Goal: Task Accomplishment & Management: Use online tool/utility

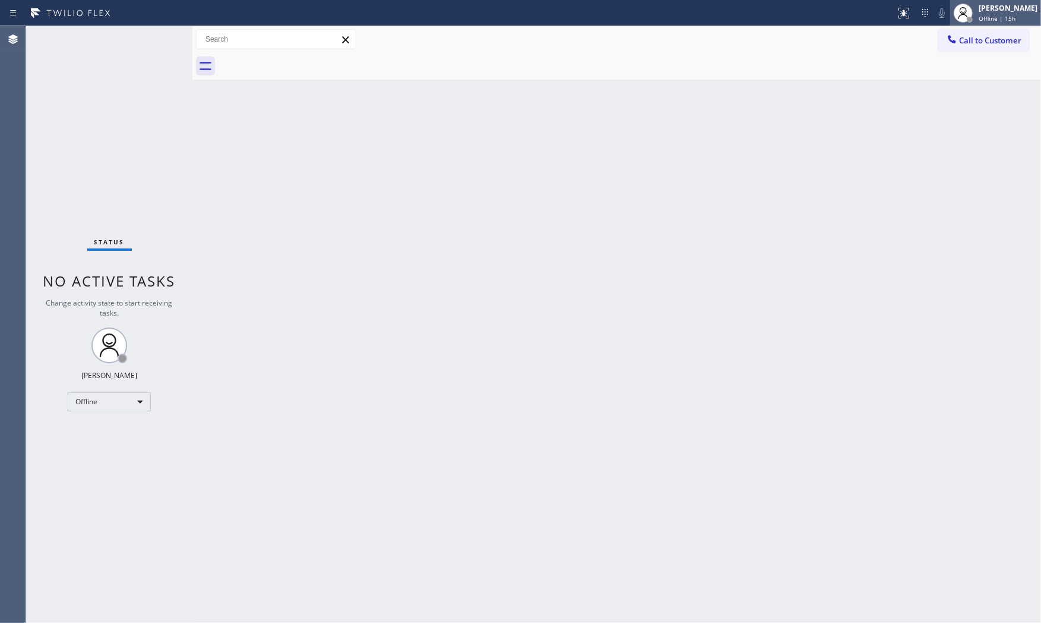
click at [984, 12] on div "[PERSON_NAME]" at bounding box center [1008, 8] width 59 height 10
click at [964, 62] on button "Available" at bounding box center [982, 62] width 119 height 15
click at [151, 37] on div "Status No active tasks You are ready to start receiving tasks. [PERSON_NAME] Av…" at bounding box center [109, 324] width 166 height 596
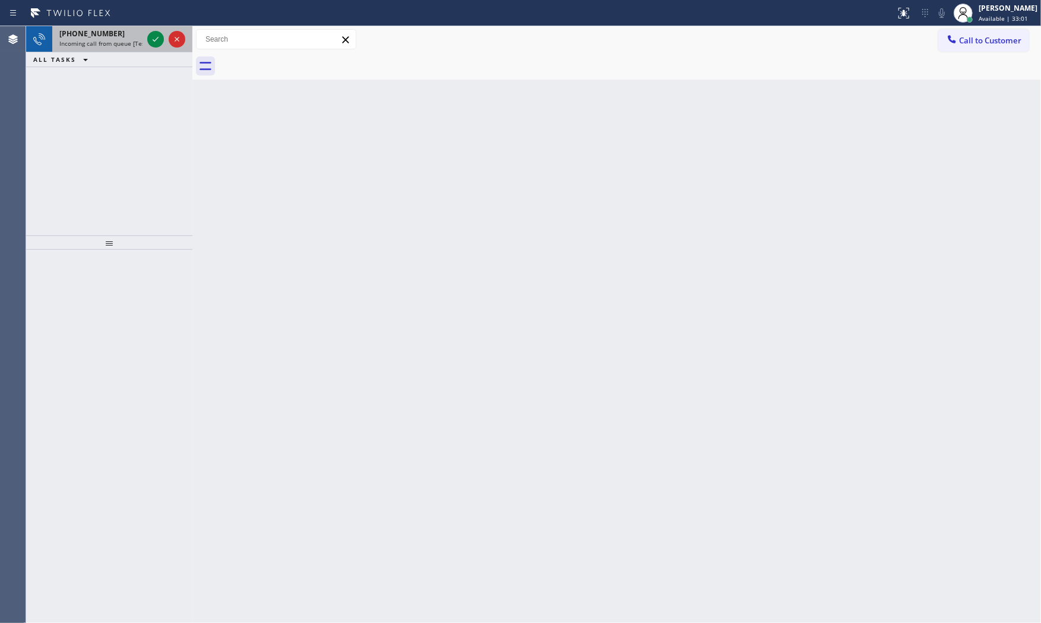
click at [115, 33] on div "[PHONE_NUMBER]" at bounding box center [100, 34] width 83 height 10
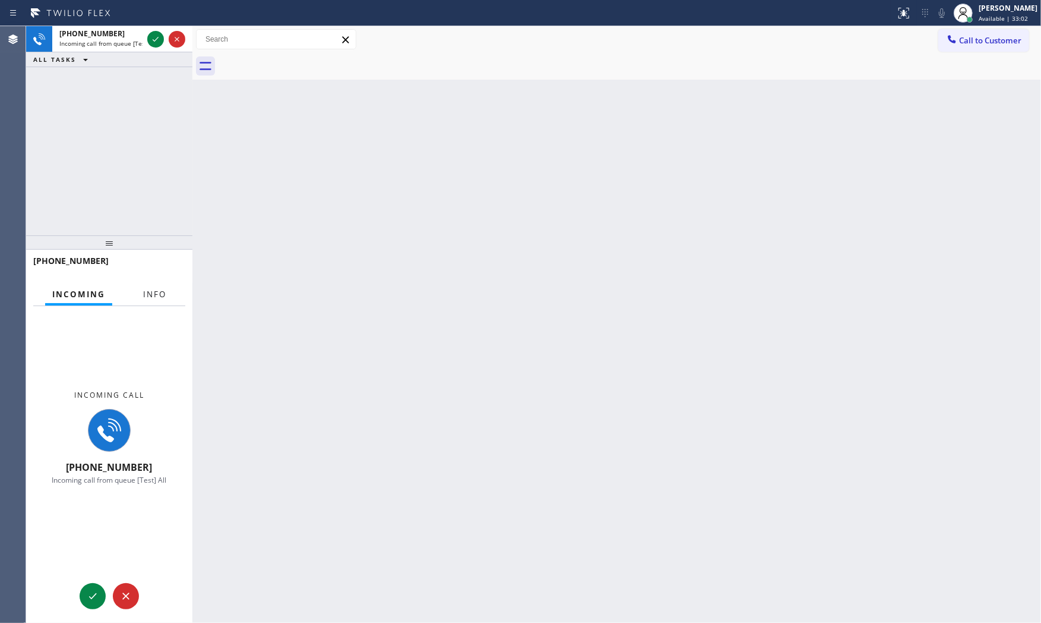
click at [150, 299] on button "Info" at bounding box center [154, 294] width 37 height 23
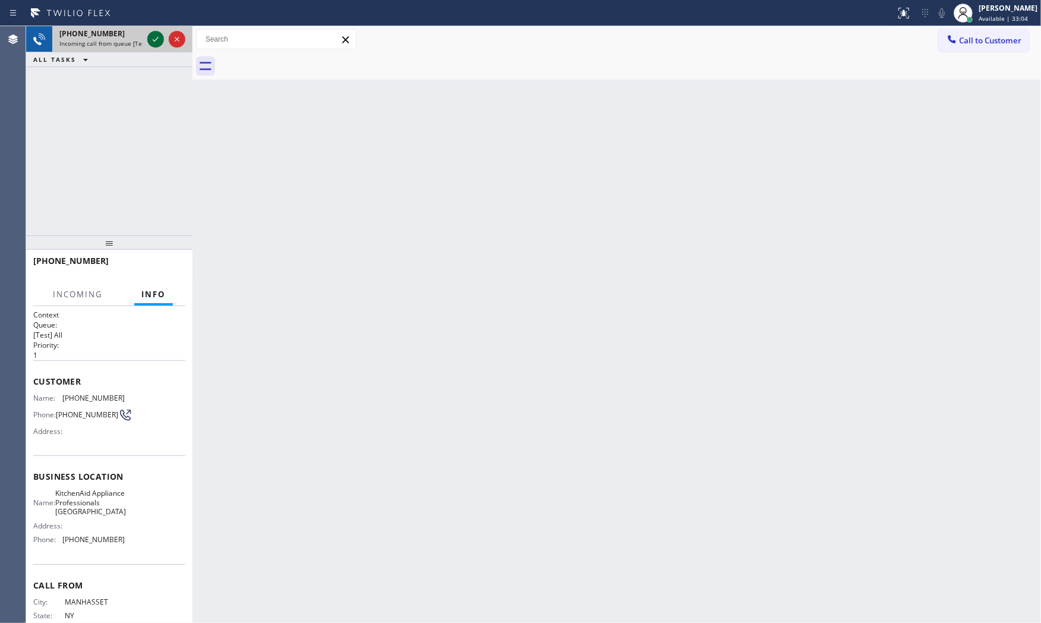
click at [156, 40] on icon at bounding box center [156, 39] width 14 height 14
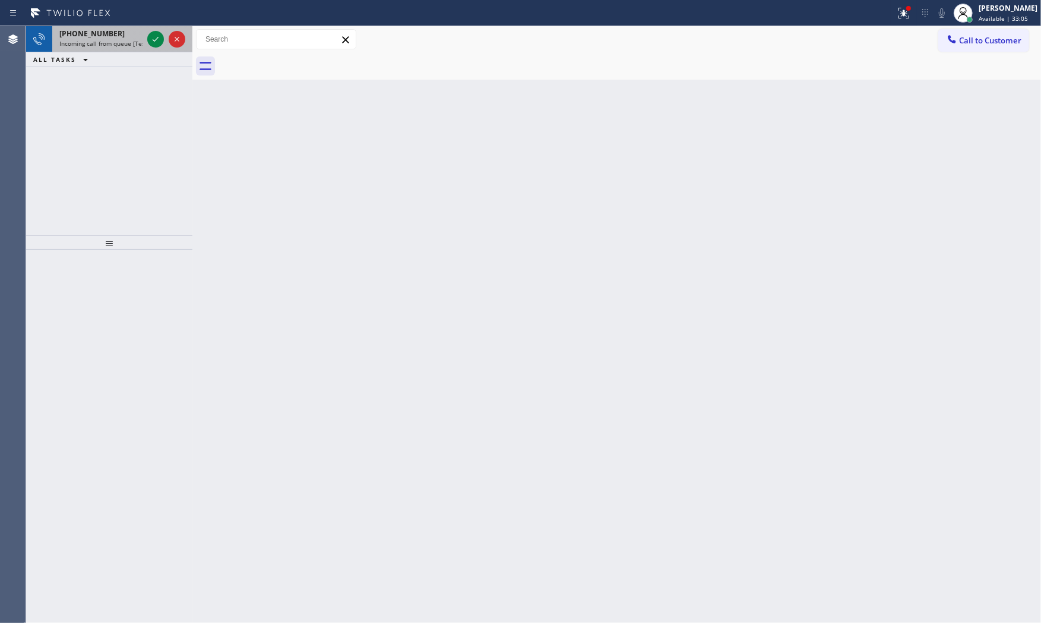
click at [124, 29] on div "[PHONE_NUMBER]" at bounding box center [100, 34] width 83 height 10
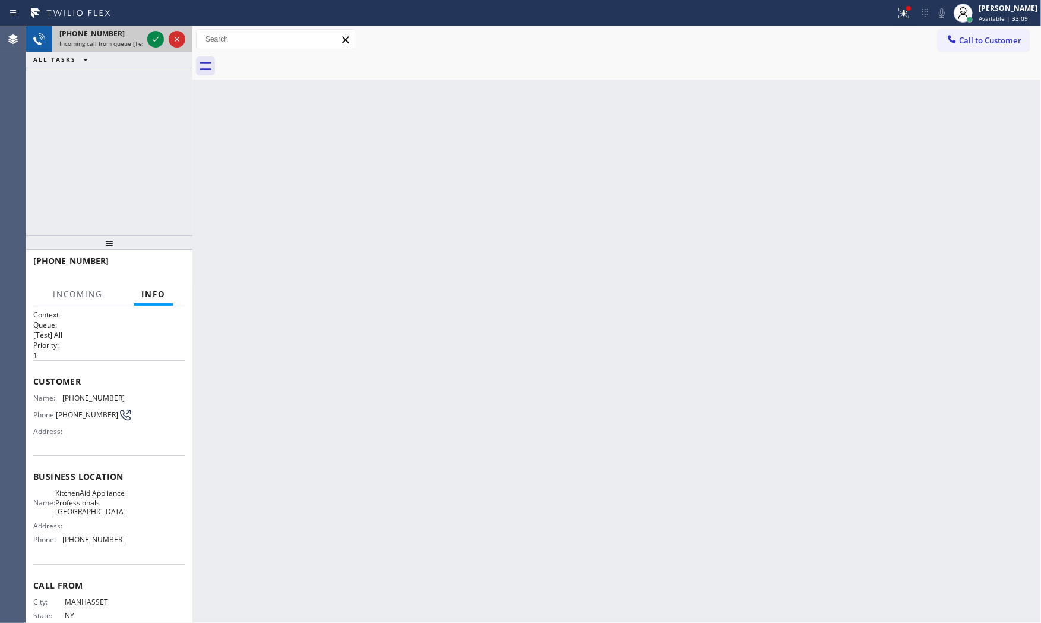
click at [135, 36] on div "[PHONE_NUMBER]" at bounding box center [100, 34] width 83 height 10
click at [150, 38] on icon at bounding box center [156, 39] width 14 height 14
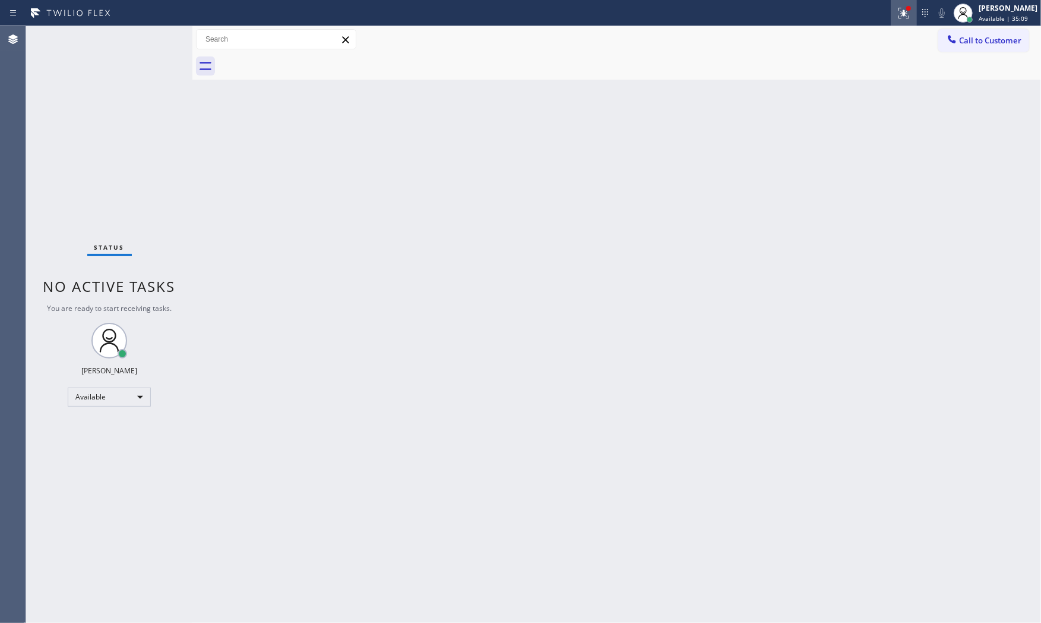
click at [900, 16] on icon at bounding box center [904, 13] width 14 height 14
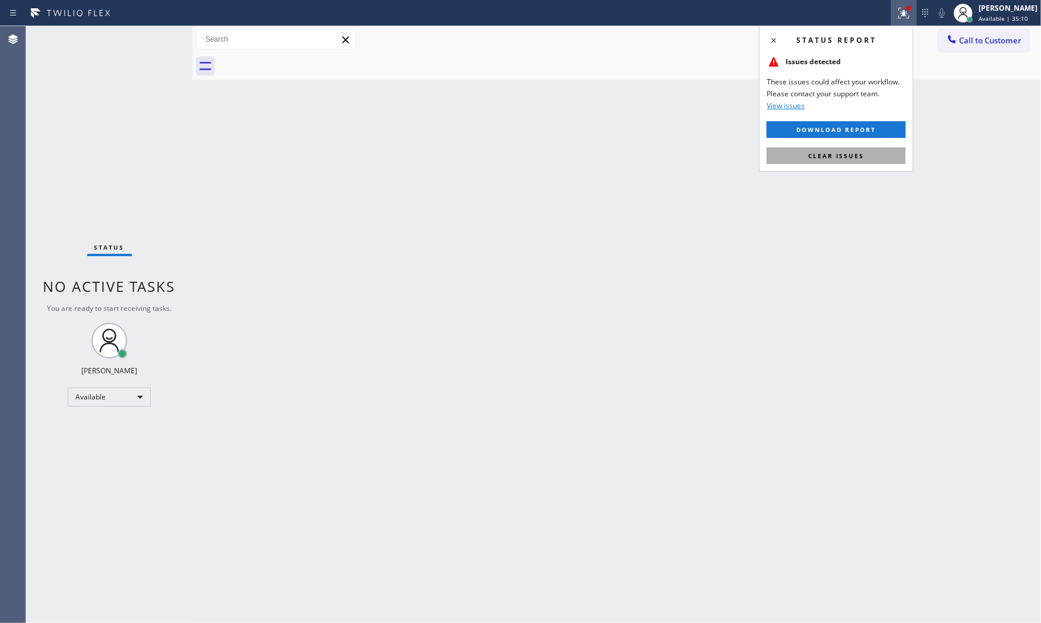
click at [872, 158] on button "Clear issues" at bounding box center [836, 155] width 139 height 17
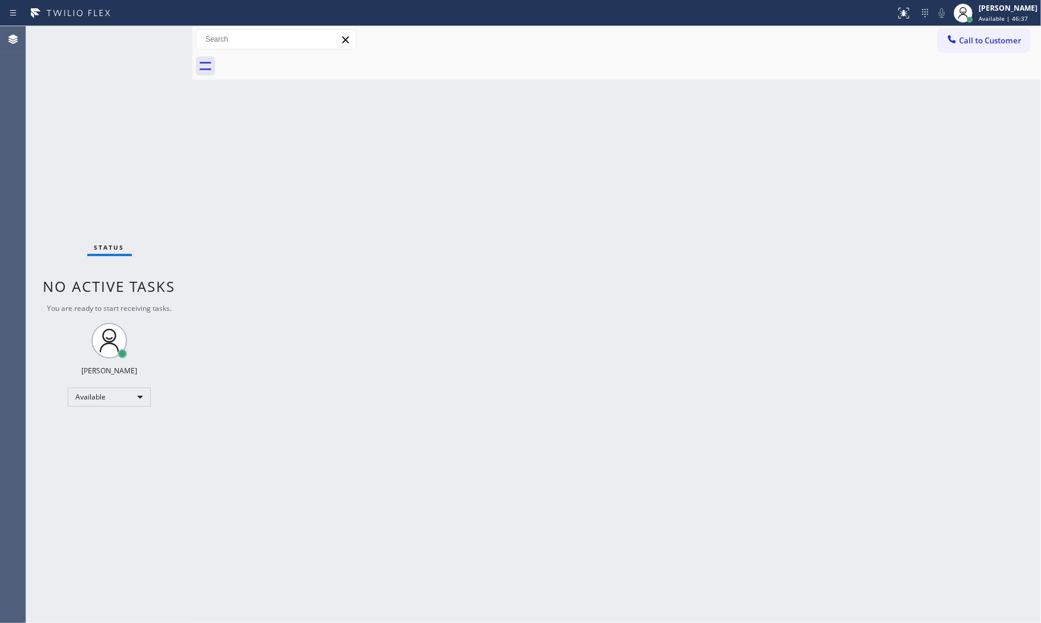
click at [152, 34] on div "Status No active tasks You are ready to start receiving tasks. [PERSON_NAME] Av…" at bounding box center [109, 324] width 166 height 596
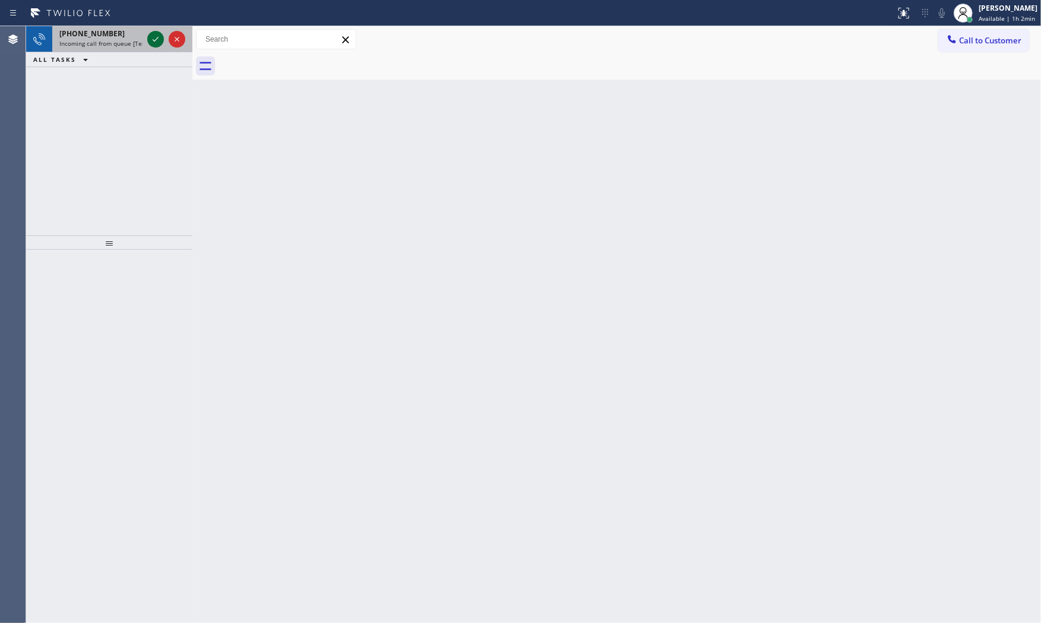
click at [150, 43] on icon at bounding box center [156, 39] width 14 height 14
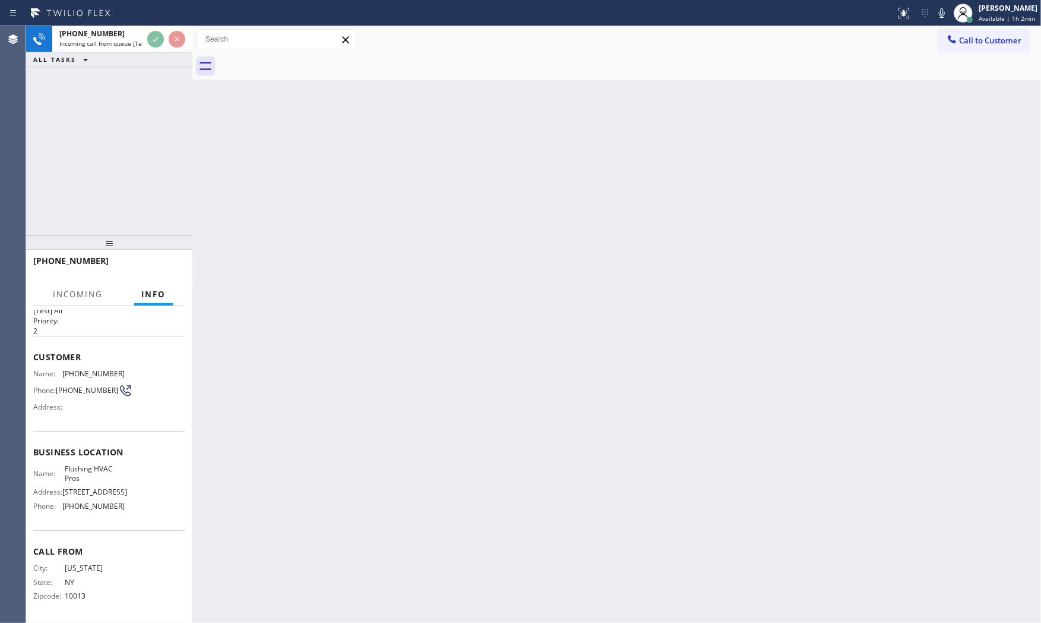
scroll to position [27, 0]
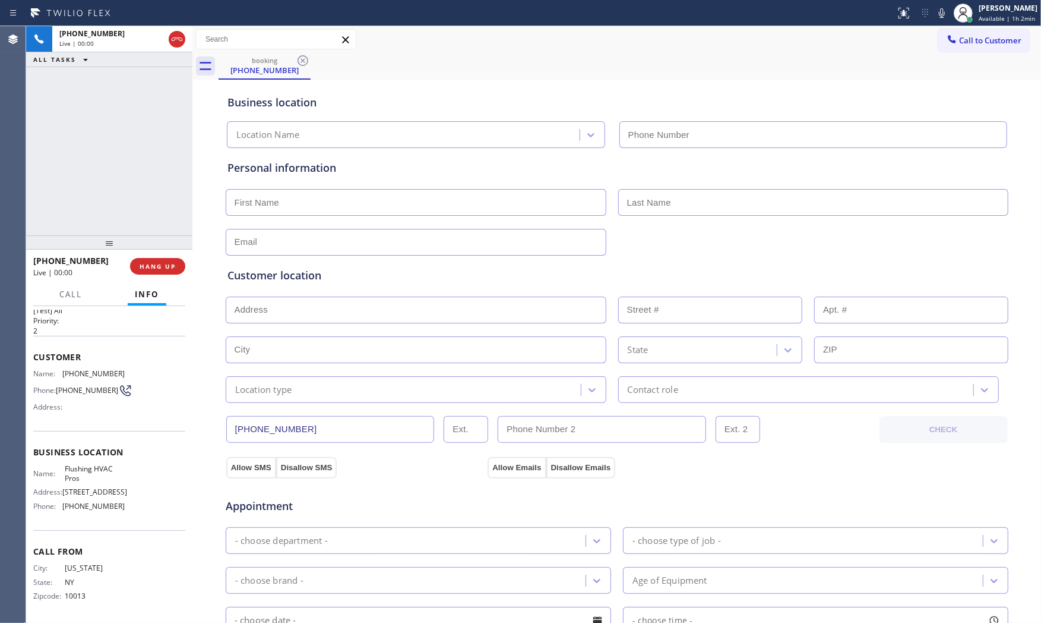
type input "[PHONE_NUMBER]"
click at [166, 259] on button "HANG UP" at bounding box center [157, 266] width 55 height 17
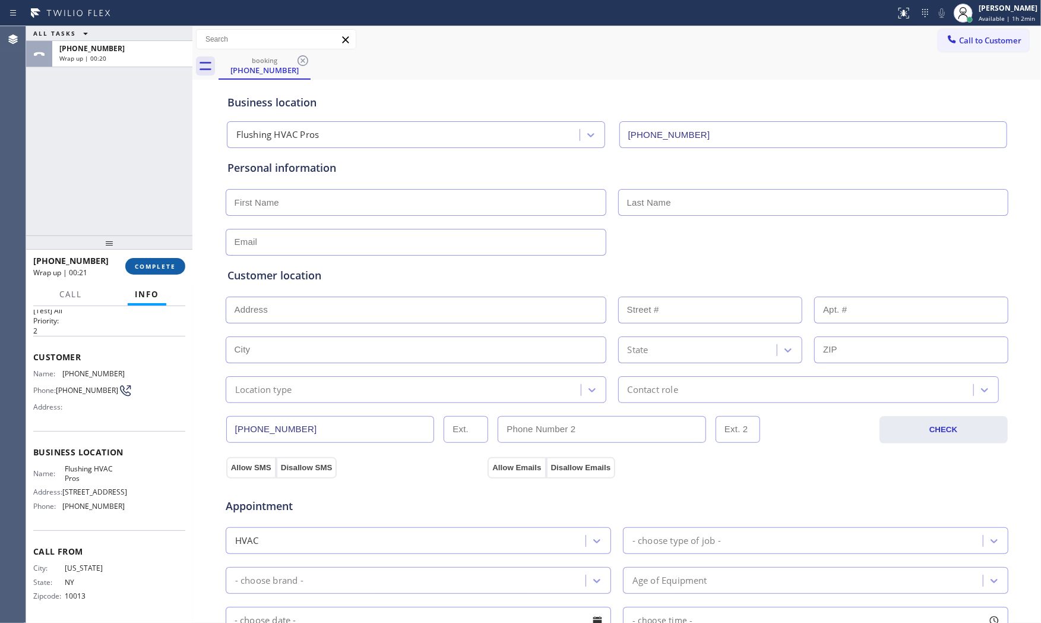
click at [156, 263] on span "COMPLETE" at bounding box center [155, 266] width 41 height 8
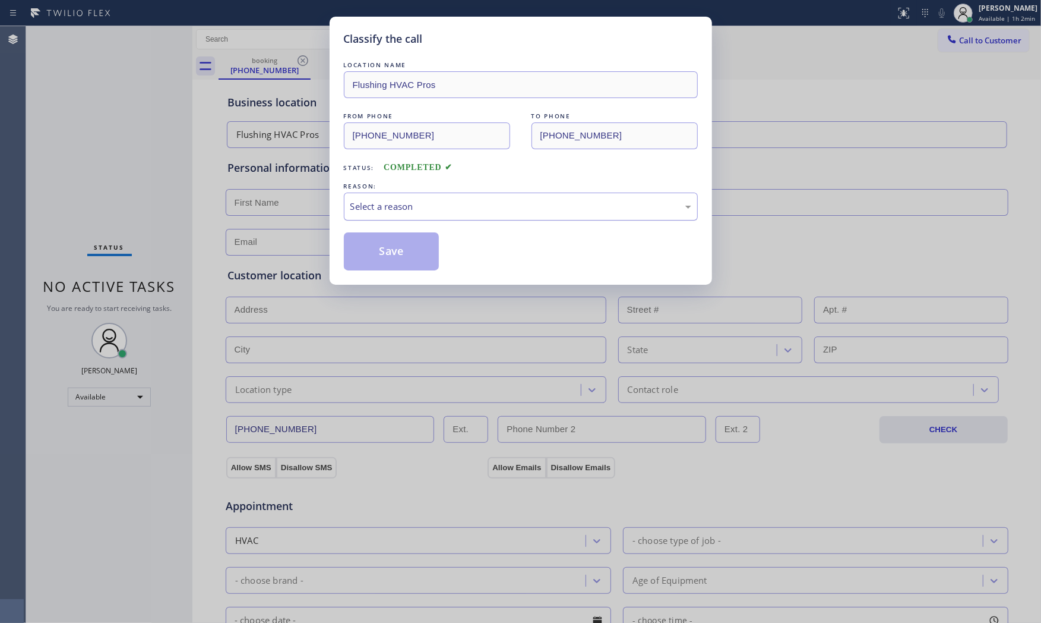
drag, startPoint x: 377, startPoint y: 200, endPoint x: 377, endPoint y: 212, distance: 11.9
click at [377, 201] on div "Select a reason" at bounding box center [521, 207] width 341 height 14
click at [373, 256] on button "Save" at bounding box center [392, 251] width 96 height 38
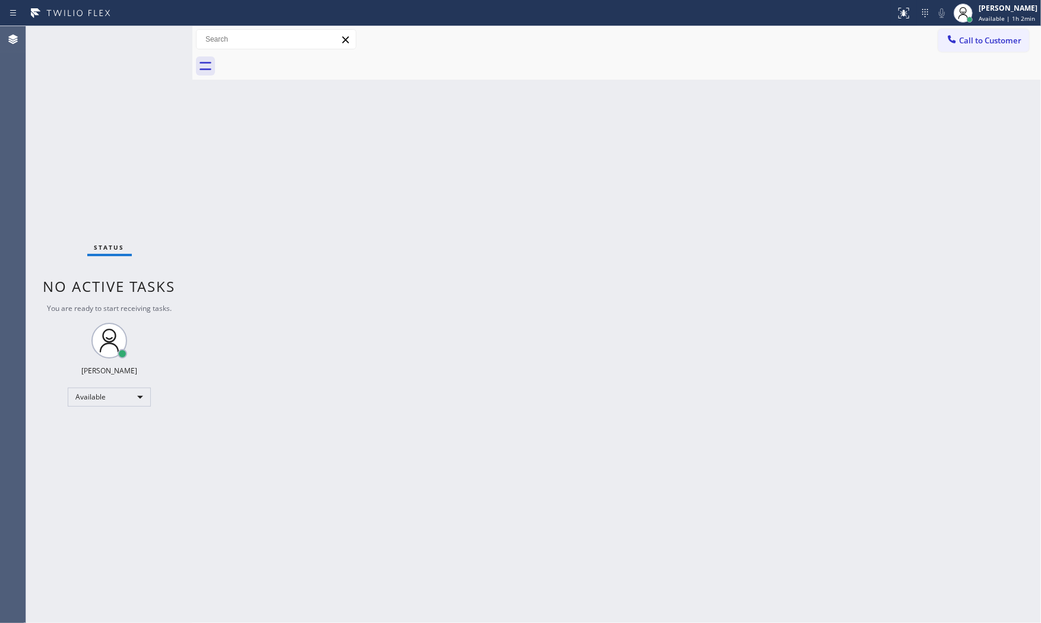
click at [113, 24] on div "Status report No issues detected If you experience an issue, please download th…" at bounding box center [520, 13] width 1041 height 26
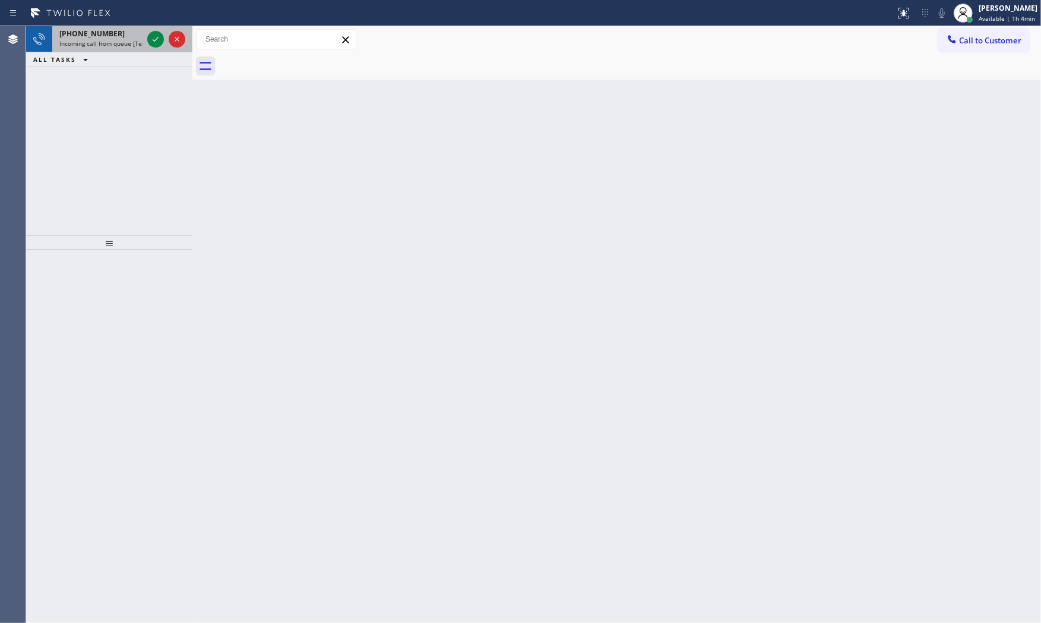
click at [122, 34] on div "[PHONE_NUMBER]" at bounding box center [100, 34] width 83 height 10
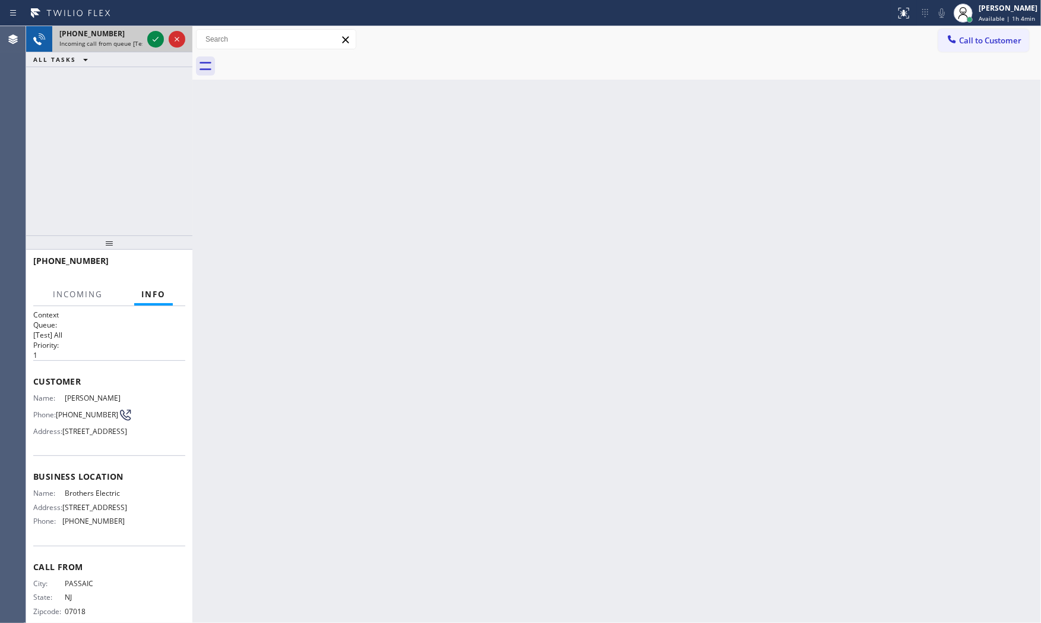
click at [121, 37] on div "[PHONE_NUMBER]" at bounding box center [100, 34] width 83 height 10
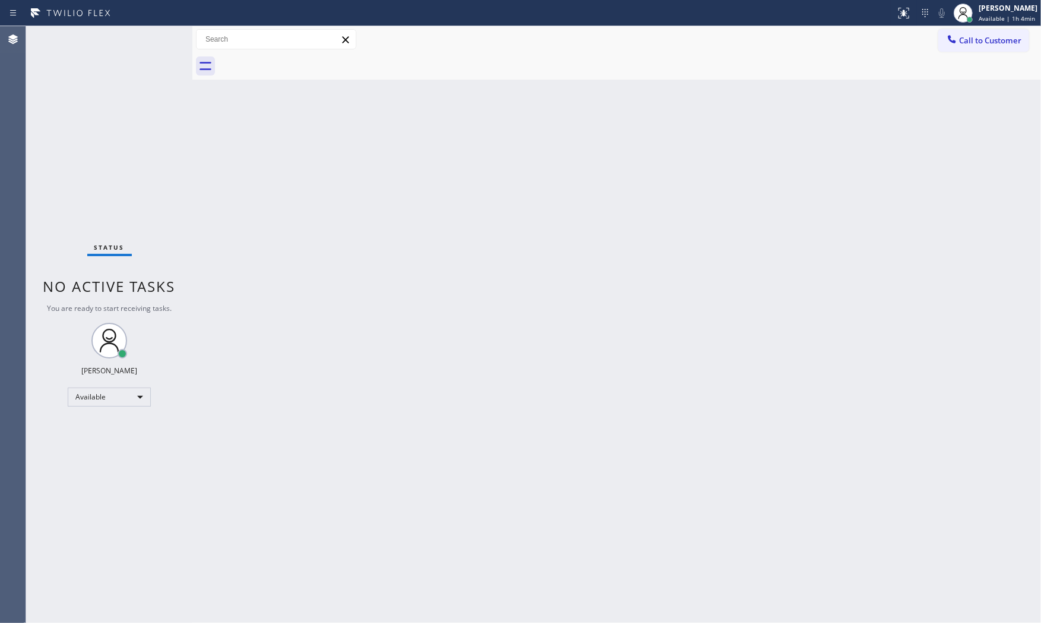
click at [134, 37] on div "Status No active tasks You are ready to start receiving tasks. [PERSON_NAME] Av…" at bounding box center [109, 324] width 166 height 596
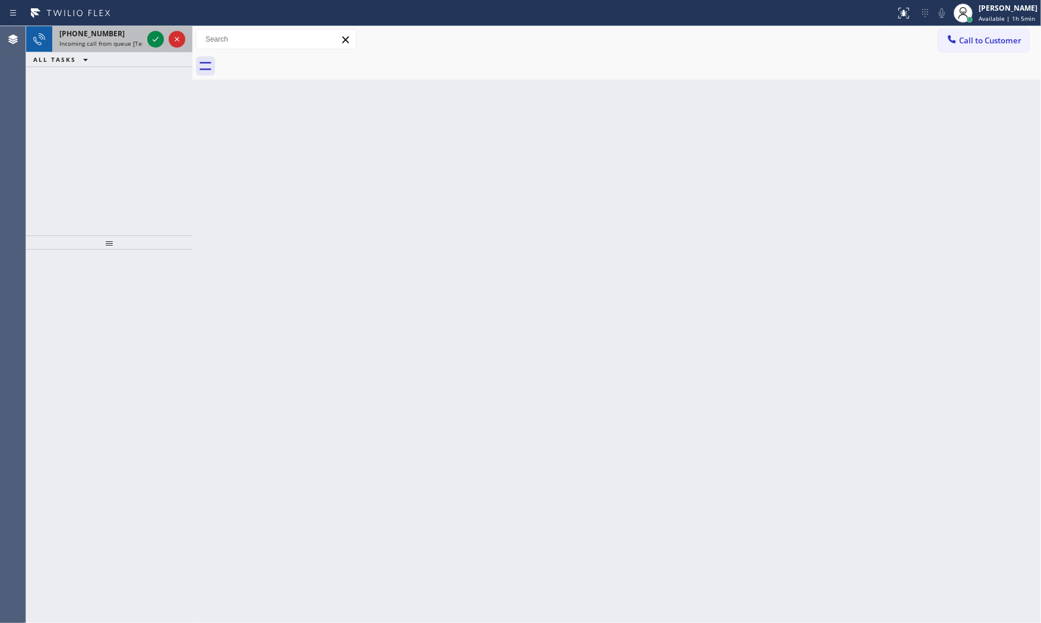
click at [103, 40] on span "Incoming call from queue [Test] All" at bounding box center [108, 43] width 99 height 8
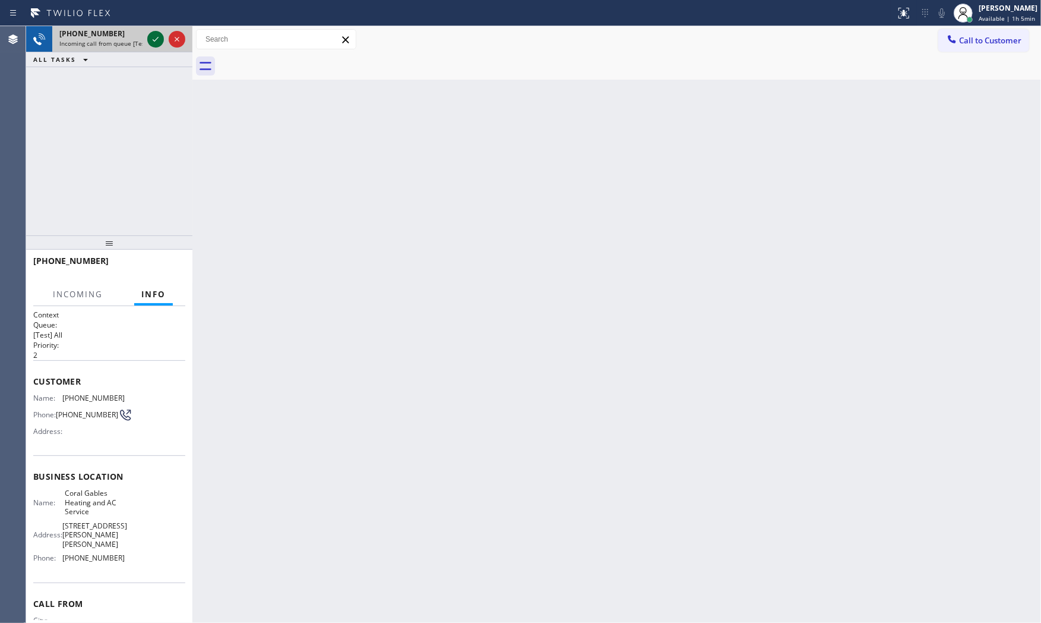
click at [147, 40] on div at bounding box center [155, 39] width 17 height 14
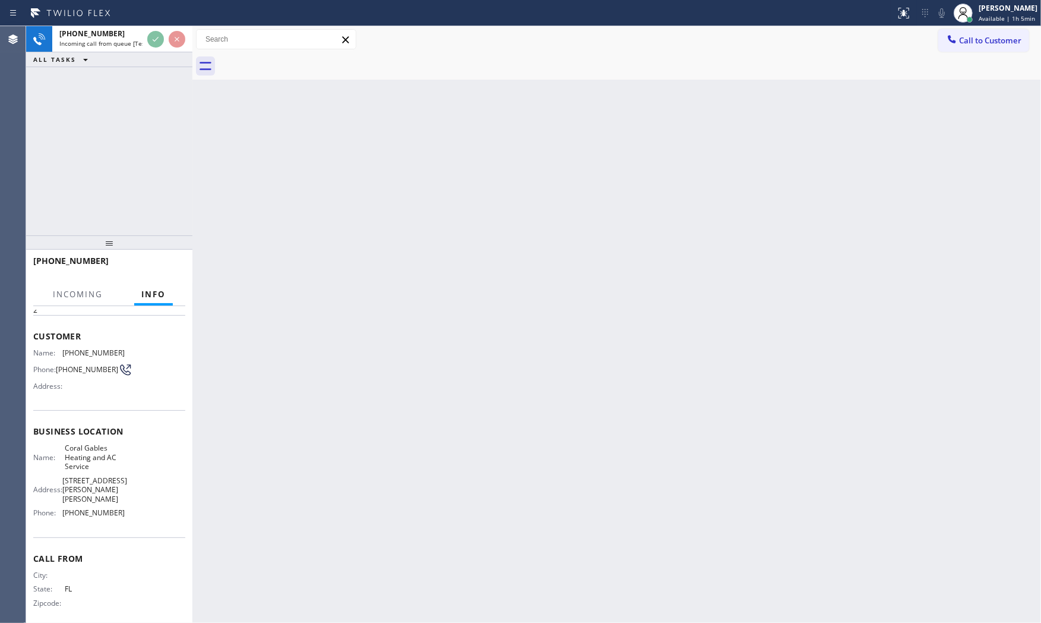
scroll to position [46, 0]
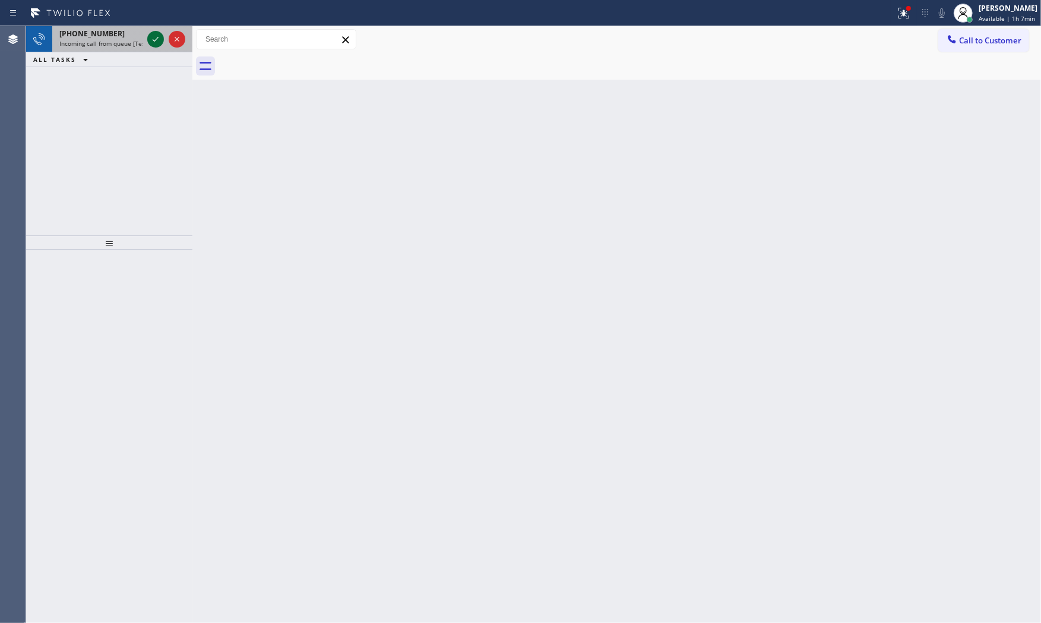
click at [156, 33] on icon at bounding box center [156, 39] width 14 height 14
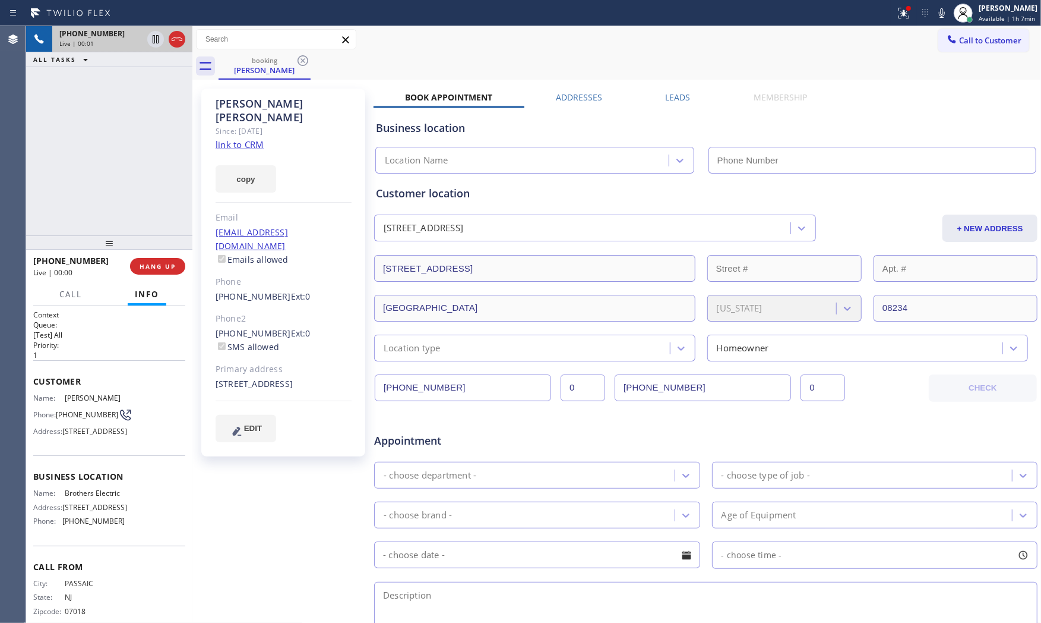
type input "[PHONE_NUMBER]"
click at [251, 138] on link "link to CRM" at bounding box center [240, 144] width 48 height 12
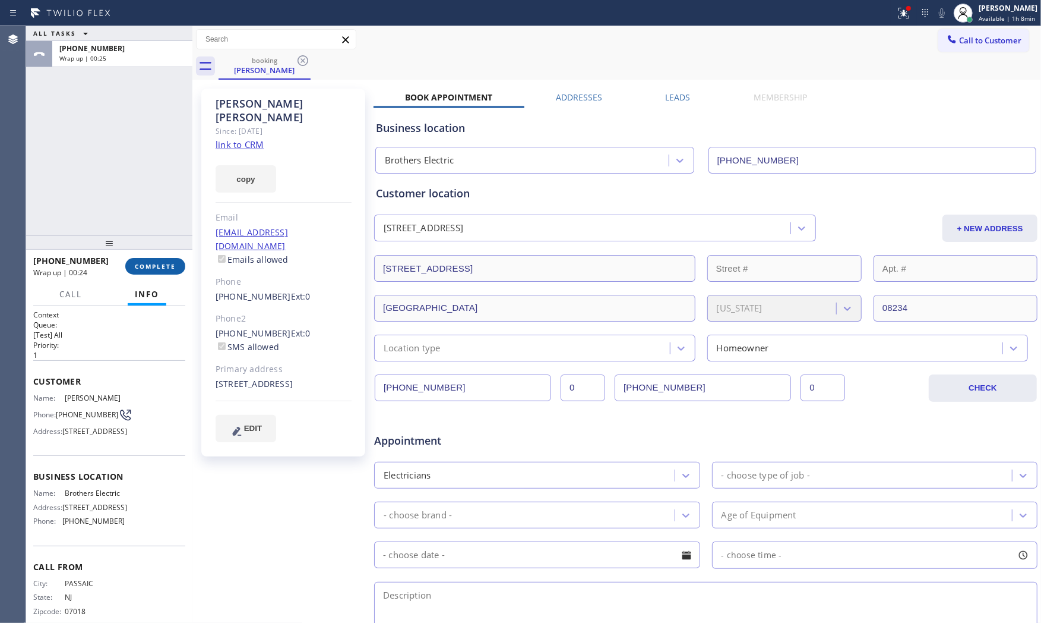
click at [144, 264] on span "COMPLETE" at bounding box center [155, 266] width 41 height 8
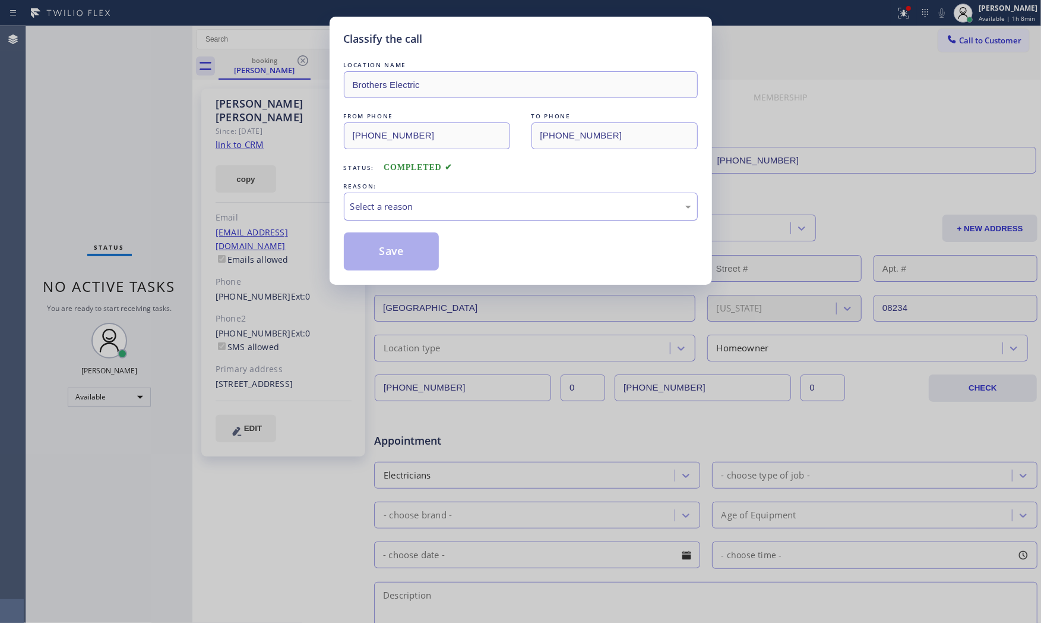
click at [476, 210] on div "Select a reason" at bounding box center [521, 207] width 341 height 14
click at [416, 248] on button "Save" at bounding box center [392, 251] width 96 height 38
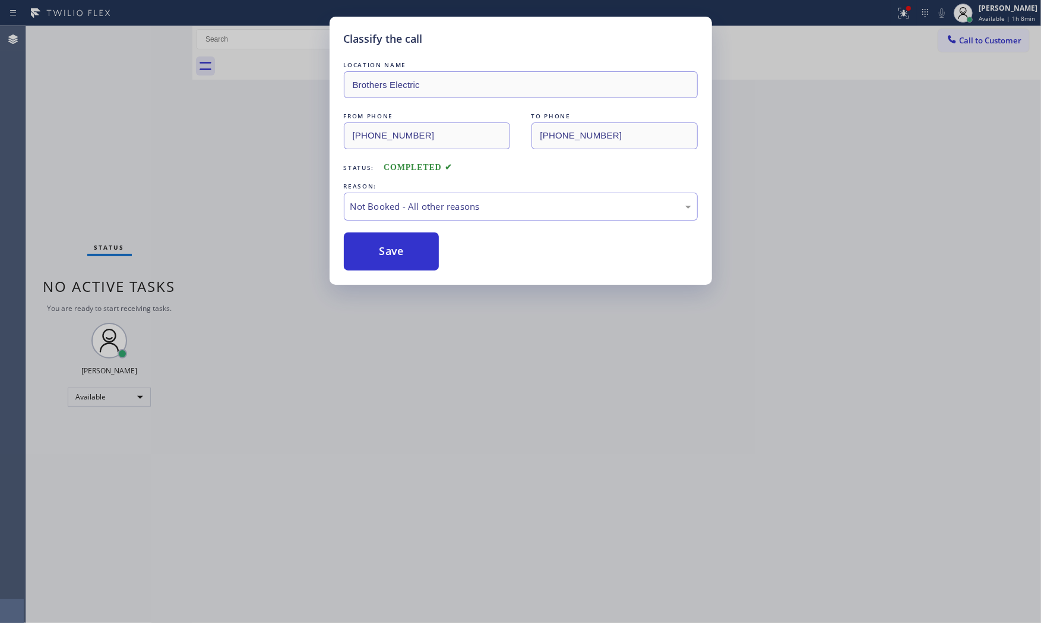
click at [416, 248] on button "Save" at bounding box center [392, 251] width 96 height 38
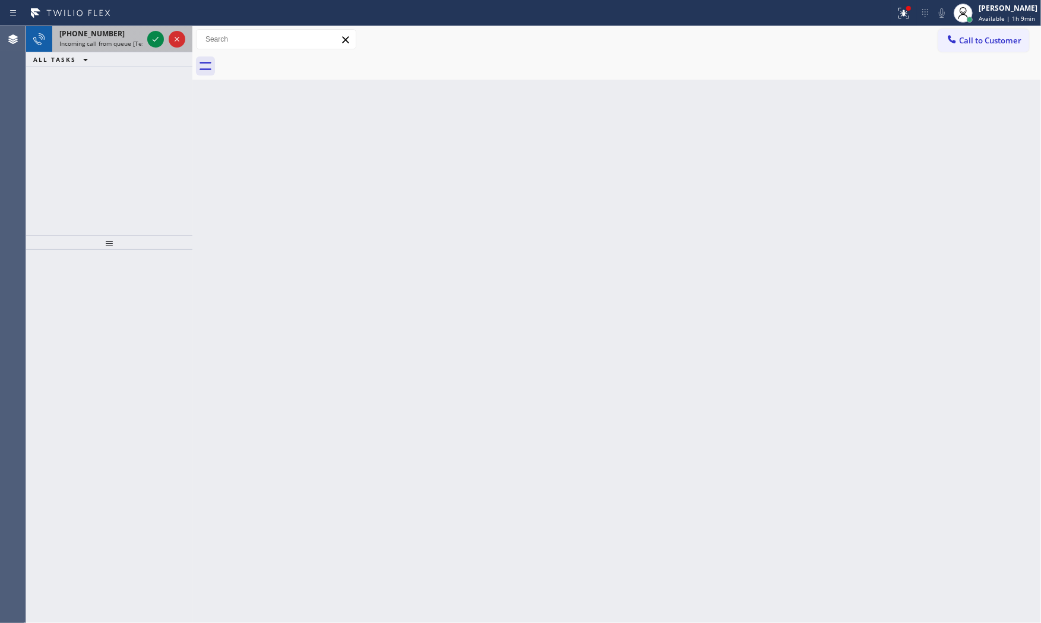
click at [112, 42] on span "Incoming call from queue [Test] All" at bounding box center [108, 43] width 99 height 8
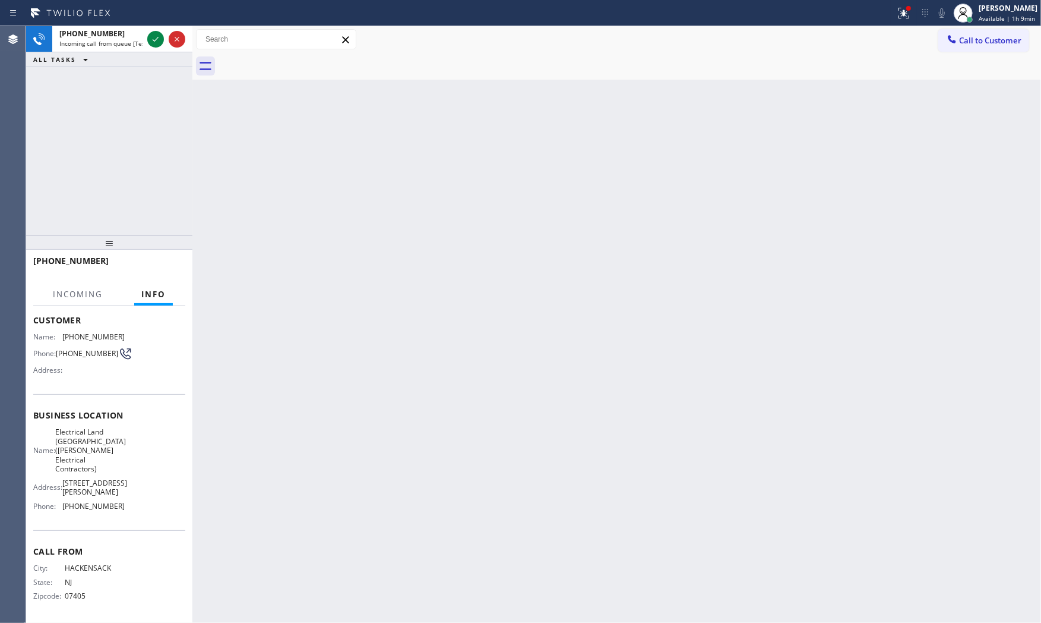
scroll to position [82, 0]
click at [156, 36] on icon at bounding box center [156, 39] width 14 height 14
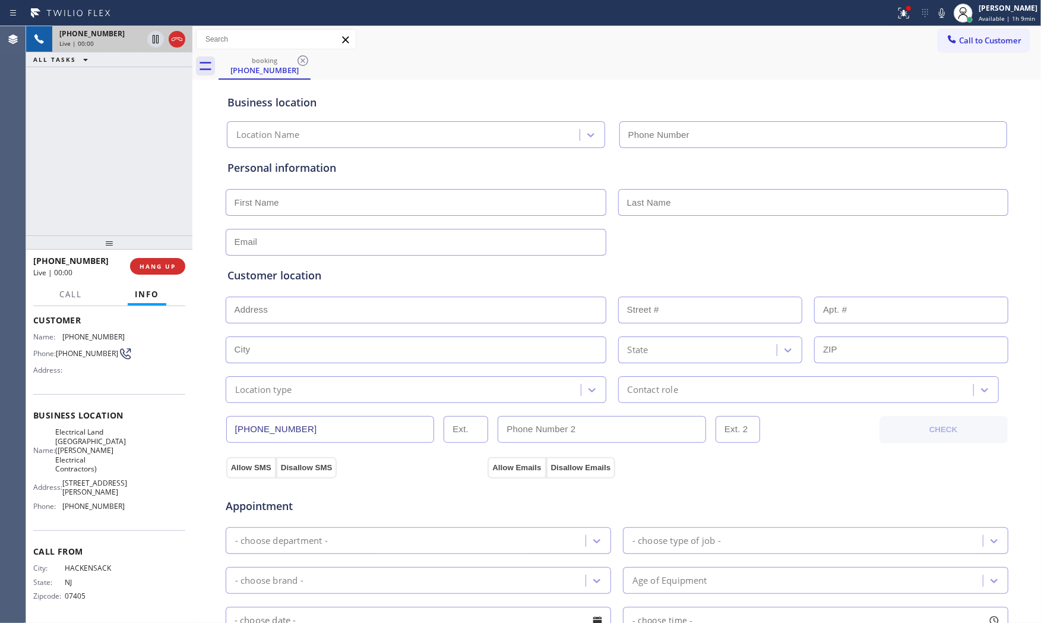
click at [163, 260] on button "HANG UP" at bounding box center [157, 266] width 55 height 17
type input "[PHONE_NUMBER]"
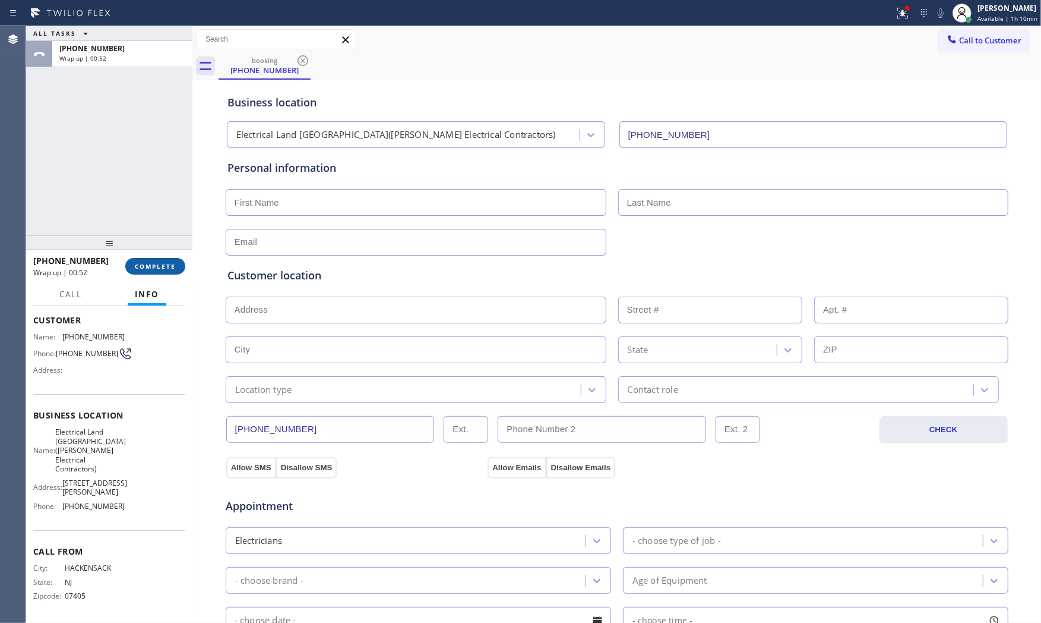
click at [168, 265] on span "COMPLETE" at bounding box center [155, 266] width 41 height 8
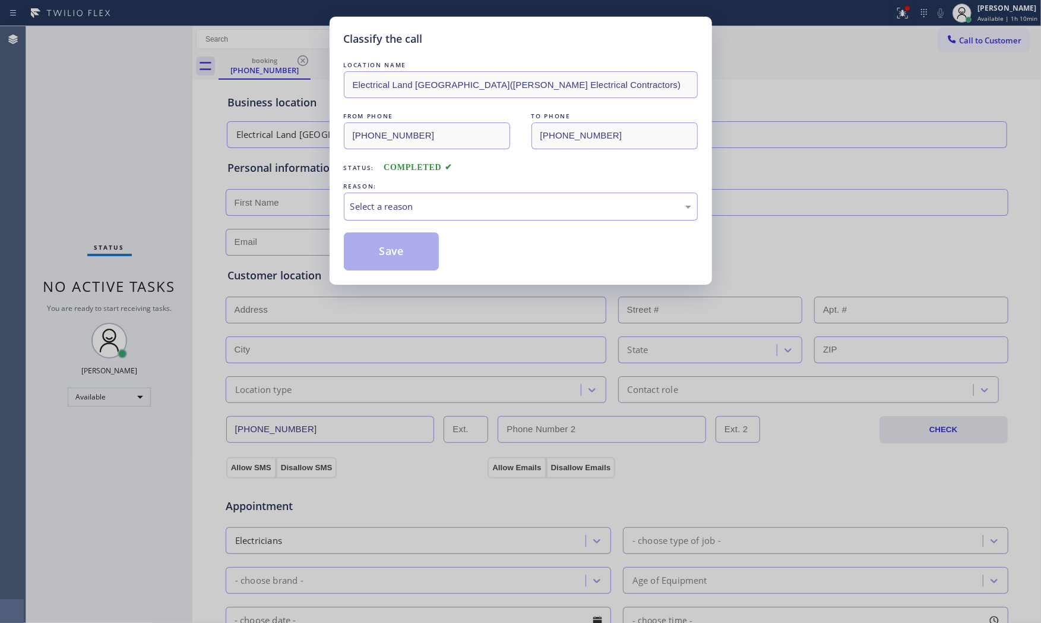
click at [393, 209] on div "Select a reason" at bounding box center [521, 207] width 341 height 14
click at [387, 248] on button "Save" at bounding box center [392, 251] width 96 height 38
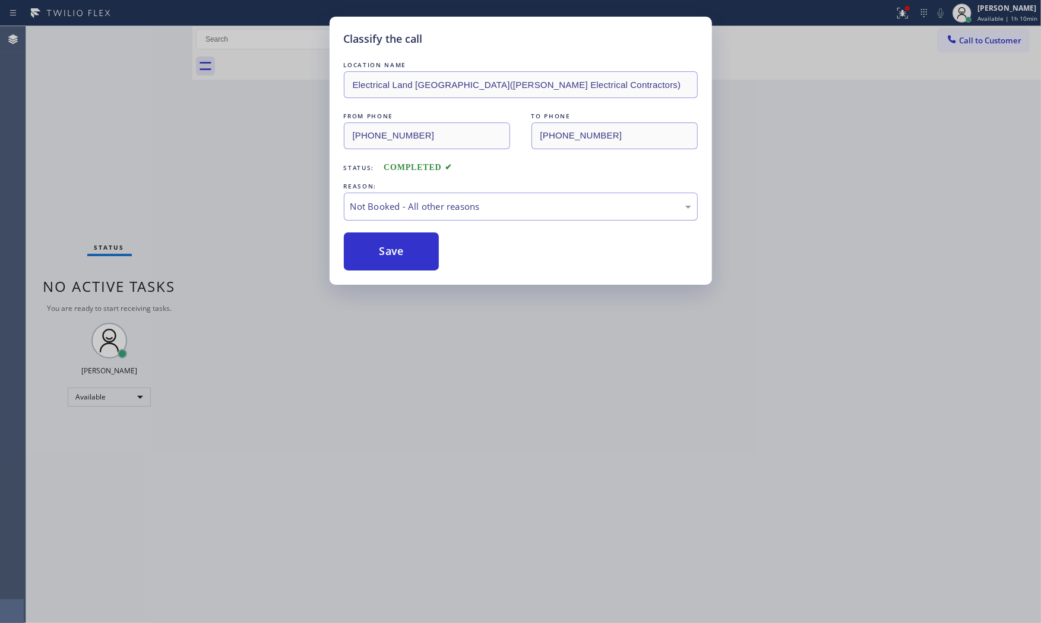
click at [387, 248] on button "Save" at bounding box center [392, 251] width 96 height 38
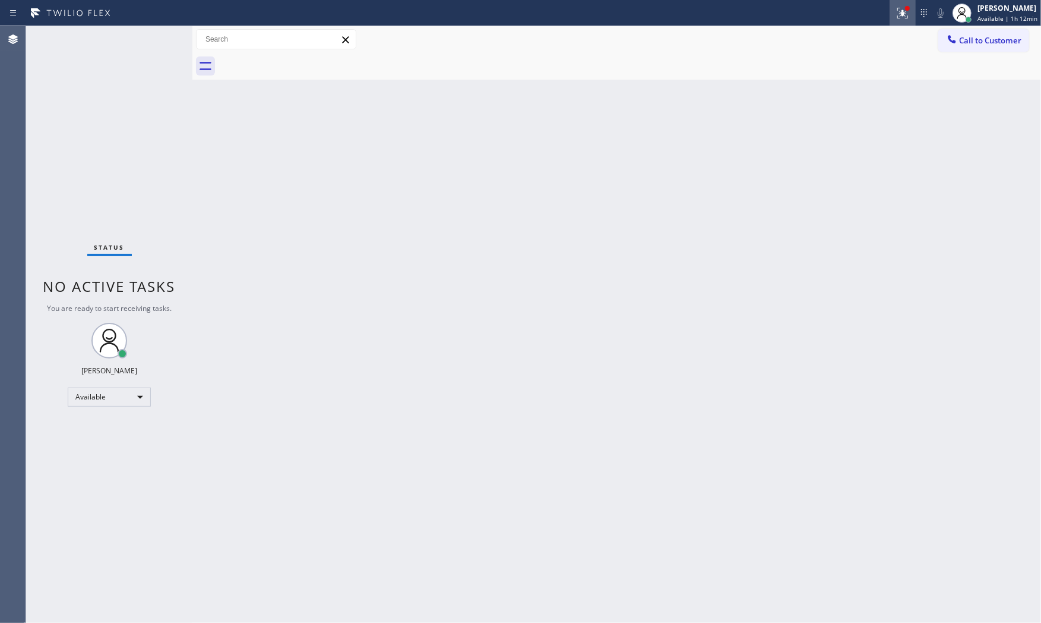
click at [896, 14] on icon at bounding box center [903, 13] width 14 height 14
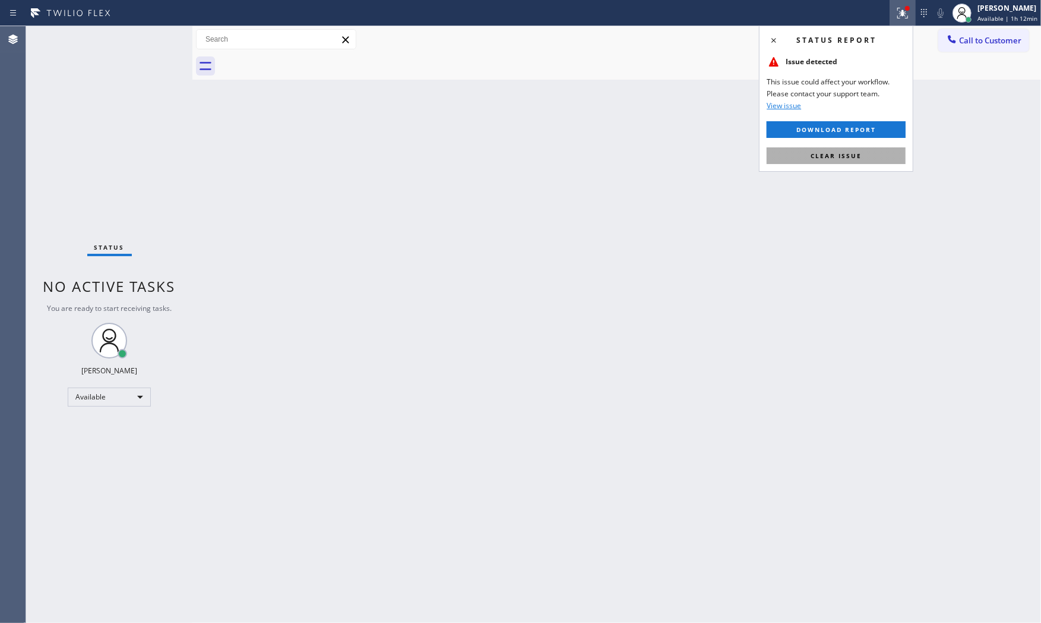
click at [862, 159] on button "Clear issue" at bounding box center [836, 155] width 139 height 17
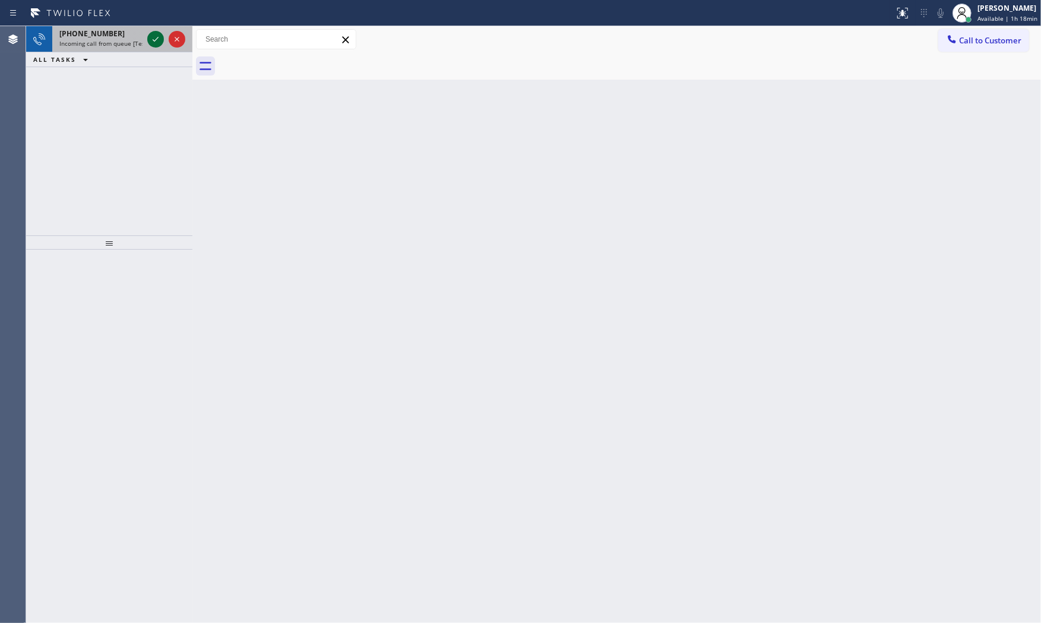
click at [156, 42] on icon at bounding box center [156, 39] width 14 height 14
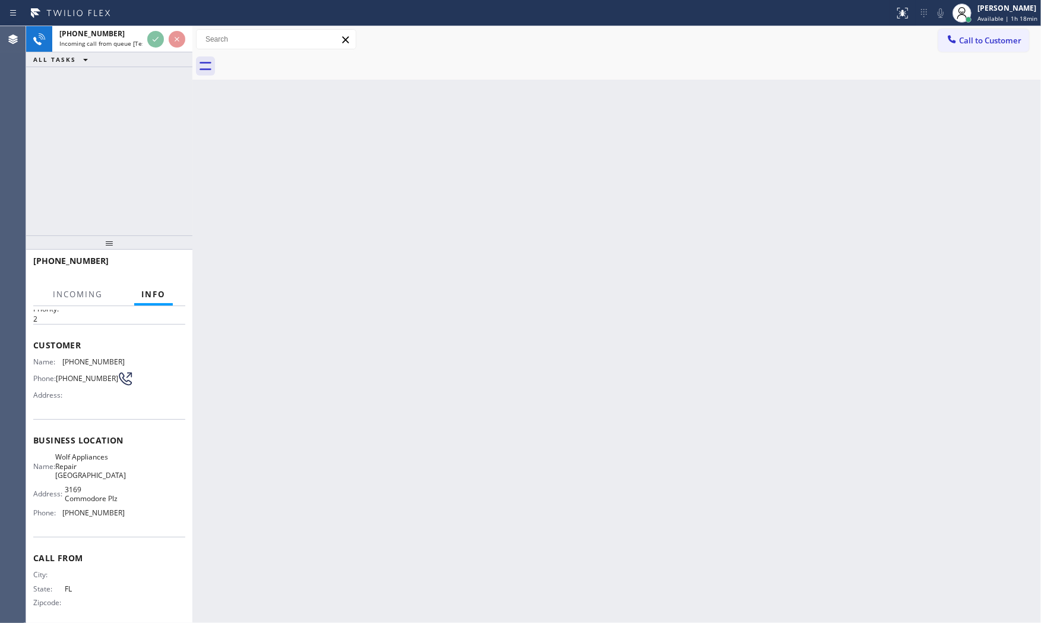
scroll to position [37, 0]
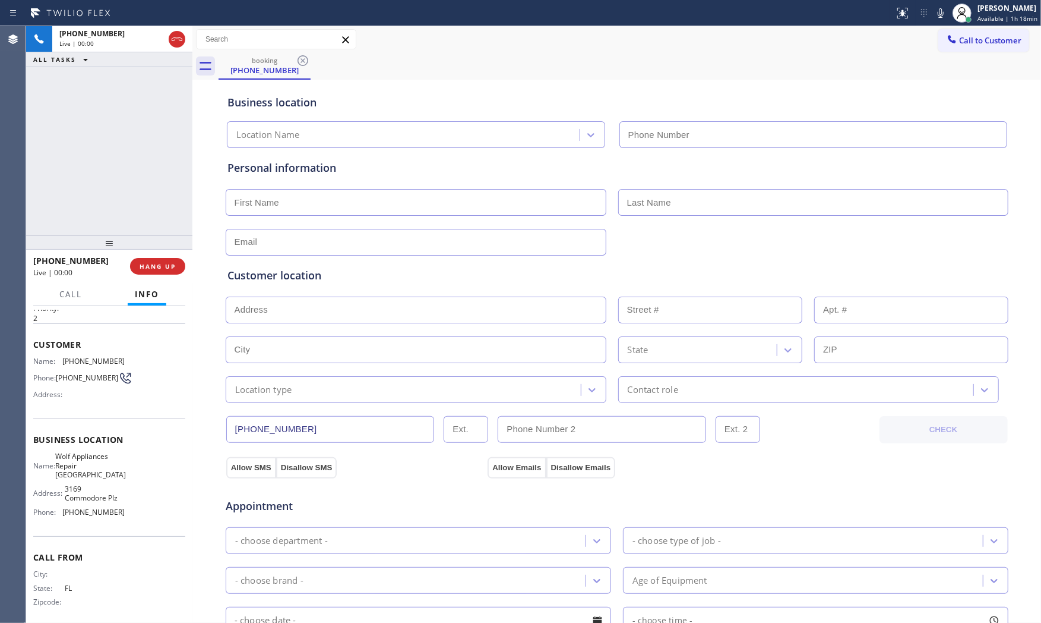
type input "[PHONE_NUMBER]"
click at [943, 14] on icon at bounding box center [941, 13] width 14 height 14
click at [940, 14] on icon at bounding box center [941, 13] width 14 height 14
click at [181, 262] on button "HANG UP" at bounding box center [157, 266] width 55 height 17
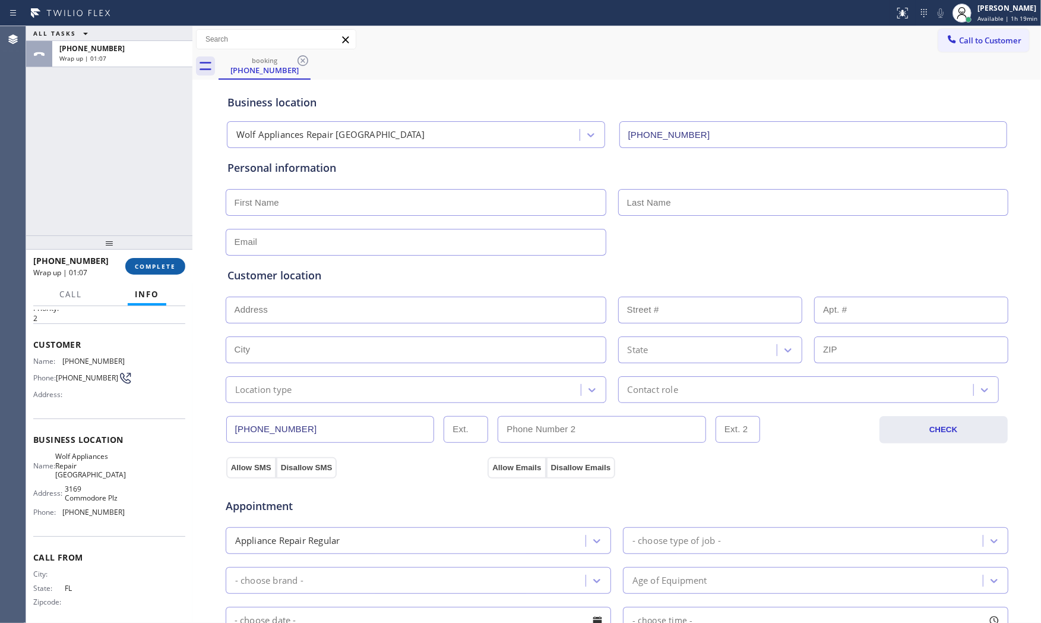
click at [132, 266] on button "COMPLETE" at bounding box center [155, 266] width 60 height 17
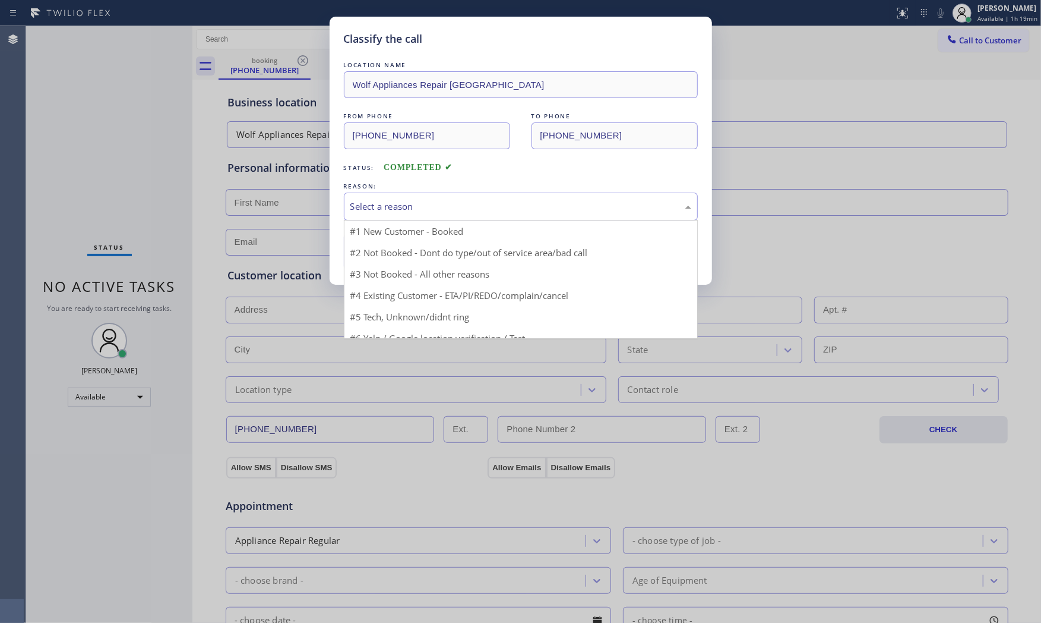
click at [375, 204] on div "Select a reason" at bounding box center [521, 207] width 341 height 14
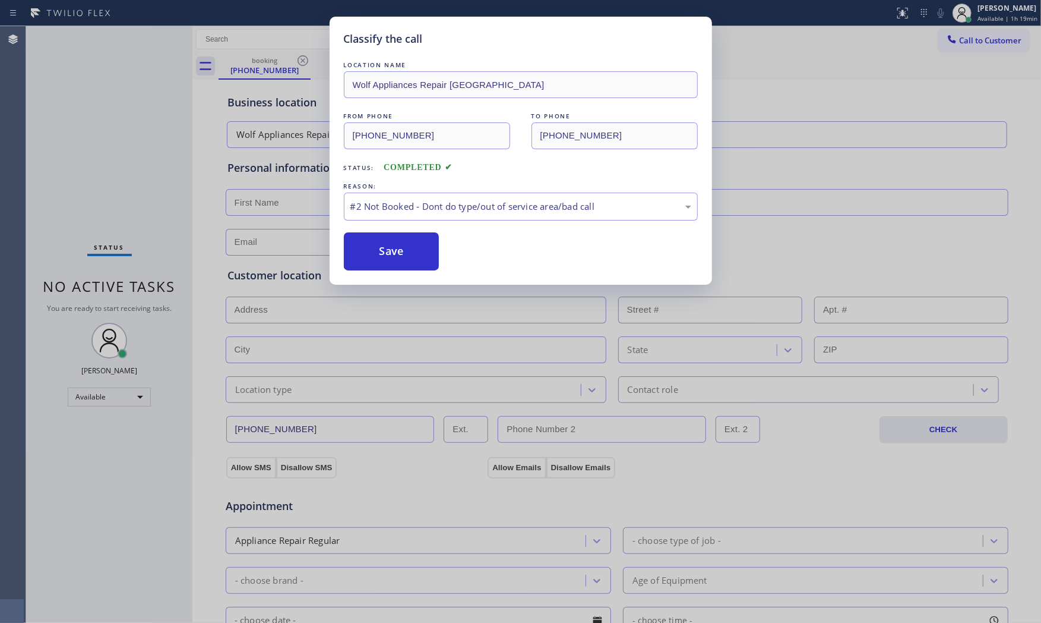
click at [375, 247] on button "Save" at bounding box center [392, 251] width 96 height 38
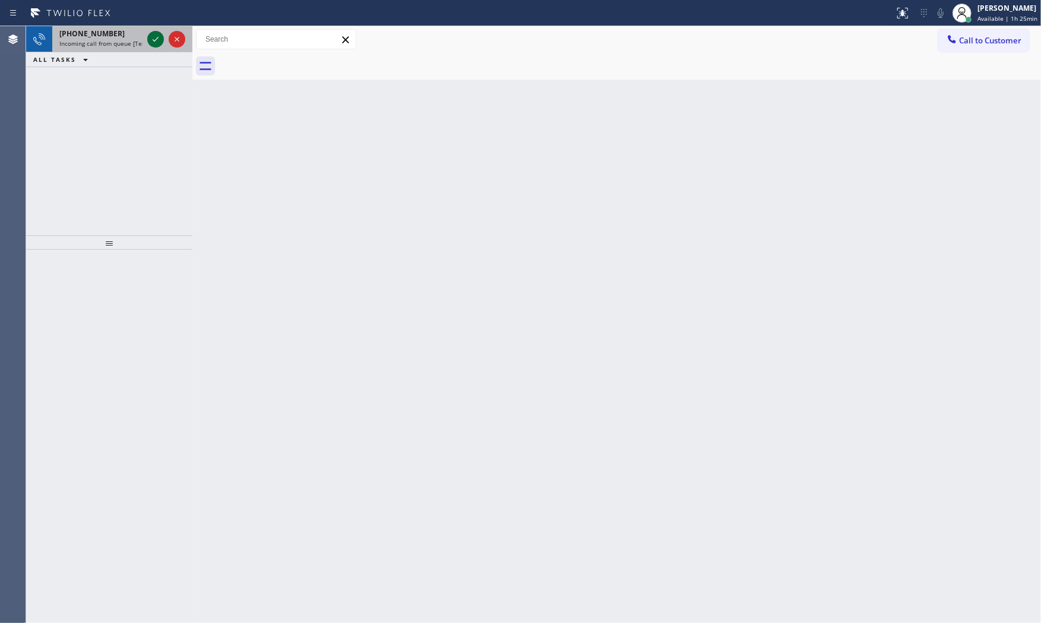
click at [153, 37] on icon at bounding box center [156, 39] width 14 height 14
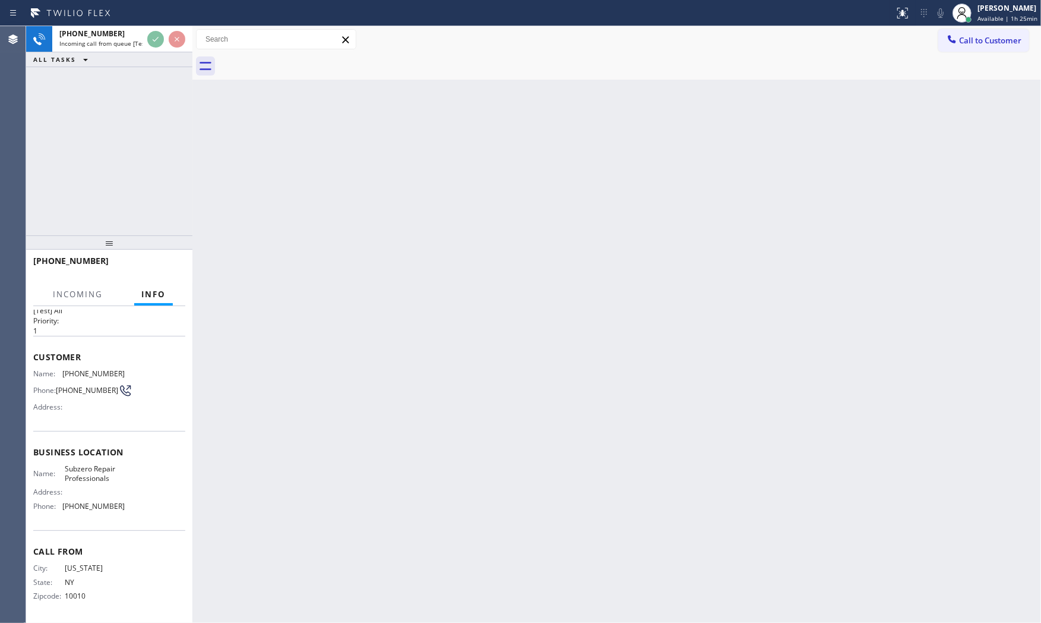
scroll to position [27, 0]
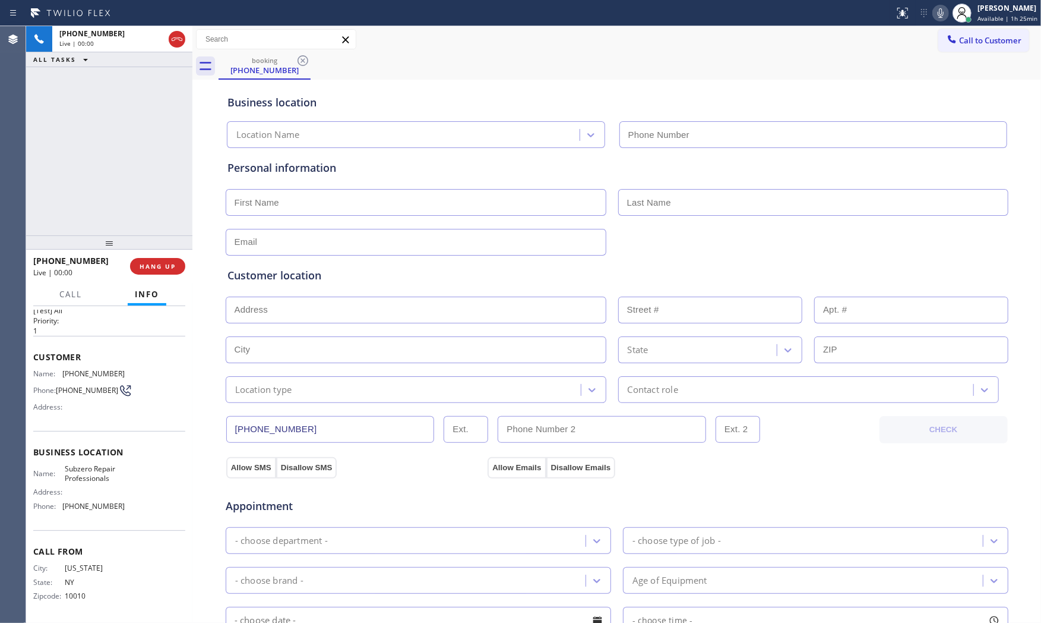
type input "[PHONE_NUMBER]"
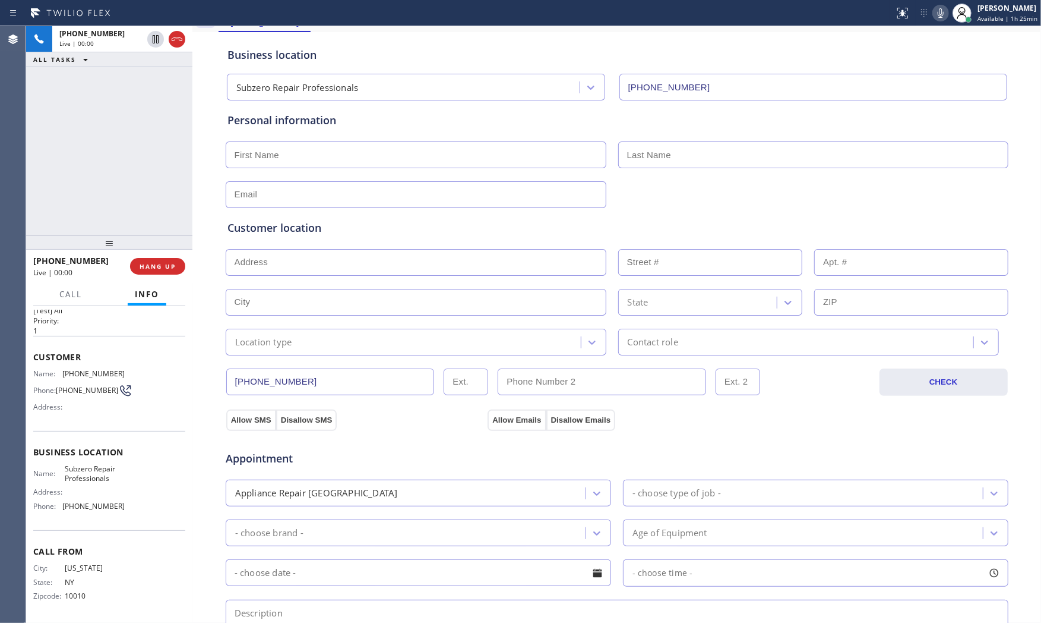
scroll to position [298, 0]
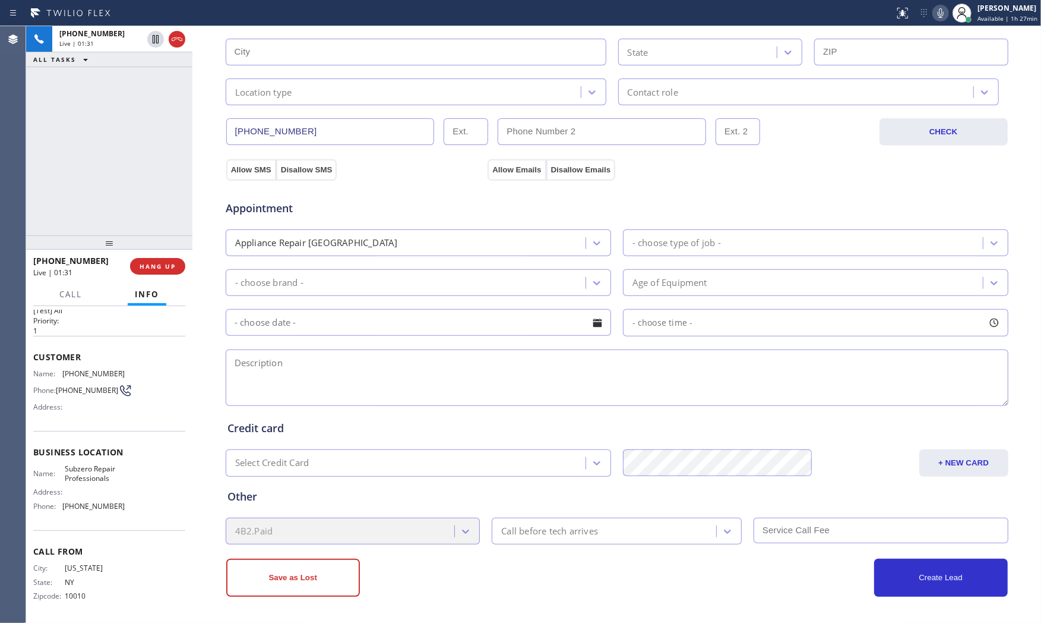
click at [945, 19] on icon at bounding box center [941, 13] width 14 height 14
click at [934, 12] on icon at bounding box center [941, 13] width 14 height 14
click at [164, 273] on button "HANG UP" at bounding box center [157, 266] width 55 height 17
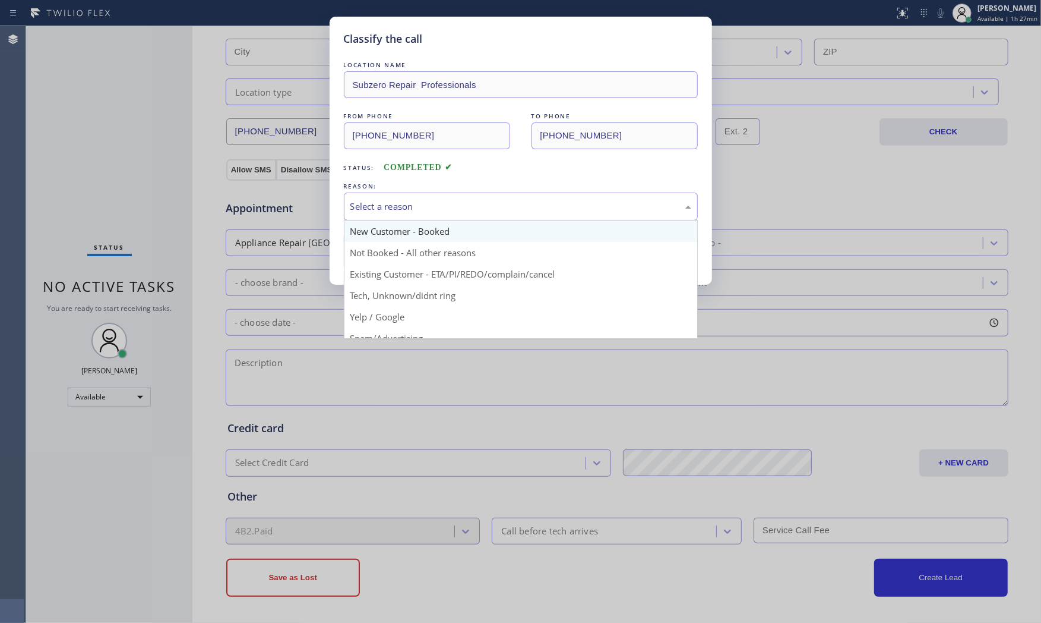
drag, startPoint x: 588, startPoint y: 203, endPoint x: 478, endPoint y: 232, distance: 113.7
click at [587, 203] on div "Select a reason" at bounding box center [521, 207] width 341 height 14
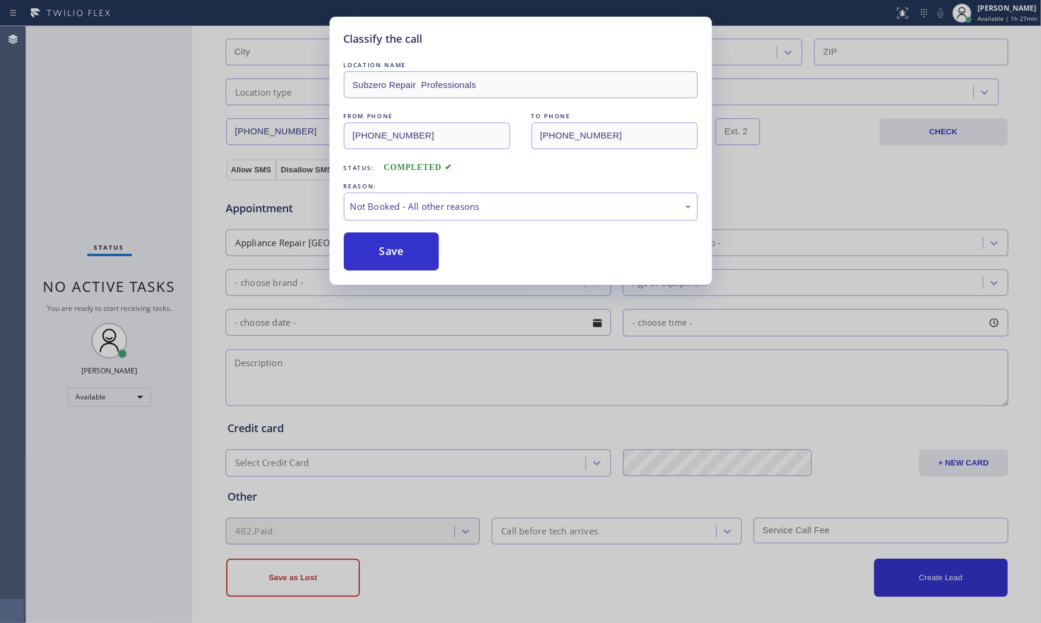
click at [435, 247] on button "Save" at bounding box center [392, 251] width 96 height 38
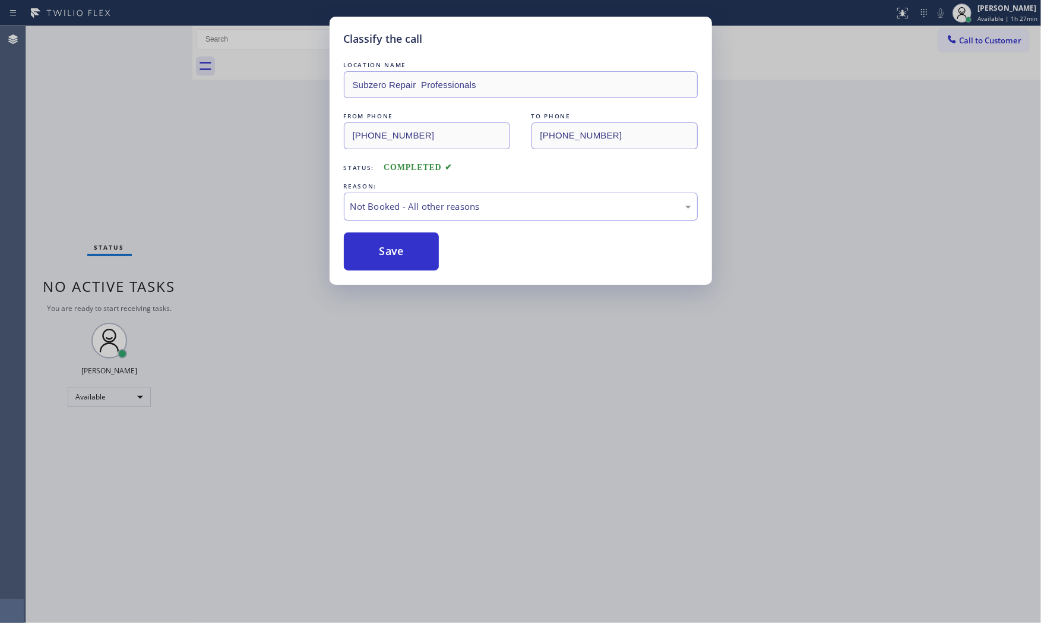
click at [435, 247] on button "Save" at bounding box center [392, 251] width 96 height 38
click at [435, 248] on button "Save" at bounding box center [392, 251] width 96 height 38
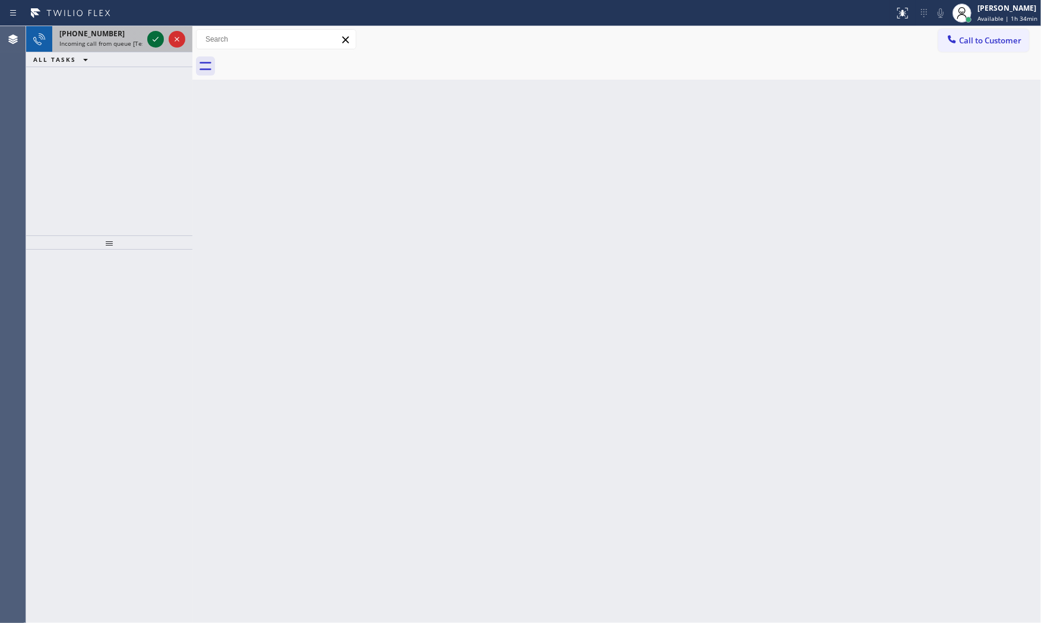
click at [159, 45] on icon at bounding box center [156, 39] width 14 height 14
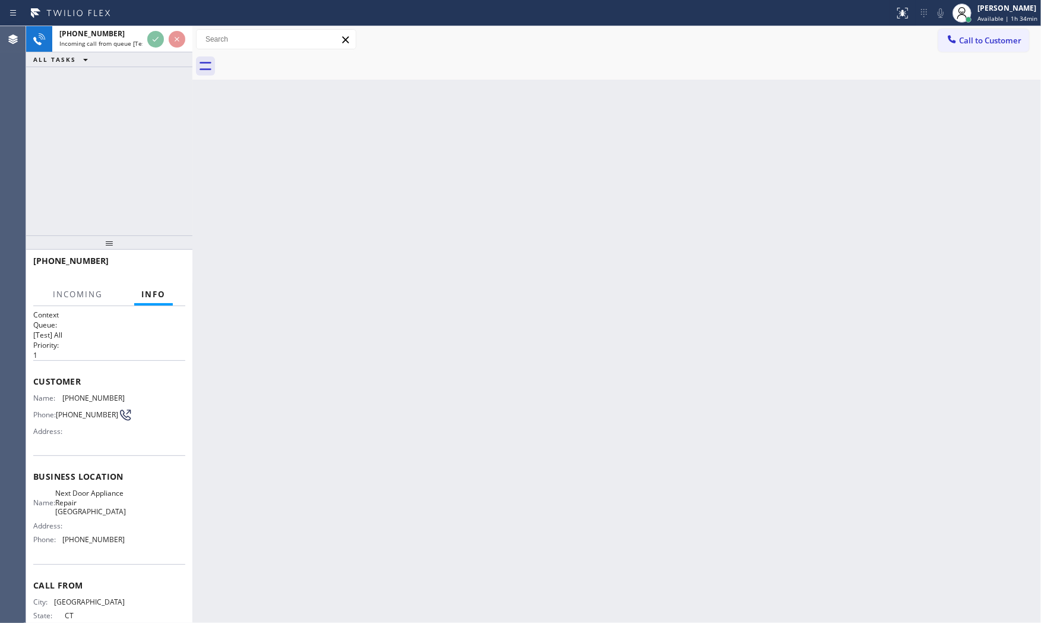
scroll to position [37, 0]
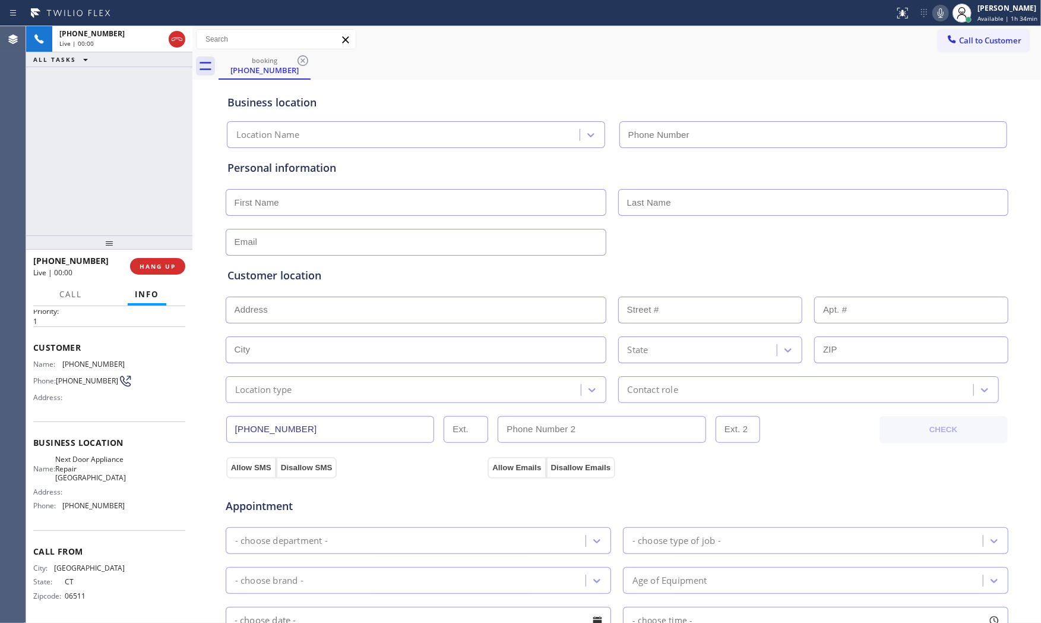
type input "[PHONE_NUMBER]"
click at [943, 12] on icon at bounding box center [941, 13] width 14 height 14
click at [940, 14] on icon at bounding box center [941, 13] width 14 height 14
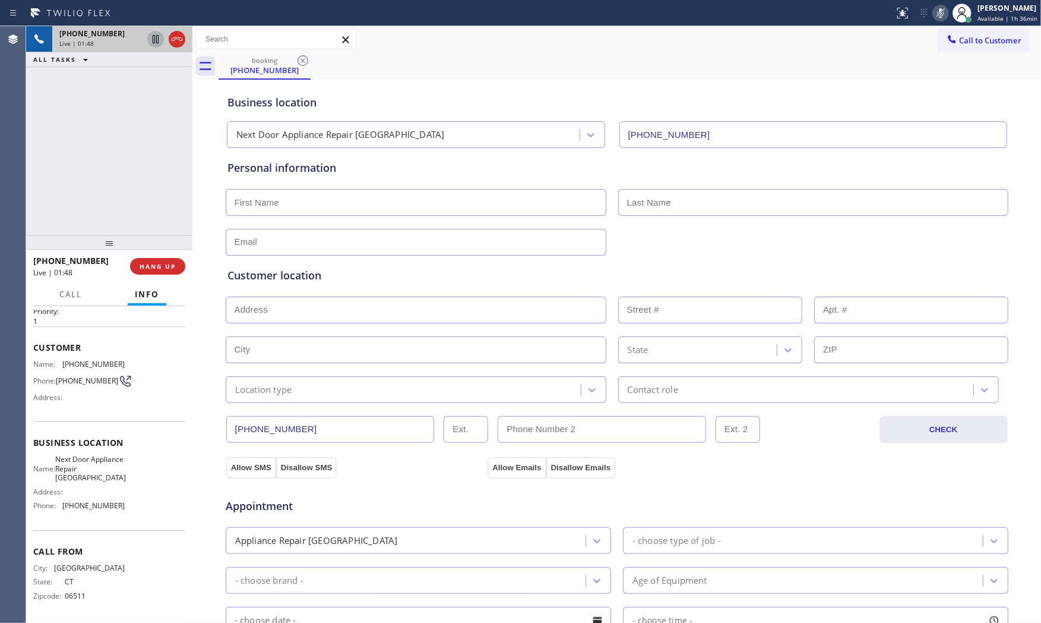
click at [156, 39] on icon at bounding box center [156, 39] width 14 height 14
click at [80, 45] on span "Live | 02:44" at bounding box center [76, 43] width 34 height 8
click at [942, 12] on icon at bounding box center [941, 13] width 14 height 14
click at [152, 43] on icon at bounding box center [156, 39] width 14 height 14
click at [939, 18] on icon at bounding box center [941, 13] width 14 height 14
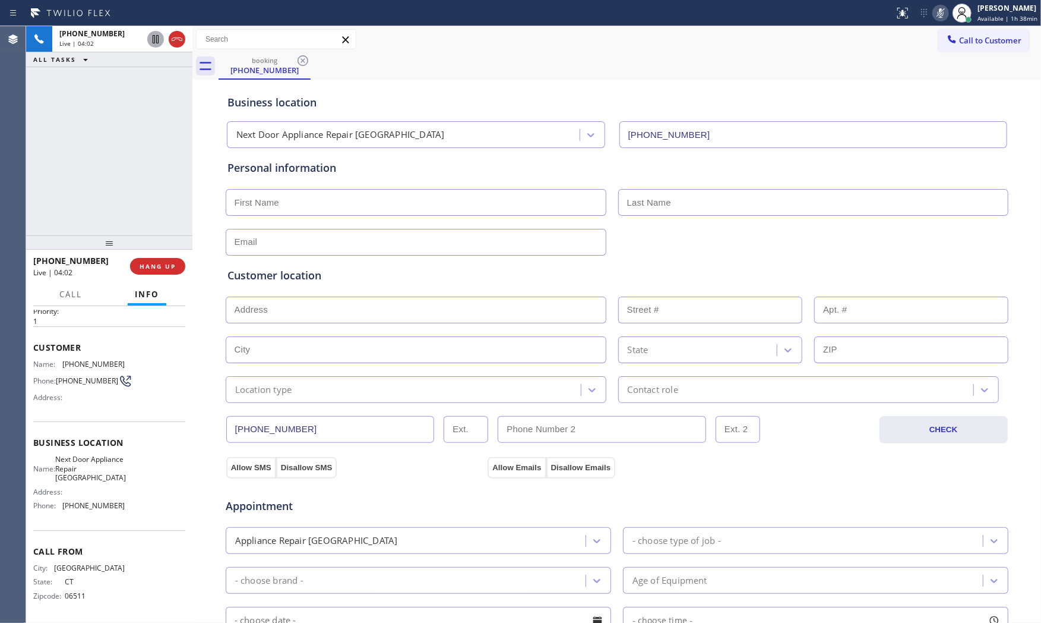
click at [154, 44] on icon at bounding box center [156, 39] width 14 height 14
click at [940, 11] on rect at bounding box center [941, 12] width 8 height 8
click at [152, 39] on icon at bounding box center [156, 39] width 14 height 14
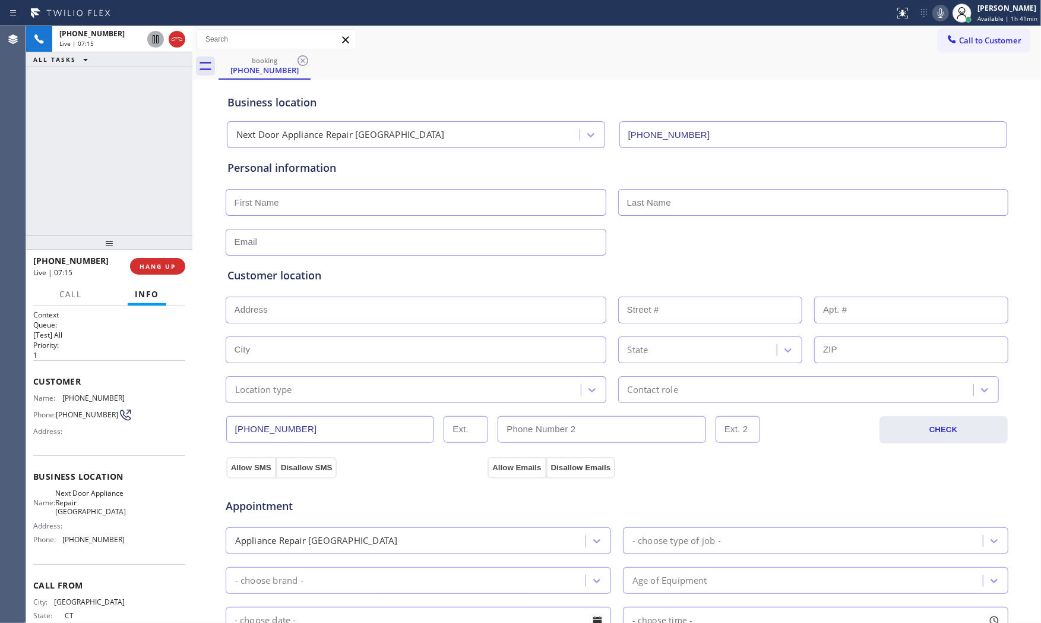
click at [91, 396] on span "[PHONE_NUMBER]" at bounding box center [93, 397] width 62 height 9
copy span "[PHONE_NUMBER]"
click at [139, 70] on div "Anonymous" at bounding box center [100, 75] width 83 height 10
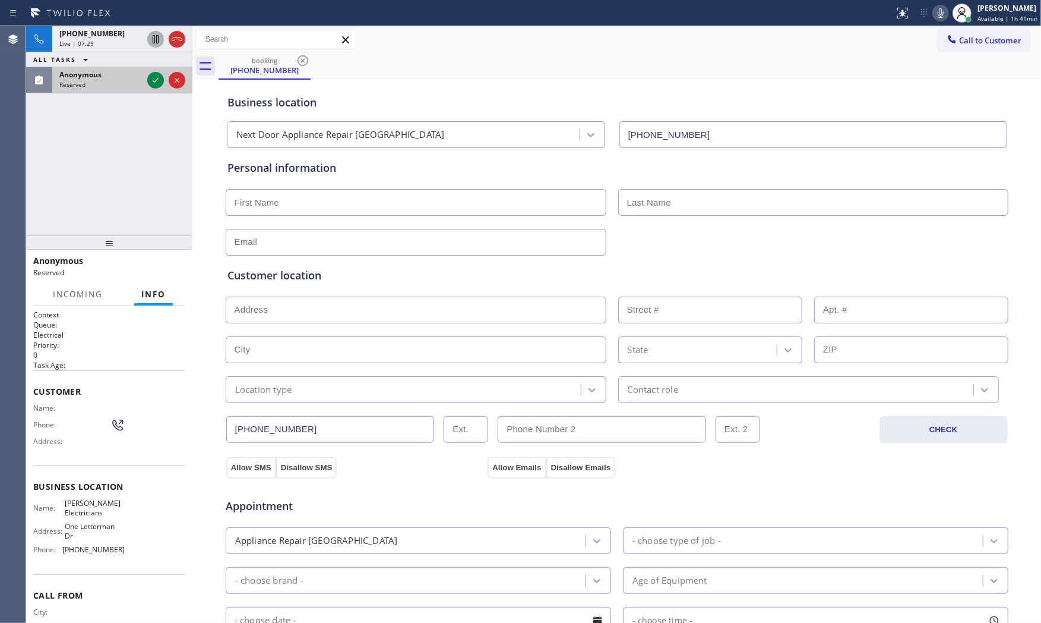
click at [126, 77] on div "Anonymous" at bounding box center [100, 75] width 83 height 10
click at [936, 13] on icon at bounding box center [941, 13] width 14 height 14
click at [113, 78] on div "Anonymous" at bounding box center [100, 75] width 83 height 10
click at [941, 18] on icon at bounding box center [941, 13] width 14 height 14
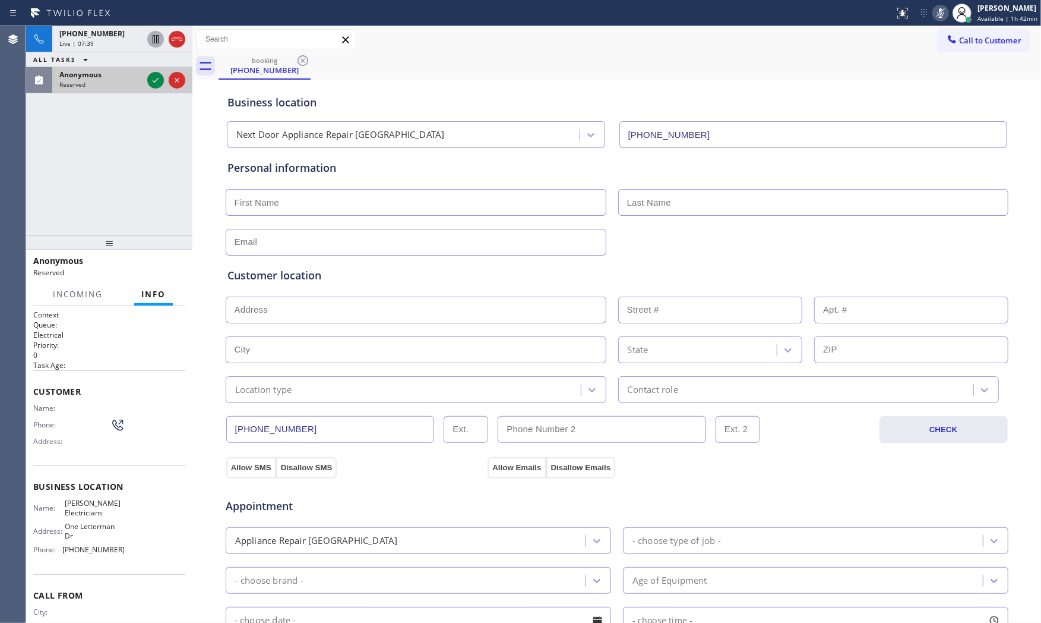
click at [109, 81] on div "Reserved" at bounding box center [100, 84] width 83 height 8
click at [144, 80] on div "Anonymous Reserved" at bounding box center [109, 80] width 166 height 26
click at [147, 80] on div at bounding box center [155, 80] width 17 height 14
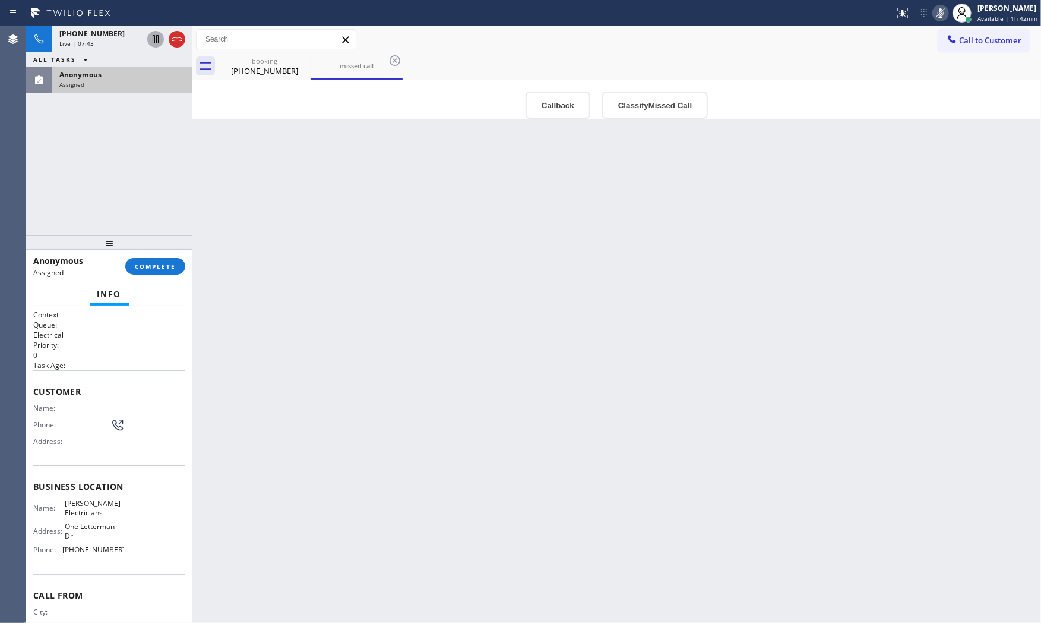
click at [127, 91] on div "Anonymous Assigned" at bounding box center [119, 80] width 135 height 26
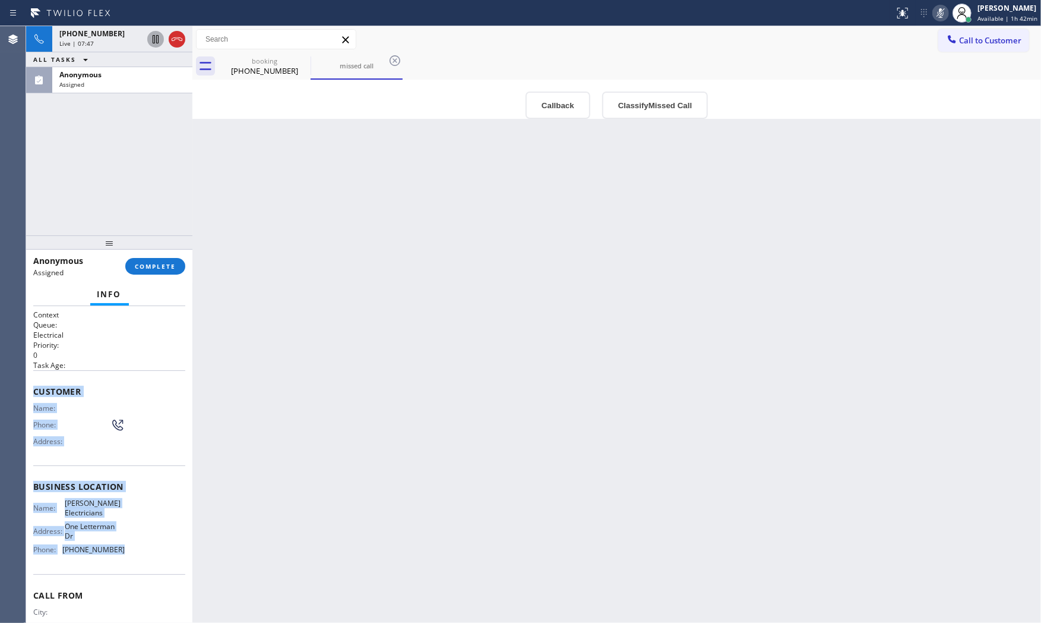
drag, startPoint x: 30, startPoint y: 389, endPoint x: 132, endPoint y: 547, distance: 188.2
click at [132, 547] on div "Context Queue: Electrical Priority: 0 Task Age: Customer Name: Phone: Address: …" at bounding box center [109, 464] width 166 height 317
copy div "Customer Name: Phone: Address: Business location Name: [PERSON_NAME] Electricia…"
click at [942, 14] on icon at bounding box center [941, 13] width 14 height 14
click at [64, 82] on span "Assigned" at bounding box center [71, 84] width 25 height 8
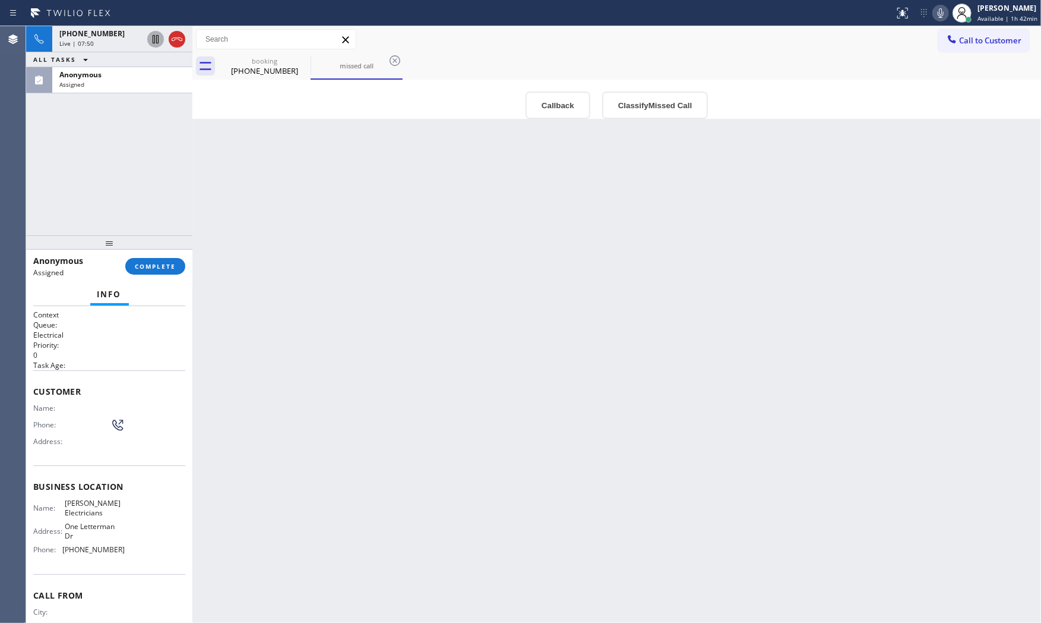
click at [173, 355] on p "0" at bounding box center [109, 355] width 152 height 10
click at [121, 84] on div "Assigned" at bounding box center [122, 84] width 126 height 8
click at [174, 271] on button "COMPLETE" at bounding box center [155, 266] width 60 height 17
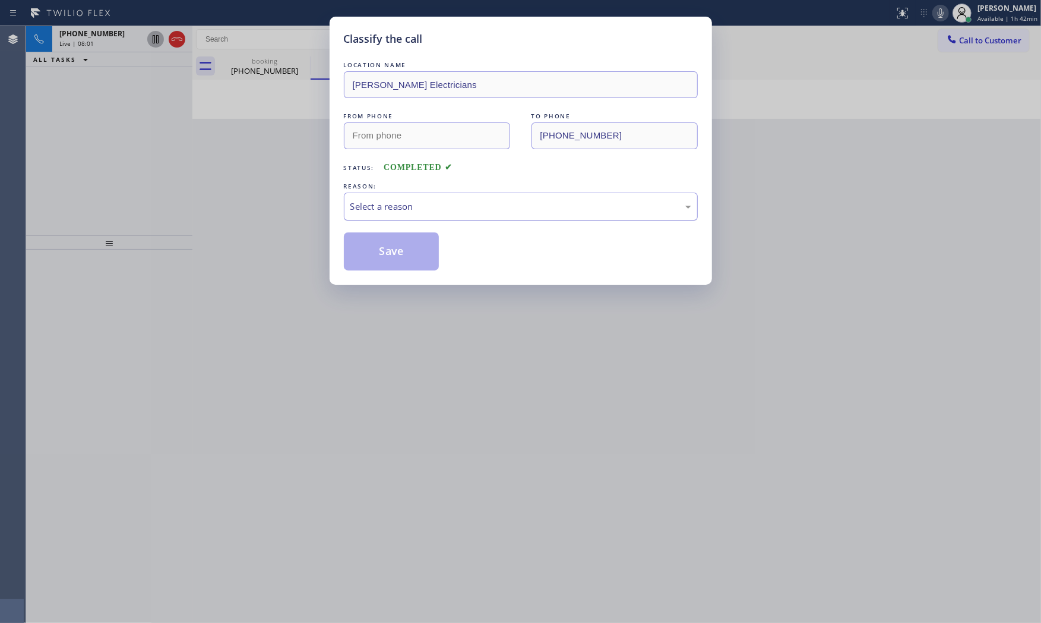
click at [450, 204] on div "Select a reason" at bounding box center [521, 207] width 341 height 14
click at [389, 258] on button "Save" at bounding box center [392, 251] width 96 height 38
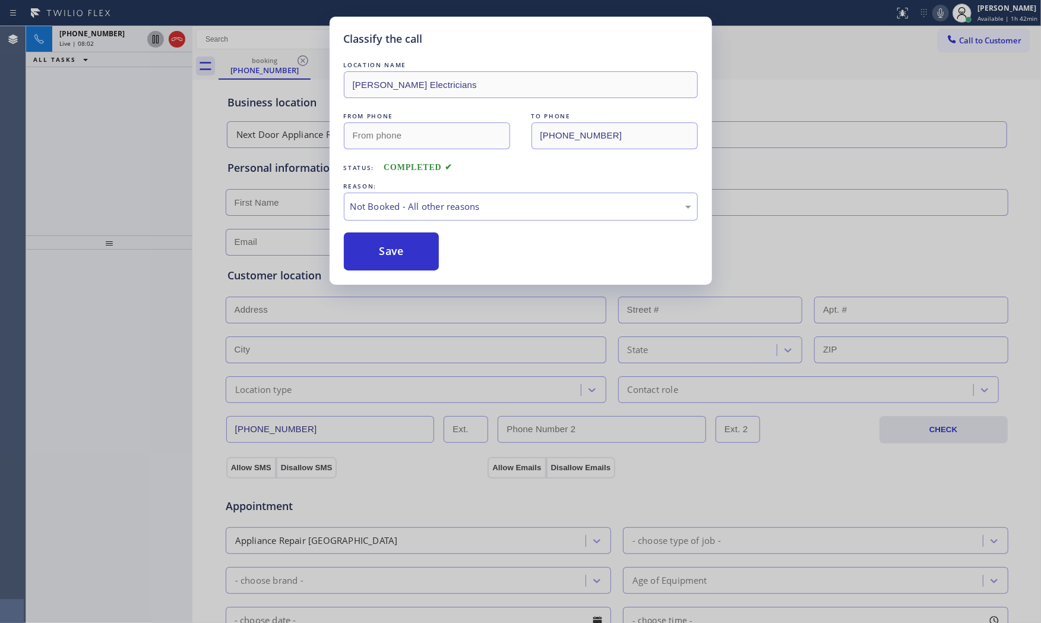
click at [389, 258] on button "Save" at bounding box center [392, 251] width 96 height 38
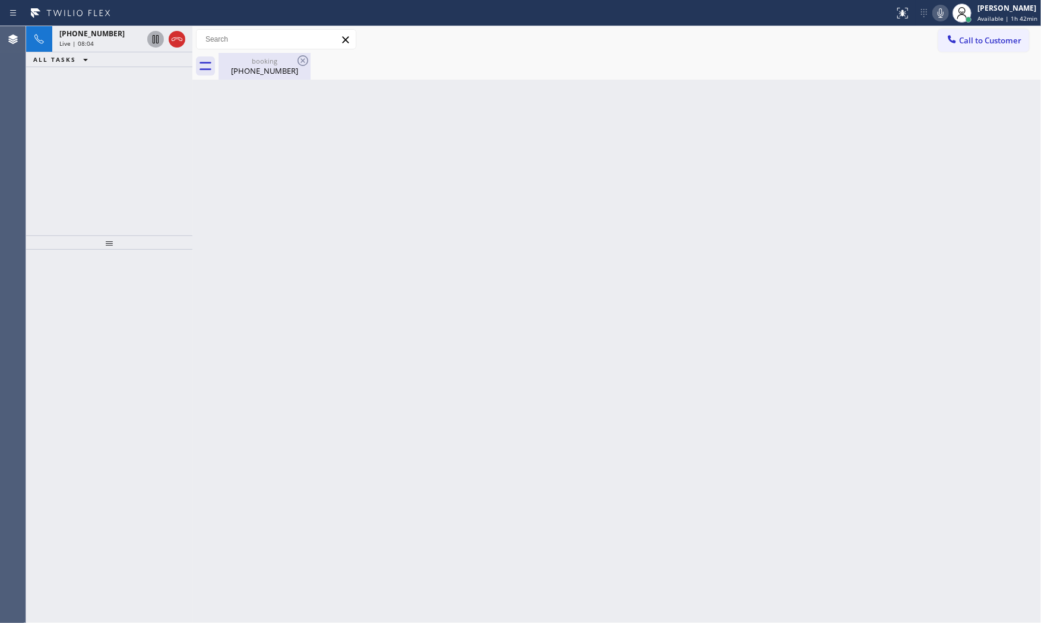
click at [240, 68] on div "[PHONE_NUMBER]" at bounding box center [265, 70] width 90 height 11
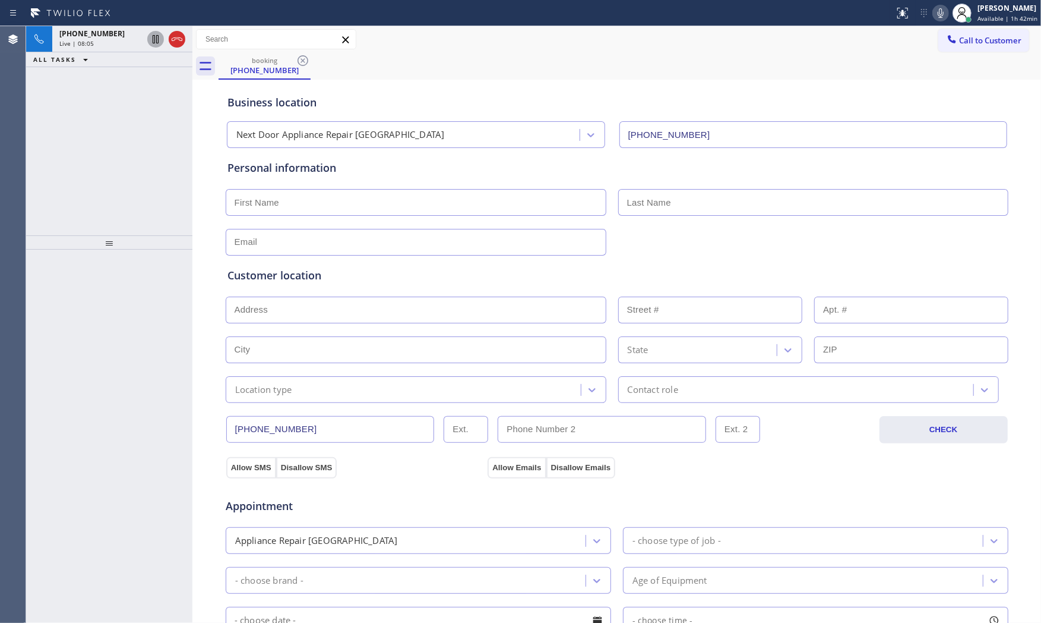
click at [936, 16] on icon at bounding box center [941, 13] width 14 height 14
click at [152, 40] on icon at bounding box center [156, 39] width 14 height 14
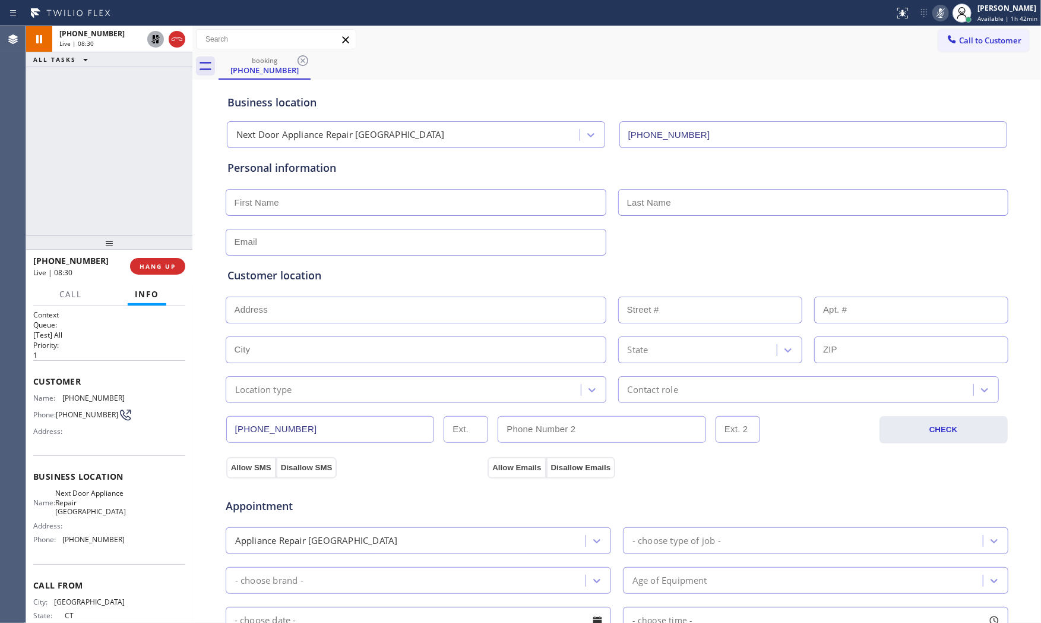
click at [270, 37] on input "text" at bounding box center [276, 39] width 159 height 19
drag, startPoint x: 108, startPoint y: 235, endPoint x: 112, endPoint y: 239, distance: 6.3
click at [109, 235] on div at bounding box center [109, 242] width 166 height 14
click at [98, 42] on div "Live | 08:45" at bounding box center [100, 43] width 83 height 8
click at [84, 38] on span "[PHONE_NUMBER]" at bounding box center [91, 34] width 65 height 10
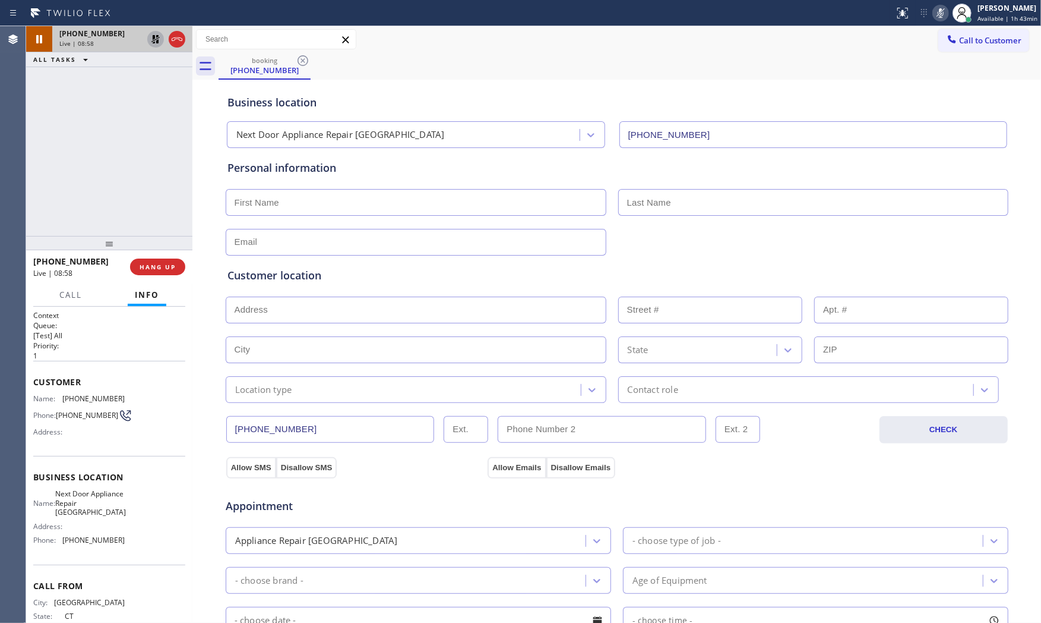
click at [84, 40] on span "Live | 08:58" at bounding box center [76, 43] width 34 height 8
click at [937, 14] on icon at bounding box center [941, 13] width 14 height 14
click at [155, 42] on icon at bounding box center [156, 39] width 14 height 14
click at [934, 6] on icon at bounding box center [941, 13] width 14 height 14
click at [937, 15] on icon at bounding box center [941, 13] width 14 height 14
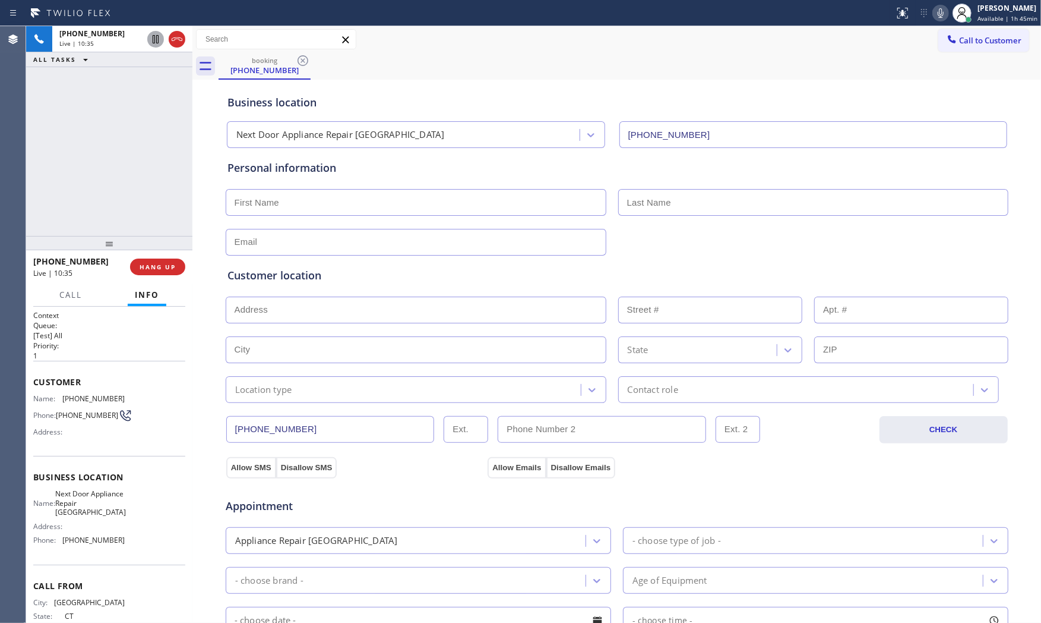
click at [102, 389] on div "Customer Name: [PHONE_NUMBER] Phone: [PHONE_NUMBER] Address:" at bounding box center [109, 408] width 152 height 95
click at [102, 390] on div "Customer Name: [PHONE_NUMBER] Phone: [PHONE_NUMBER] Address:" at bounding box center [109, 408] width 152 height 95
click at [102, 392] on div "Customer Name: [PHONE_NUMBER] Phone: [PHONE_NUMBER] Address:" at bounding box center [109, 408] width 152 height 95
click at [102, 397] on span "[PHONE_NUMBER]" at bounding box center [93, 398] width 62 height 9
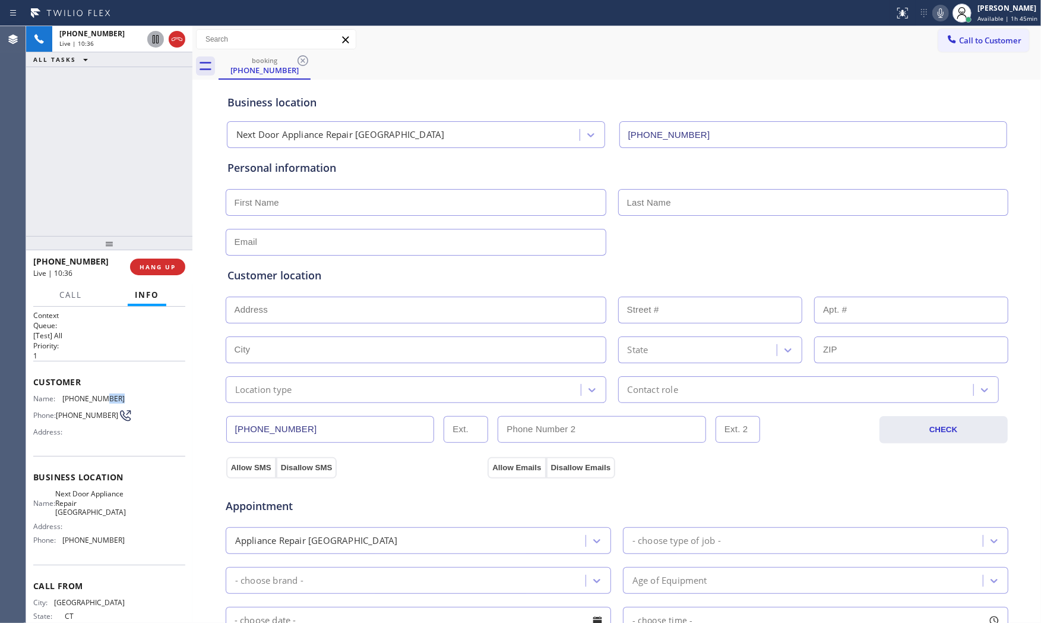
click at [103, 397] on span "[PHONE_NUMBER]" at bounding box center [93, 398] width 62 height 9
click at [96, 507] on span "Next Door Appliance Repair [GEOGRAPHIC_DATA]" at bounding box center [90, 502] width 71 height 27
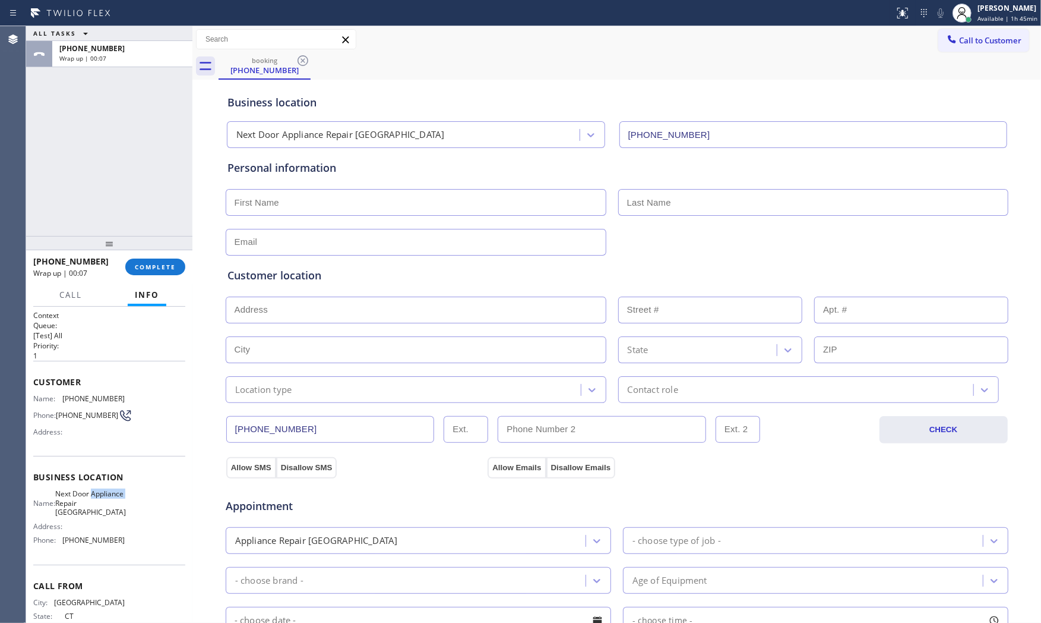
click at [96, 507] on span "Next Door Appliance Repair [GEOGRAPHIC_DATA]" at bounding box center [90, 502] width 71 height 27
copy span "Next Door Appliance Repair [GEOGRAPHIC_DATA]"
click at [363, 200] on input "text" at bounding box center [416, 202] width 381 height 27
paste input "[PERSON_NAME]"
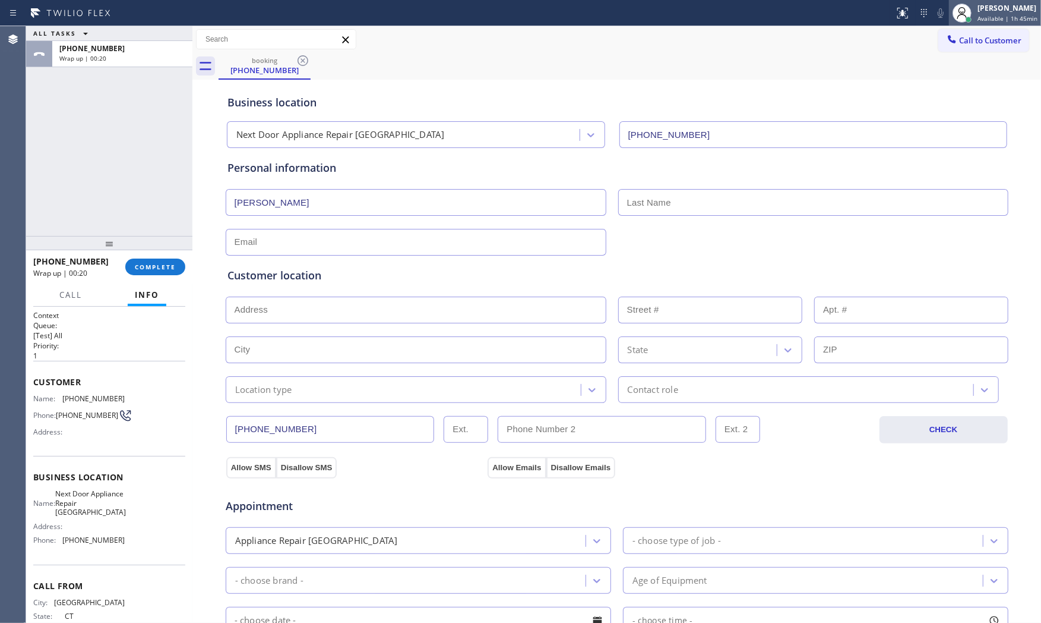
type input "[PERSON_NAME]"
click at [657, 210] on input "text" at bounding box center [813, 202] width 390 height 27
paste input "[PERSON_NAME]"
type input "[PERSON_NAME]"
click at [287, 240] on input "text" at bounding box center [416, 242] width 381 height 27
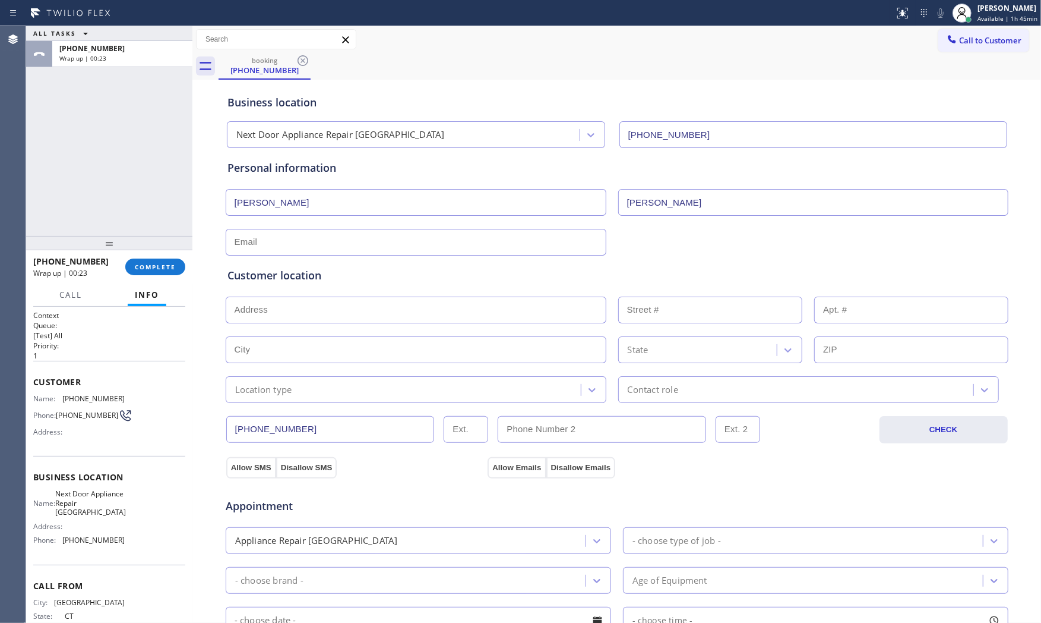
paste input "[EMAIL_ADDRESS][DOMAIN_NAME]"
type input "[EMAIL_ADDRESS][DOMAIN_NAME]"
click at [395, 312] on input "text" at bounding box center [416, 309] width 381 height 27
paste input "[STREET_ADDRESS][PERSON_NAME]"
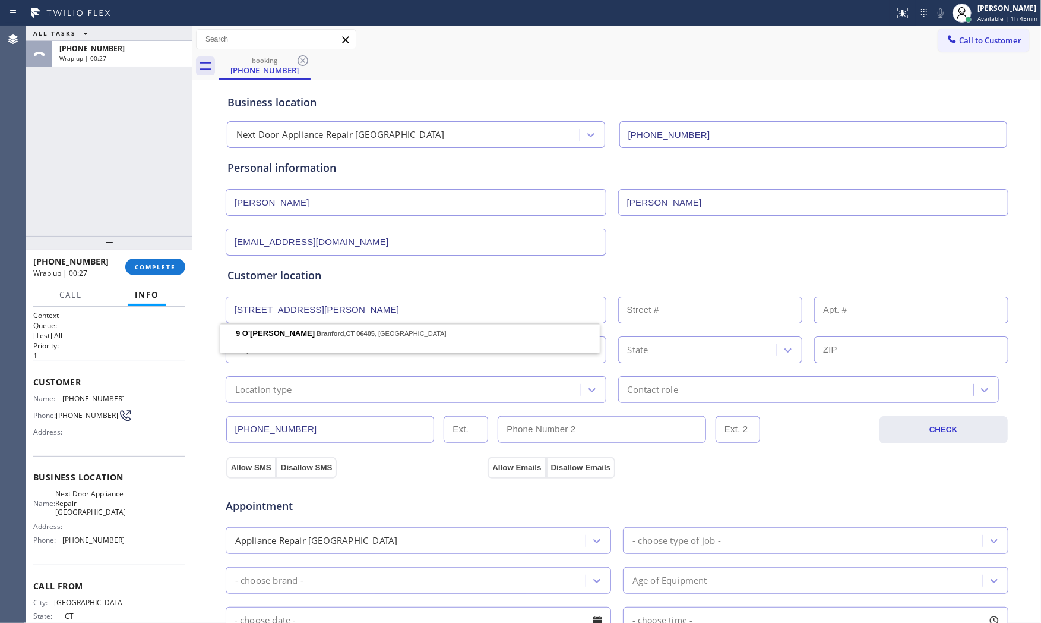
type input "9 O'Neill Ln"
type input "9"
type input "Branford"
type input "06405"
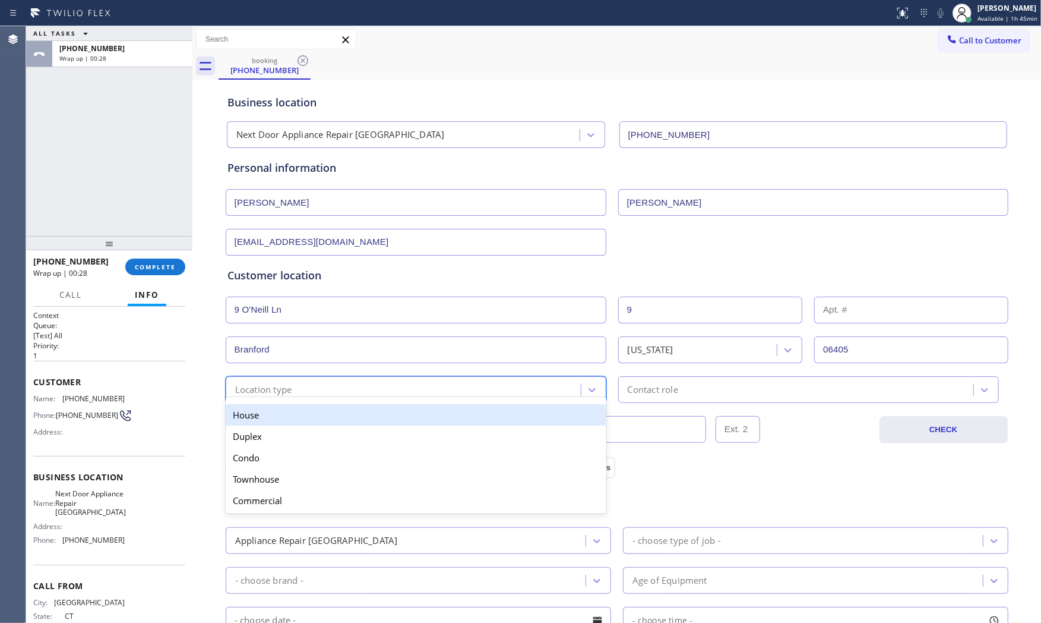
drag, startPoint x: 293, startPoint y: 389, endPoint x: 282, endPoint y: 413, distance: 27.1
click at [293, 390] on div "Location type" at bounding box center [405, 389] width 352 height 21
click at [280, 415] on div "House" at bounding box center [416, 414] width 381 height 21
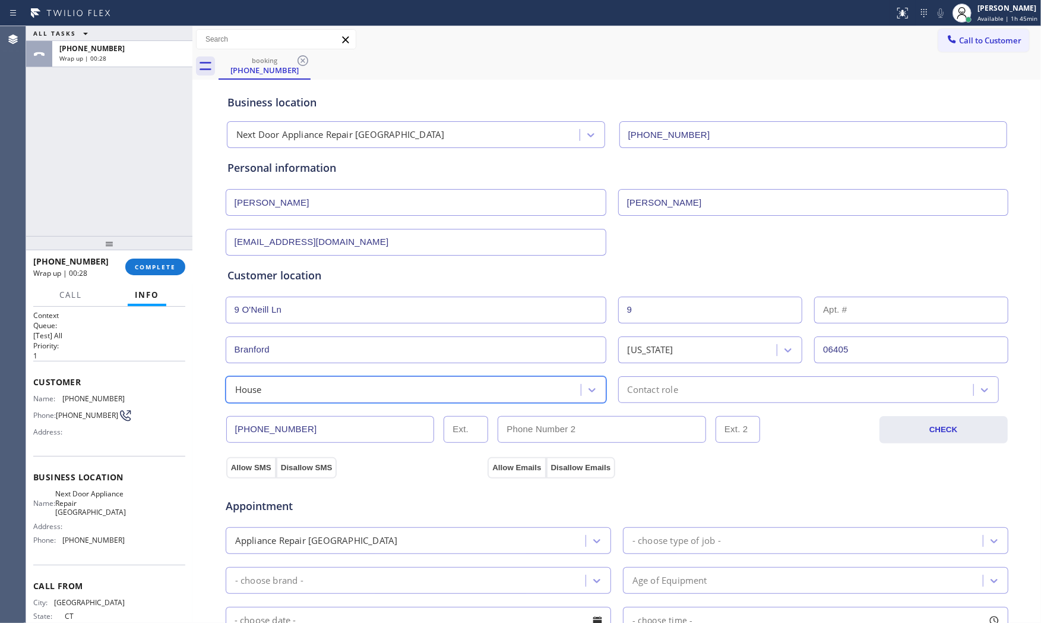
click at [663, 396] on div "Contact role" at bounding box center [808, 389] width 381 height 27
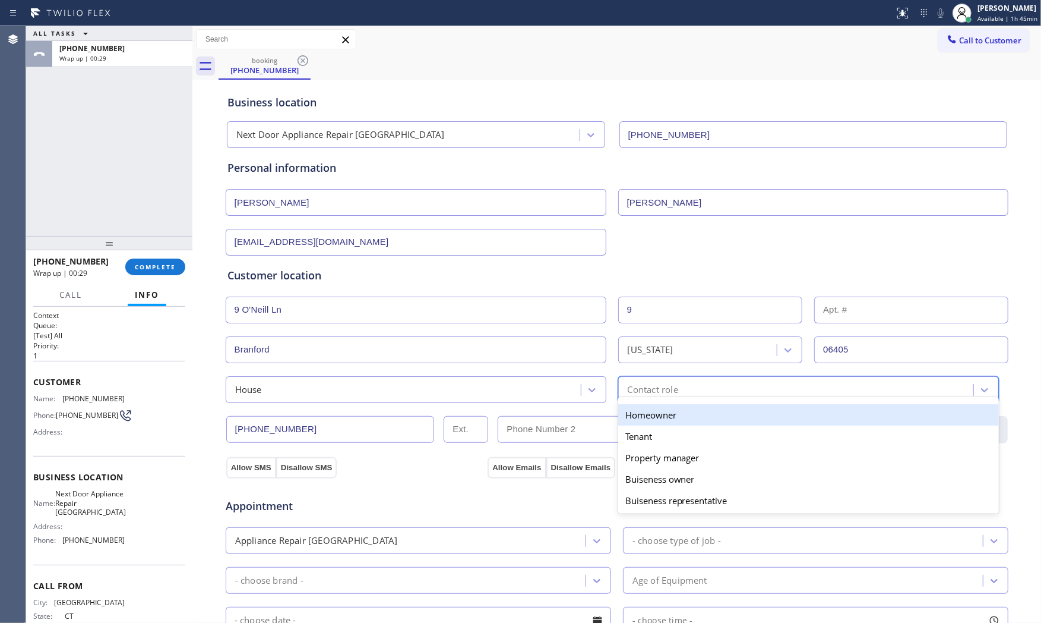
click at [646, 412] on div "Homeowner" at bounding box center [808, 414] width 381 height 21
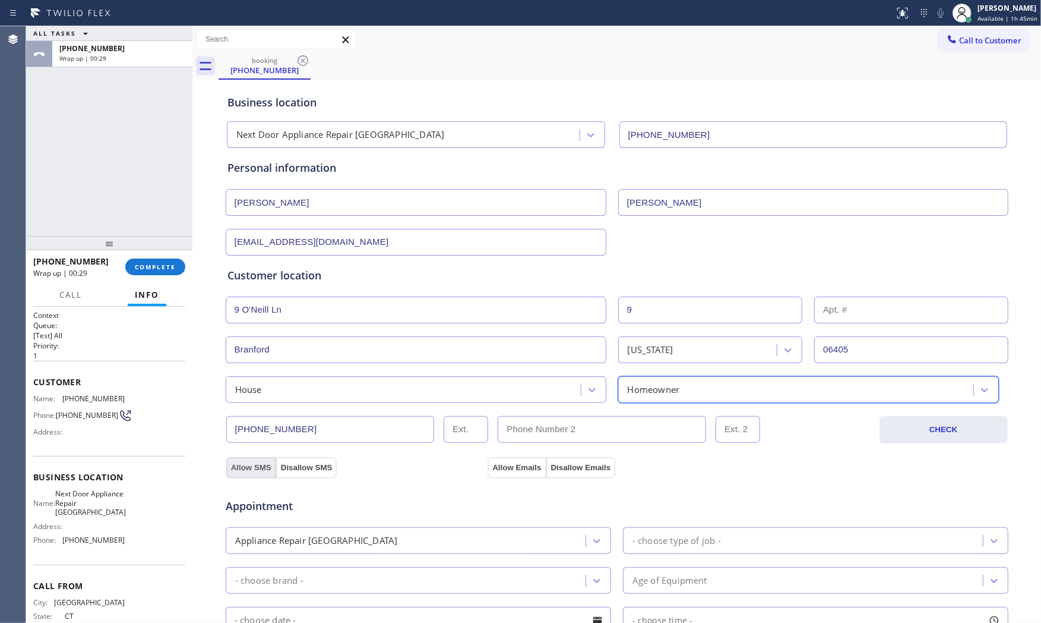
click at [247, 466] on button "Allow SMS" at bounding box center [251, 467] width 50 height 21
click at [507, 462] on button "Allow Emails" at bounding box center [517, 467] width 58 height 21
drag, startPoint x: 452, startPoint y: 531, endPoint x: 443, endPoint y: 538, distance: 11.3
click at [450, 535] on div "Appliance Repair [GEOGRAPHIC_DATA]" at bounding box center [407, 540] width 356 height 21
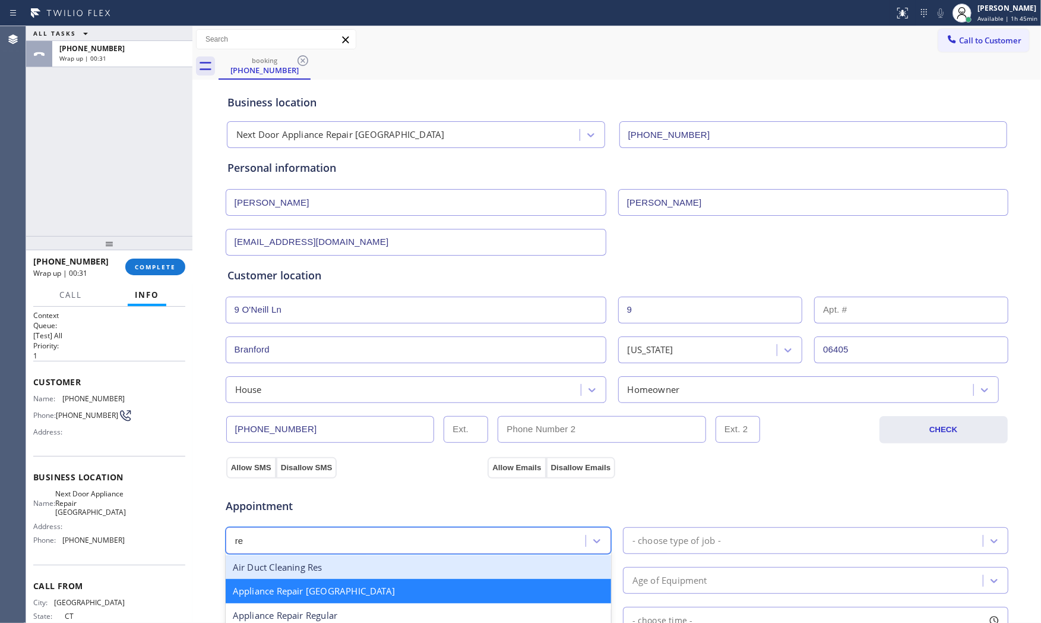
type input "reg"
click at [383, 560] on div "Appliance Repair Regular" at bounding box center [419, 615] width 386 height 24
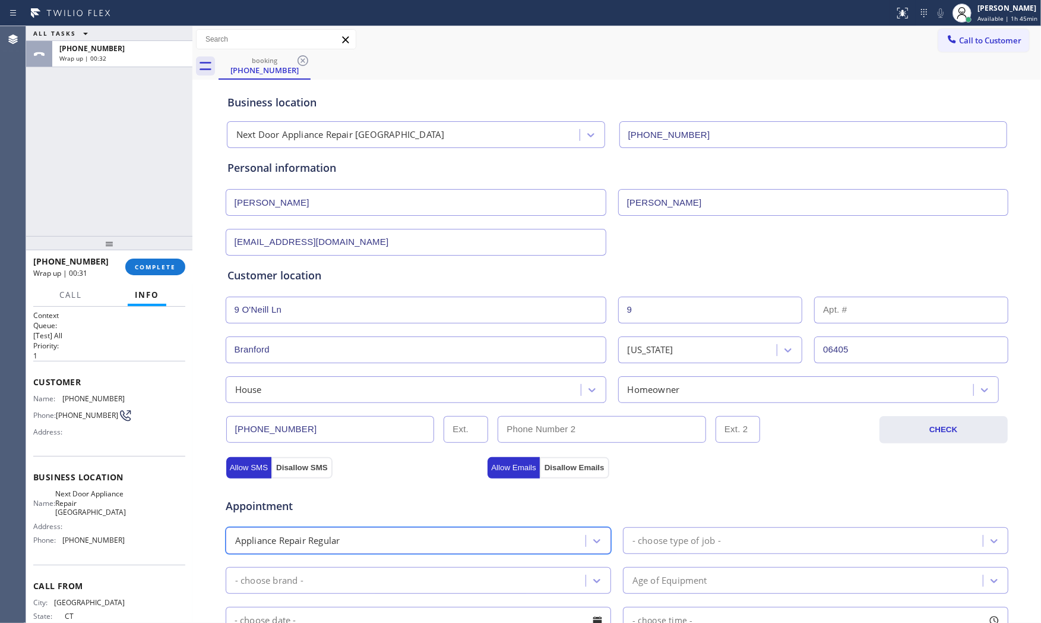
click at [697, 553] on div "- choose type of job -" at bounding box center [816, 540] width 386 height 27
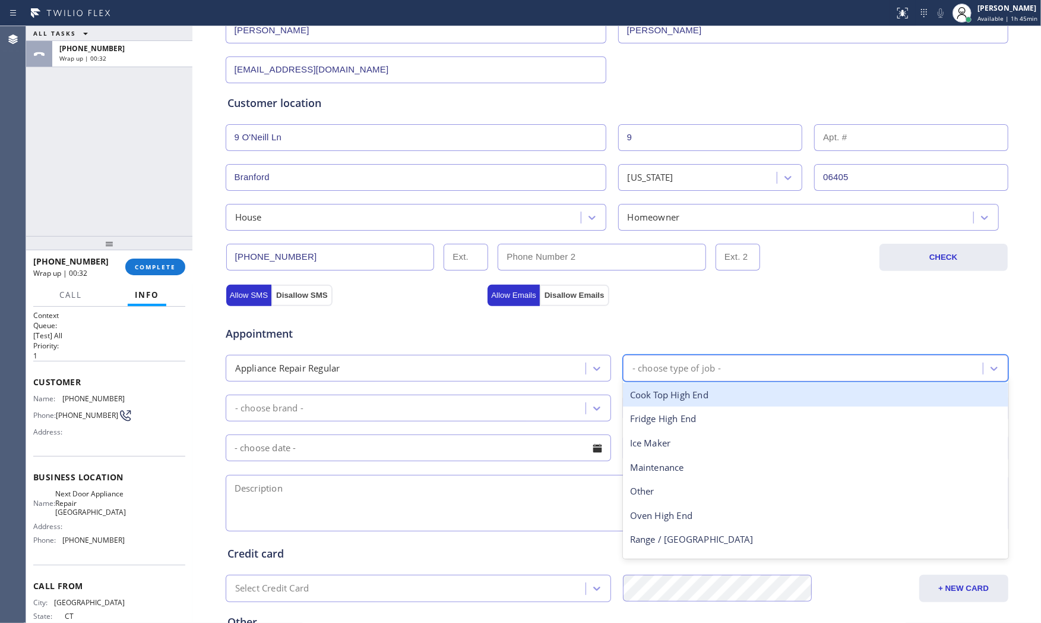
scroll to position [198, 0]
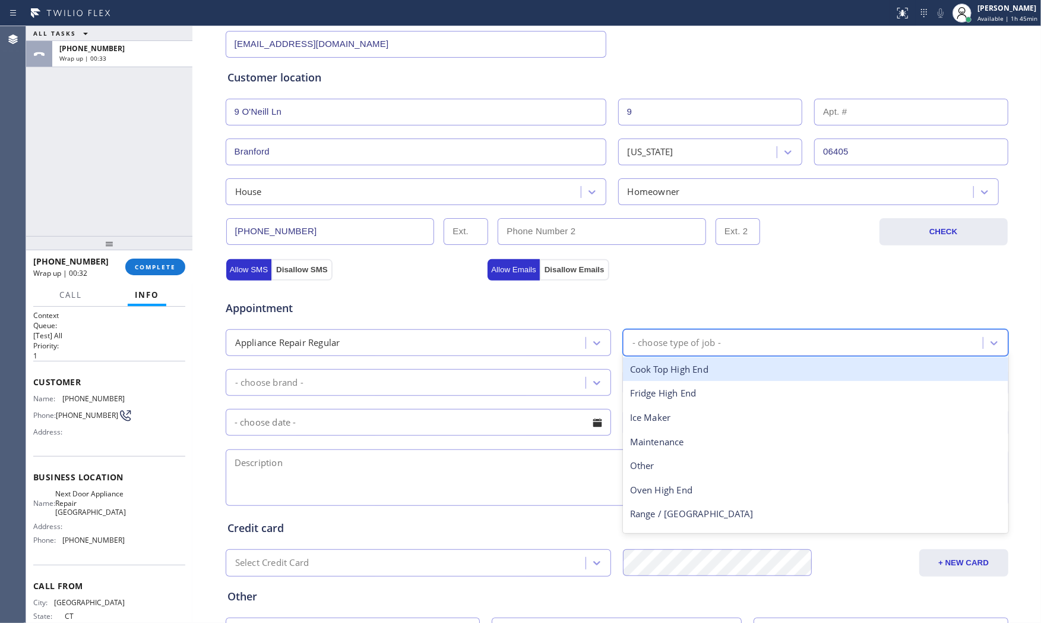
type input "d"
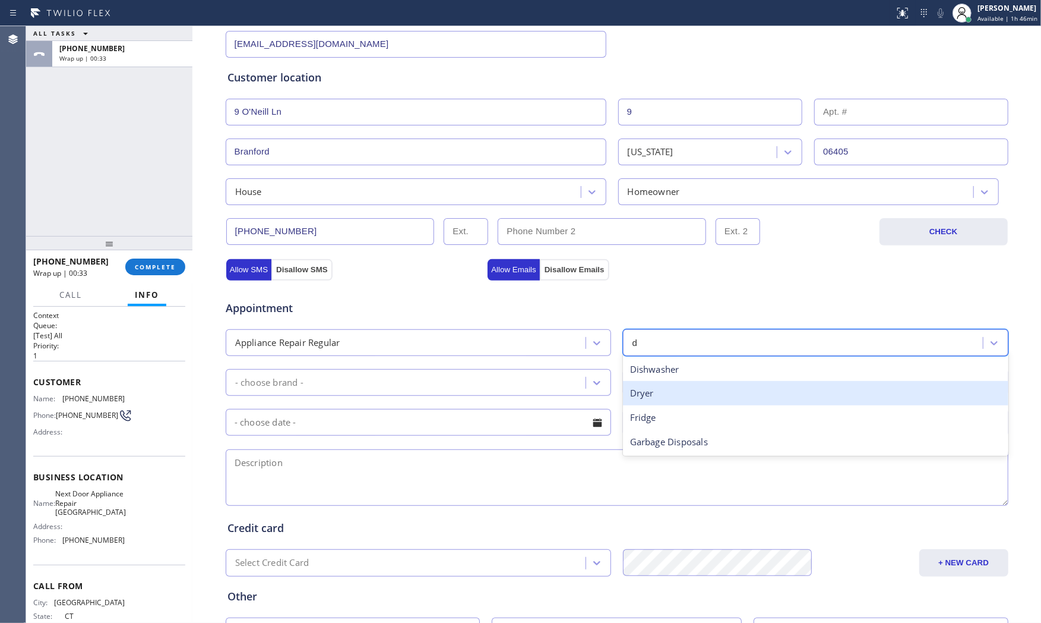
click at [668, 369] on div "Dishwasher" at bounding box center [816, 369] width 386 height 24
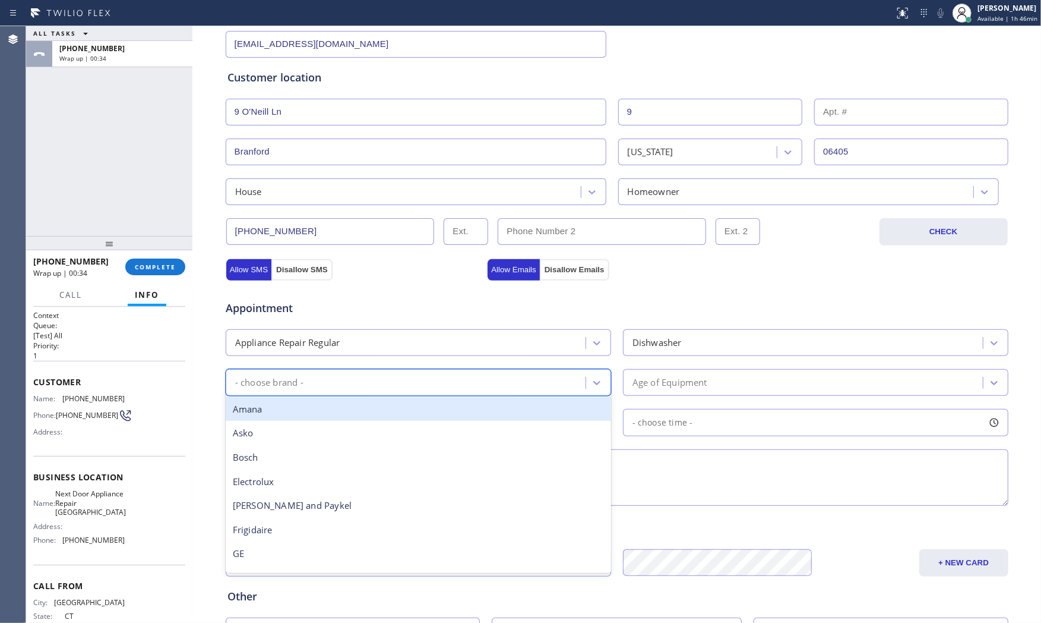
click at [417, 382] on div "- choose brand -" at bounding box center [407, 382] width 356 height 21
type input "bo"
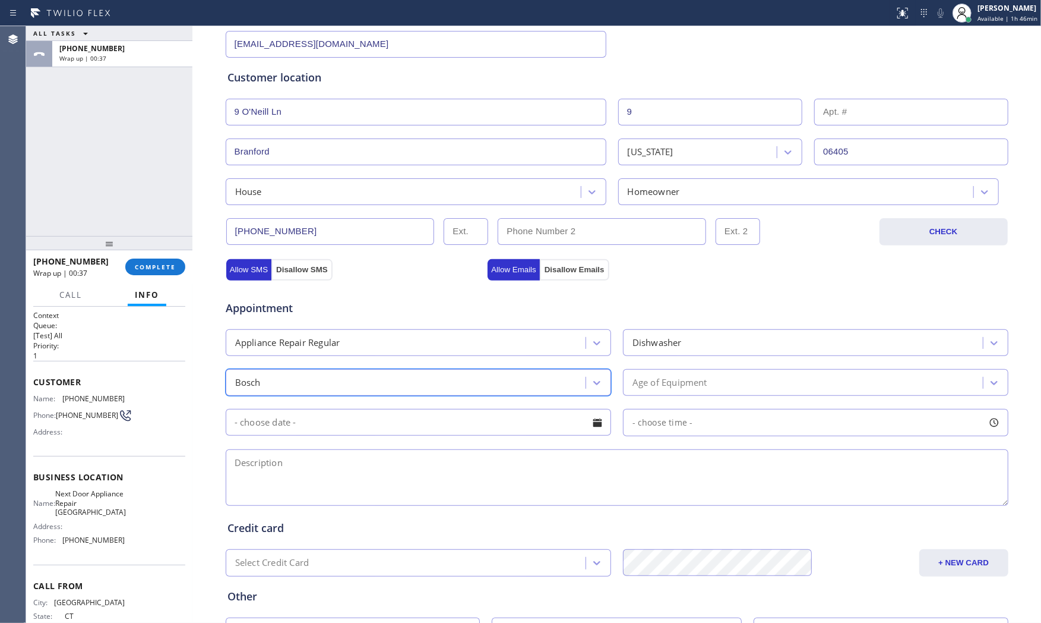
click at [656, 380] on div "Age of Equipment" at bounding box center [670, 382] width 75 height 14
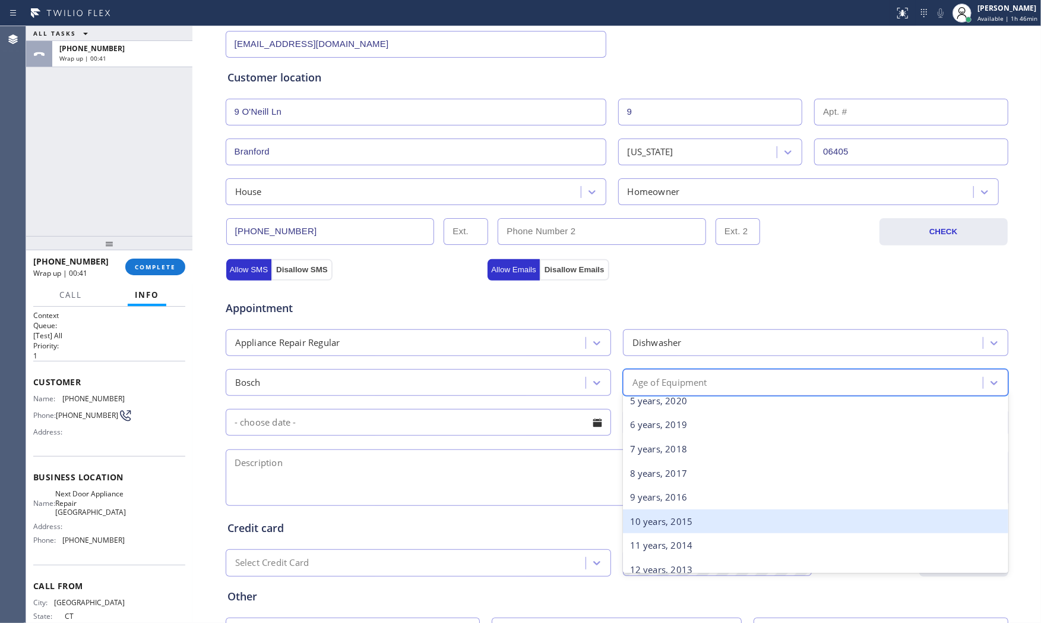
scroll to position [132, 0]
click at [661, 514] on div "10 years, 2015" at bounding box center [816, 518] width 386 height 24
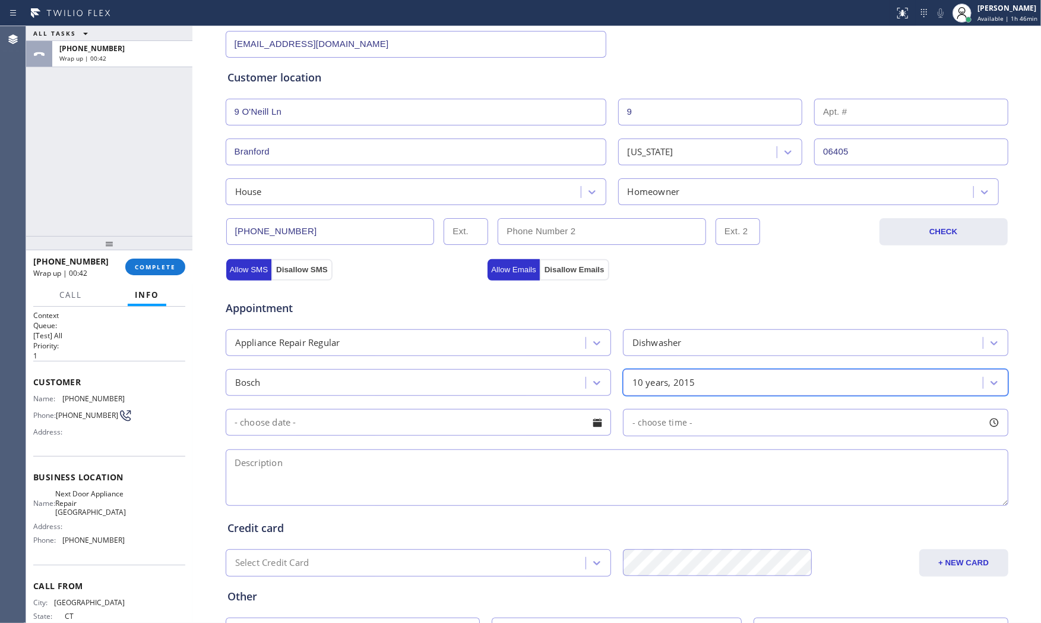
click at [396, 418] on input "text" at bounding box center [419, 422] width 386 height 27
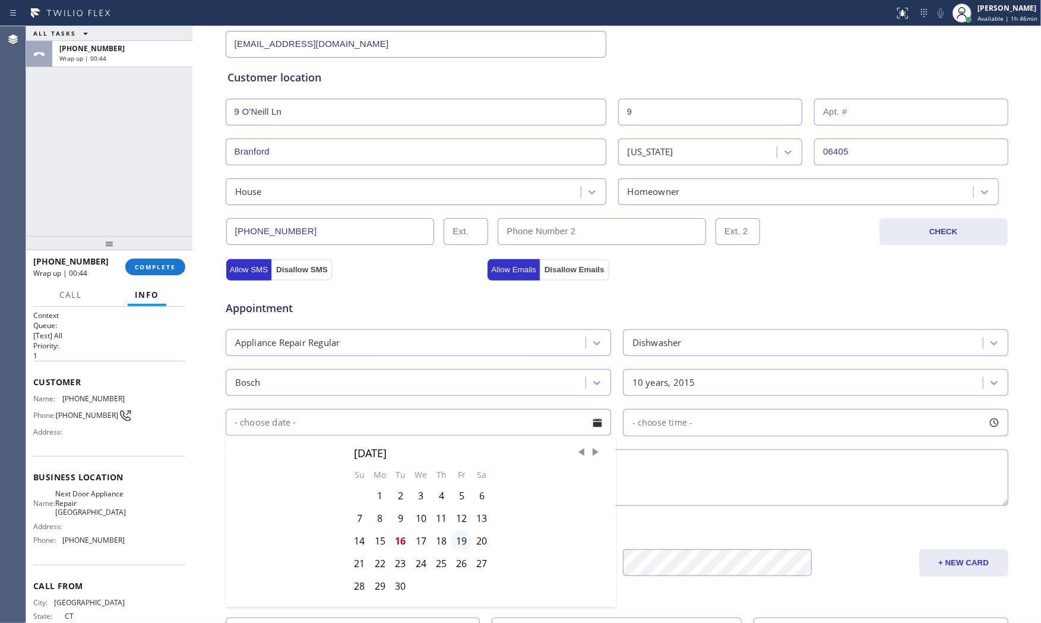
click at [459, 541] on div "19" at bounding box center [462, 540] width 20 height 23
type input "[DATE]"
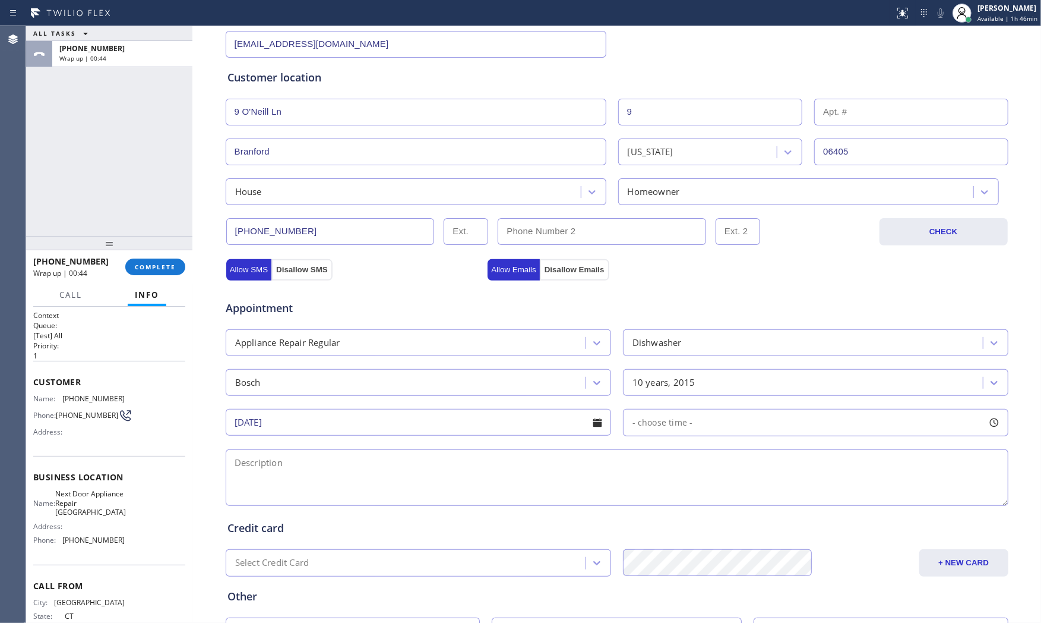
click at [654, 423] on span "- choose time -" at bounding box center [663, 421] width 61 height 11
drag, startPoint x: 684, startPoint y: 497, endPoint x: 773, endPoint y: 491, distance: 89.3
click at [773, 491] on div at bounding box center [777, 494] width 14 height 25
drag, startPoint x: 627, startPoint y: 495, endPoint x: 667, endPoint y: 497, distance: 39.8
click at [667, 497] on div at bounding box center [663, 494] width 14 height 25
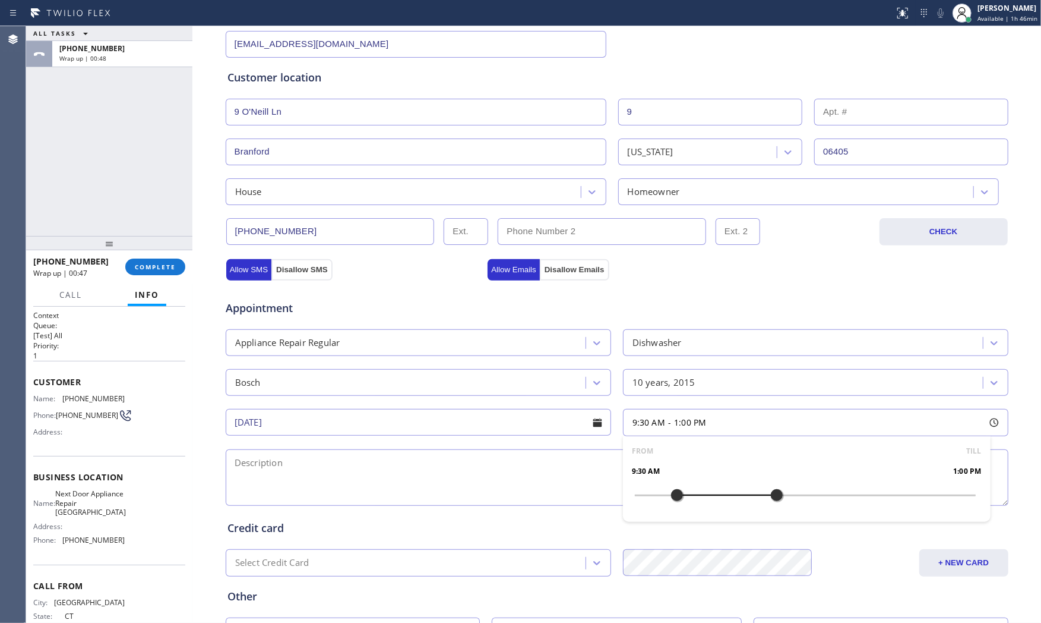
click at [670, 497] on div at bounding box center [677, 494] width 14 height 25
drag, startPoint x: 673, startPoint y: 497, endPoint x: 684, endPoint y: 497, distance: 11.9
click at [684, 497] on div at bounding box center [691, 494] width 14 height 25
click at [511, 483] on textarea at bounding box center [617, 477] width 783 height 56
click at [425, 472] on textarea at bounding box center [617, 477] width 783 height 56
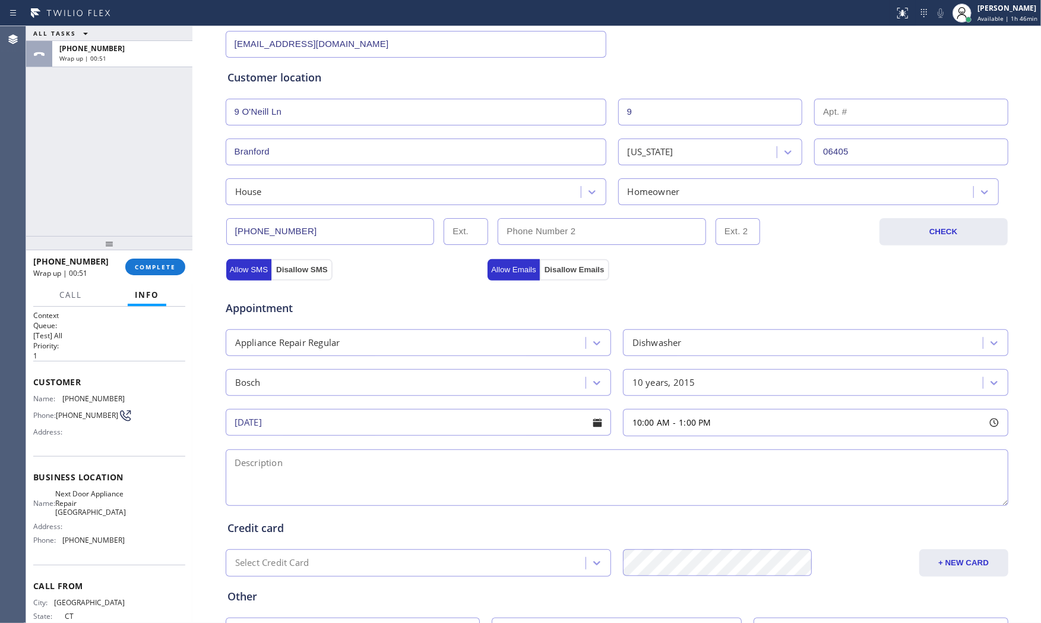
paste textarea "10-1 $120 bosch | dishwasher | the door doesnt closed properly | [DEMOGRAPHIC_D…"
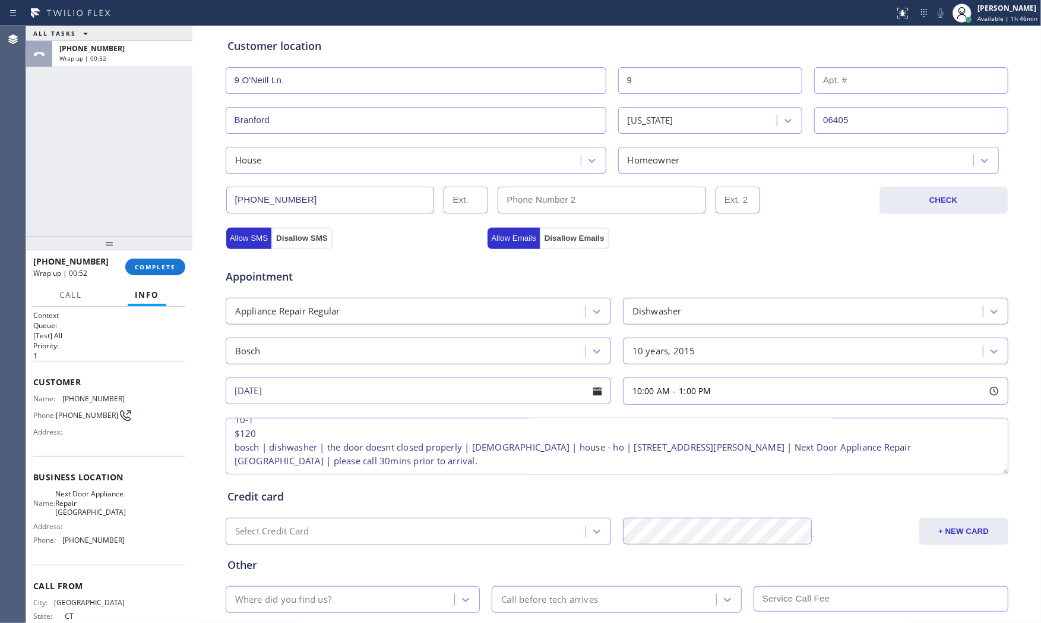
scroll to position [298, 0]
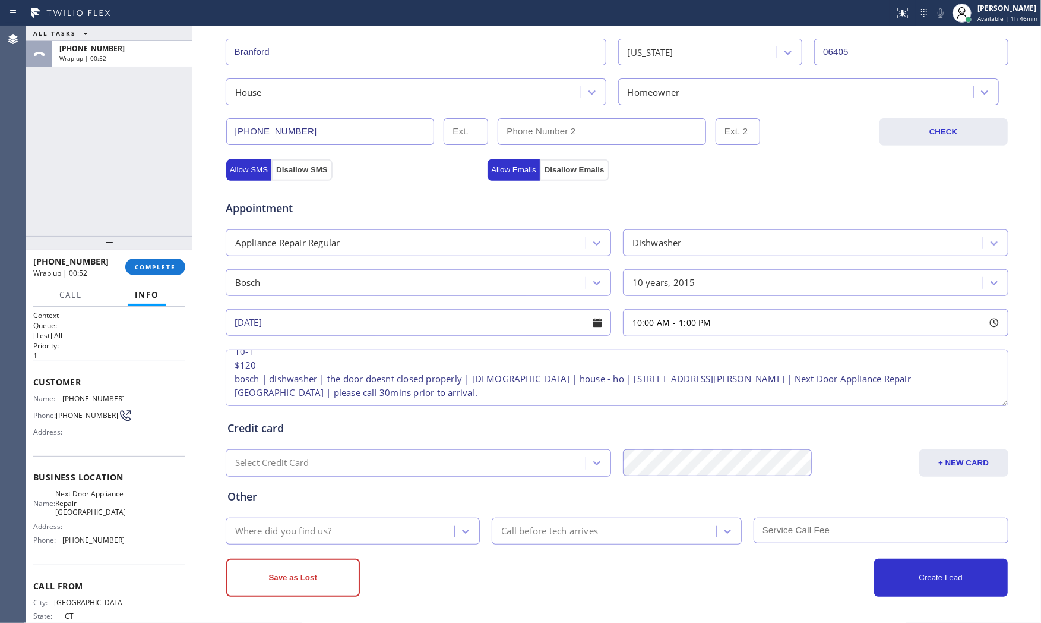
type textarea "10-1 $120 bosch | dishwasher | the door doesnt closed properly | [DEMOGRAPHIC_D…"
click at [357, 527] on div "Where did you find us?" at bounding box center [342, 530] width 226 height 21
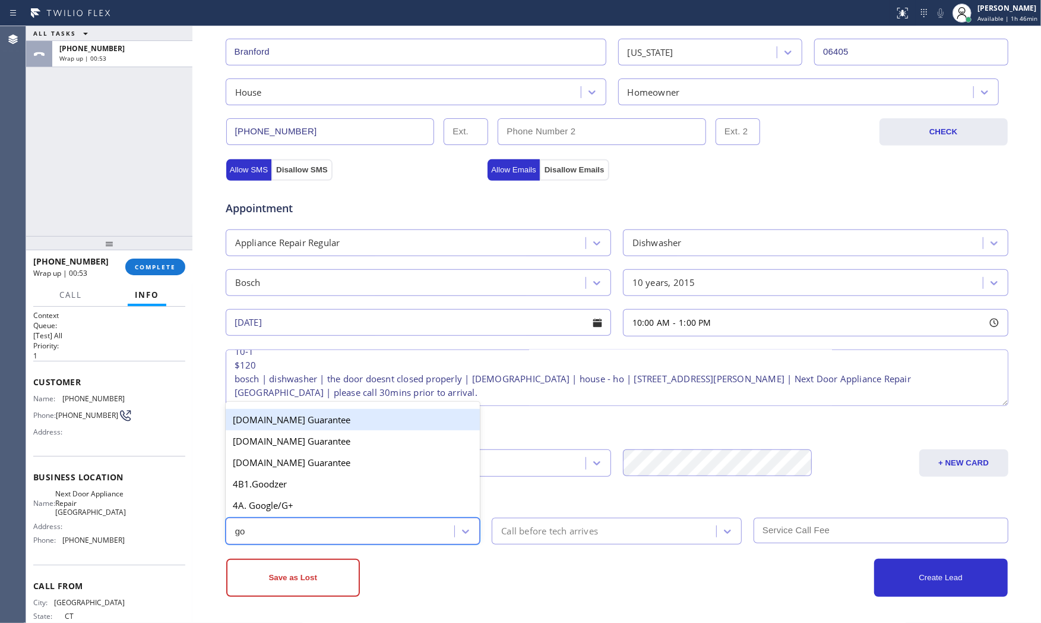
type input "goo"
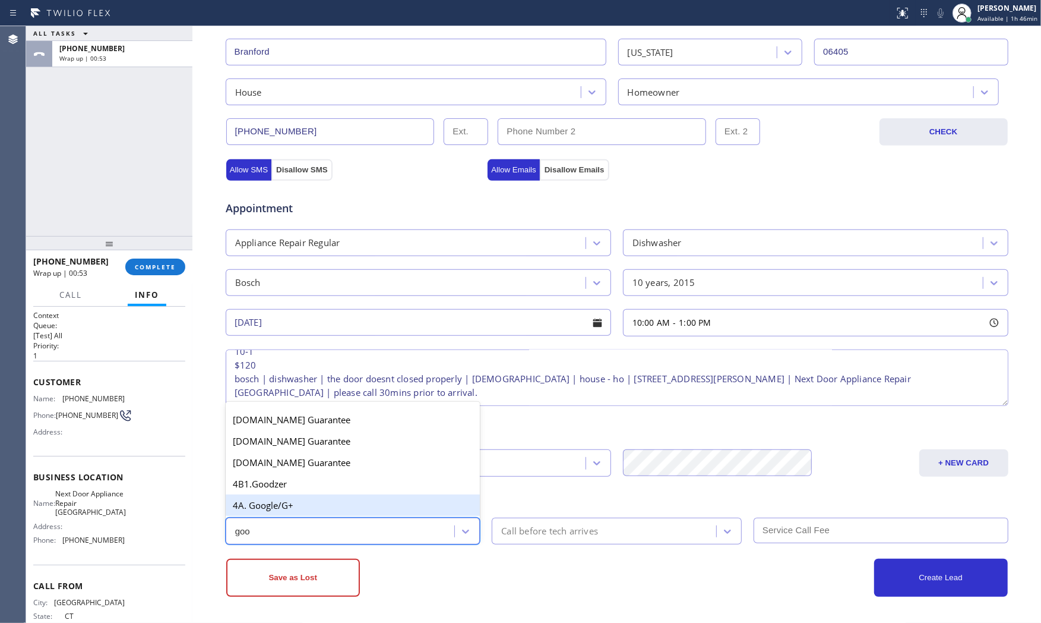
click at [345, 499] on div "4A. Google/G+" at bounding box center [353, 504] width 255 height 21
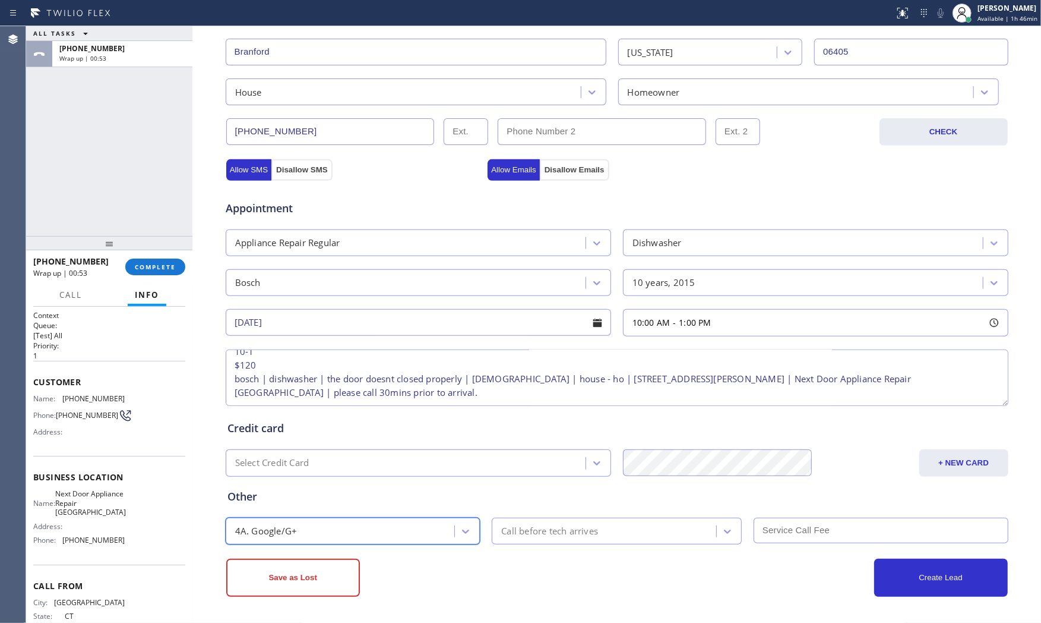
click at [552, 527] on div "Call before tech arrives" at bounding box center [549, 531] width 97 height 14
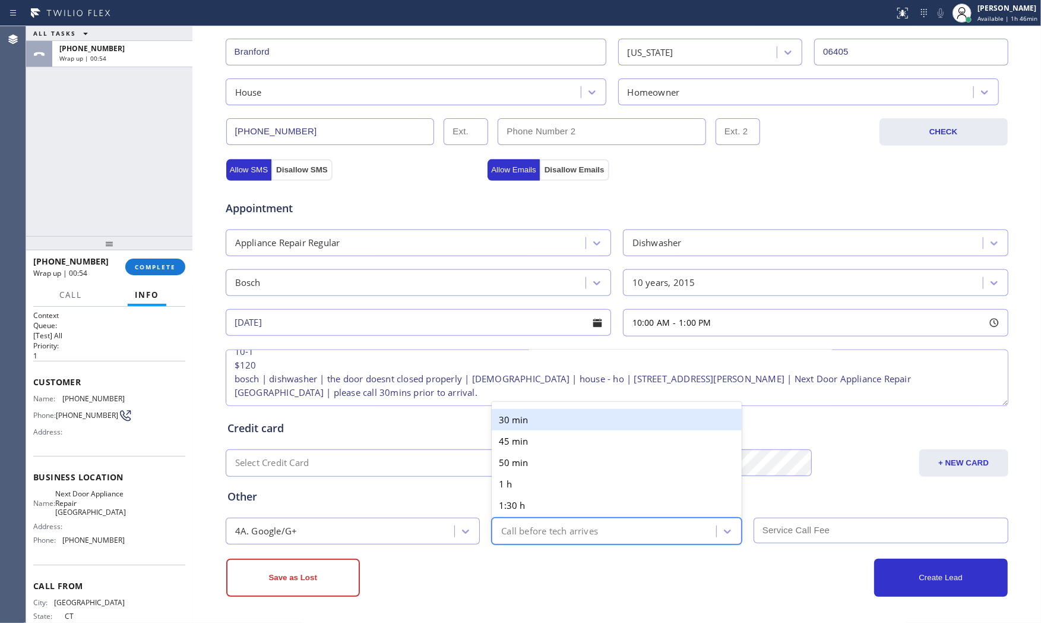
click at [539, 419] on div "30 min" at bounding box center [617, 419] width 250 height 21
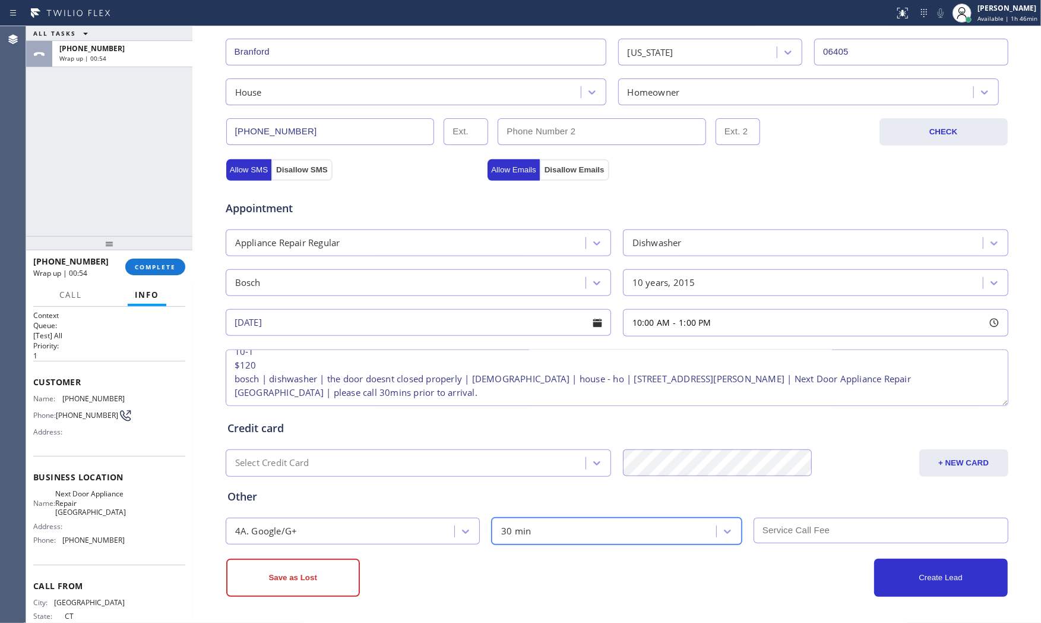
click at [818, 526] on input "text" at bounding box center [881, 530] width 255 height 26
type input "120"
click at [961, 471] on button "+ NEW CARD" at bounding box center [964, 462] width 89 height 27
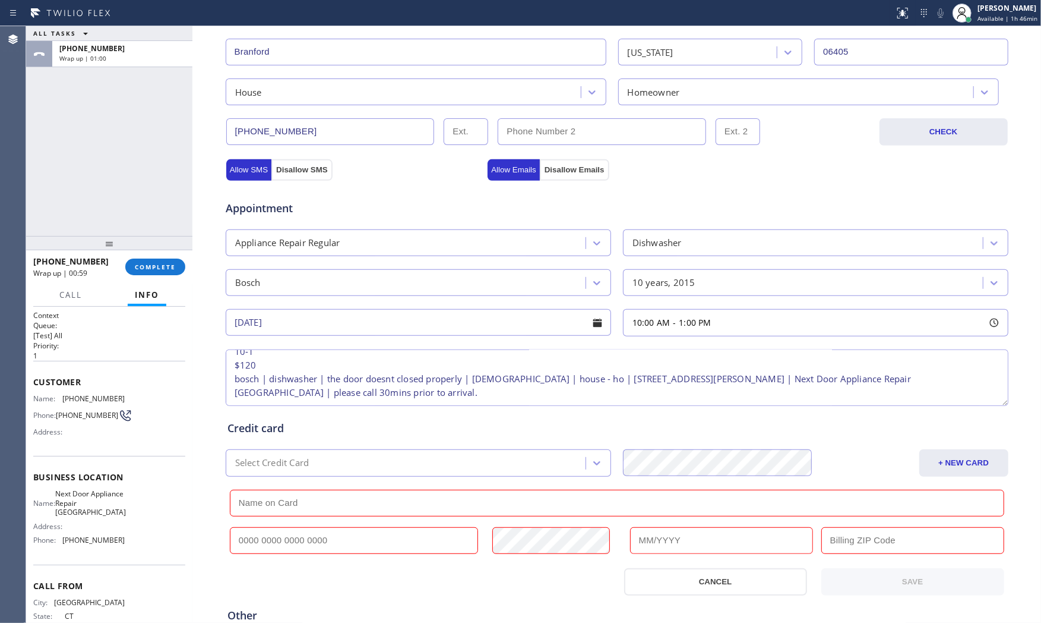
click at [250, 505] on input "text" at bounding box center [617, 503] width 775 height 27
paste input "[PERSON_NAME]"
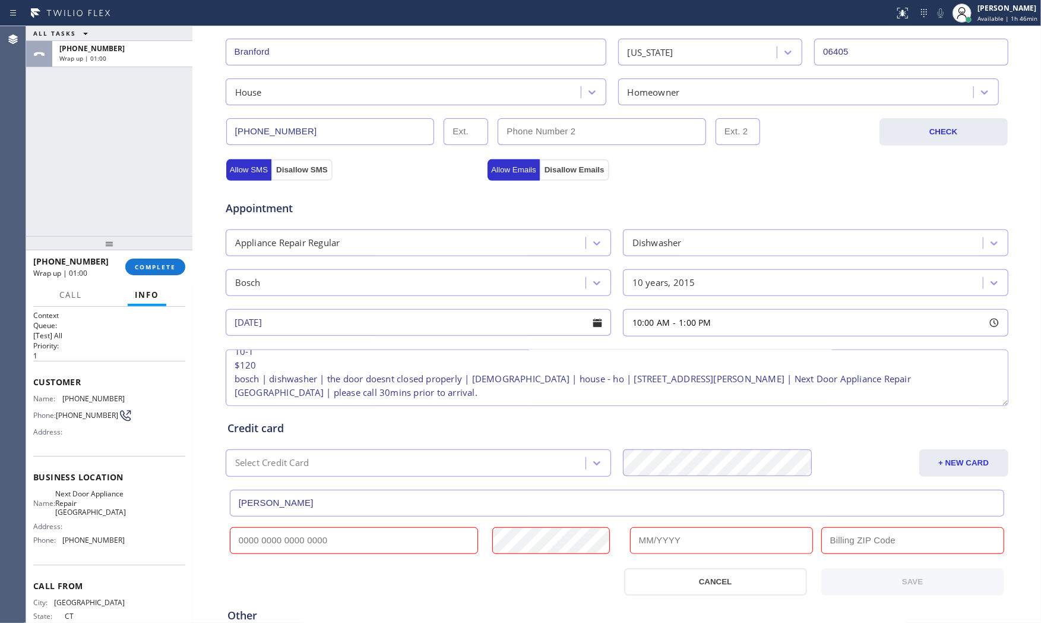
type input "[PERSON_NAME]"
click at [330, 544] on input "text" at bounding box center [354, 540] width 249 height 27
paste input "[CREDIT_CARD_NUMBER]"
type input "[CREDIT_CARD_NUMBER]"
click at [668, 541] on input "text" at bounding box center [721, 540] width 183 height 27
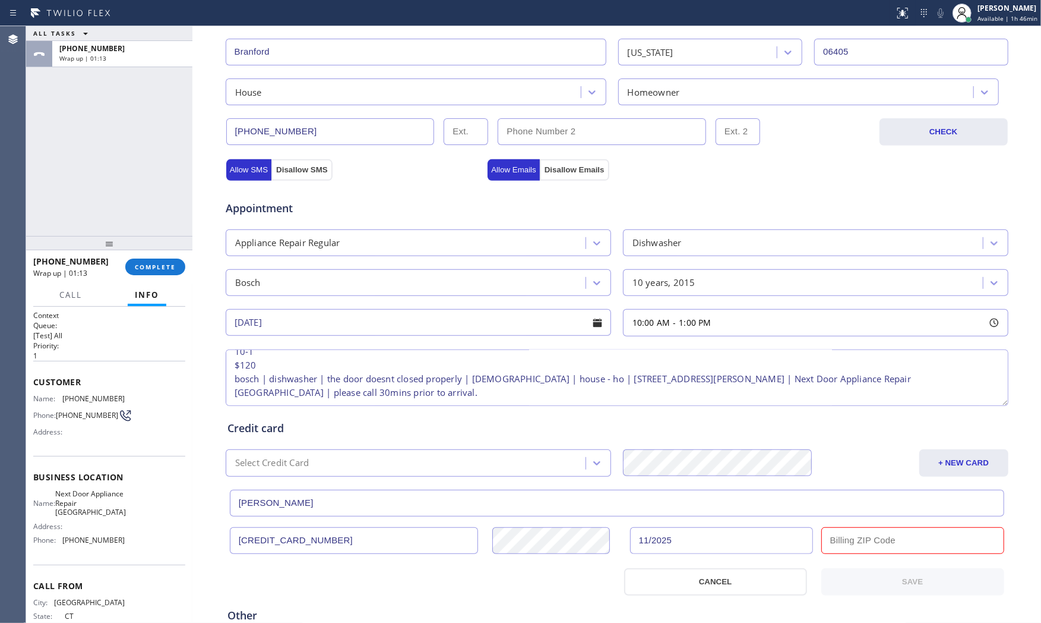
type input "11/2025"
drag, startPoint x: 876, startPoint y: 538, endPoint x: 832, endPoint y: 548, distance: 45.8
click at [876, 538] on input "text" at bounding box center [913, 540] width 183 height 27
paste input "06405"
type input "06405"
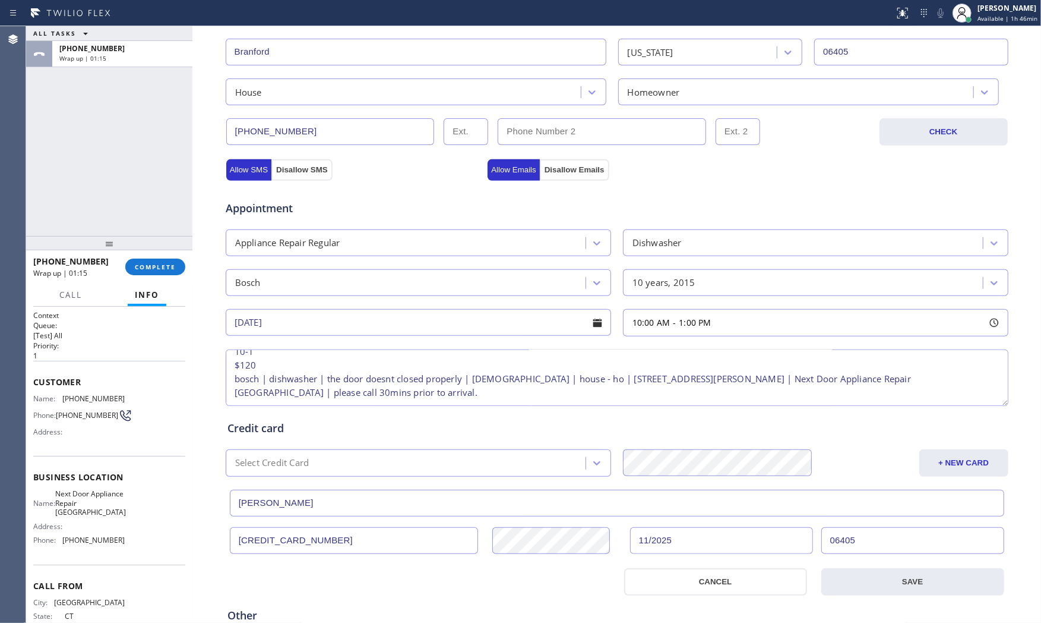
click at [506, 560] on div at bounding box center [420, 581] width 394 height 27
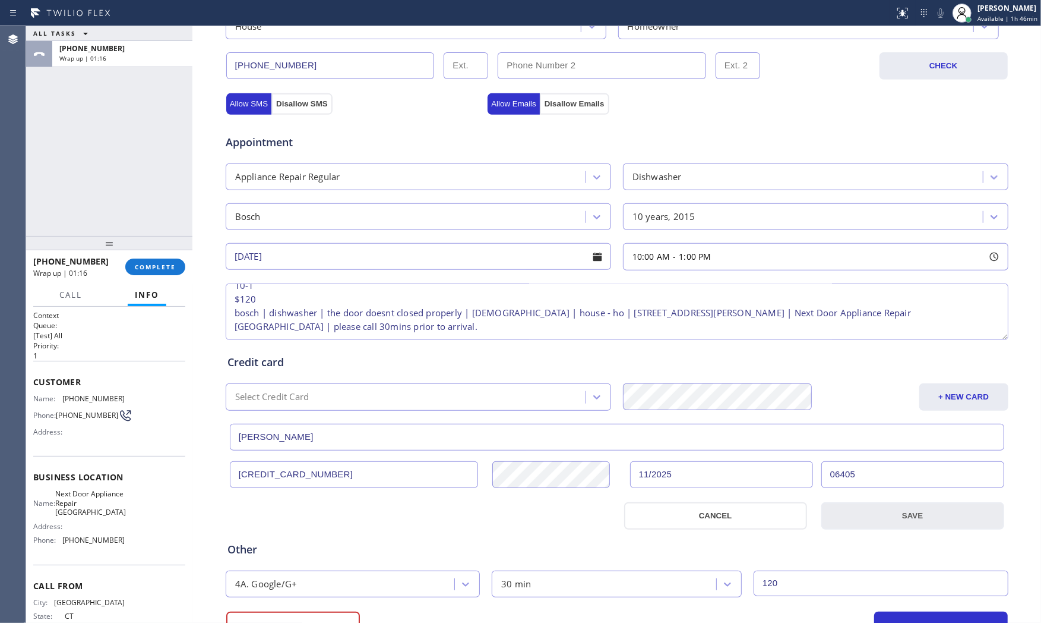
click at [904, 508] on button "SAVE" at bounding box center [913, 515] width 183 height 27
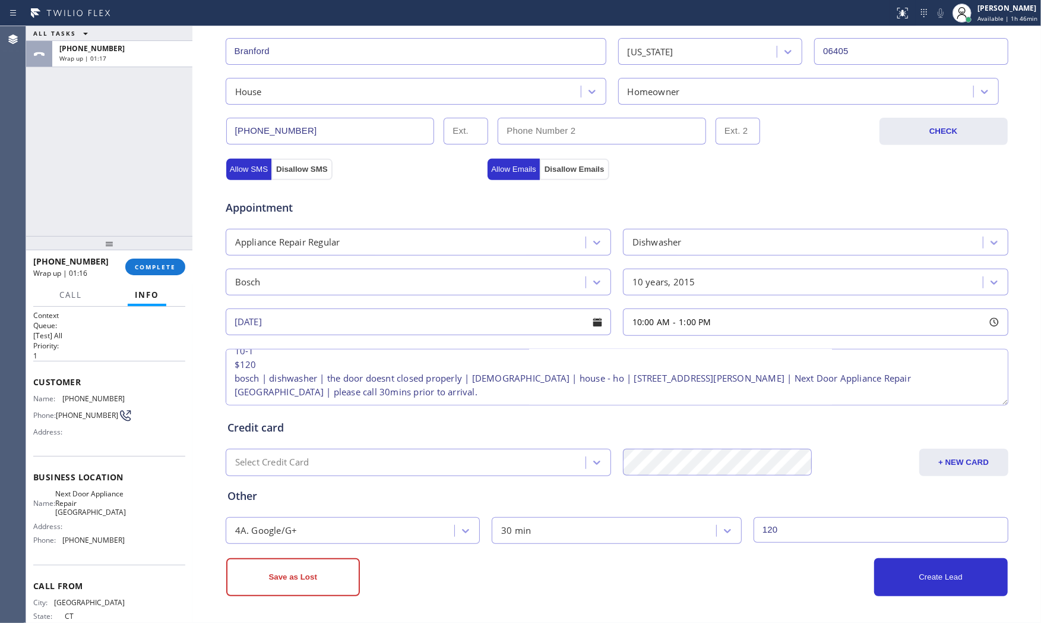
scroll to position [298, 0]
click at [854, 494] on div "Other" at bounding box center [617, 496] width 779 height 16
click at [903, 560] on button "Create Lead" at bounding box center [941, 577] width 134 height 38
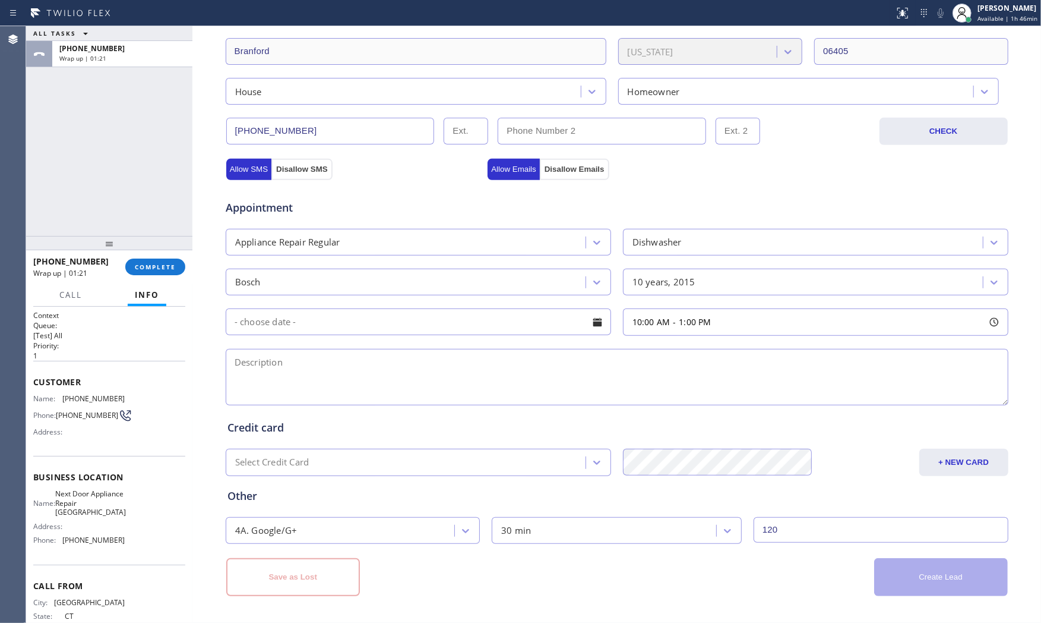
scroll to position [0, 0]
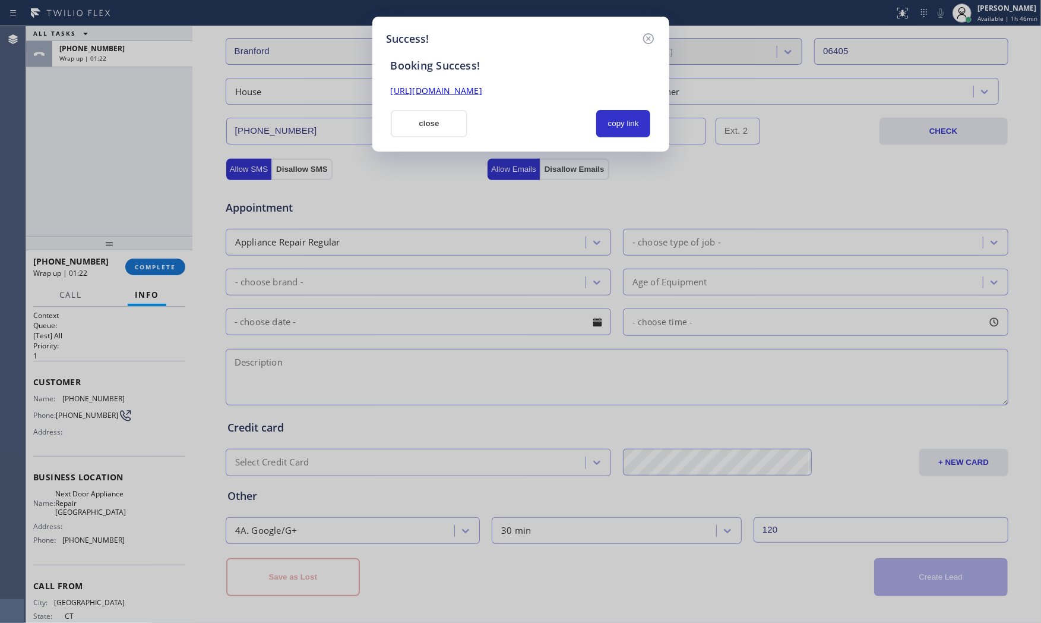
click at [646, 140] on div "Success! Booking Success! [URL][DOMAIN_NAME] close copy link" at bounding box center [520, 84] width 297 height 135
click at [636, 130] on button "copy link" at bounding box center [623, 123] width 55 height 27
click at [432, 135] on button "close" at bounding box center [429, 123] width 77 height 27
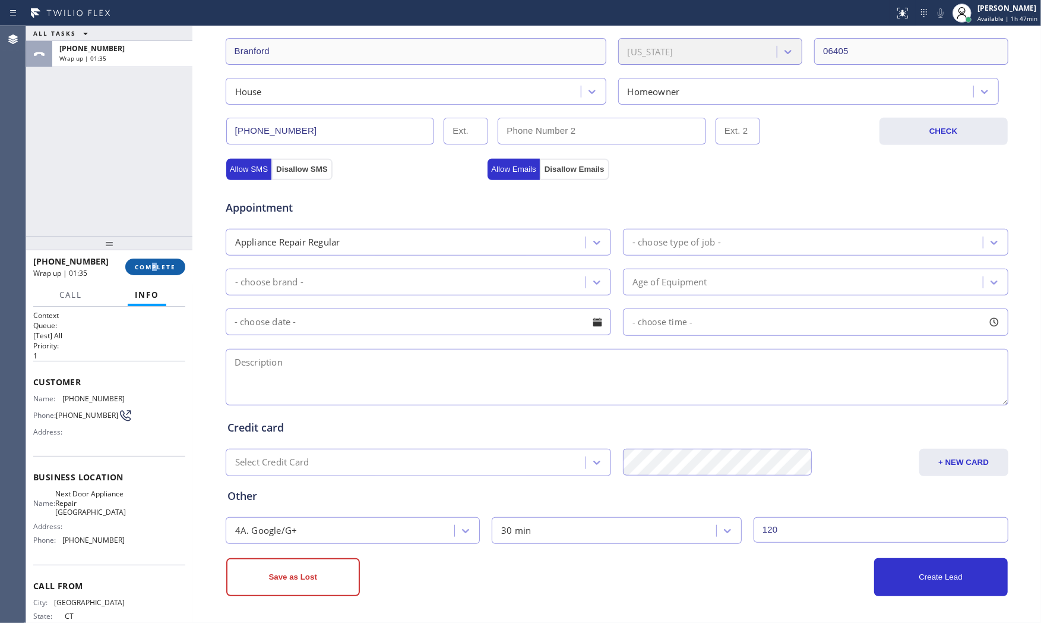
click at [157, 274] on div "[PHONE_NUMBER] Wrap up | 01:35 COMPLETE" at bounding box center [109, 266] width 152 height 31
click at [157, 263] on span "COMPLETE" at bounding box center [155, 267] width 41 height 8
click at [91, 50] on span "[PHONE_NUMBER]" at bounding box center [91, 48] width 65 height 10
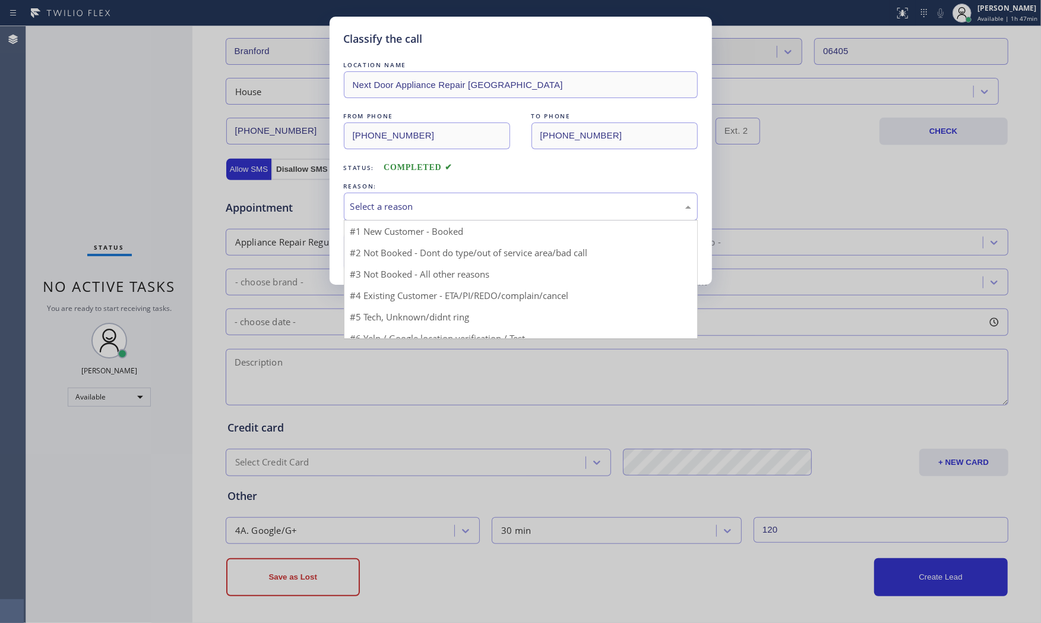
drag, startPoint x: 372, startPoint y: 210, endPoint x: 377, endPoint y: 235, distance: 24.9
click at [372, 211] on div "Select a reason" at bounding box center [521, 207] width 341 height 14
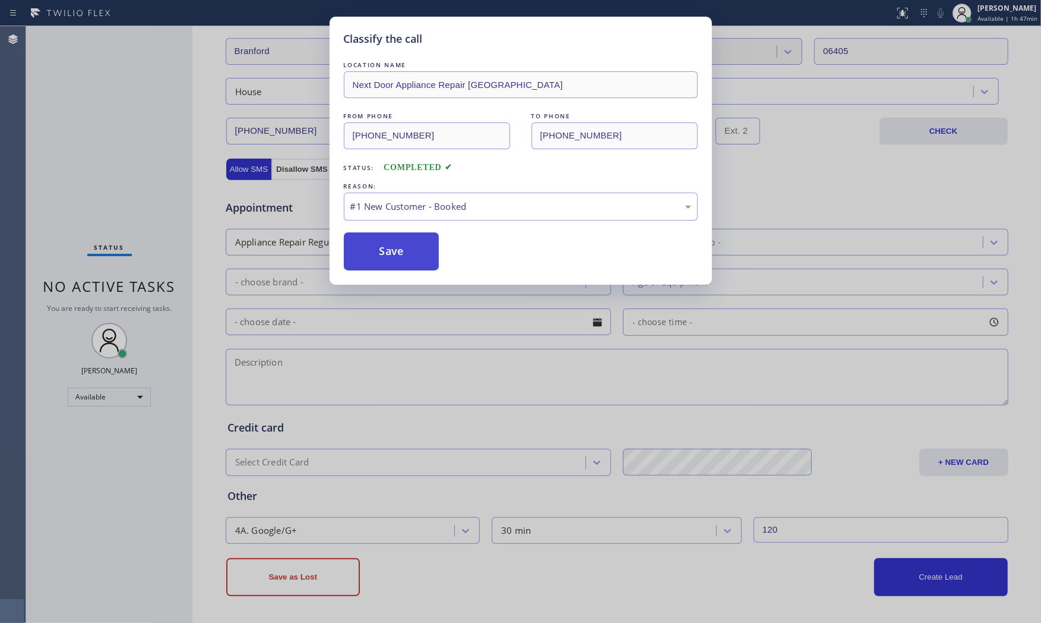
click at [381, 241] on button "Save" at bounding box center [392, 251] width 96 height 38
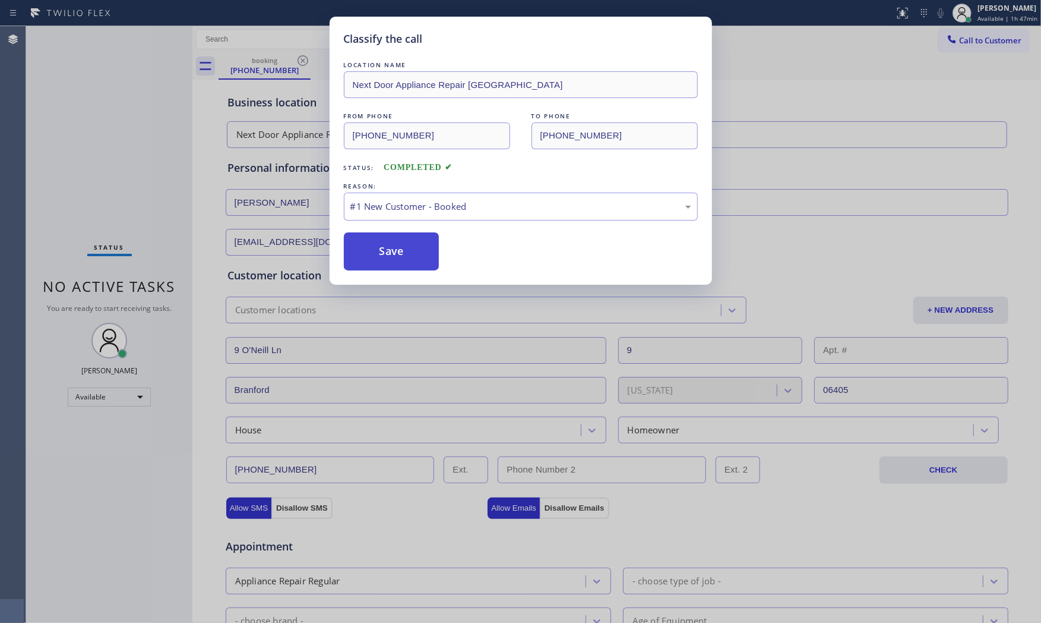
click at [382, 242] on button "Save" at bounding box center [392, 251] width 96 height 38
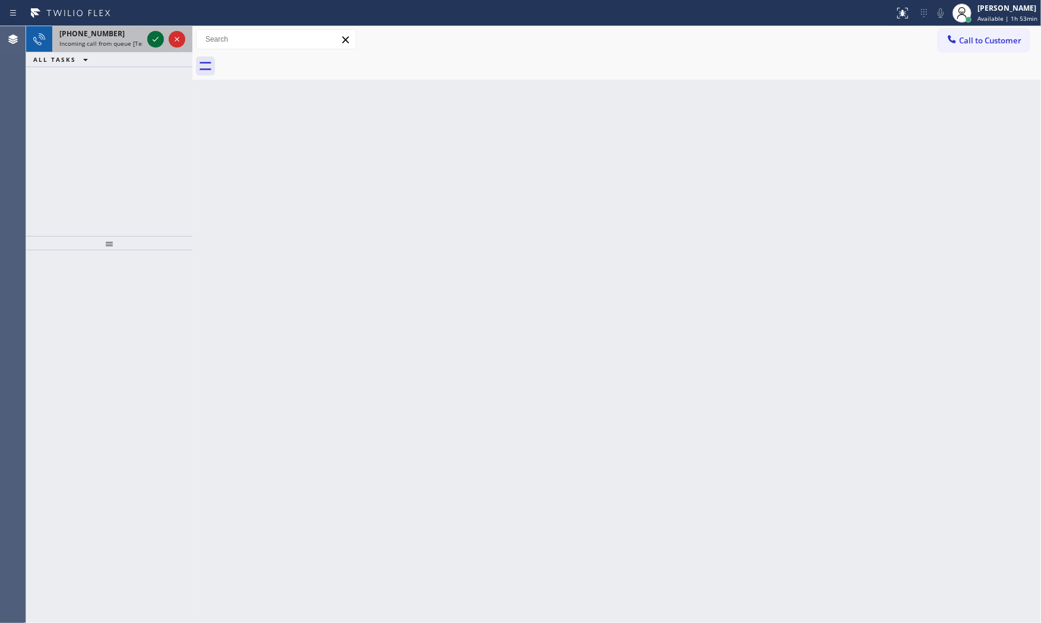
click at [154, 33] on icon at bounding box center [156, 39] width 14 height 14
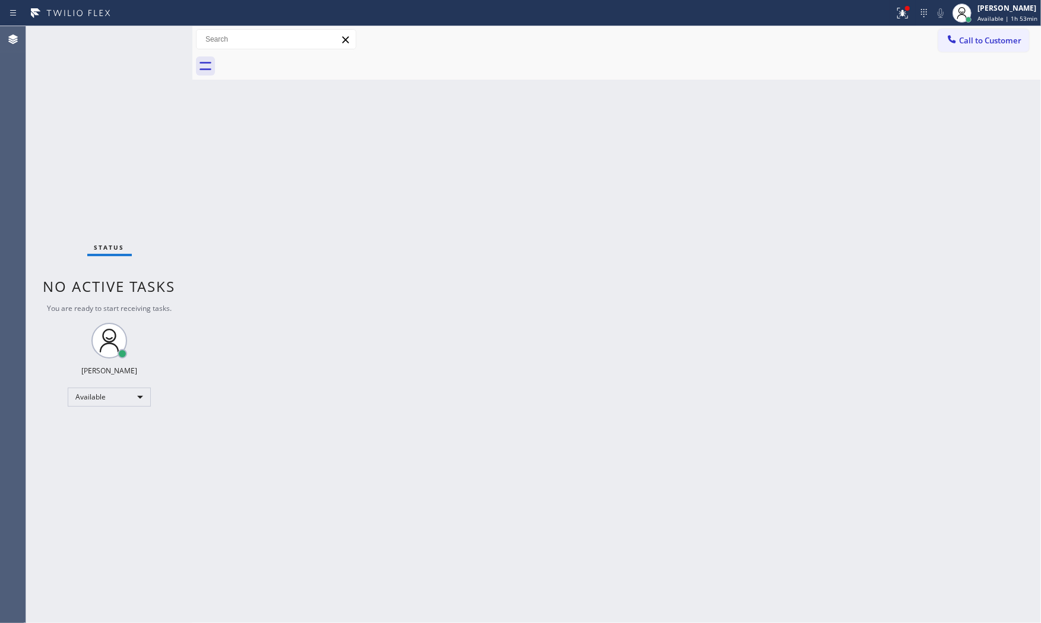
click at [119, 49] on div "Status No active tasks You are ready to start receiving tasks. [PERSON_NAME] Av…" at bounding box center [109, 324] width 166 height 596
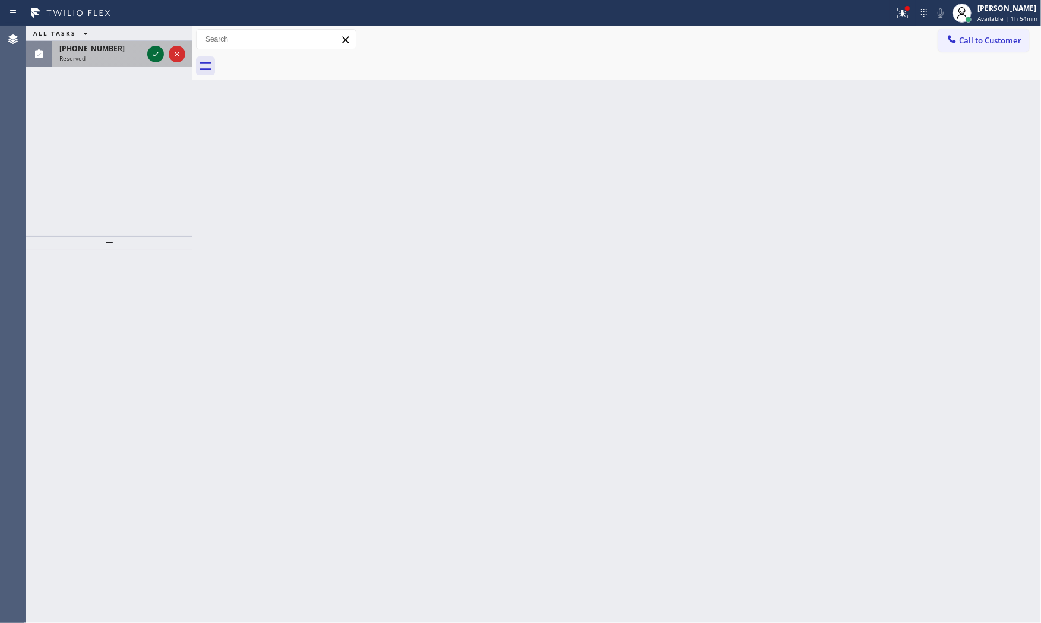
click at [157, 57] on icon at bounding box center [156, 54] width 14 height 14
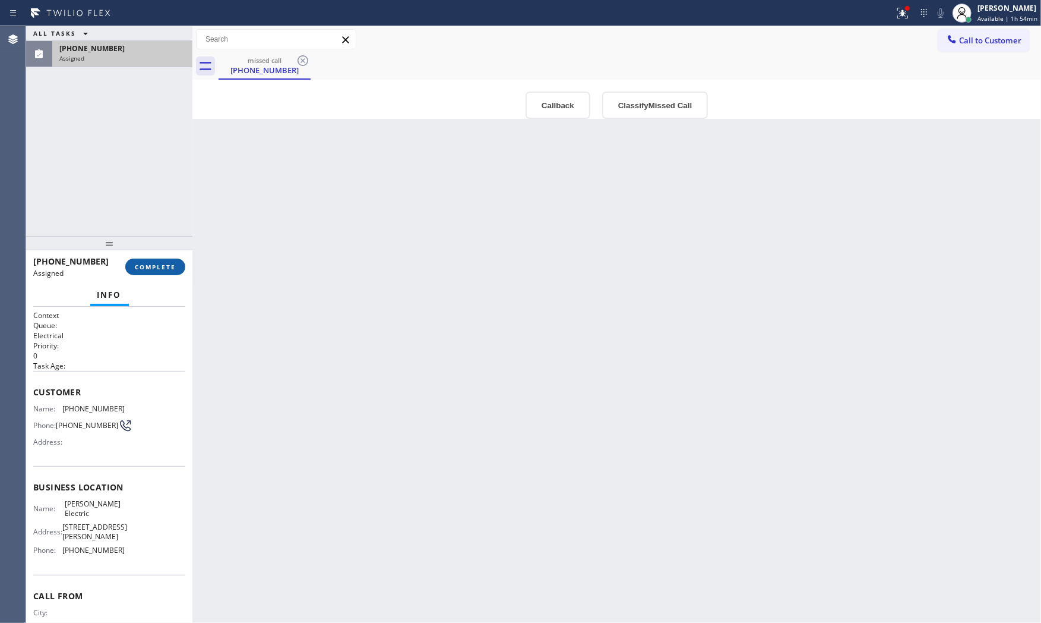
click at [162, 261] on button "COMPLETE" at bounding box center [155, 266] width 60 height 17
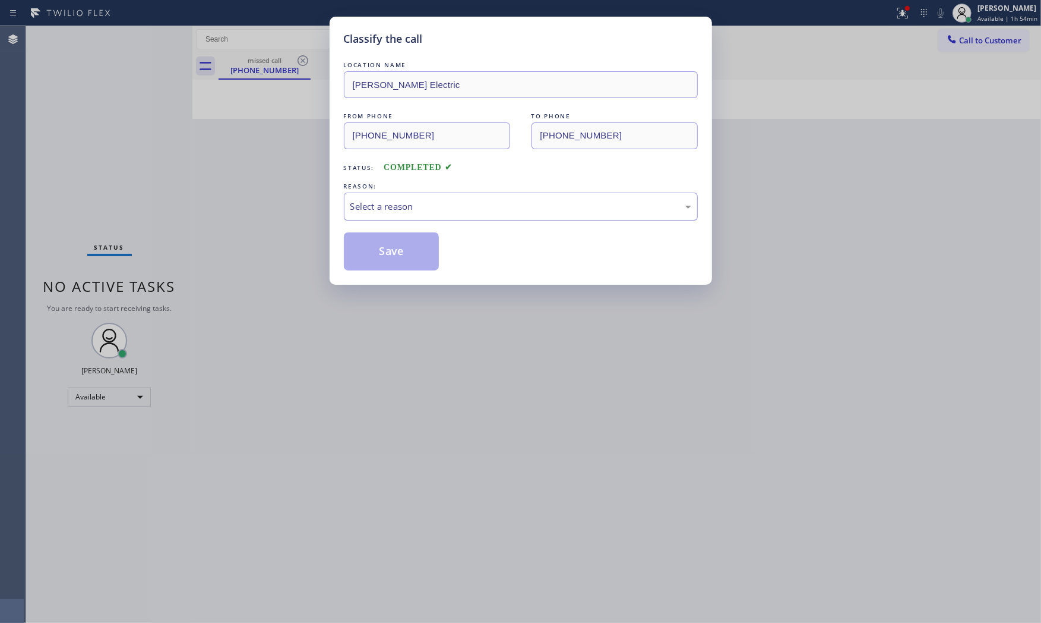
click at [384, 211] on div "Select a reason" at bounding box center [521, 207] width 341 height 14
click at [375, 248] on button "Save" at bounding box center [392, 251] width 96 height 38
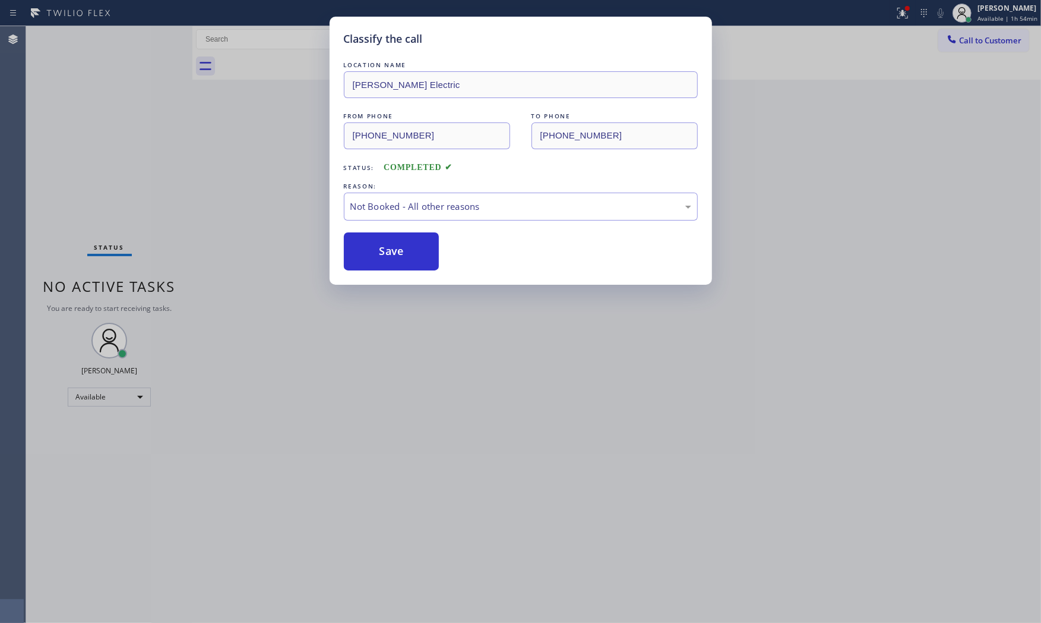
click at [375, 248] on button "Save" at bounding box center [392, 251] width 96 height 38
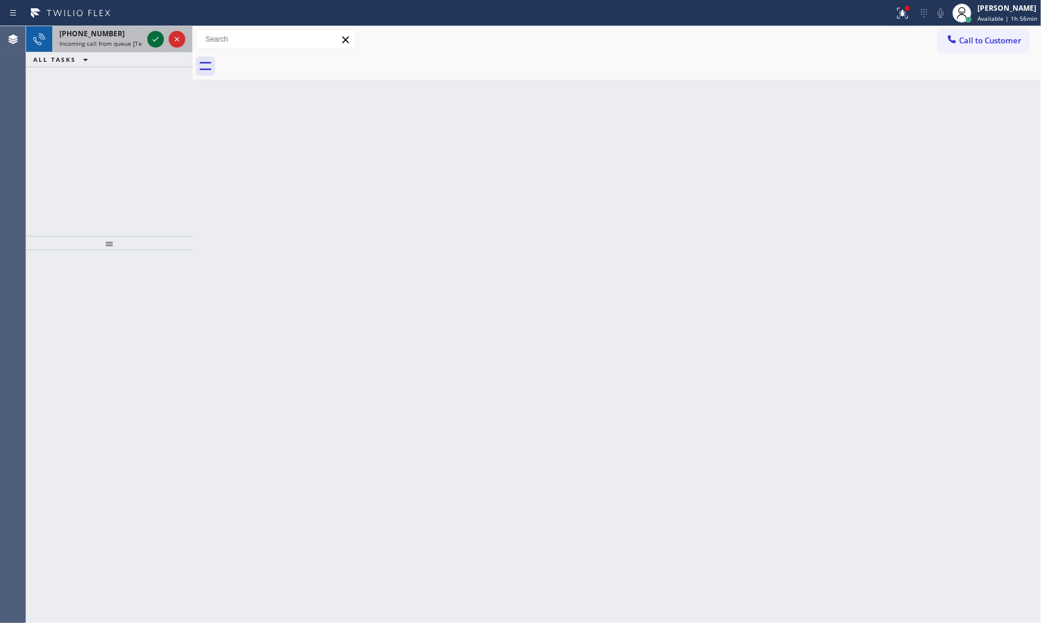
click at [154, 39] on icon at bounding box center [156, 39] width 14 height 14
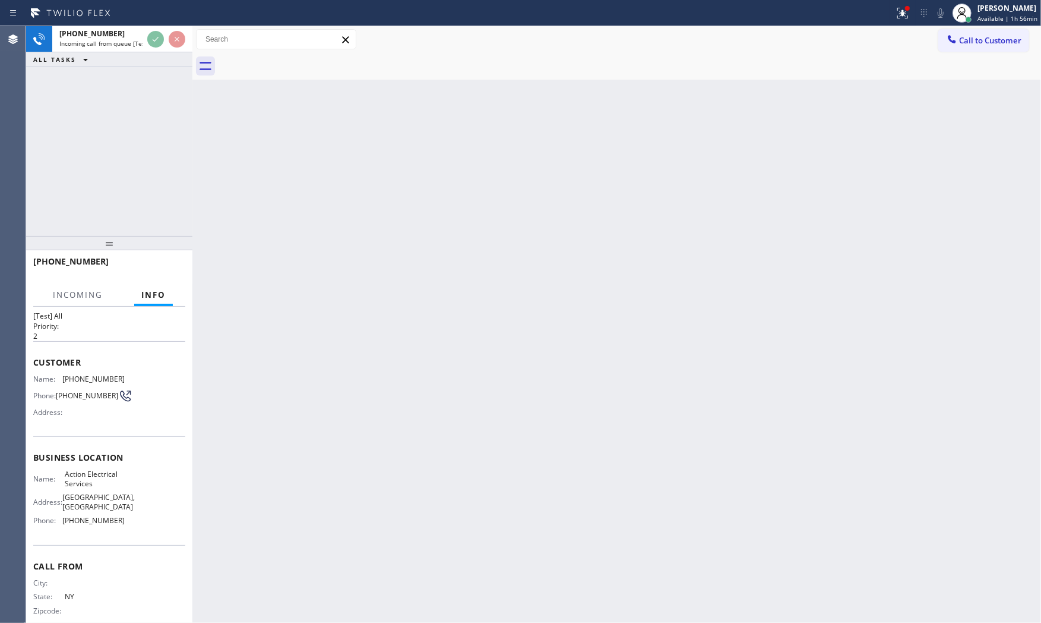
scroll to position [46, 0]
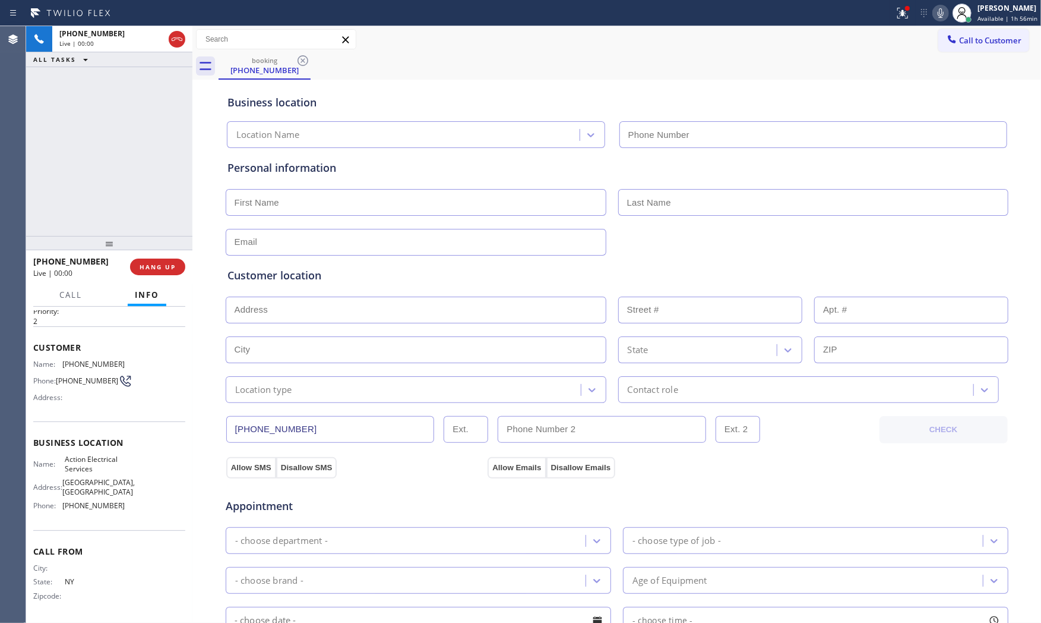
click at [163, 260] on button "HANG UP" at bounding box center [157, 266] width 55 height 17
type input "[PHONE_NUMBER]"
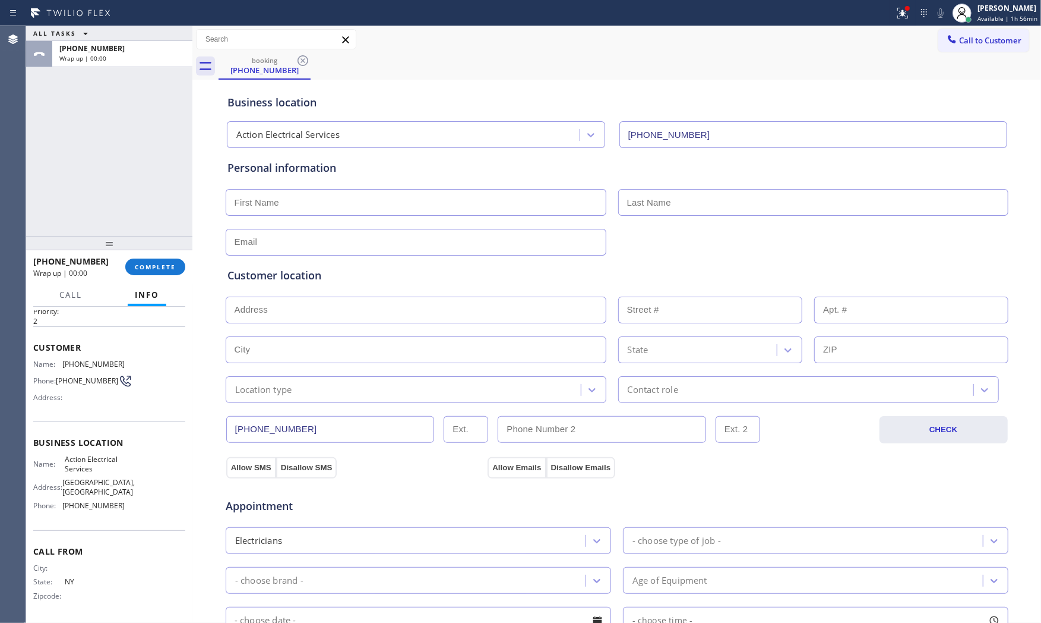
click at [163, 260] on button "COMPLETE" at bounding box center [155, 266] width 60 height 17
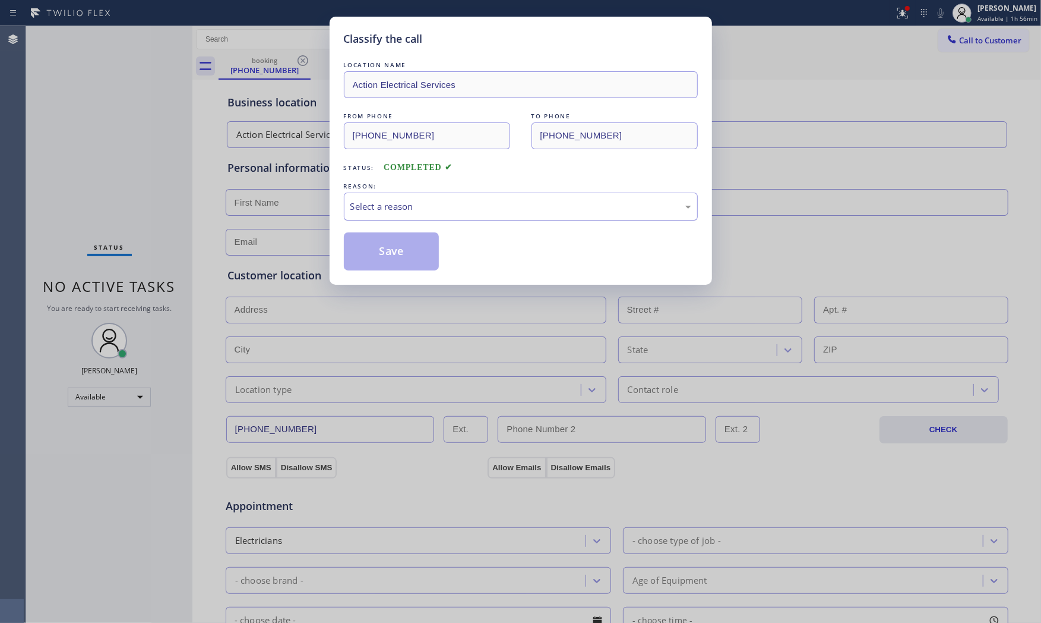
click at [413, 212] on div "Select a reason" at bounding box center [521, 207] width 341 height 14
click at [390, 254] on button "Save" at bounding box center [392, 251] width 96 height 38
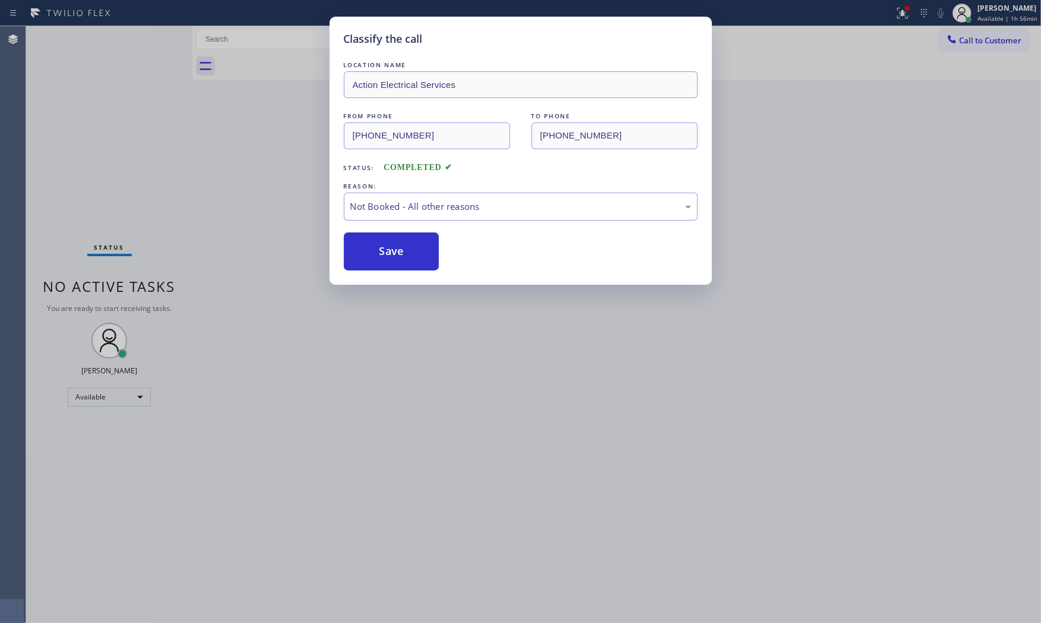
click at [390, 254] on button "Save" at bounding box center [392, 251] width 96 height 38
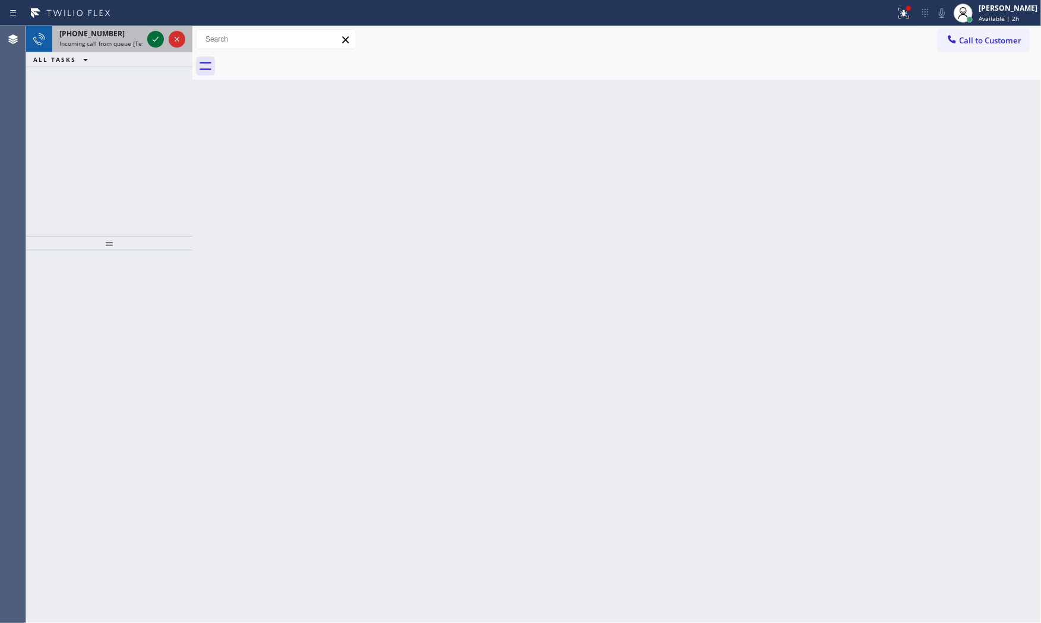
click at [150, 44] on icon at bounding box center [156, 39] width 14 height 14
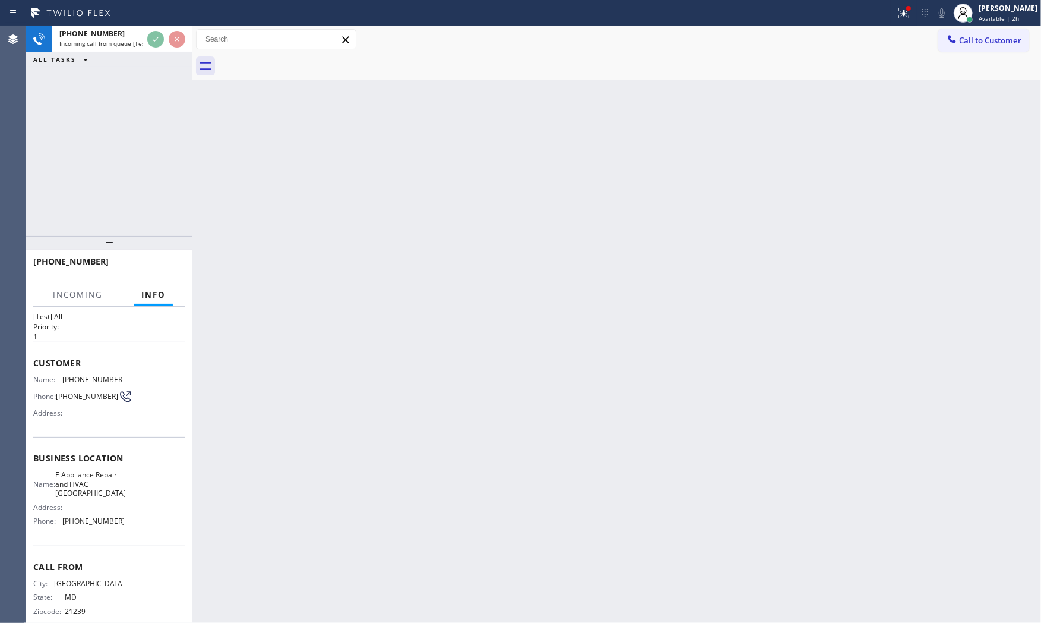
scroll to position [37, 0]
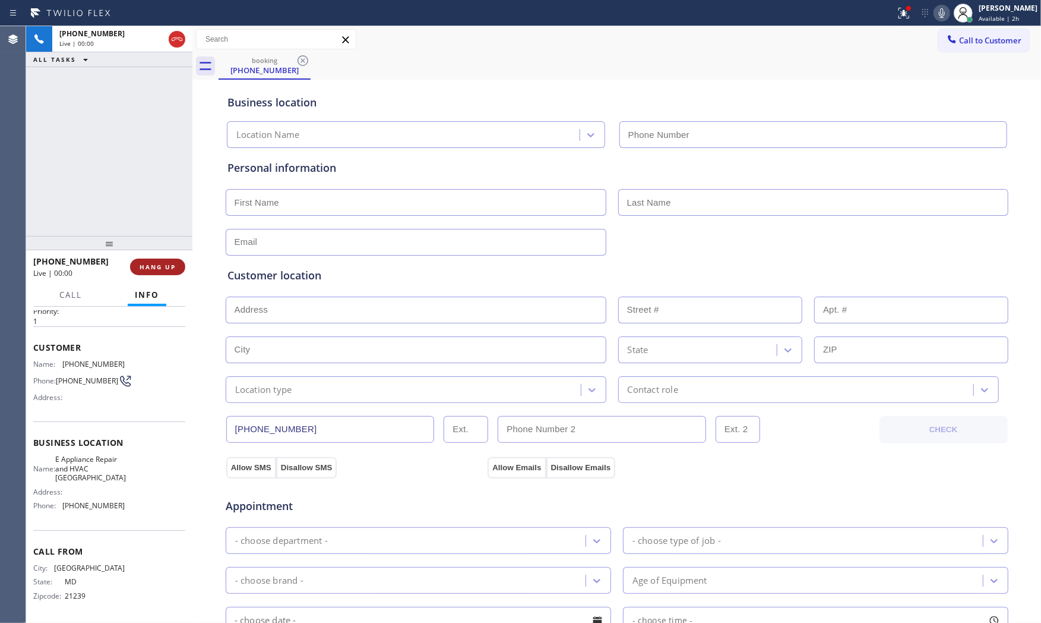
type input "[PHONE_NUMBER]"
click at [171, 263] on span "HANG UP" at bounding box center [158, 267] width 36 height 8
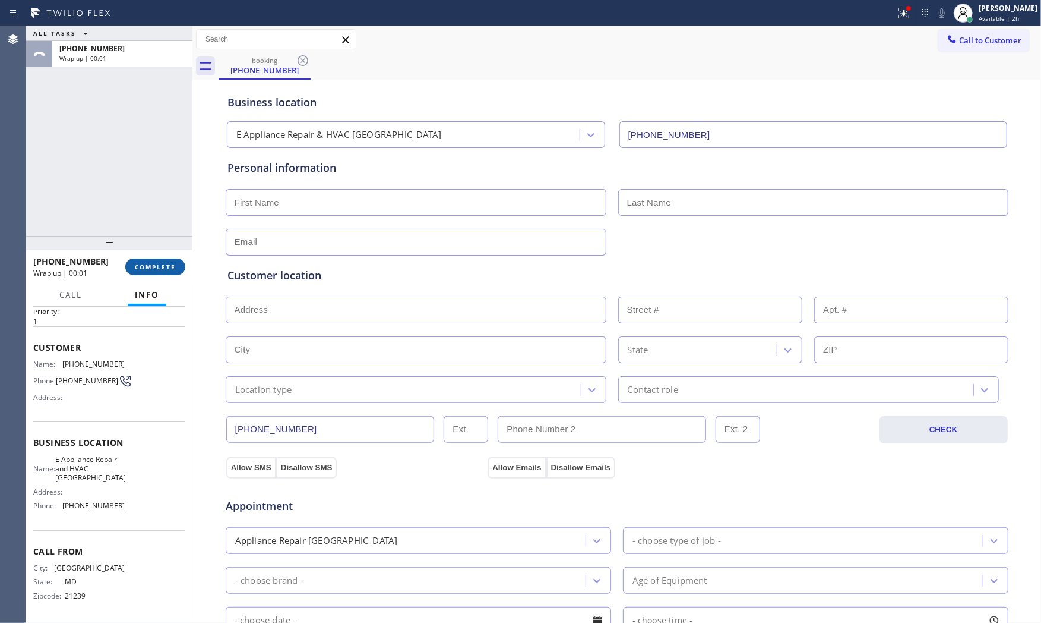
click at [171, 263] on span "COMPLETE" at bounding box center [155, 267] width 41 height 8
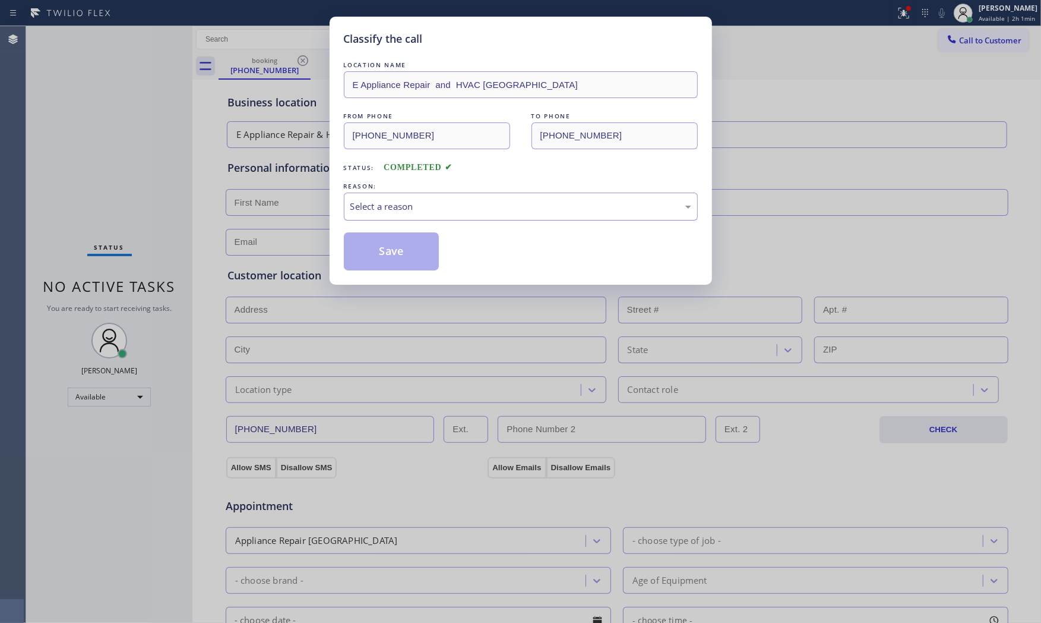
click at [446, 210] on div "Select a reason" at bounding box center [521, 207] width 341 height 14
click at [395, 250] on button "Save" at bounding box center [392, 251] width 96 height 38
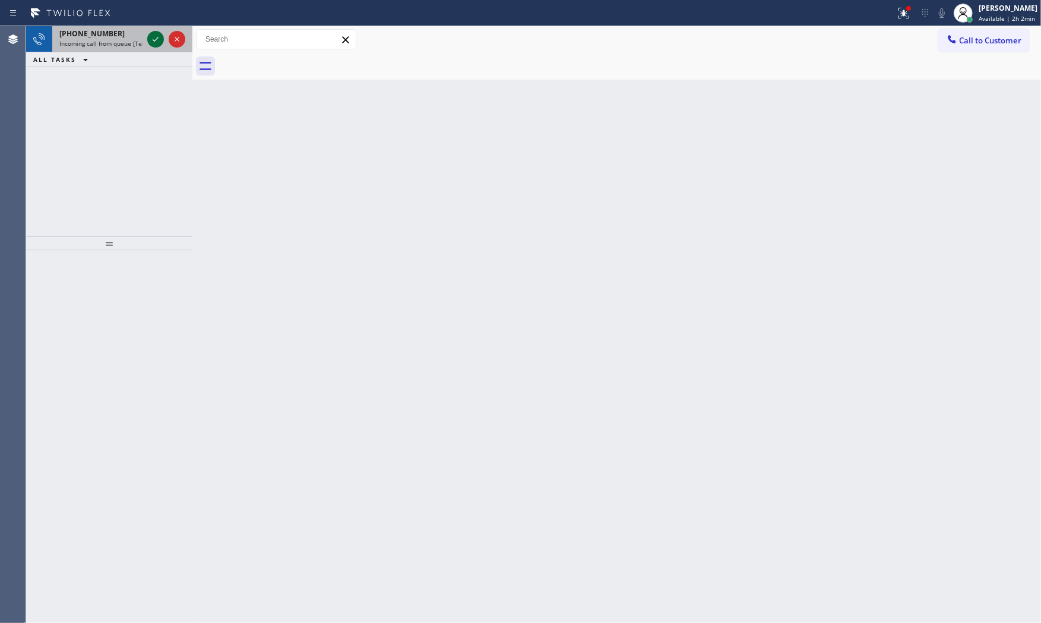
click at [156, 39] on icon at bounding box center [156, 39] width 6 height 5
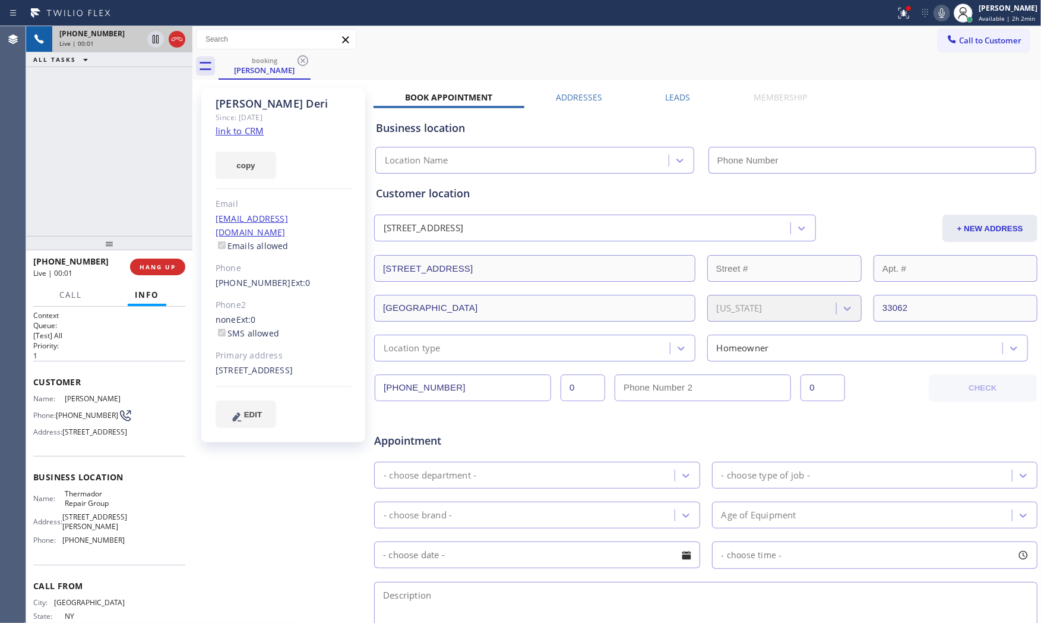
click at [226, 131] on link "link to CRM" at bounding box center [240, 131] width 48 height 12
type input "[PHONE_NUMBER]"
click at [156, 270] on span "HANG UP" at bounding box center [158, 267] width 36 height 8
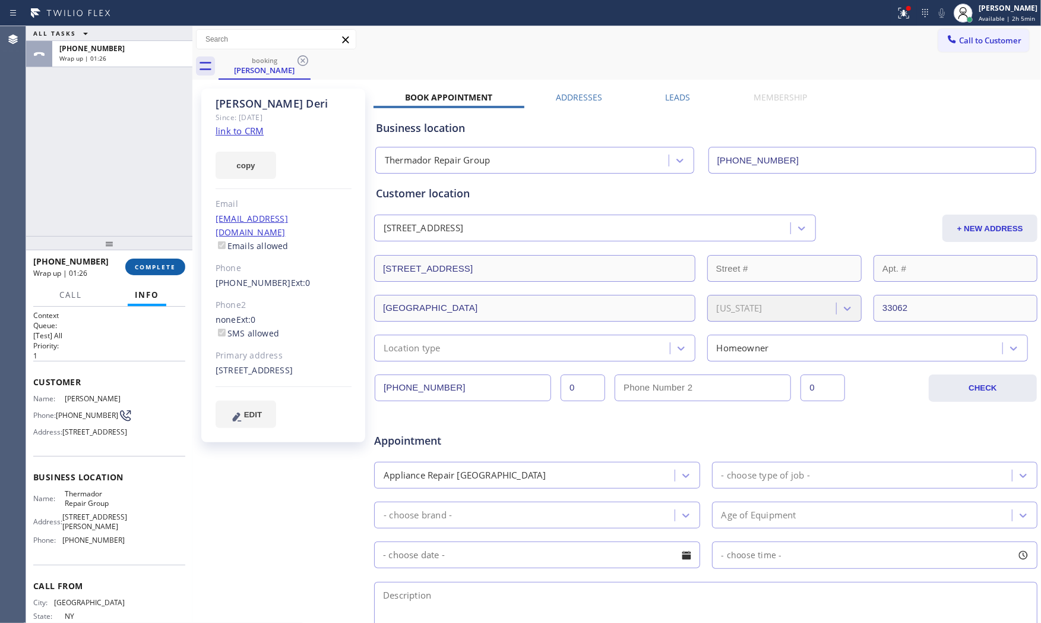
click at [160, 271] on button "COMPLETE" at bounding box center [155, 266] width 60 height 17
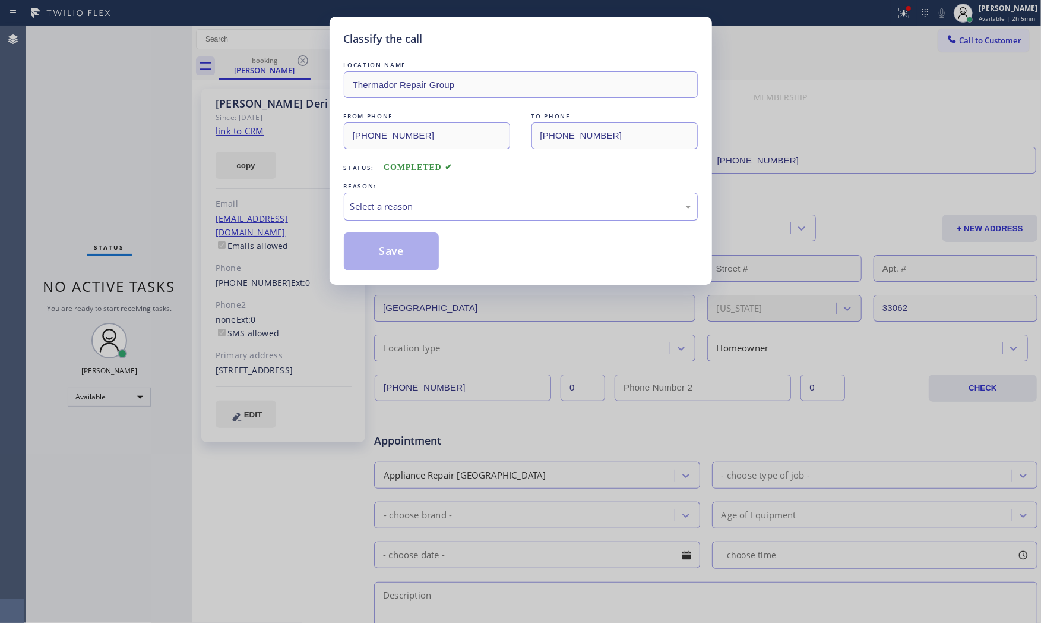
click at [422, 193] on div "Select a reason" at bounding box center [521, 206] width 354 height 28
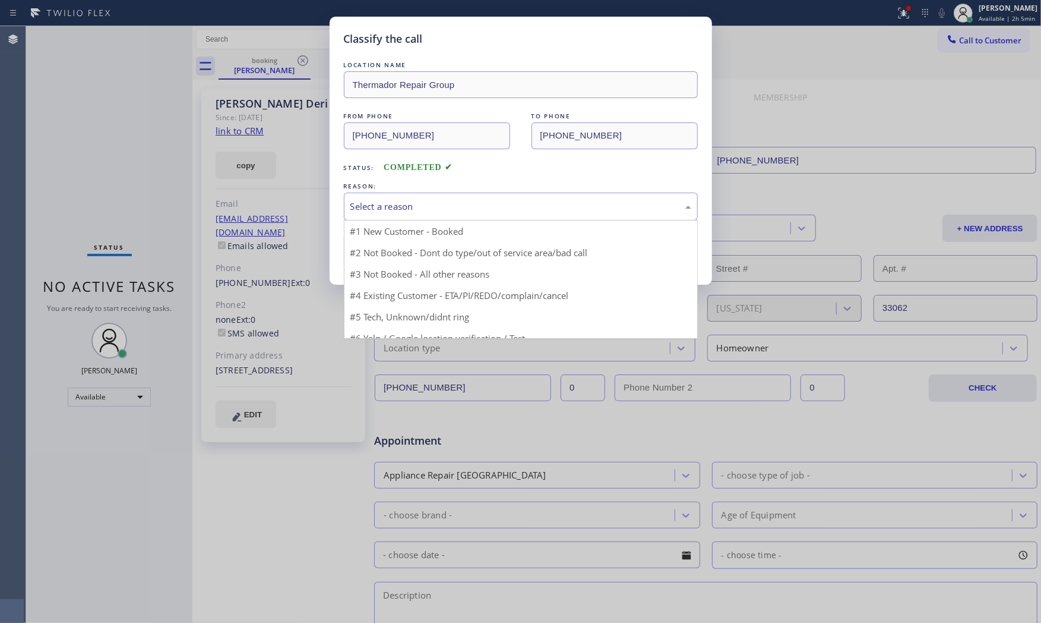
click at [422, 200] on div "Select a reason" at bounding box center [521, 207] width 341 height 14
click at [425, 211] on div "Select a reason" at bounding box center [521, 207] width 341 height 14
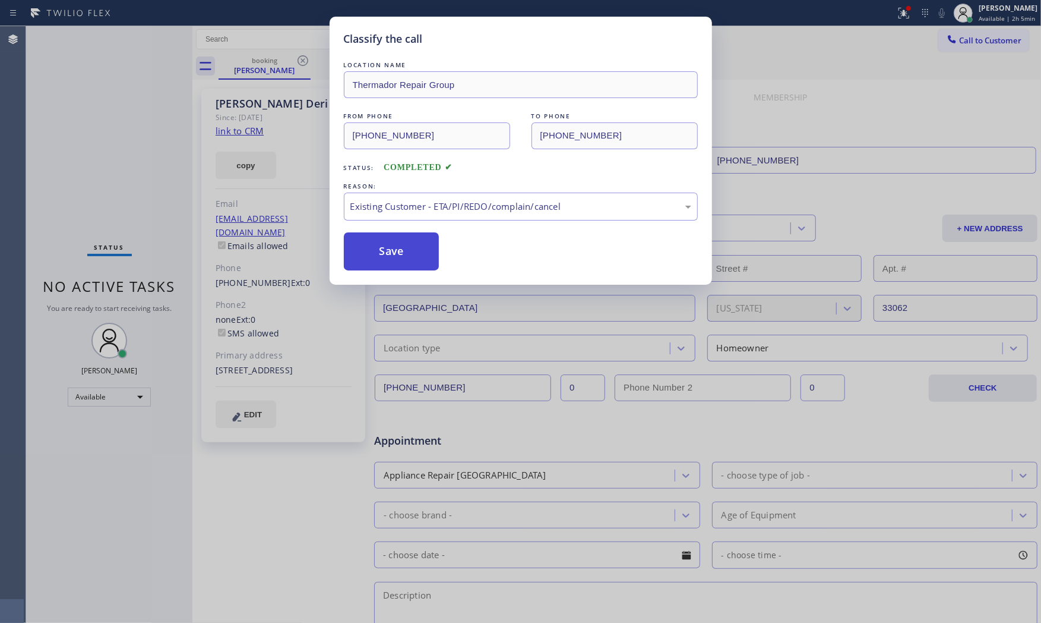
click at [399, 263] on button "Save" at bounding box center [392, 251] width 96 height 38
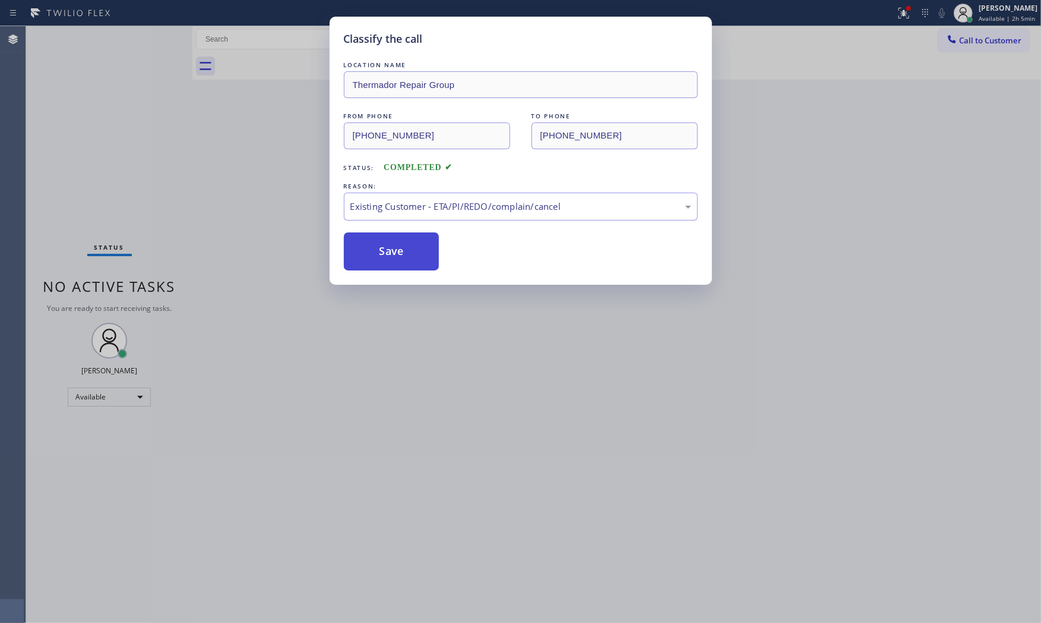
click at [399, 263] on button "Save" at bounding box center [392, 251] width 96 height 38
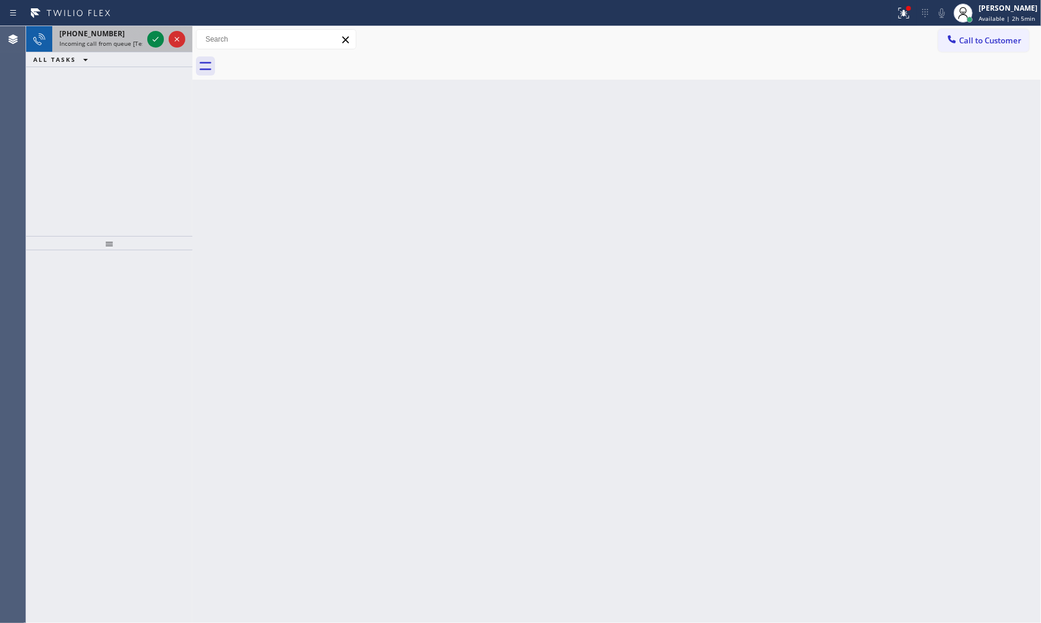
click at [116, 29] on div "[PHONE_NUMBER]" at bounding box center [100, 34] width 83 height 10
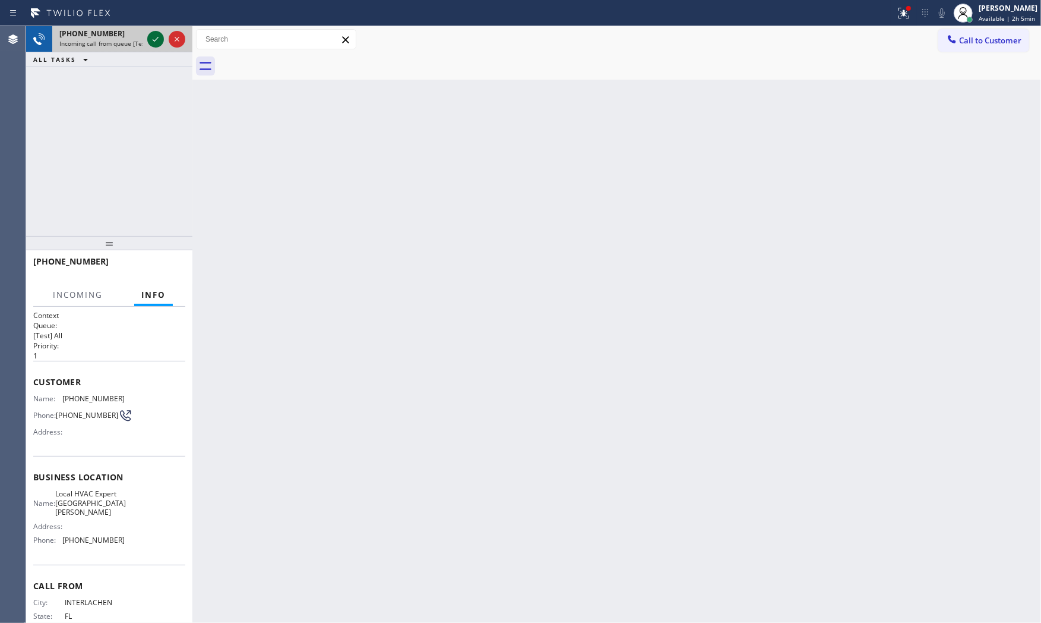
click at [150, 39] on icon at bounding box center [156, 39] width 14 height 14
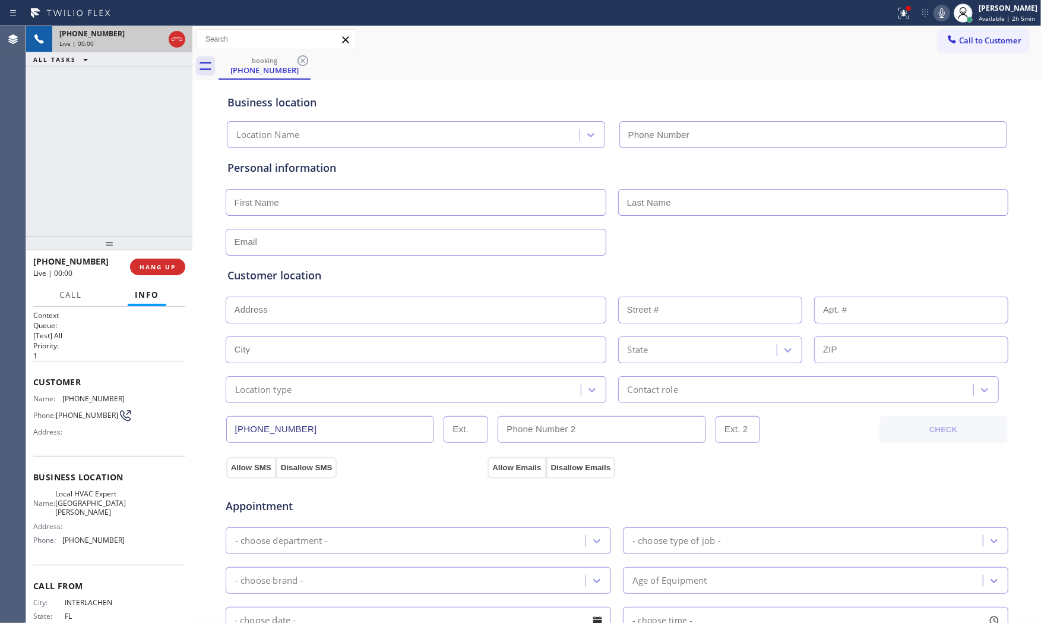
type input "[PHONE_NUMBER]"
click at [157, 270] on span "HANG UP" at bounding box center [158, 267] width 36 height 8
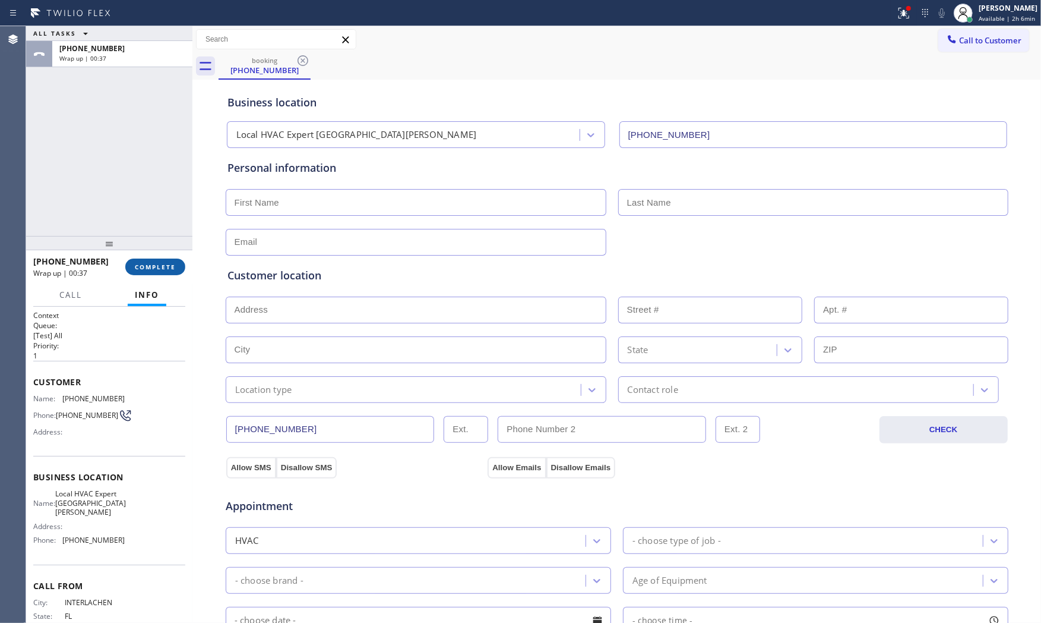
click at [157, 270] on span "COMPLETE" at bounding box center [155, 267] width 41 height 8
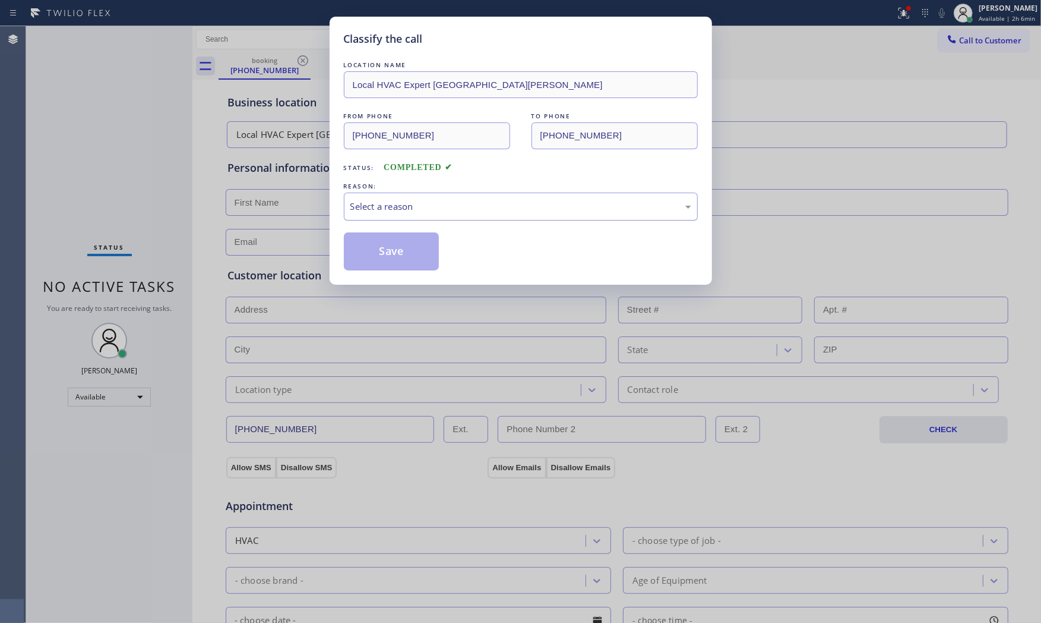
click at [420, 209] on div "Select a reason" at bounding box center [521, 207] width 341 height 14
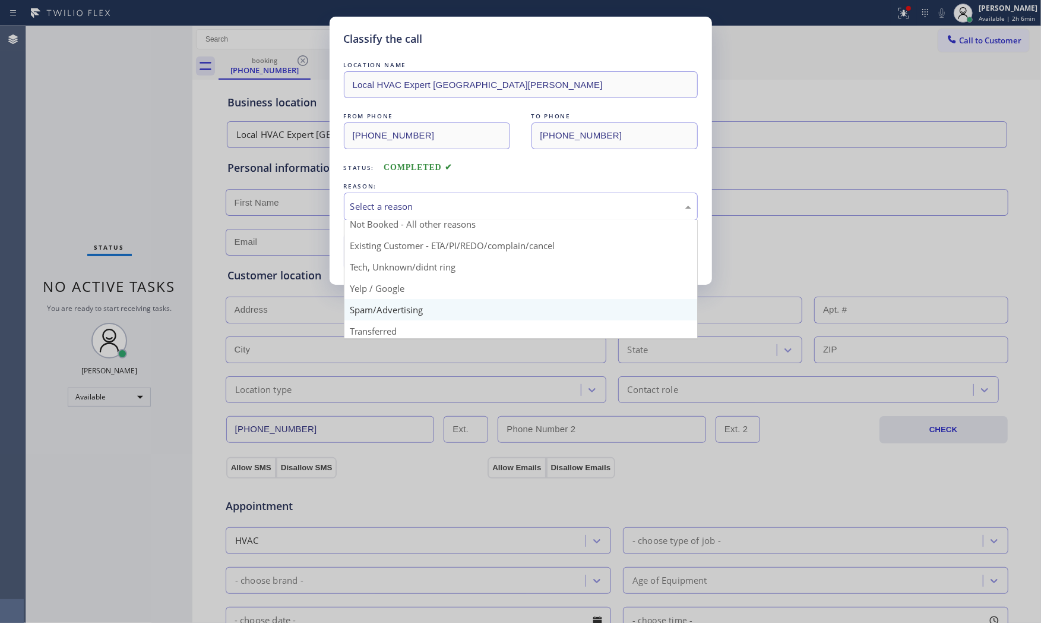
scroll to position [74, 0]
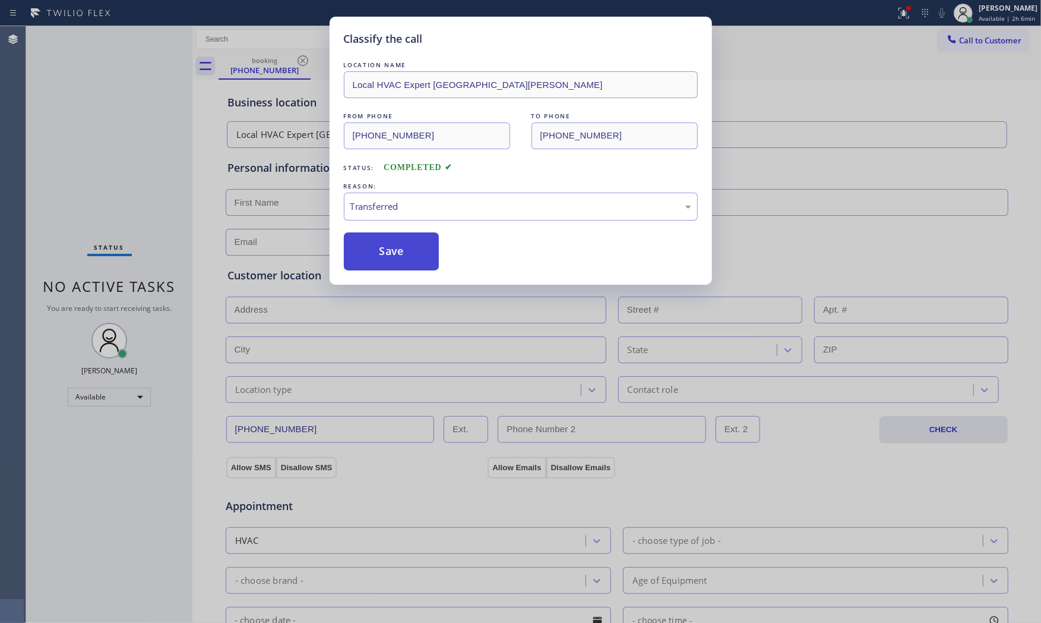
drag, startPoint x: 408, startPoint y: 283, endPoint x: 411, endPoint y: 265, distance: 18.1
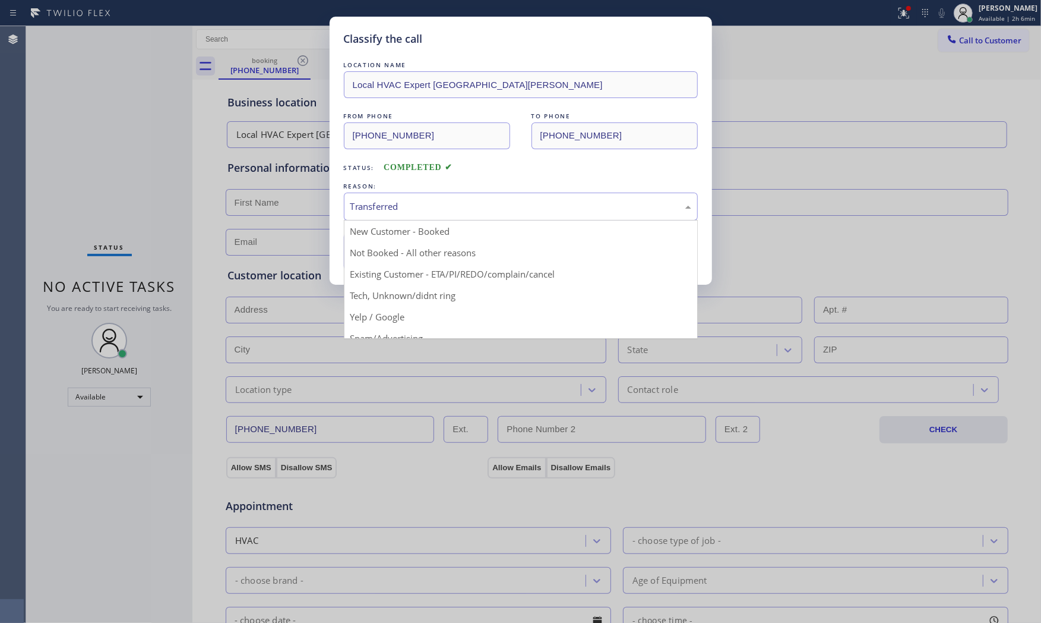
drag, startPoint x: 413, startPoint y: 211, endPoint x: 413, endPoint y: 217, distance: 6.5
click at [413, 211] on div "Transferred" at bounding box center [521, 207] width 341 height 14
click at [434, 210] on div "HouseCallPro / HomeAdvisor / Other platforms" at bounding box center [521, 207] width 341 height 14
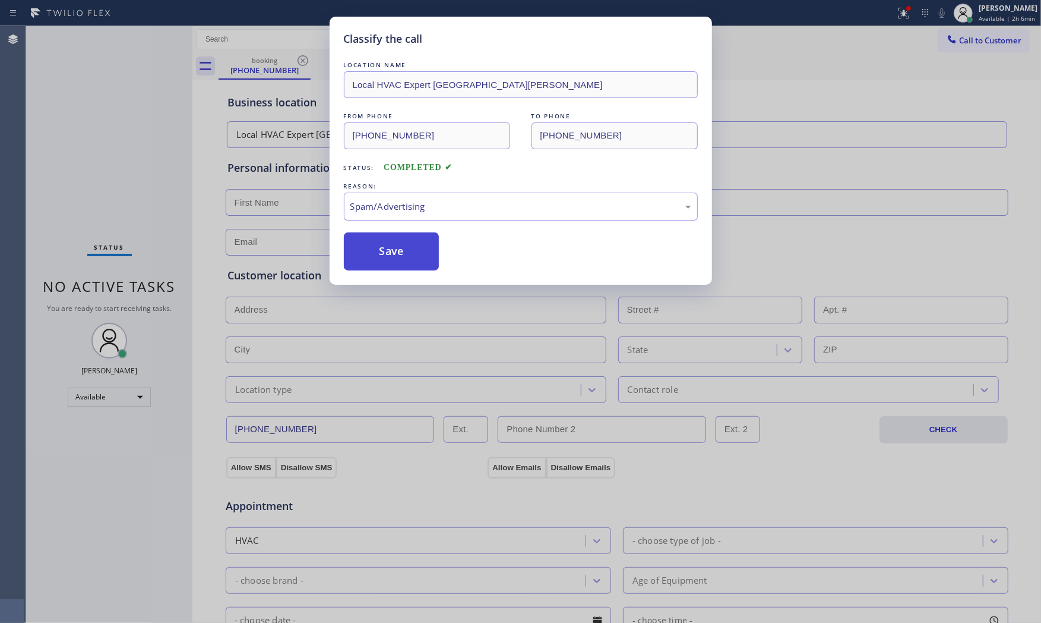
click at [401, 232] on button "Save" at bounding box center [392, 251] width 96 height 38
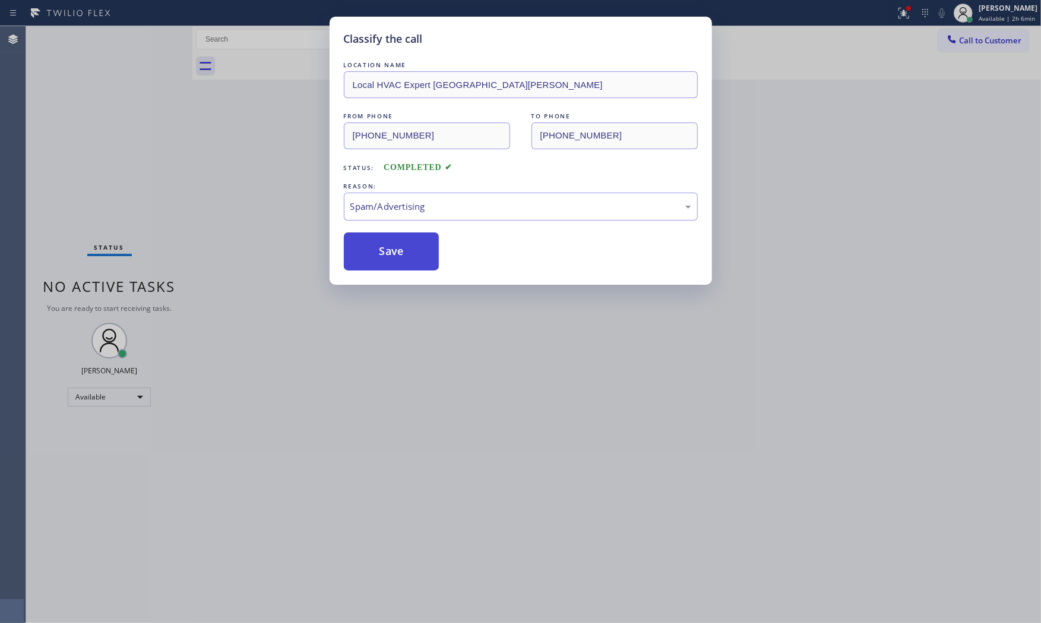
click at [401, 239] on button "Save" at bounding box center [392, 251] width 96 height 38
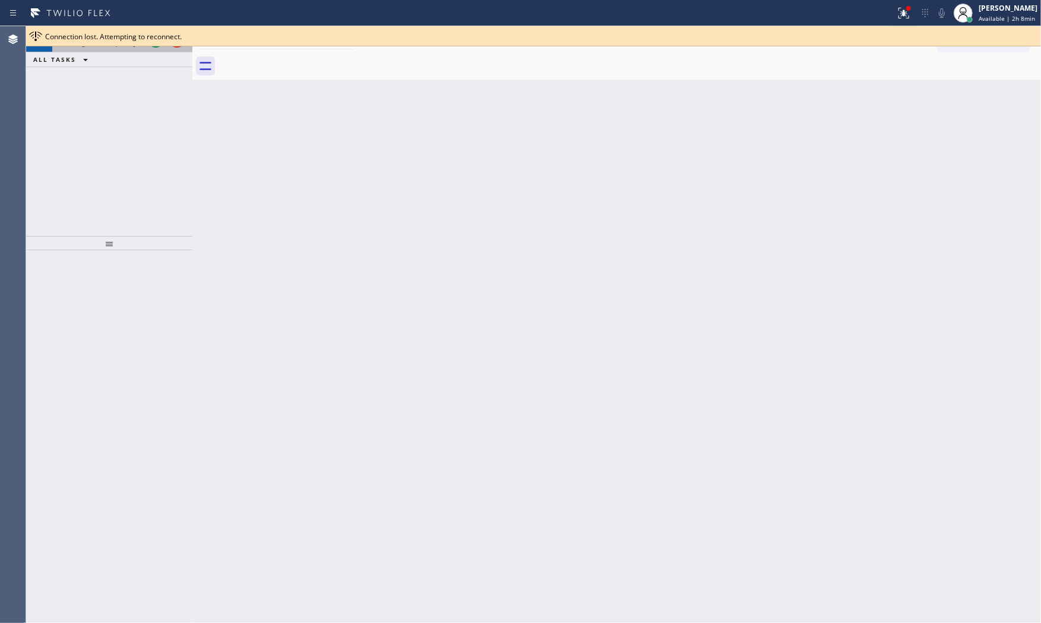
click at [132, 49] on div "[PHONE_NUMBER] Incoming call from queue [Test] All" at bounding box center [98, 39] width 93 height 26
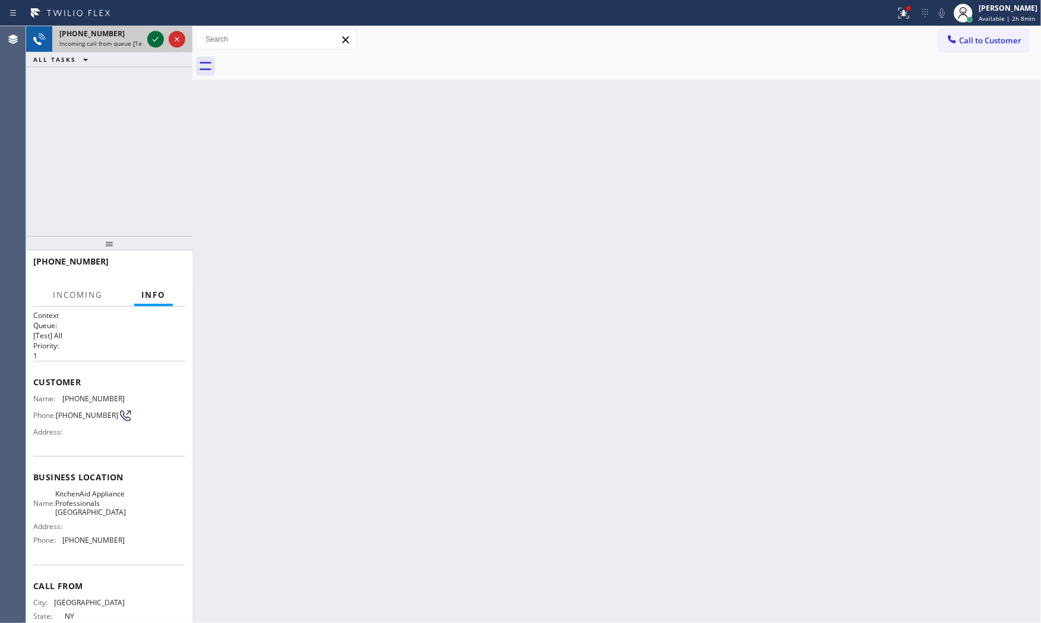
click at [157, 42] on icon at bounding box center [156, 39] width 14 height 14
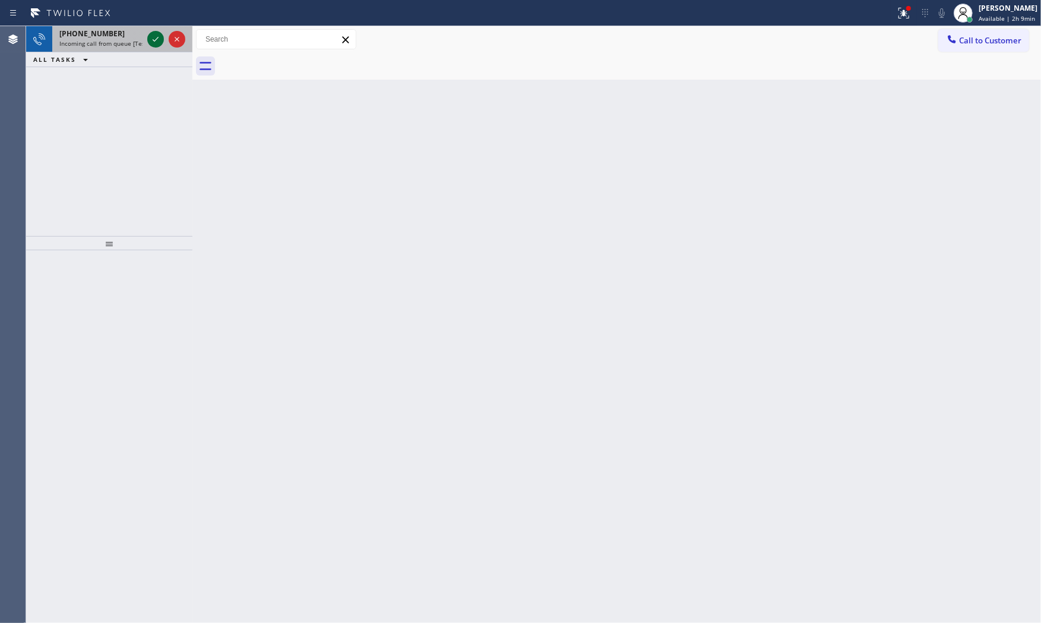
click at [153, 43] on icon at bounding box center [156, 39] width 14 height 14
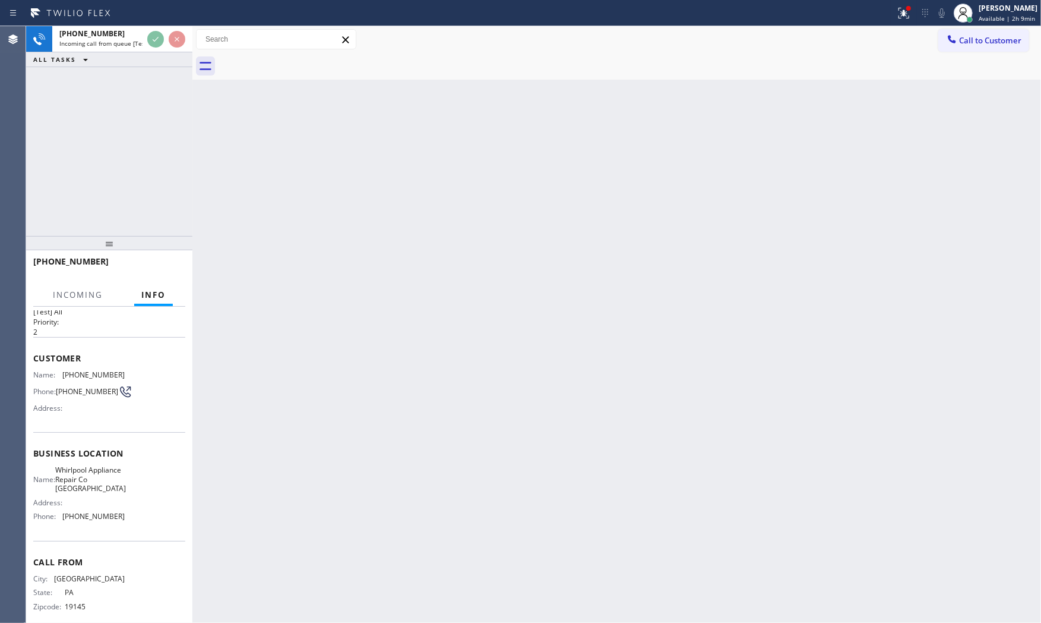
scroll to position [46, 0]
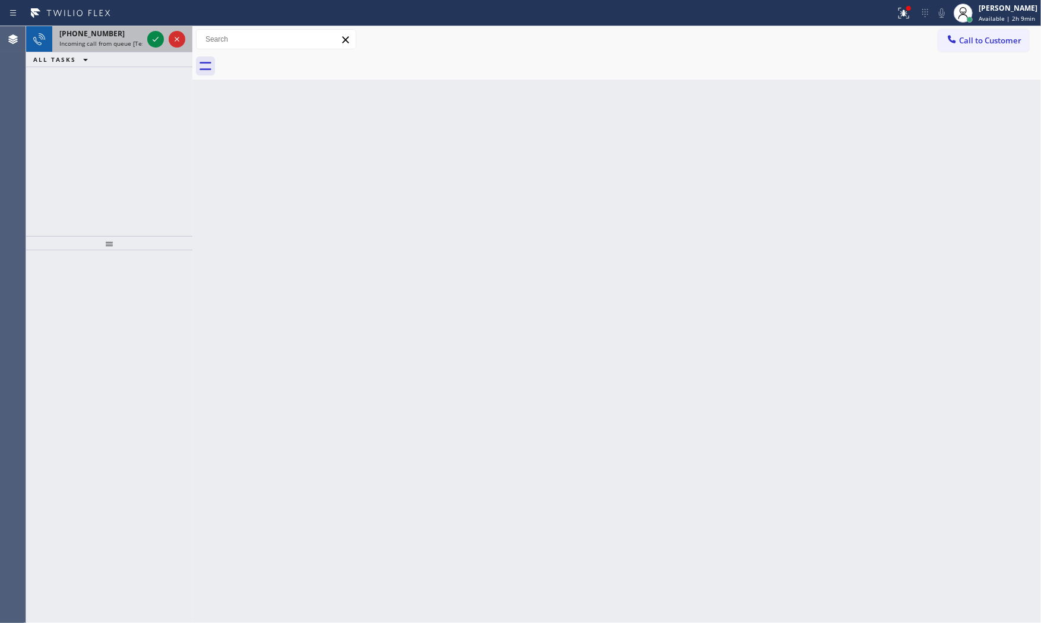
click at [127, 38] on div "[PHONE_NUMBER]" at bounding box center [100, 34] width 83 height 10
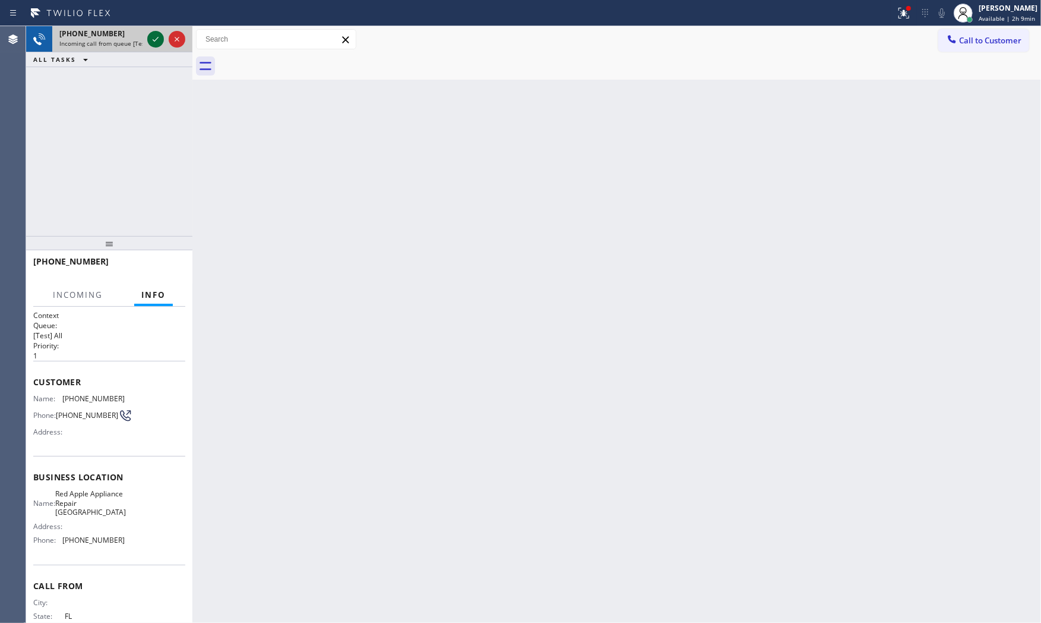
click at [151, 38] on icon at bounding box center [156, 39] width 14 height 14
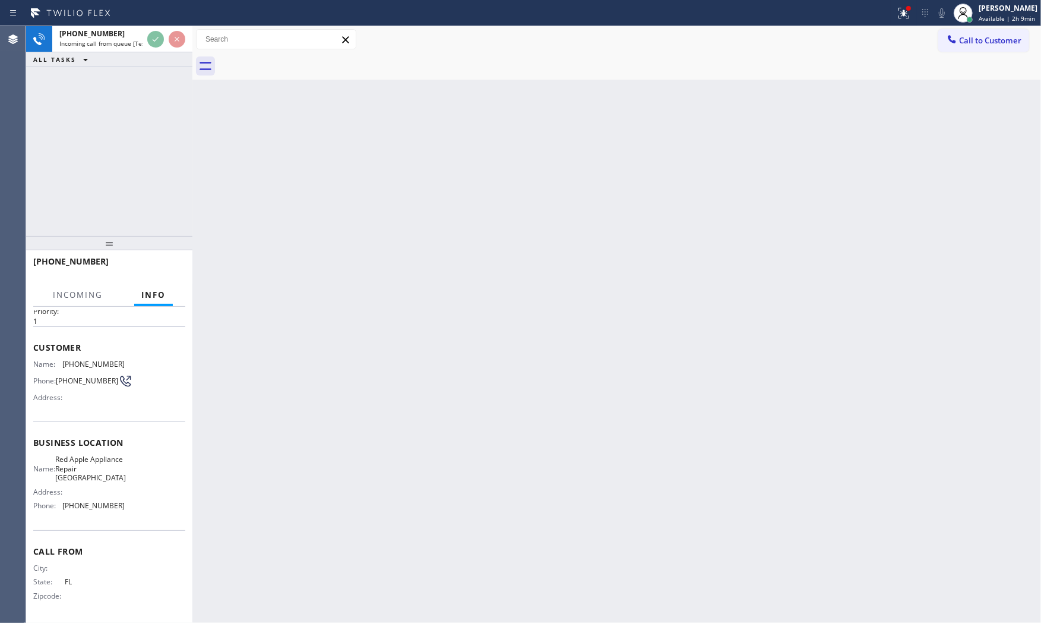
scroll to position [46, 0]
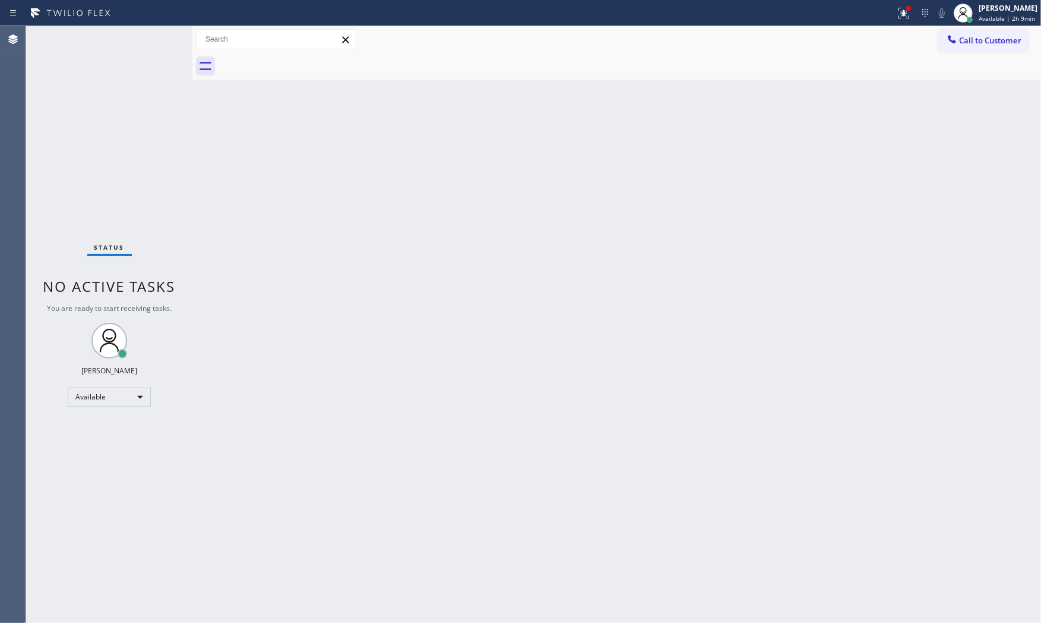
click at [158, 39] on div "Status No active tasks You are ready to start receiving tasks. [PERSON_NAME] Av…" at bounding box center [109, 324] width 166 height 596
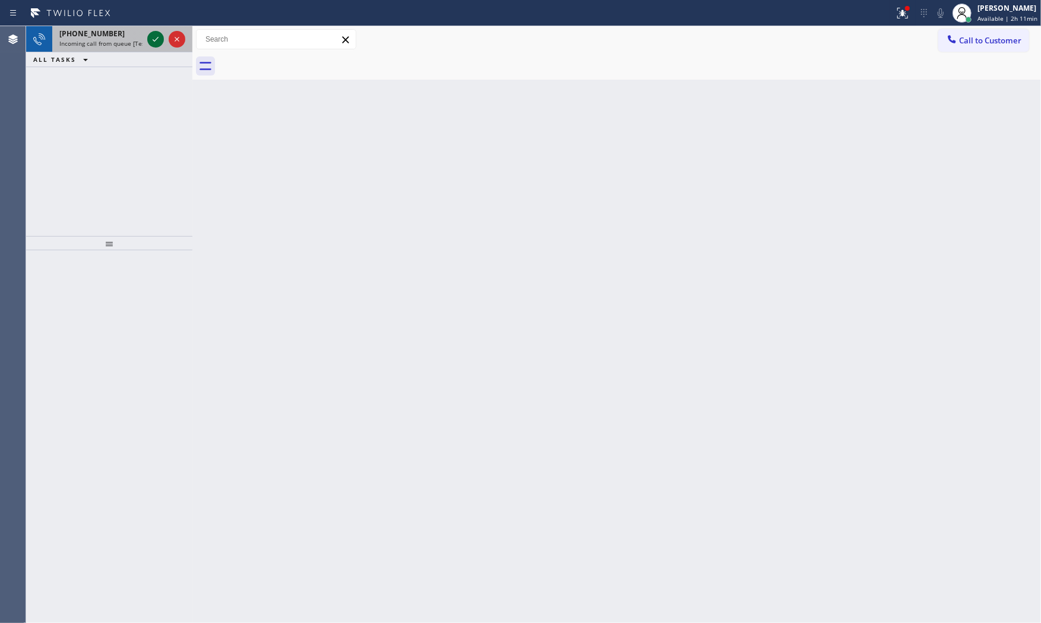
click at [158, 39] on icon at bounding box center [156, 39] width 14 height 14
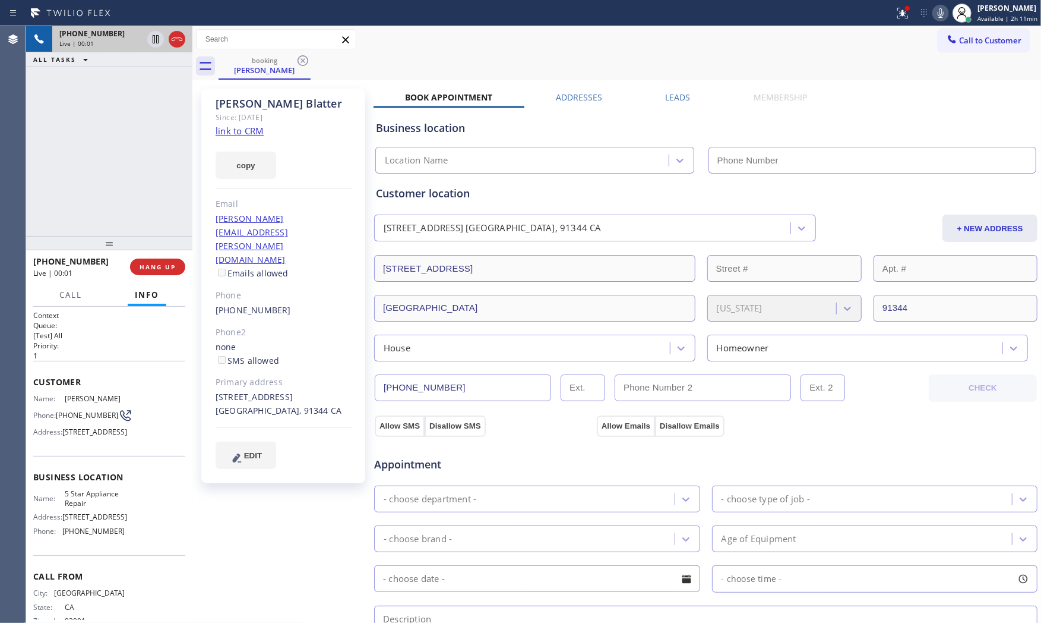
type input "[PHONE_NUMBER]"
click at [229, 129] on link "link to CRM" at bounding box center [240, 131] width 48 height 12
click at [162, 266] on span "HANG UP" at bounding box center [158, 267] width 36 height 8
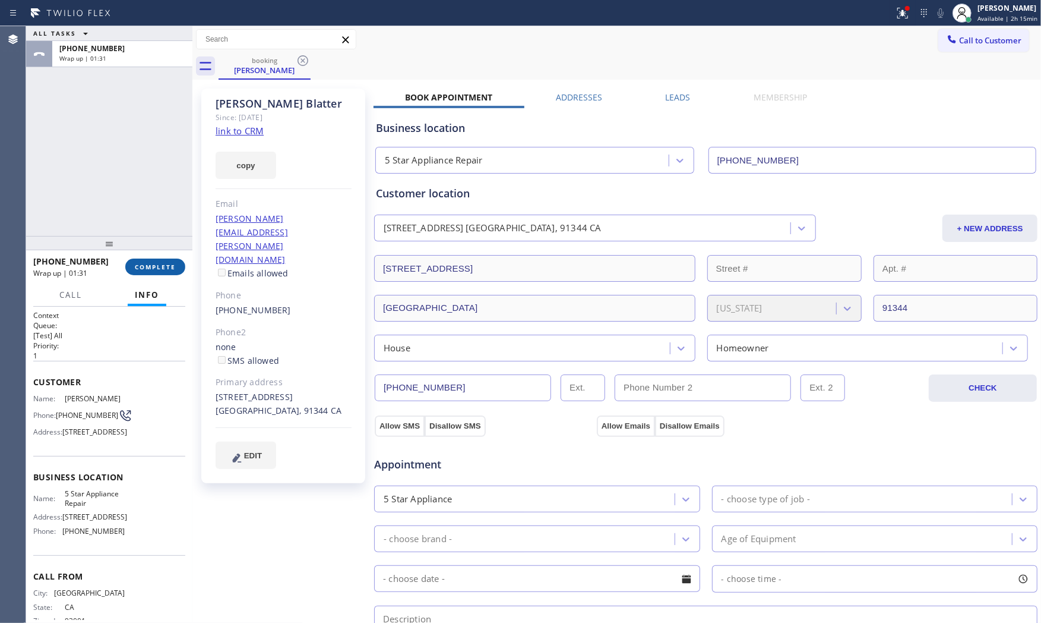
click at [153, 269] on span "COMPLETE" at bounding box center [155, 267] width 41 height 8
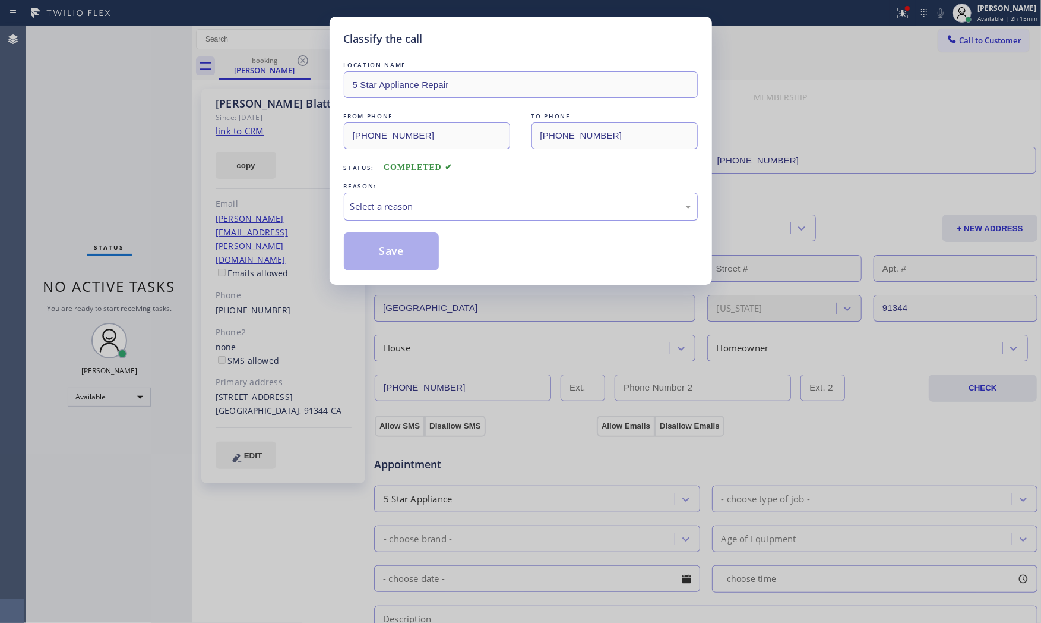
click at [418, 209] on div "Select a reason" at bounding box center [521, 207] width 341 height 14
click at [408, 251] on button "Save" at bounding box center [392, 251] width 96 height 38
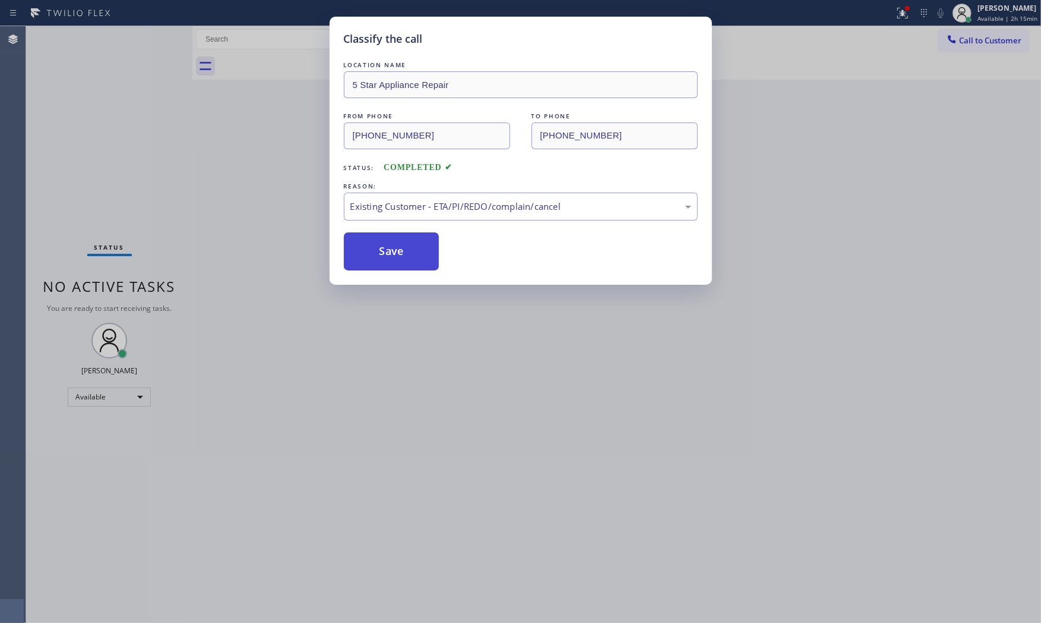
click at [408, 251] on button "Save" at bounding box center [392, 251] width 96 height 38
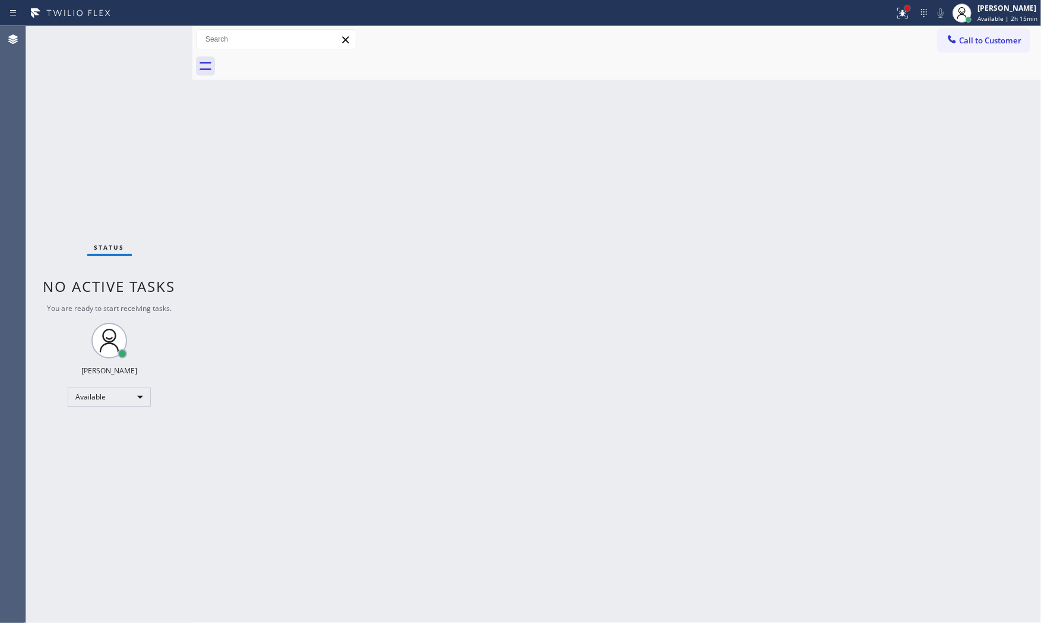
click at [905, 9] on div at bounding box center [907, 8] width 5 height 5
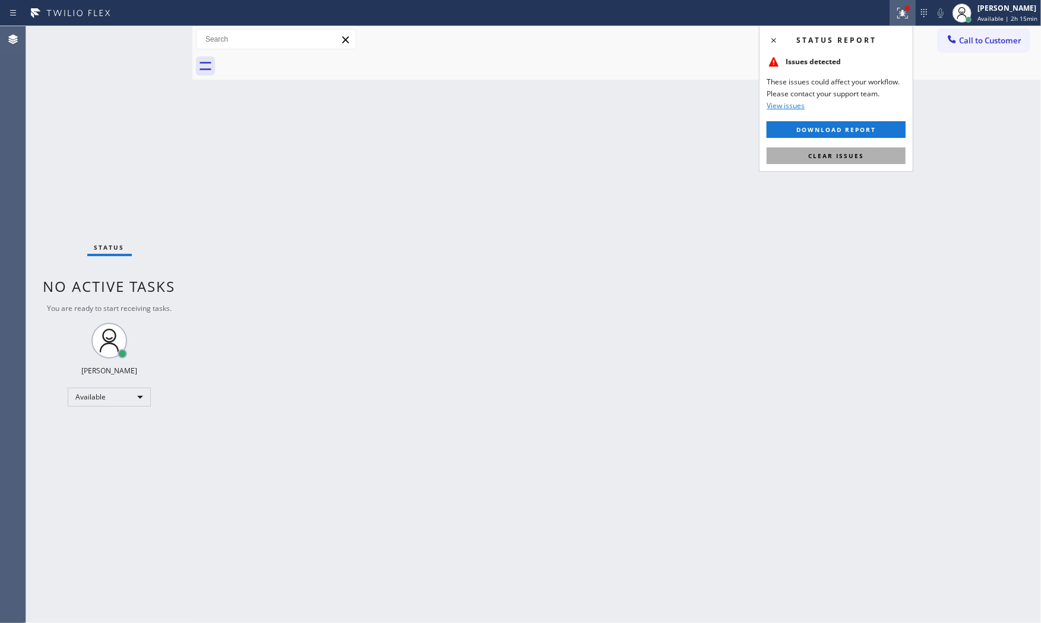
click at [850, 151] on span "Clear issues" at bounding box center [837, 155] width 56 height 8
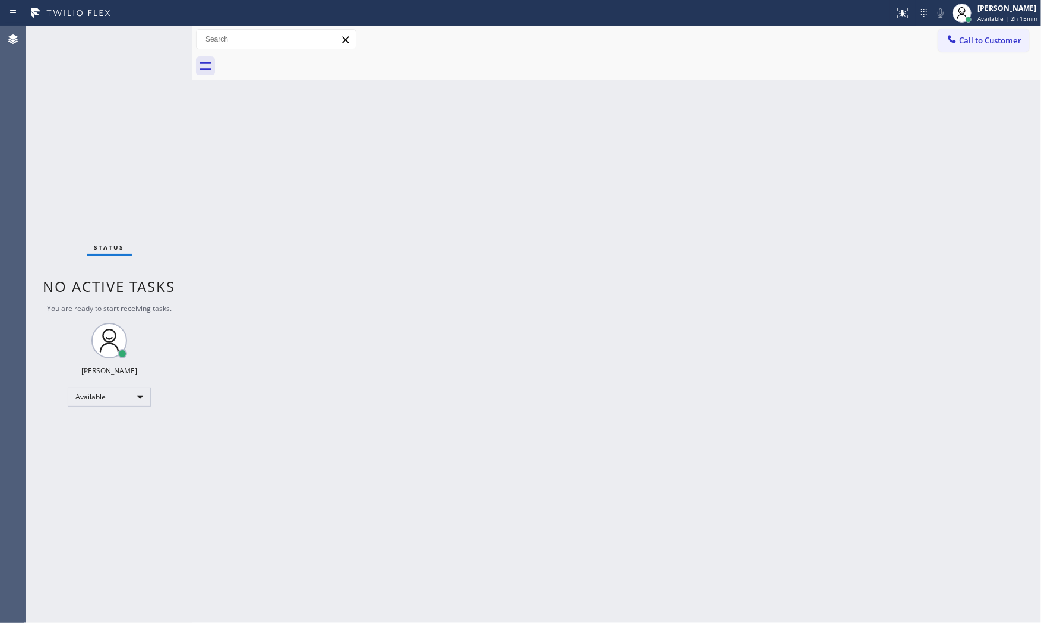
click at [982, 26] on div "Call to Customer Outbound call Location Search location Your caller id phone nu…" at bounding box center [616, 39] width 849 height 27
click at [983, 15] on span "Available | 2h 15min" at bounding box center [1008, 18] width 60 height 8
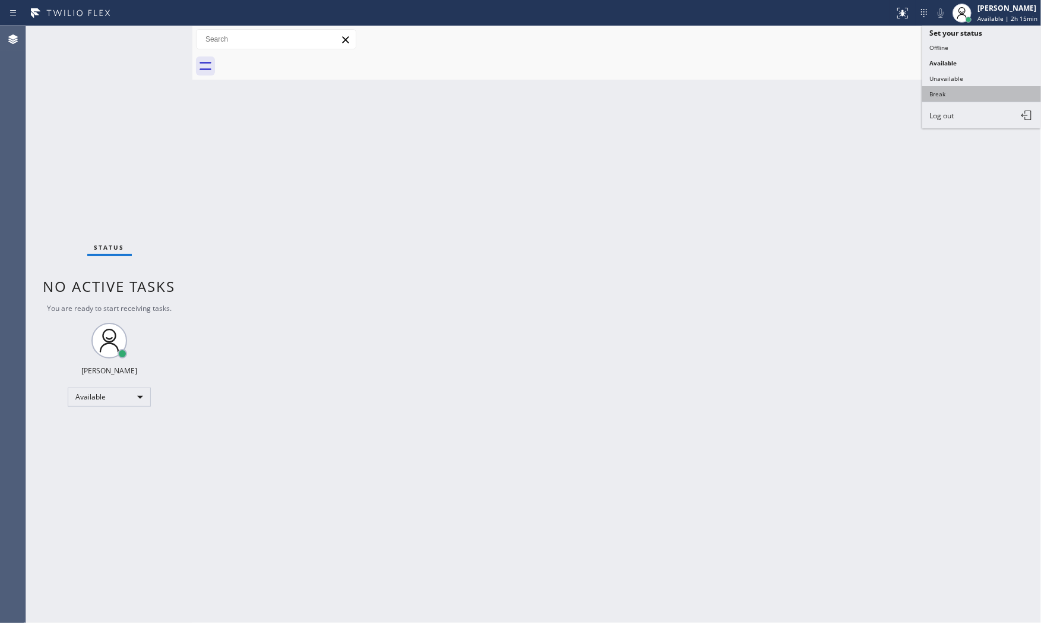
click at [963, 88] on button "Break" at bounding box center [982, 93] width 119 height 15
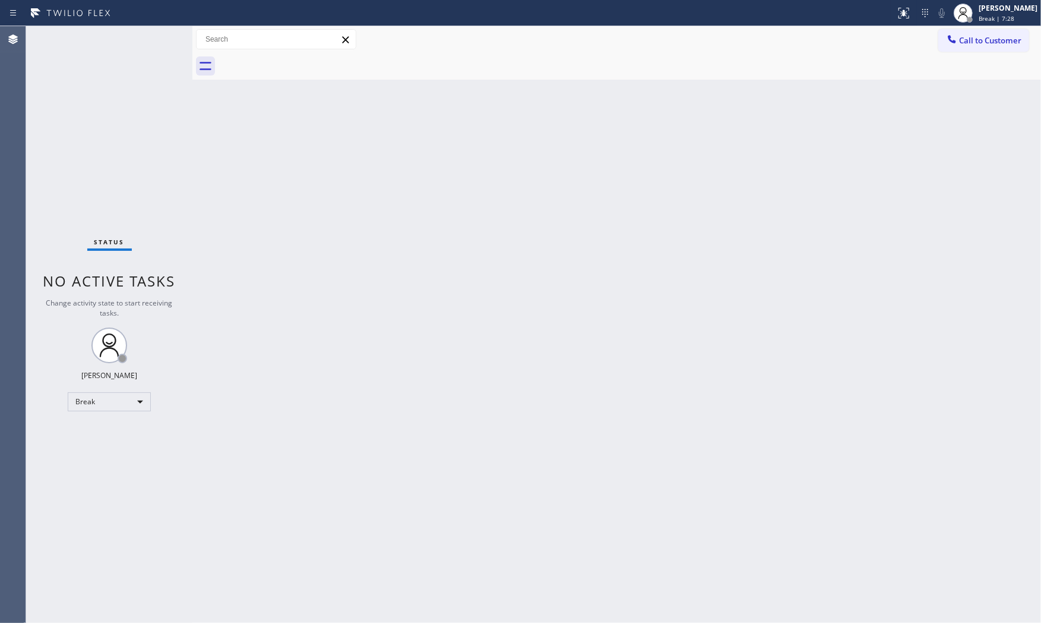
click at [131, 24] on div "Status report No issues detected If you experience an issue, please download th…" at bounding box center [520, 13] width 1041 height 26
drag, startPoint x: 698, startPoint y: 0, endPoint x: 972, endPoint y: 22, distance: 274.8
click at [972, 22] on div at bounding box center [964, 13] width 26 height 26
click at [946, 60] on button "Available" at bounding box center [982, 62] width 119 height 15
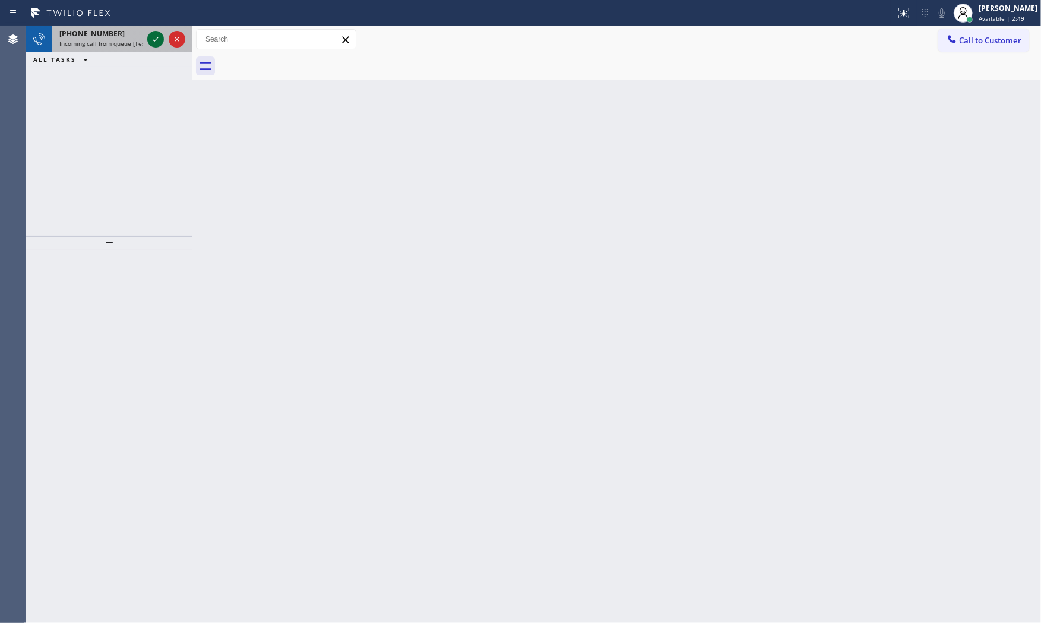
click at [150, 33] on icon at bounding box center [156, 39] width 14 height 14
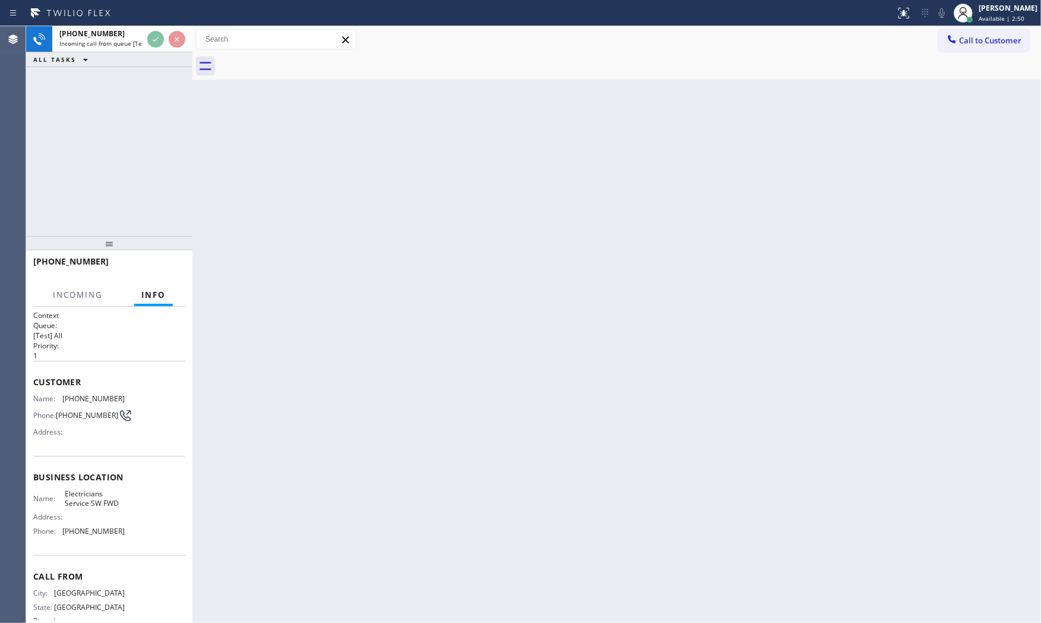
scroll to position [28, 0]
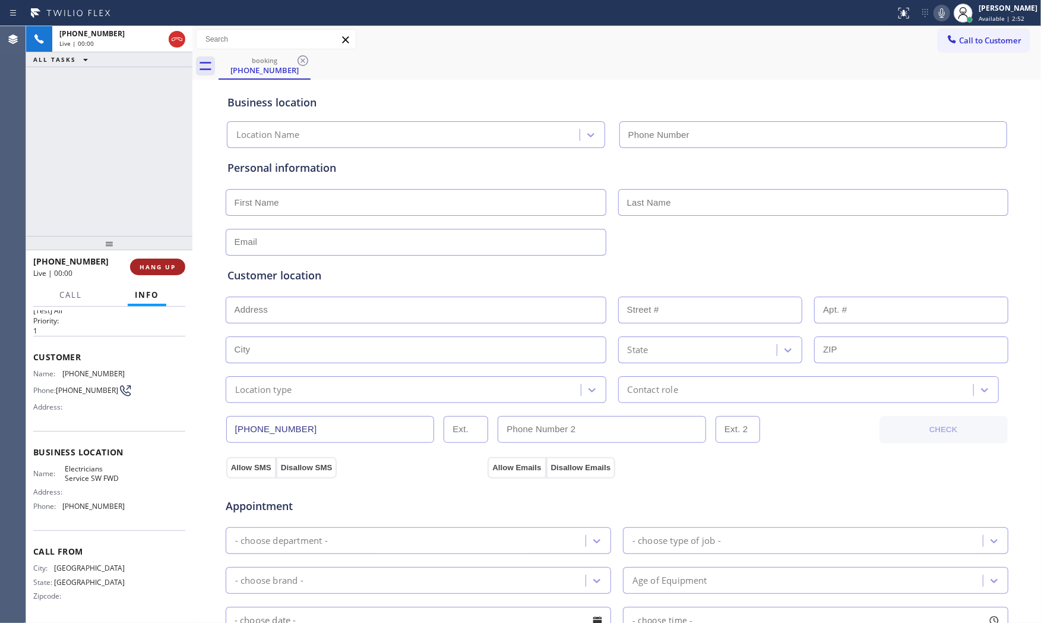
type input "[PHONE_NUMBER]"
click at [174, 270] on span "HANG UP" at bounding box center [158, 267] width 36 height 8
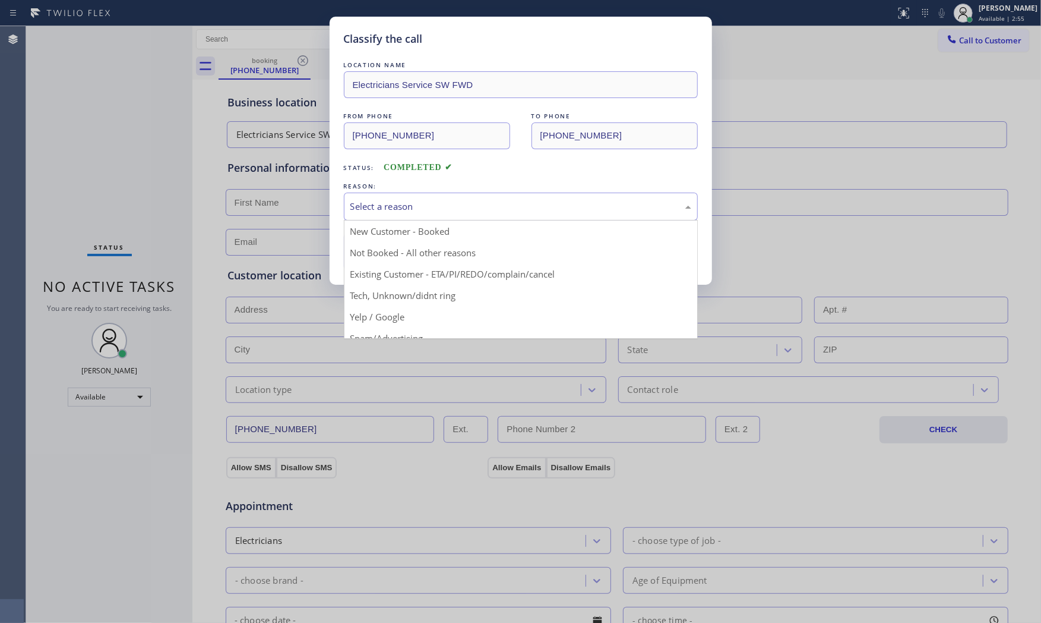
drag, startPoint x: 400, startPoint y: 205, endPoint x: 387, endPoint y: 245, distance: 42.3
click at [400, 206] on div "Select a reason" at bounding box center [521, 207] width 341 height 14
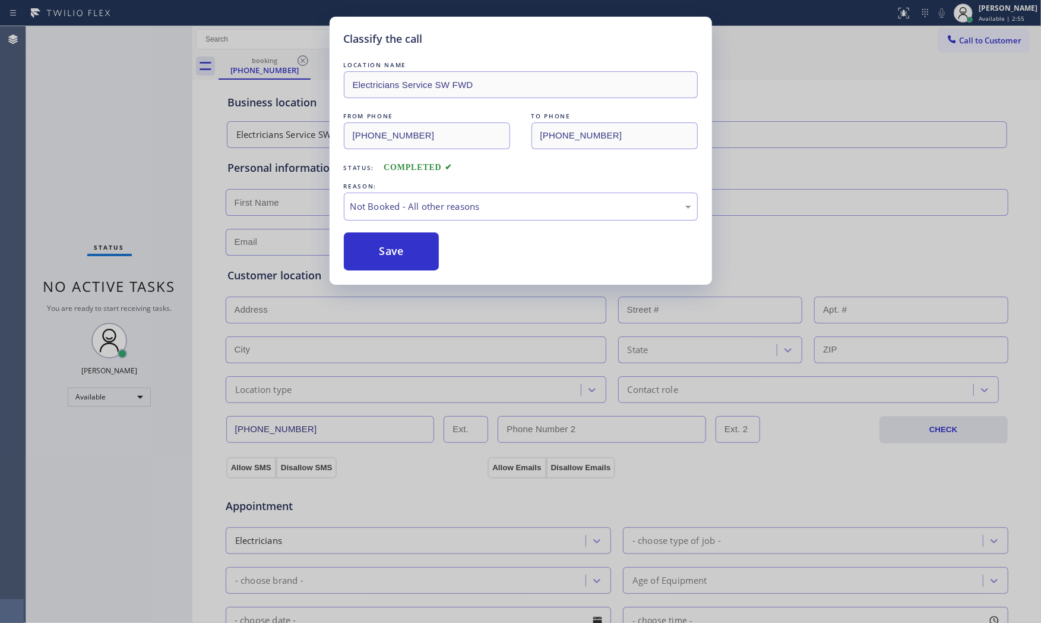
click at [387, 246] on button "Save" at bounding box center [392, 251] width 96 height 38
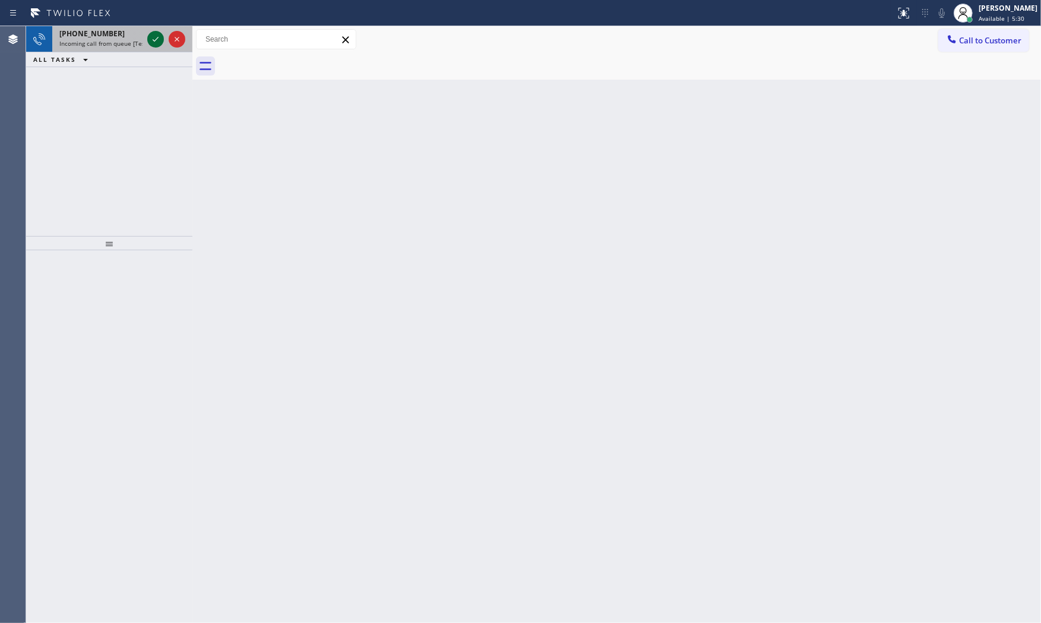
click at [154, 39] on icon at bounding box center [156, 39] width 14 height 14
click at [135, 45] on span "Incoming call from queue [Test] All" at bounding box center [108, 43] width 99 height 8
click at [120, 38] on div "[PHONE_NUMBER]" at bounding box center [100, 34] width 83 height 10
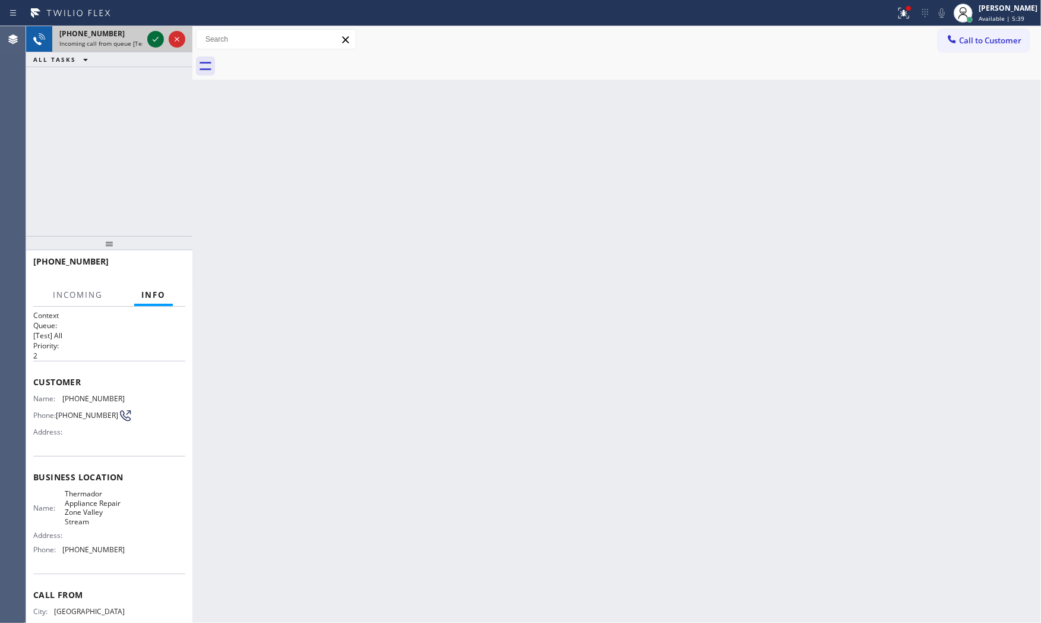
click at [156, 40] on icon at bounding box center [156, 39] width 14 height 14
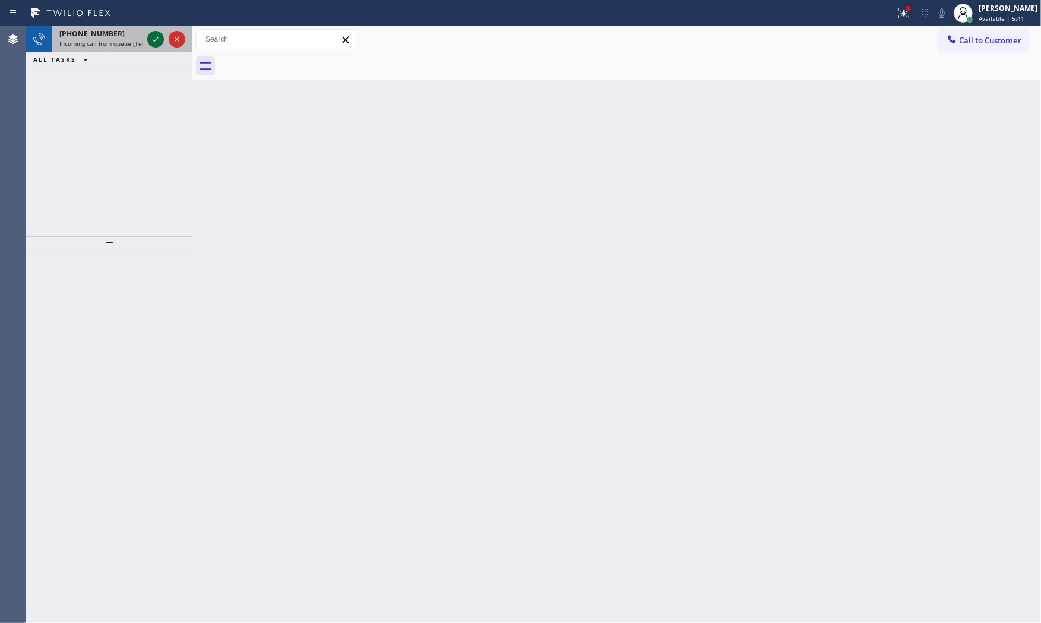
click at [153, 39] on icon at bounding box center [156, 39] width 6 height 5
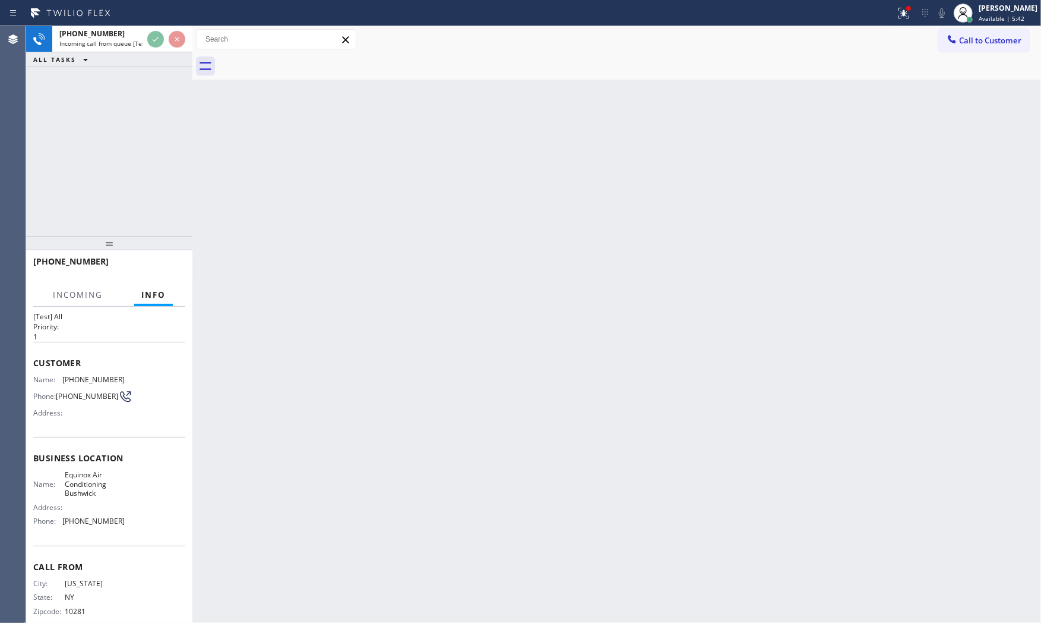
scroll to position [37, 0]
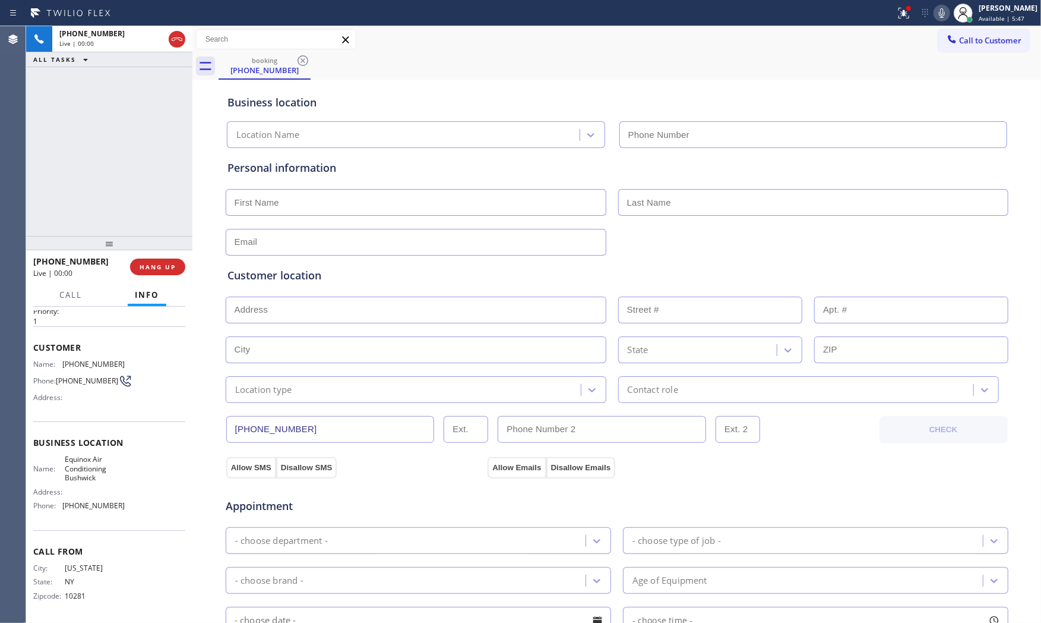
type input "[PHONE_NUMBER]"
click at [157, 265] on span "HANG UP" at bounding box center [158, 267] width 36 height 8
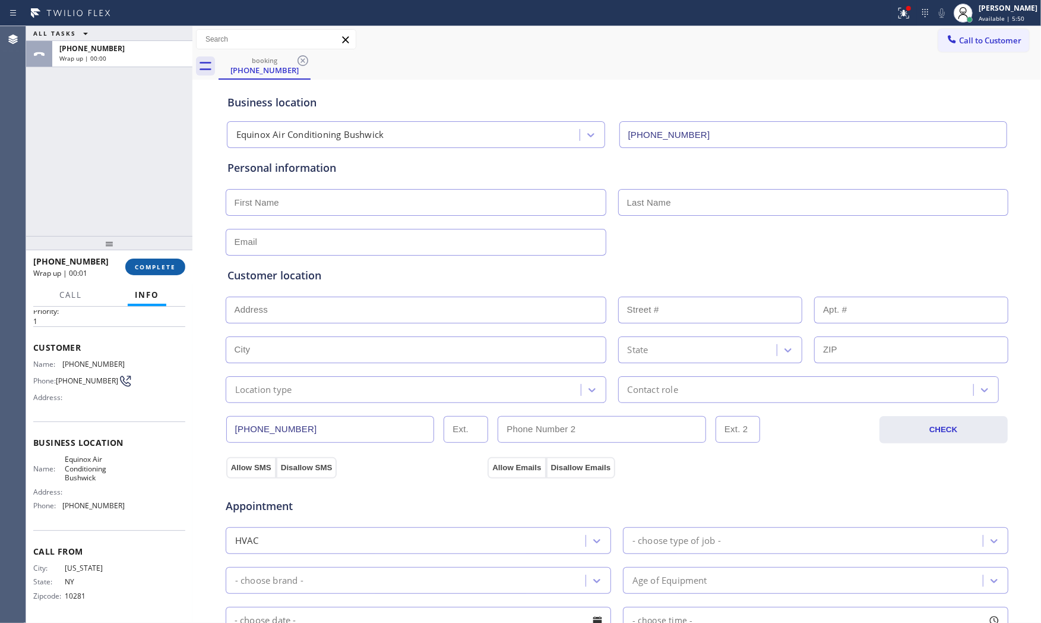
click at [157, 264] on span "COMPLETE" at bounding box center [155, 267] width 41 height 8
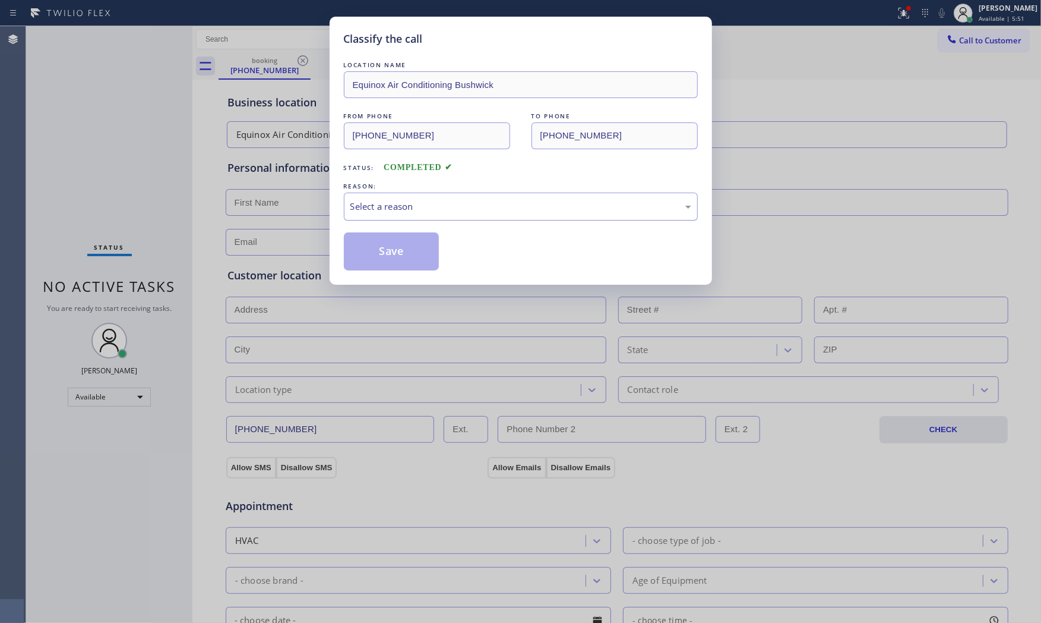
click at [385, 209] on div "Select a reason" at bounding box center [521, 207] width 341 height 14
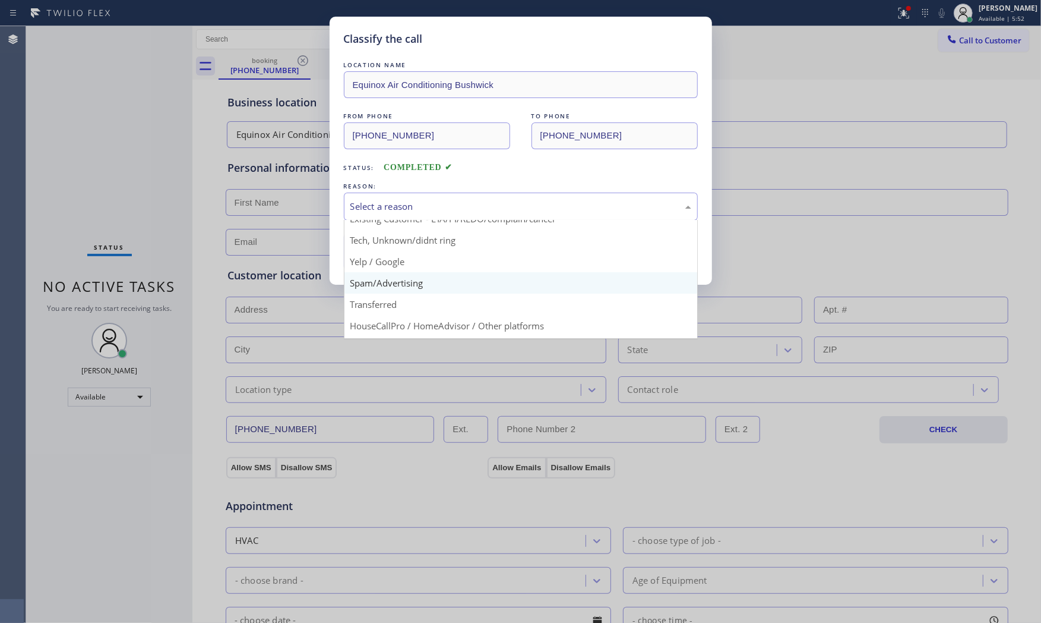
scroll to position [74, 0]
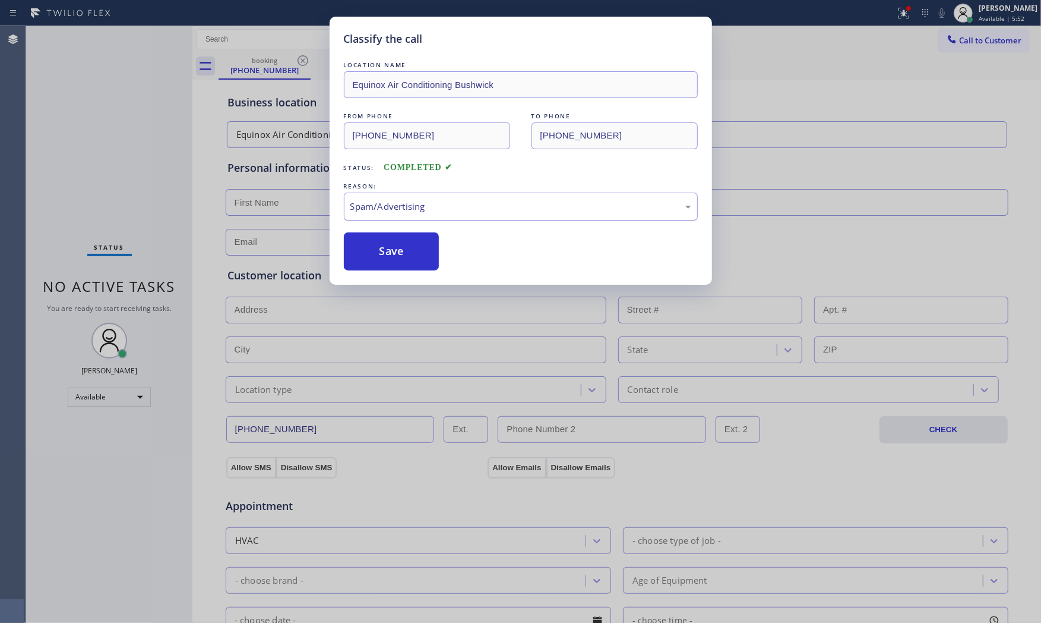
click at [400, 213] on div "Spam/Advertising" at bounding box center [521, 207] width 341 height 14
drag, startPoint x: 405, startPoint y: 246, endPoint x: 397, endPoint y: 239, distance: 10.6
click at [397, 239] on button "Save" at bounding box center [392, 251] width 96 height 38
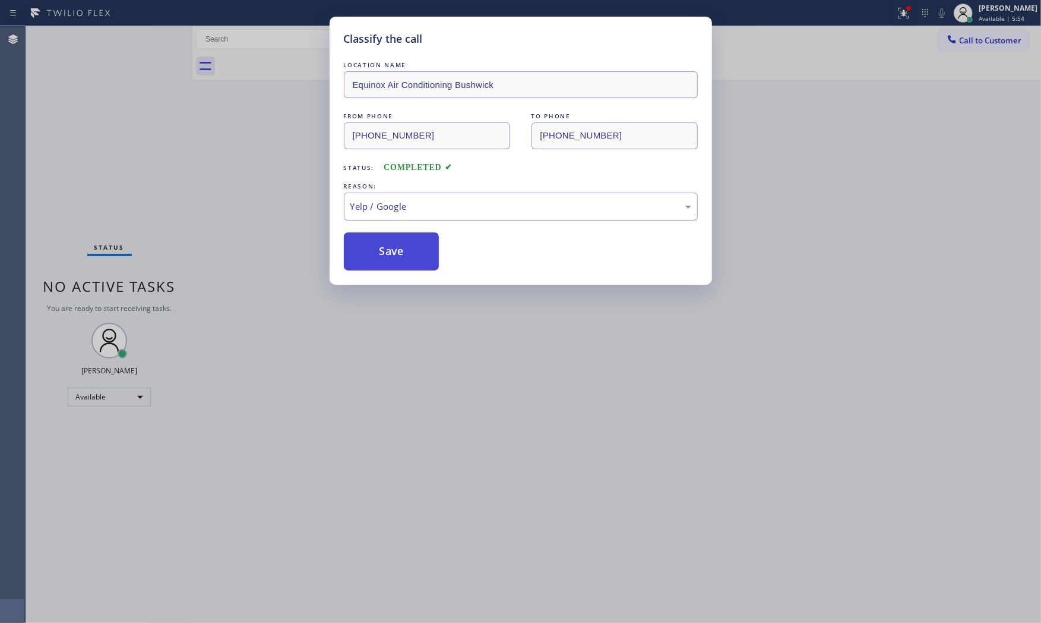
click at [397, 239] on button "Save" at bounding box center [392, 251] width 96 height 38
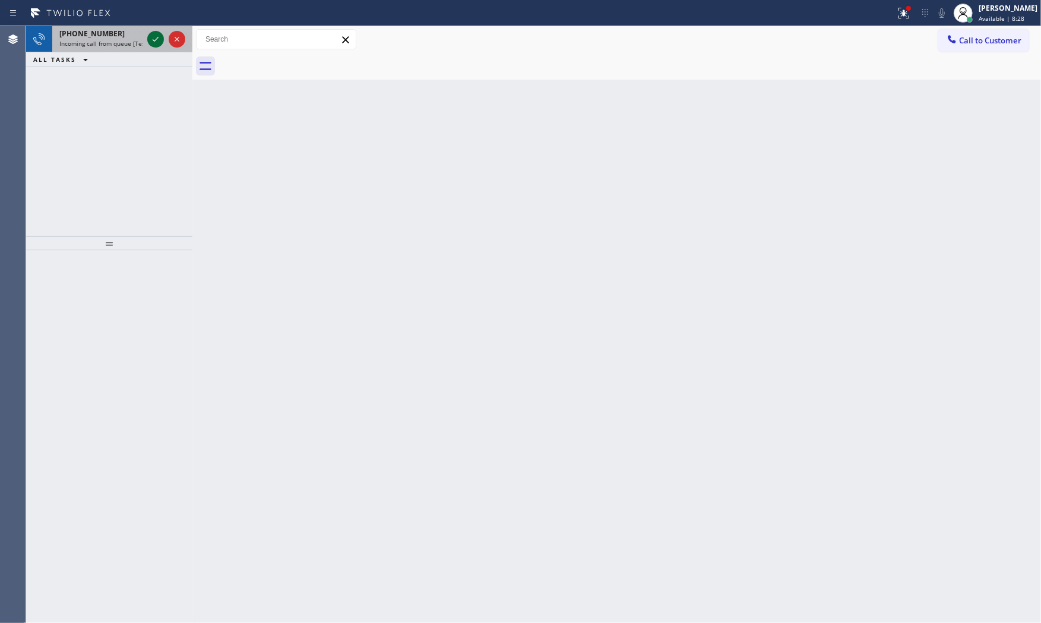
click at [151, 45] on icon at bounding box center [156, 39] width 14 height 14
click at [159, 36] on icon at bounding box center [156, 39] width 14 height 14
click at [157, 39] on icon at bounding box center [156, 39] width 14 height 14
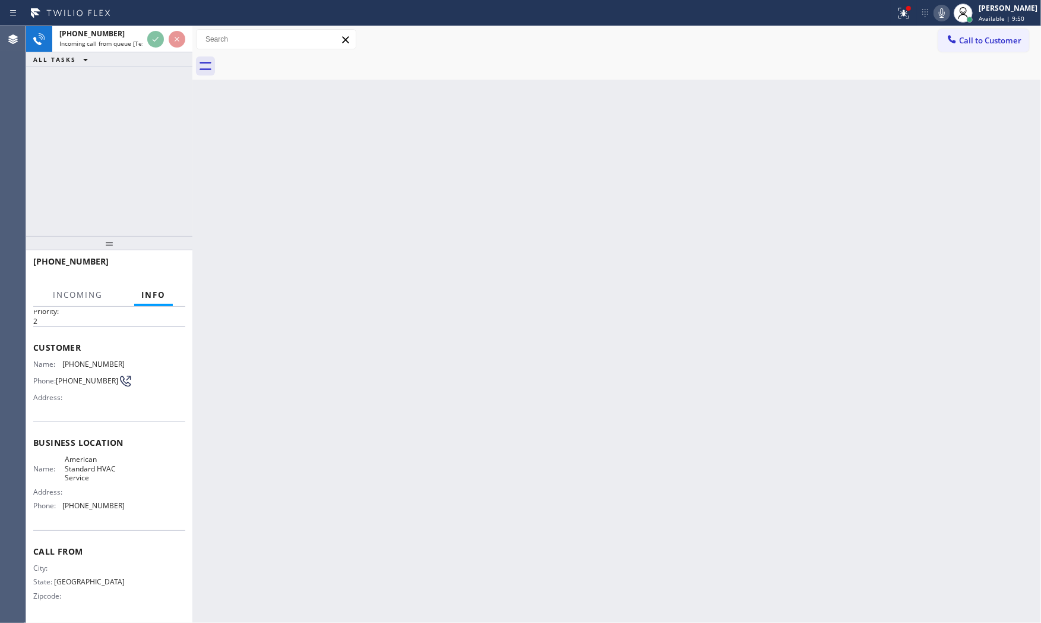
scroll to position [37, 0]
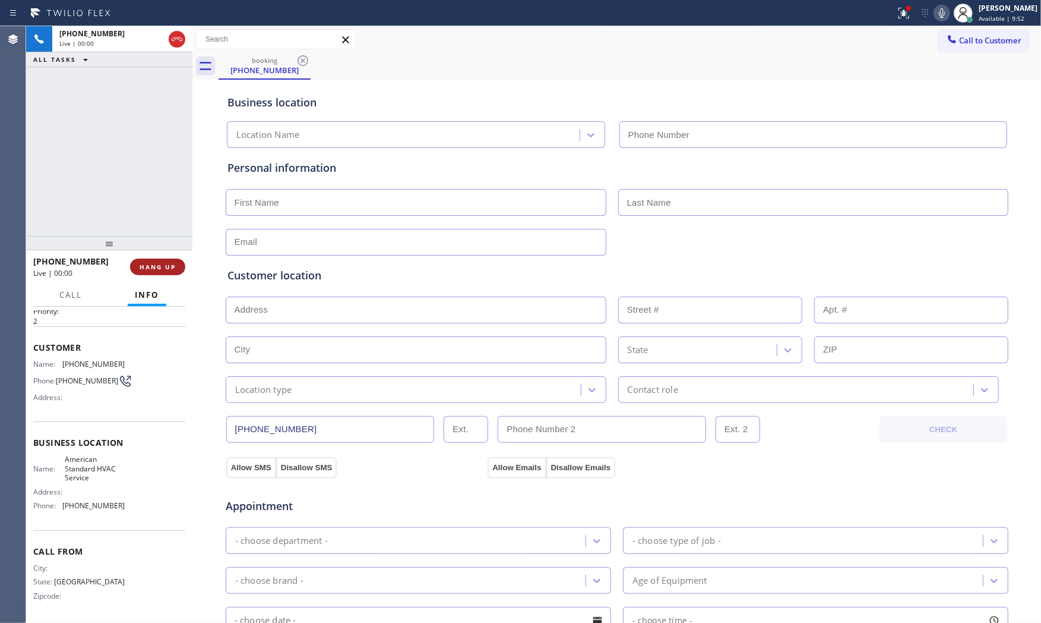
type input "[PHONE_NUMBER]"
click at [161, 263] on span "HANG UP" at bounding box center [158, 267] width 36 height 8
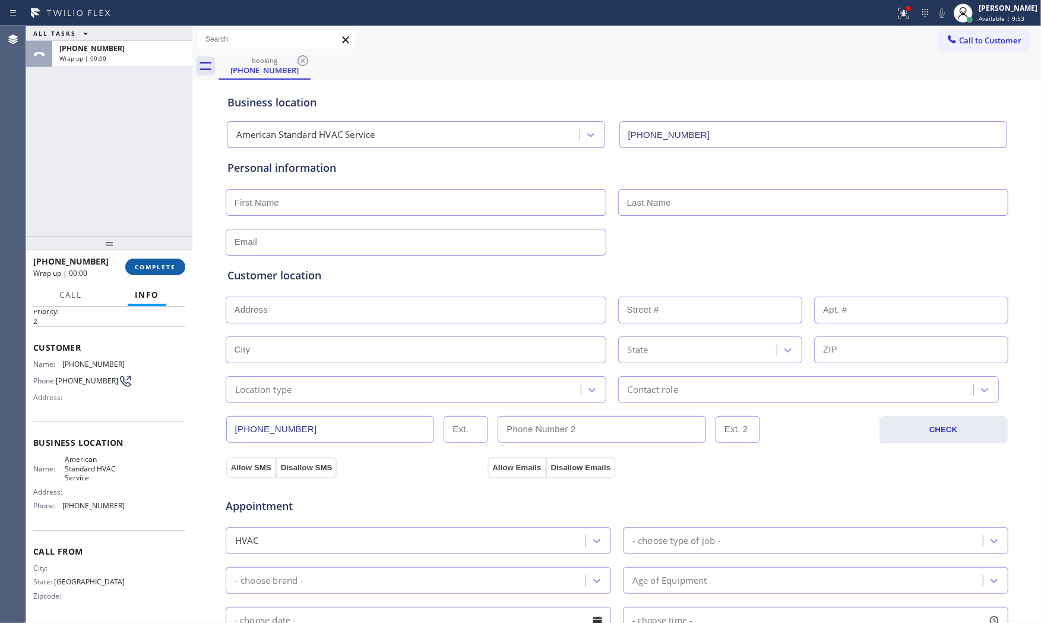
click at [161, 263] on span "COMPLETE" at bounding box center [155, 267] width 41 height 8
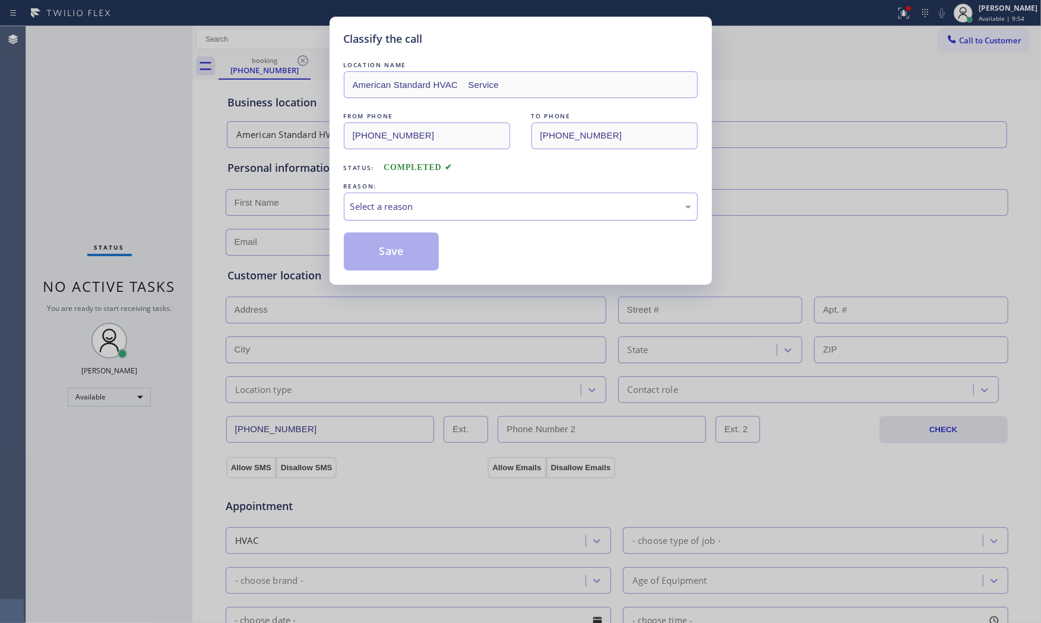
click at [449, 204] on div "Select a reason" at bounding box center [521, 207] width 341 height 14
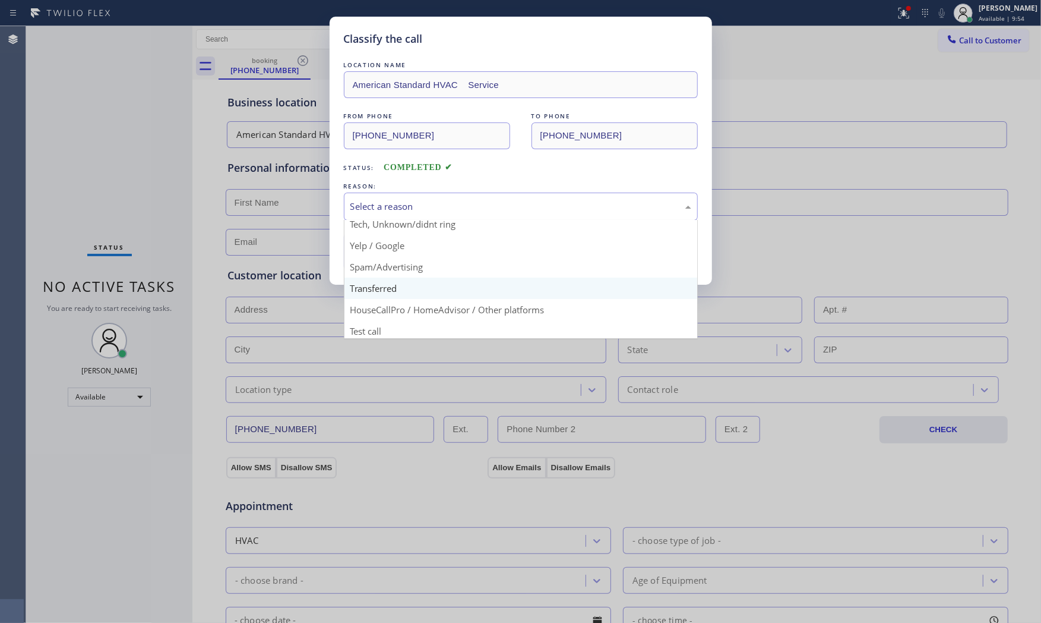
scroll to position [74, 0]
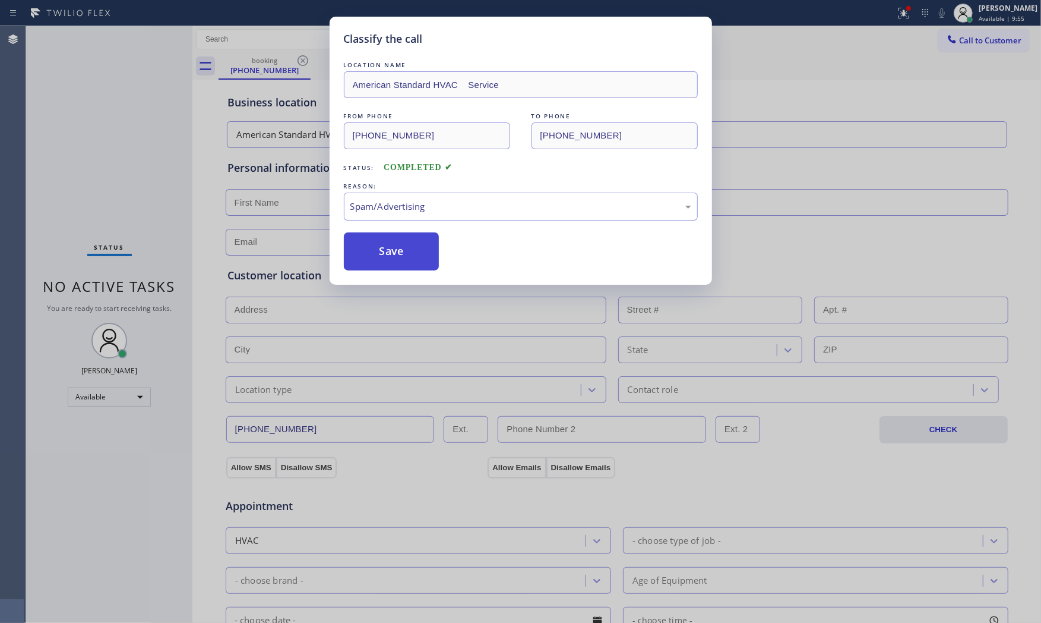
click at [396, 250] on button "Save" at bounding box center [392, 251] width 96 height 38
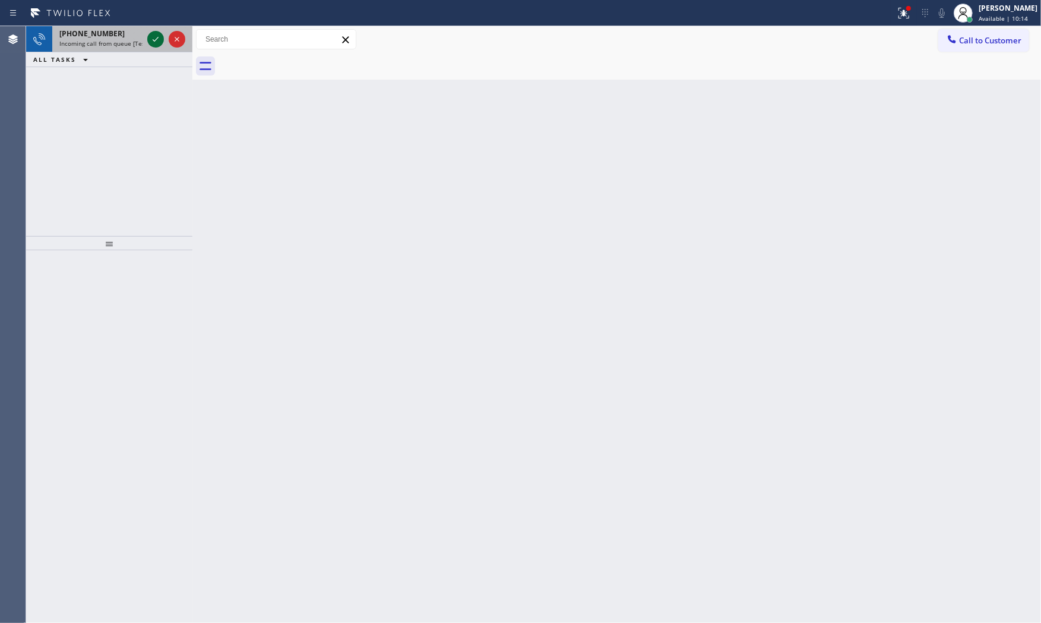
click at [155, 39] on icon at bounding box center [156, 39] width 14 height 14
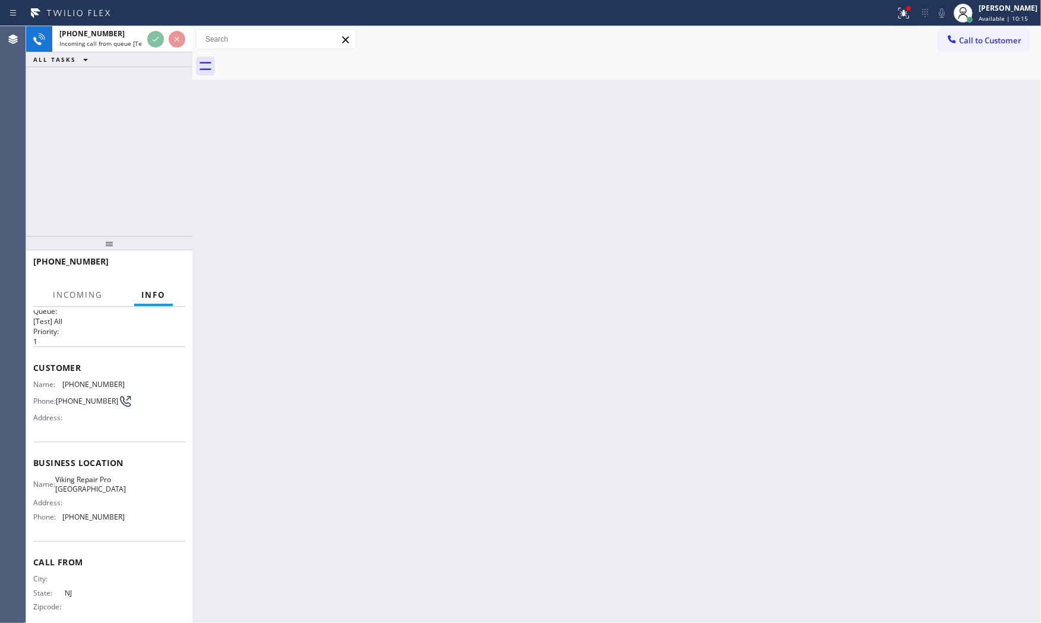
scroll to position [28, 0]
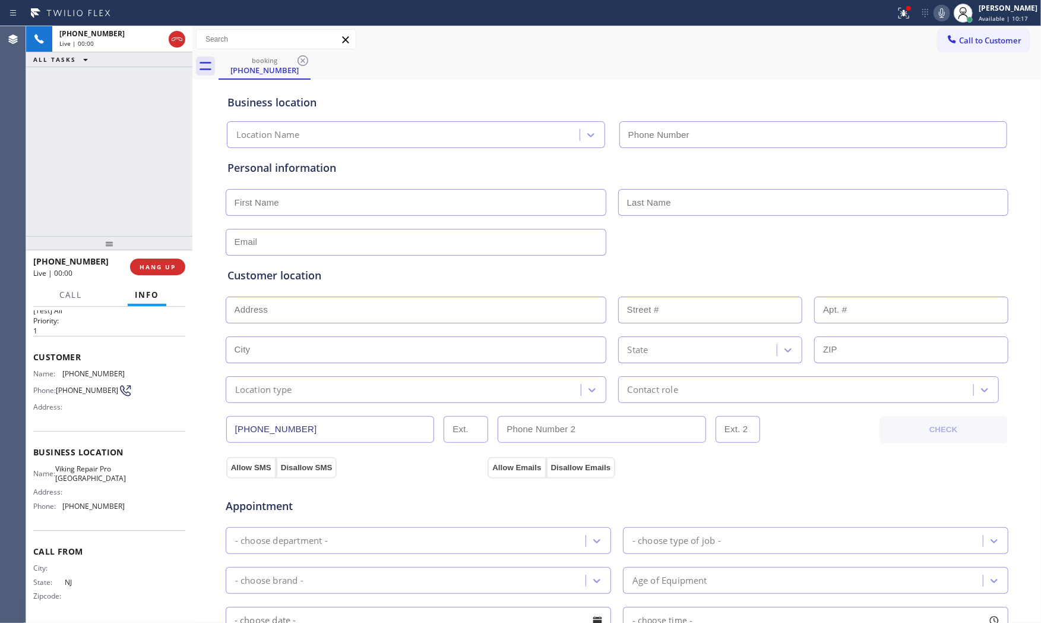
type input "[PHONE_NUMBER]"
click at [154, 275] on div "[PHONE_NUMBER] Live | 00:00 HANG UP" at bounding box center [109, 266] width 152 height 31
click at [156, 261] on button "HANG UP" at bounding box center [157, 266] width 55 height 17
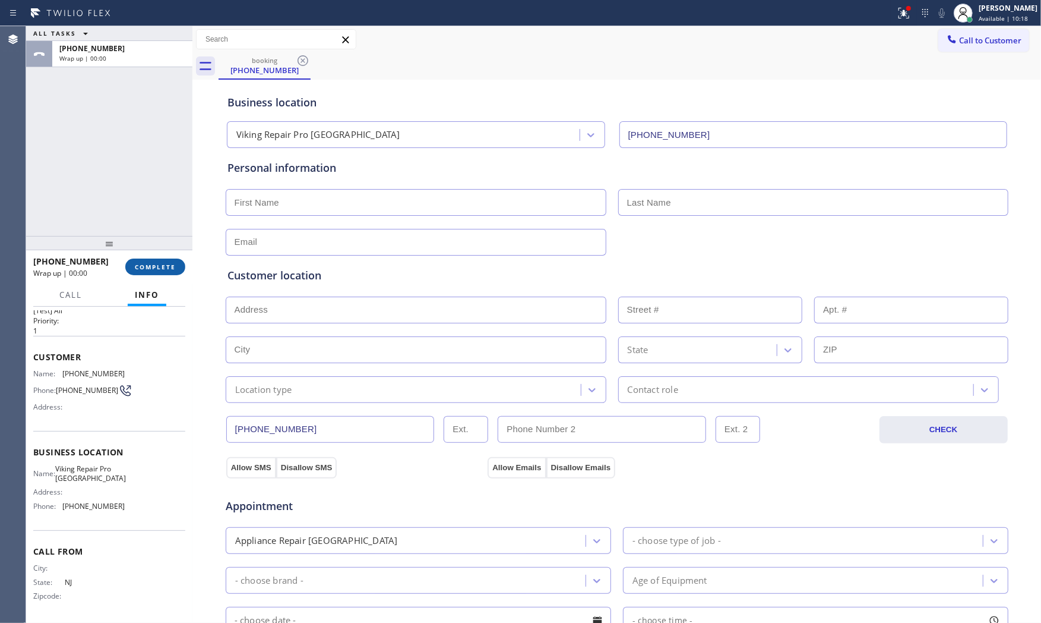
click at [156, 261] on button "COMPLETE" at bounding box center [155, 266] width 60 height 17
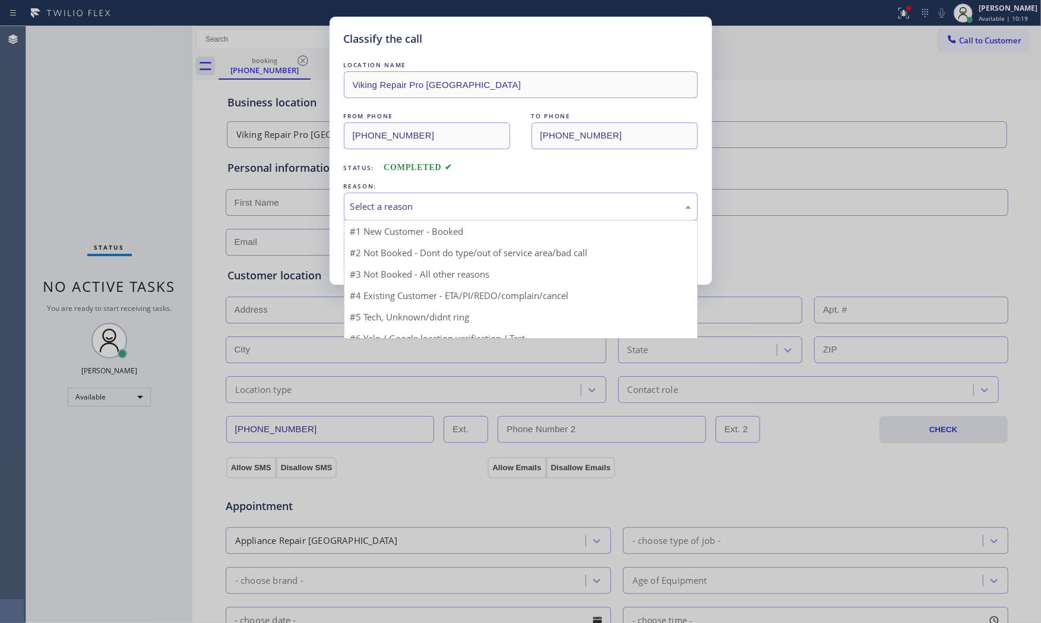
drag, startPoint x: 395, startPoint y: 218, endPoint x: 400, endPoint y: 236, distance: 19.0
click at [396, 218] on div "Select a reason" at bounding box center [521, 206] width 354 height 28
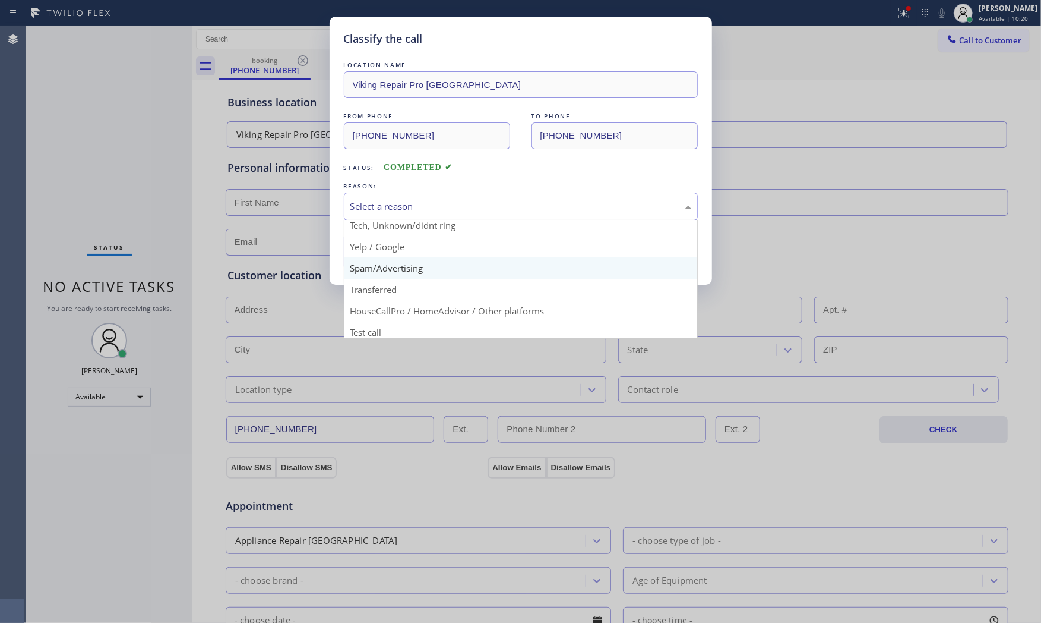
scroll to position [74, 0]
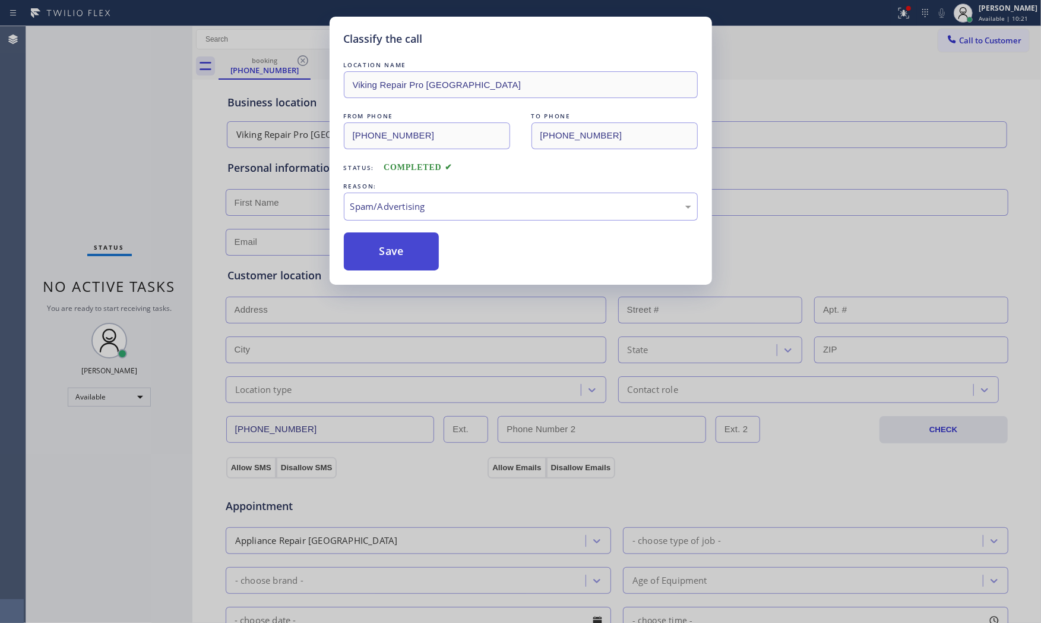
click at [402, 261] on button "Save" at bounding box center [392, 251] width 96 height 38
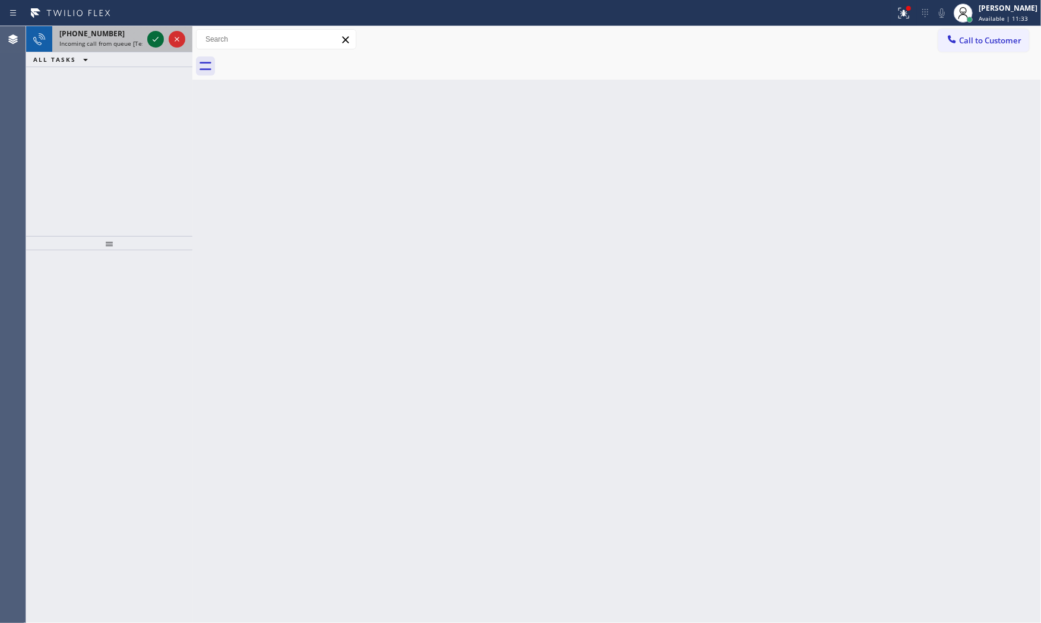
click at [155, 42] on icon at bounding box center [156, 39] width 14 height 14
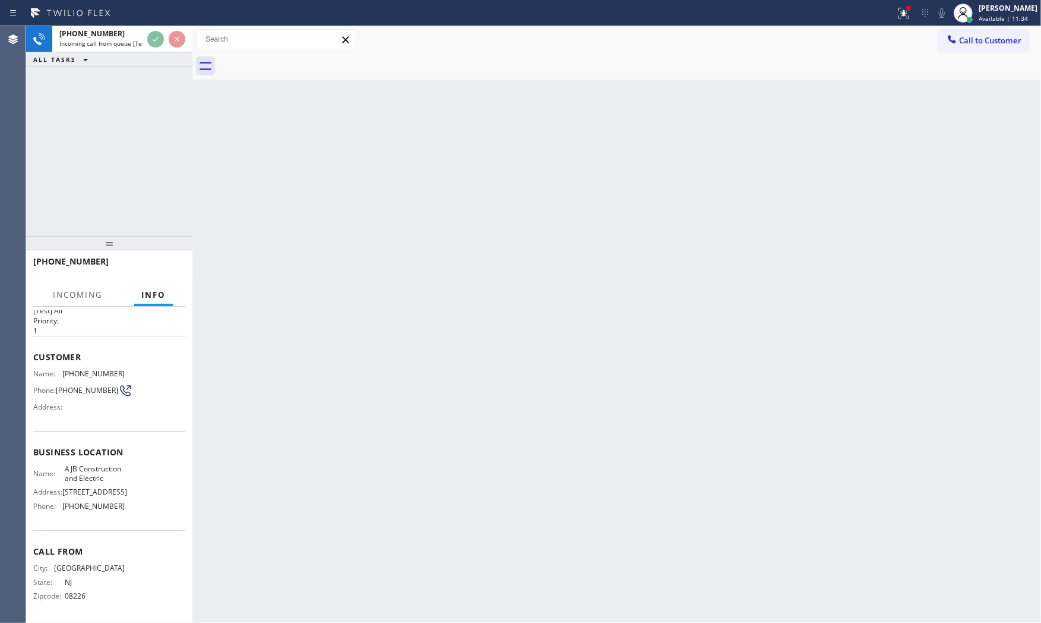
scroll to position [55, 0]
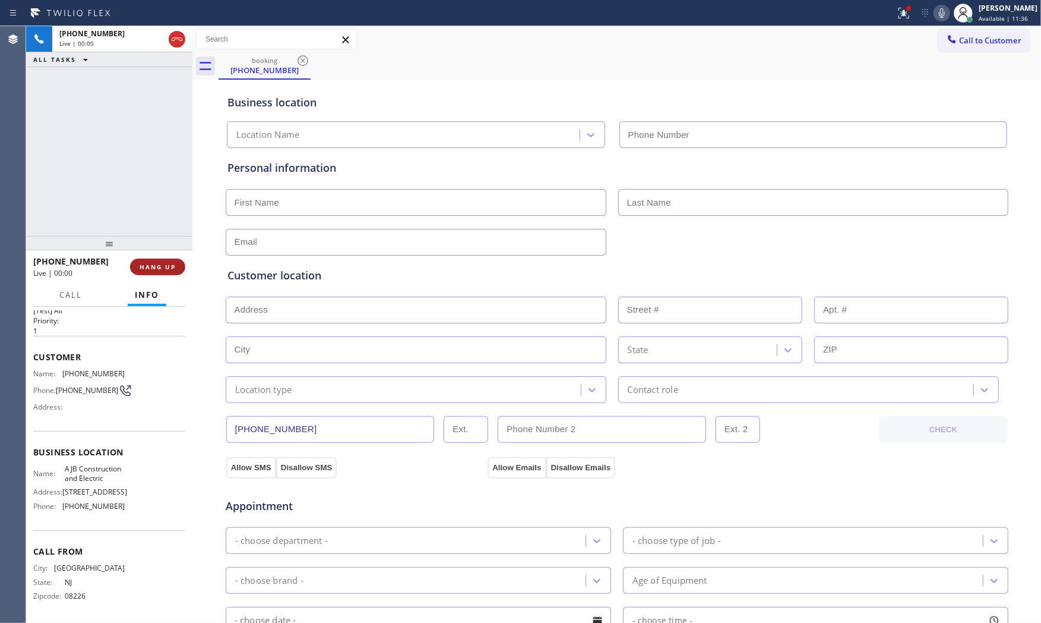
type input "[PHONE_NUMBER]"
click at [169, 271] on button "HANG UP" at bounding box center [157, 266] width 55 height 17
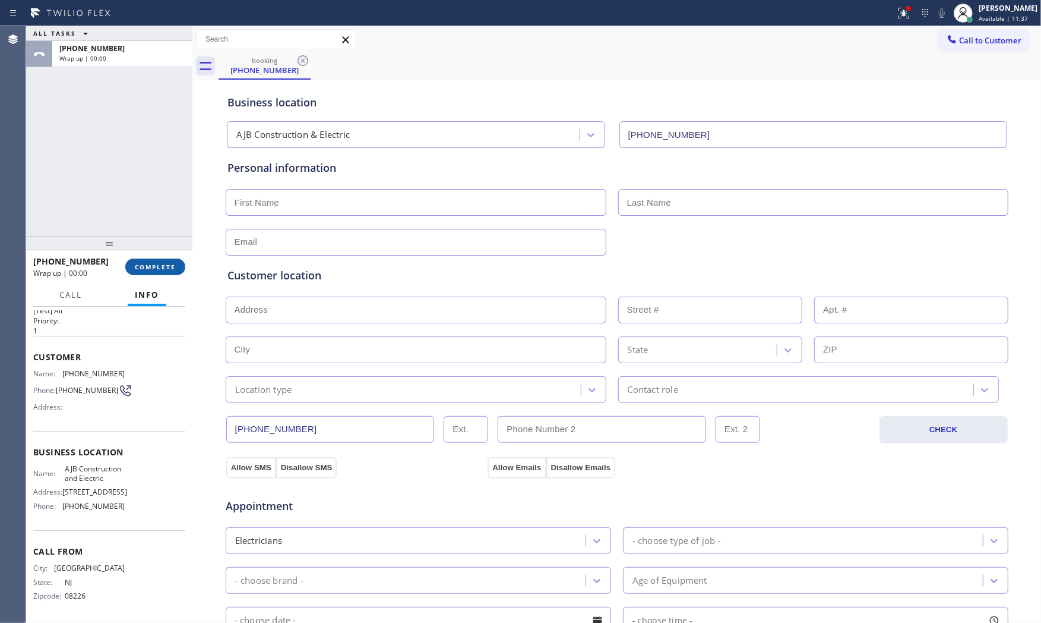
click at [169, 266] on span "COMPLETE" at bounding box center [155, 267] width 41 height 8
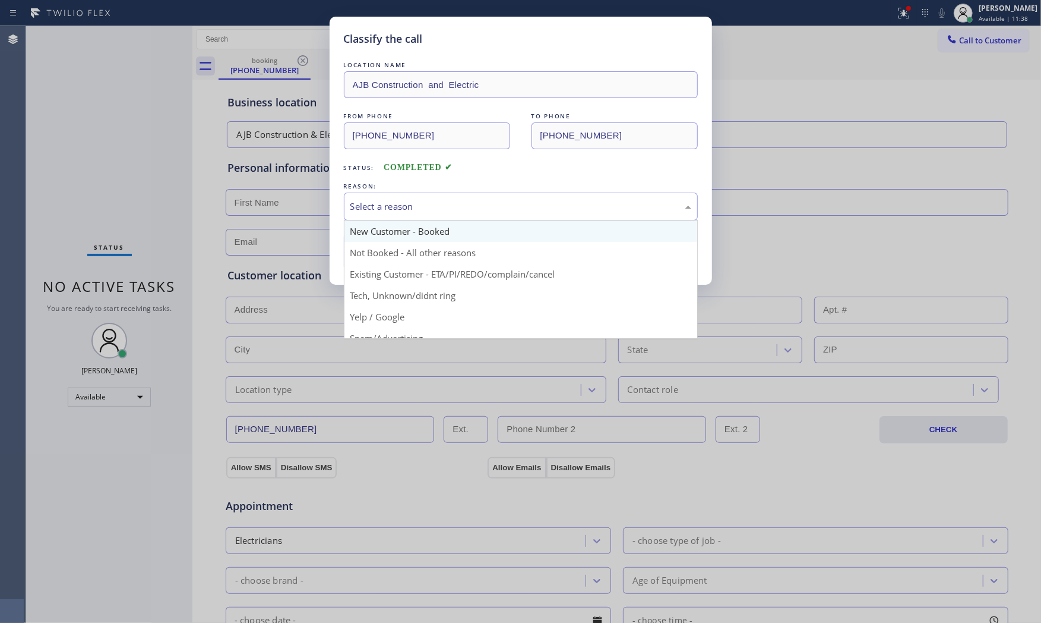
drag, startPoint x: 380, startPoint y: 207, endPoint x: 383, endPoint y: 235, distance: 28.7
click at [381, 207] on div "Select a reason" at bounding box center [521, 207] width 341 height 14
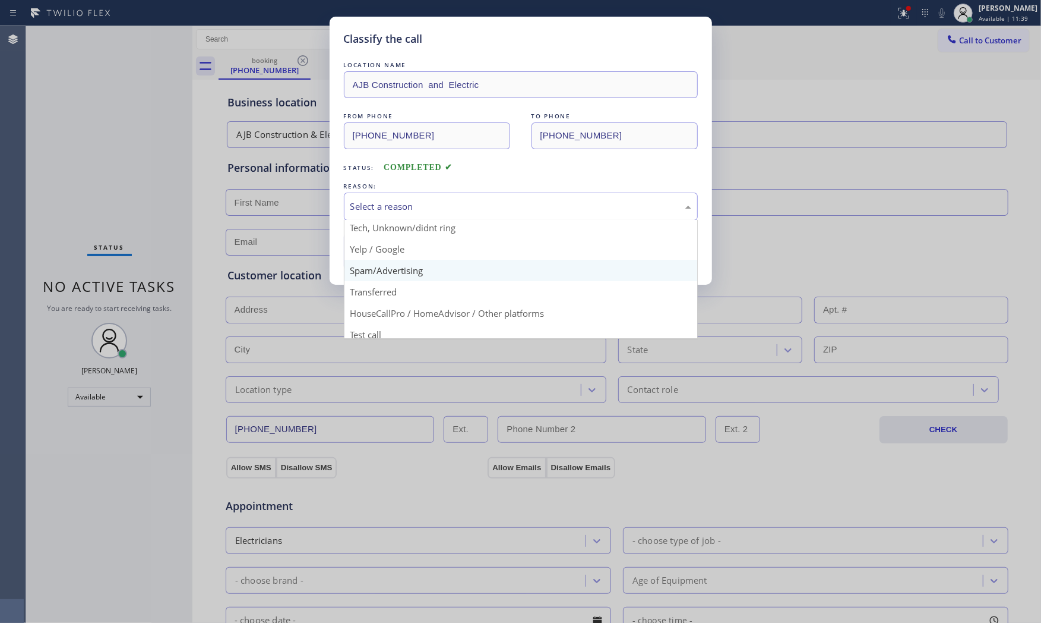
scroll to position [74, 0]
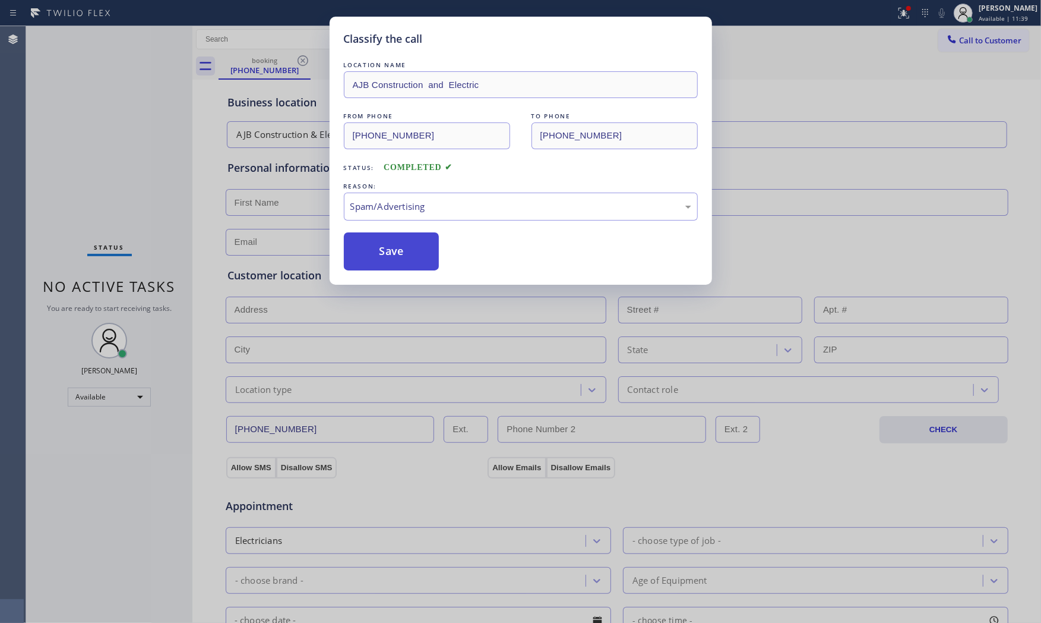
click at [388, 253] on button "Save" at bounding box center [392, 251] width 96 height 38
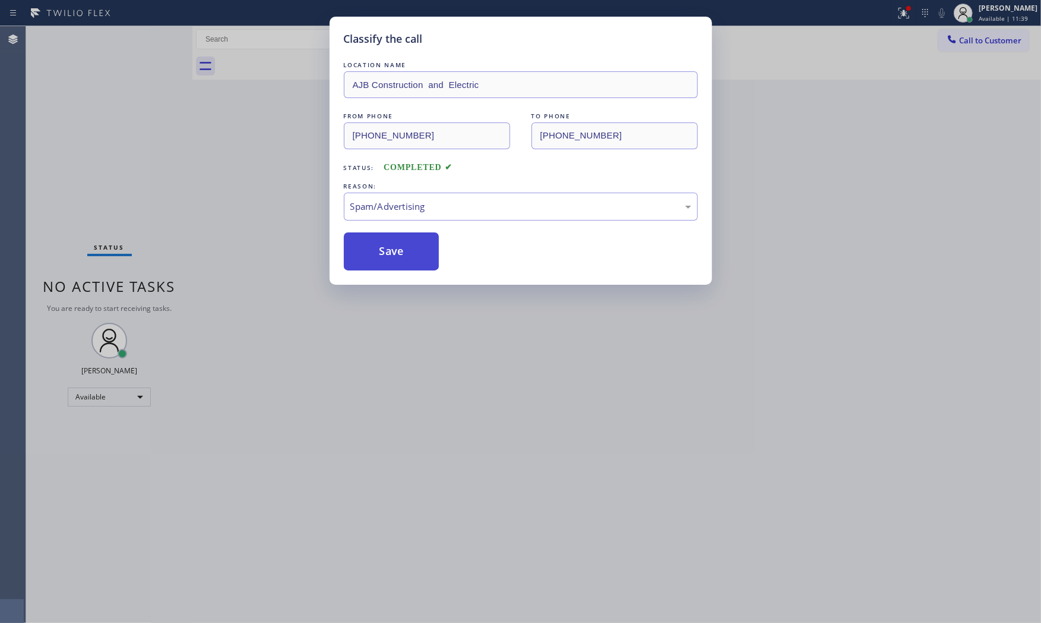
click at [388, 253] on button "Save" at bounding box center [392, 251] width 96 height 38
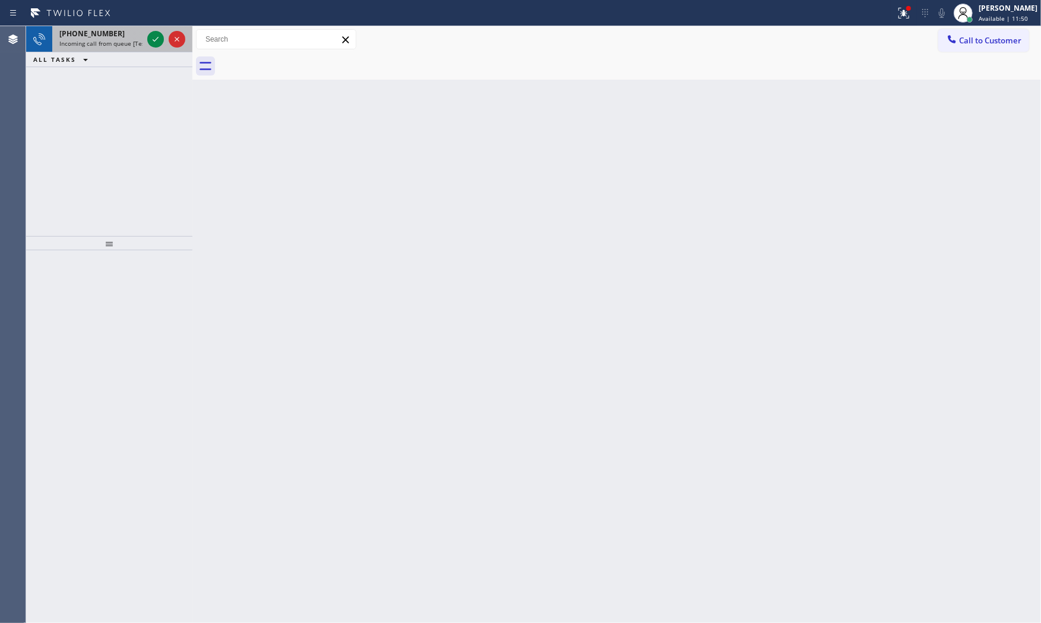
click at [116, 43] on span "Incoming call from queue [Test] All" at bounding box center [108, 43] width 99 height 8
click at [133, 39] on span "Incoming call from queue [Test] All" at bounding box center [108, 43] width 99 height 8
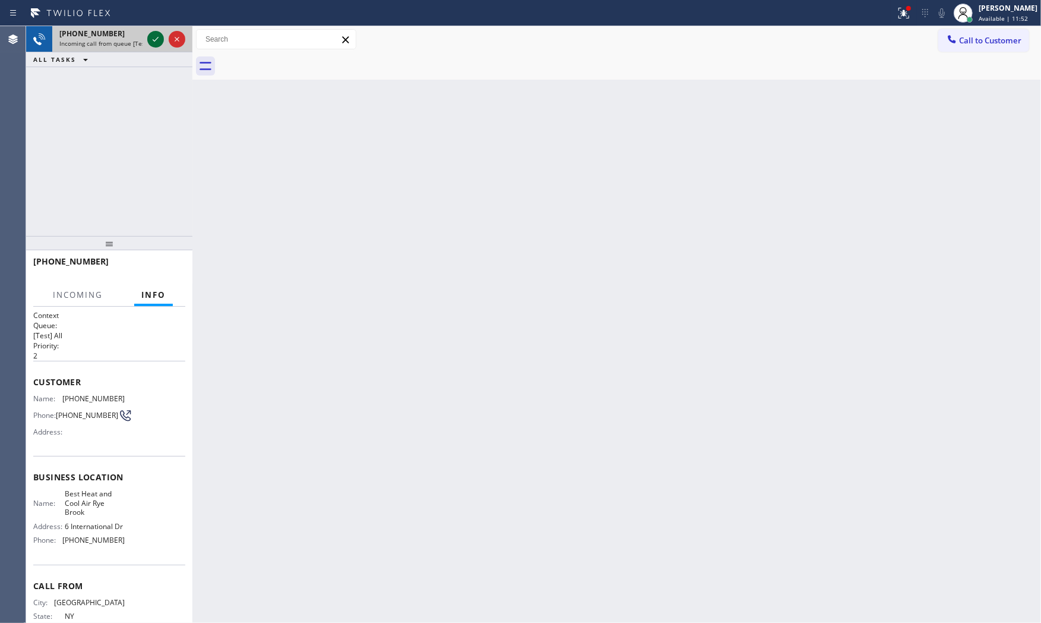
click at [160, 38] on icon at bounding box center [156, 39] width 14 height 14
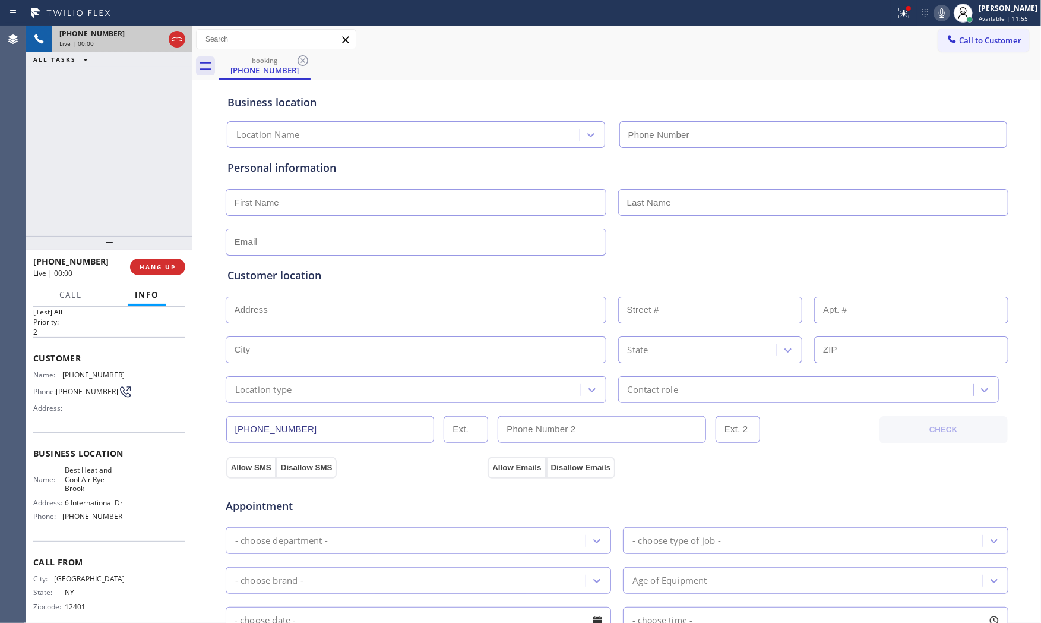
type input "[PHONE_NUMBER]"
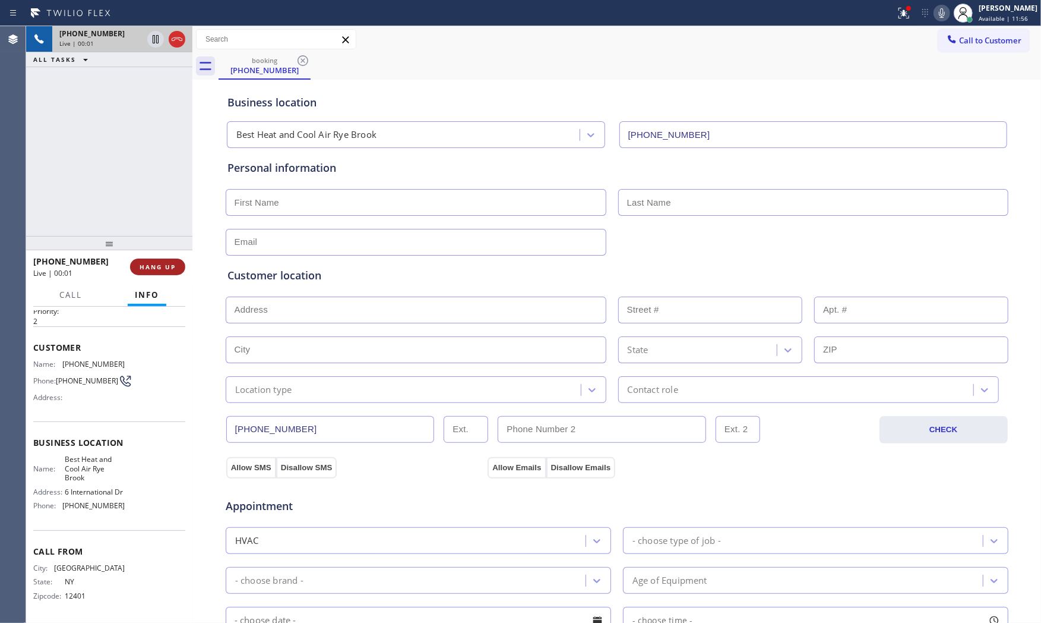
click at [146, 268] on span "HANG UP" at bounding box center [158, 267] width 36 height 8
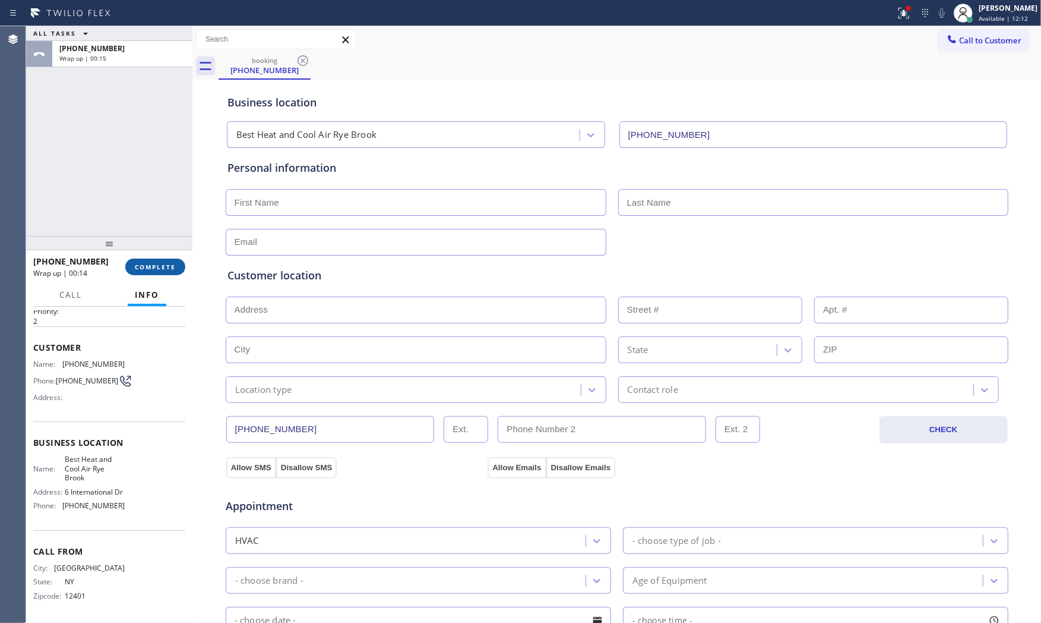
click at [146, 268] on span "COMPLETE" at bounding box center [155, 267] width 41 height 8
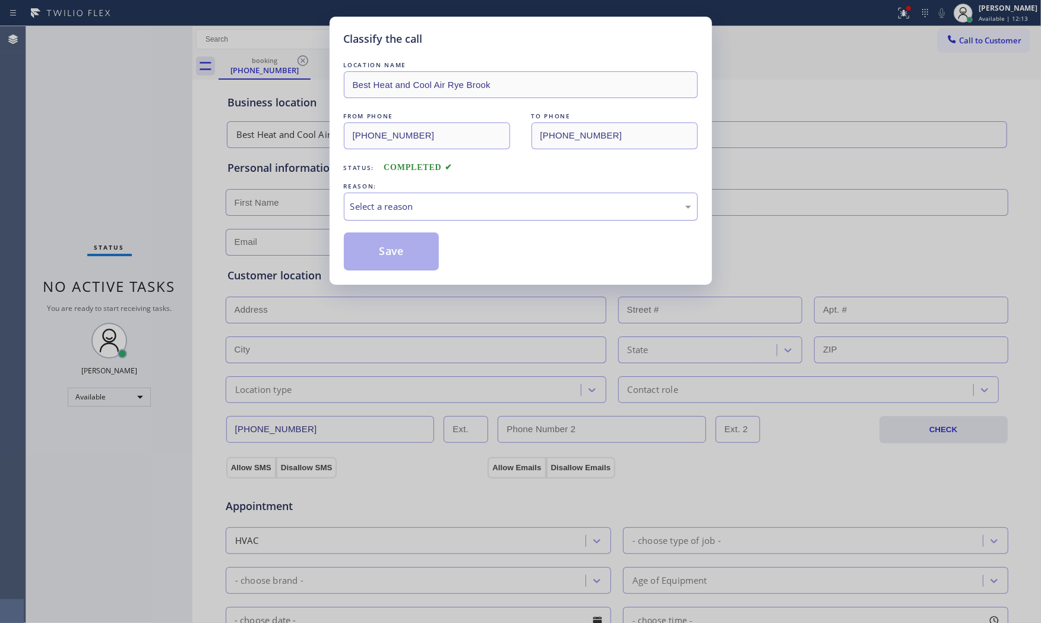
drag, startPoint x: 390, startPoint y: 215, endPoint x: 396, endPoint y: 217, distance: 6.4
click at [391, 213] on div "Select a reason" at bounding box center [521, 206] width 354 height 28
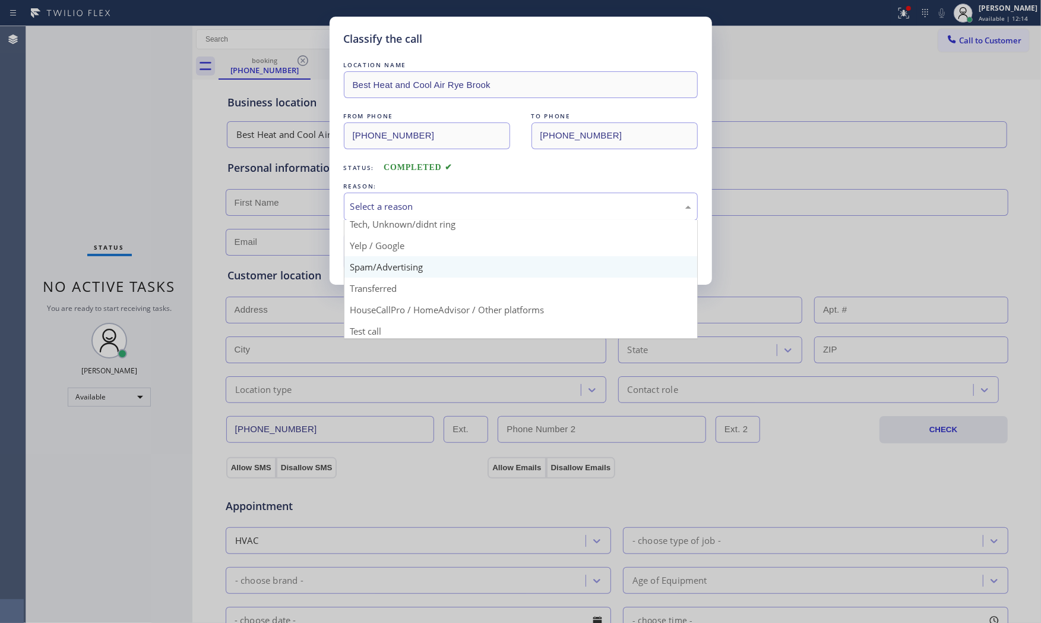
scroll to position [74, 0]
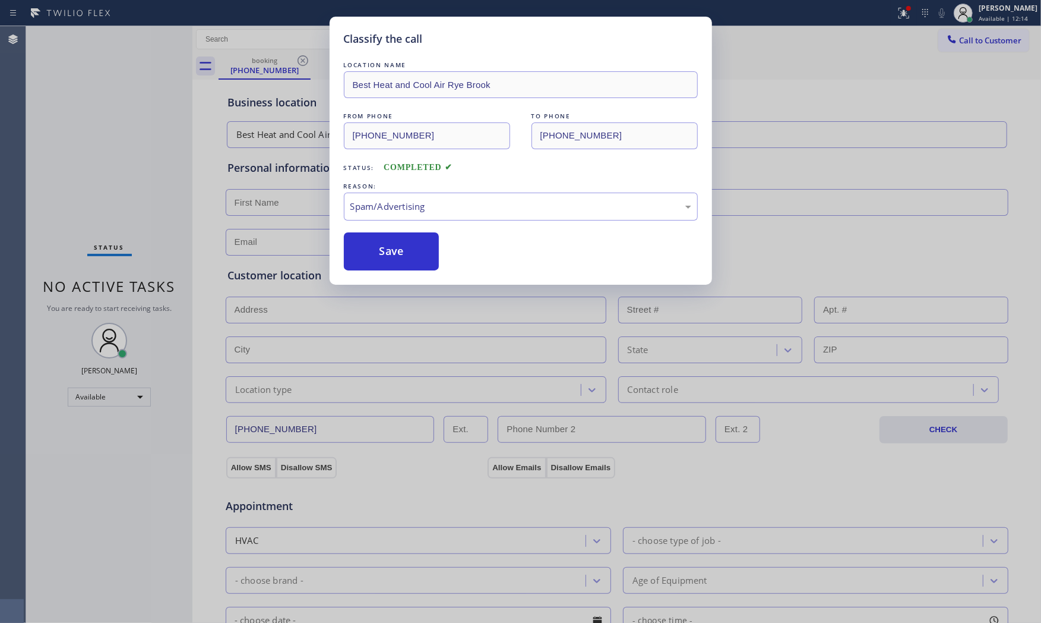
click at [399, 257] on button "Save" at bounding box center [392, 251] width 96 height 38
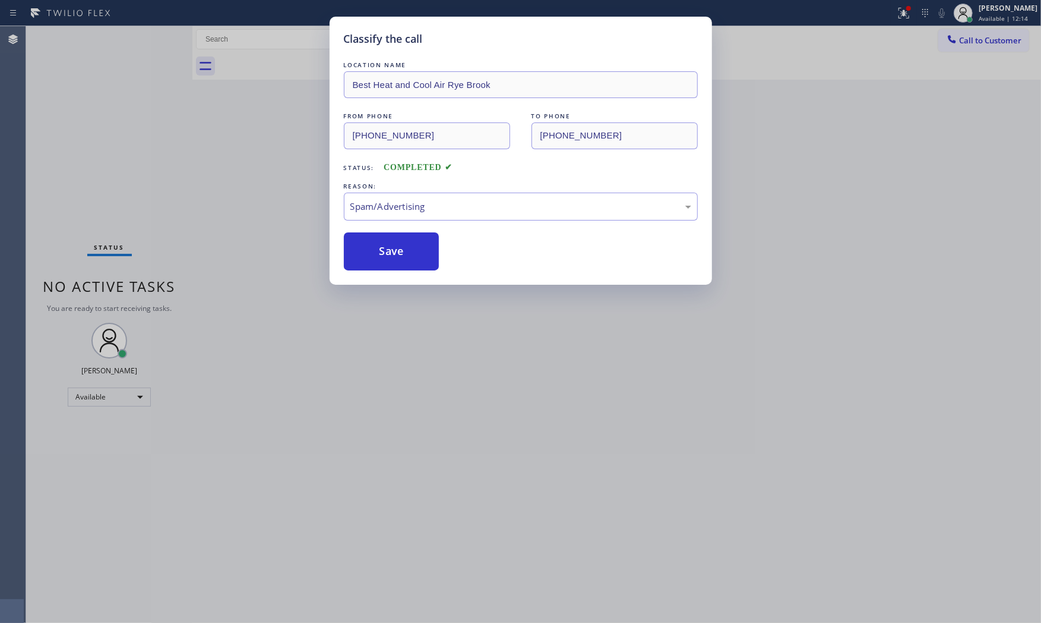
click at [399, 257] on button "Save" at bounding box center [392, 251] width 96 height 38
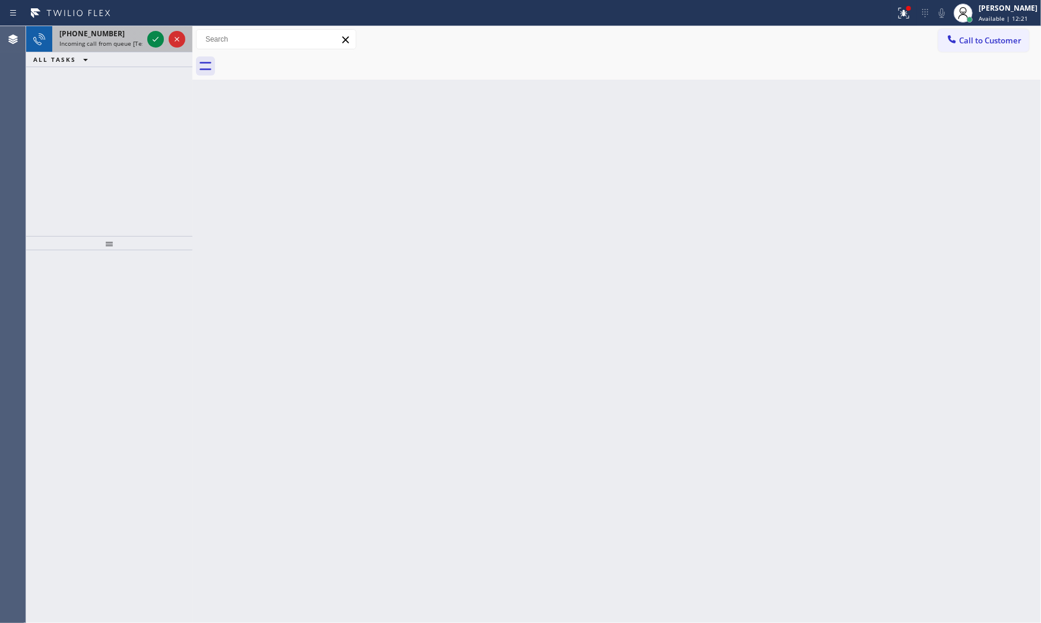
click at [141, 30] on div "[PHONE_NUMBER]" at bounding box center [100, 34] width 83 height 10
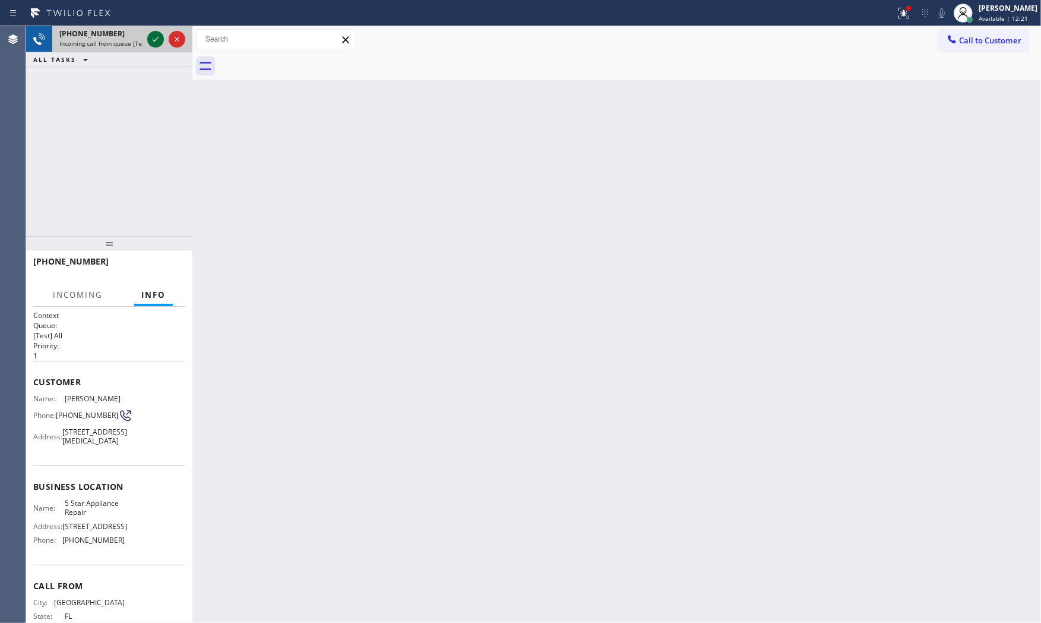
click at [147, 33] on div at bounding box center [155, 39] width 17 height 14
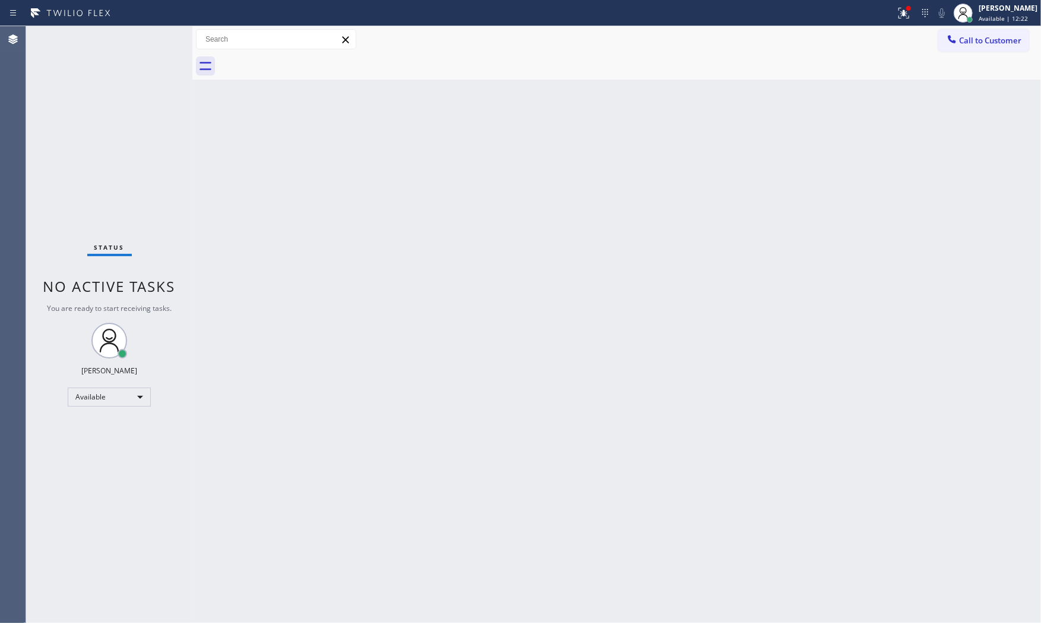
click at [154, 36] on div "Status No active tasks You are ready to start receiving tasks. [PERSON_NAME] Av…" at bounding box center [109, 324] width 166 height 596
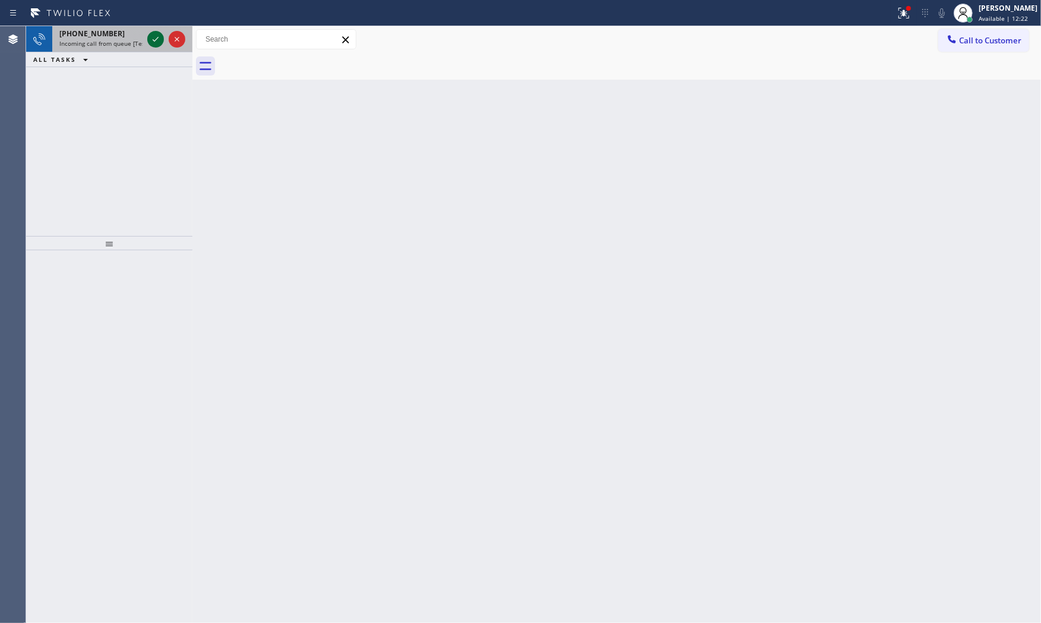
click at [157, 43] on icon at bounding box center [156, 39] width 14 height 14
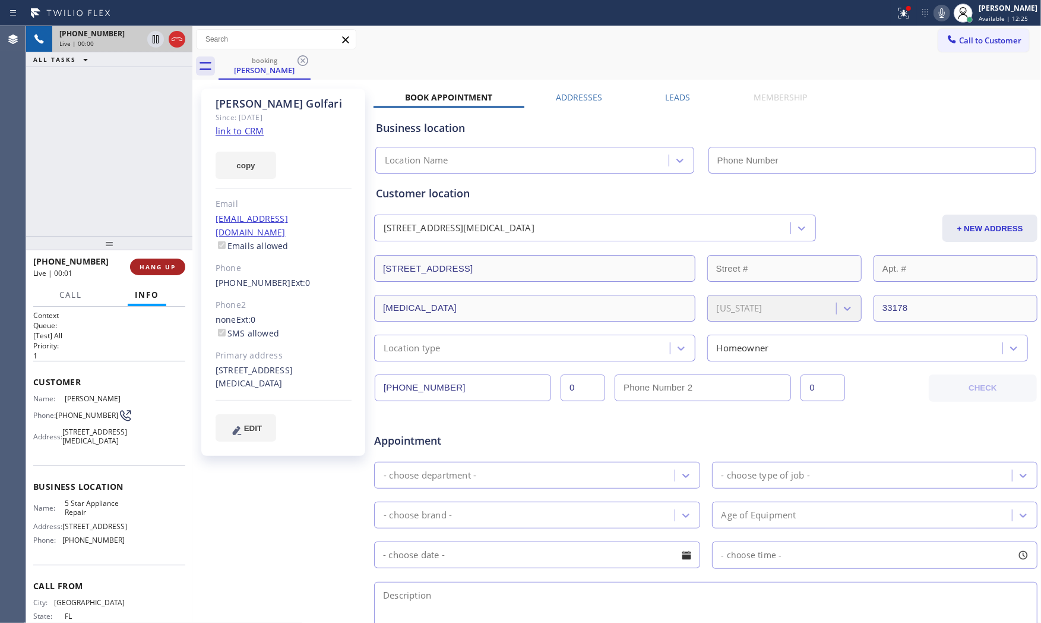
type input "[PHONE_NUMBER]"
click at [250, 130] on link "link to CRM" at bounding box center [240, 131] width 48 height 12
click at [897, 15] on icon at bounding box center [904, 13] width 14 height 14
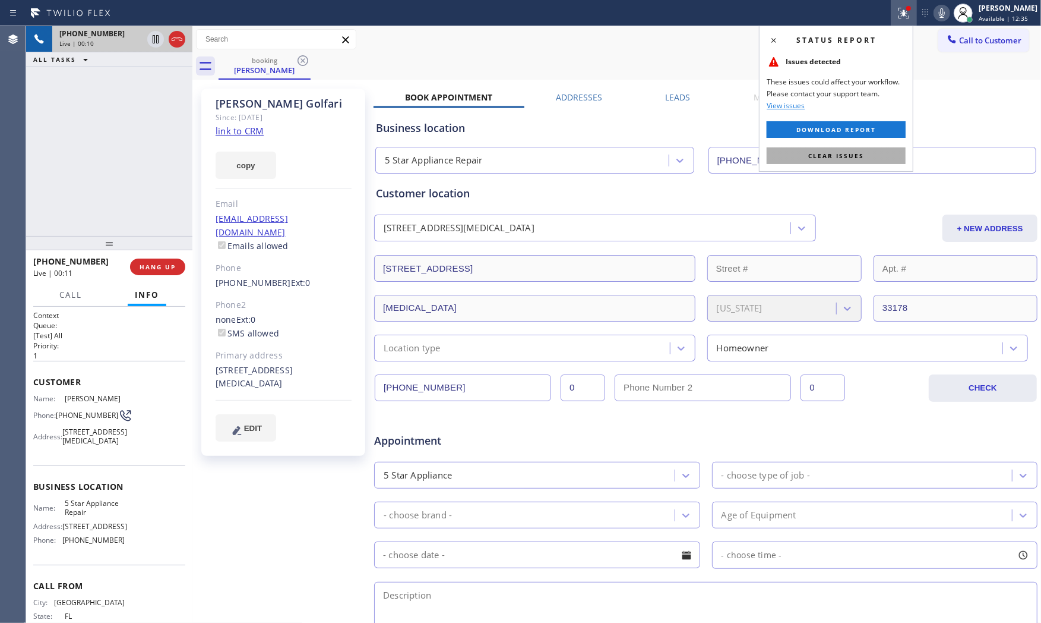
click at [860, 149] on button "Clear issues" at bounding box center [836, 155] width 139 height 17
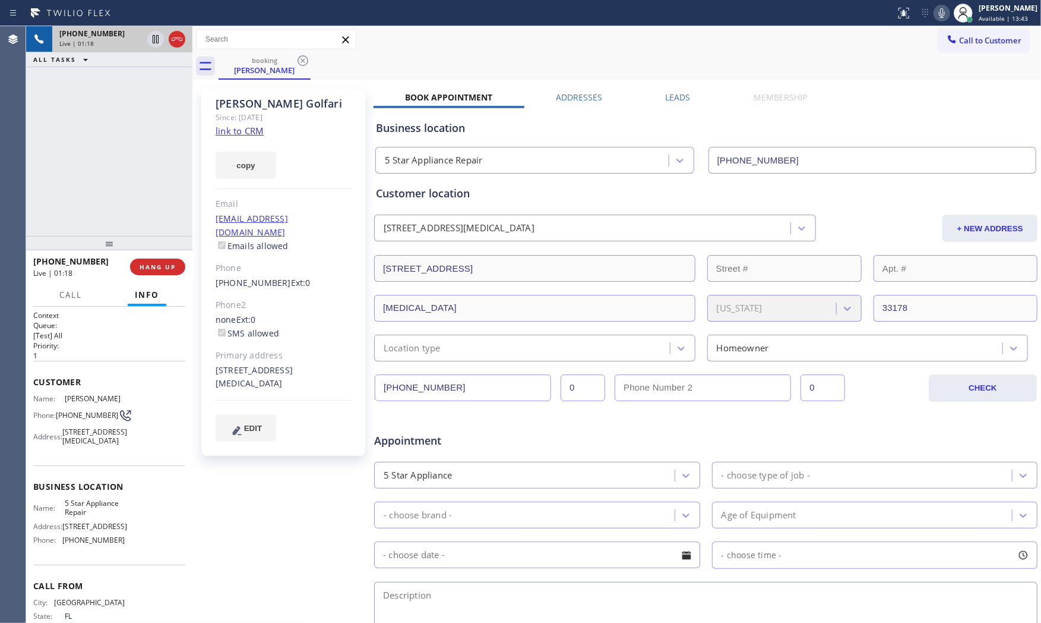
click at [935, 15] on icon at bounding box center [942, 13] width 14 height 14
click at [149, 44] on icon at bounding box center [156, 39] width 14 height 14
click at [954, 15] on div at bounding box center [963, 13] width 19 height 19
click at [936, 12] on icon at bounding box center [942, 13] width 14 height 14
click at [151, 42] on icon at bounding box center [156, 39] width 14 height 14
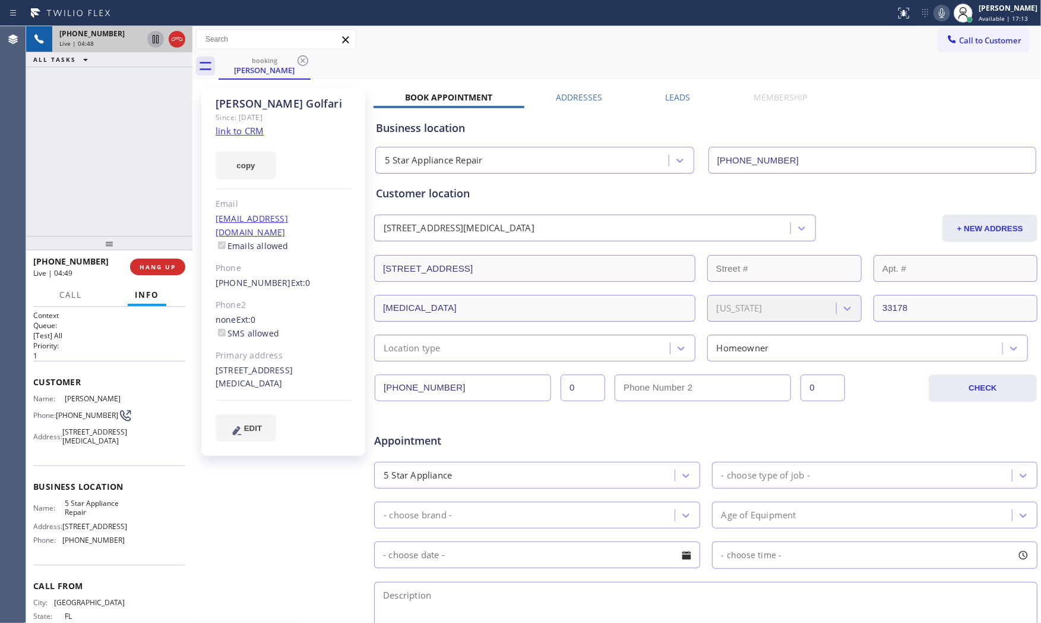
click at [937, 8] on icon at bounding box center [942, 13] width 14 height 14
click at [151, 40] on icon at bounding box center [156, 39] width 14 height 14
click at [112, 33] on div "[PHONE_NUMBER]" at bounding box center [100, 34] width 83 height 10
click at [936, 9] on icon at bounding box center [942, 13] width 14 height 14
click at [155, 38] on icon at bounding box center [156, 39] width 14 height 14
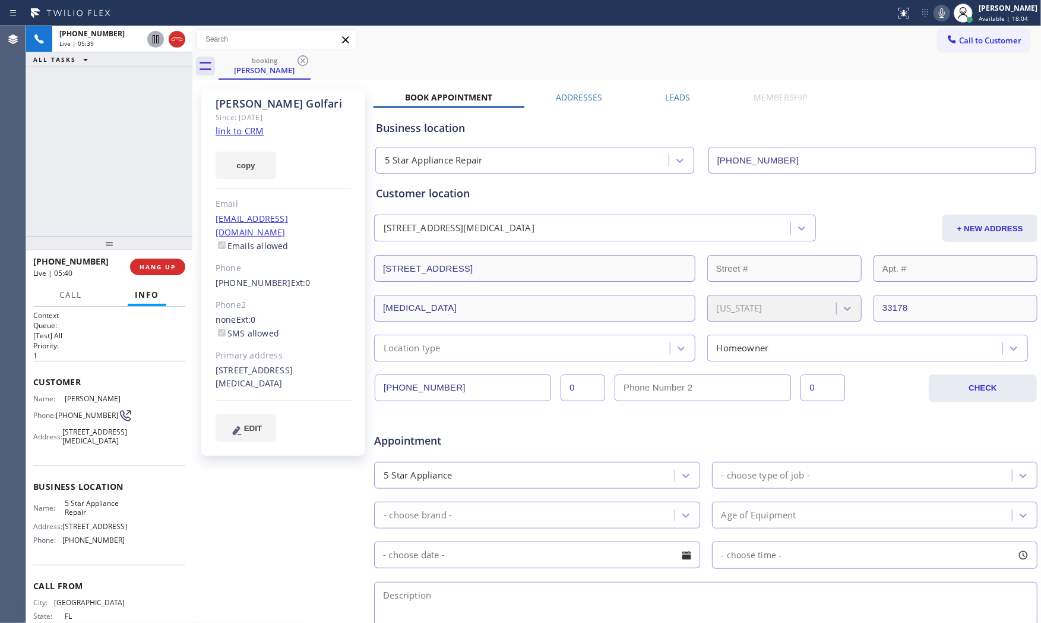
click at [379, 25] on div "Status report No issues detected If you experience an issue, please download th…" at bounding box center [520, 13] width 1041 height 26
drag, startPoint x: 156, startPoint y: 271, endPoint x: 233, endPoint y: 192, distance: 110.5
click at [156, 271] on button "HANG UP" at bounding box center [157, 266] width 55 height 17
click at [153, 271] on button "COMPLETE" at bounding box center [155, 266] width 60 height 17
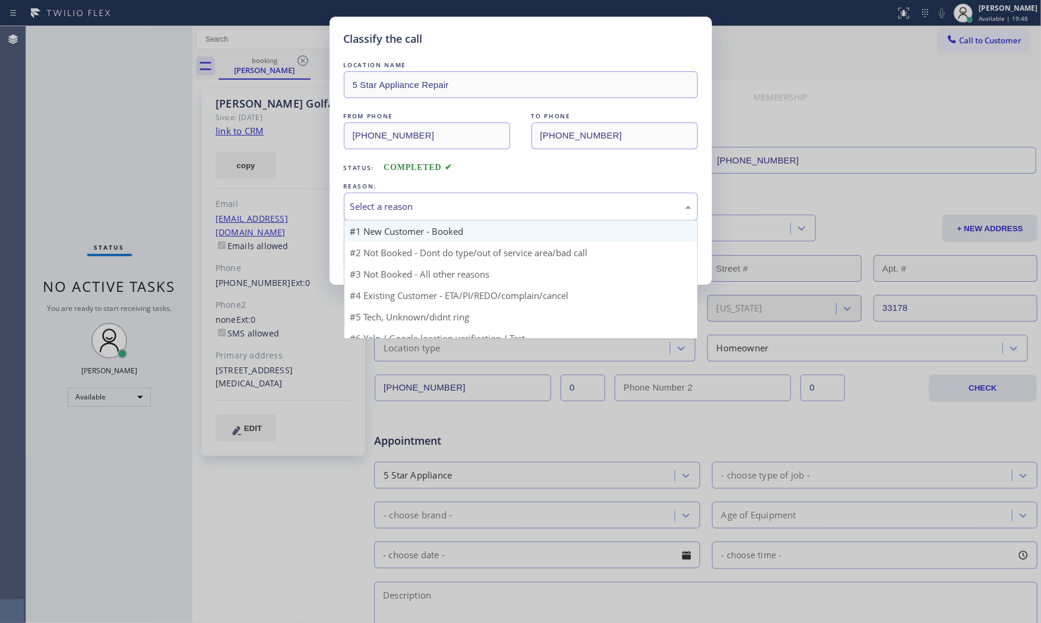
drag, startPoint x: 390, startPoint y: 197, endPoint x: 398, endPoint y: 224, distance: 27.8
click at [391, 199] on div "Select a reason" at bounding box center [521, 206] width 354 height 28
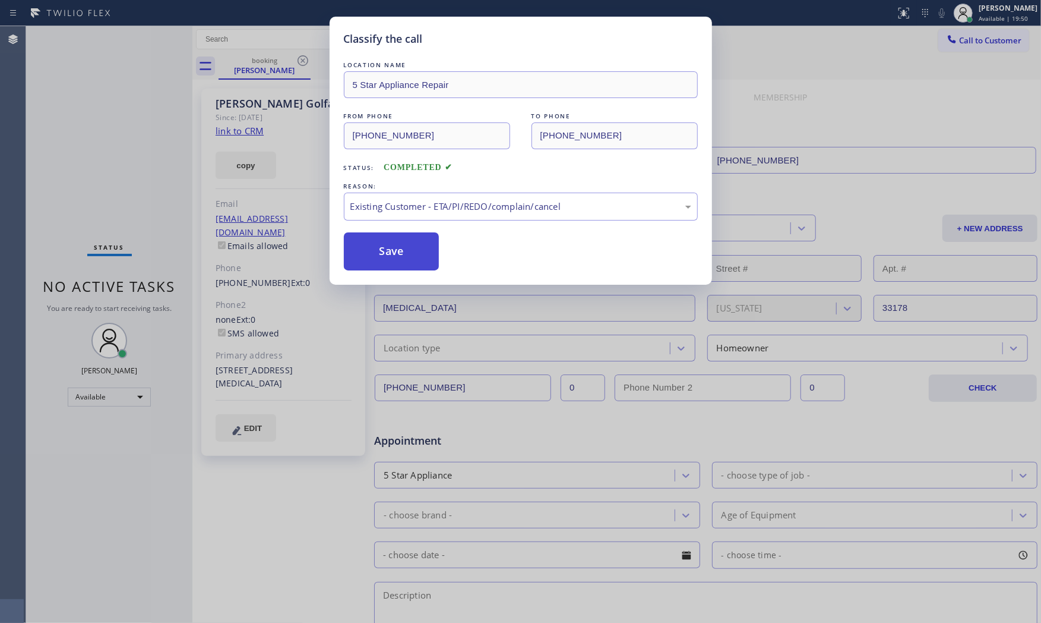
click at [403, 255] on button "Save" at bounding box center [392, 251] width 96 height 38
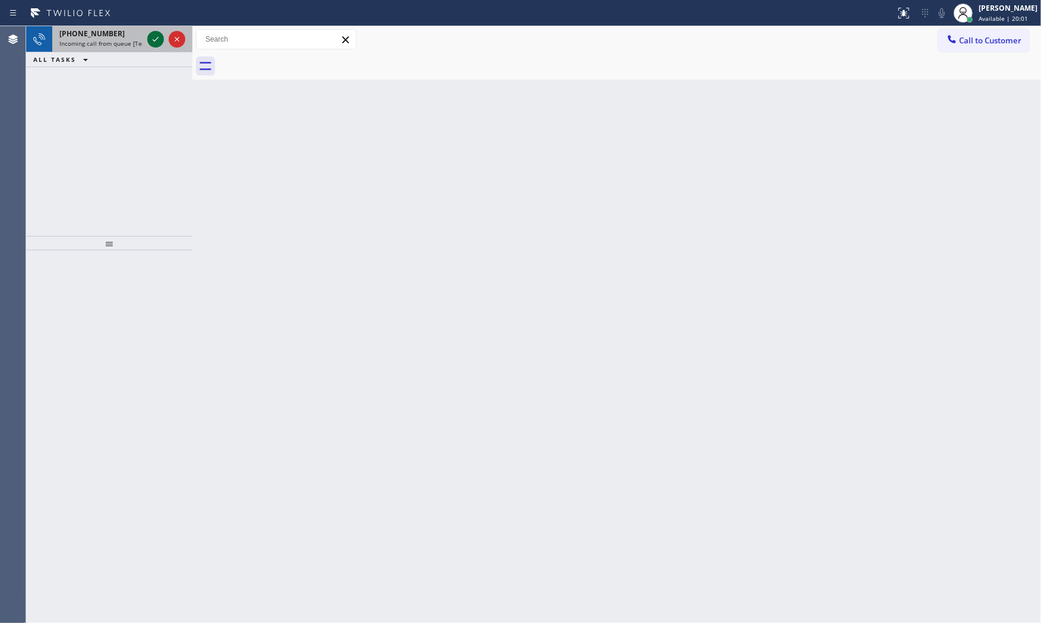
click at [161, 33] on icon at bounding box center [156, 39] width 14 height 14
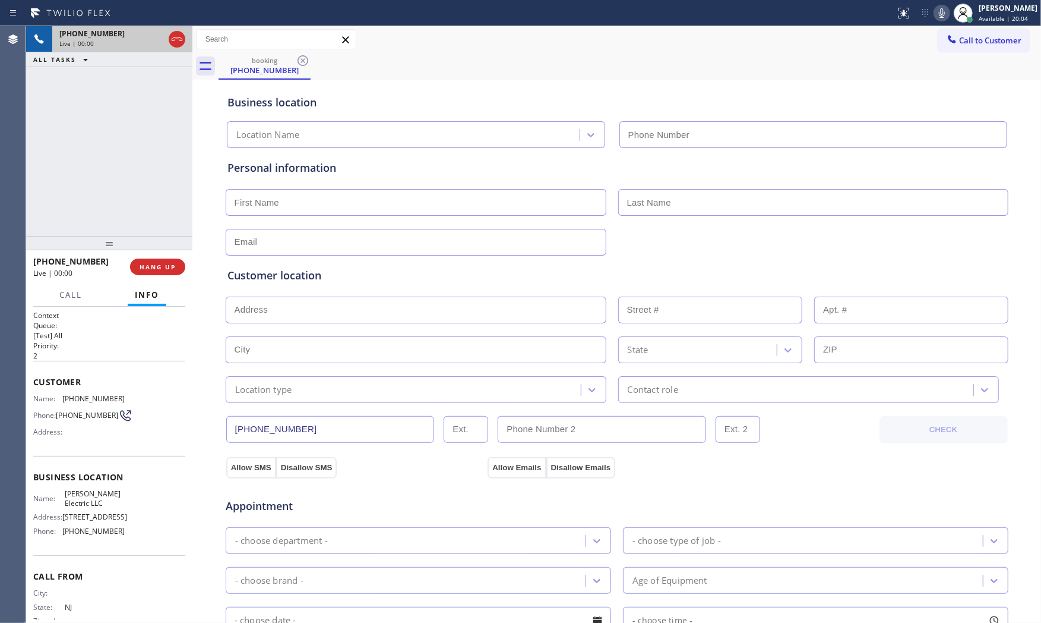
type input "[PHONE_NUMBER]"
click at [160, 263] on span "HANG UP" at bounding box center [158, 267] width 36 height 8
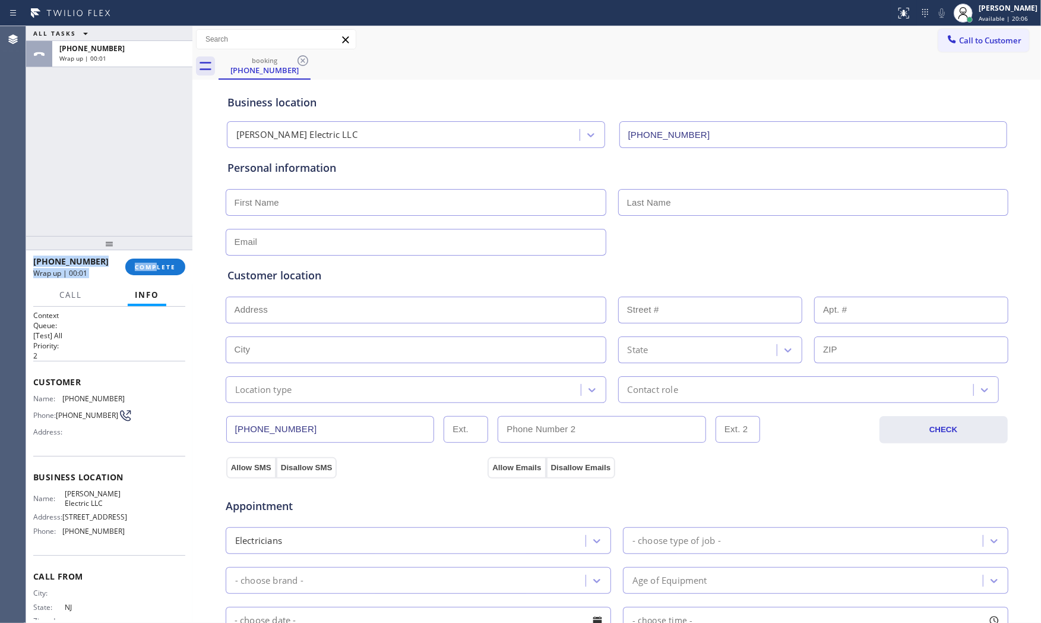
click at [161, 251] on div "ALL TASKS ALL TASKS ACTIVE TASKS TASKS IN WRAP UP [PHONE_NUMBER] Wrap up | 00:0…" at bounding box center [109, 324] width 166 height 596
click at [166, 257] on div "[PHONE_NUMBER] Wrap up | 00:01 COMPLETE" at bounding box center [109, 266] width 152 height 31
click at [168, 268] on span "COMPLETE" at bounding box center [155, 267] width 41 height 8
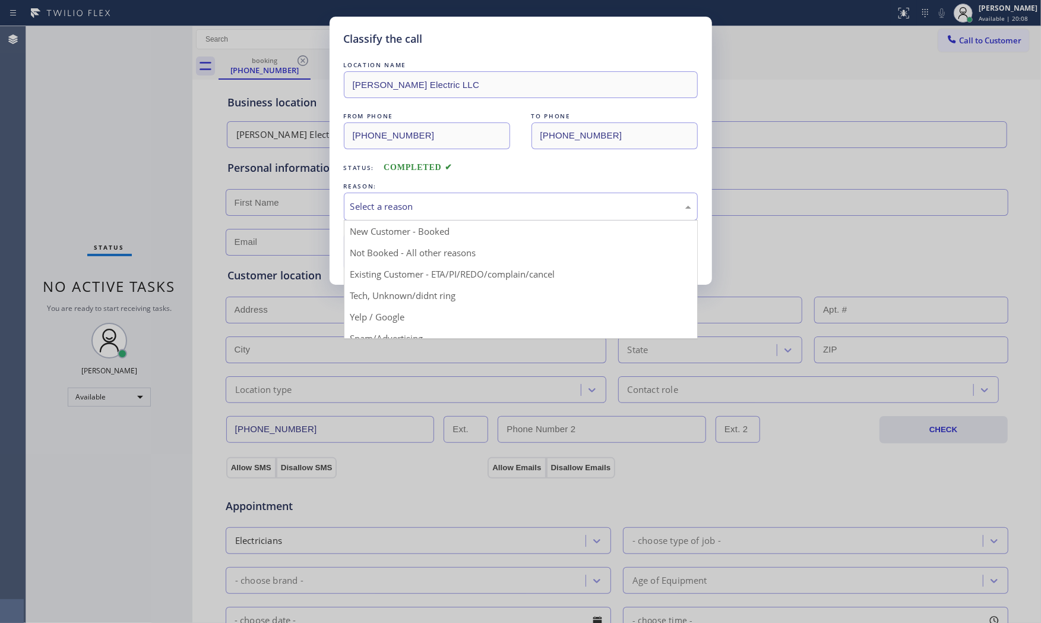
click at [405, 209] on div "Select a reason" at bounding box center [521, 207] width 341 height 14
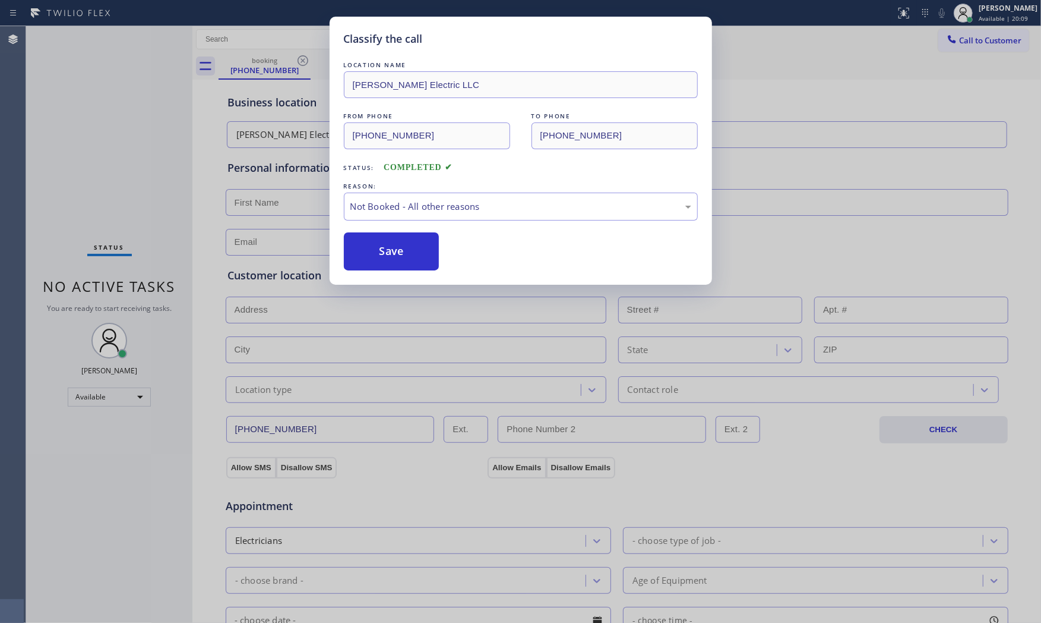
click at [403, 248] on button "Save" at bounding box center [392, 251] width 96 height 38
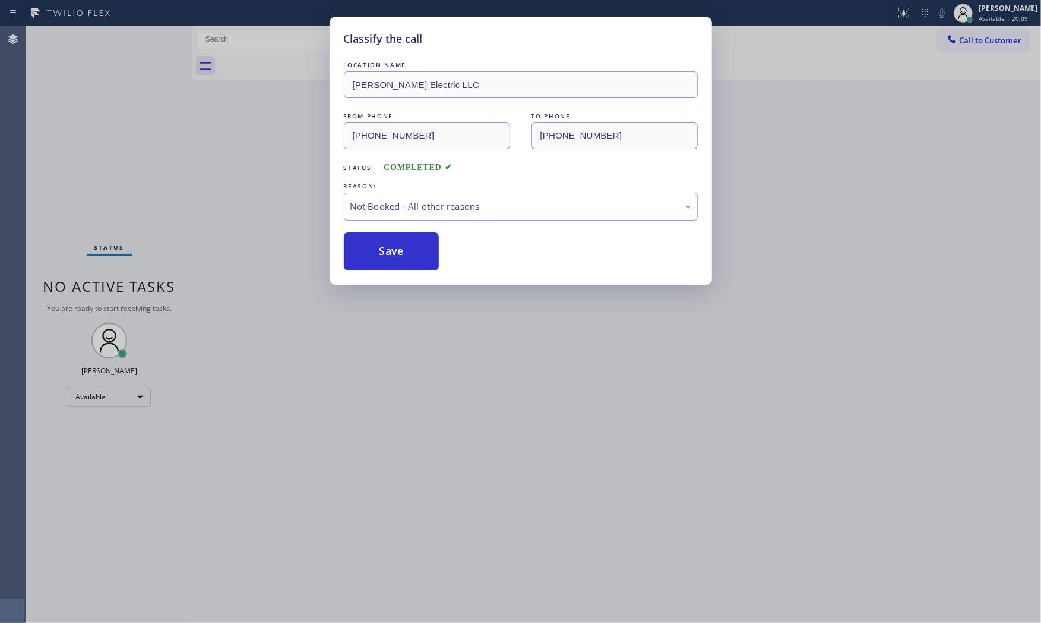
click at [403, 248] on button "Save" at bounding box center [392, 251] width 96 height 38
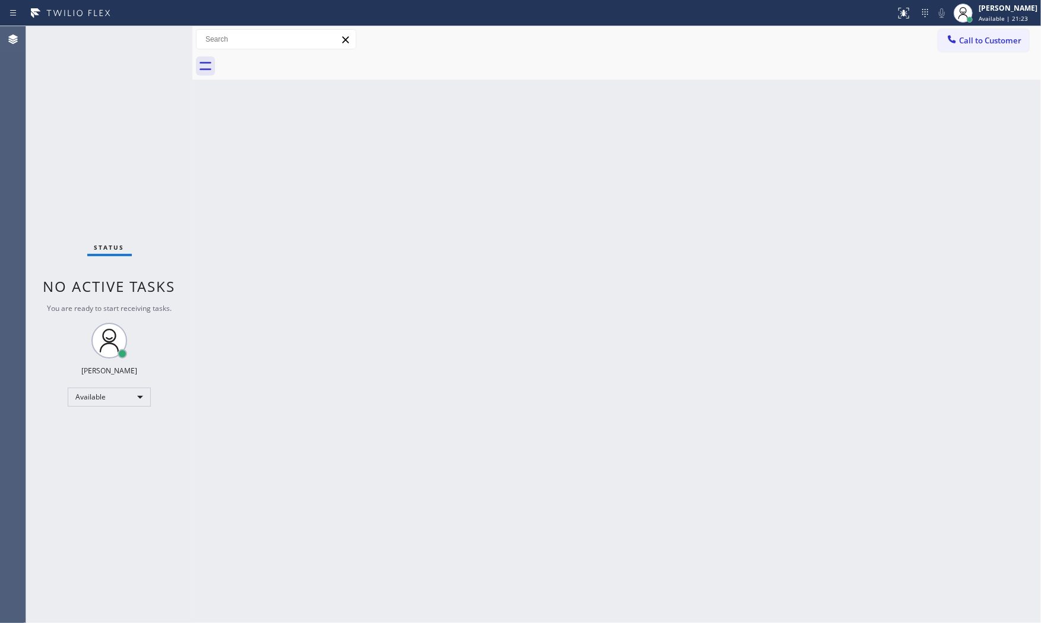
click at [130, 39] on div "Status No active tasks You are ready to start receiving tasks. [PERSON_NAME] Av…" at bounding box center [109, 324] width 166 height 596
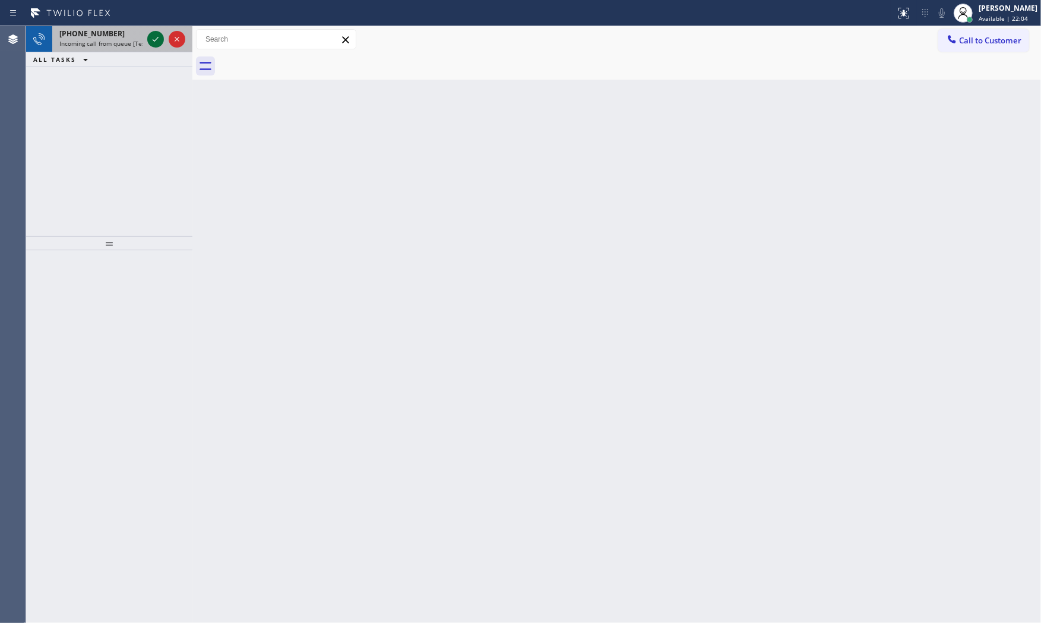
click at [147, 37] on div at bounding box center [155, 39] width 17 height 14
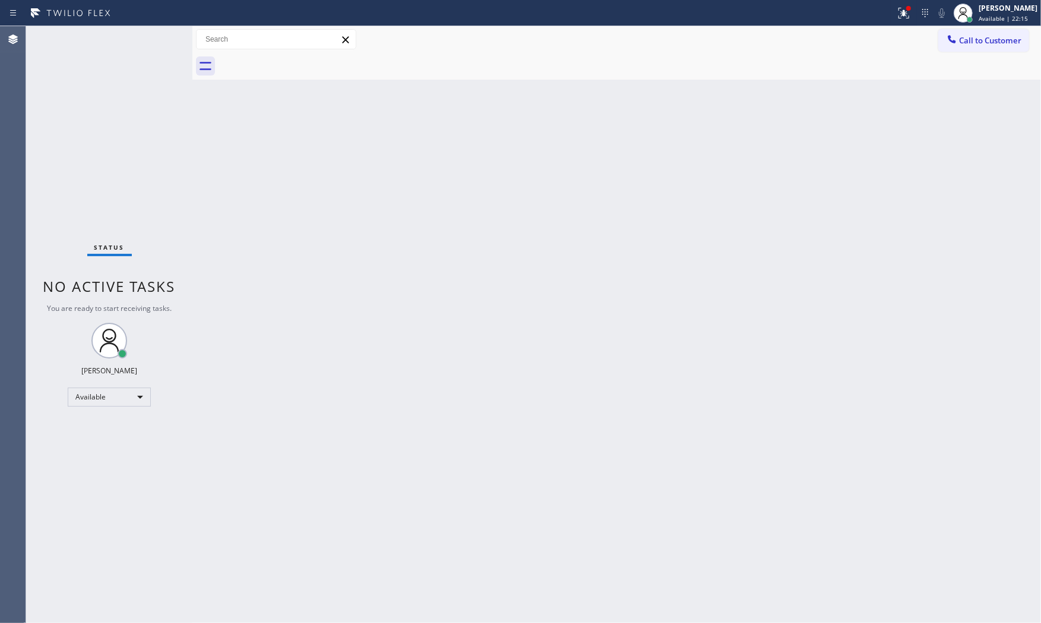
click at [151, 38] on div "Status No active tasks You are ready to start receiving tasks. [PERSON_NAME] Av…" at bounding box center [109, 324] width 166 height 596
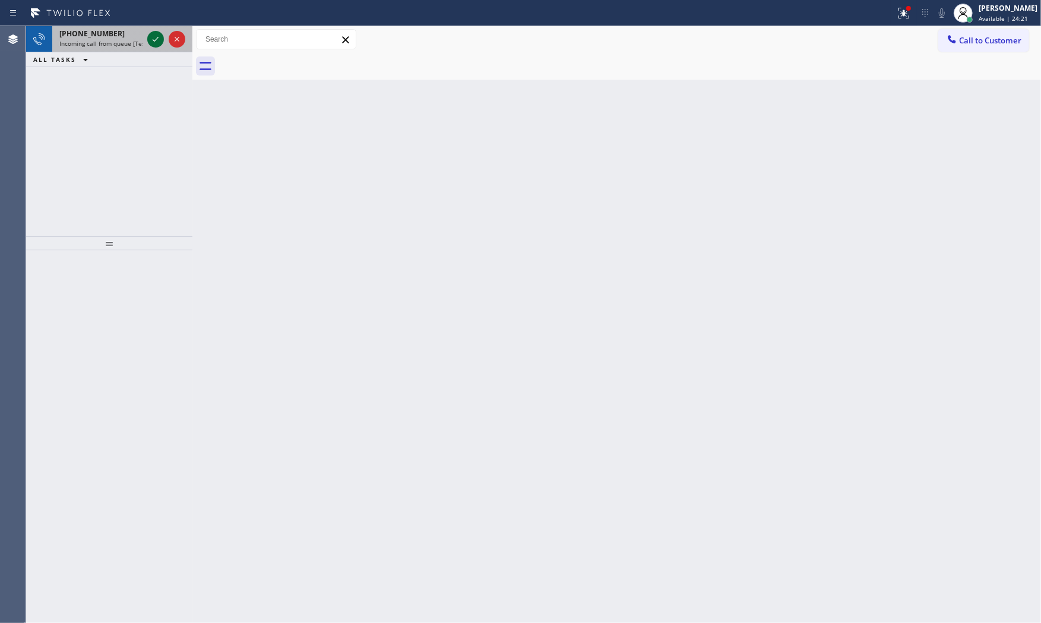
click at [151, 38] on icon at bounding box center [156, 39] width 14 height 14
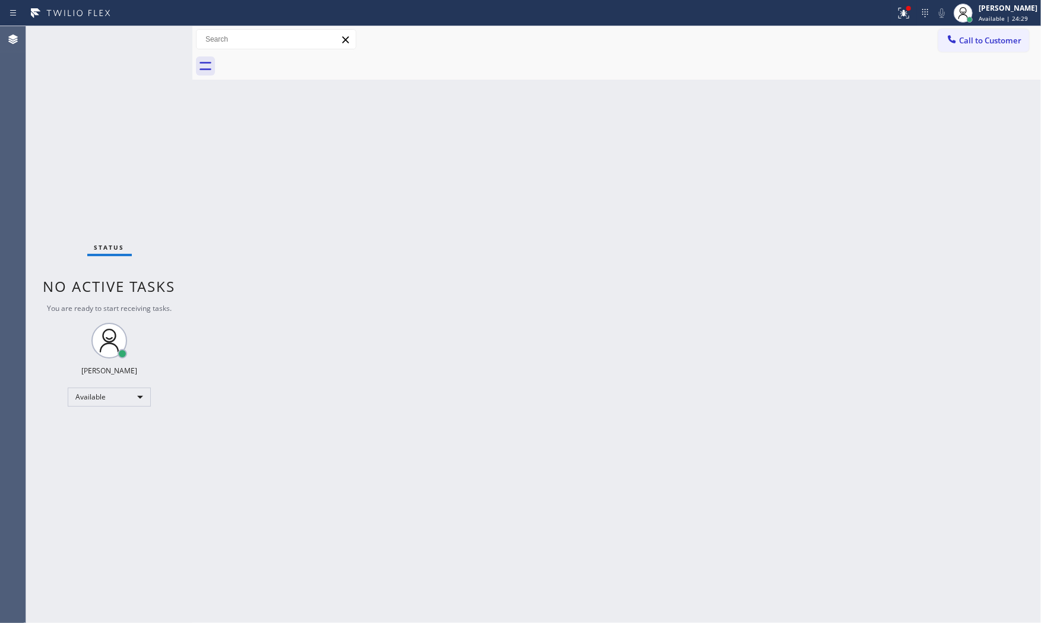
click at [885, 8] on div at bounding box center [448, 13] width 886 height 19
click at [891, 8] on div at bounding box center [904, 13] width 26 height 14
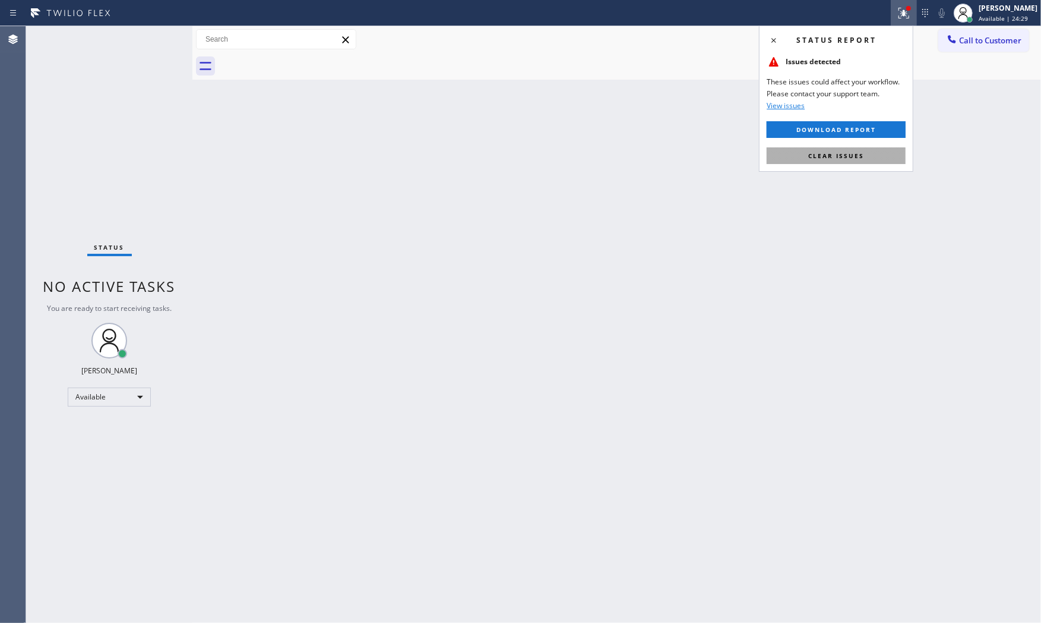
click at [862, 149] on button "Clear issues" at bounding box center [836, 155] width 139 height 17
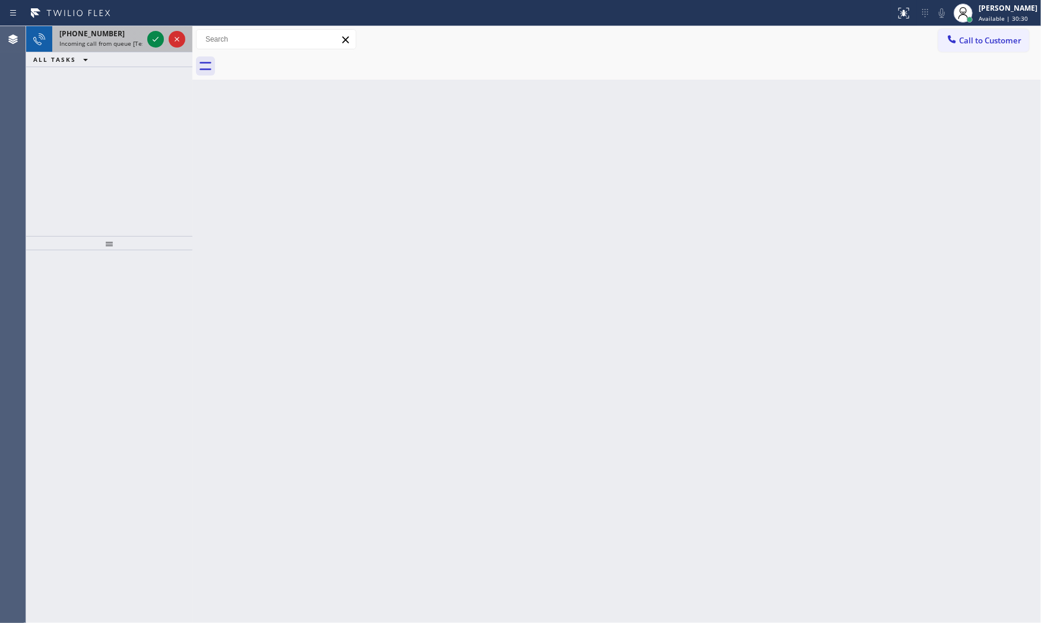
click at [143, 45] on div "[PHONE_NUMBER] Incoming call from queue [Test] All" at bounding box center [98, 39] width 93 height 26
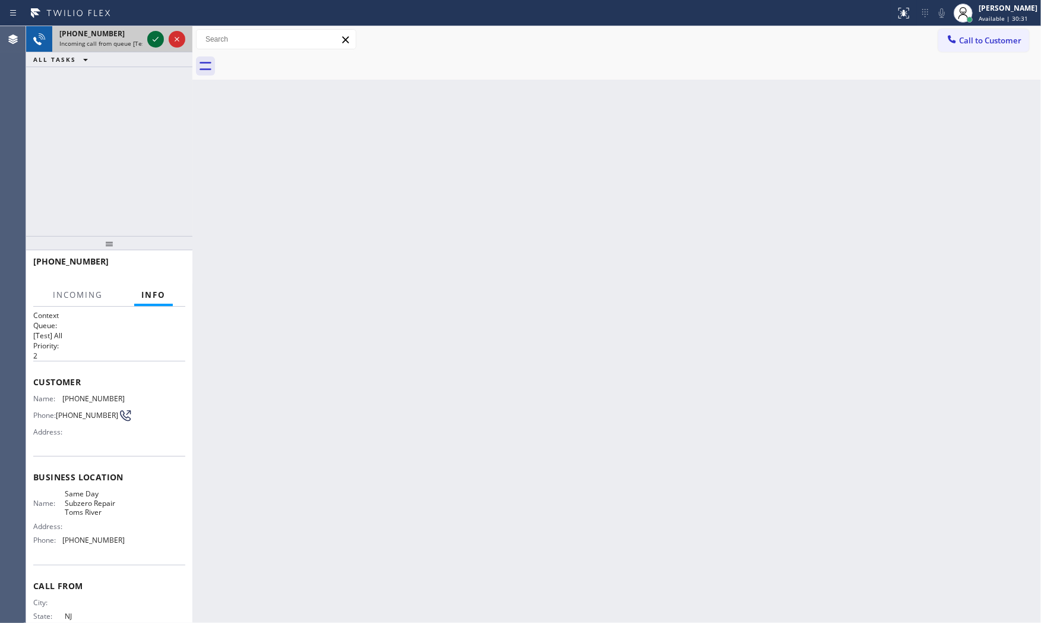
click at [154, 38] on icon at bounding box center [156, 39] width 14 height 14
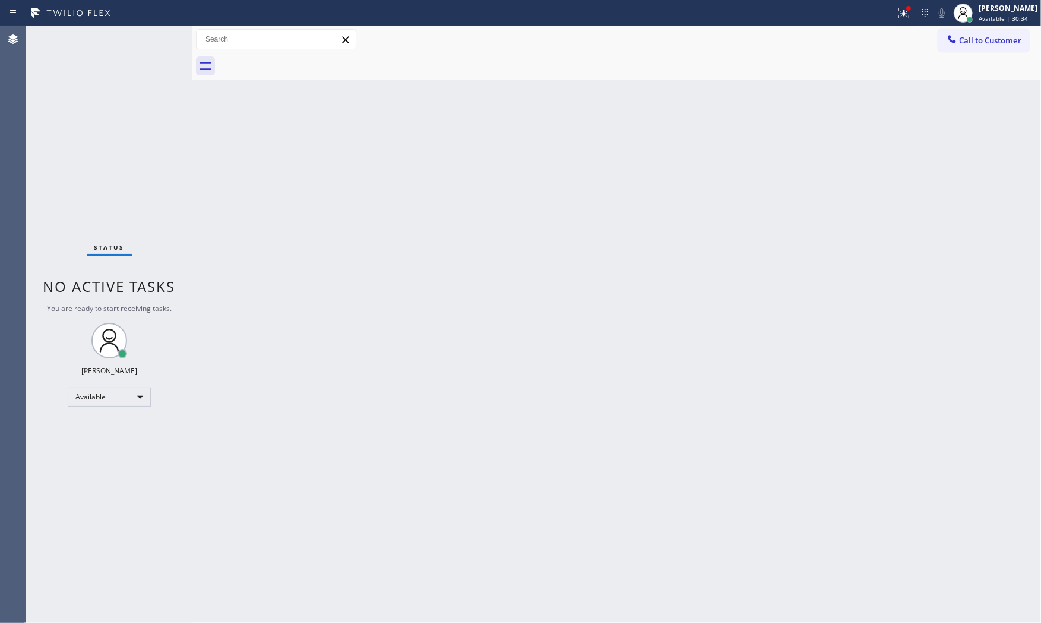
click at [147, 36] on div "Status No active tasks You are ready to start receiving tasks. [PERSON_NAME] Av…" at bounding box center [109, 324] width 166 height 596
click at [149, 36] on div "Status No active tasks You are ready to start receiving tasks. [PERSON_NAME] Av…" at bounding box center [109, 324] width 166 height 596
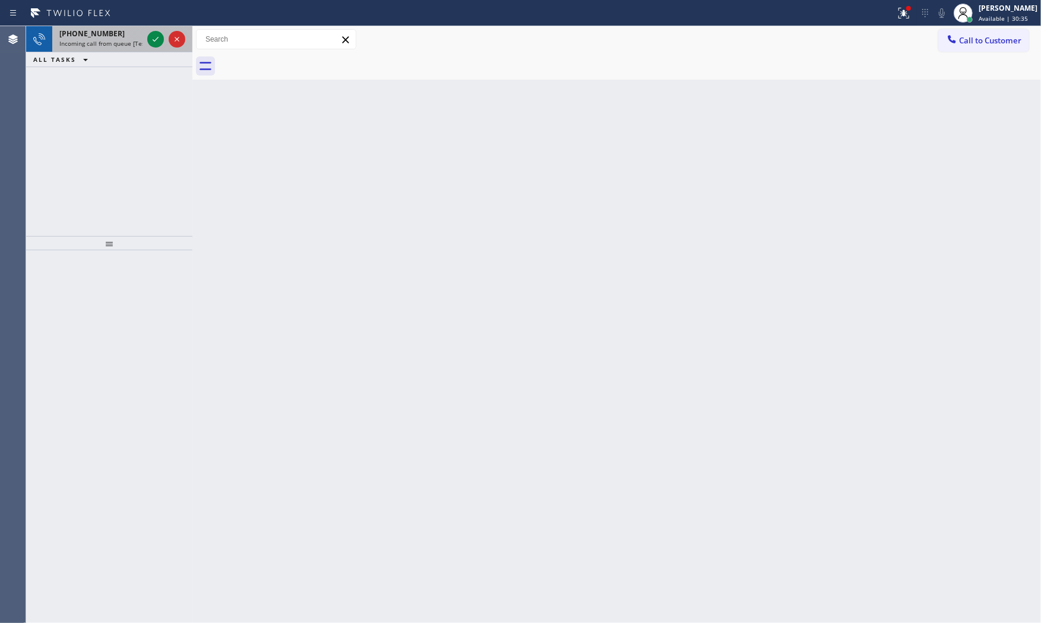
click at [150, 46] on div at bounding box center [166, 39] width 43 height 26
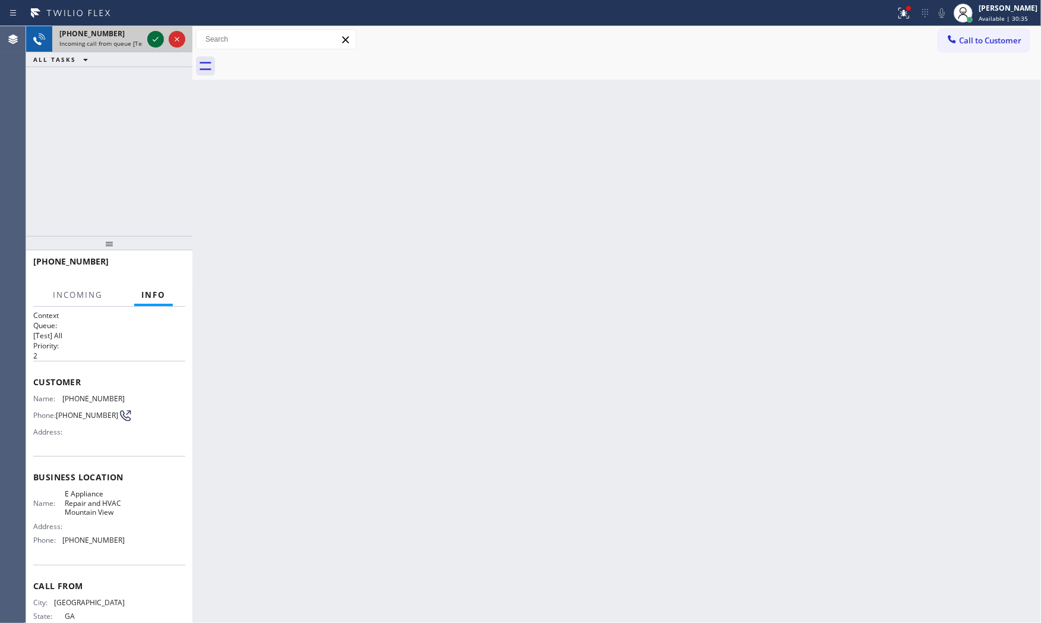
click at [151, 42] on icon at bounding box center [156, 39] width 14 height 14
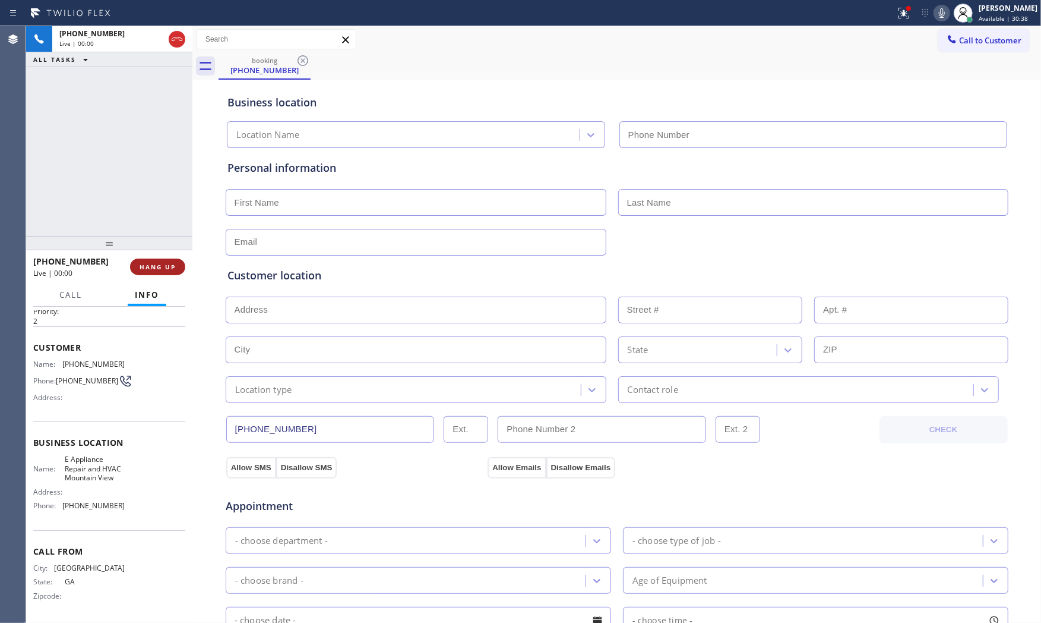
type input "[PHONE_NUMBER]"
click at [171, 270] on span "HANG UP" at bounding box center [158, 267] width 36 height 8
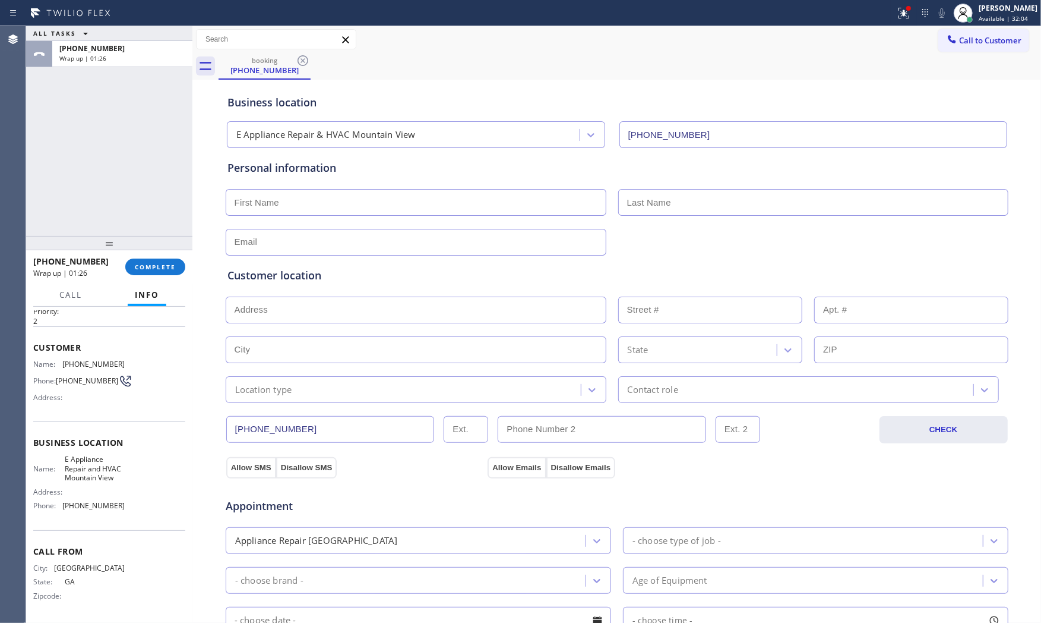
click at [155, 280] on div "[PHONE_NUMBER] Wrap up | 01:26 COMPLETE" at bounding box center [109, 266] width 152 height 31
click at [157, 271] on button "COMPLETE" at bounding box center [155, 266] width 60 height 17
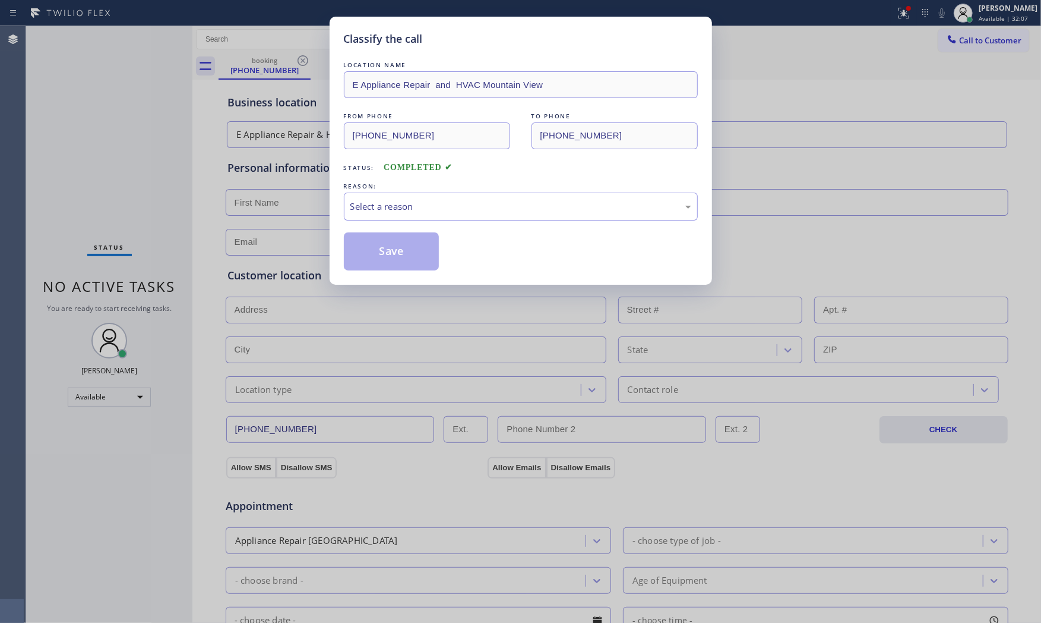
click at [407, 206] on div "Select a reason" at bounding box center [521, 207] width 341 height 14
click at [400, 242] on button "Save" at bounding box center [392, 251] width 96 height 38
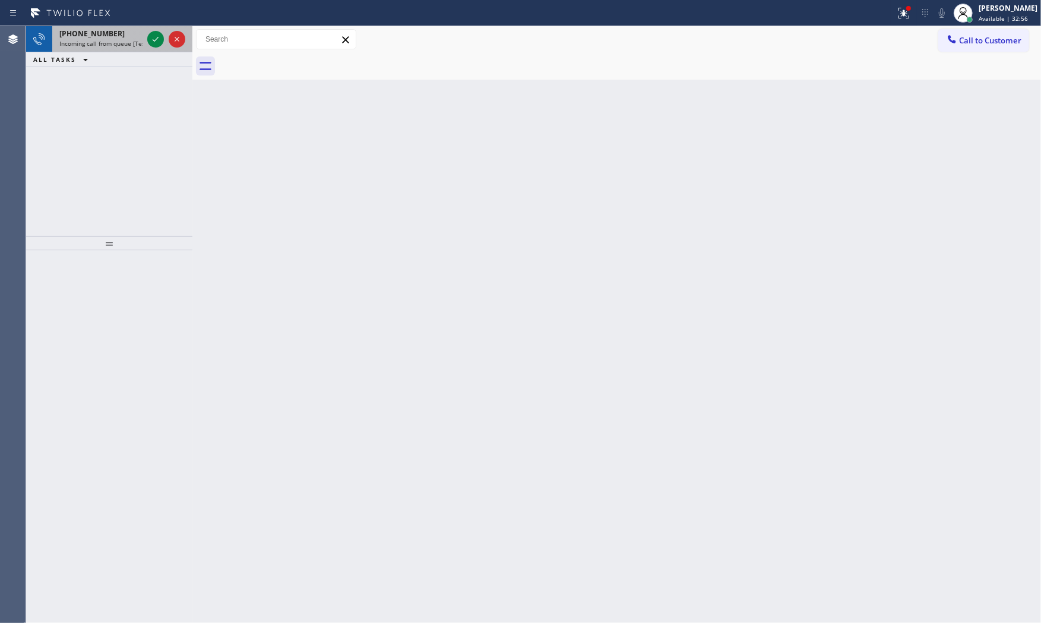
click at [99, 36] on span "[PHONE_NUMBER]" at bounding box center [91, 34] width 65 height 10
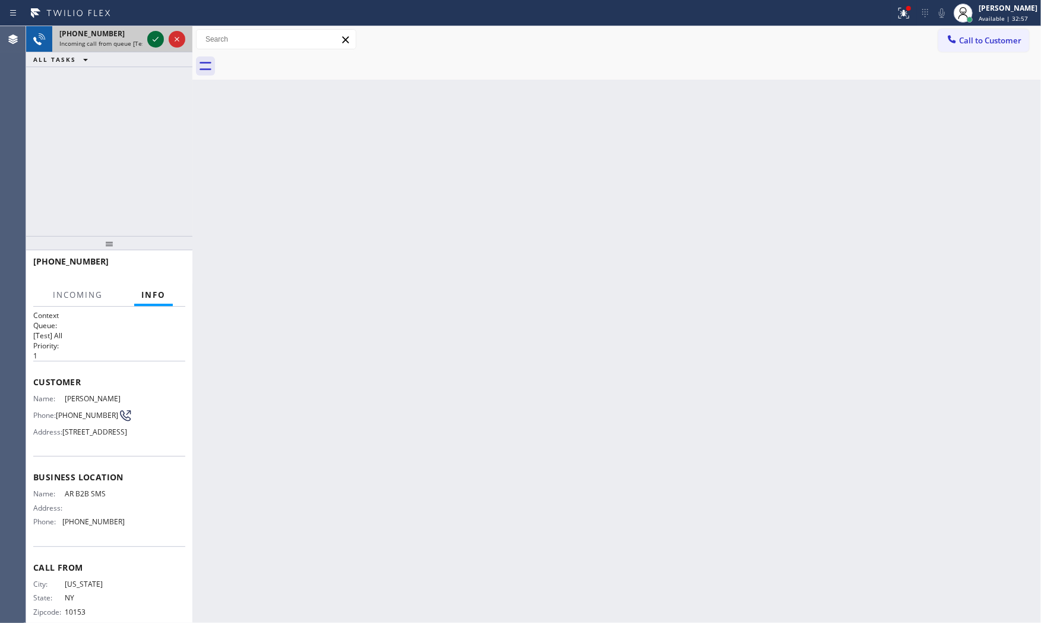
click at [153, 40] on icon at bounding box center [156, 39] width 14 height 14
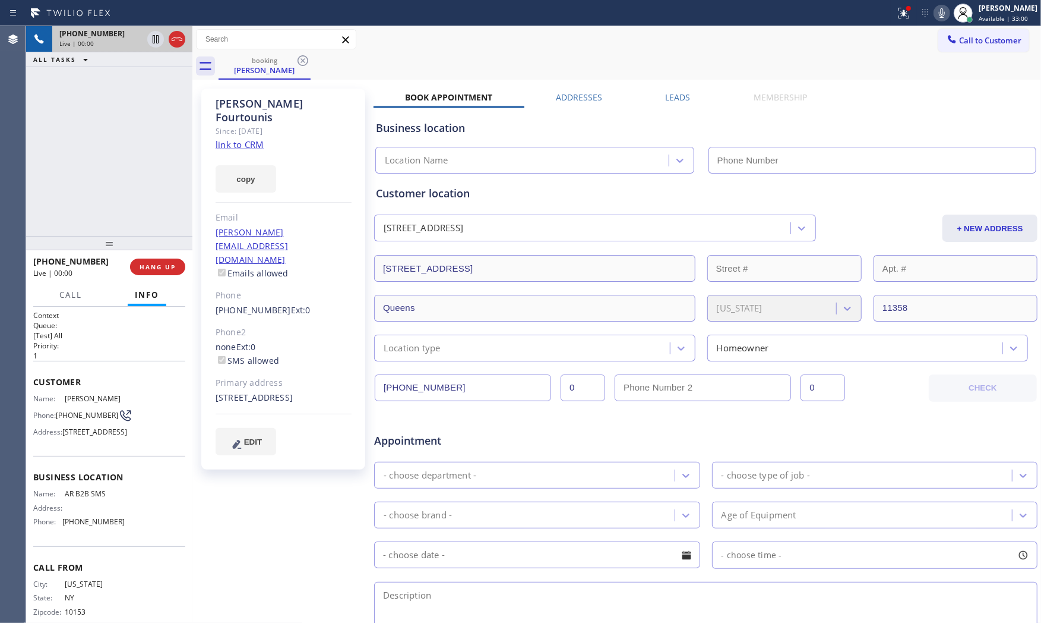
type input "[PHONE_NUMBER]"
click at [250, 138] on link "link to CRM" at bounding box center [240, 144] width 48 height 12
click at [330, 376] on div "Primary address" at bounding box center [284, 383] width 136 height 14
click at [339, 391] on div "[STREET_ADDRESS]" at bounding box center [284, 398] width 136 height 14
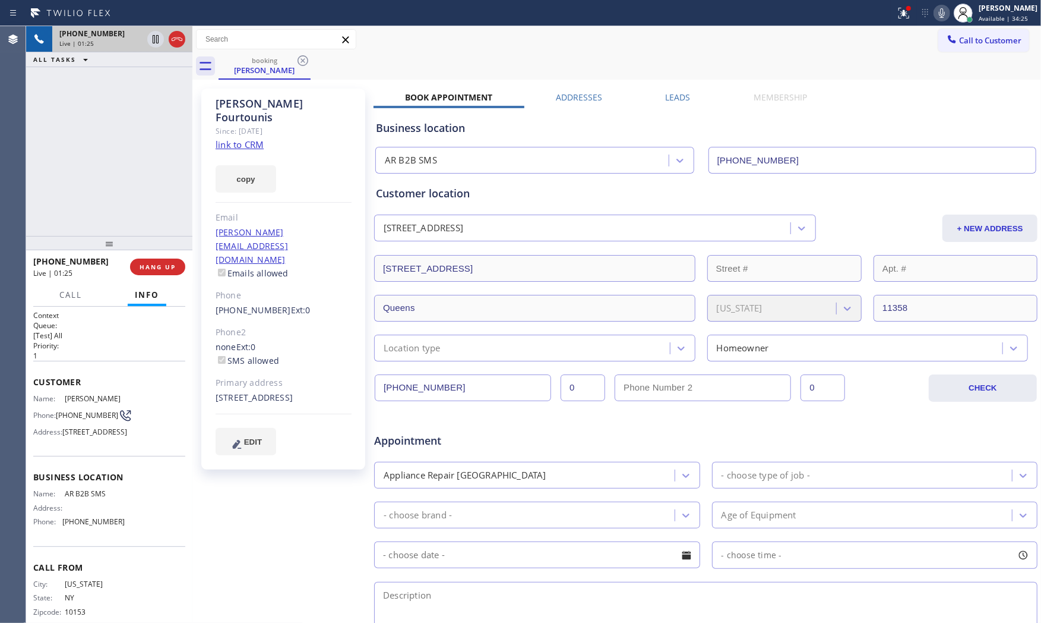
copy div "11358"
click at [891, 4] on button at bounding box center [904, 13] width 26 height 26
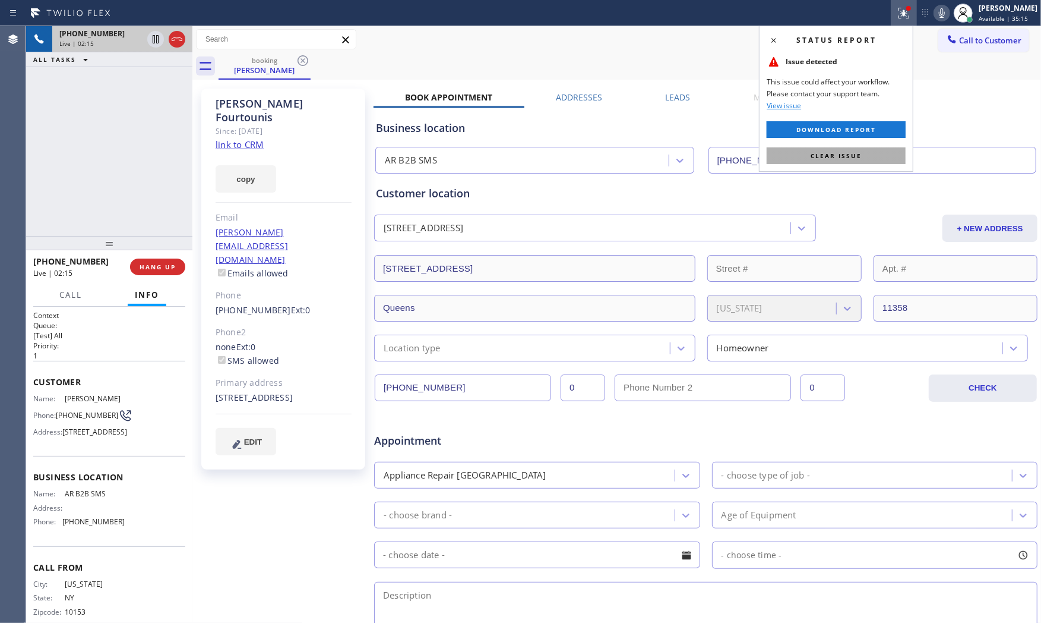
click at [852, 157] on span "Clear issue" at bounding box center [836, 155] width 51 height 8
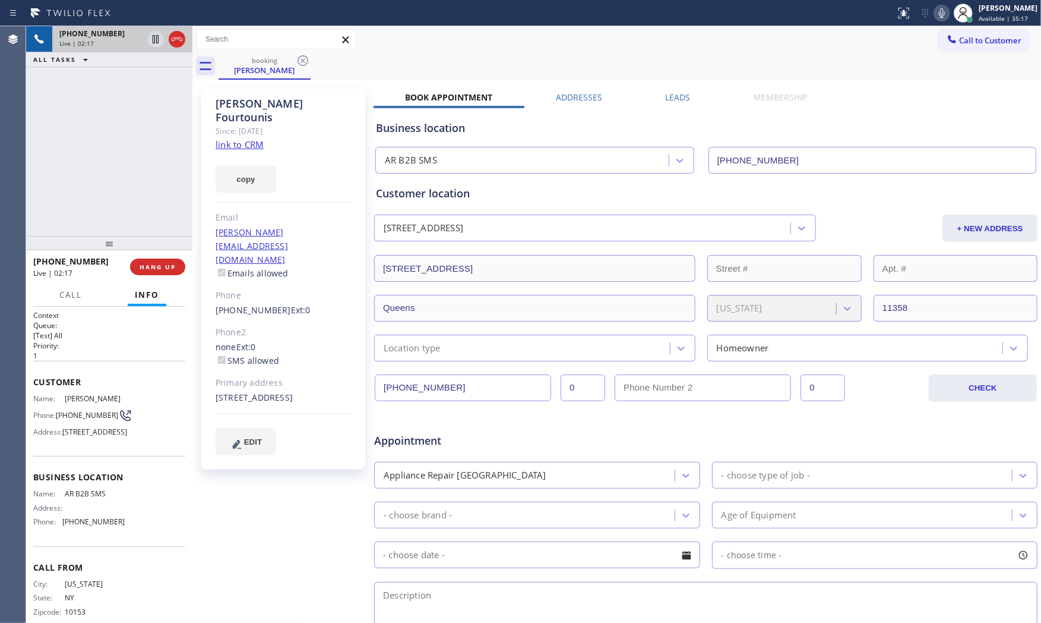
click at [937, 9] on icon at bounding box center [942, 13] width 14 height 14
click at [628, 39] on div "Call to Customer Outbound call Location Search location Your caller id phone nu…" at bounding box center [616, 39] width 849 height 21
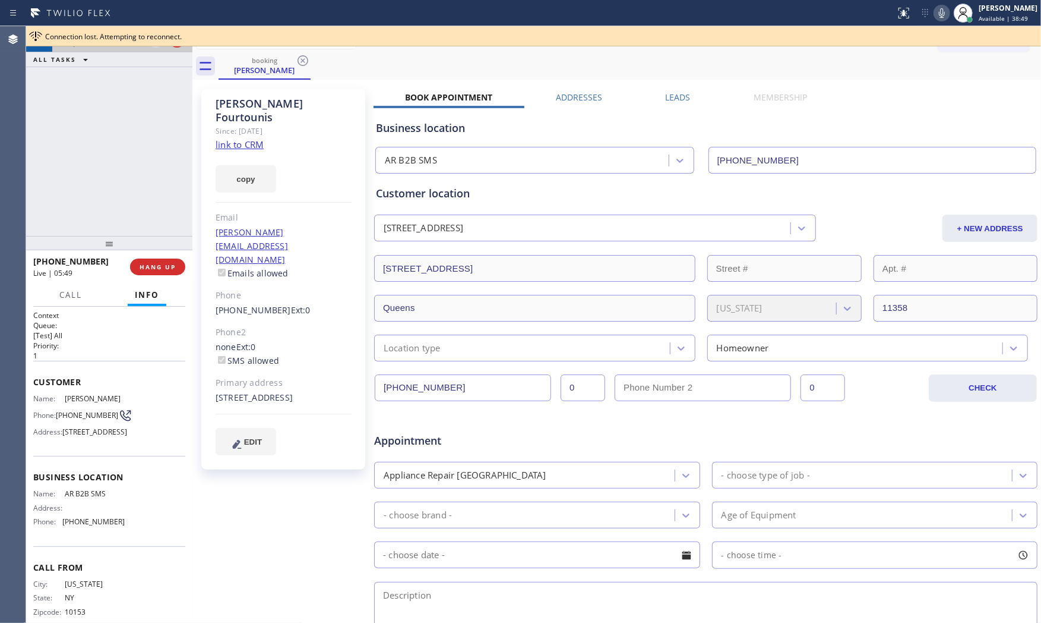
click at [937, 7] on icon at bounding box center [942, 13] width 14 height 14
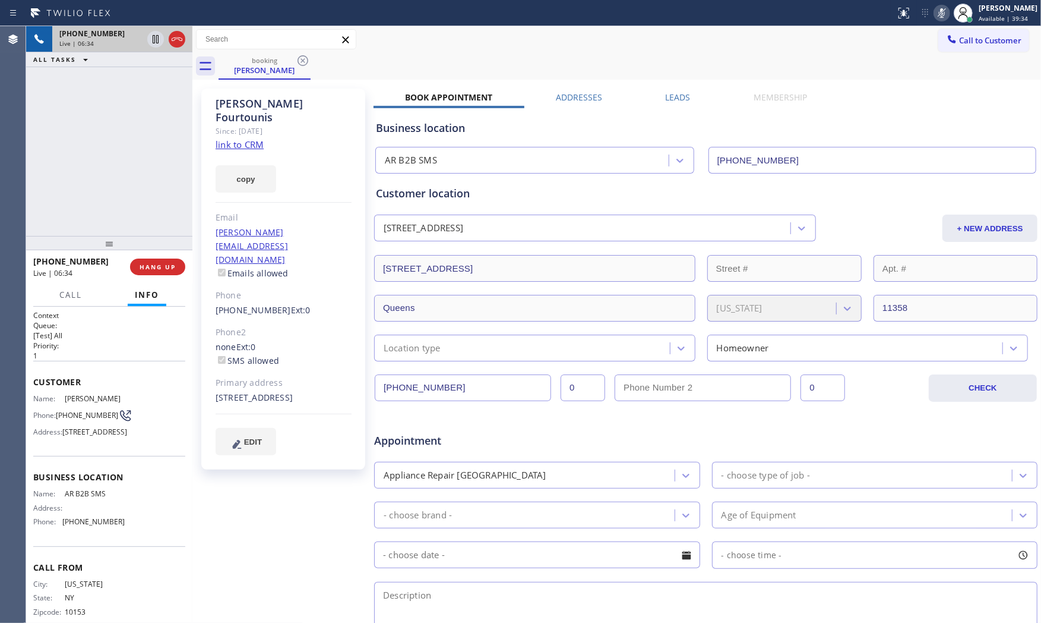
click at [100, 36] on span "[PHONE_NUMBER]" at bounding box center [91, 34] width 65 height 10
click at [936, 19] on icon at bounding box center [942, 13] width 14 height 14
click at [84, 419] on span "[PHONE_NUMBER]" at bounding box center [87, 415] width 62 height 9
click at [83, 419] on span "[PHONE_NUMBER]" at bounding box center [87, 415] width 62 height 9
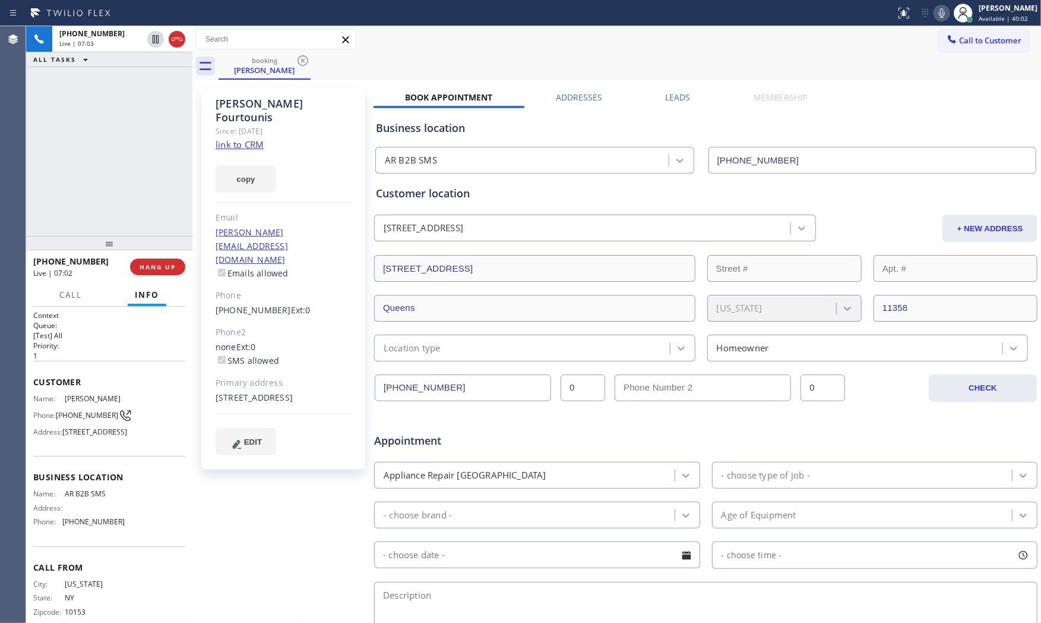
click at [276, 391] on div "[STREET_ADDRESS]" at bounding box center [284, 398] width 136 height 14
copy div "[STREET_ADDRESS]"
click at [169, 264] on span "HANG UP" at bounding box center [158, 267] width 36 height 8
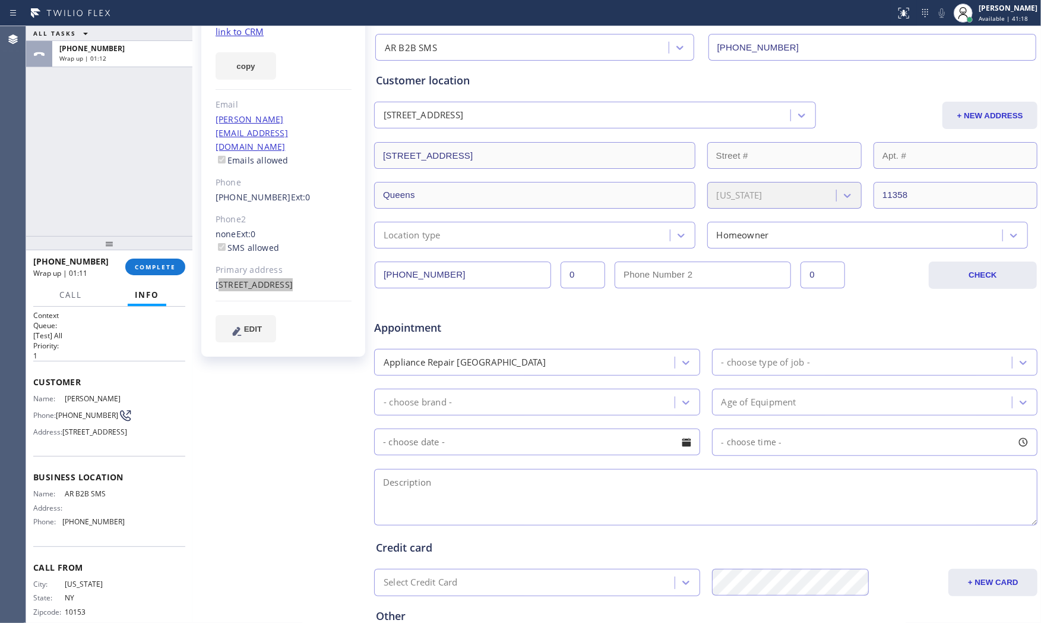
scroll to position [232, 0]
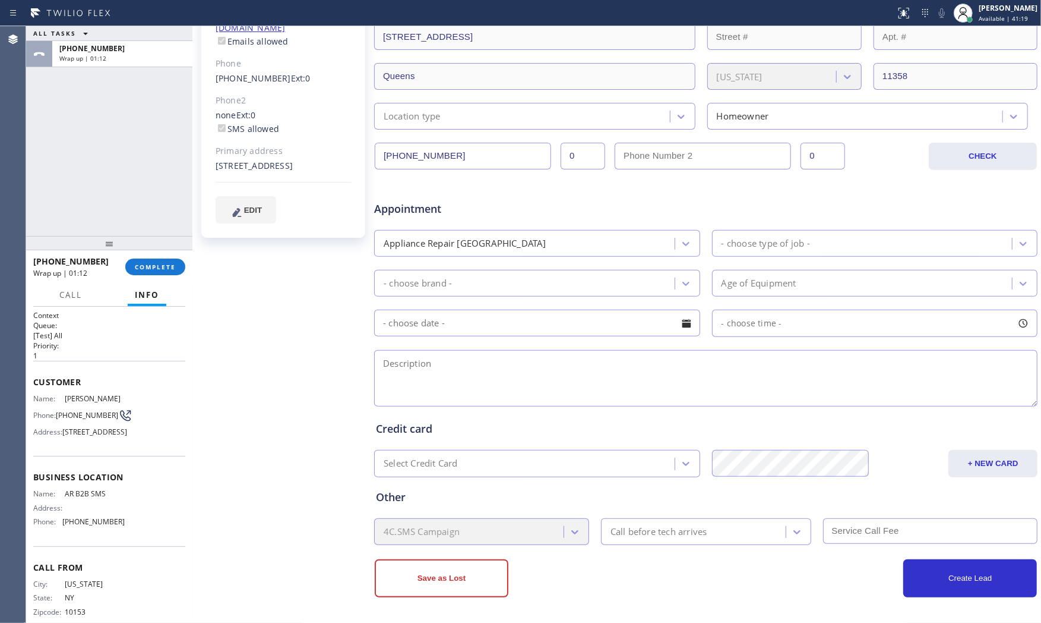
click at [444, 377] on textarea at bounding box center [706, 378] width 664 height 56
paste textarea "3-6 | $99 frigdaire | washerStacked | its working it doesnt take water out need…"
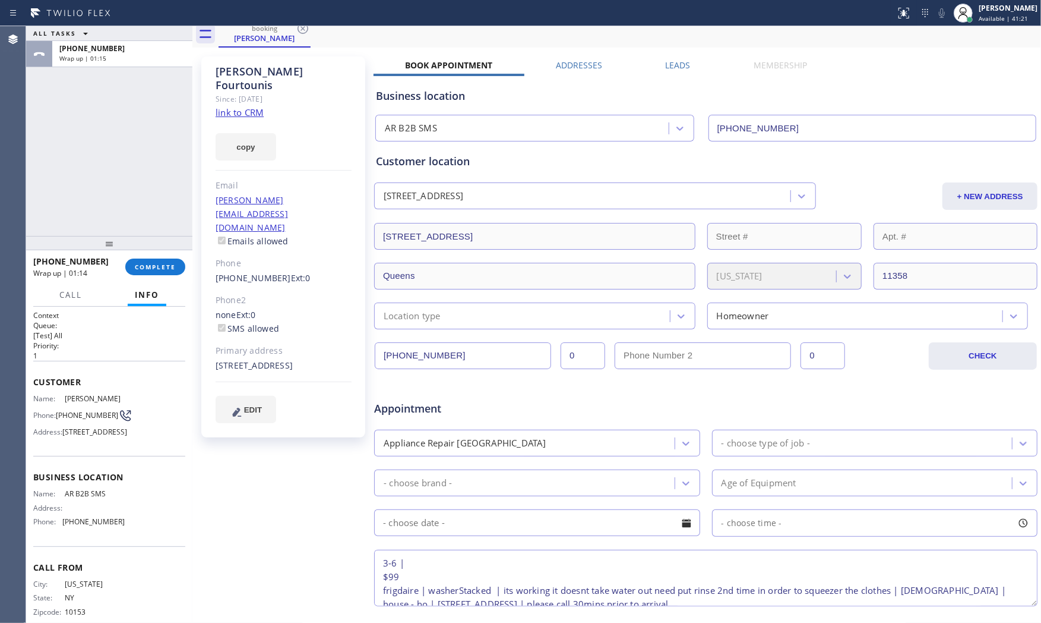
scroll to position [0, 0]
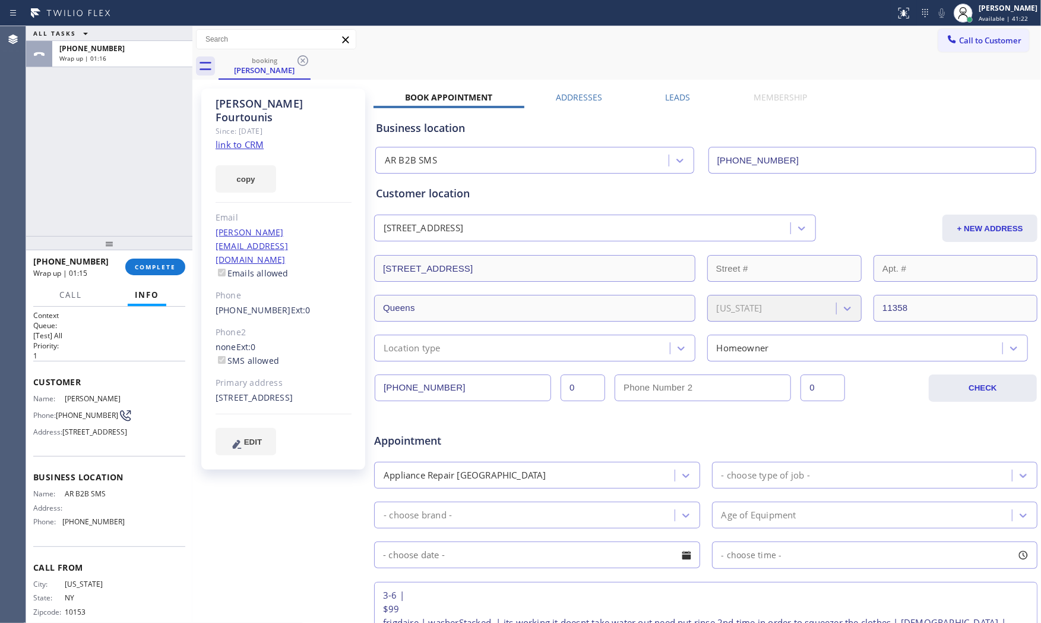
type textarea "3-6 | $99 frigdaire | washerStacked | its working it doesnt take water out need…"
click at [430, 349] on div "Location type" at bounding box center [412, 348] width 57 height 14
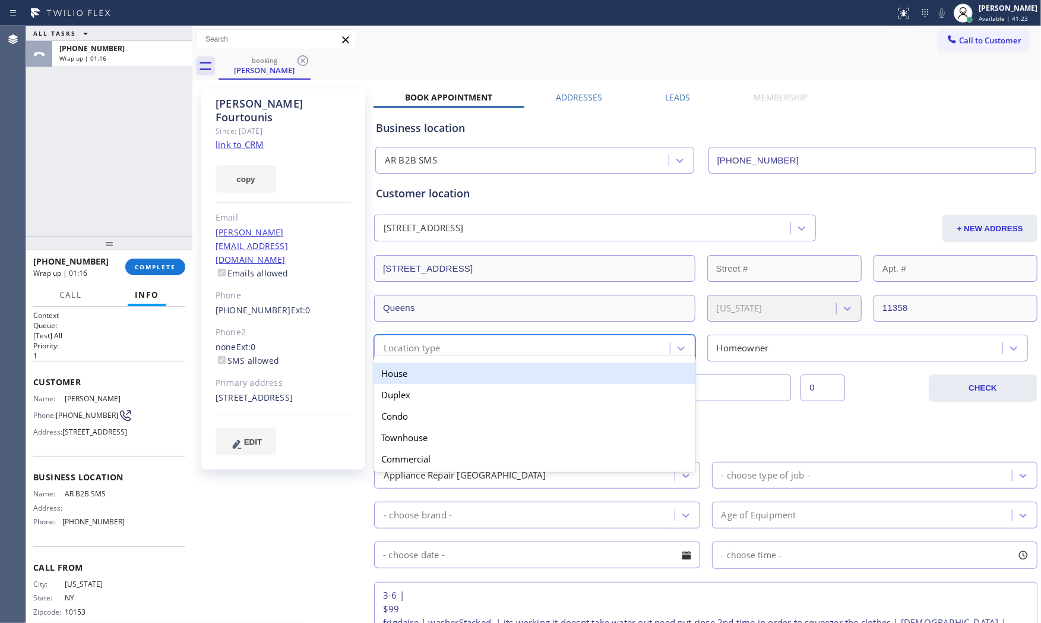
click at [427, 378] on div "House" at bounding box center [534, 372] width 321 height 21
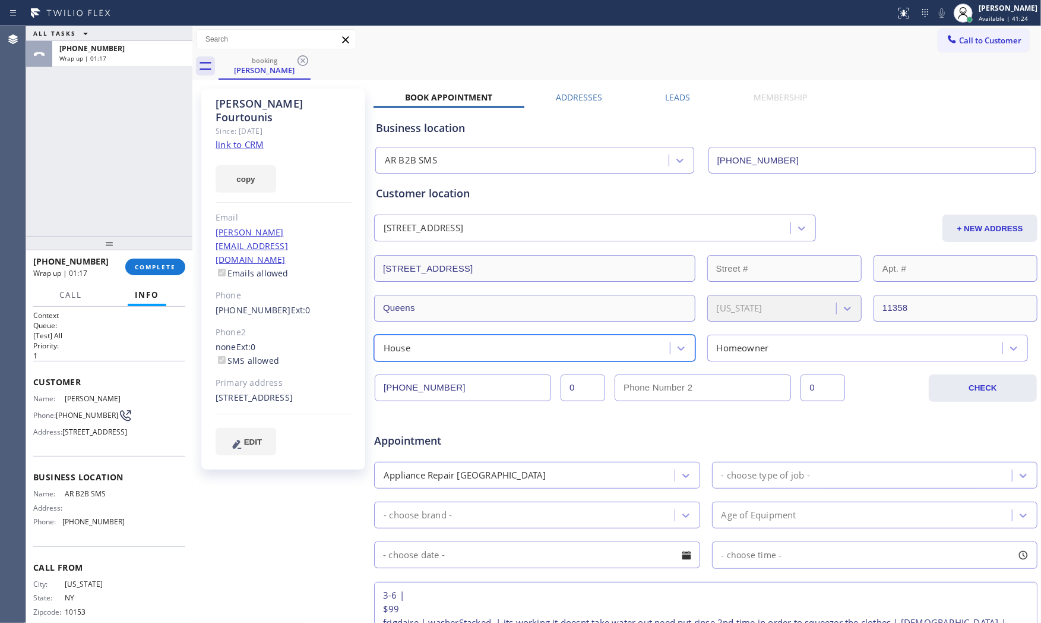
click at [503, 478] on div "Appliance Repair [GEOGRAPHIC_DATA]" at bounding box center [526, 475] width 297 height 21
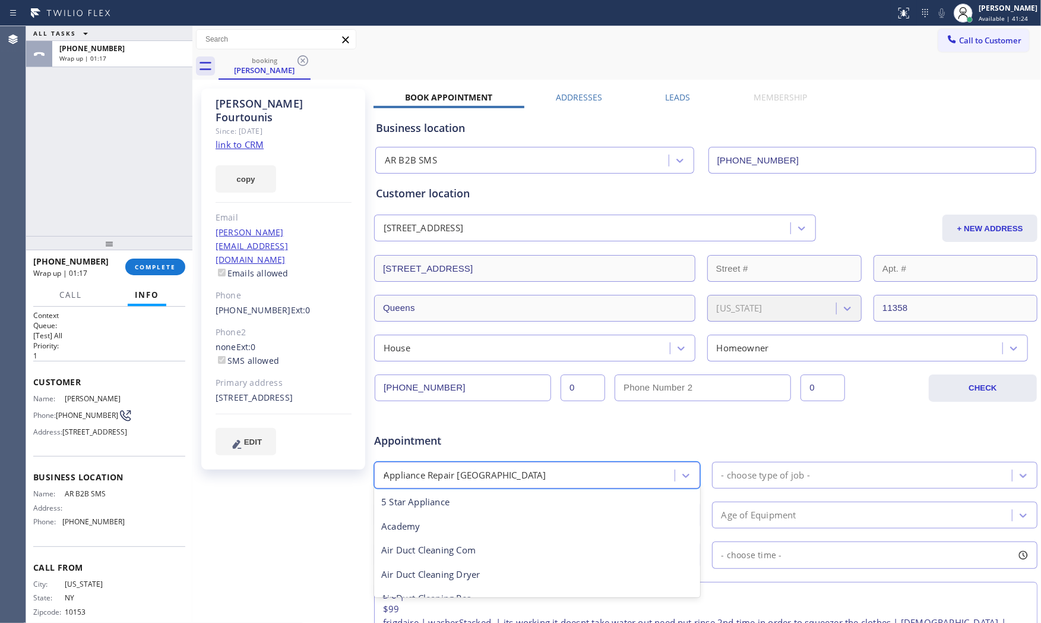
type input "reg"
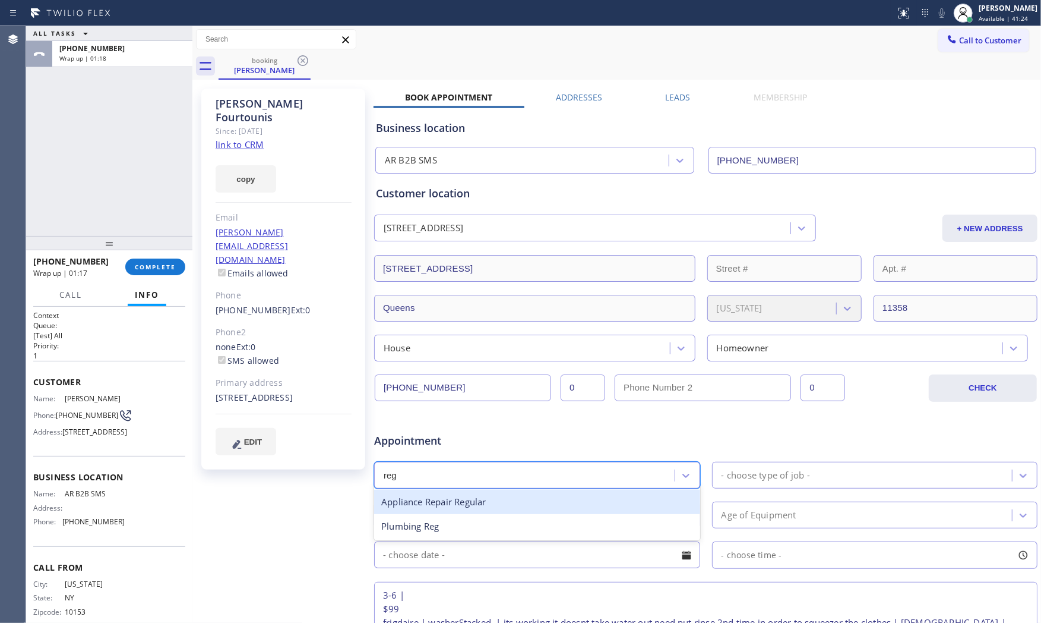
drag, startPoint x: 484, startPoint y: 506, endPoint x: 537, endPoint y: 506, distance: 52.9
click at [501, 506] on div "Appliance Repair Regular" at bounding box center [537, 502] width 326 height 24
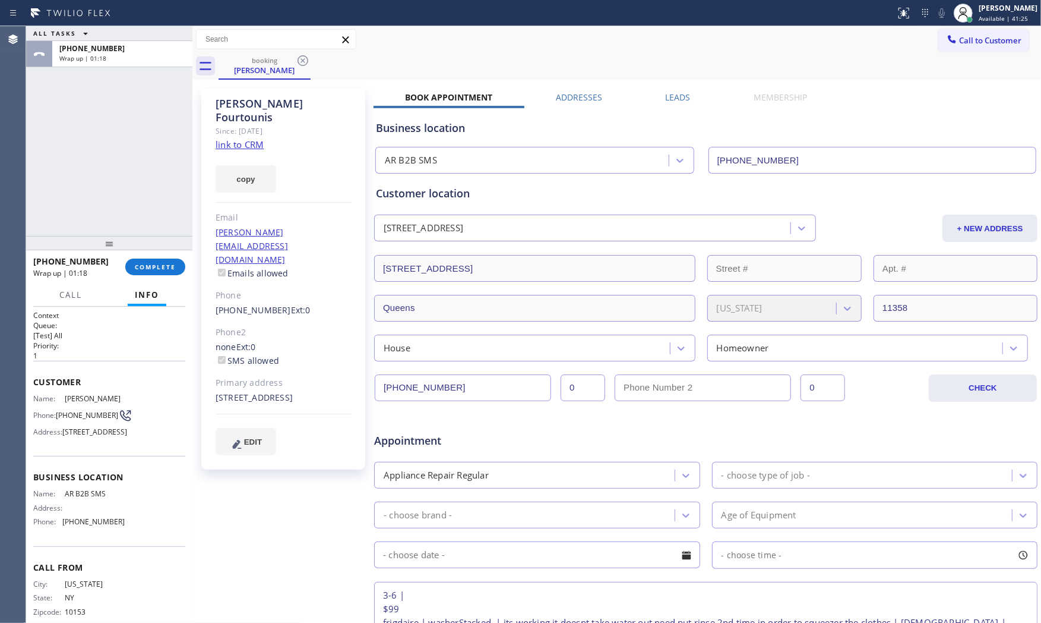
click at [782, 495] on div "Appointment Appliance Repair Regular - choose type of job - - choose brand - Ag…" at bounding box center [706, 529] width 660 height 222
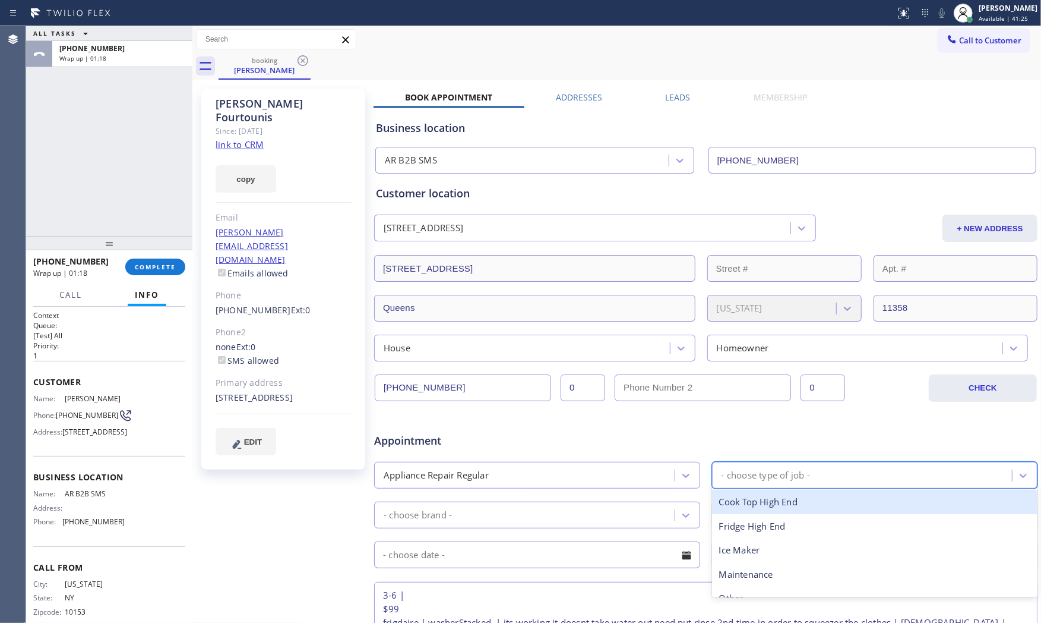
click at [785, 485] on div "- choose type of job -" at bounding box center [864, 475] width 297 height 21
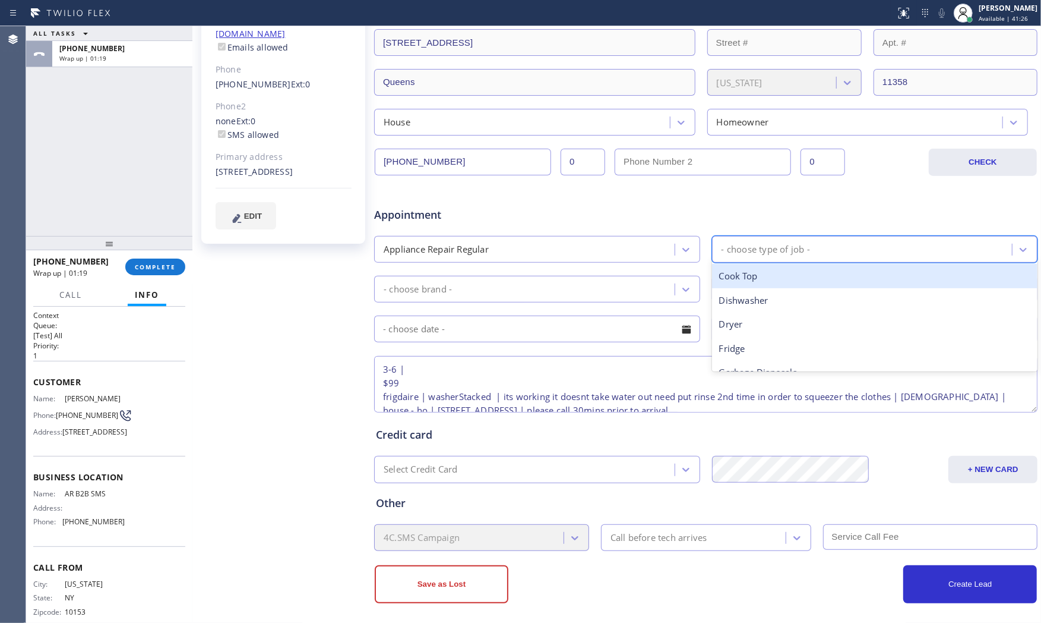
scroll to position [232, 0]
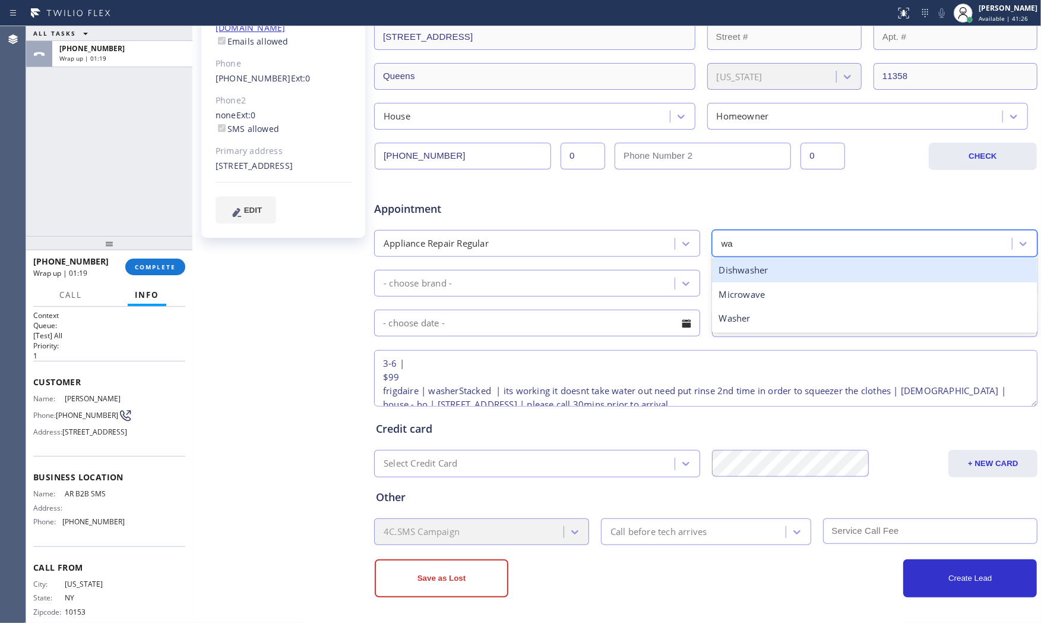
type input "was"
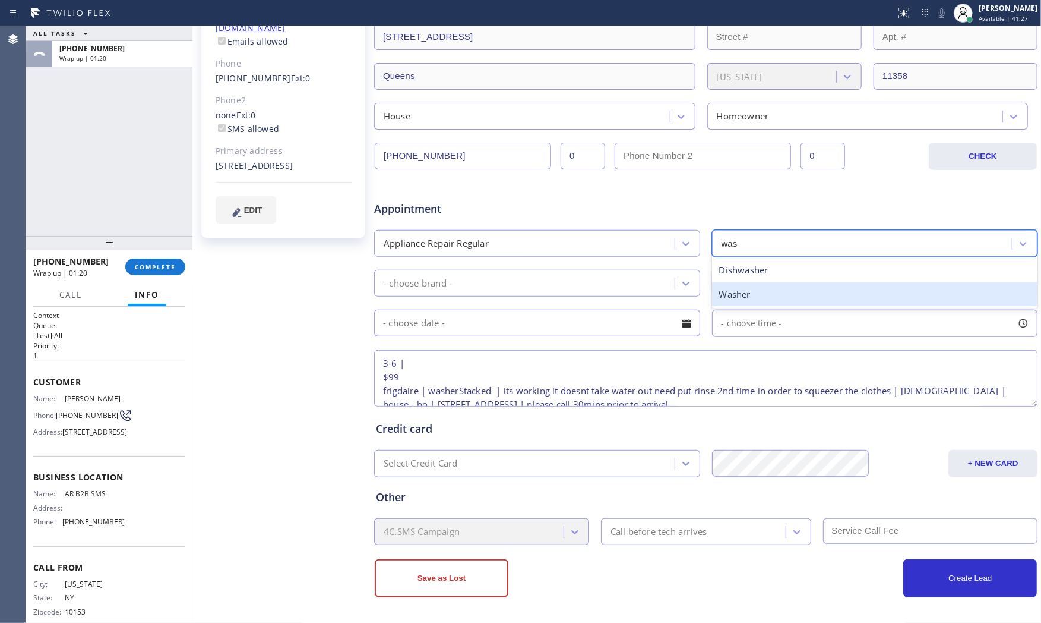
drag, startPoint x: 757, startPoint y: 277, endPoint x: 757, endPoint y: 286, distance: 9.5
click at [757, 286] on div "Dishwasher Washer" at bounding box center [875, 281] width 326 height 53
drag, startPoint x: 757, startPoint y: 286, endPoint x: 584, endPoint y: 289, distance: 172.9
click at [756, 287] on div "Washer" at bounding box center [875, 294] width 326 height 24
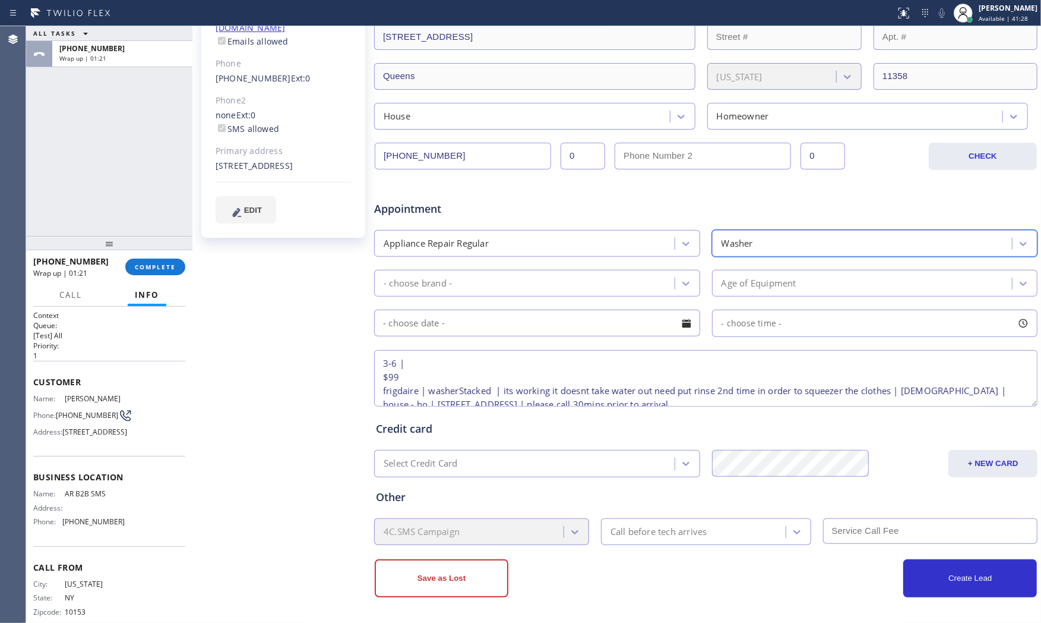
click at [542, 282] on div "- choose brand -" at bounding box center [526, 283] width 297 height 21
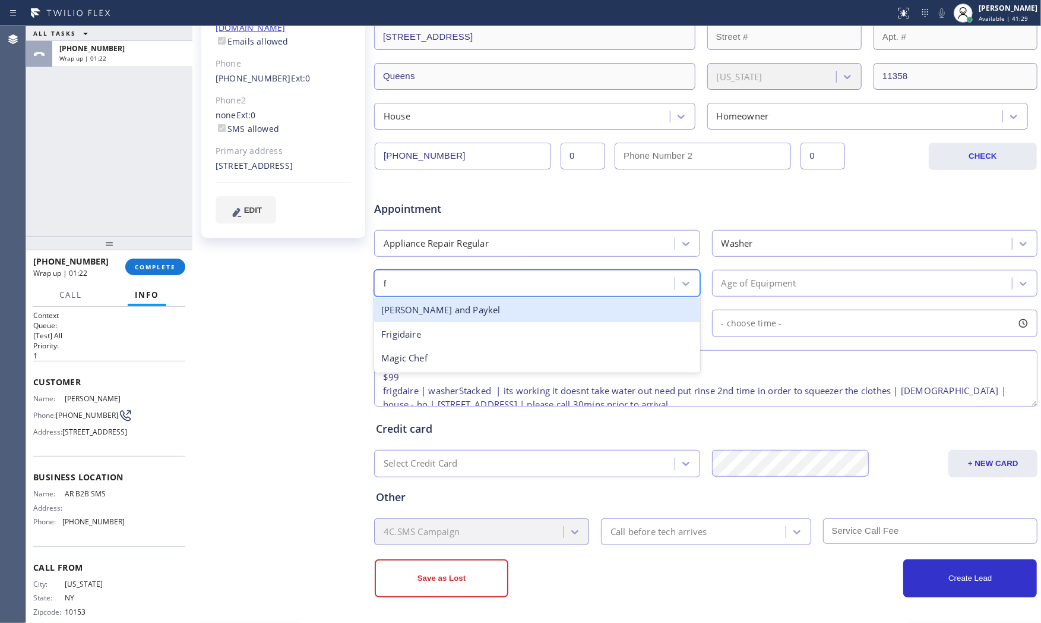
type input "fr"
drag, startPoint x: 508, startPoint y: 312, endPoint x: 667, endPoint y: 301, distance: 159.7
click at [511, 312] on div "Frigidaire" at bounding box center [537, 310] width 326 height 24
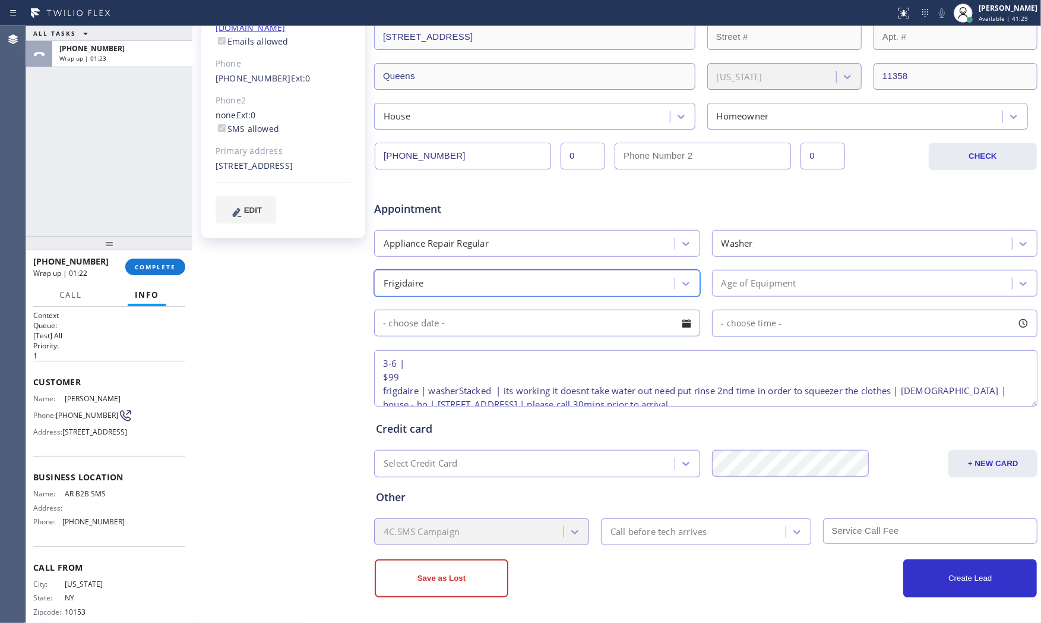
click at [740, 287] on div "Age of Equipment" at bounding box center [759, 283] width 75 height 14
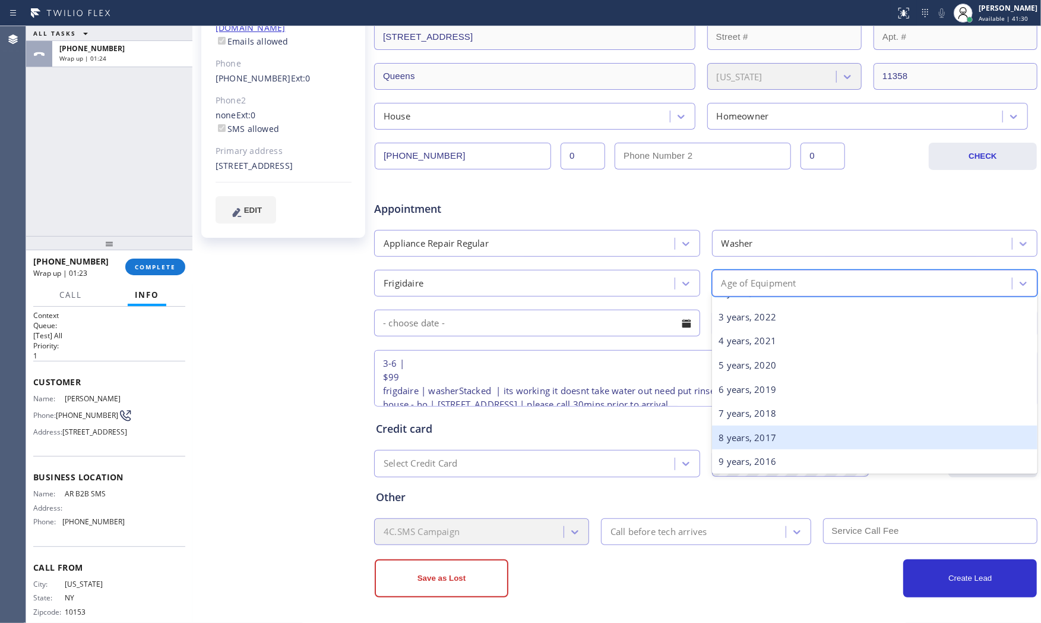
scroll to position [66, 0]
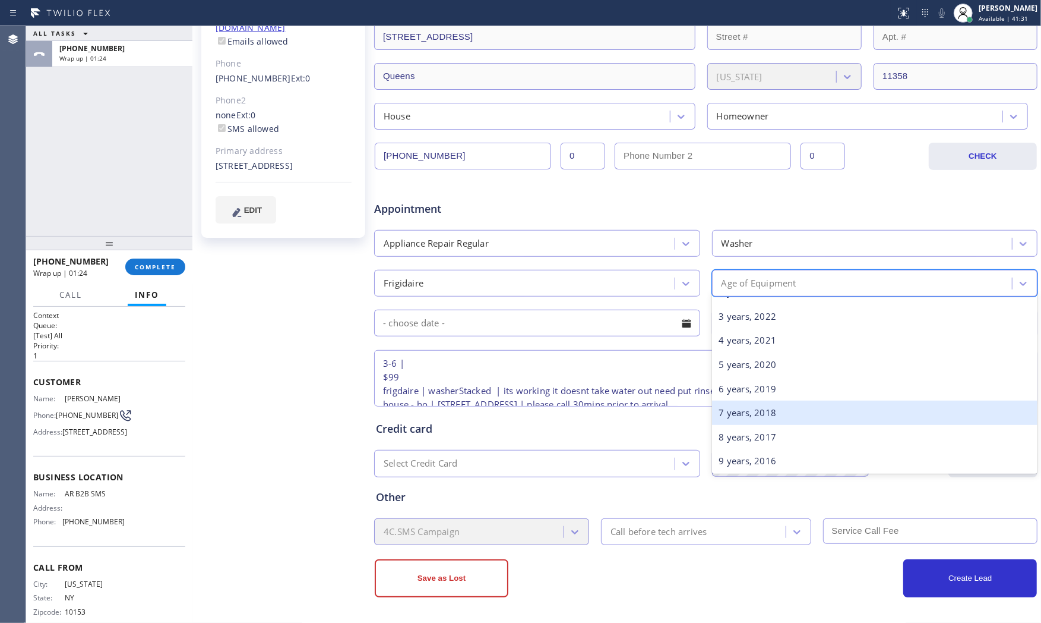
click at [737, 409] on div "7 years, 2018" at bounding box center [875, 412] width 326 height 24
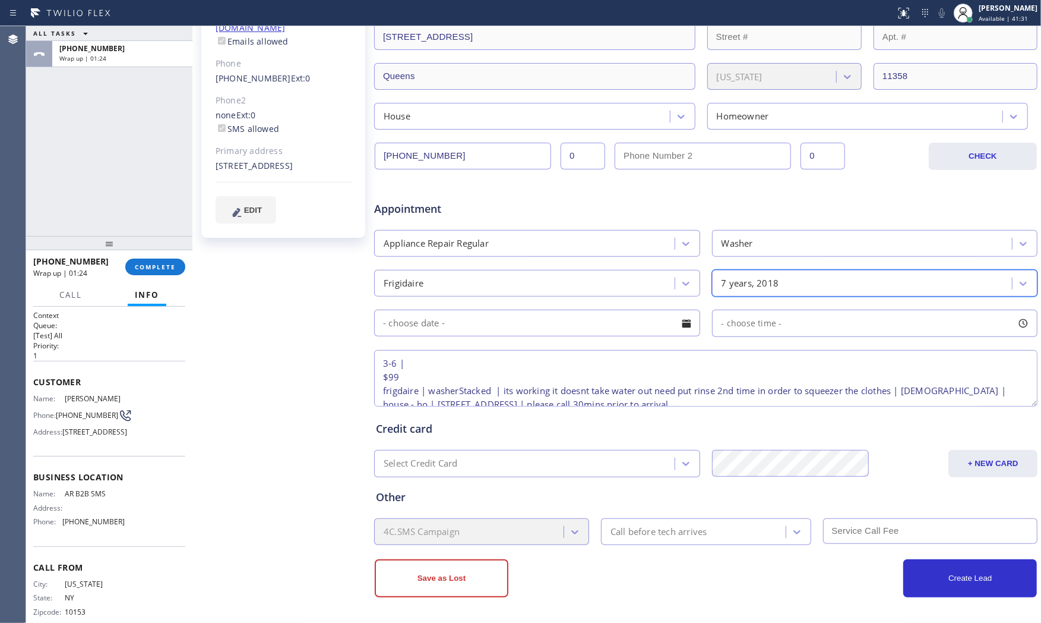
click at [501, 335] on input "text" at bounding box center [537, 323] width 326 height 27
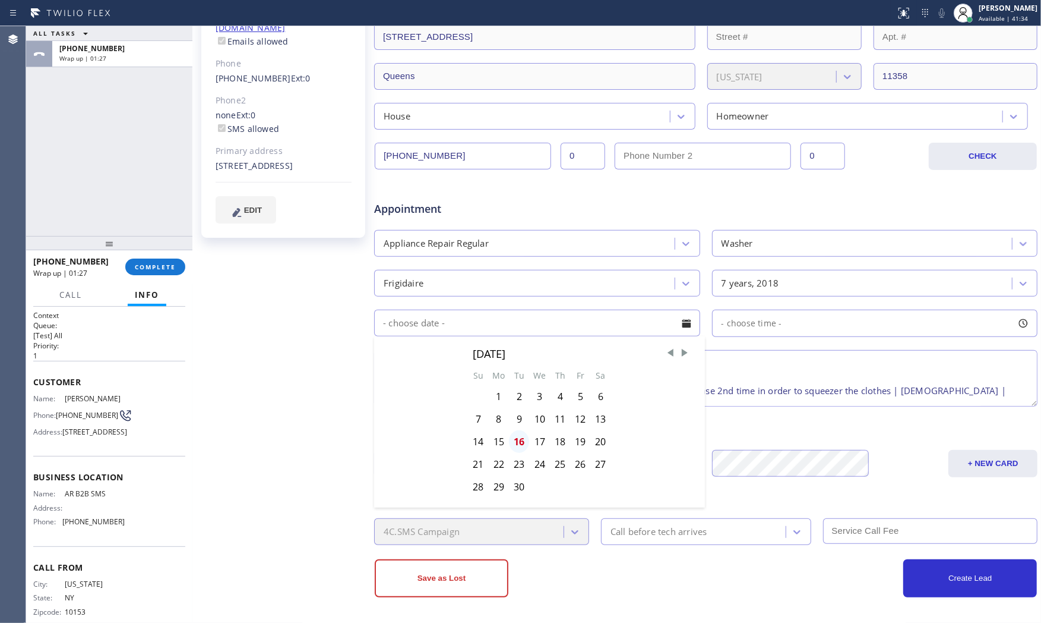
click at [520, 440] on div "16" at bounding box center [519, 441] width 20 height 23
type input "[DATE]"
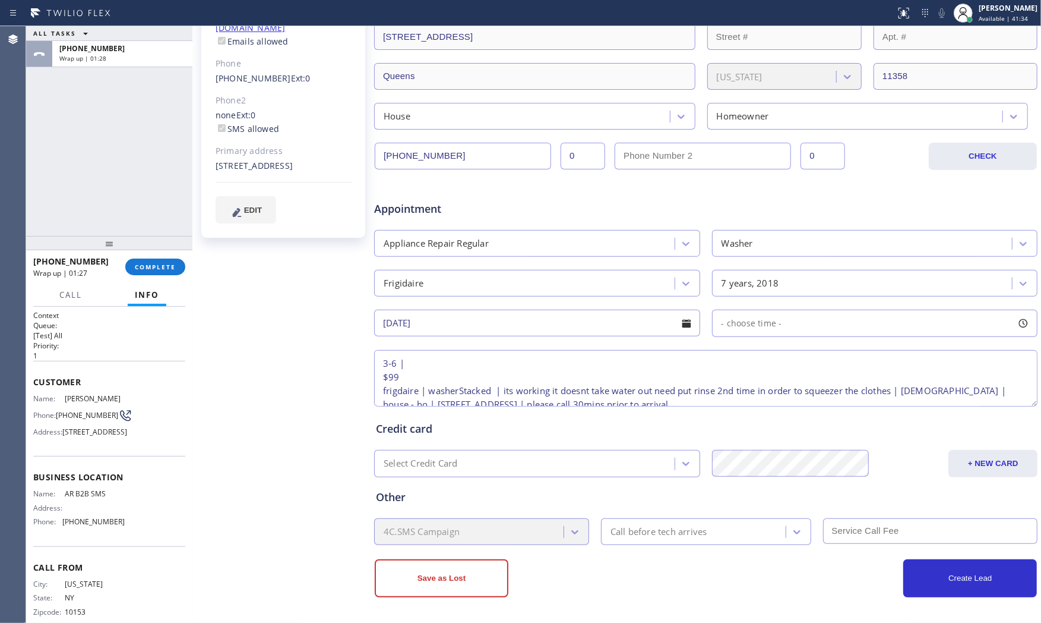
click at [749, 324] on span "- choose time -" at bounding box center [752, 322] width 61 height 11
drag, startPoint x: 727, startPoint y: 397, endPoint x: 858, endPoint y: 387, distance: 131.0
click at [909, 387] on div "FROM TILL 8:00 AM 8:00 AM" at bounding box center [866, 380] width 308 height 86
drag, startPoint x: 721, startPoint y: 396, endPoint x: 952, endPoint y: 384, distance: 230.8
click at [952, 384] on div at bounding box center [958, 395] width 14 height 25
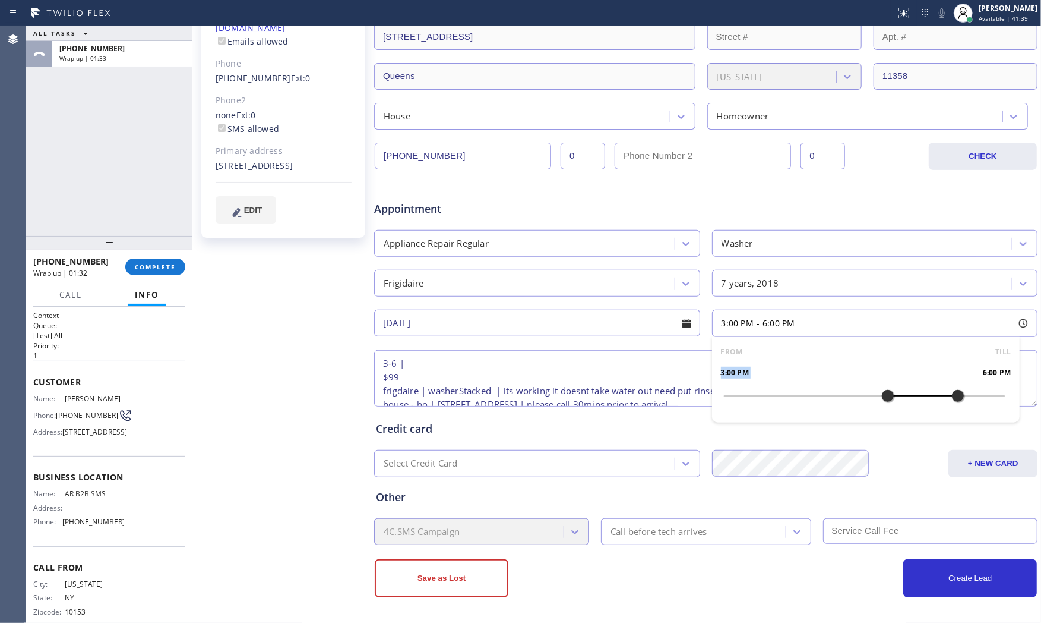
drag, startPoint x: 724, startPoint y: 396, endPoint x: 879, endPoint y: 398, distance: 155.7
click at [881, 398] on div at bounding box center [888, 395] width 14 height 25
click at [845, 431] on div "Credit card" at bounding box center [706, 429] width 660 height 16
click at [660, 528] on div "Call before tech arrives" at bounding box center [659, 532] width 97 height 14
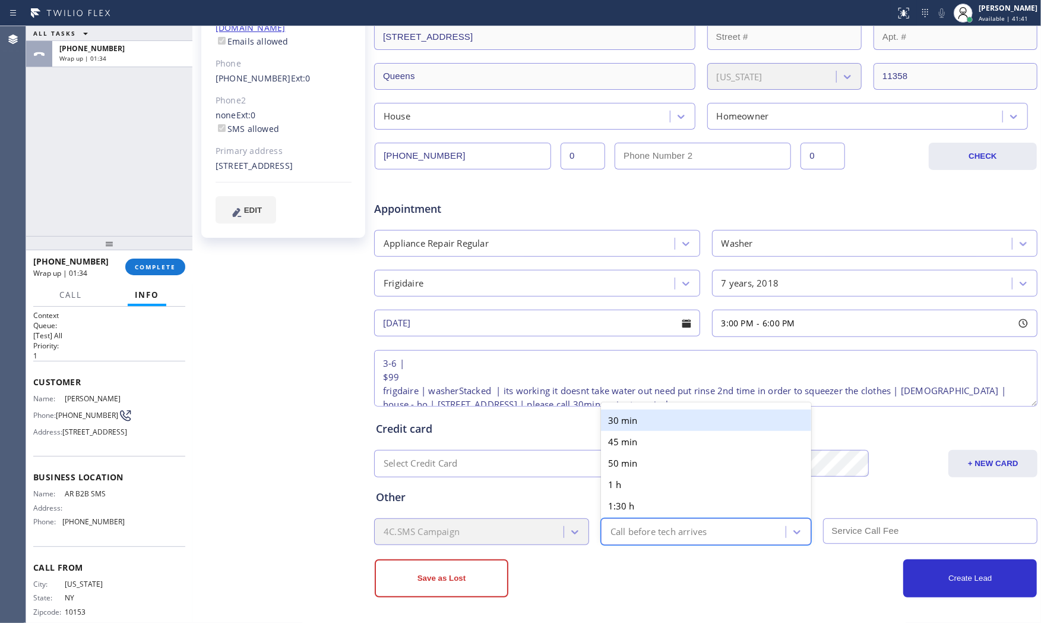
click at [670, 426] on div "30 min" at bounding box center [706, 419] width 210 height 21
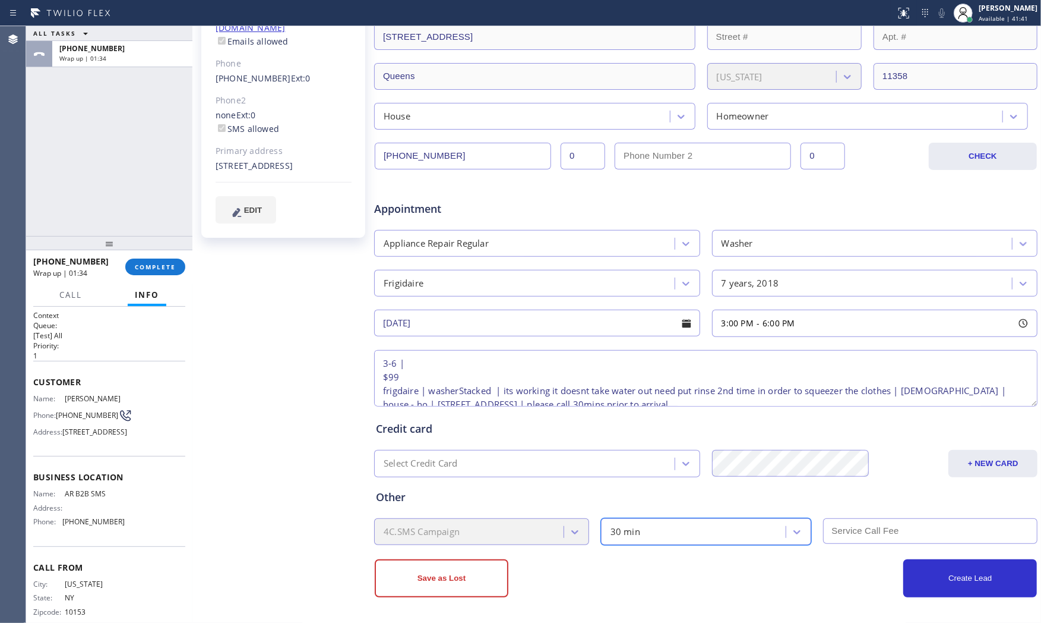
click at [839, 525] on input "text" at bounding box center [930, 531] width 215 height 26
type input "99"
click at [812, 560] on div "Create Lead" at bounding box center [871, 578] width 331 height 38
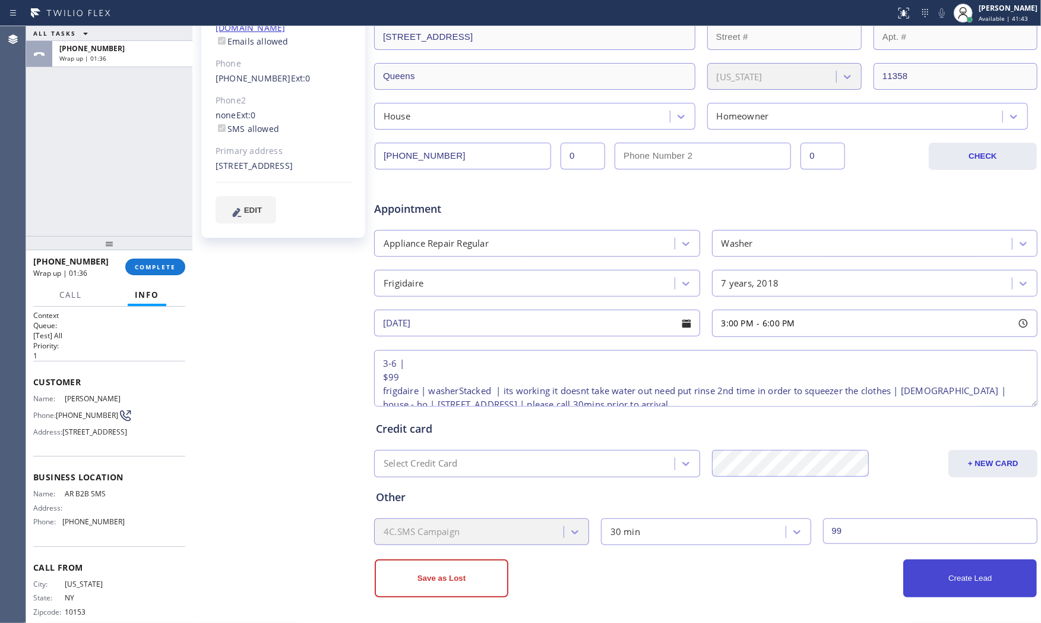
click at [934, 560] on button "Create Lead" at bounding box center [971, 578] width 134 height 38
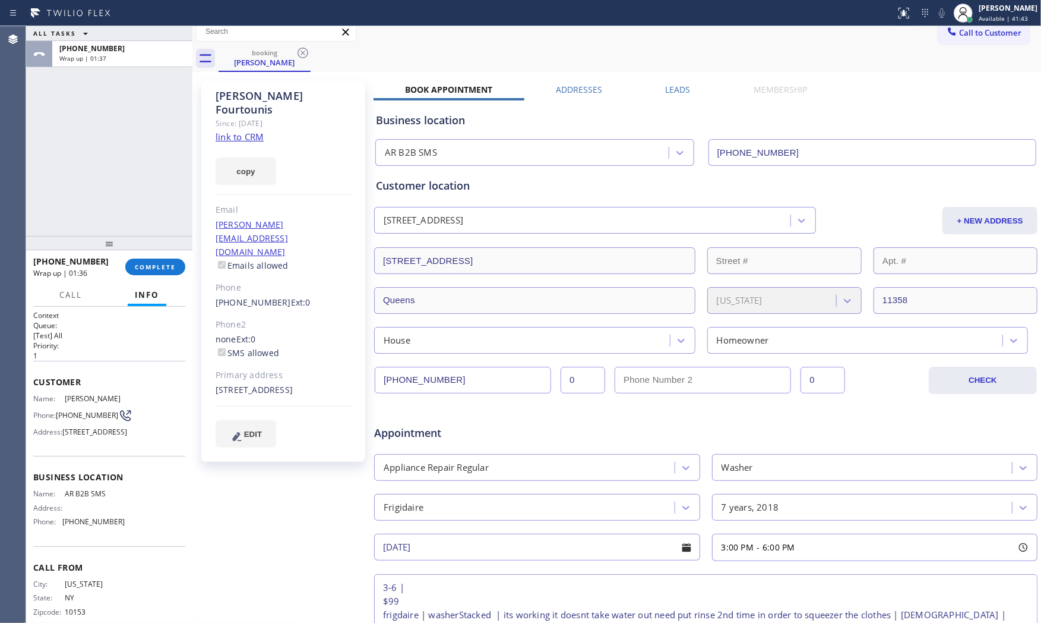
scroll to position [0, 0]
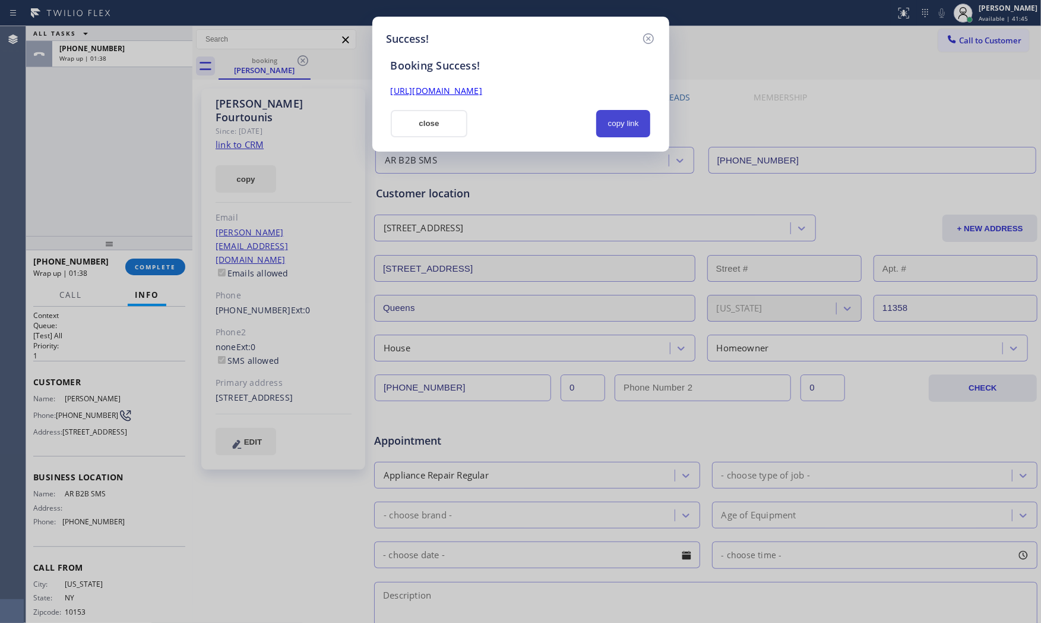
click at [631, 119] on button "copy link" at bounding box center [623, 123] width 55 height 27
click at [413, 130] on button "close" at bounding box center [429, 123] width 77 height 27
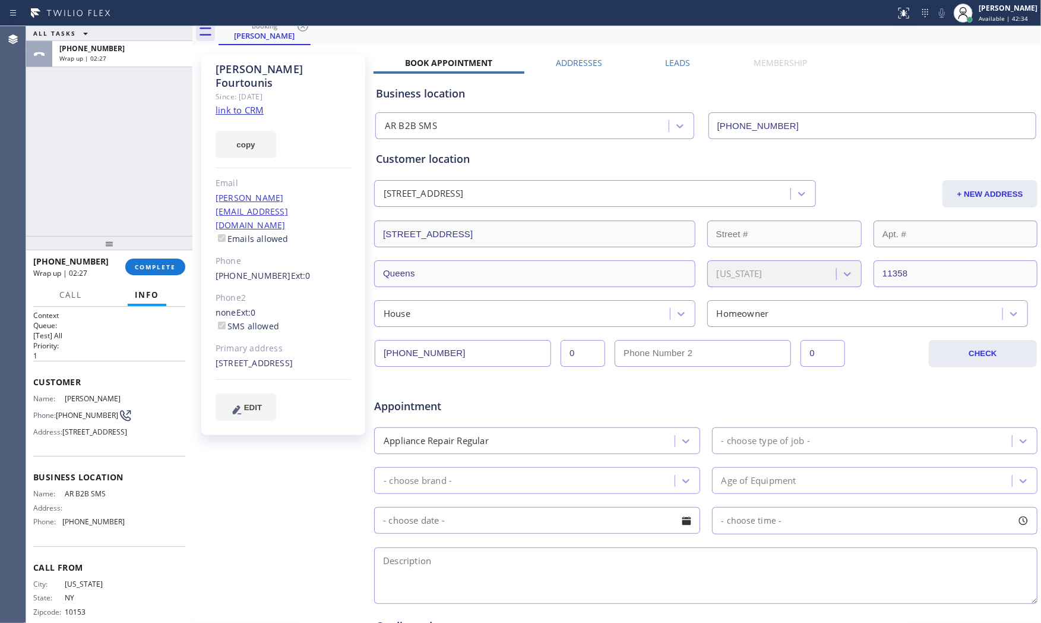
scroll to position [132, 0]
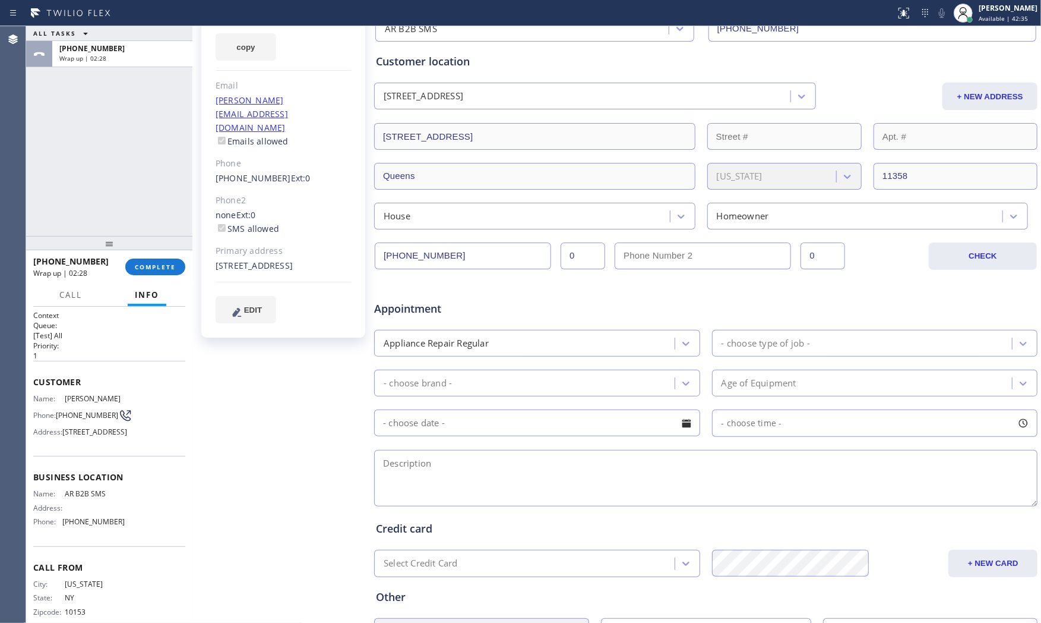
click at [525, 377] on div "- choose brand -" at bounding box center [526, 382] width 297 height 21
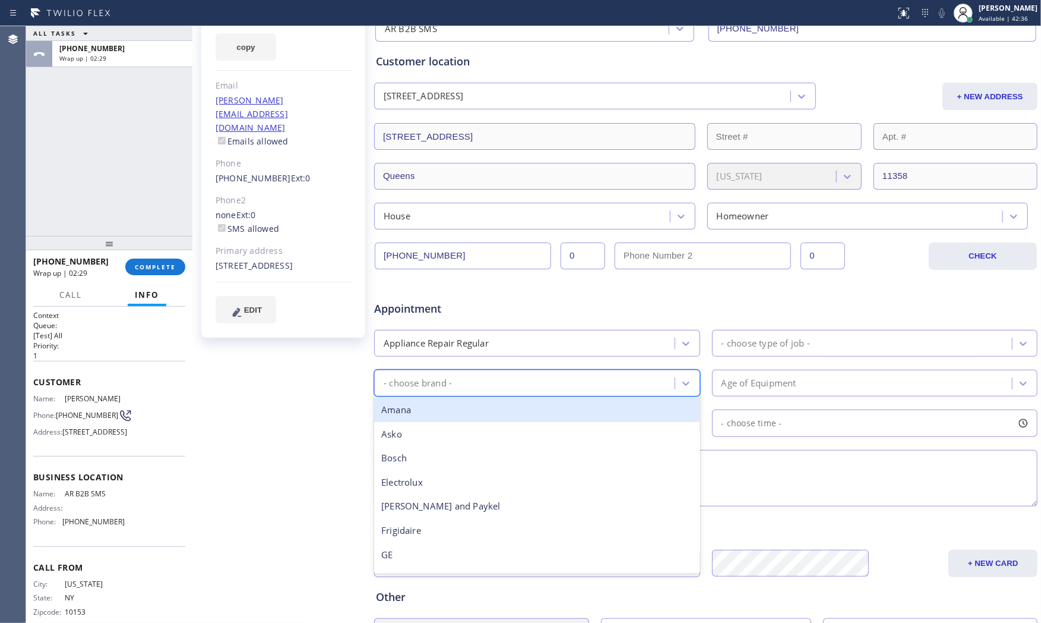
click at [298, 392] on div "[PERSON_NAME] Since: [DATE] link to CRM copy Email [PERSON_NAME][EMAIL_ADDRESS]…" at bounding box center [284, 336] width 178 height 770
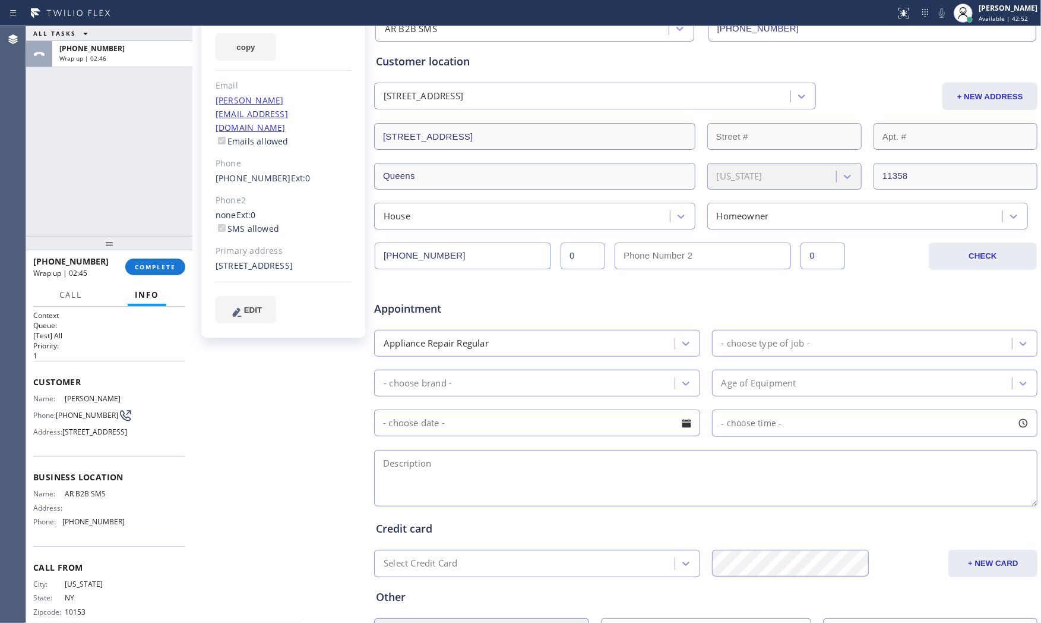
click at [62, 419] on span "[PHONE_NUMBER]" at bounding box center [87, 415] width 62 height 9
drag, startPoint x: 62, startPoint y: 429, endPoint x: 75, endPoint y: 422, distance: 14.1
click at [64, 419] on span "[PHONE_NUMBER]" at bounding box center [87, 415] width 62 height 9
copy div "[PHONE_NUMBER]"
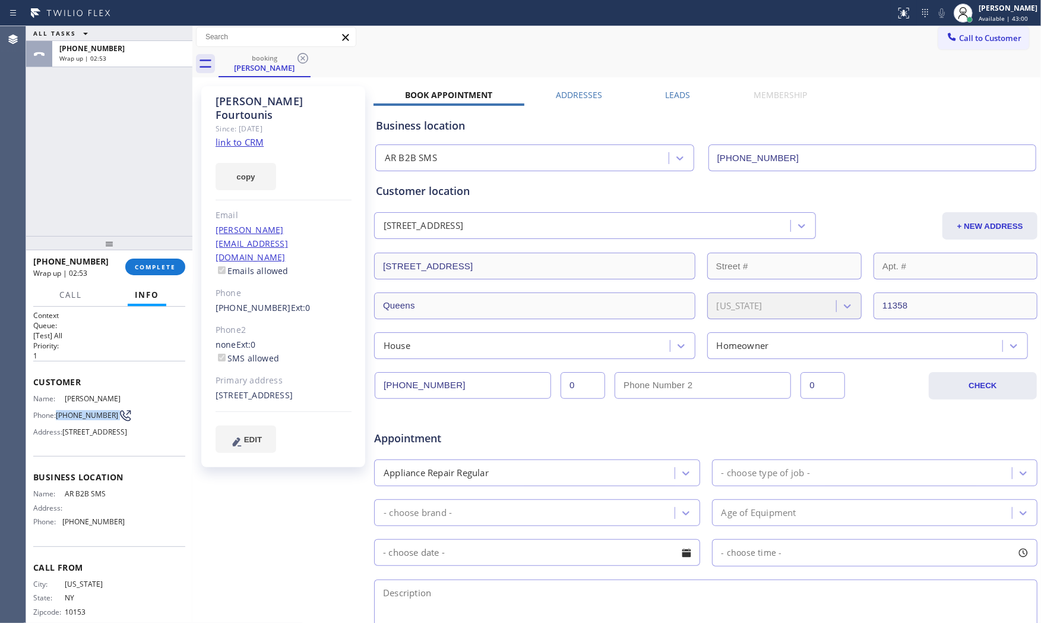
scroll to position [0, 0]
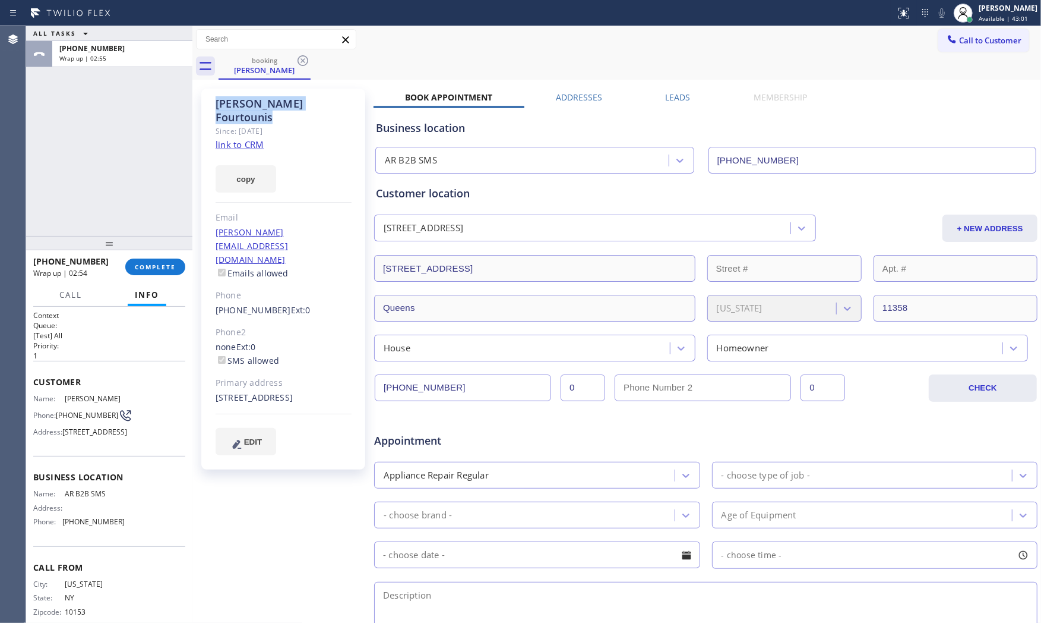
drag, startPoint x: 223, startPoint y: 101, endPoint x: 321, endPoint y: 102, distance: 98.0
click at [321, 102] on div "[PERSON_NAME]" at bounding box center [284, 110] width 136 height 27
copy div "[PERSON_NAME]"
click at [143, 261] on button "COMPLETE" at bounding box center [155, 266] width 60 height 17
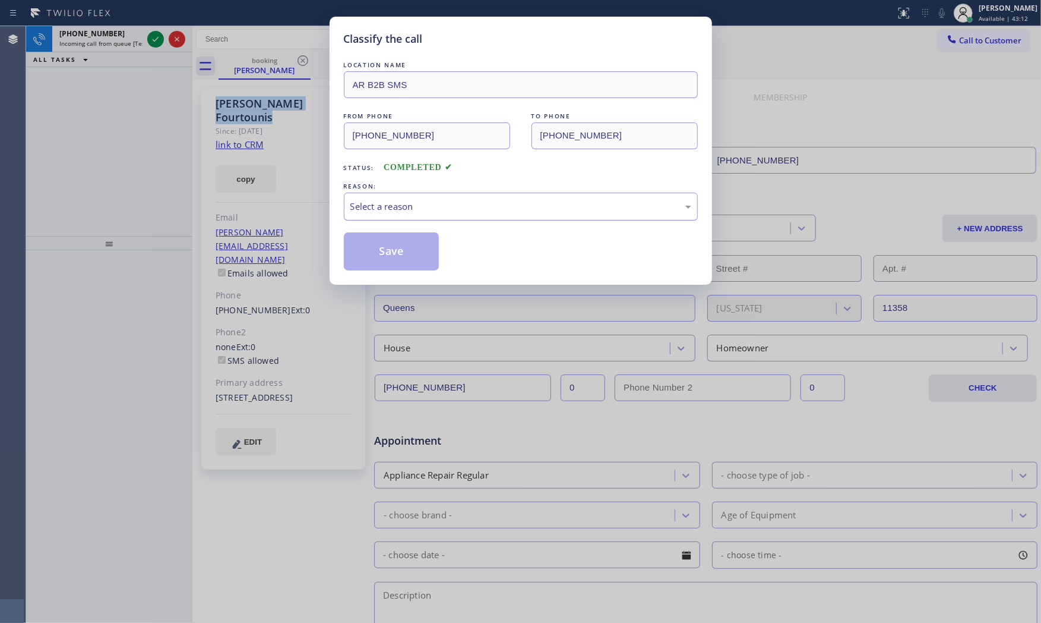
click at [384, 198] on div "Select a reason" at bounding box center [521, 206] width 354 height 28
click at [392, 251] on button "Save" at bounding box center [392, 251] width 96 height 38
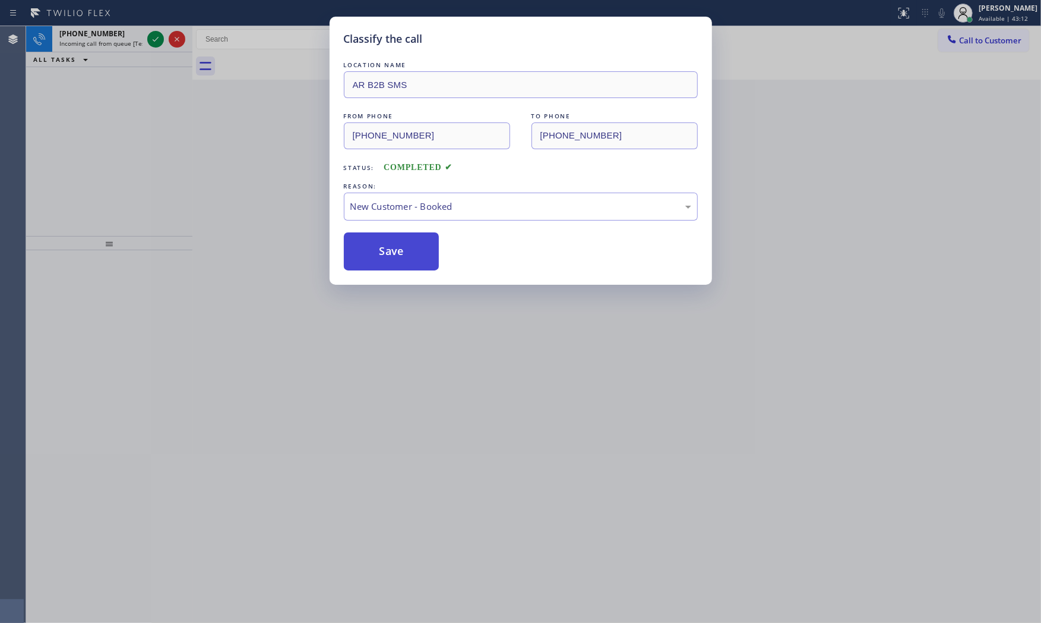
click at [392, 251] on button "Save" at bounding box center [392, 251] width 96 height 38
drag, startPoint x: 392, startPoint y: 251, endPoint x: 373, endPoint y: 236, distance: 23.8
click at [387, 247] on button "Save" at bounding box center [392, 251] width 96 height 38
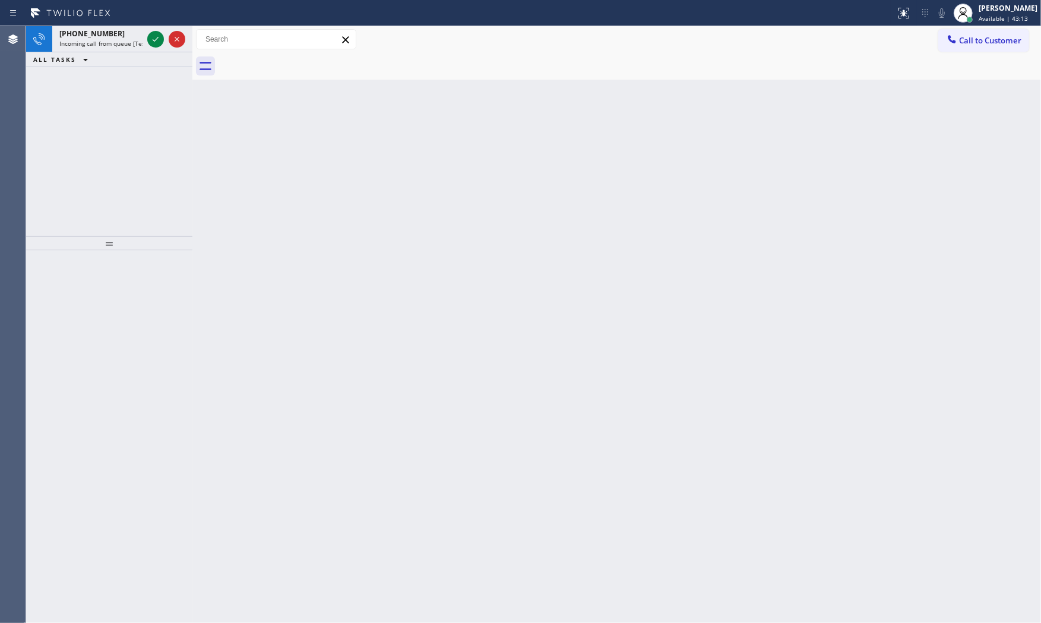
click at [146, 36] on div "Classify the call LOCATION NAME Flushing HVAC Pros FROM PHONE [PHONE_NUMBER] TO…" at bounding box center [533, 324] width 1015 height 596
click at [150, 36] on icon at bounding box center [156, 39] width 14 height 14
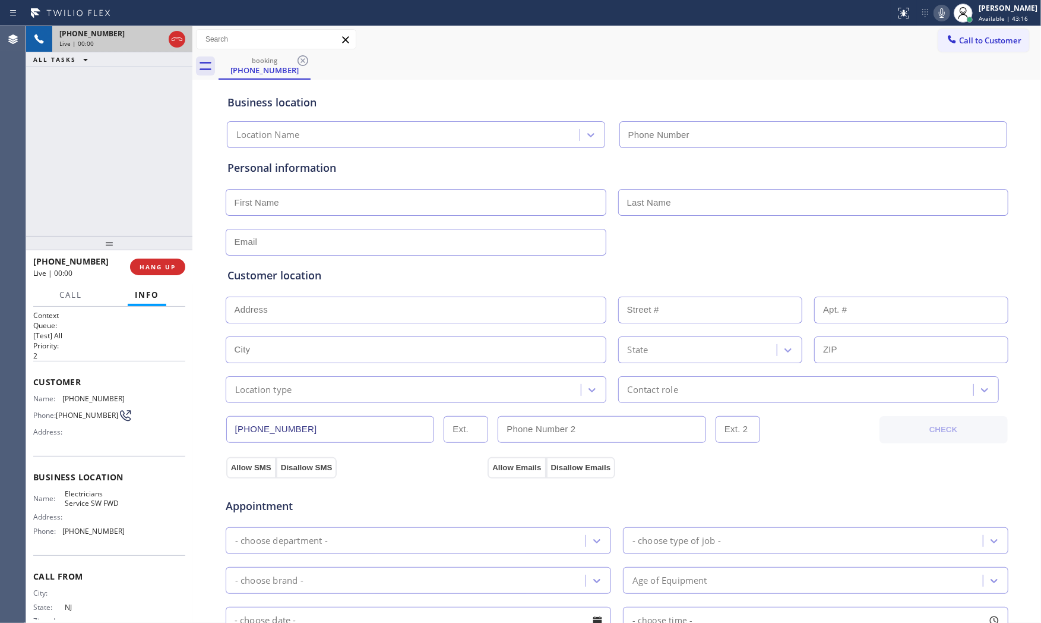
click at [171, 258] on button "HANG UP" at bounding box center [157, 266] width 55 height 17
type input "[PHONE_NUMBER]"
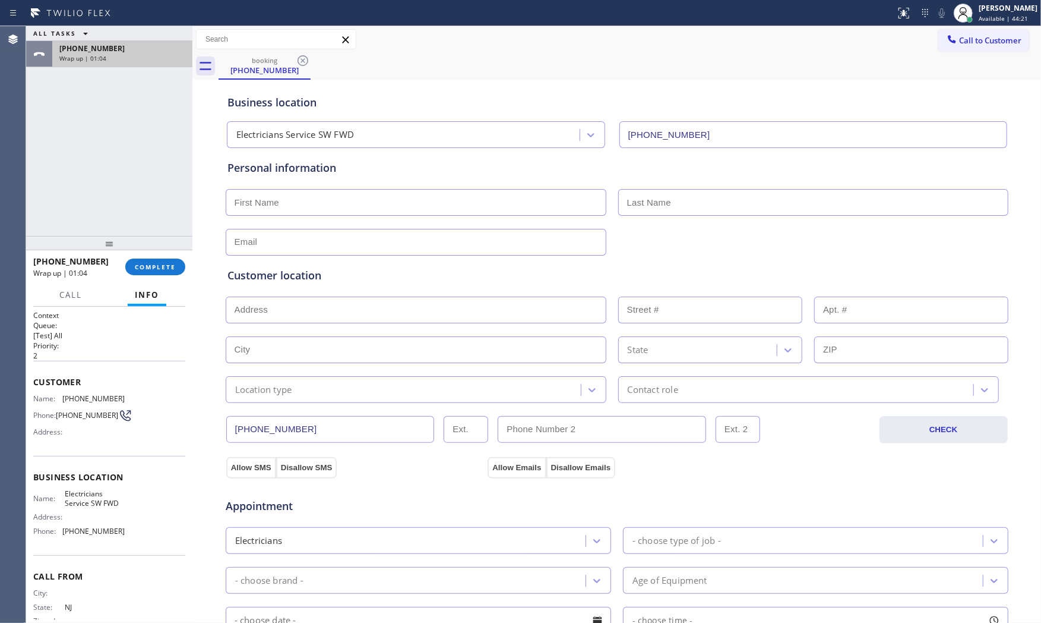
click at [153, 50] on div "[PHONE_NUMBER]" at bounding box center [122, 48] width 126 height 10
click at [151, 260] on button "COMPLETE" at bounding box center [155, 266] width 60 height 17
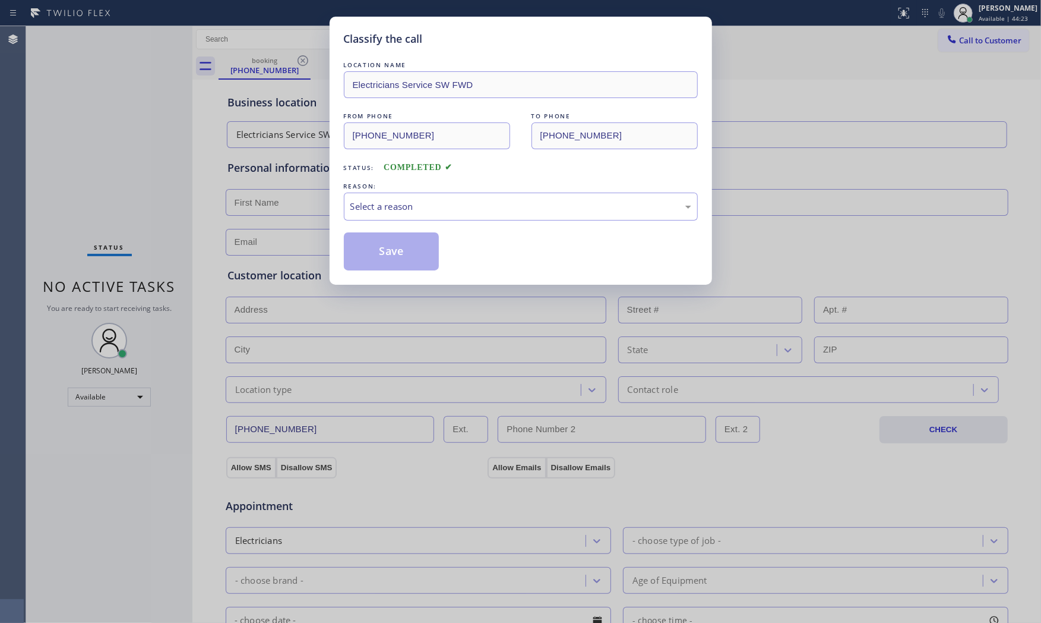
click at [421, 206] on div "Select a reason" at bounding box center [521, 207] width 341 height 14
click at [394, 245] on button "Save" at bounding box center [392, 251] width 96 height 38
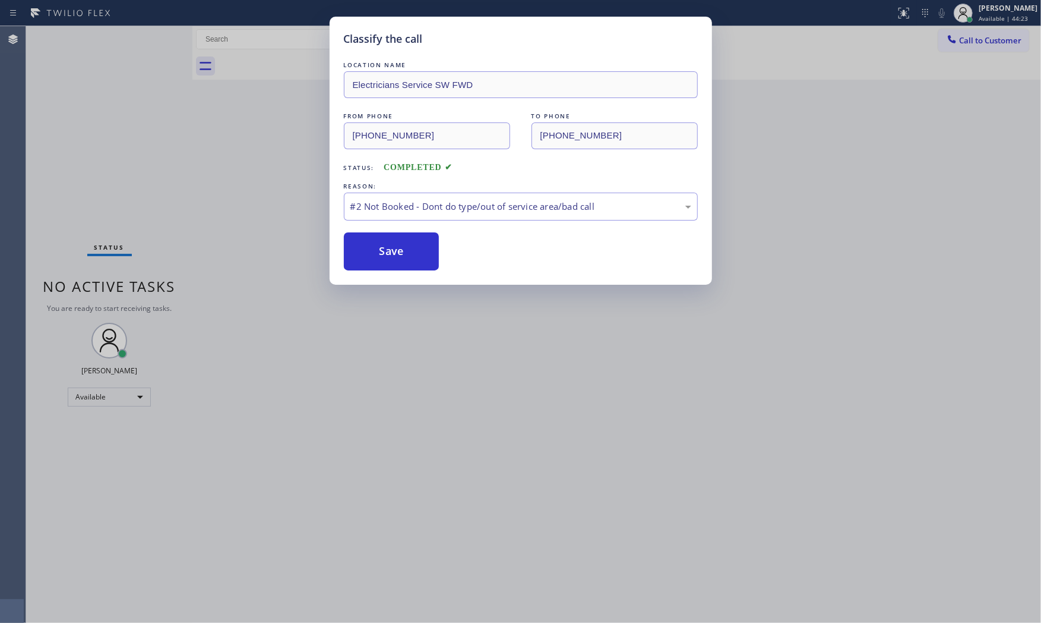
click at [394, 245] on button "Save" at bounding box center [392, 251] width 96 height 38
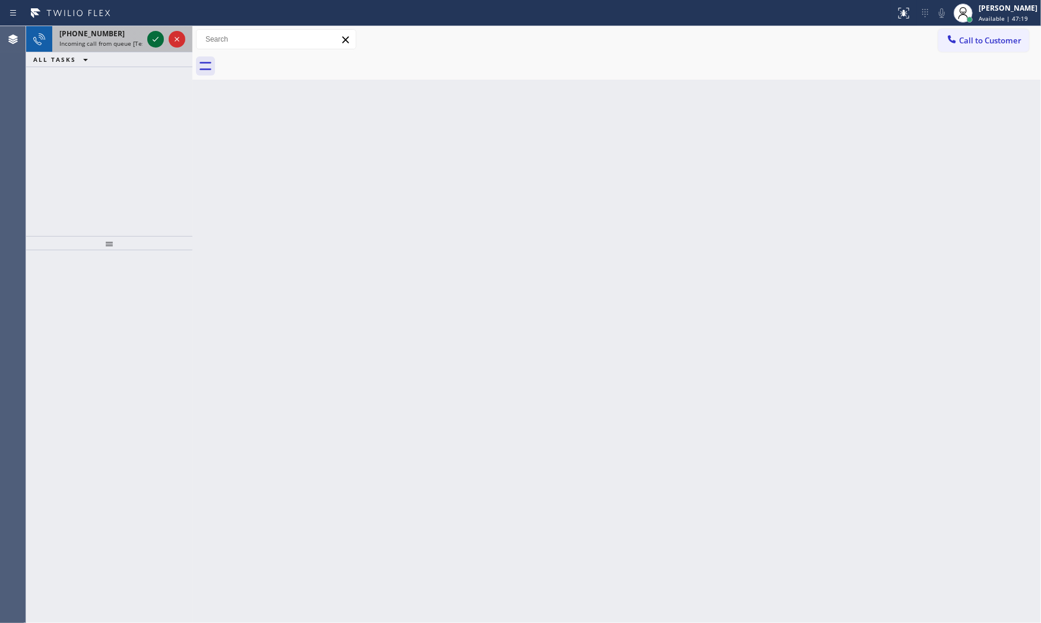
click at [160, 33] on icon at bounding box center [156, 39] width 14 height 14
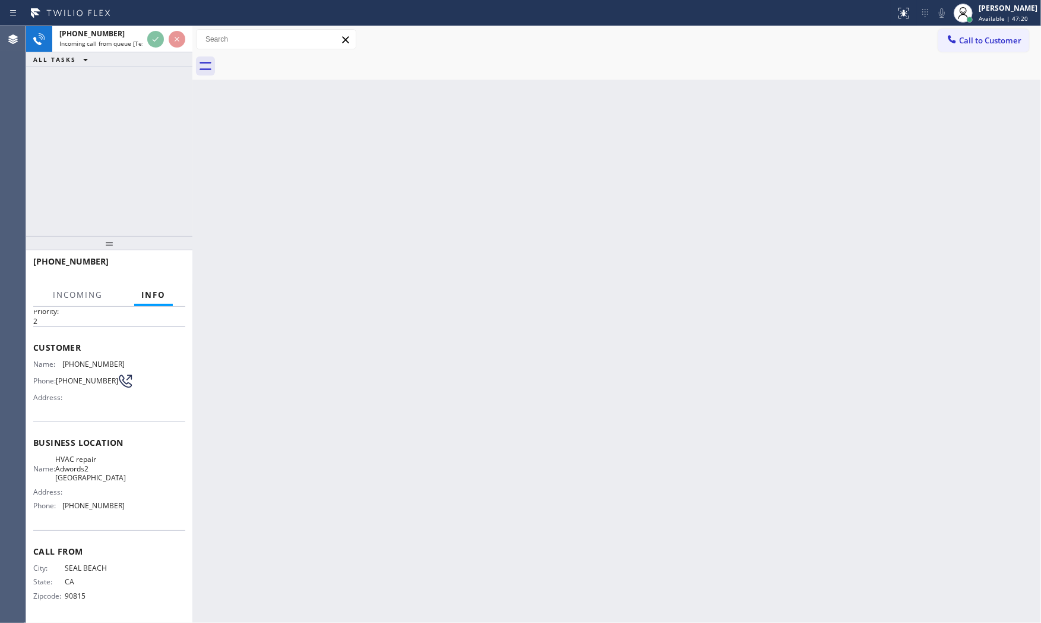
scroll to position [37, 0]
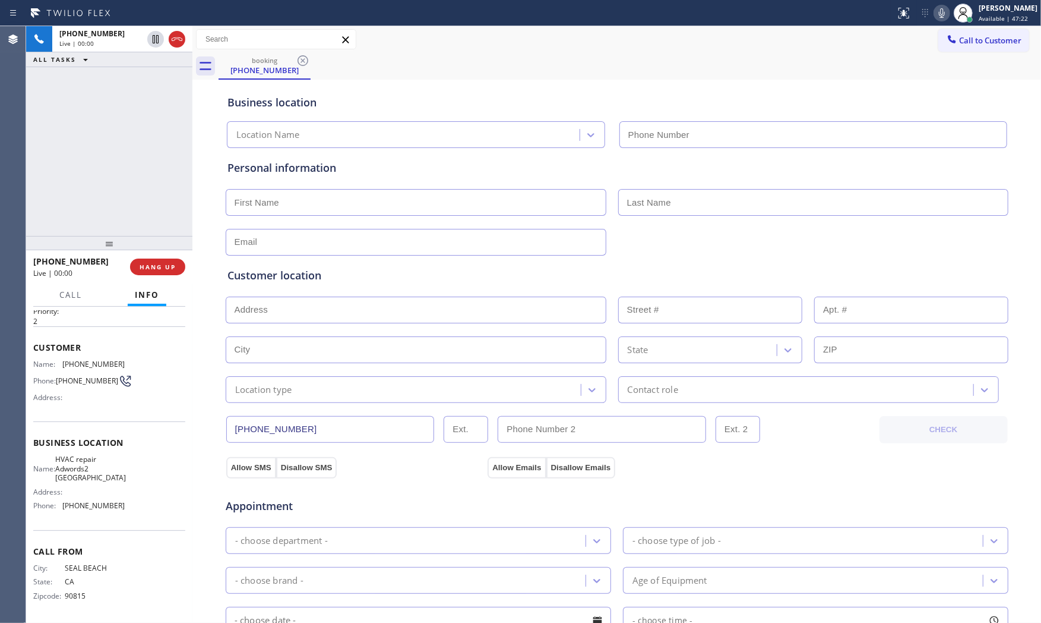
type input "[PHONE_NUMBER]"
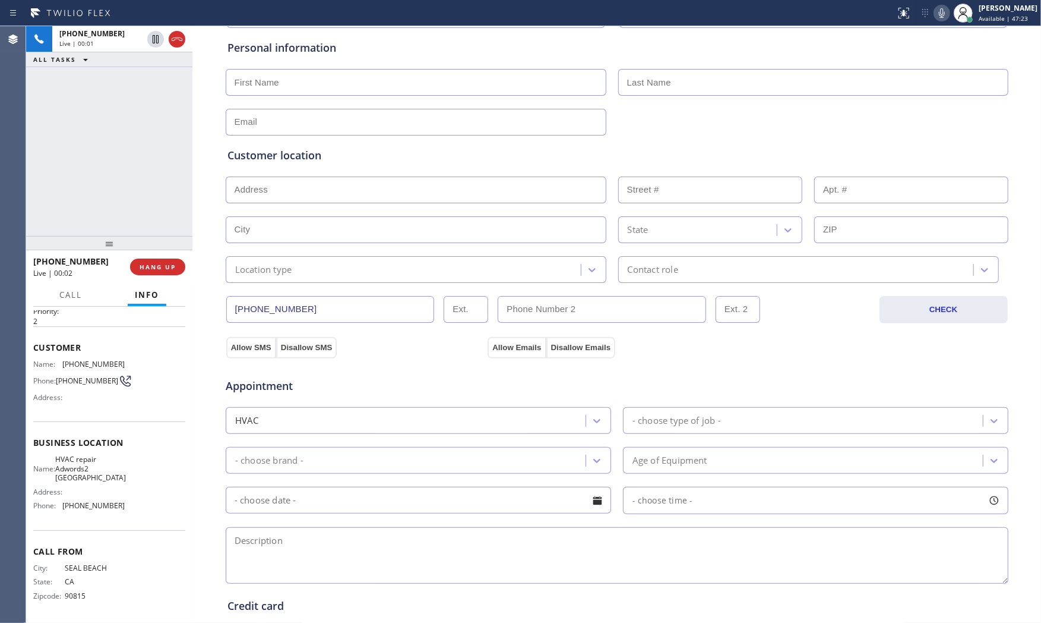
scroll to position [264, 0]
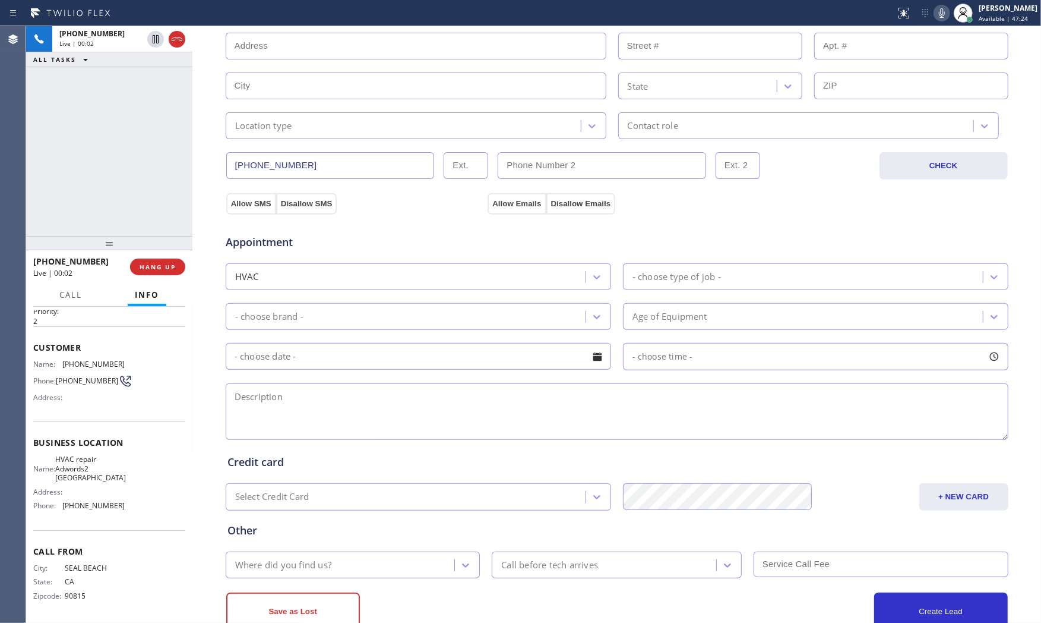
click at [115, 270] on div "Live | 00:02" at bounding box center [77, 273] width 89 height 10
click at [140, 269] on button "HANG UP" at bounding box center [157, 266] width 55 height 17
click at [156, 269] on span "COMPLETE" at bounding box center [155, 267] width 41 height 8
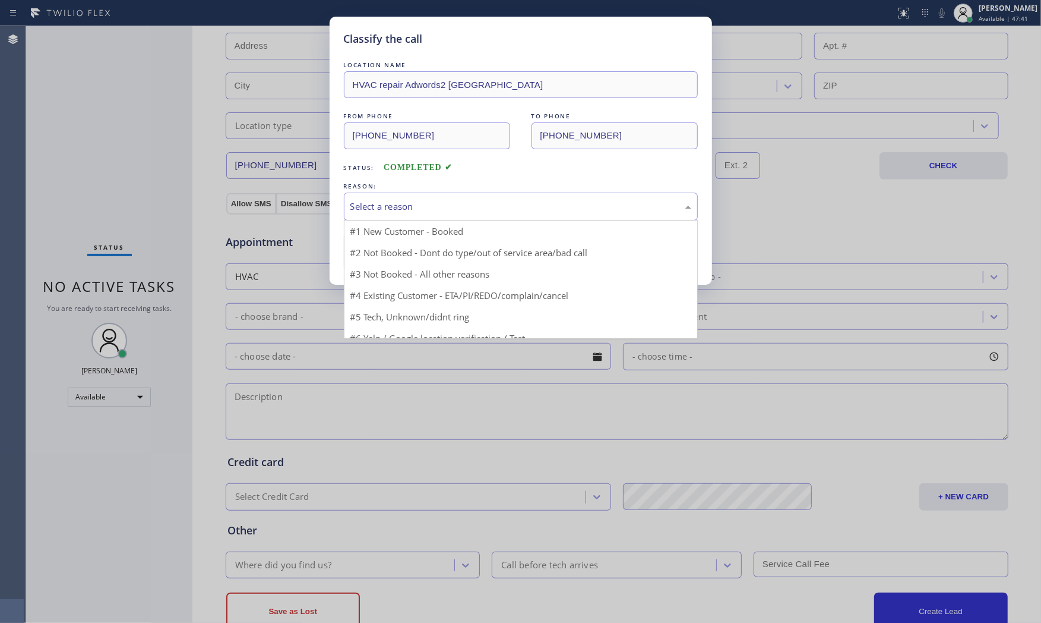
click at [411, 208] on div "Select a reason" at bounding box center [521, 207] width 341 height 14
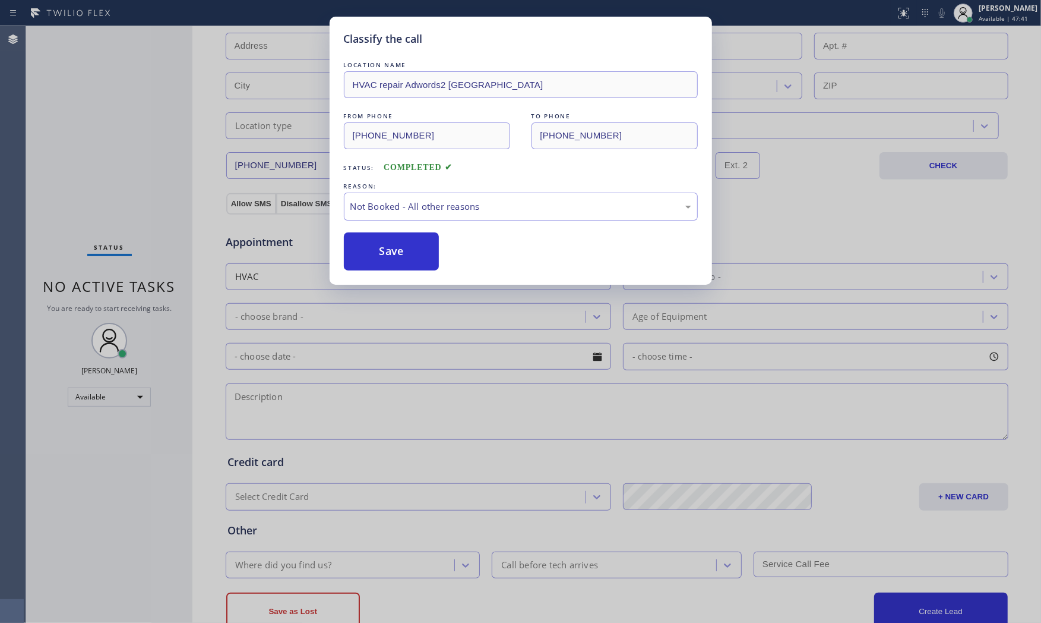
click at [387, 250] on button "Save" at bounding box center [392, 251] width 96 height 38
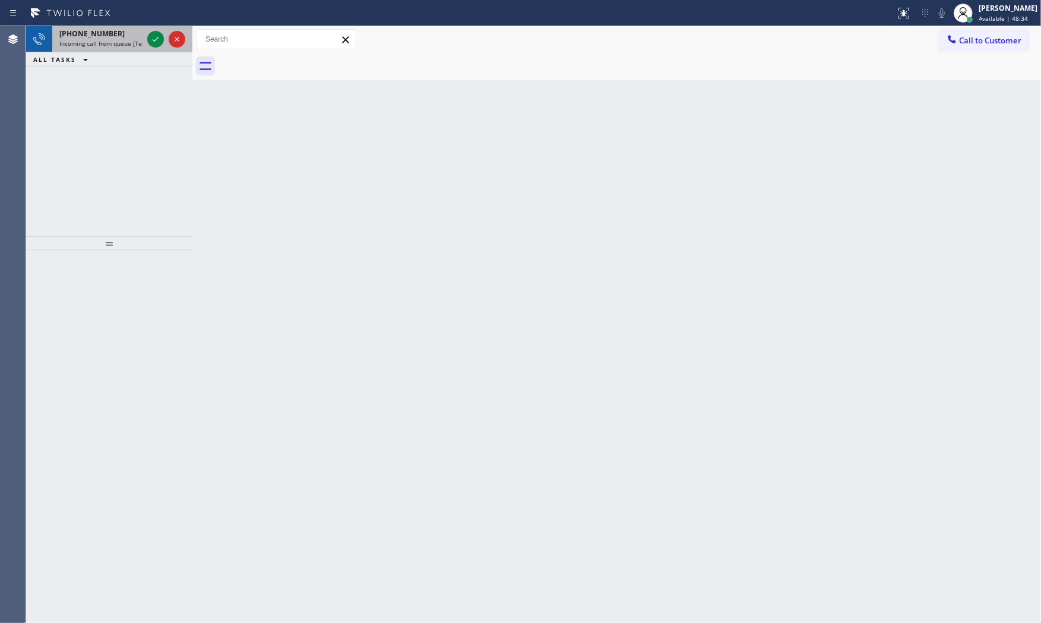
click at [140, 31] on div "[PHONE_NUMBER]" at bounding box center [100, 34] width 83 height 10
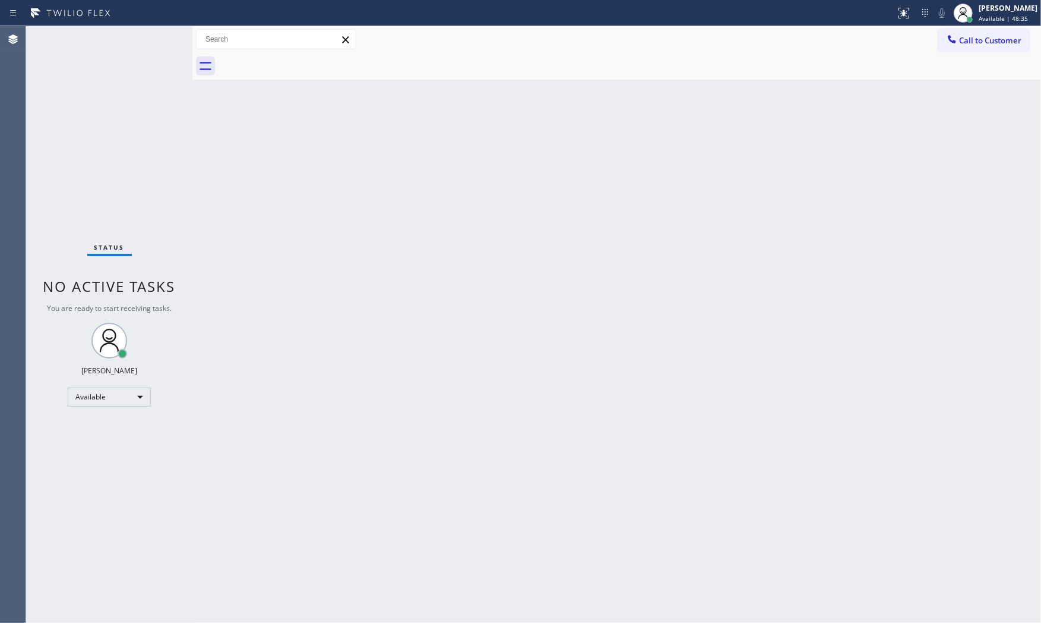
click at [154, 34] on div "Status No active tasks You are ready to start receiving tasks. [PERSON_NAME] Av…" at bounding box center [109, 324] width 166 height 596
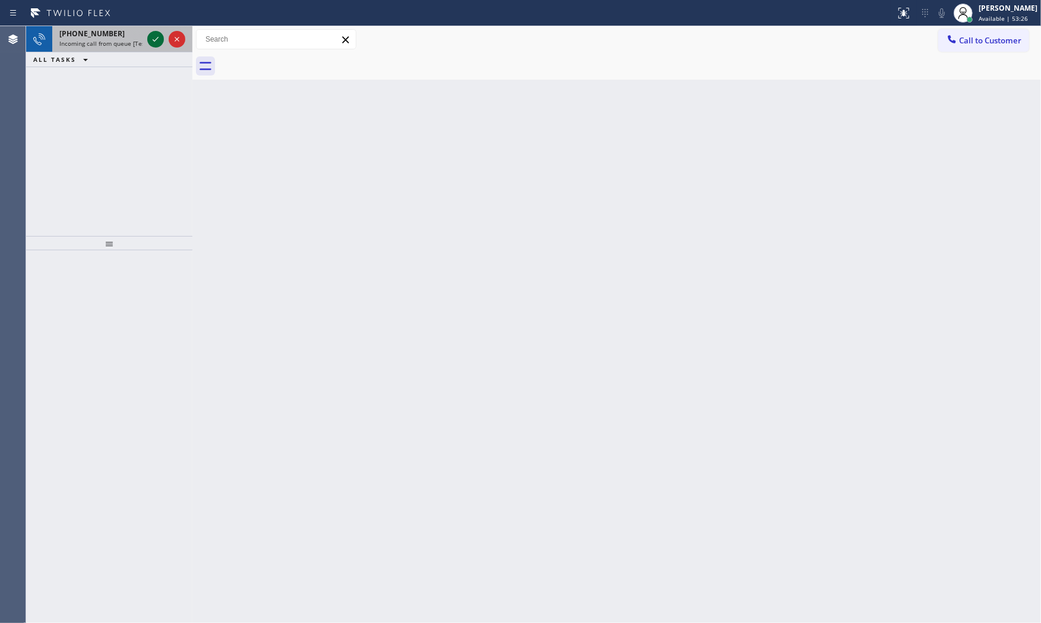
click at [150, 38] on icon at bounding box center [156, 39] width 14 height 14
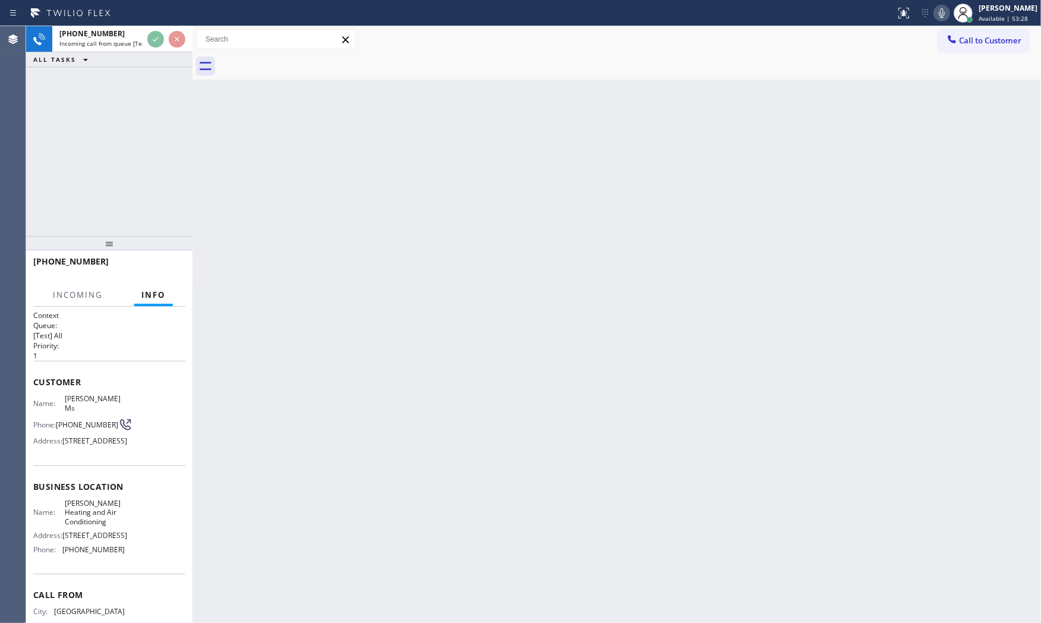
click at [169, 263] on div "[PHONE_NUMBER]" at bounding box center [105, 260] width 144 height 11
click at [170, 257] on div "[PHONE_NUMBER]" at bounding box center [105, 260] width 144 height 11
click at [170, 254] on div "[PHONE_NUMBER]" at bounding box center [109, 266] width 152 height 31
click at [173, 264] on span "HANG UP" at bounding box center [158, 267] width 36 height 8
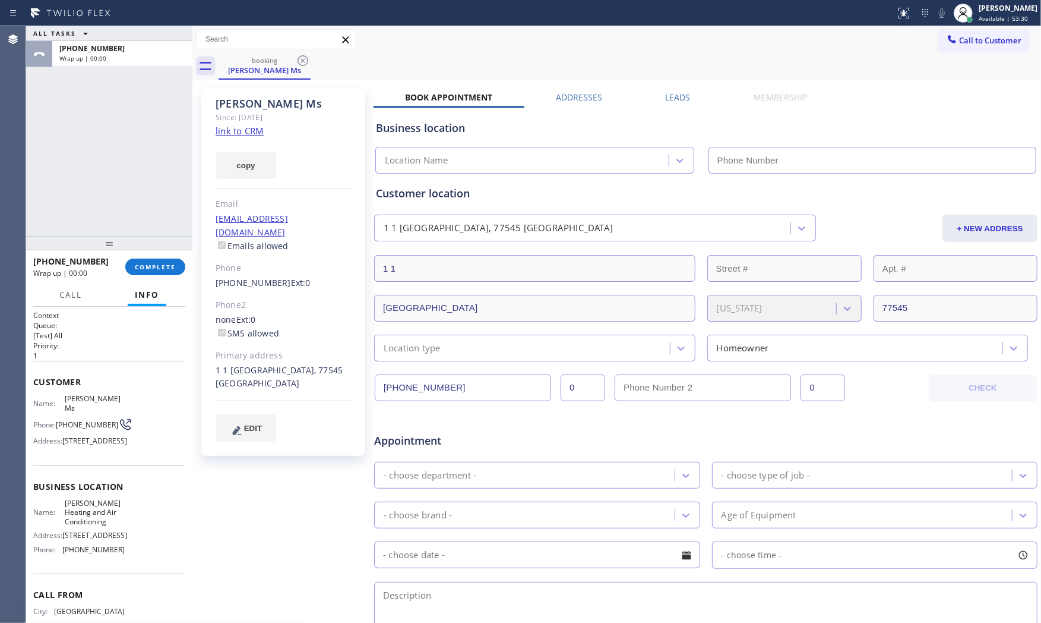
type input "[PHONE_NUMBER]"
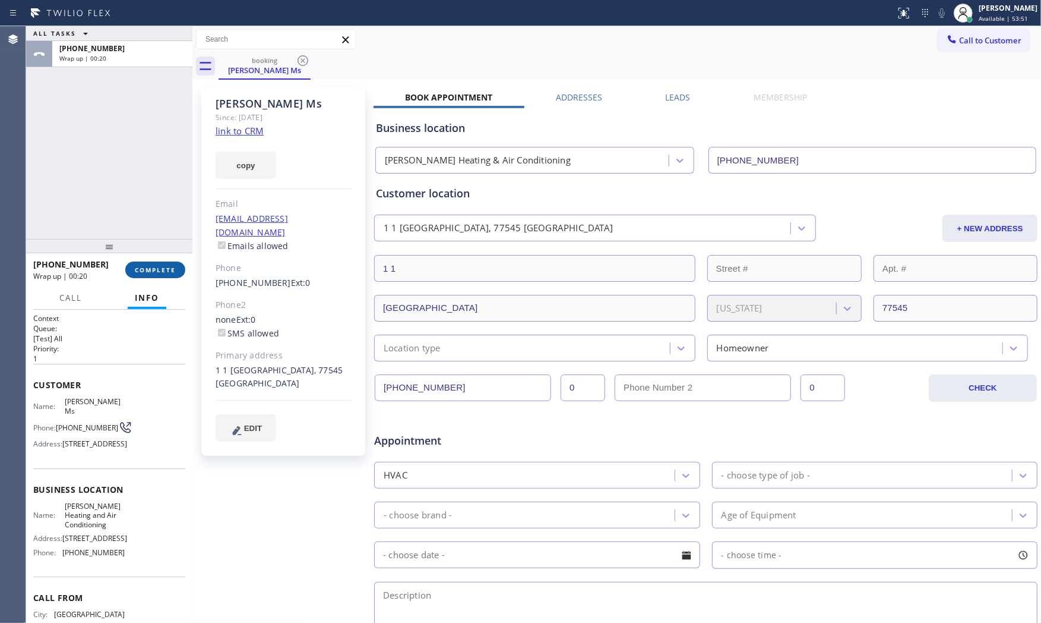
drag, startPoint x: 151, startPoint y: 253, endPoint x: 171, endPoint y: 282, distance: 34.8
click at [156, 253] on div at bounding box center [109, 246] width 166 height 14
click at [171, 278] on button "COMPLETE" at bounding box center [155, 269] width 60 height 17
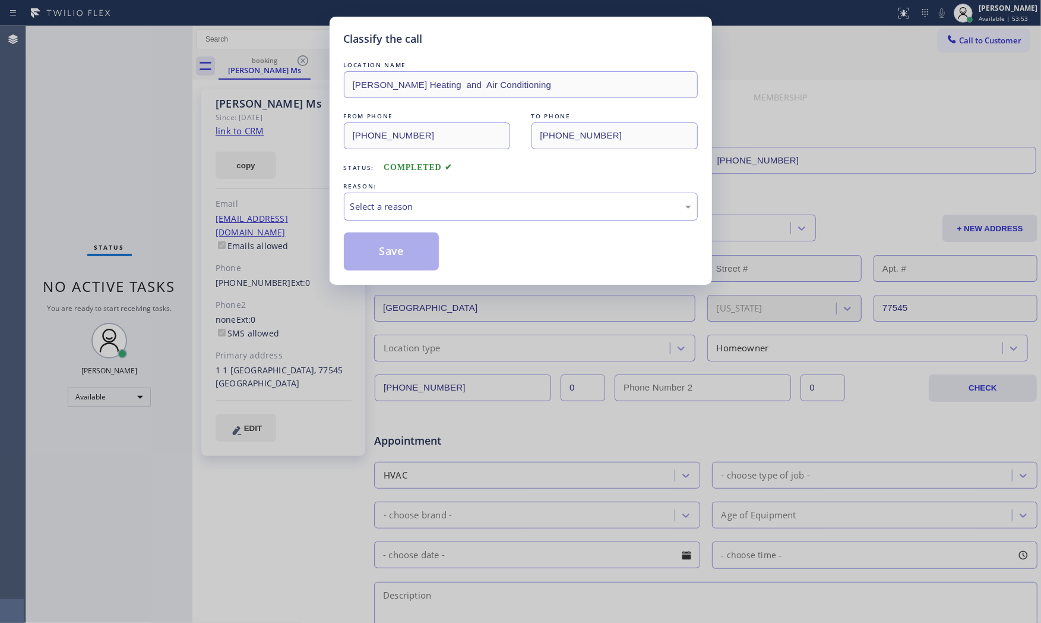
click at [264, 132] on div "Classify the call LOCATION NAME [PERSON_NAME] Heating and Air Conditioning FROM…" at bounding box center [520, 311] width 1041 height 623
click at [352, 220] on div "Select a reason" at bounding box center [521, 206] width 354 height 28
click at [385, 254] on button "Save" at bounding box center [392, 251] width 96 height 38
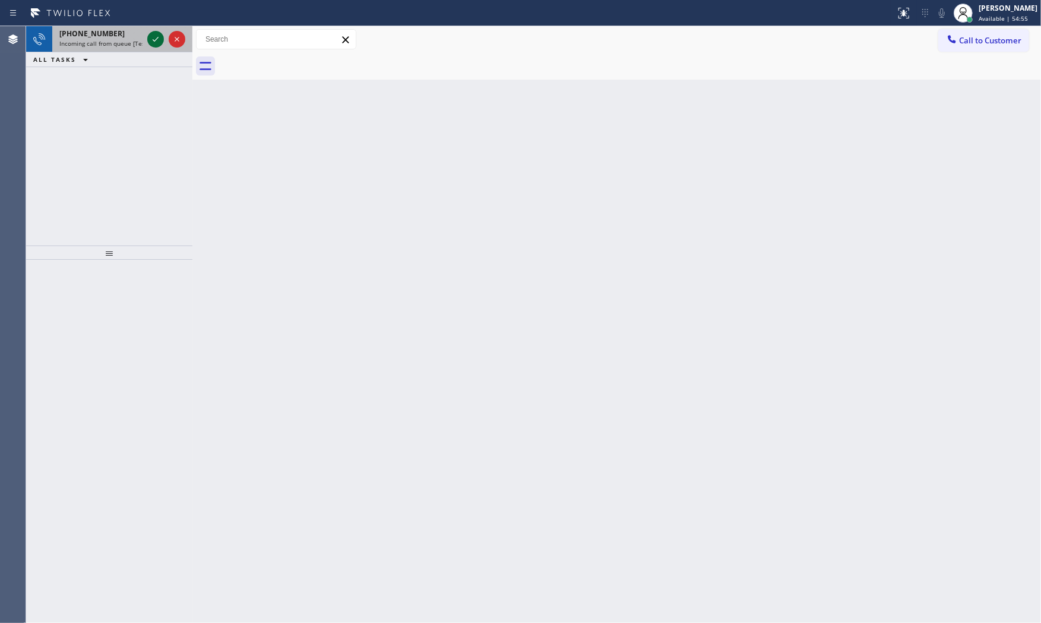
click at [159, 34] on icon at bounding box center [156, 39] width 14 height 14
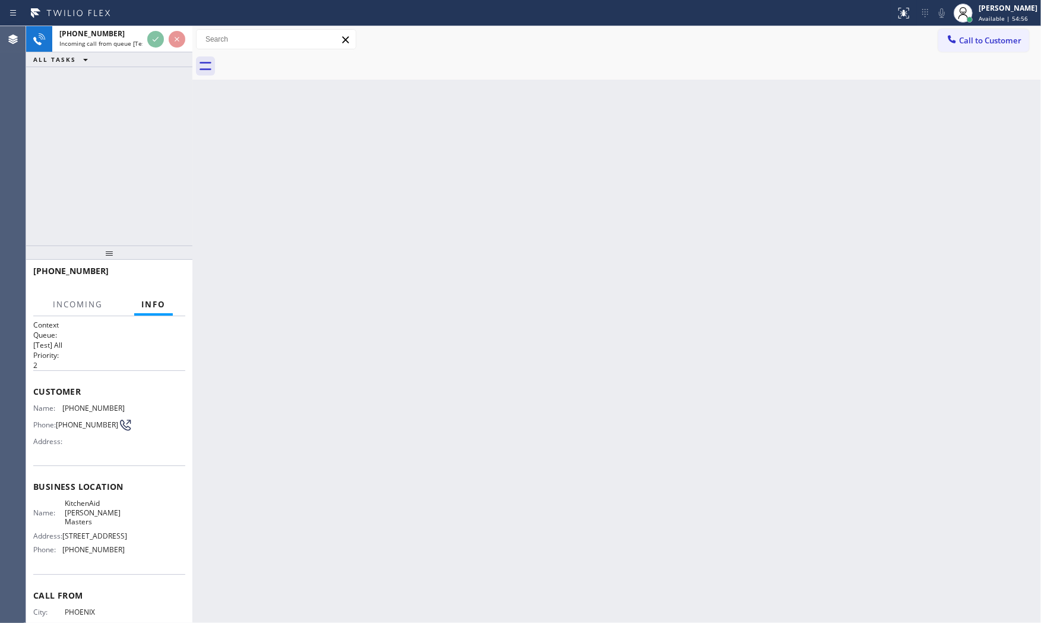
scroll to position [46, 0]
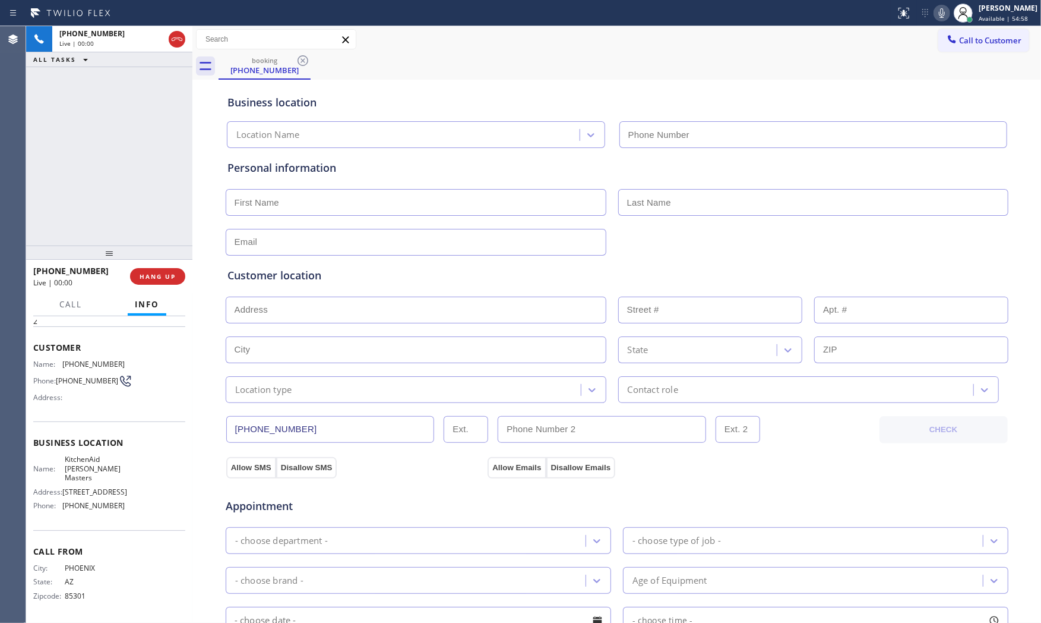
type input "[PHONE_NUMBER]"
click at [942, 18] on icon at bounding box center [942, 13] width 14 height 14
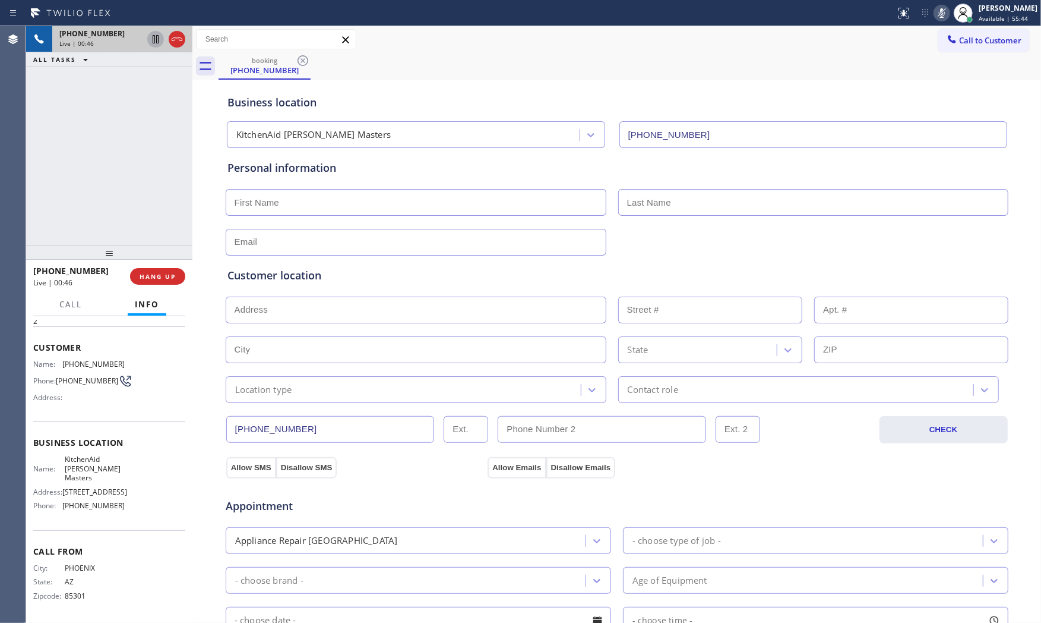
click at [158, 42] on icon at bounding box center [156, 39] width 6 height 8
click at [935, 1] on div "Status report No issues detected If you experience an issue, please download th…" at bounding box center [966, 13] width 150 height 26
click at [940, 8] on icon at bounding box center [942, 13] width 14 height 14
click at [151, 39] on icon at bounding box center [156, 39] width 14 height 14
click at [941, 14] on icon at bounding box center [942, 13] width 6 height 10
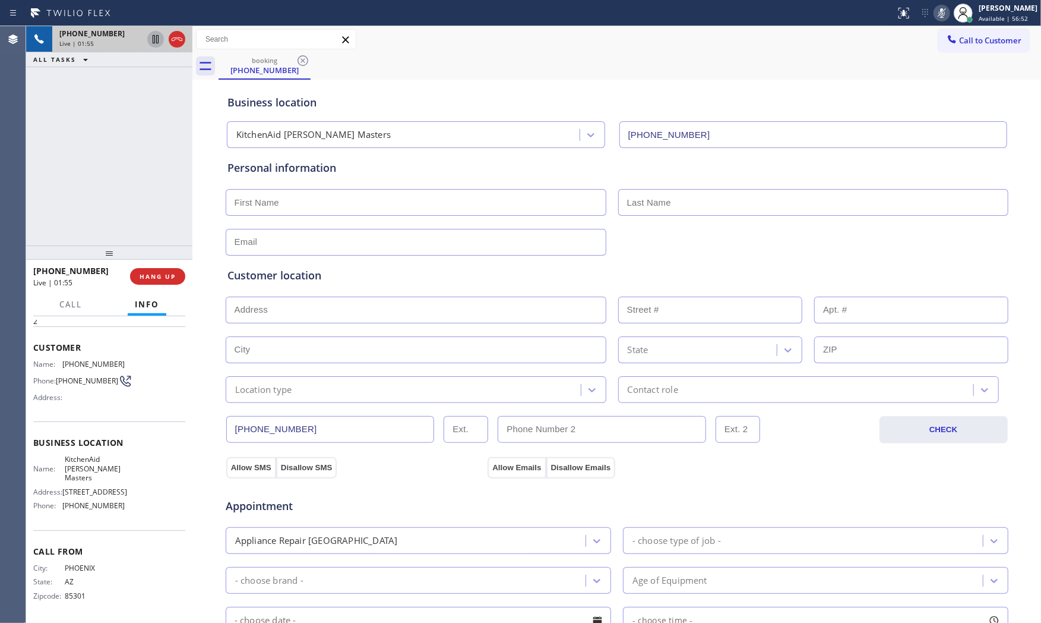
click at [941, 14] on icon at bounding box center [942, 13] width 6 height 10
click at [939, 15] on icon at bounding box center [942, 13] width 14 height 14
click at [939, 14] on icon at bounding box center [942, 13] width 14 height 14
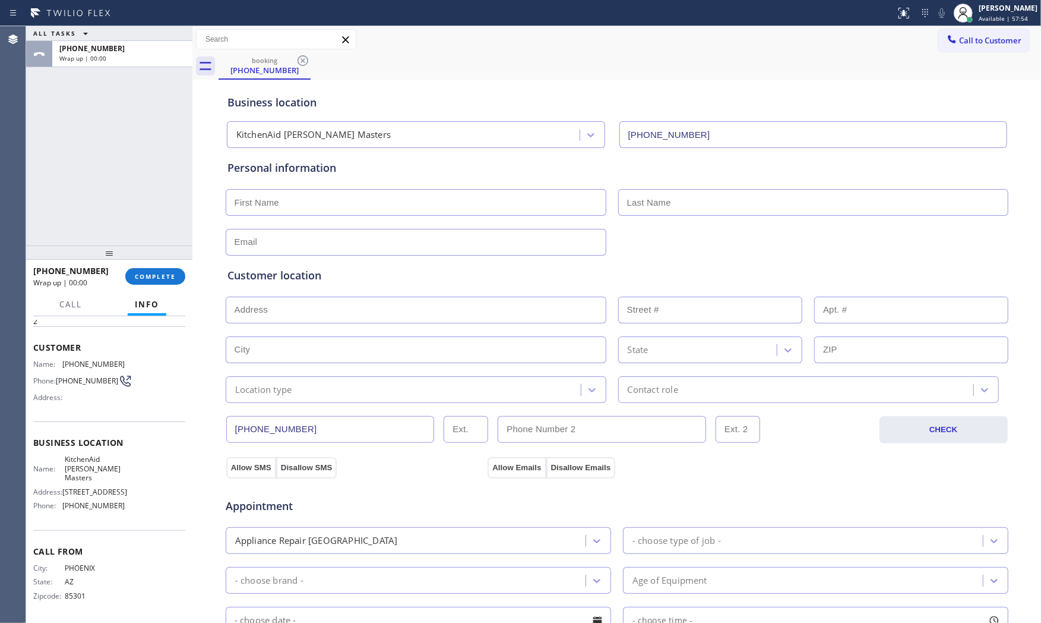
click at [288, 208] on input "text" at bounding box center [416, 202] width 381 height 27
type input "Mr"
type input "[PERSON_NAME]"
type input "[EMAIL_ADDRESS][DOMAIN_NAME]"
click at [271, 315] on input "text" at bounding box center [416, 309] width 381 height 27
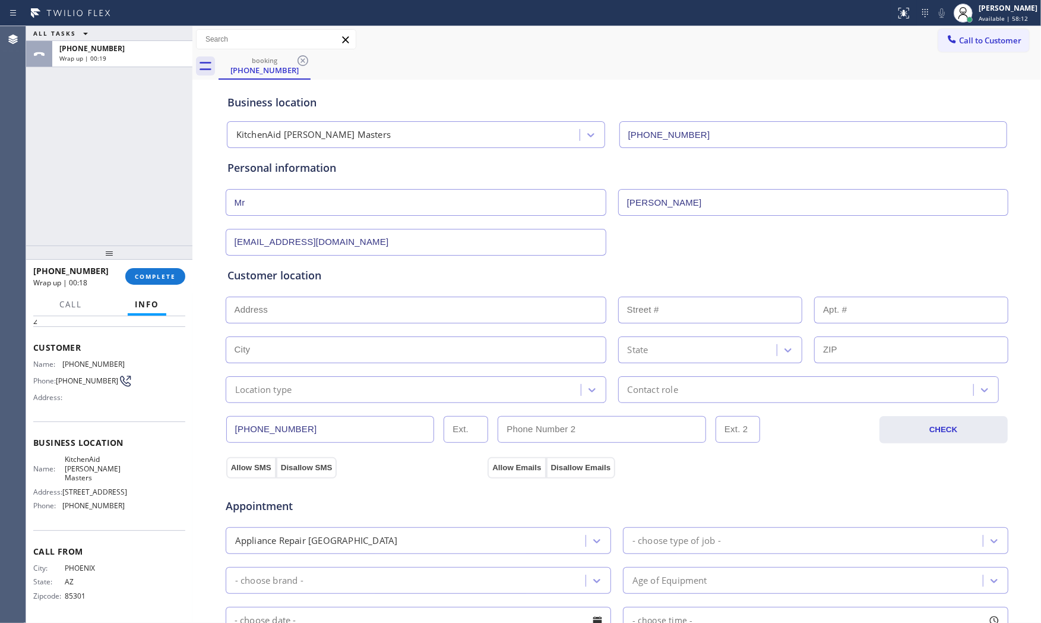
paste input "[GEOGRAPHIC_DATA], AZ 85028"
type input "[GEOGRAPHIC_DATA], AZ 85028, [GEOGRAPHIC_DATA]"
type input "Phoenix"
type input "85028"
click at [286, 403] on div "[PHONE_NUMBER] CHECK" at bounding box center [617, 423] width 784 height 40
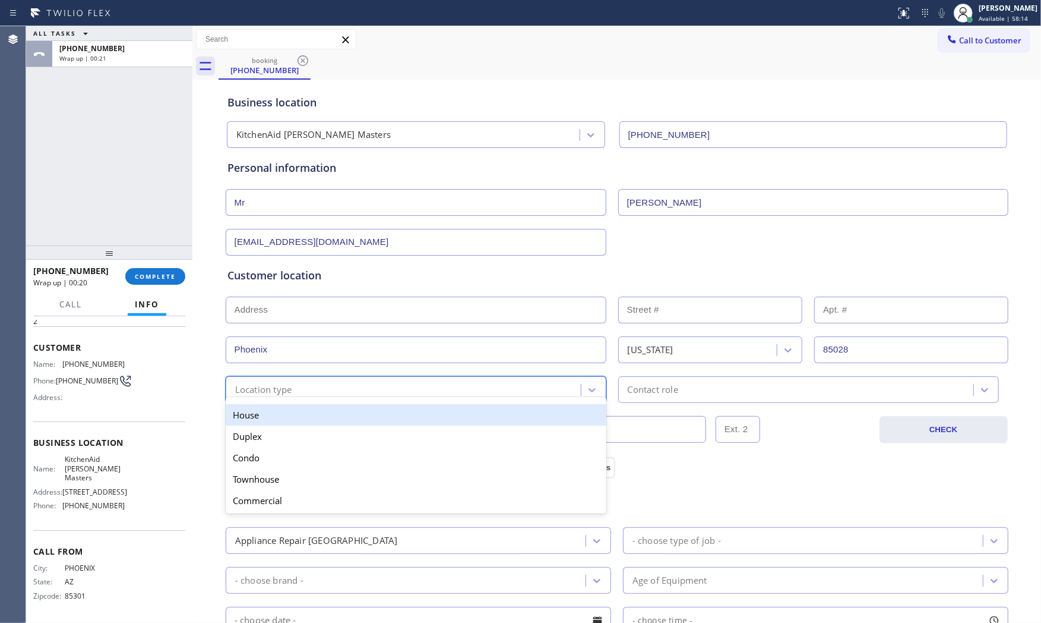
drag, startPoint x: 286, startPoint y: 390, endPoint x: 288, endPoint y: 414, distance: 23.8
click at [286, 394] on div "Location type" at bounding box center [263, 390] width 57 height 14
drag, startPoint x: 288, startPoint y: 414, endPoint x: 487, endPoint y: 410, distance: 199.7
click at [293, 414] on div "House" at bounding box center [416, 414] width 381 height 21
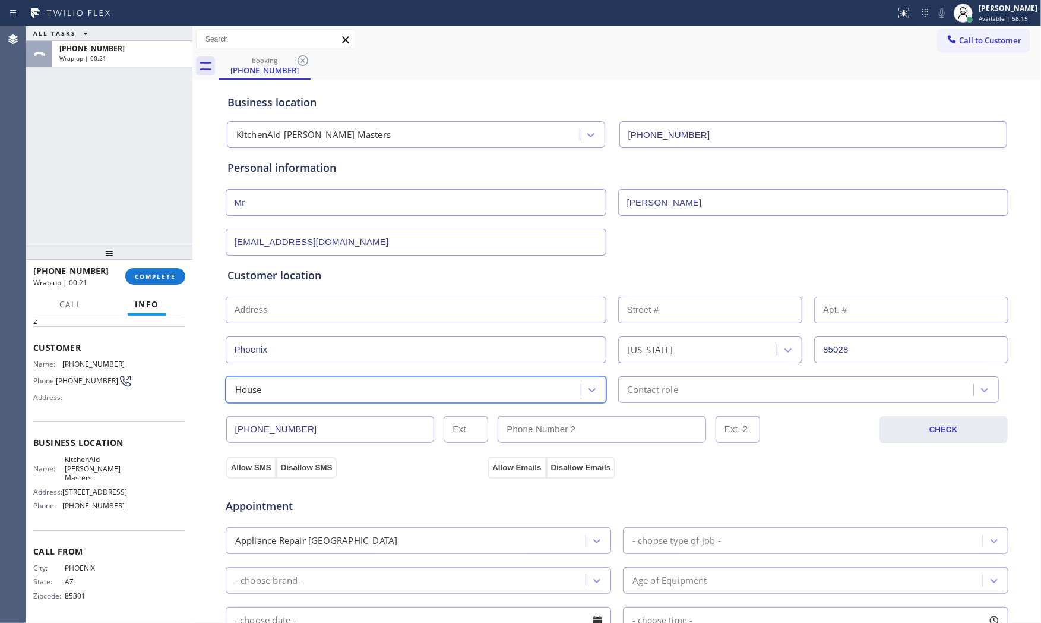
click at [692, 396] on div "Contact role" at bounding box center [798, 389] width 352 height 21
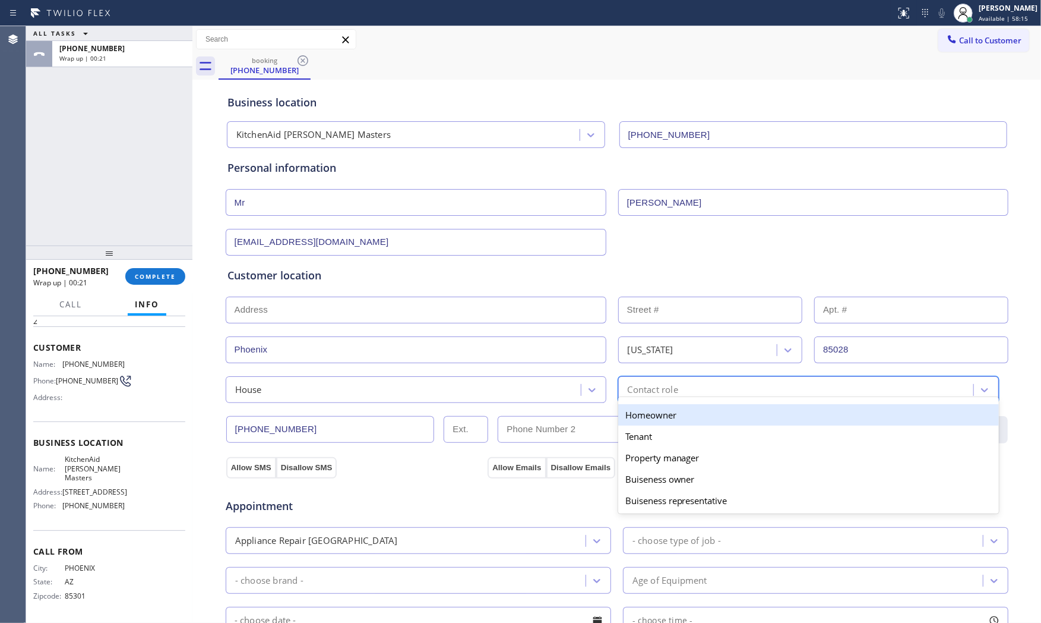
click at [674, 422] on div "Homeowner" at bounding box center [808, 414] width 381 height 21
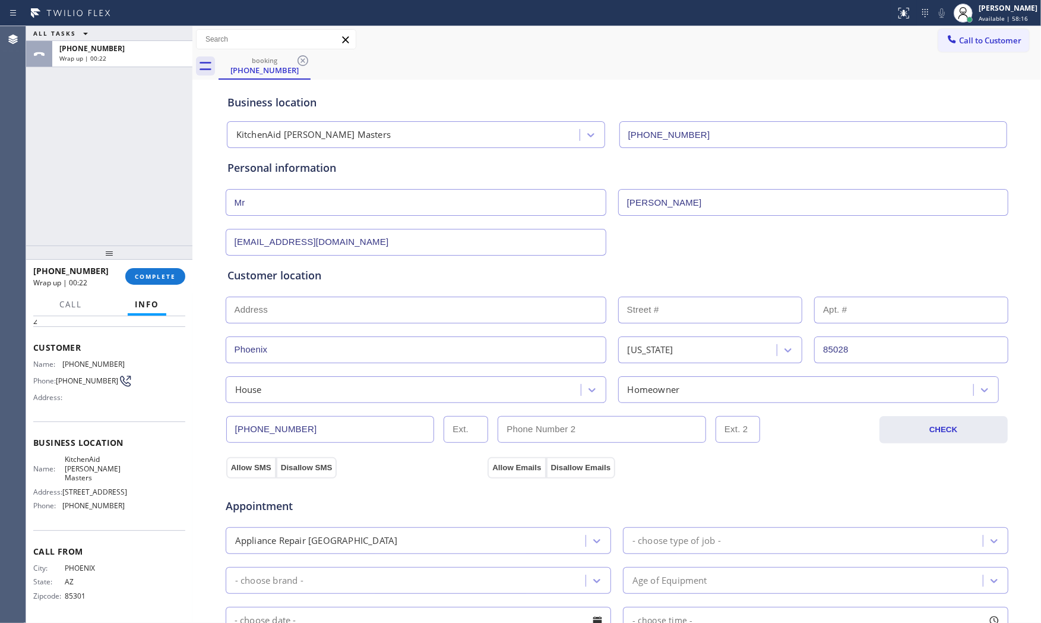
click at [246, 454] on div "Allow SMS Disallow SMS Allow Emails Disallow Emails" at bounding box center [617, 466] width 785 height 24
click at [246, 459] on button "Allow SMS" at bounding box center [251, 467] width 50 height 21
click at [525, 460] on button "Allow Emails" at bounding box center [517, 467] width 58 height 21
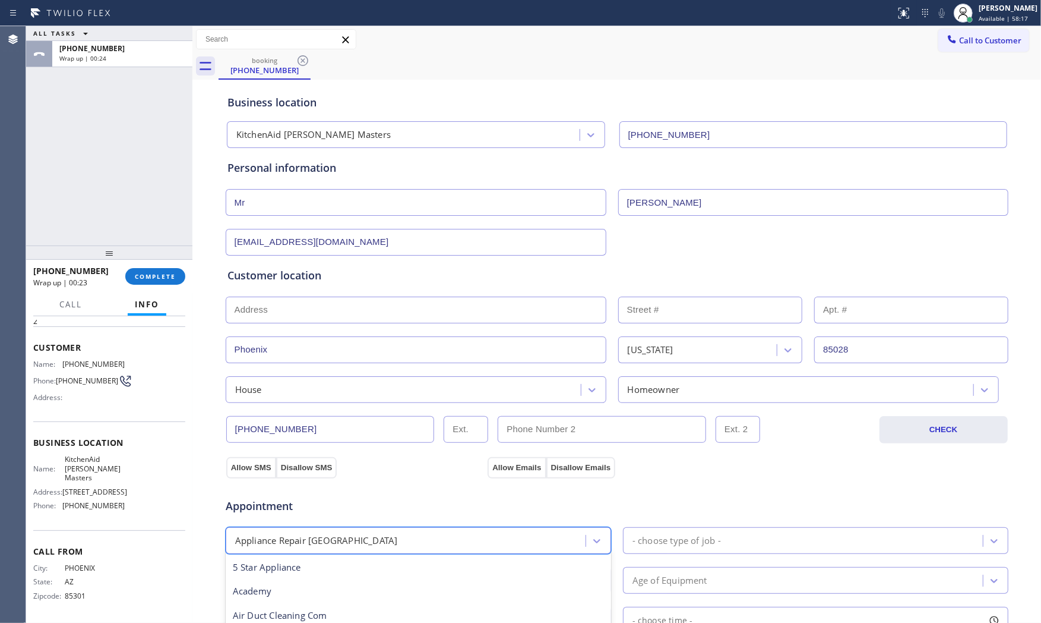
click at [434, 535] on div "Appliance Repair [GEOGRAPHIC_DATA]" at bounding box center [407, 540] width 356 height 21
type input "reg"
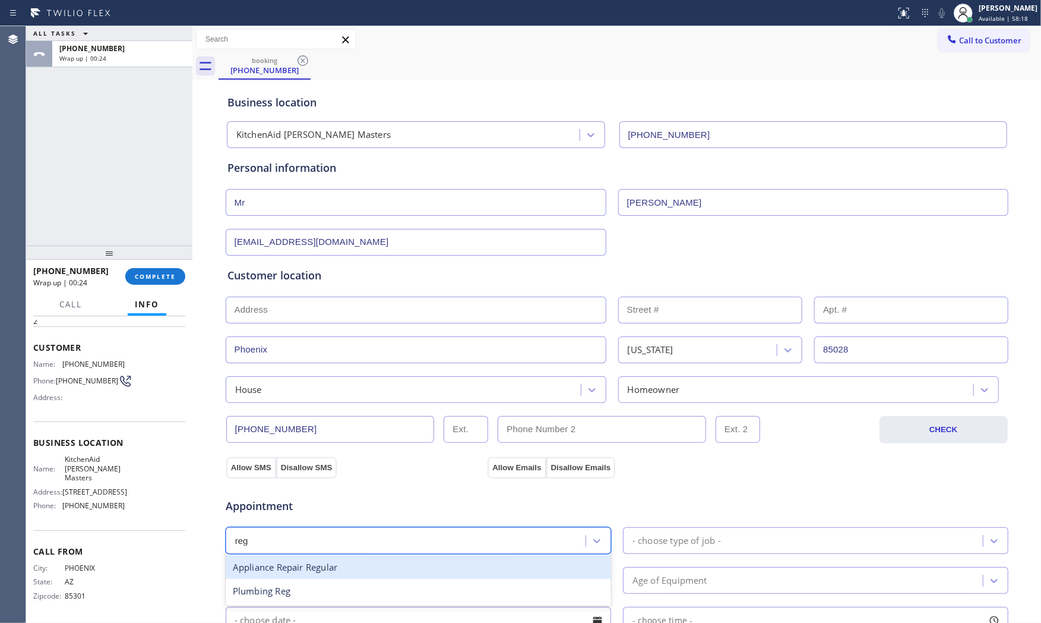
click at [388, 560] on div "Appliance Repair Regular" at bounding box center [419, 567] width 386 height 24
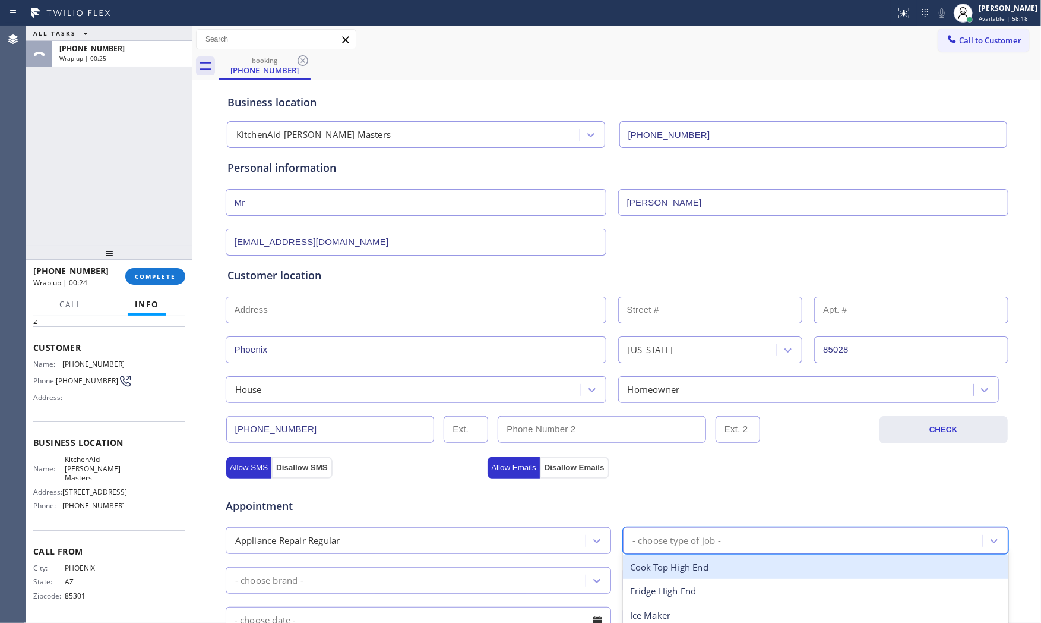
click at [708, 533] on div "- choose type of job -" at bounding box center [677, 540] width 89 height 14
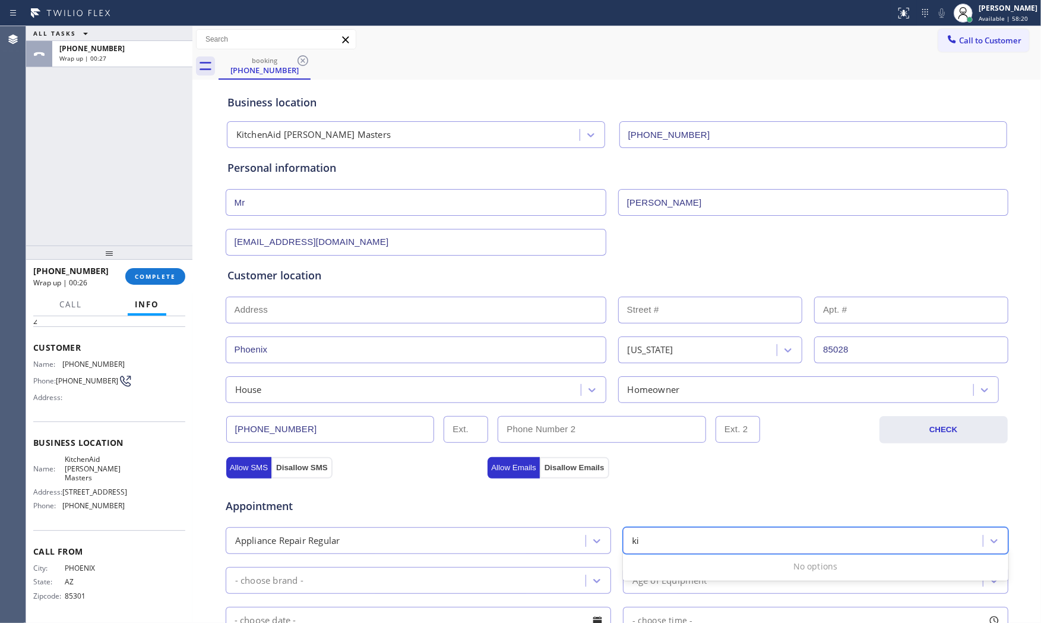
type input "k"
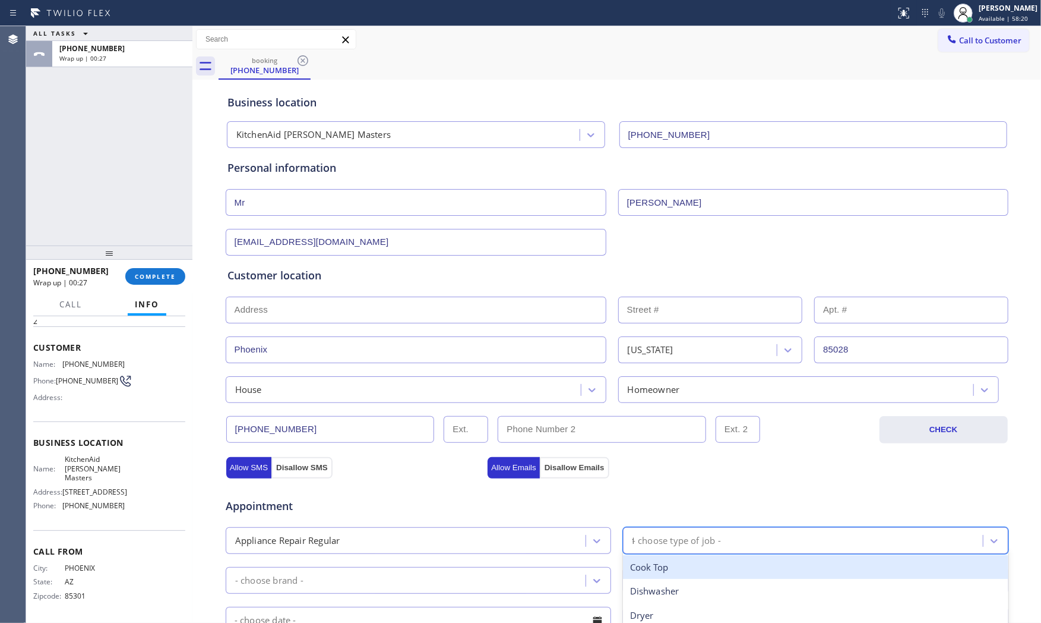
type input "fr"
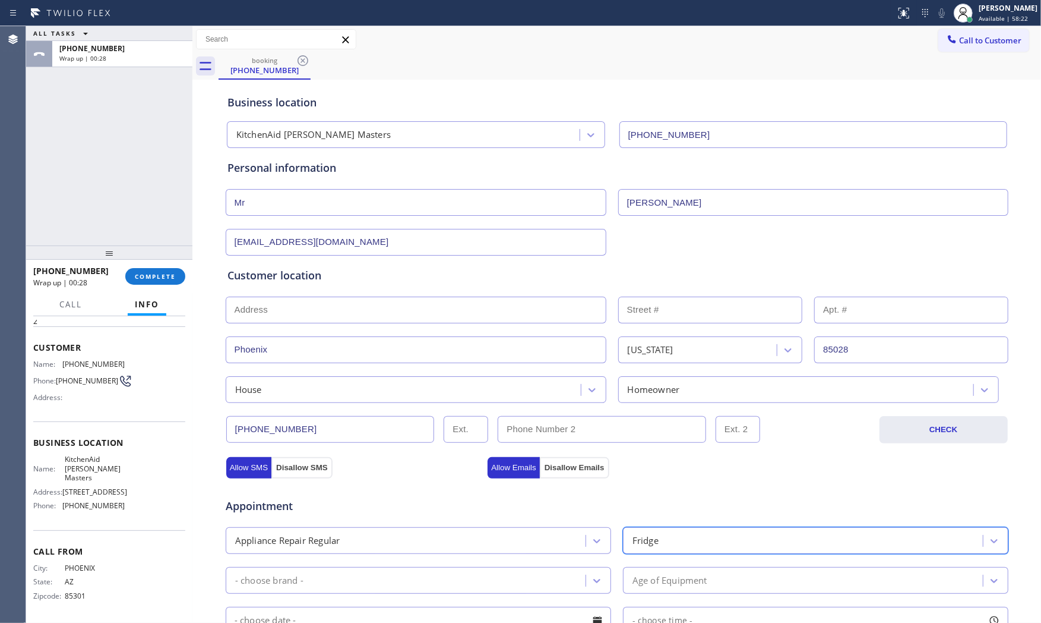
click at [501, 560] on div "Appointment Appliance Repair Regular option Fridge, selected. 14 results availa…" at bounding box center [617, 595] width 779 height 222
click at [495, 560] on div "- choose brand -" at bounding box center [407, 580] width 356 height 21
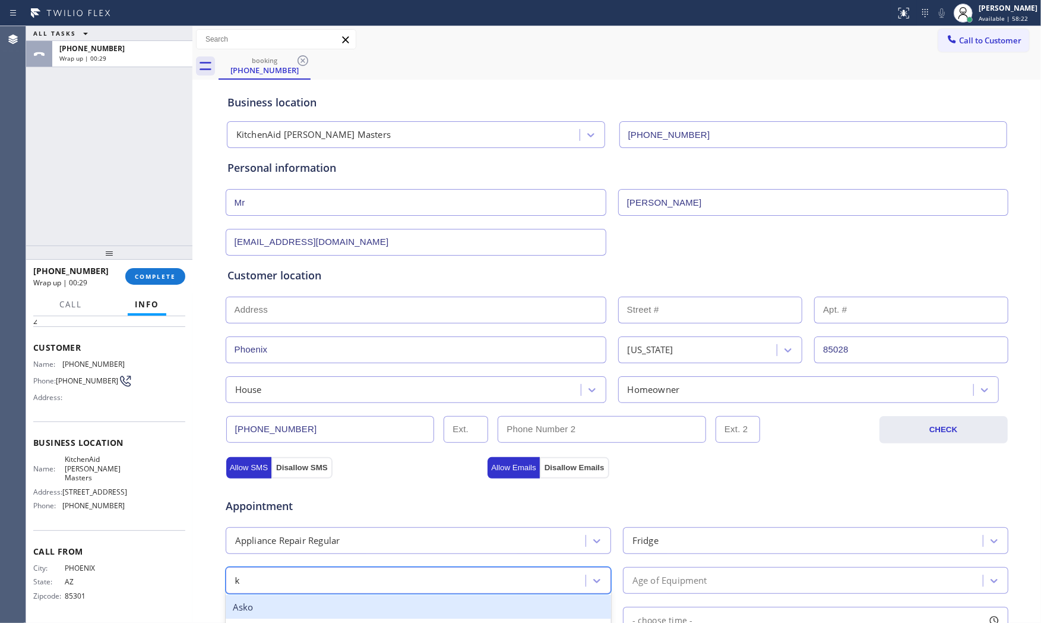
type input "ki"
click at [424, 560] on div "Kitchen Aid" at bounding box center [419, 607] width 386 height 24
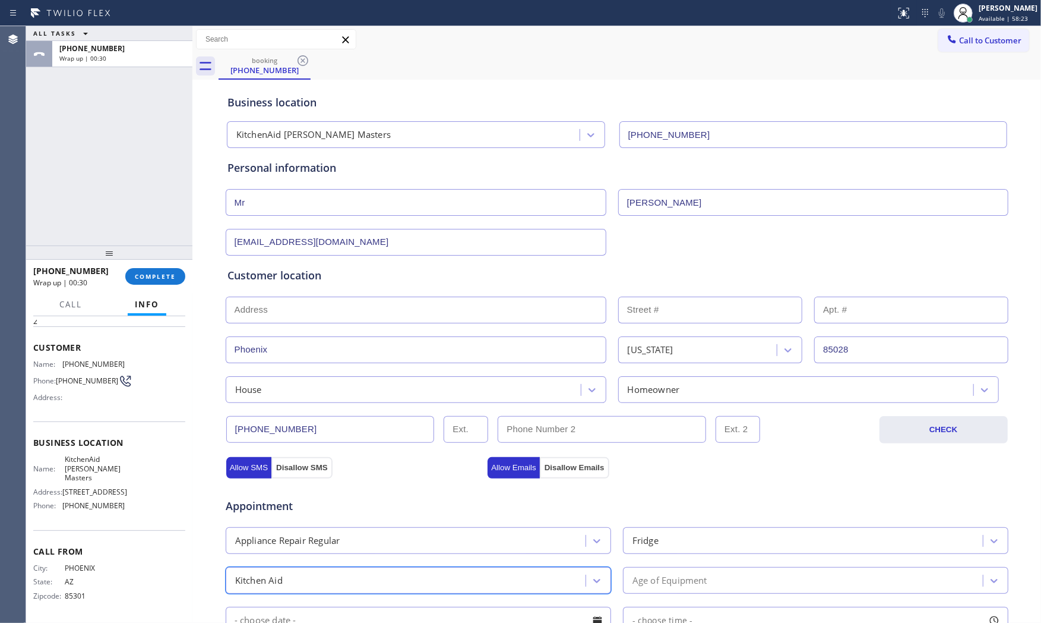
click at [681, 560] on div "Age of Equipment" at bounding box center [670, 580] width 75 height 14
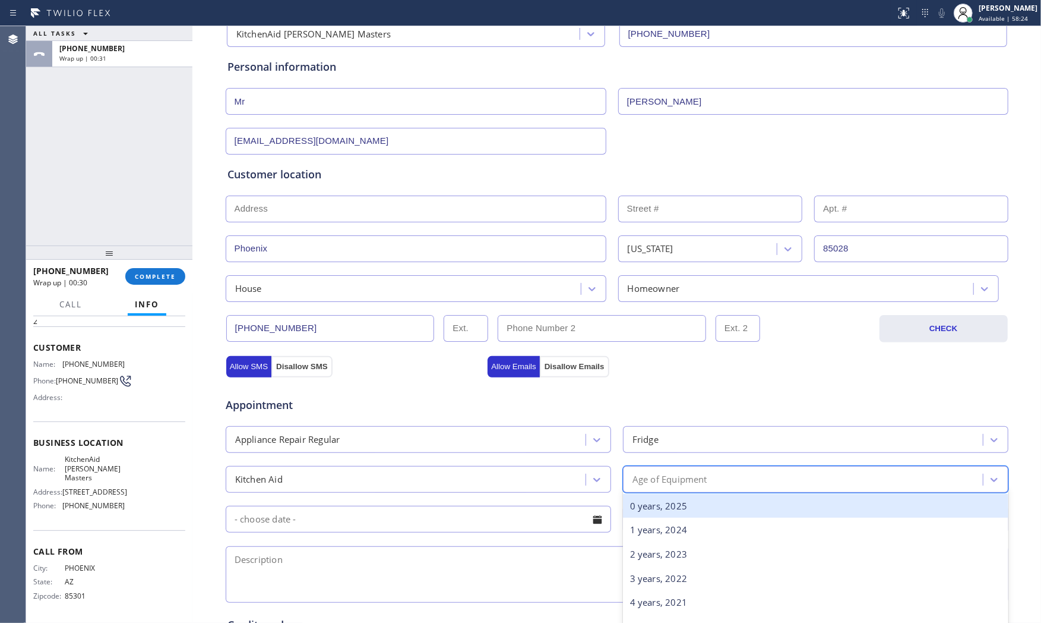
scroll to position [132, 0]
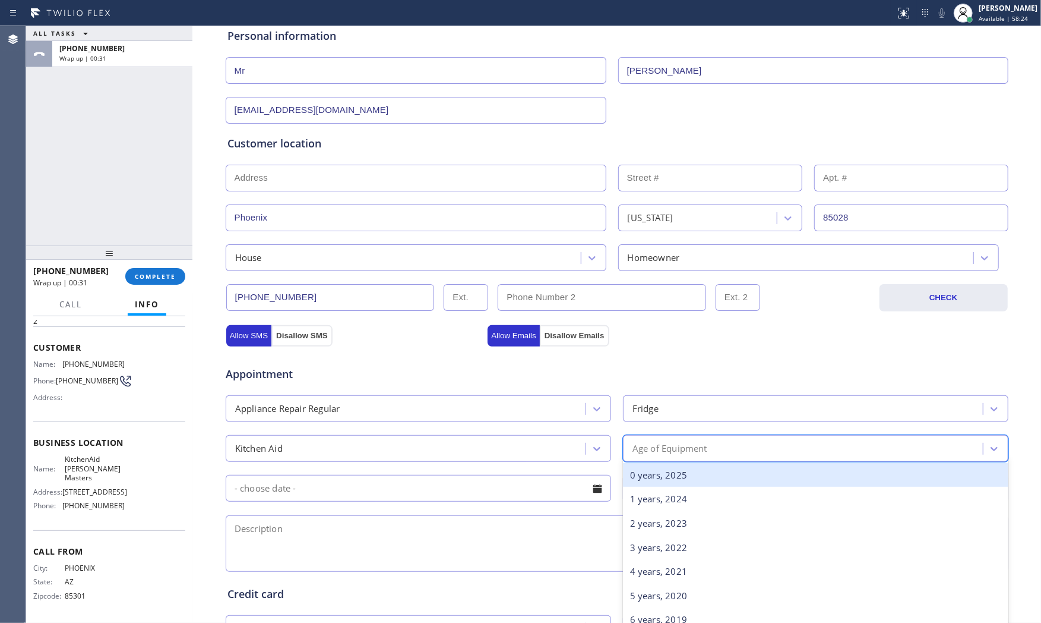
click at [680, 464] on div "0 years, 2025" at bounding box center [816, 475] width 386 height 24
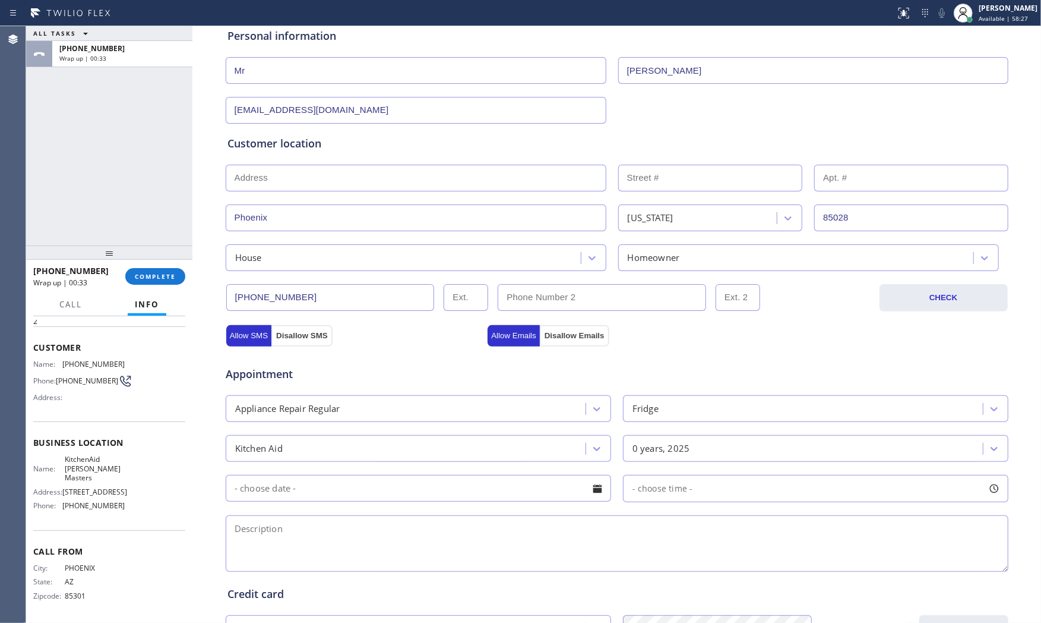
click at [523, 555] on textarea at bounding box center [617, 543] width 783 height 56
paste textarea "KitchenAid | fridge | want to buy water filters for the fridge | [GEOGRAPHIC_DA…"
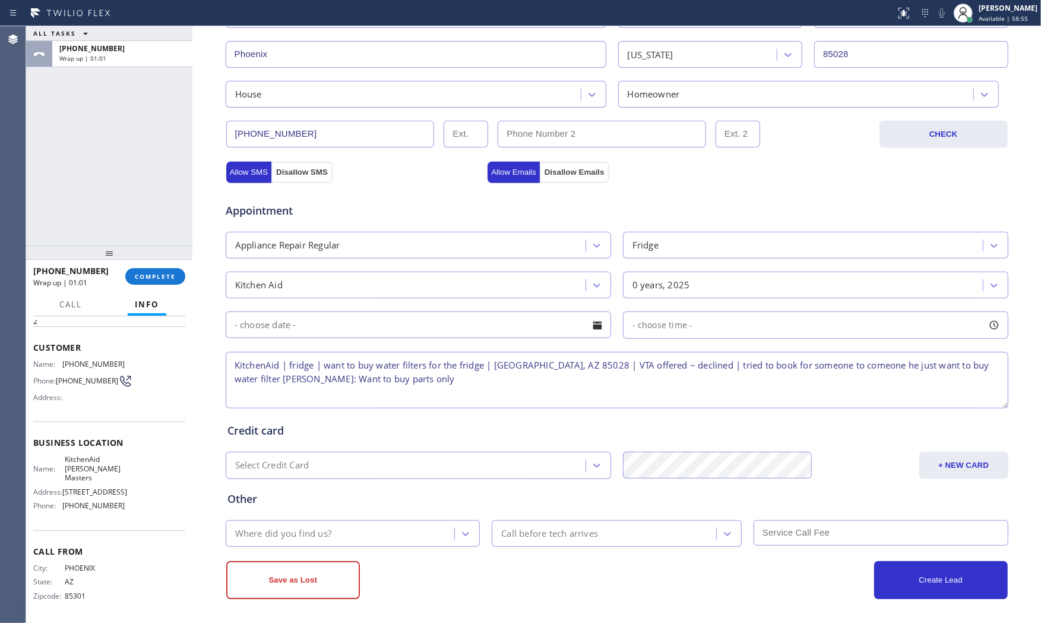
scroll to position [298, 0]
type textarea "KitchenAid | fridge | want to buy water filters for the fridge | [GEOGRAPHIC_DA…"
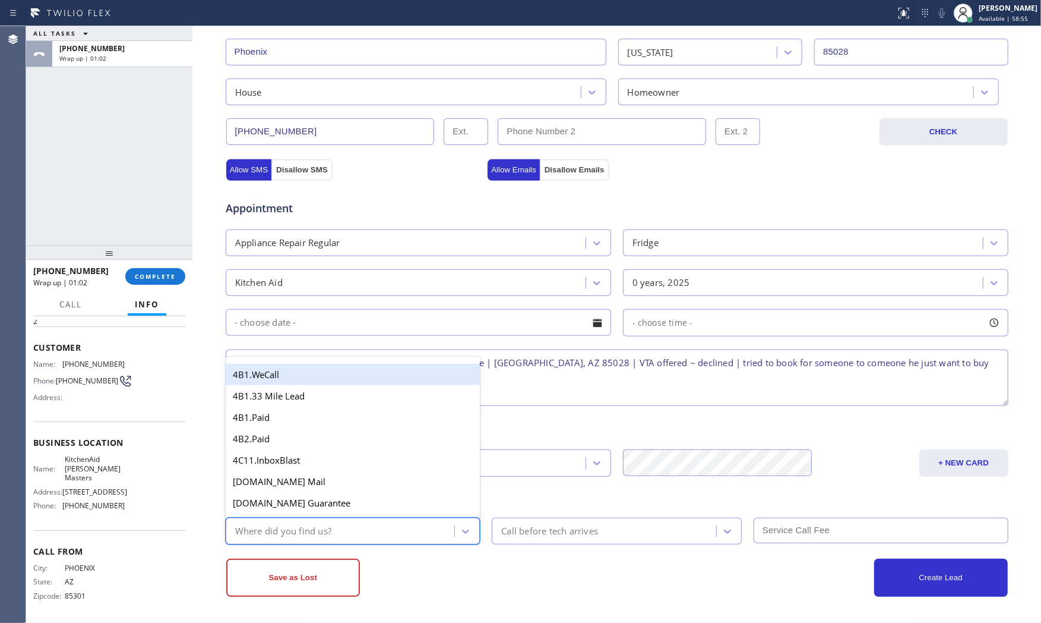
click at [351, 539] on div "Where did you find us?" at bounding box center [342, 530] width 226 height 21
type input "goo"
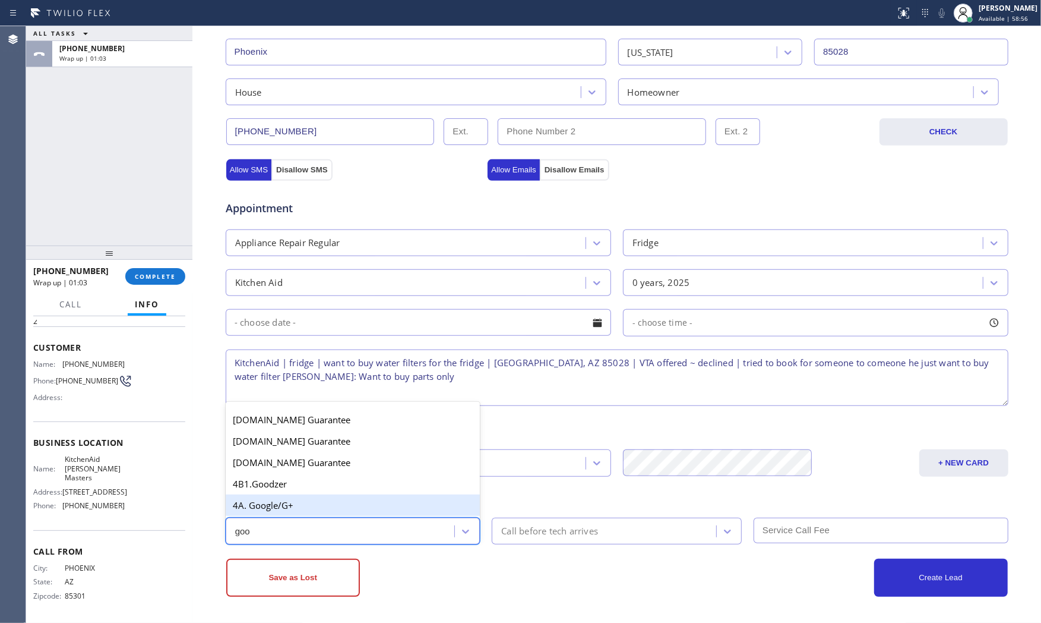
click at [345, 508] on div "4A. Google/G+" at bounding box center [353, 504] width 255 height 21
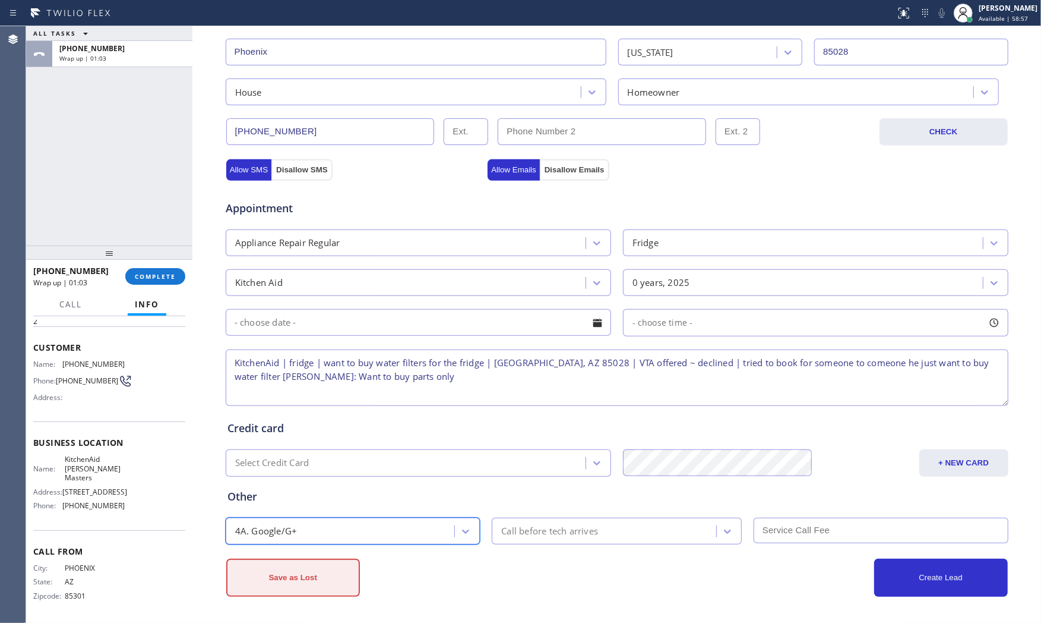
click at [314, 560] on button "Save as Lost" at bounding box center [293, 577] width 134 height 38
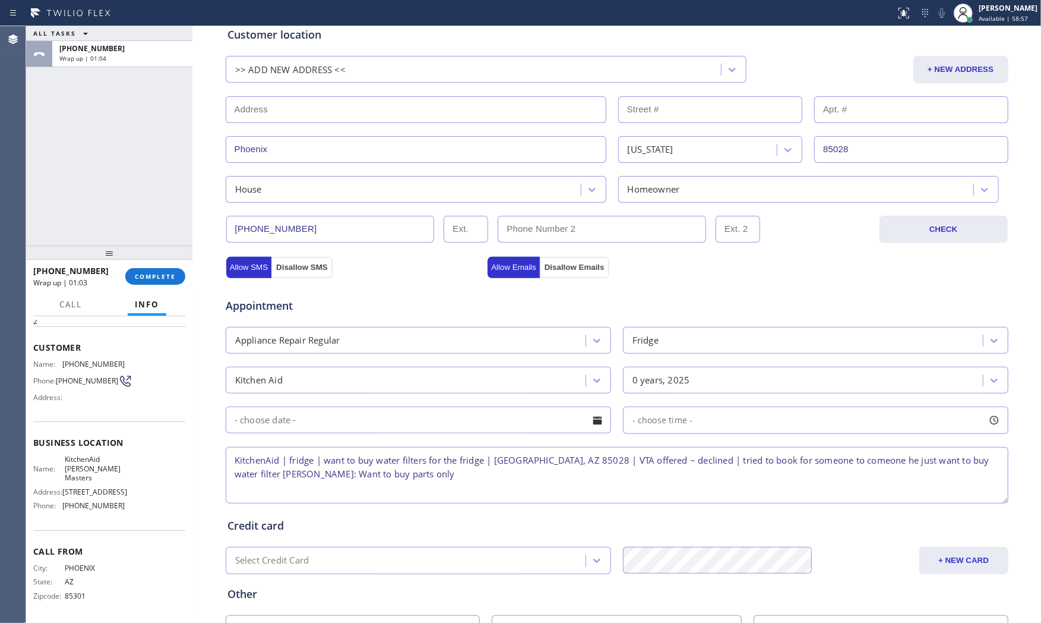
scroll to position [0, 0]
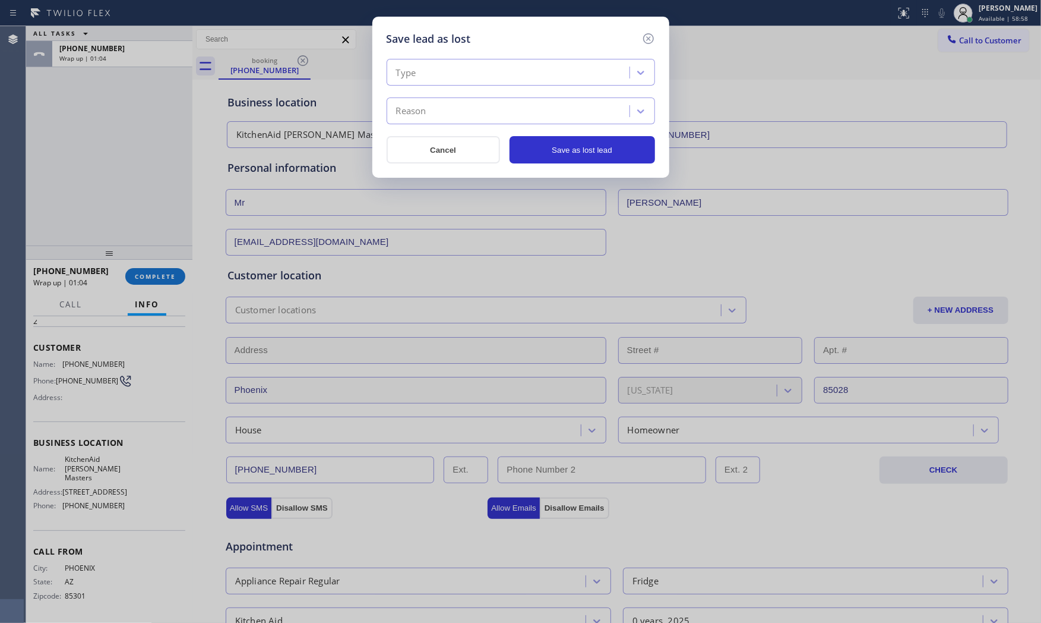
click at [438, 68] on div "Type" at bounding box center [509, 72] width 239 height 21
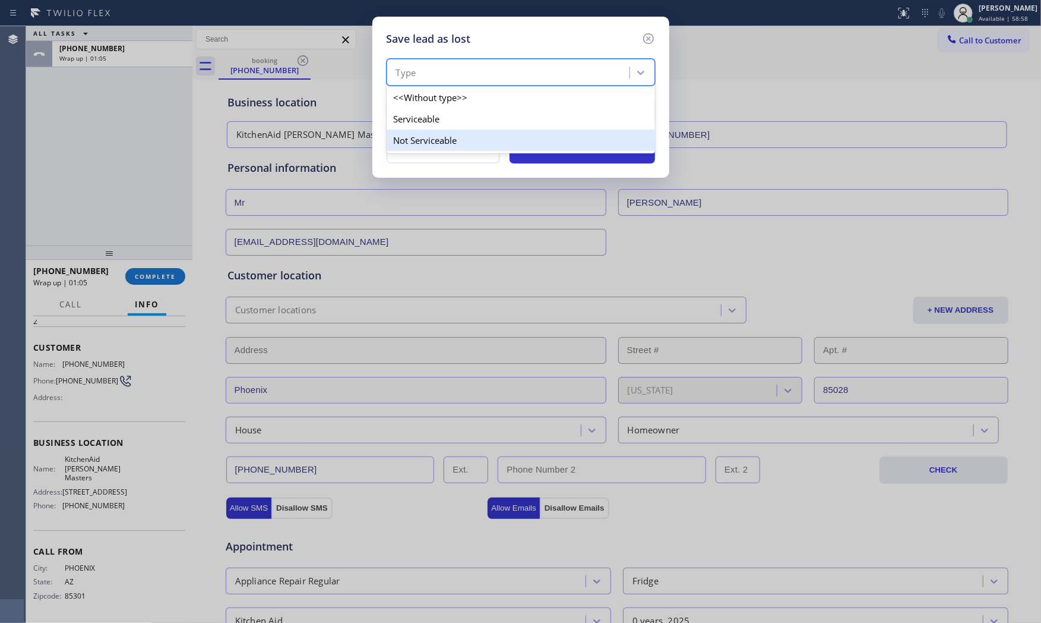
drag, startPoint x: 440, startPoint y: 133, endPoint x: 446, endPoint y: 110, distance: 23.3
click at [440, 131] on div "Not Serviceable" at bounding box center [521, 140] width 269 height 21
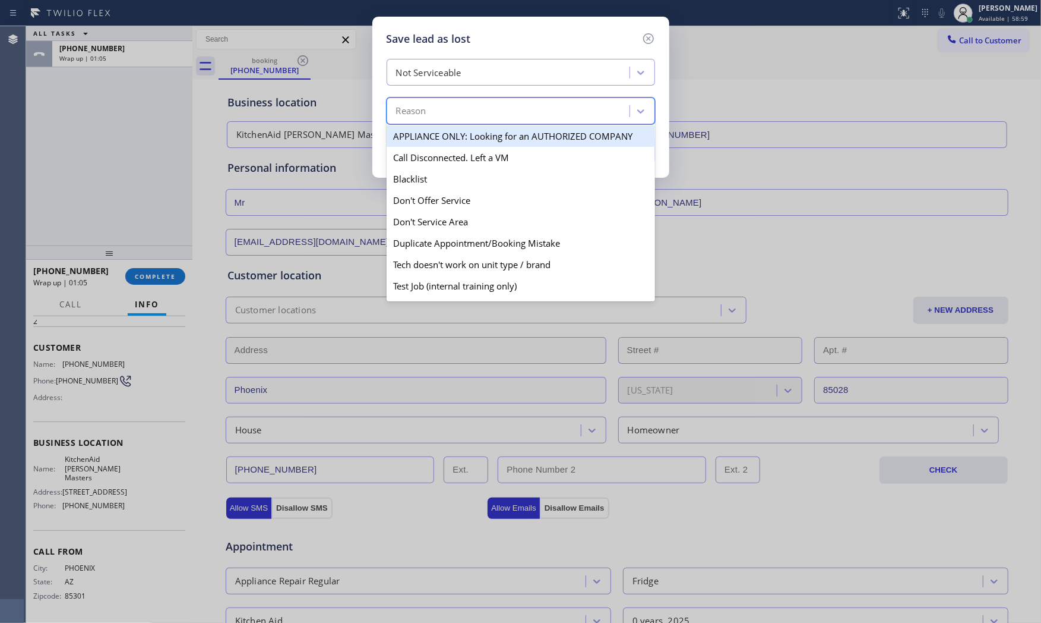
click at [446, 110] on div "Reason" at bounding box center [509, 111] width 239 height 21
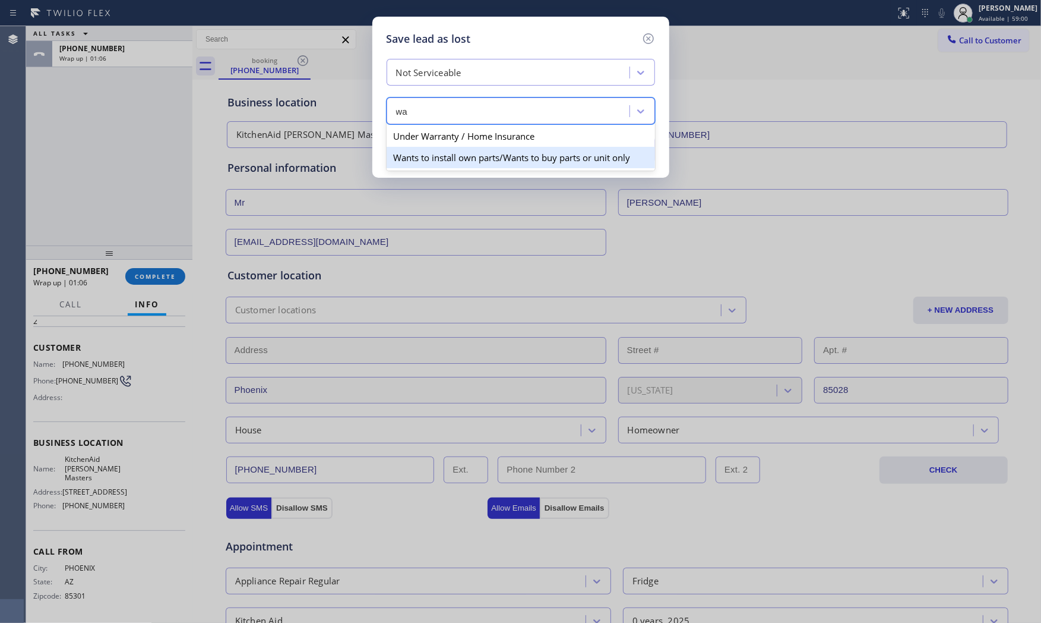
click at [446, 158] on div "Wants to install own parts/Wants to buy parts or unit only" at bounding box center [521, 157] width 269 height 21
type input "wa"
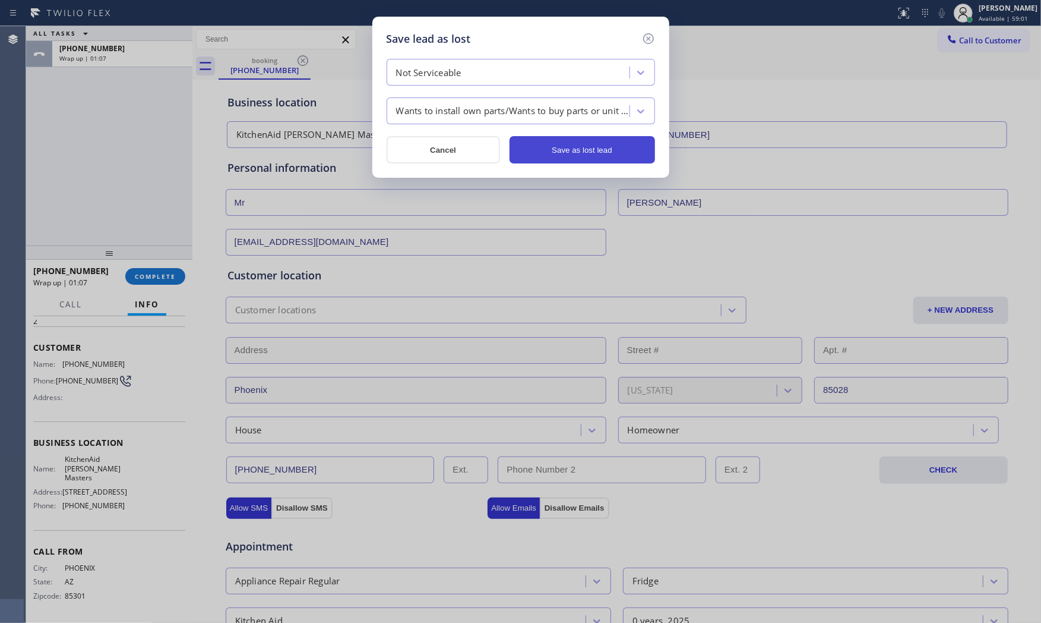
click at [574, 155] on button "Save as lost lead" at bounding box center [583, 149] width 146 height 27
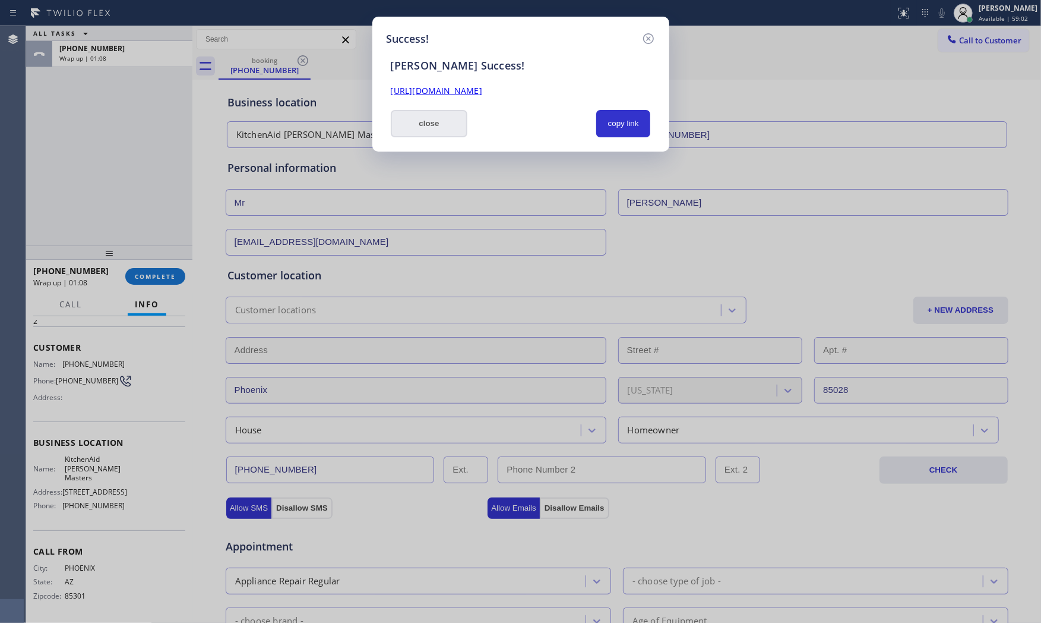
click at [418, 126] on button "close" at bounding box center [429, 123] width 77 height 27
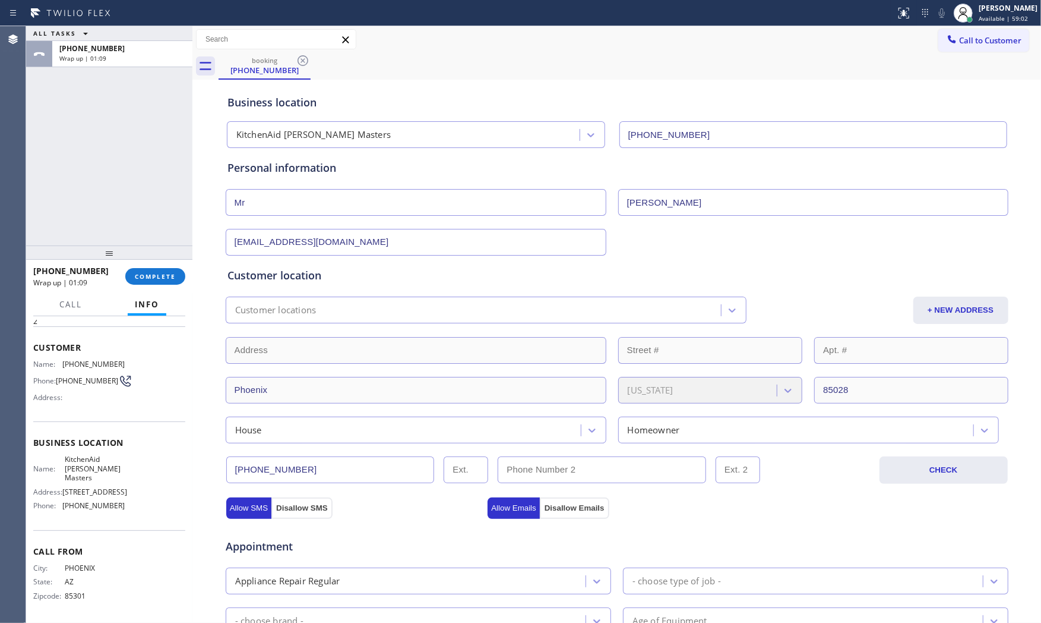
click at [128, 283] on div "[PHONE_NUMBER] Wrap up | 01:09 COMPLETE" at bounding box center [109, 276] width 152 height 31
click at [167, 274] on span "COMPLETE" at bounding box center [155, 276] width 41 height 8
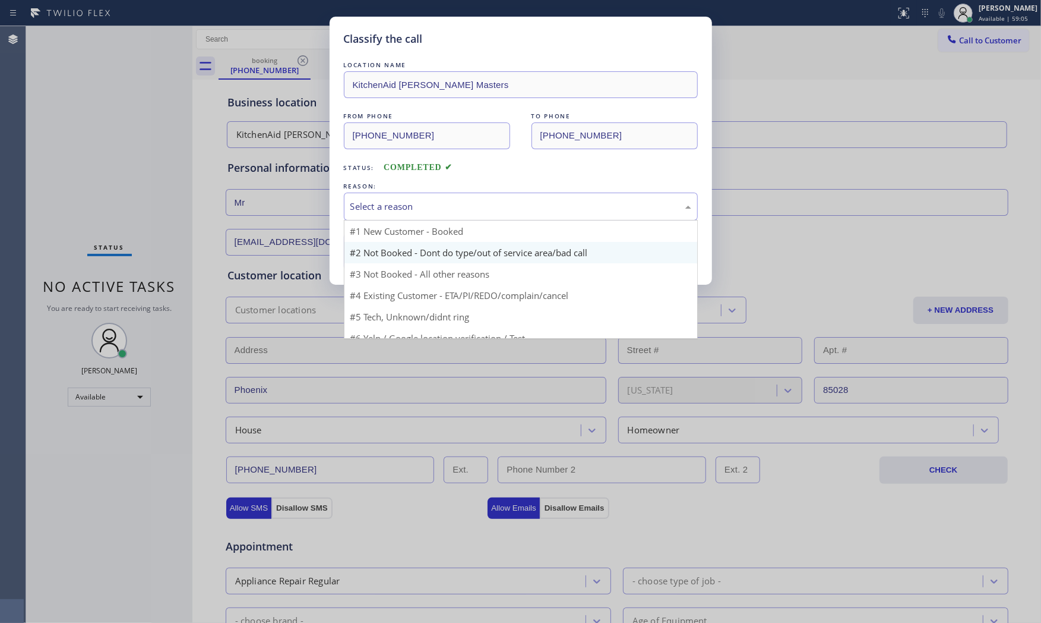
drag, startPoint x: 473, startPoint y: 209, endPoint x: 428, endPoint y: 248, distance: 59.4
click at [472, 211] on div "Select a reason" at bounding box center [521, 207] width 341 height 14
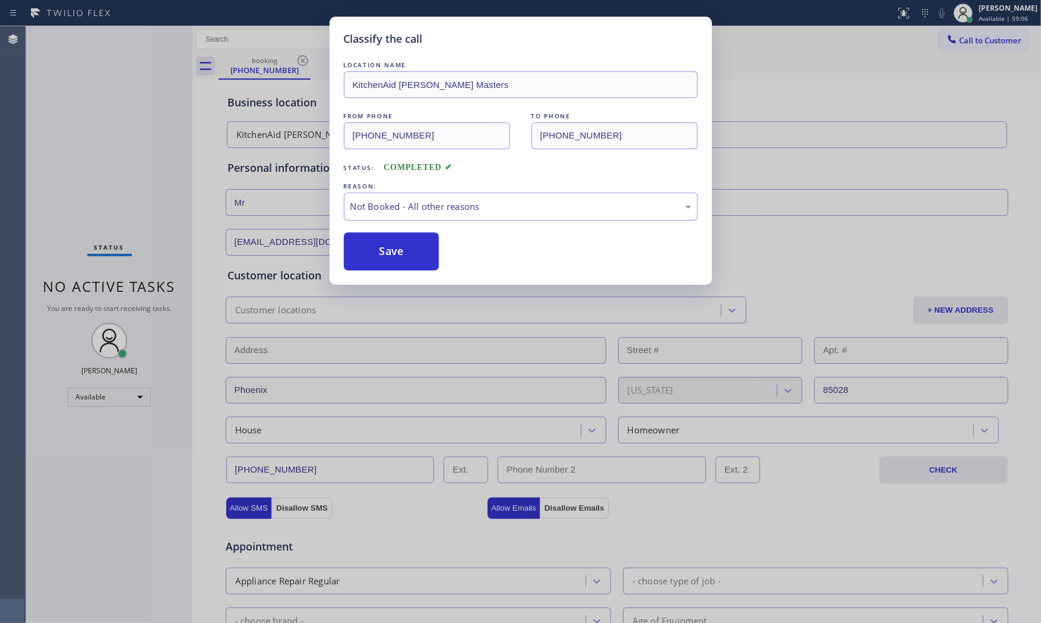
click at [422, 253] on button "Save" at bounding box center [392, 251] width 96 height 38
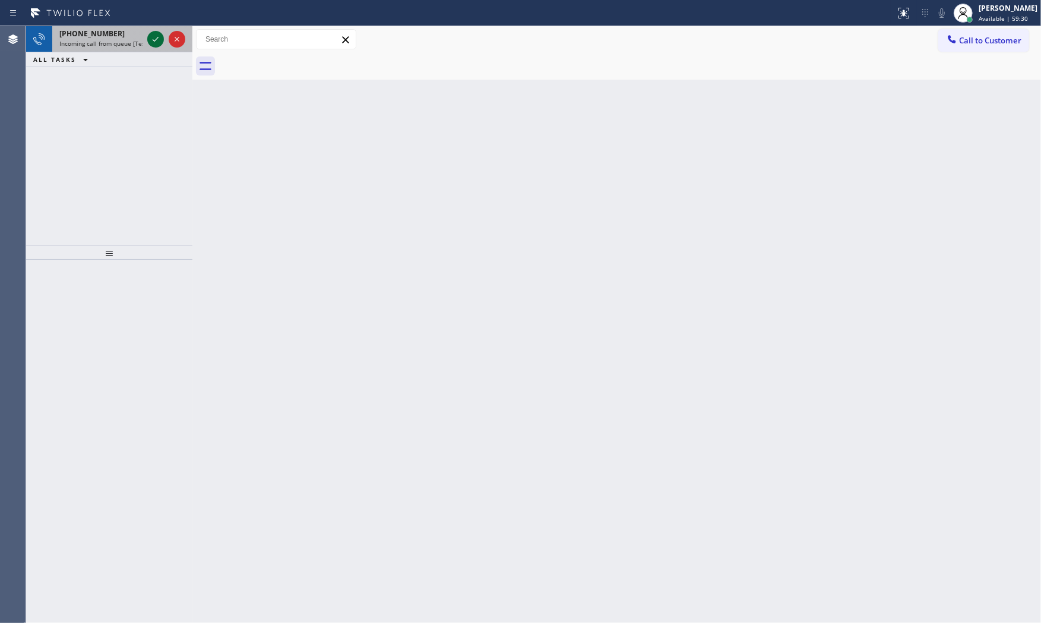
click at [157, 37] on icon at bounding box center [156, 39] width 14 height 14
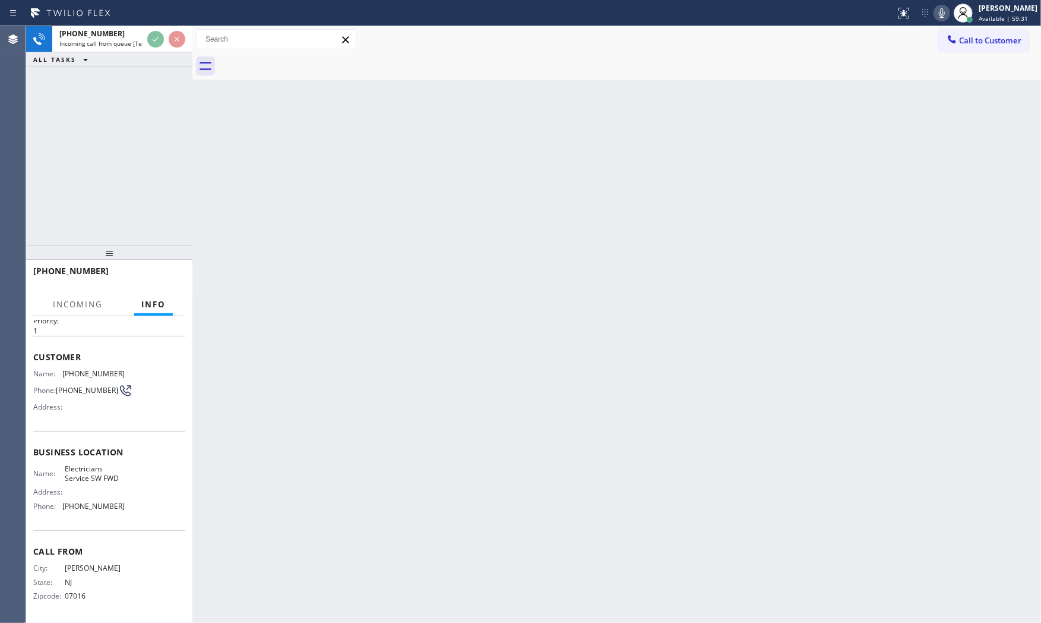
scroll to position [37, 0]
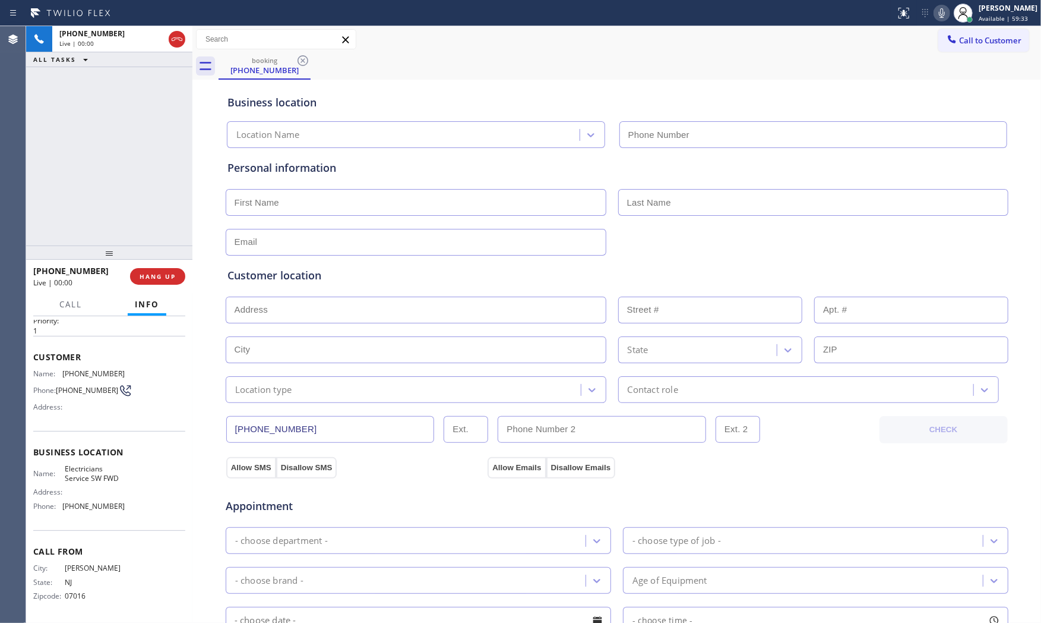
click at [165, 274] on span "HANG UP" at bounding box center [158, 276] width 36 height 8
type input "[PHONE_NUMBER]"
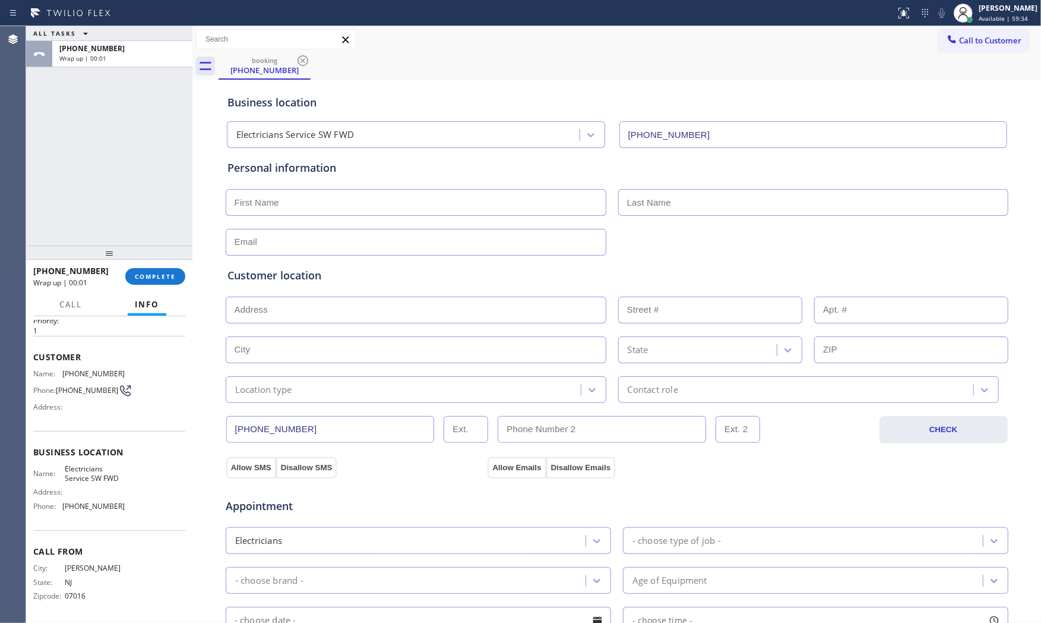
click at [165, 274] on span "COMPLETE" at bounding box center [155, 276] width 41 height 8
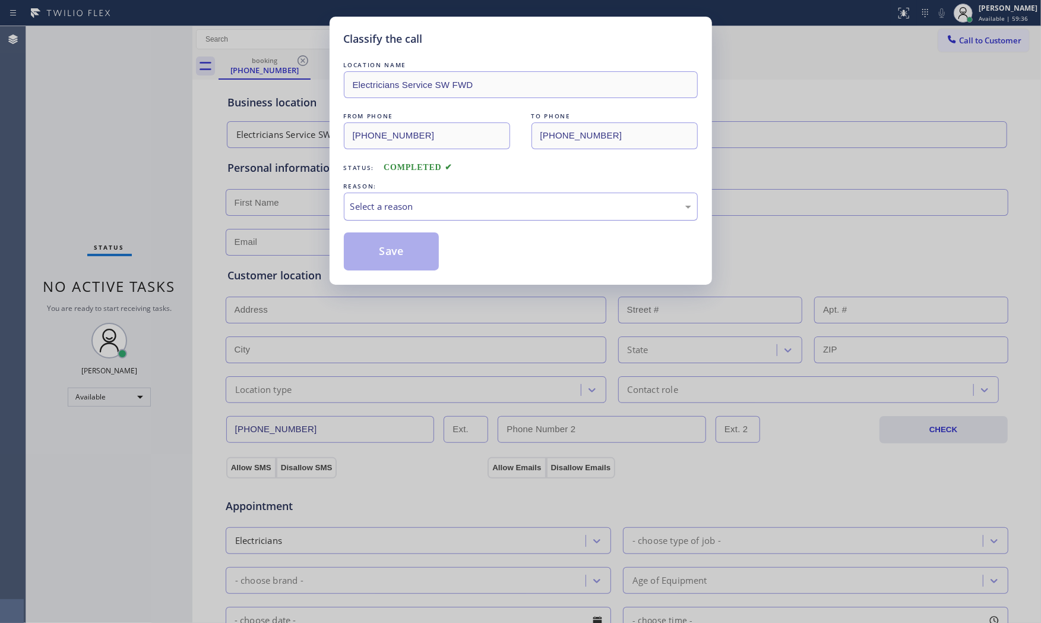
click at [435, 212] on div "Select a reason" at bounding box center [521, 207] width 341 height 14
click at [411, 242] on button "Save" at bounding box center [392, 251] width 96 height 38
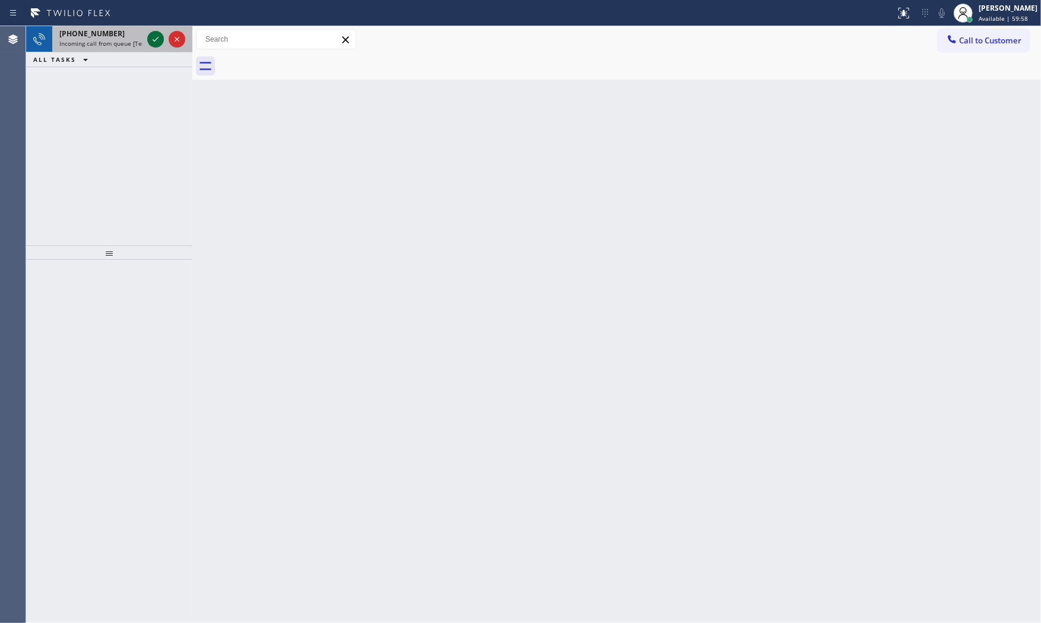
click at [156, 39] on icon at bounding box center [156, 39] width 14 height 14
click at [153, 34] on icon at bounding box center [156, 39] width 14 height 14
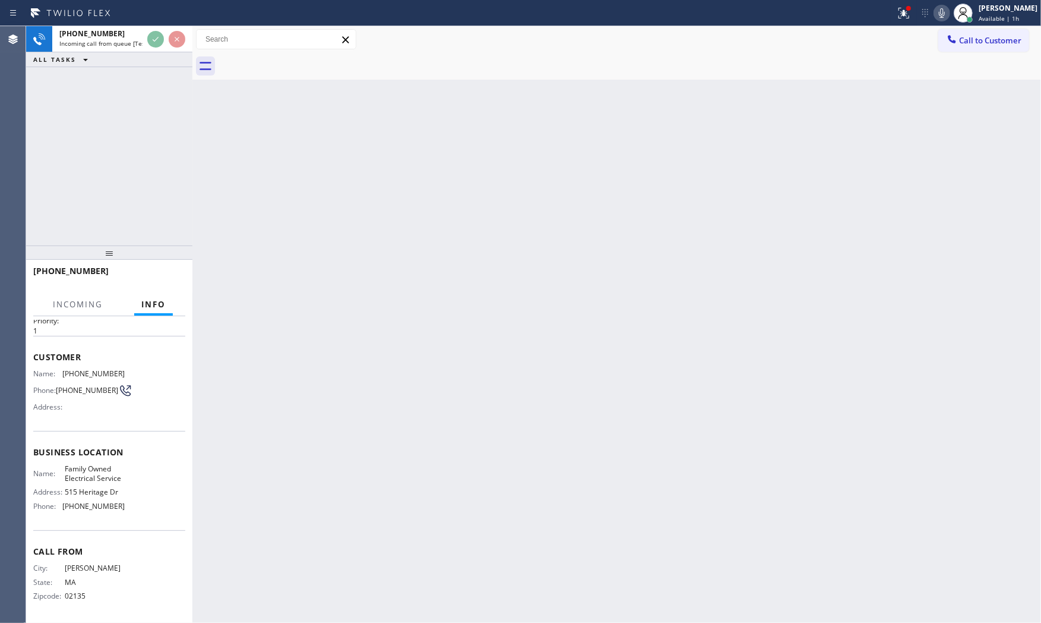
scroll to position [37, 0]
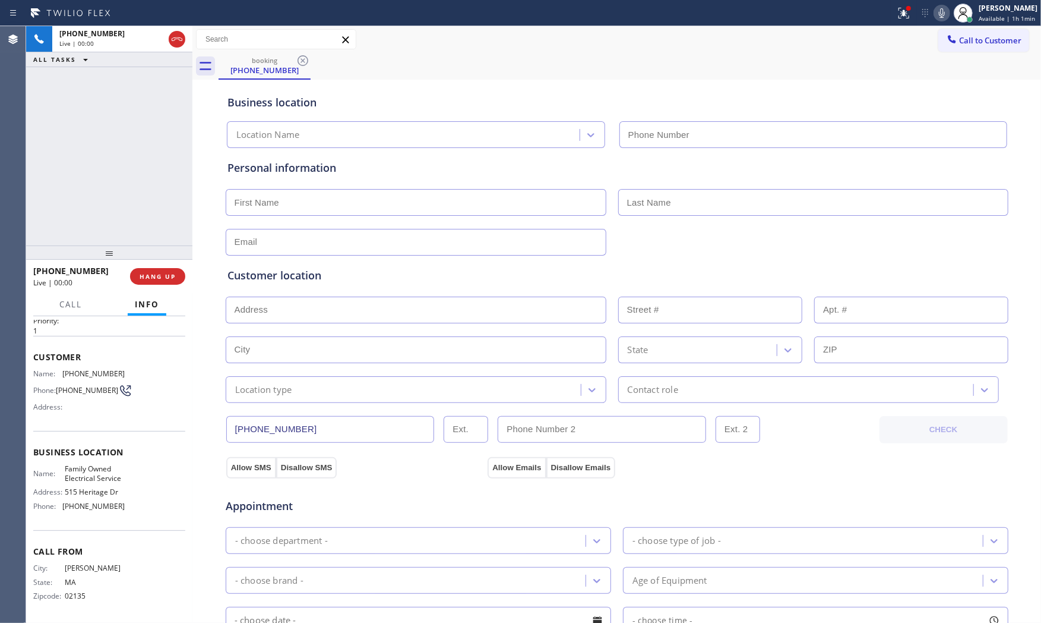
type input "[PHONE_NUMBER]"
click at [168, 269] on button "HANG UP" at bounding box center [157, 276] width 55 height 17
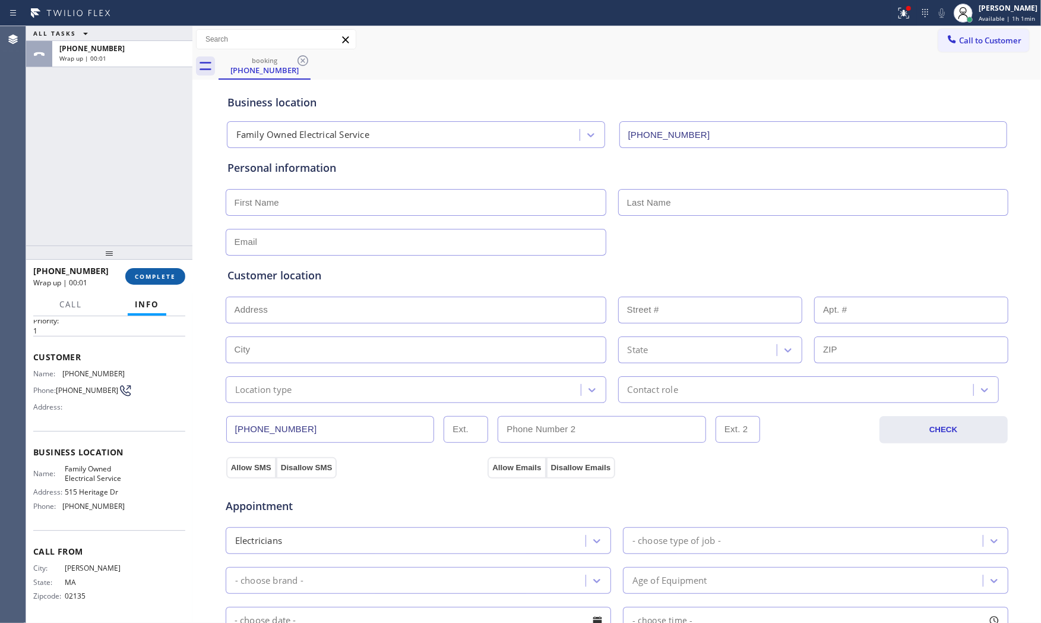
click at [168, 269] on button "COMPLETE" at bounding box center [155, 276] width 60 height 17
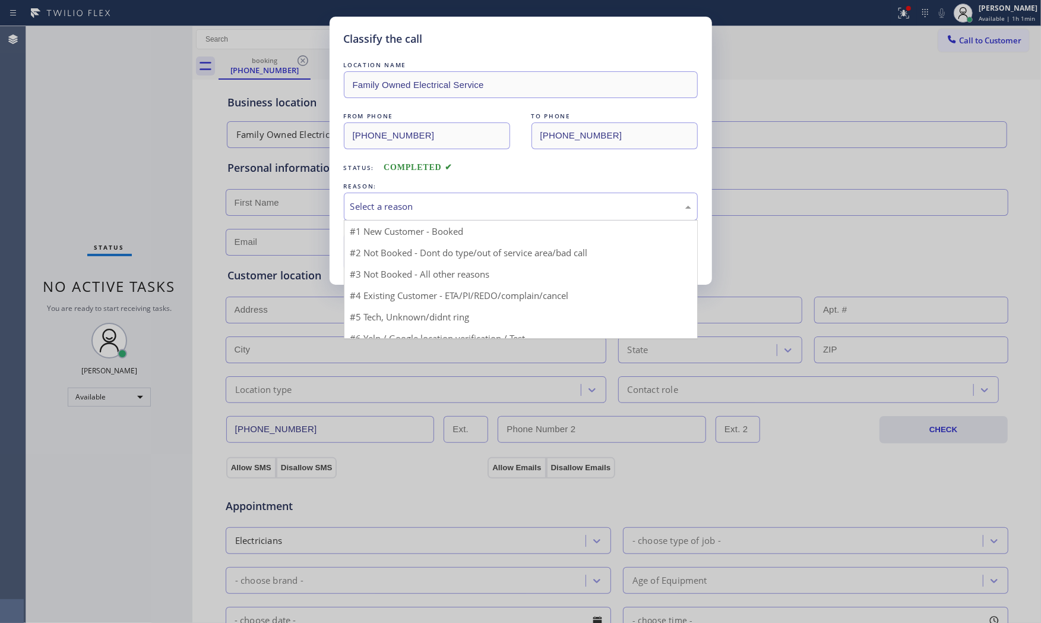
click at [437, 202] on div "Select a reason" at bounding box center [521, 206] width 354 height 28
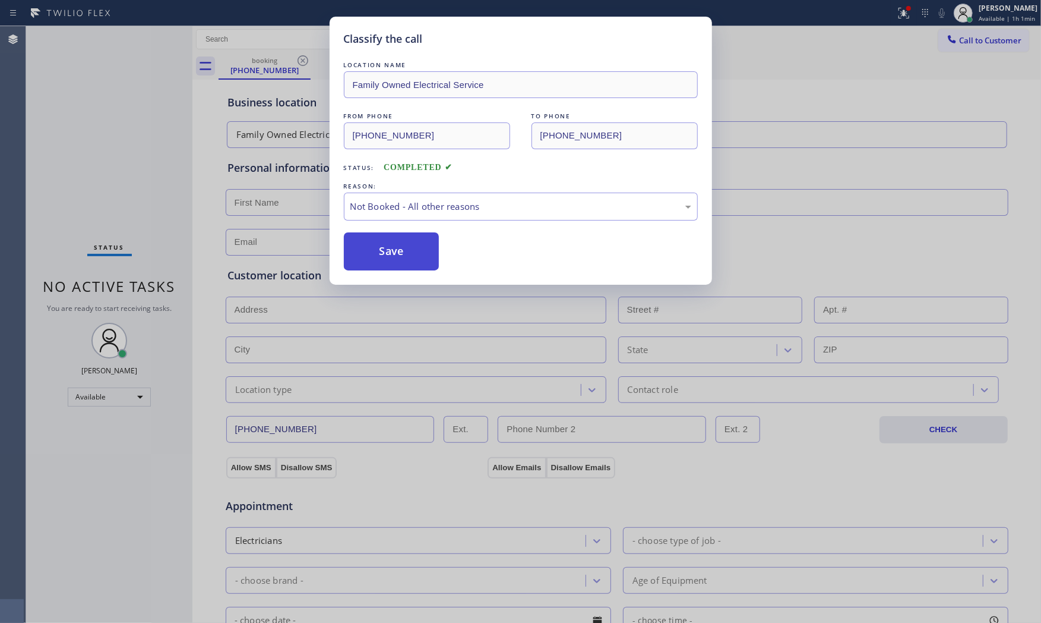
click at [408, 250] on button "Save" at bounding box center [392, 251] width 96 height 38
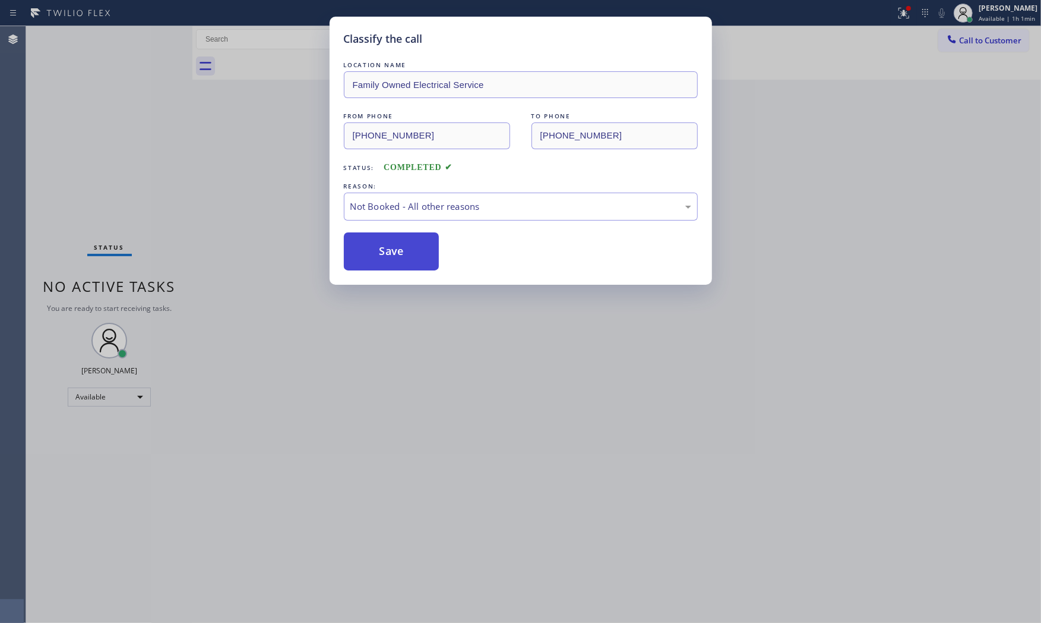
click at [408, 250] on button "Save" at bounding box center [392, 251] width 96 height 38
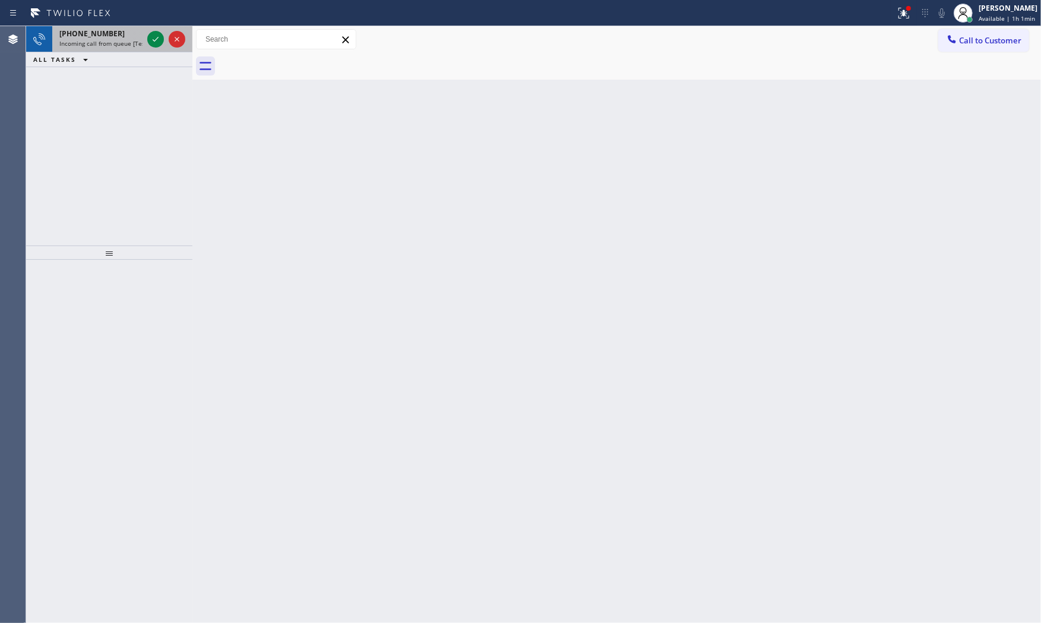
click at [129, 48] on div "[PHONE_NUMBER] Incoming call from queue [Test] All" at bounding box center [98, 39] width 93 height 26
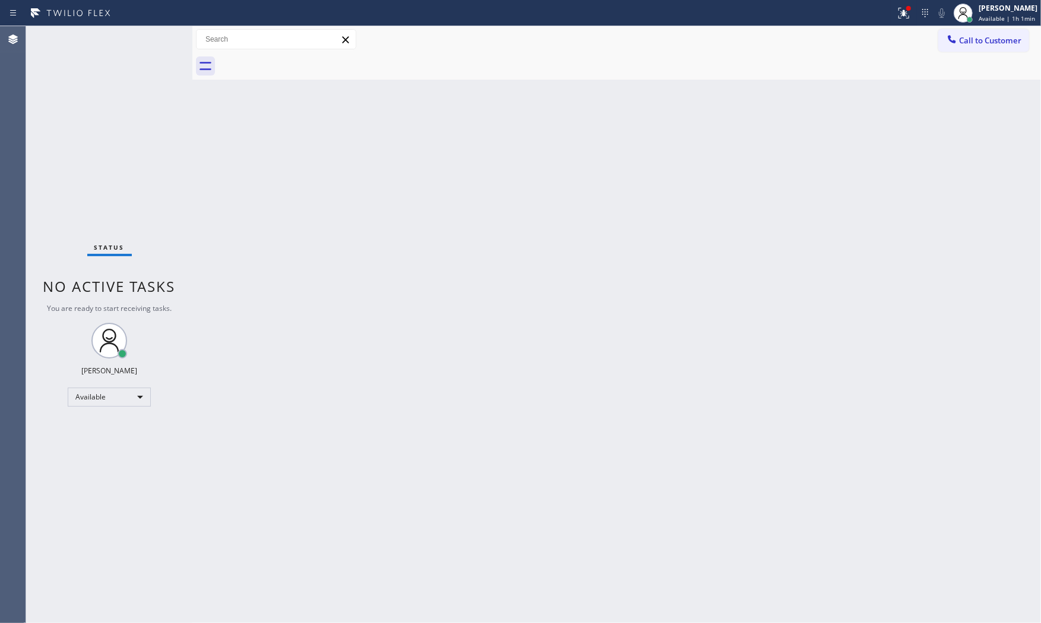
click at [147, 43] on div "Status No active tasks You are ready to start receiving tasks. [PERSON_NAME] Av…" at bounding box center [109, 324] width 166 height 596
click at [150, 37] on div "Status No active tasks You are ready to start receiving tasks. [PERSON_NAME] Av…" at bounding box center [109, 324] width 166 height 596
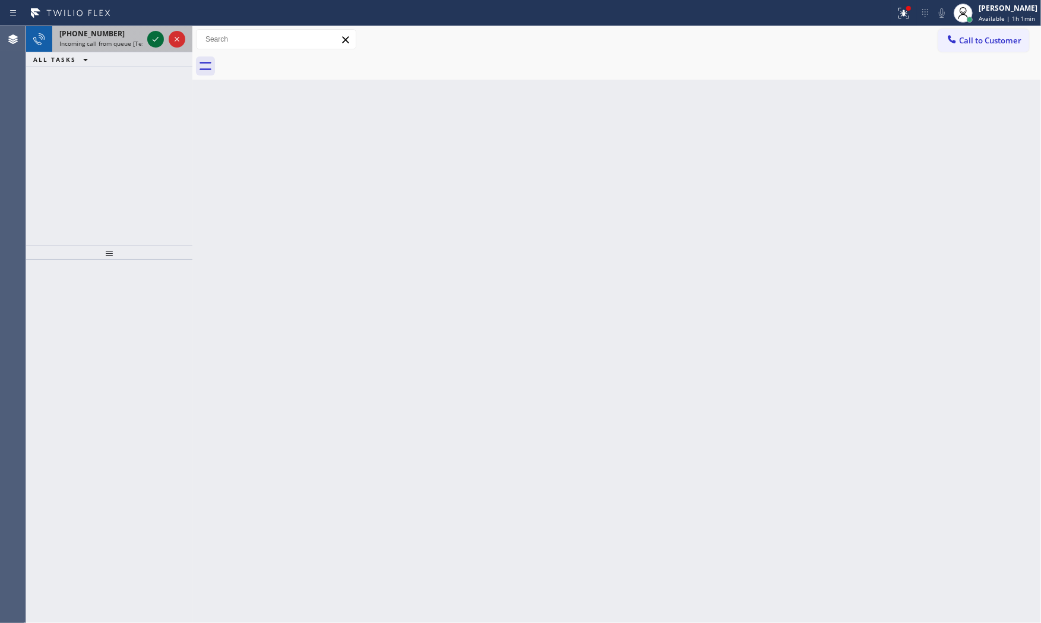
click at [150, 37] on icon at bounding box center [156, 39] width 14 height 14
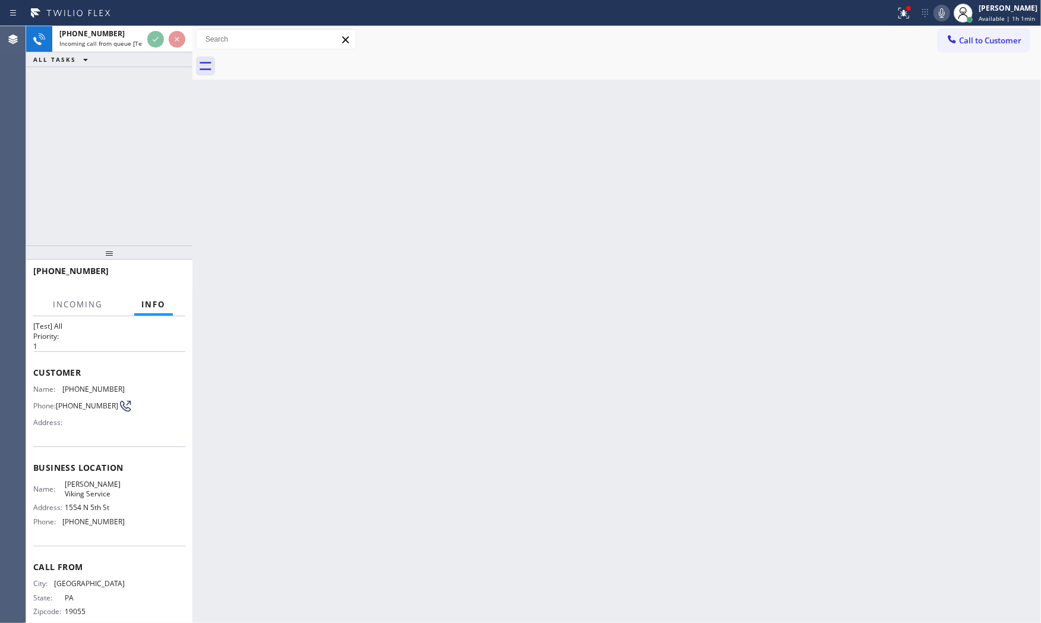
scroll to position [37, 0]
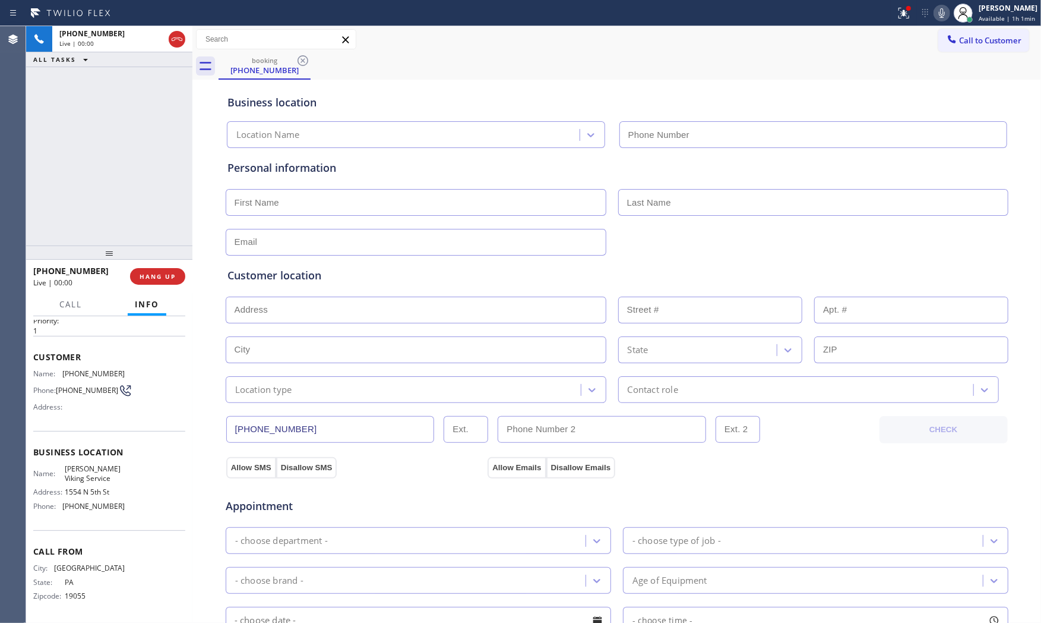
type input "[PHONE_NUMBER]"
click at [151, 274] on span "HANG UP" at bounding box center [158, 276] width 36 height 8
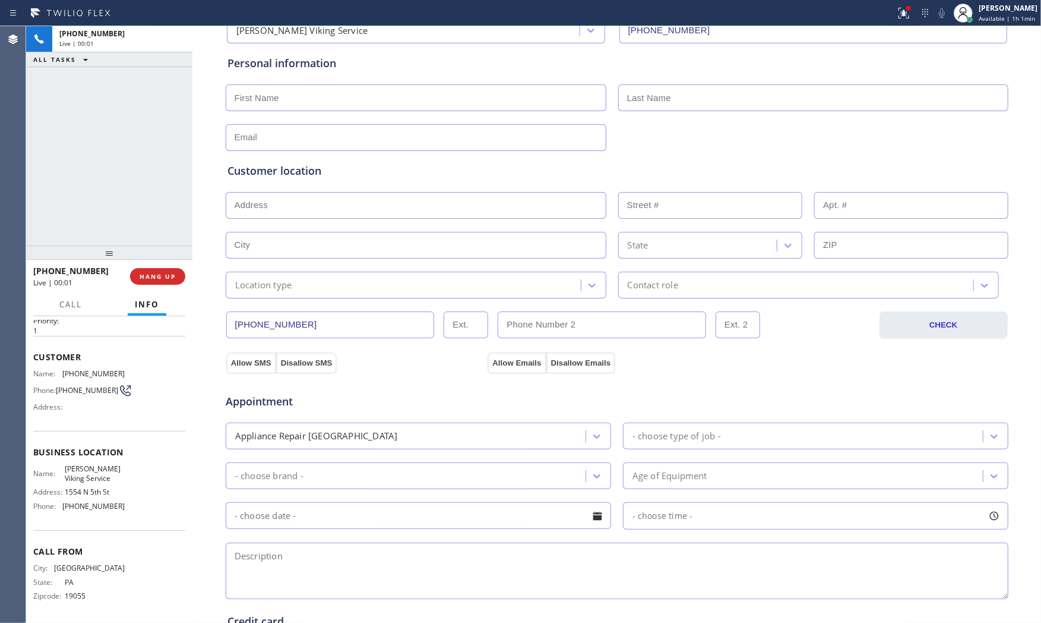
scroll to position [298, 0]
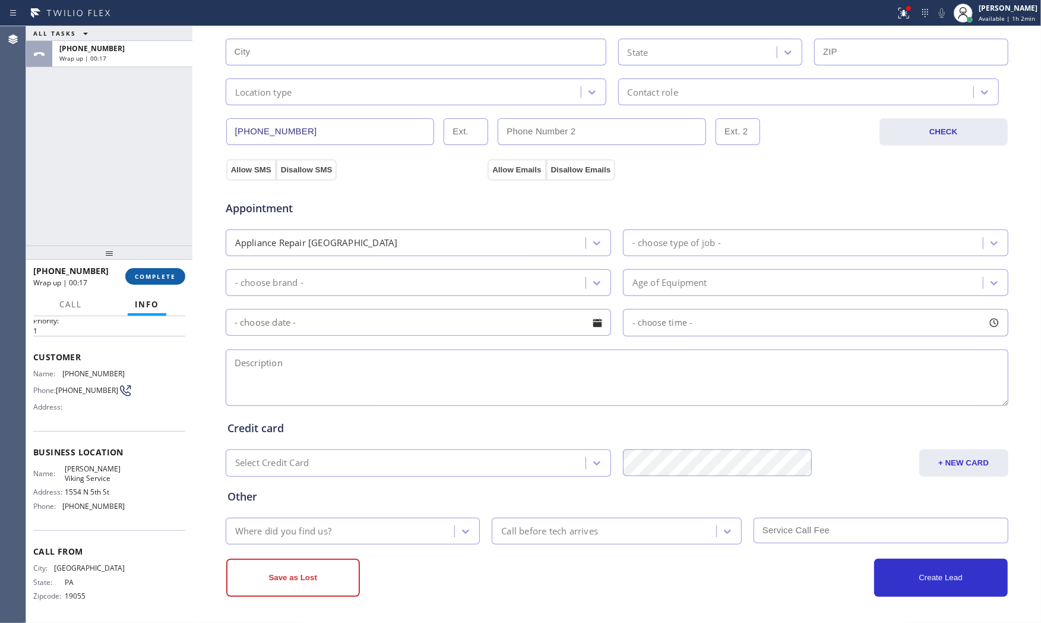
click at [153, 281] on button "COMPLETE" at bounding box center [155, 276] width 60 height 17
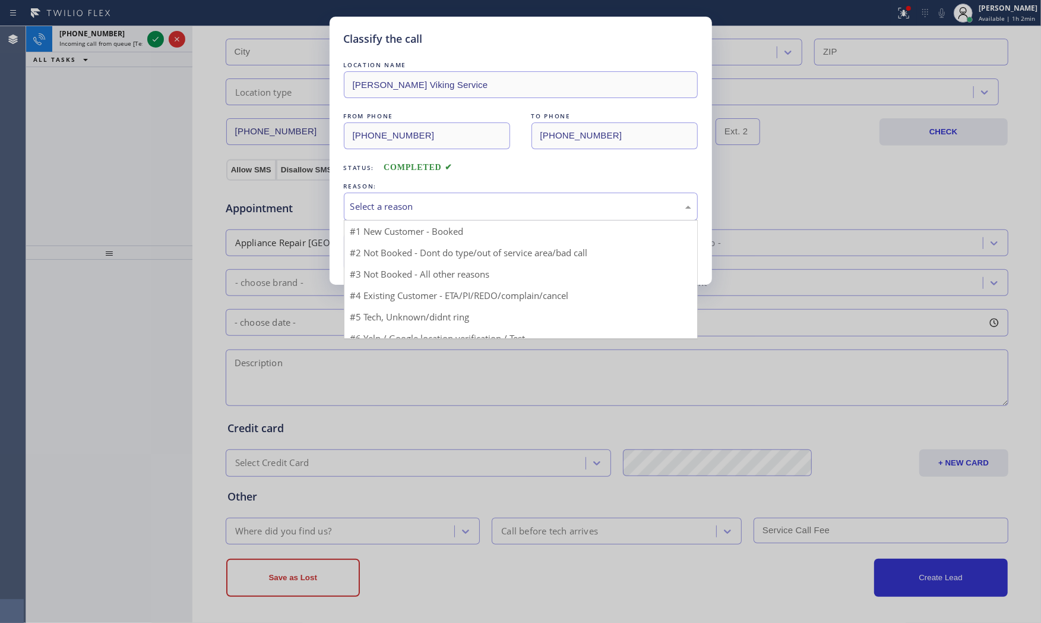
click at [352, 207] on div "Select a reason" at bounding box center [521, 207] width 341 height 14
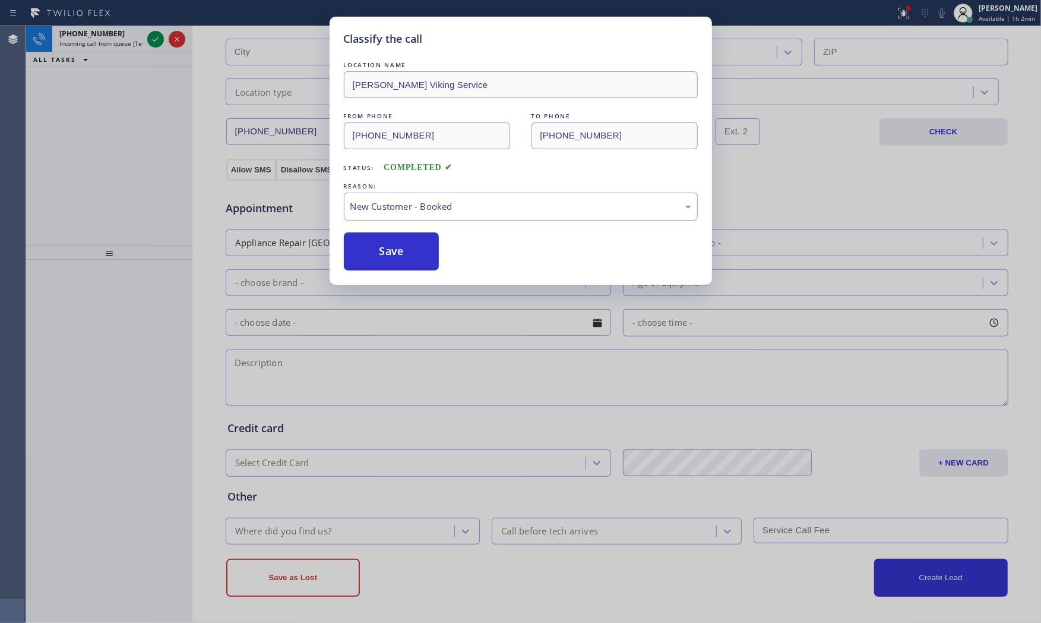
click at [362, 240] on button "Save" at bounding box center [392, 251] width 96 height 38
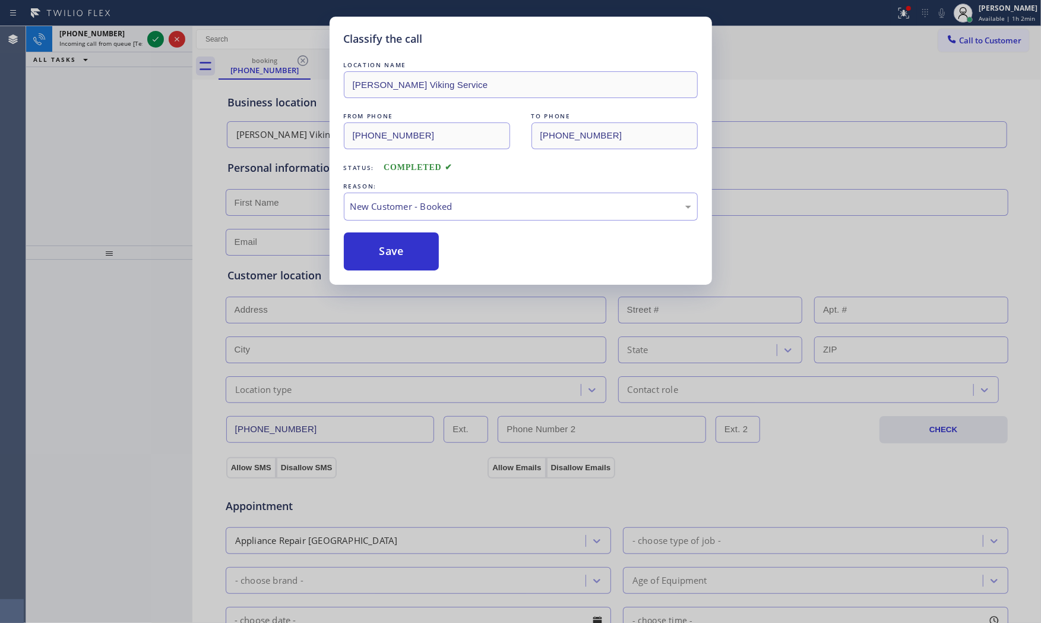
click at [362, 240] on button "Save" at bounding box center [392, 251] width 96 height 38
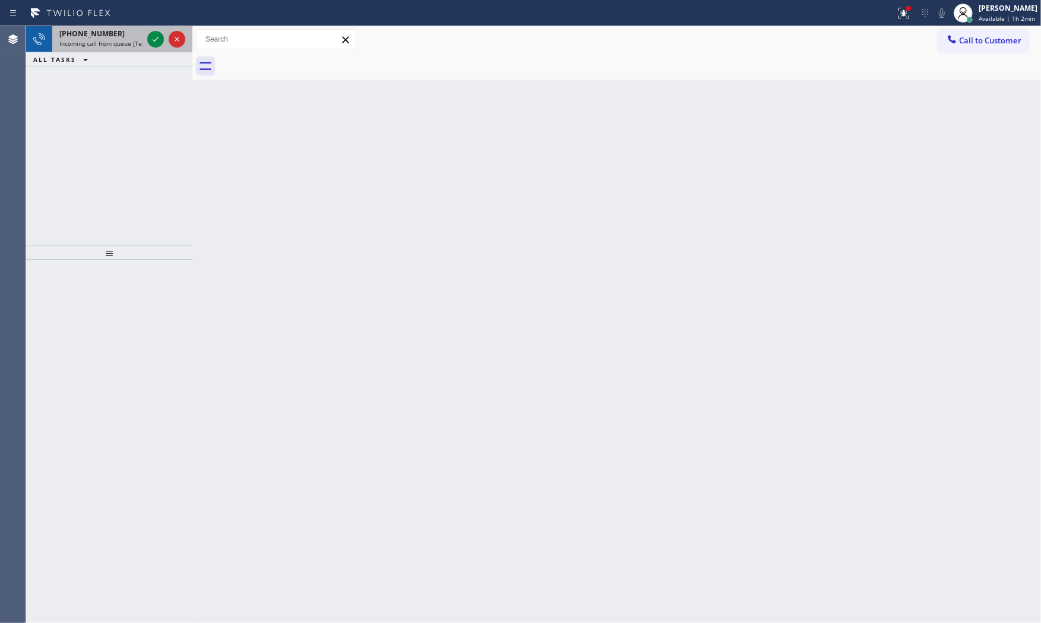
click at [135, 43] on span "Incoming call from queue [Test] All" at bounding box center [108, 43] width 99 height 8
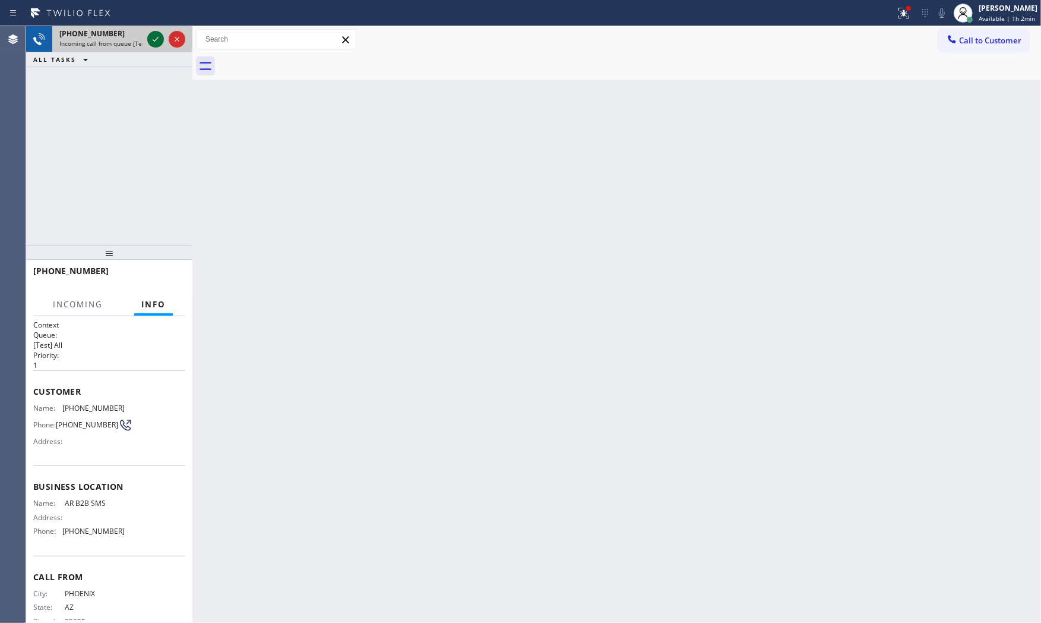
click at [156, 43] on icon at bounding box center [156, 39] width 14 height 14
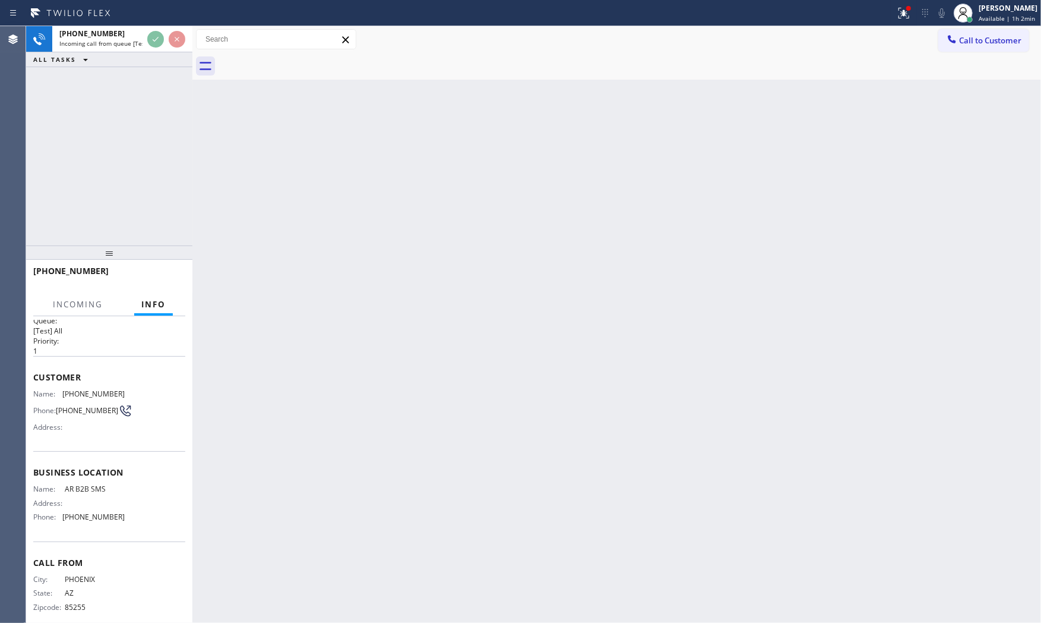
scroll to position [28, 0]
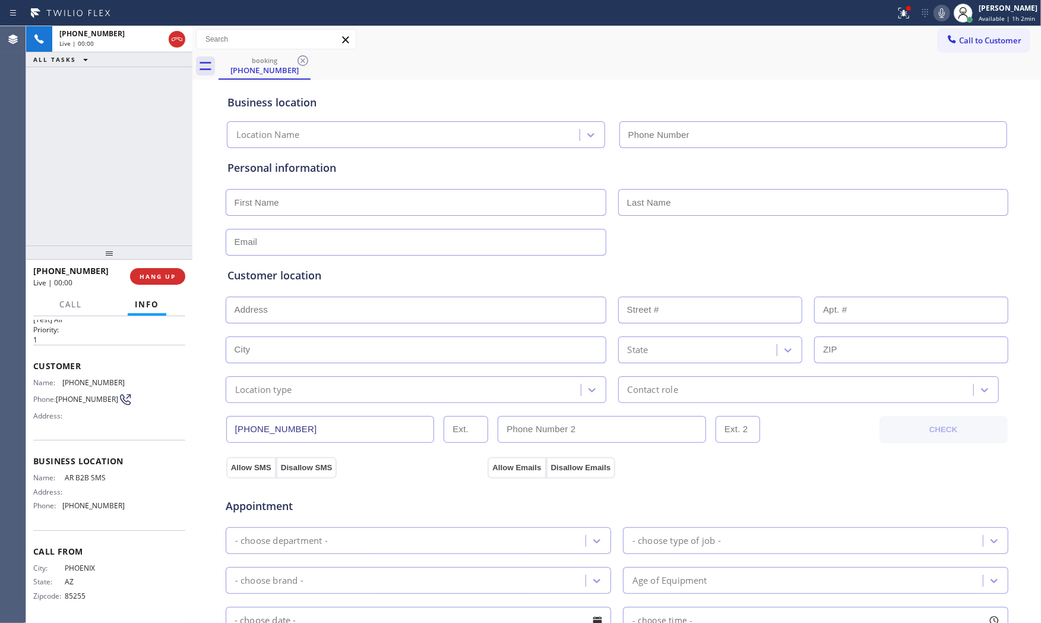
type input "[PHONE_NUMBER]"
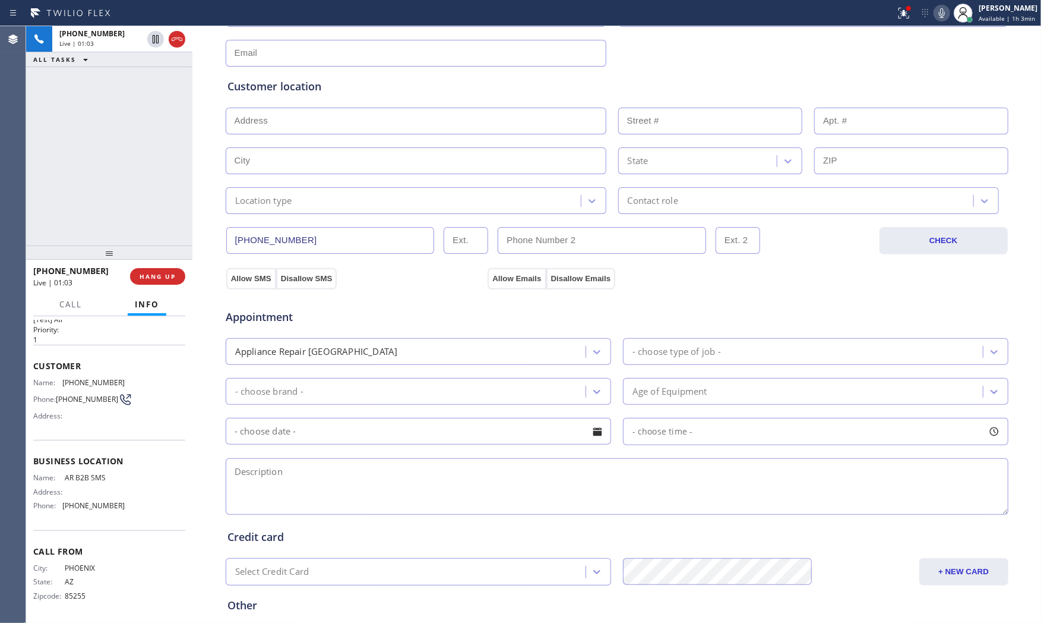
scroll to position [298, 0]
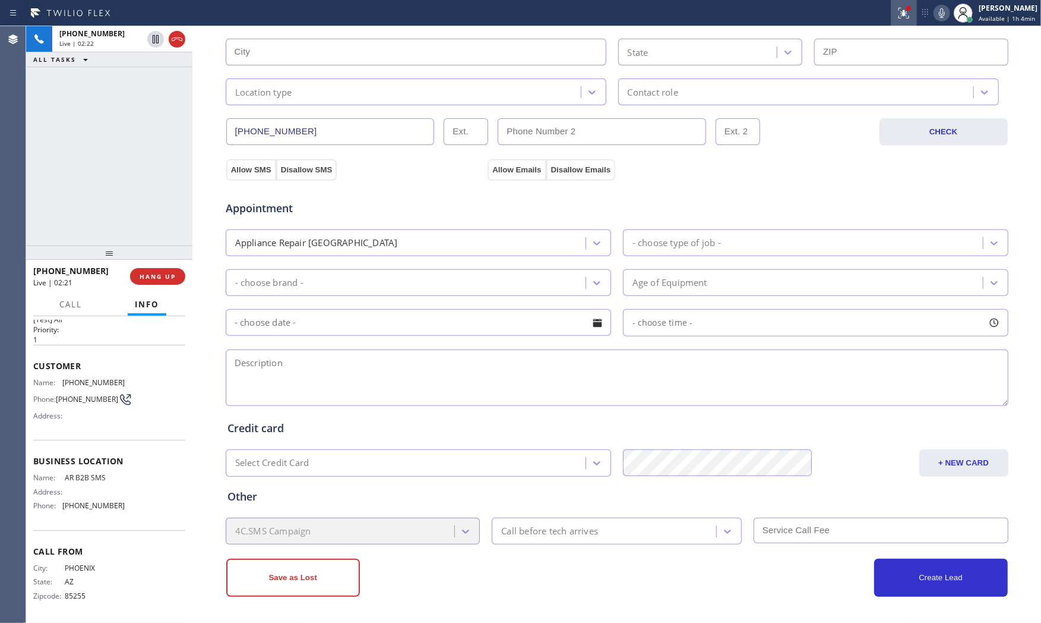
click at [913, 10] on div at bounding box center [904, 13] width 26 height 14
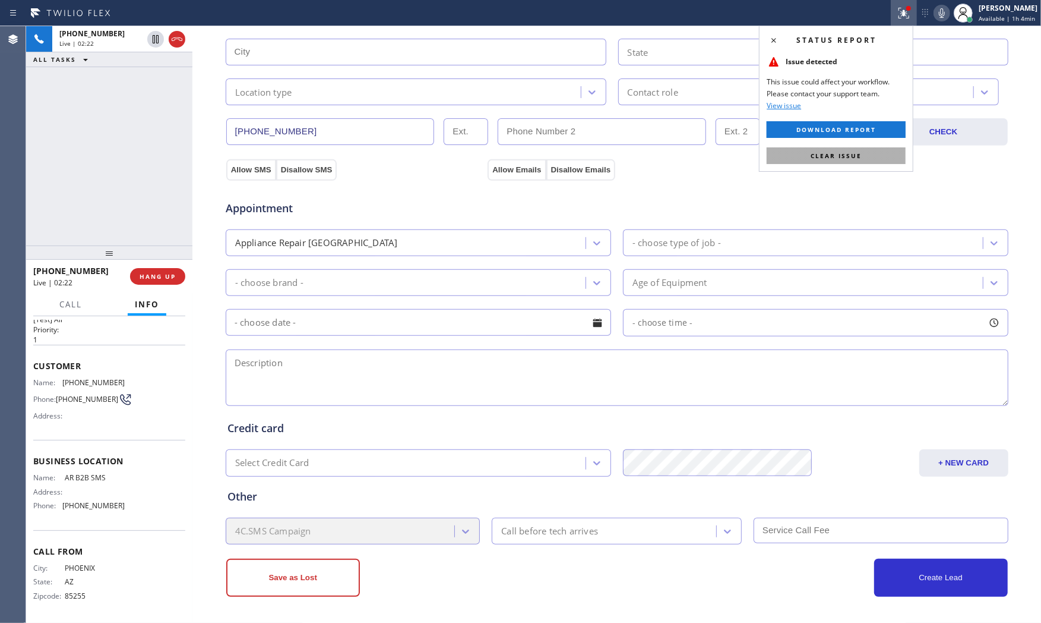
click at [842, 157] on span "Clear issue" at bounding box center [836, 155] width 51 height 8
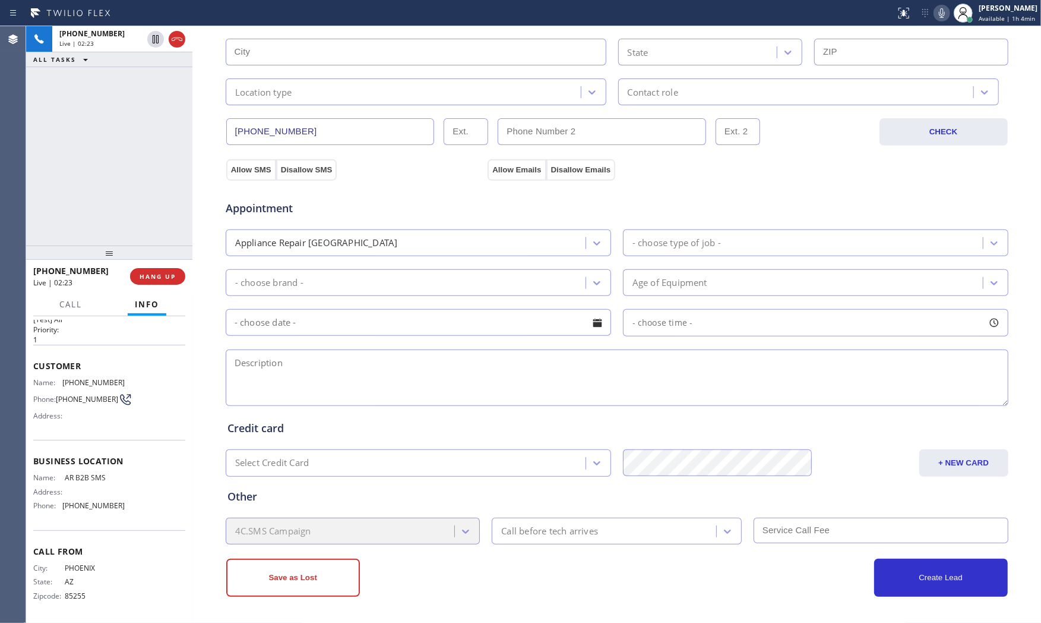
click at [937, 12] on icon at bounding box center [942, 13] width 14 height 14
click at [946, 13] on icon at bounding box center [942, 13] width 14 height 14
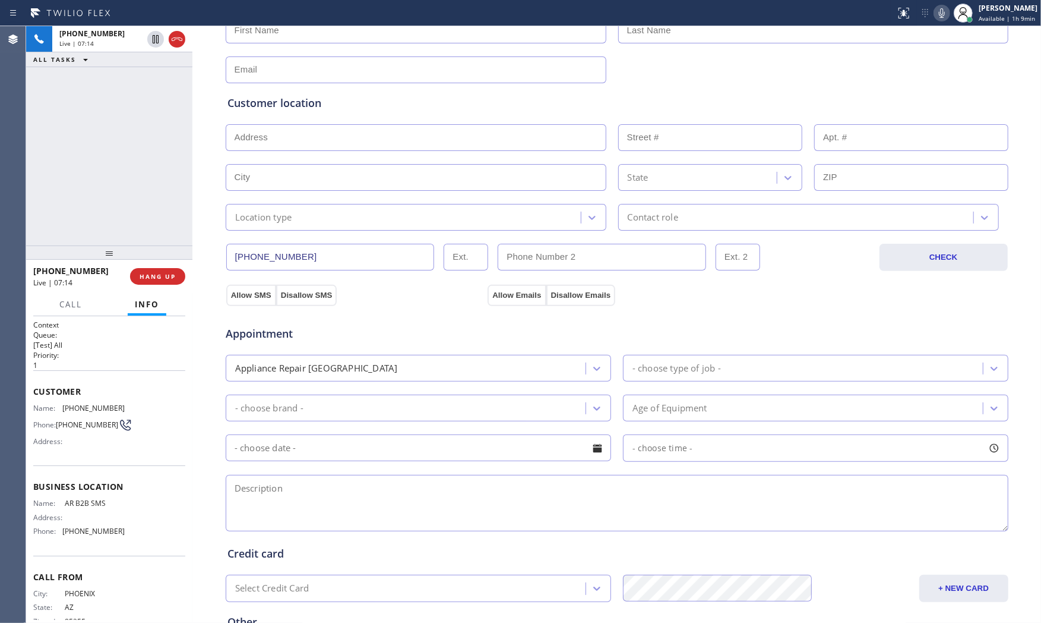
scroll to position [0, 0]
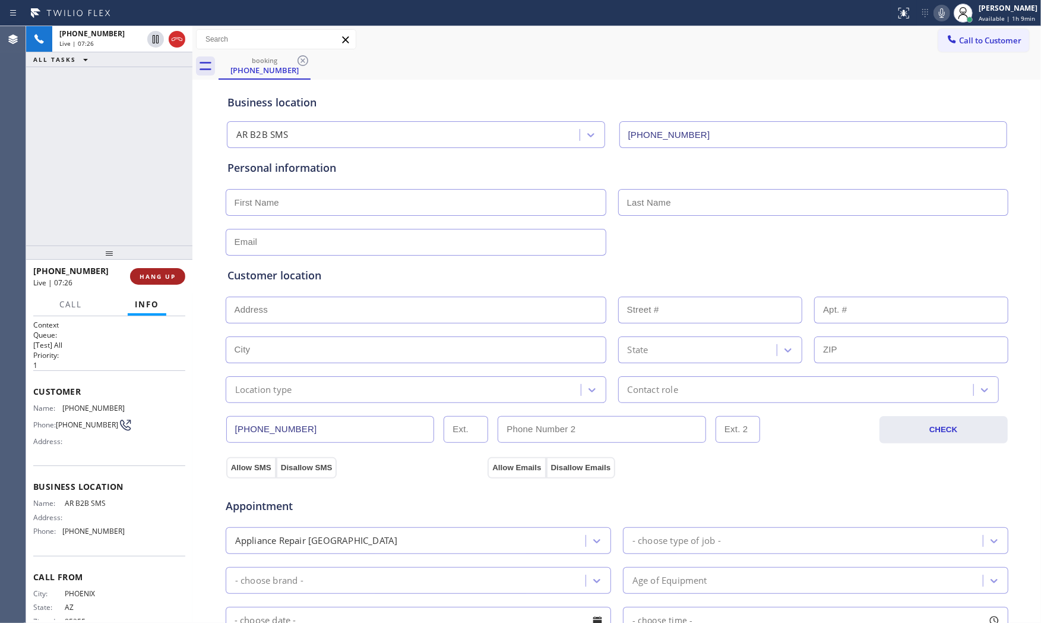
click at [176, 275] on button "HANG UP" at bounding box center [157, 276] width 55 height 17
click at [387, 210] on input "text" at bounding box center [416, 202] width 381 height 27
paste input "[PERSON_NAME]"
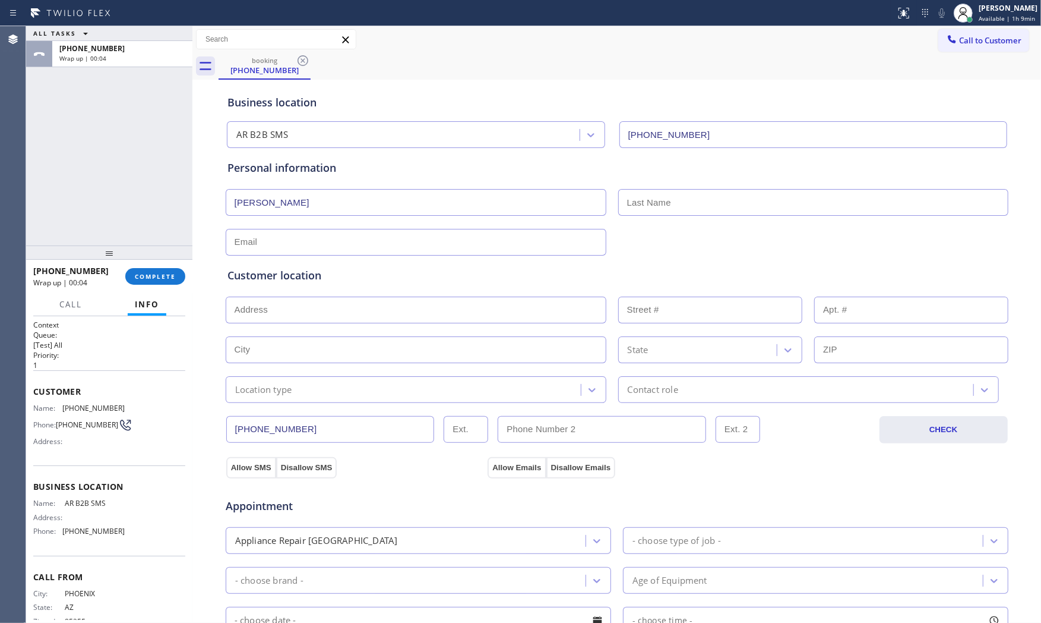
type input "[PERSON_NAME]"
click at [699, 200] on input "text" at bounding box center [813, 202] width 390 height 27
paste input "[PERSON_NAME]"
click at [624, 201] on input "[PERSON_NAME]" at bounding box center [813, 202] width 390 height 27
type input "[PERSON_NAME]"
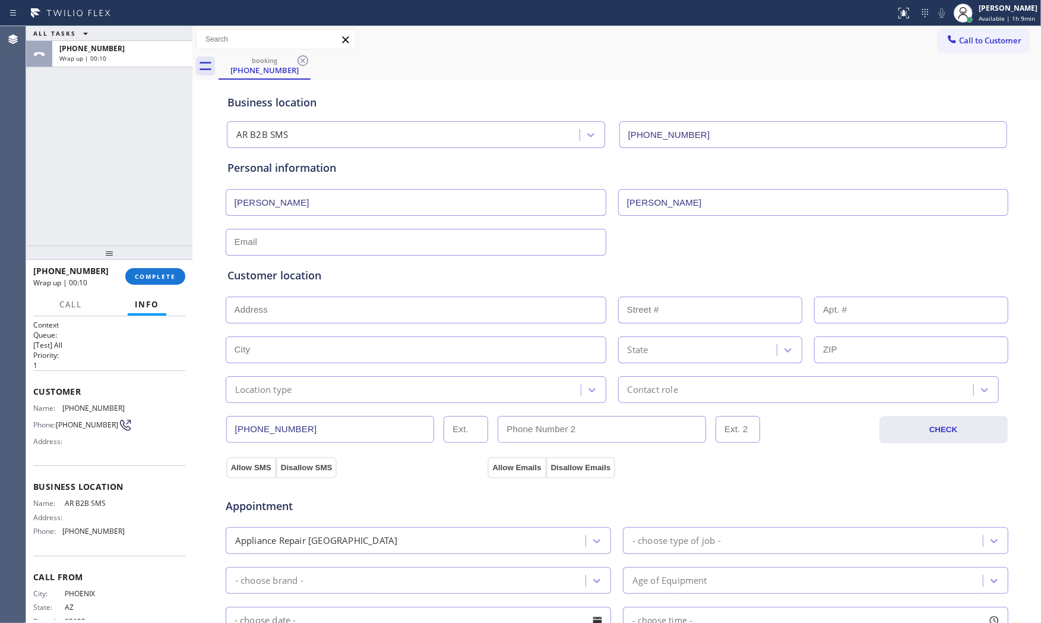
click at [313, 236] on input "text" at bounding box center [416, 242] width 381 height 27
paste input "[EMAIL_ADDRESS][DOMAIN_NAME]"
type input "[EMAIL_ADDRESS][DOMAIN_NAME]"
click at [385, 312] on input "text" at bounding box center [416, 309] width 381 height 27
paste input "[STREET_ADDRESS]"
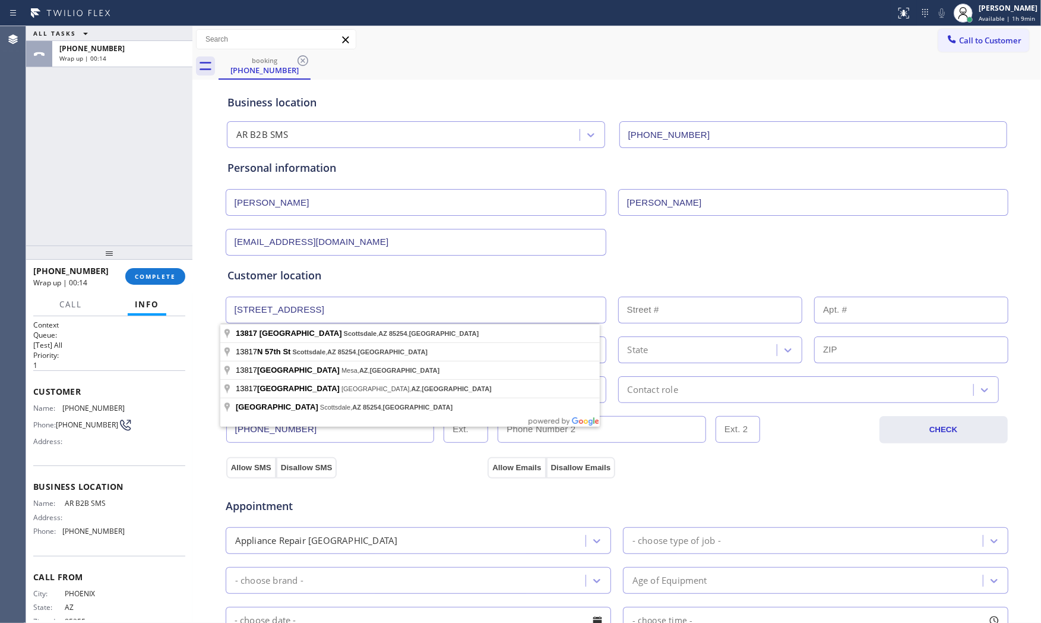
type input "[STREET_ADDRESS]"
type input "13817"
type input "Scottsdale"
type input "85254"
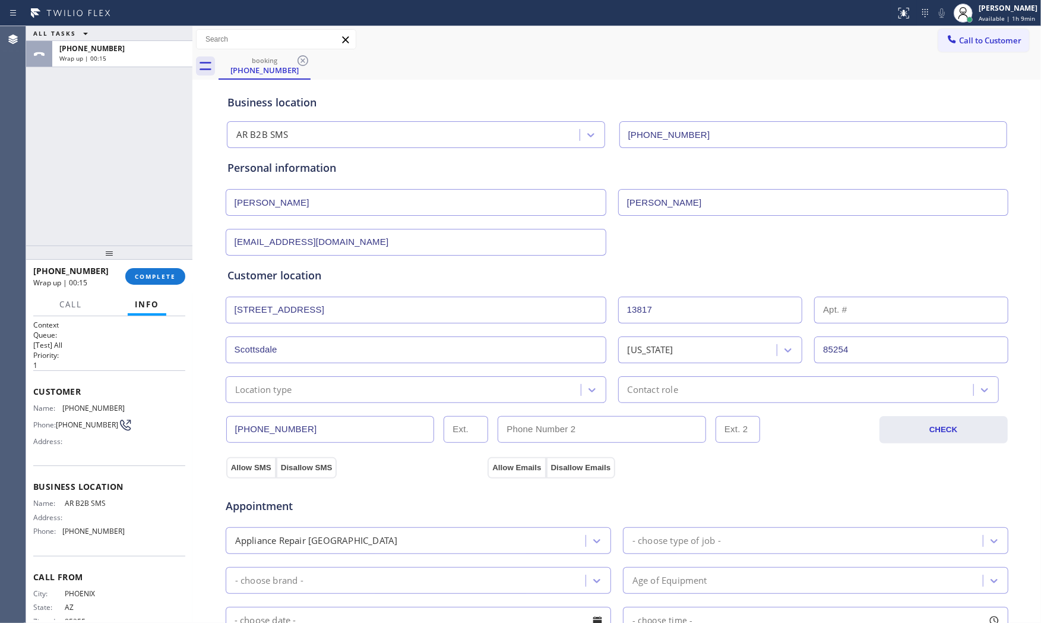
click at [294, 400] on div "Location type" at bounding box center [416, 389] width 381 height 27
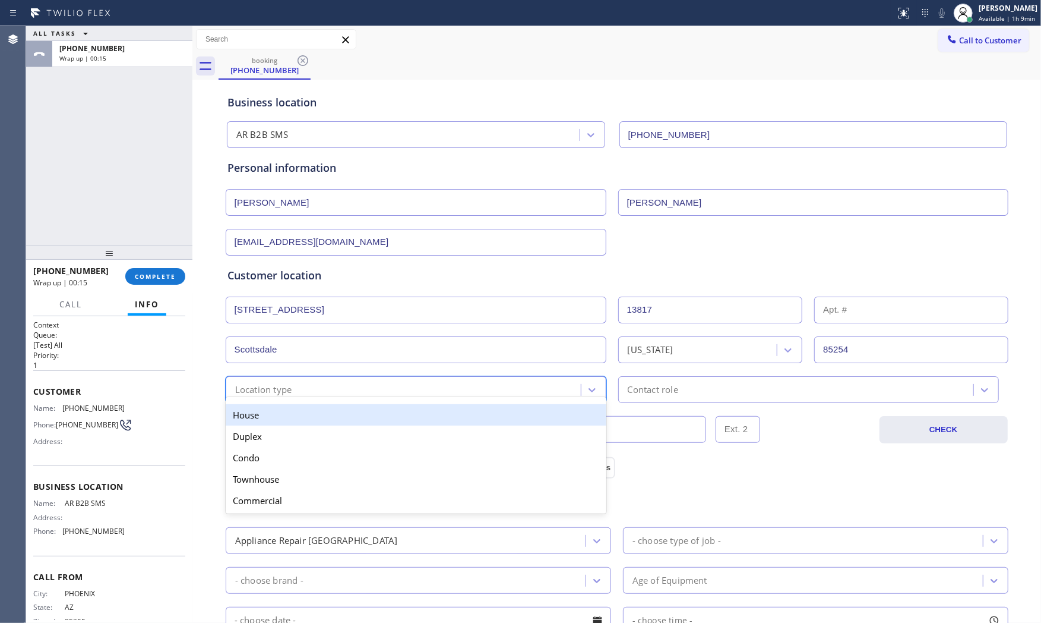
click at [284, 415] on div "House" at bounding box center [416, 414] width 381 height 21
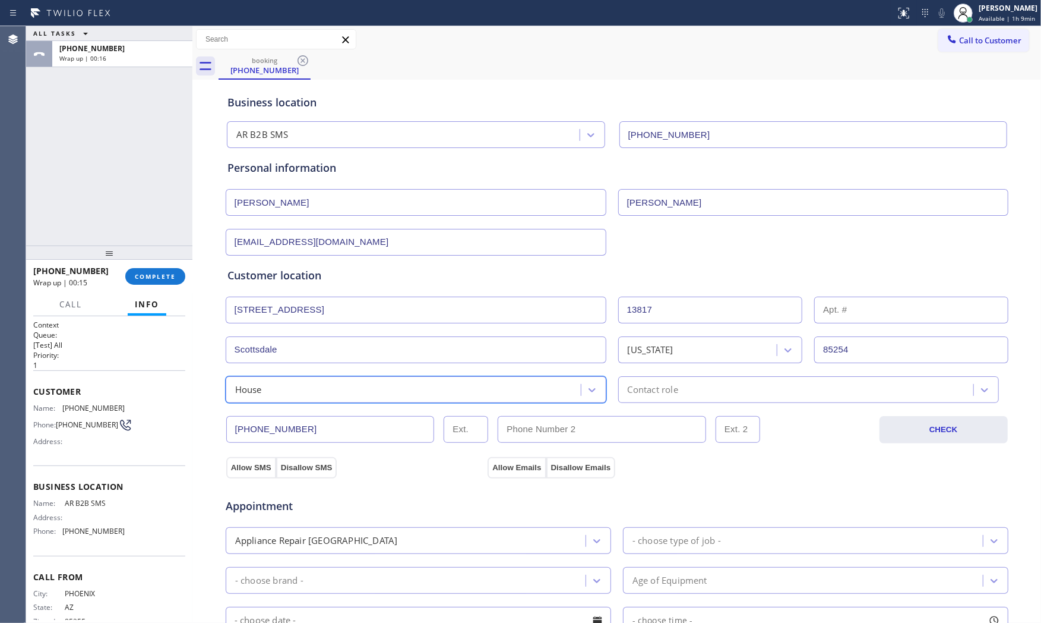
click at [704, 390] on div "Contact role" at bounding box center [798, 389] width 352 height 21
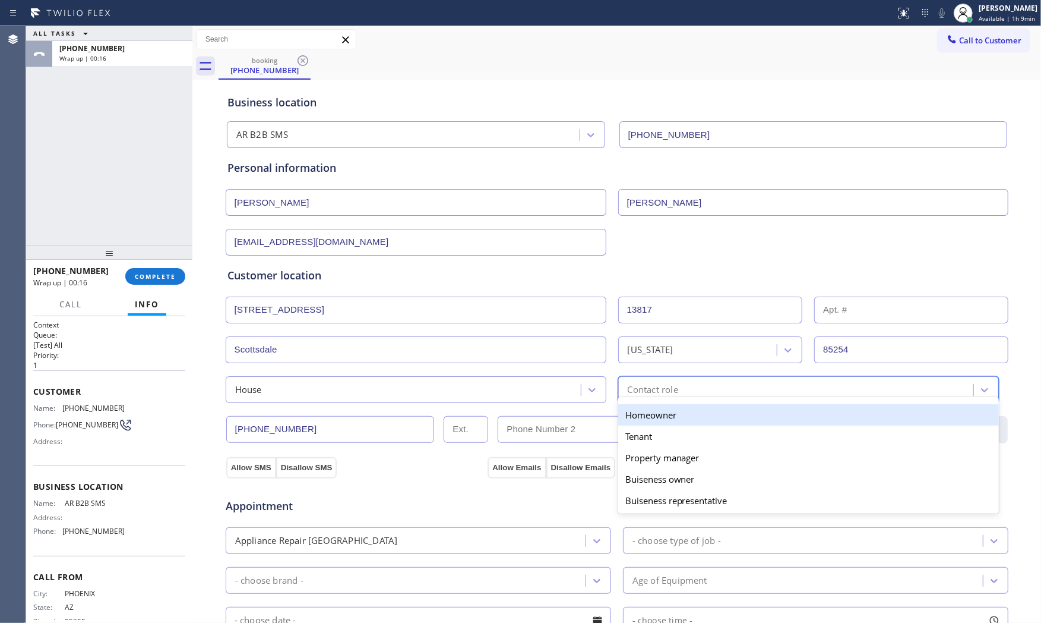
drag, startPoint x: 670, startPoint y: 414, endPoint x: 525, endPoint y: 431, distance: 146.0
click at [668, 414] on div "Homeowner" at bounding box center [808, 414] width 381 height 21
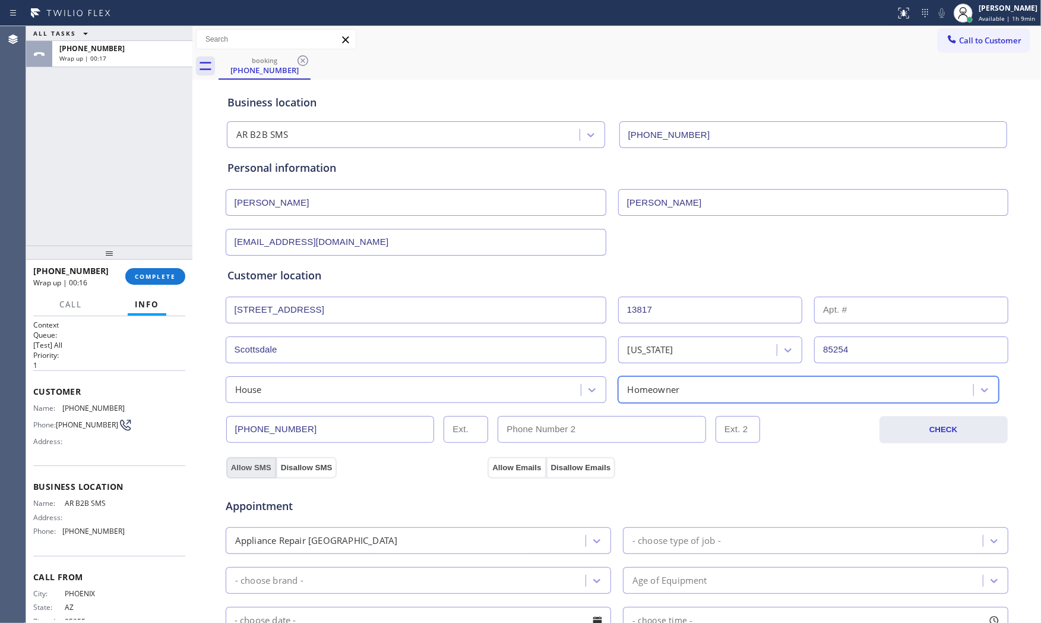
click at [263, 469] on button "Allow SMS" at bounding box center [251, 467] width 50 height 21
click at [515, 465] on button "Allow Emails" at bounding box center [517, 467] width 58 height 21
click at [410, 542] on div "Appliance Repair [GEOGRAPHIC_DATA]" at bounding box center [407, 540] width 356 height 21
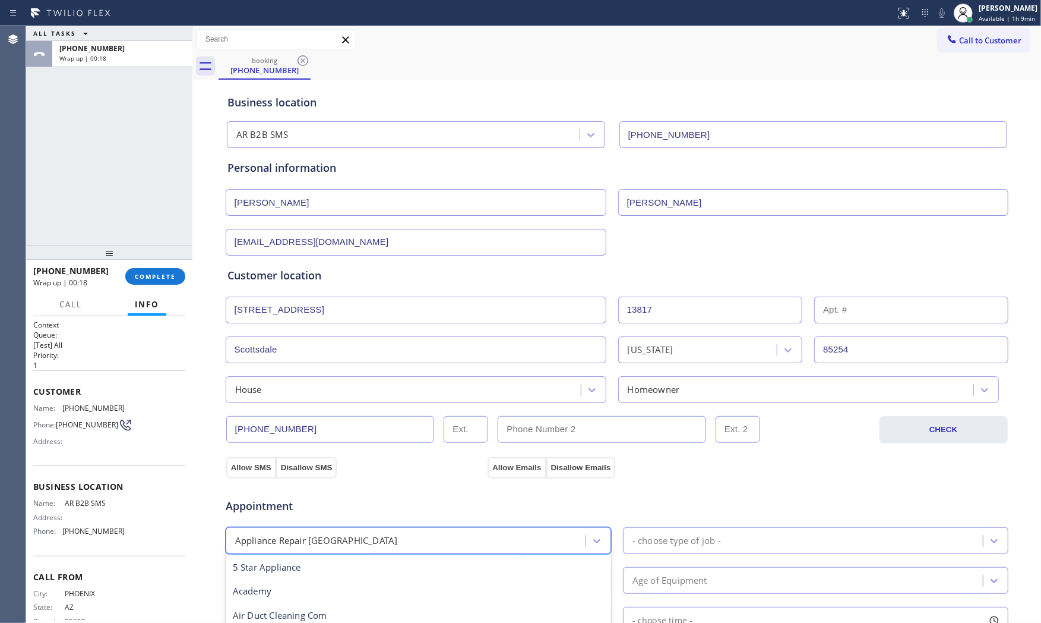
type input "f"
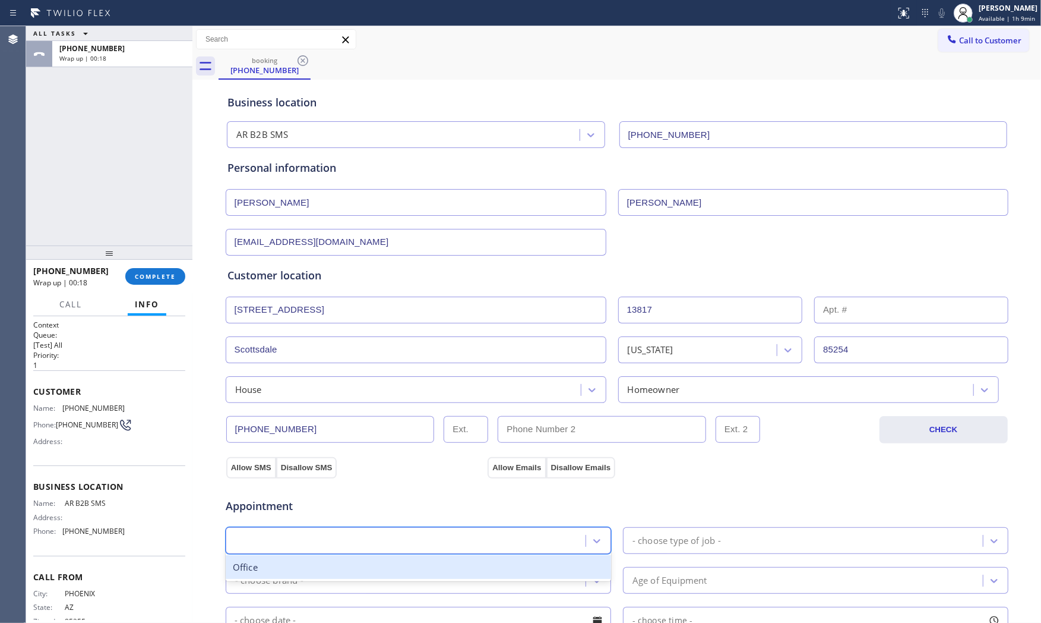
click at [373, 541] on div "f" at bounding box center [407, 540] width 356 height 21
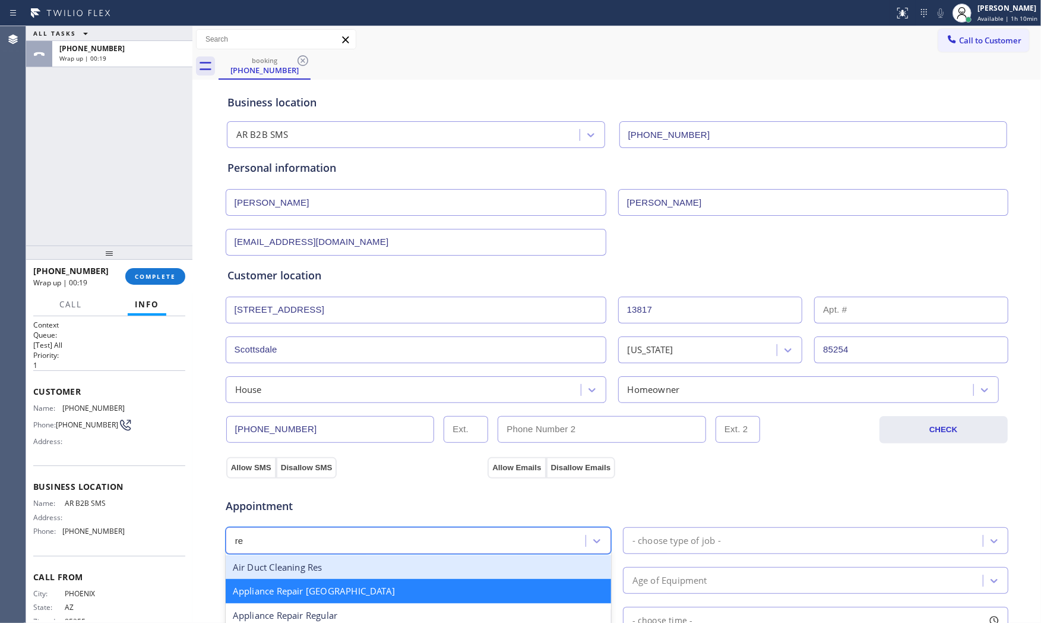
type input "reg"
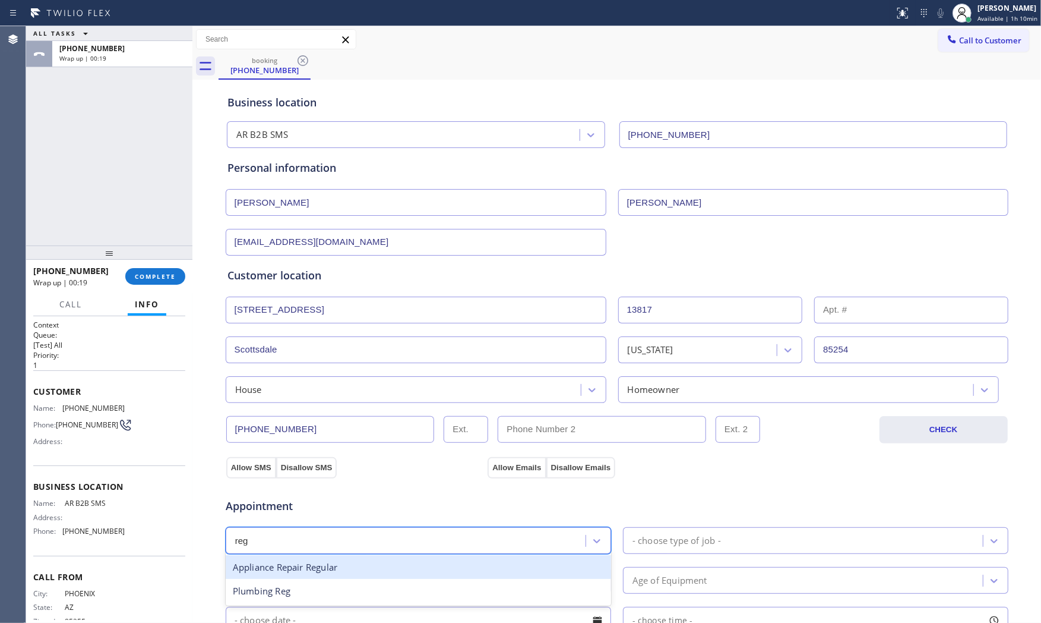
drag, startPoint x: 322, startPoint y: 561, endPoint x: 563, endPoint y: 532, distance: 242.4
click at [324, 560] on div "Appliance Repair Regular" at bounding box center [419, 567] width 386 height 24
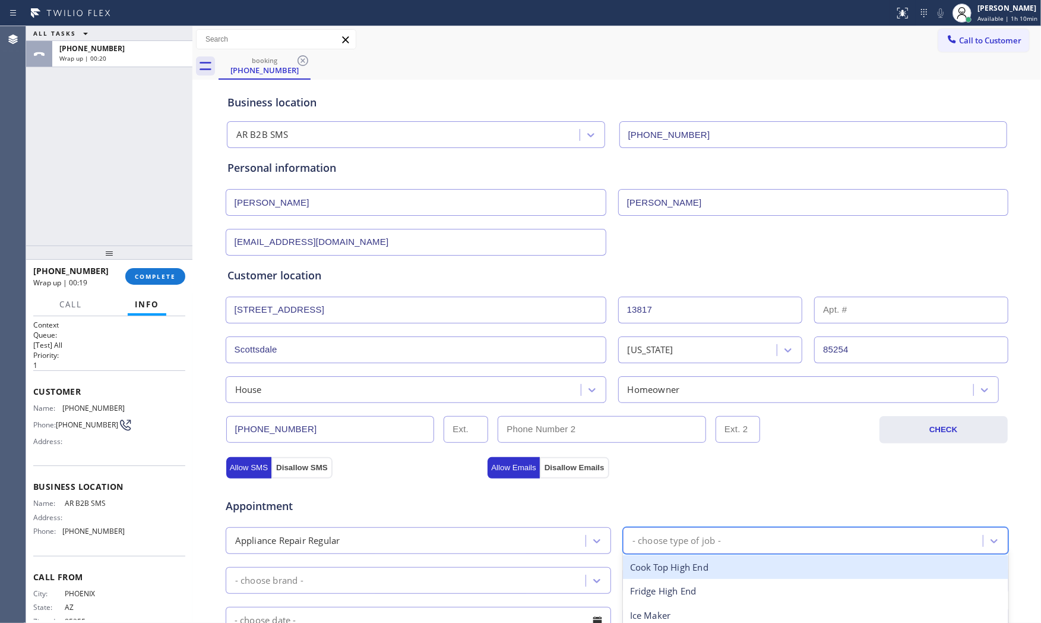
click at [662, 529] on div "- choose type of job -" at bounding box center [816, 540] width 386 height 27
type input "f"
click at [661, 560] on div "Fridge High End" at bounding box center [816, 567] width 386 height 24
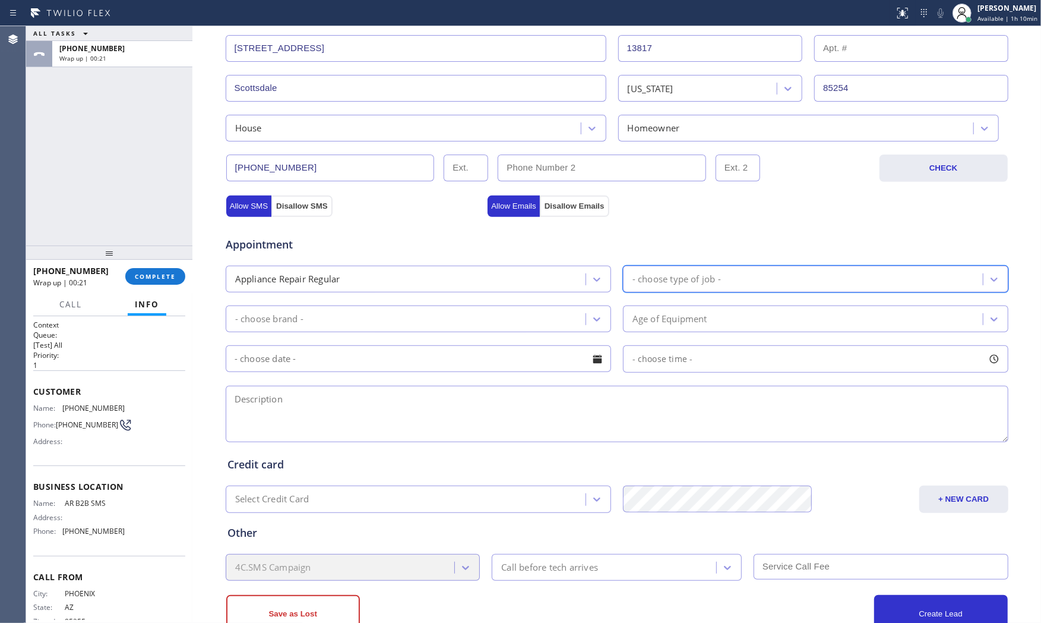
scroll to position [264, 0]
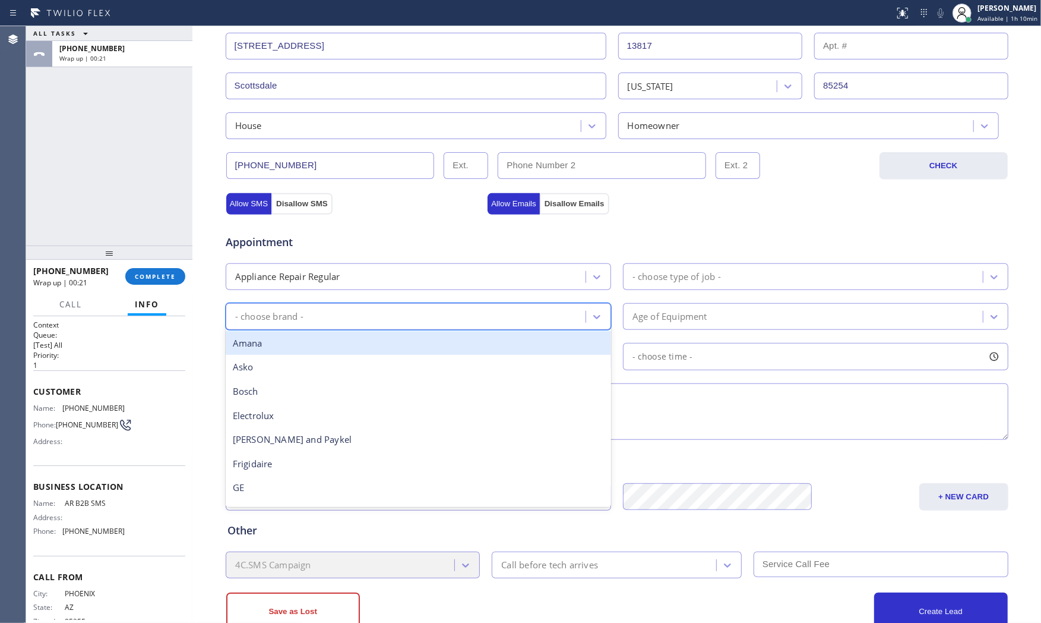
click at [368, 310] on div "- choose brand -" at bounding box center [407, 316] width 356 height 21
type input "GE"
drag, startPoint x: 320, startPoint y: 343, endPoint x: 353, endPoint y: 336, distance: 34.6
click at [321, 343] on div "GE" at bounding box center [419, 343] width 386 height 24
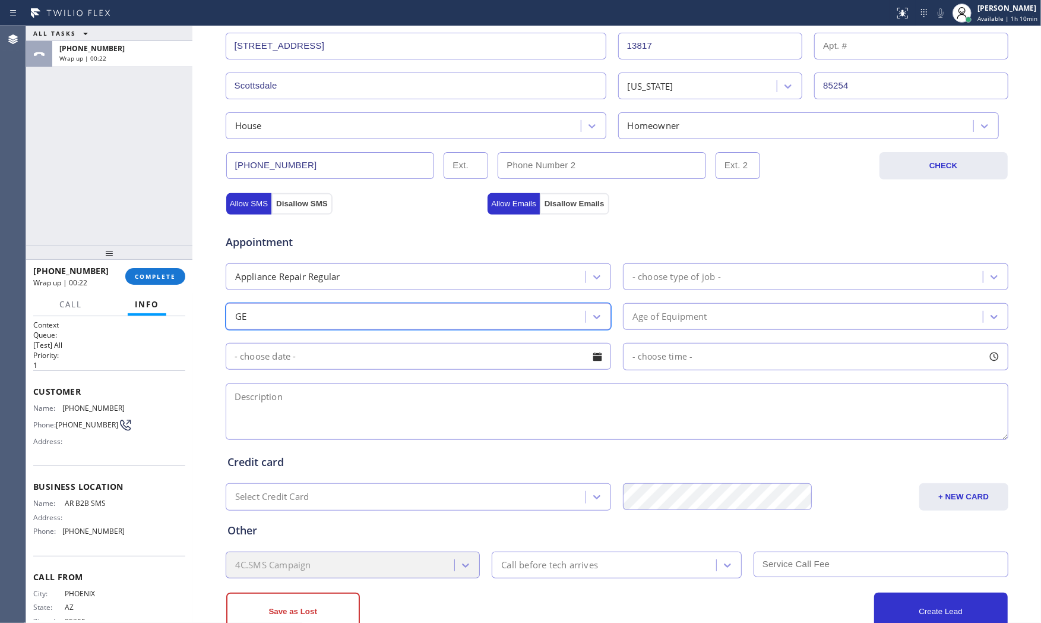
click at [670, 284] on div "- choose type of job -" at bounding box center [805, 276] width 356 height 21
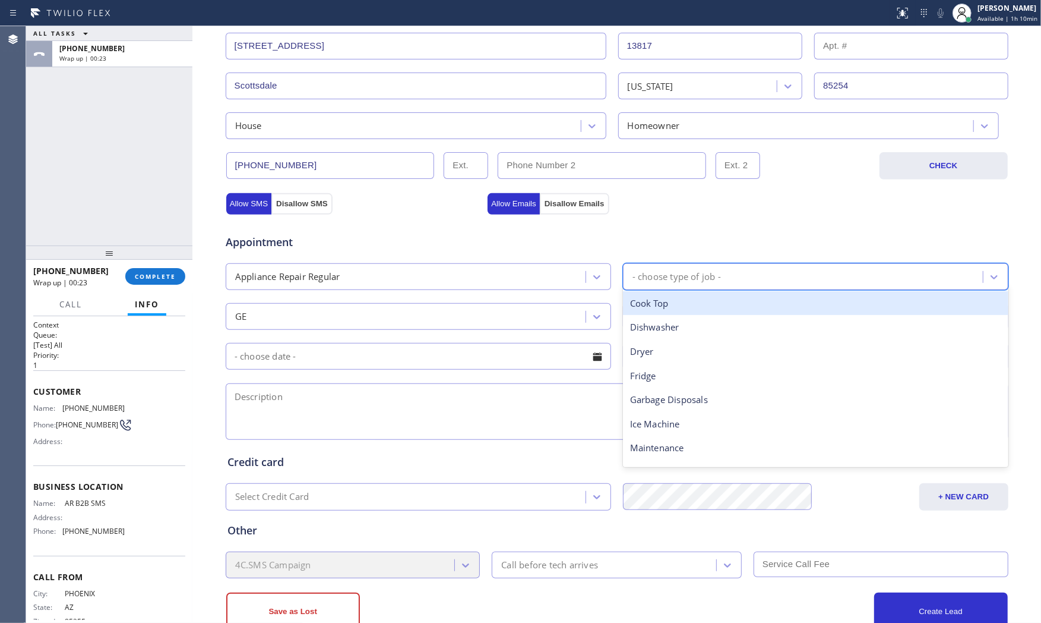
type input "f"
click at [667, 307] on div "Fridge" at bounding box center [816, 303] width 386 height 24
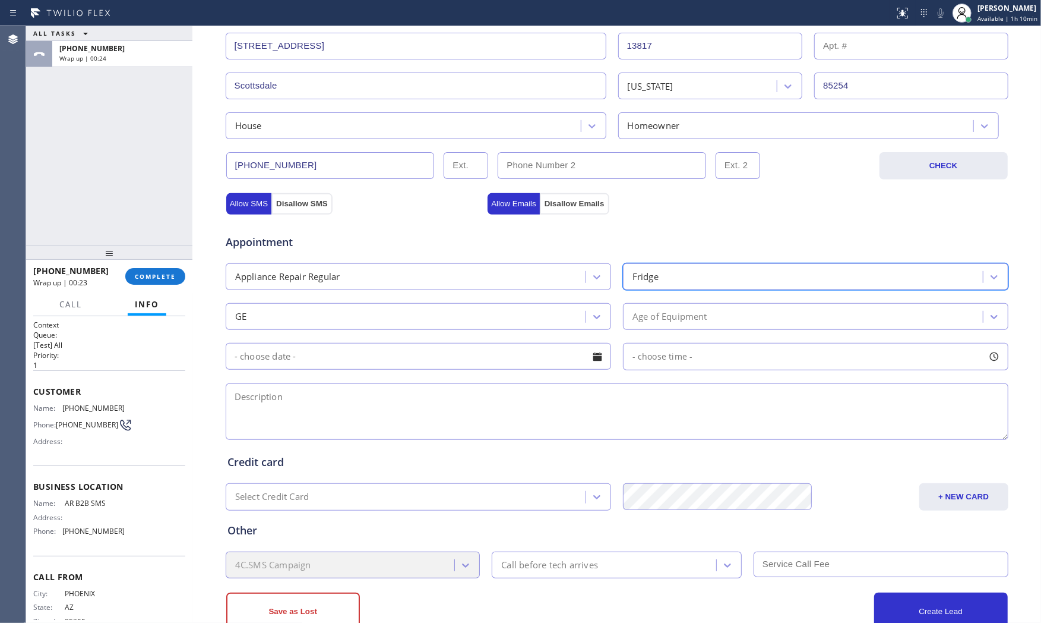
click at [668, 314] on div "Age of Equipment" at bounding box center [670, 317] width 75 height 14
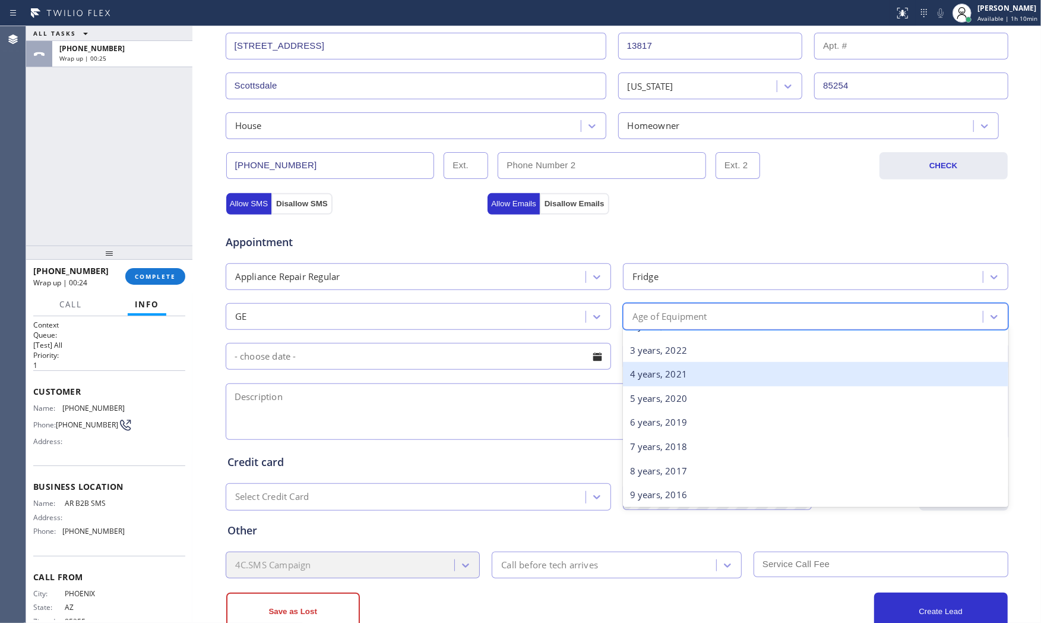
scroll to position [66, 0]
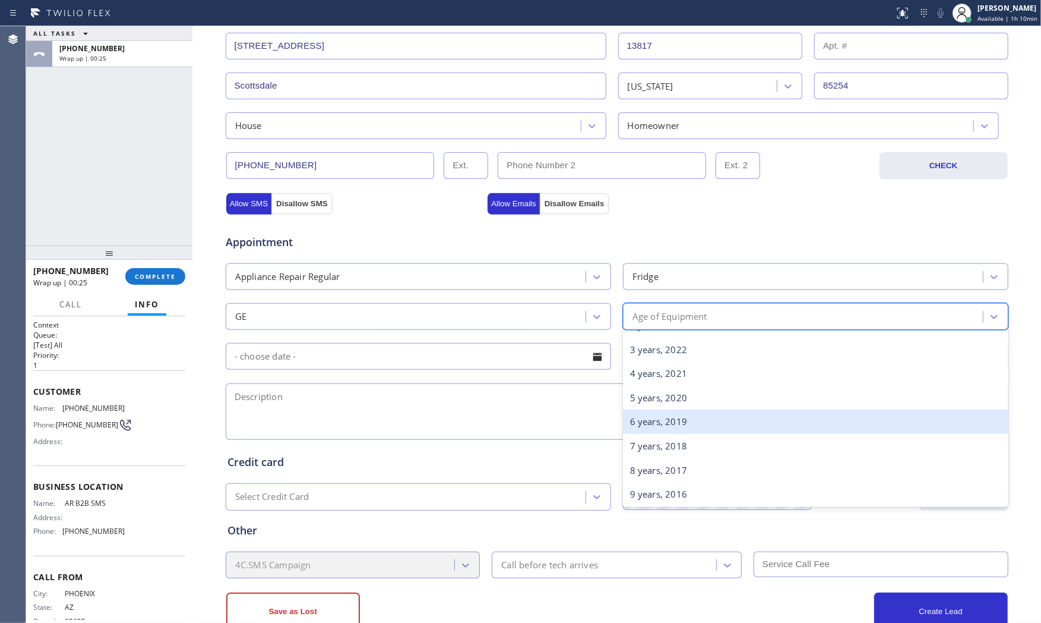
click at [660, 422] on div "6 years, 2019" at bounding box center [816, 421] width 386 height 24
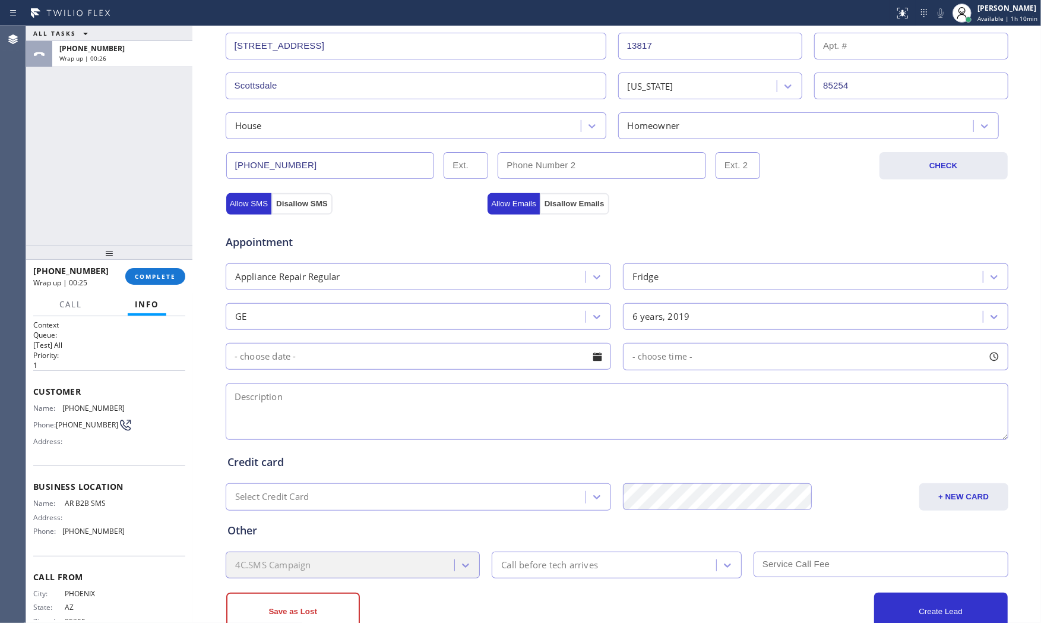
click at [362, 358] on input "text" at bounding box center [419, 356] width 386 height 27
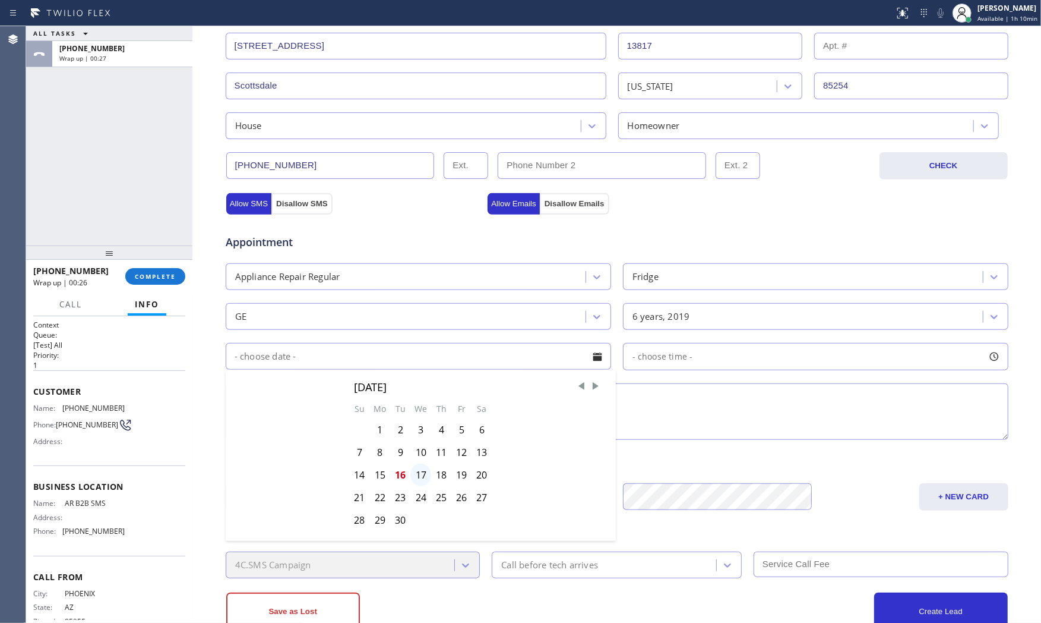
click at [421, 475] on div "17" at bounding box center [421, 474] width 21 height 23
type input "[DATE]"
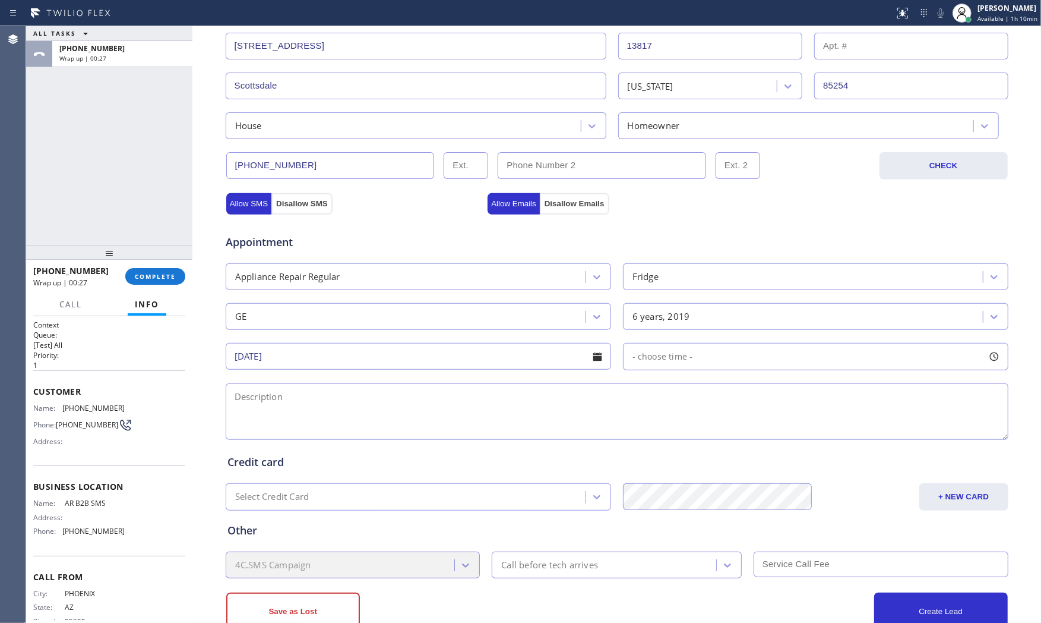
click at [682, 352] on span "- choose time -" at bounding box center [663, 356] width 61 height 11
drag, startPoint x: 666, startPoint y: 428, endPoint x: 738, endPoint y: 428, distance: 71.9
click at [741, 428] on div at bounding box center [748, 428] width 14 height 25
drag, startPoint x: 633, startPoint y: 429, endPoint x: 664, endPoint y: 427, distance: 31.0
click at [664, 427] on div at bounding box center [663, 428] width 14 height 25
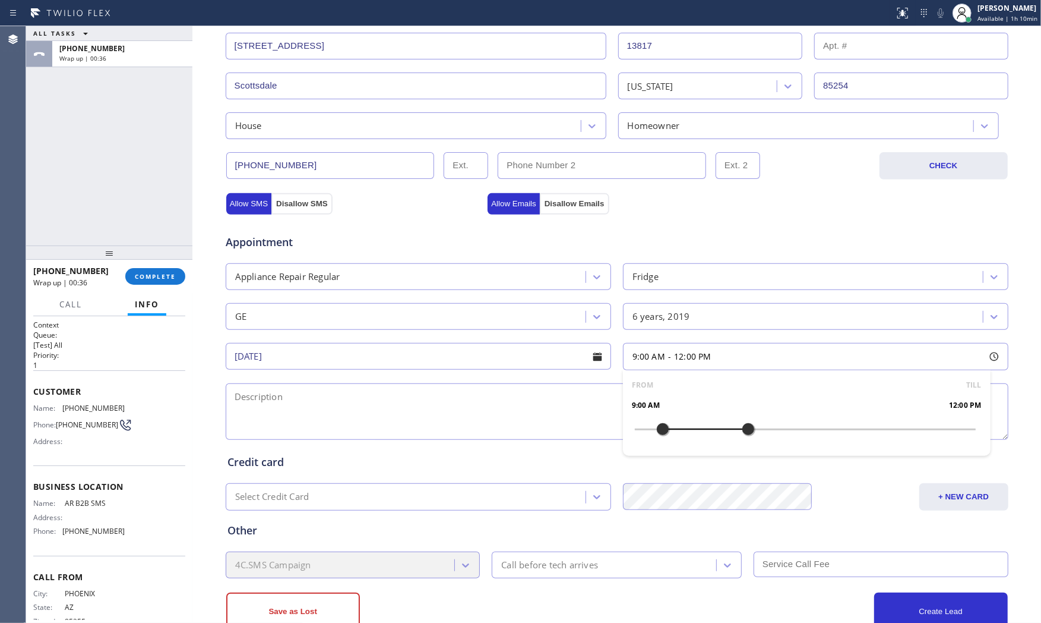
click at [298, 421] on textarea at bounding box center [617, 411] width 783 height 56
click at [65, 505] on span "AR B2B SMS" at bounding box center [94, 502] width 59 height 9
click at [68, 507] on span "AR B2B SMS" at bounding box center [94, 502] width 59 height 9
click at [72, 506] on span "AR B2B SMS" at bounding box center [94, 502] width 59 height 9
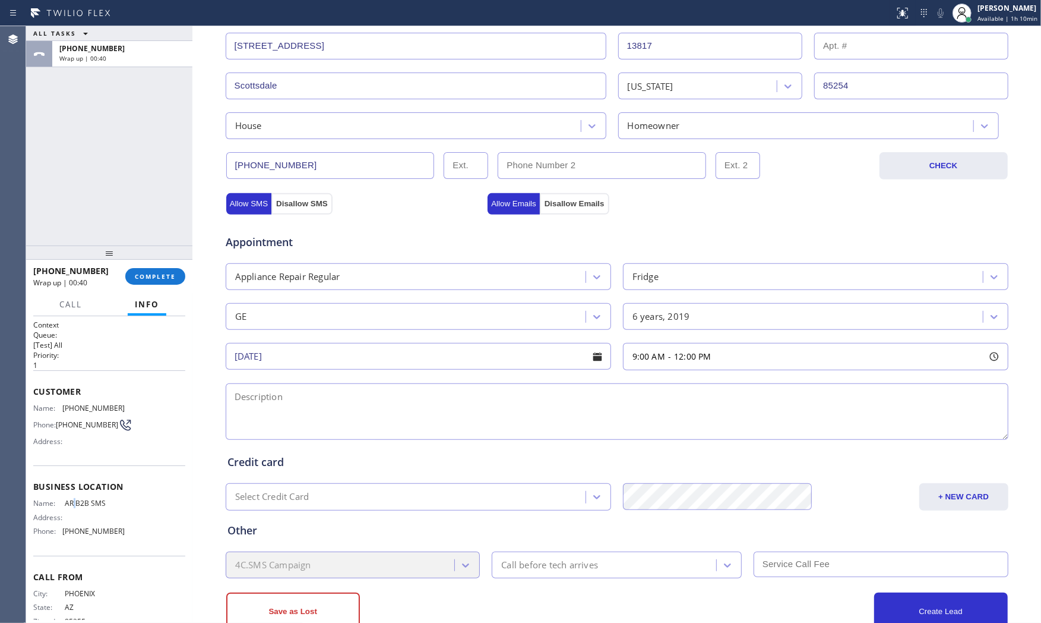
click at [72, 506] on span "AR B2B SMS" at bounding box center [94, 502] width 59 height 9
copy span "AR B2B SMS"
drag, startPoint x: 144, startPoint y: 158, endPoint x: 159, endPoint y: 161, distance: 15.1
click at [144, 158] on div "ALL TASKS ALL TASKS ACTIVE TASKS TASKS IN WRAP UP [PHONE_NUMBER] Wrap up | 01:03" at bounding box center [109, 135] width 166 height 219
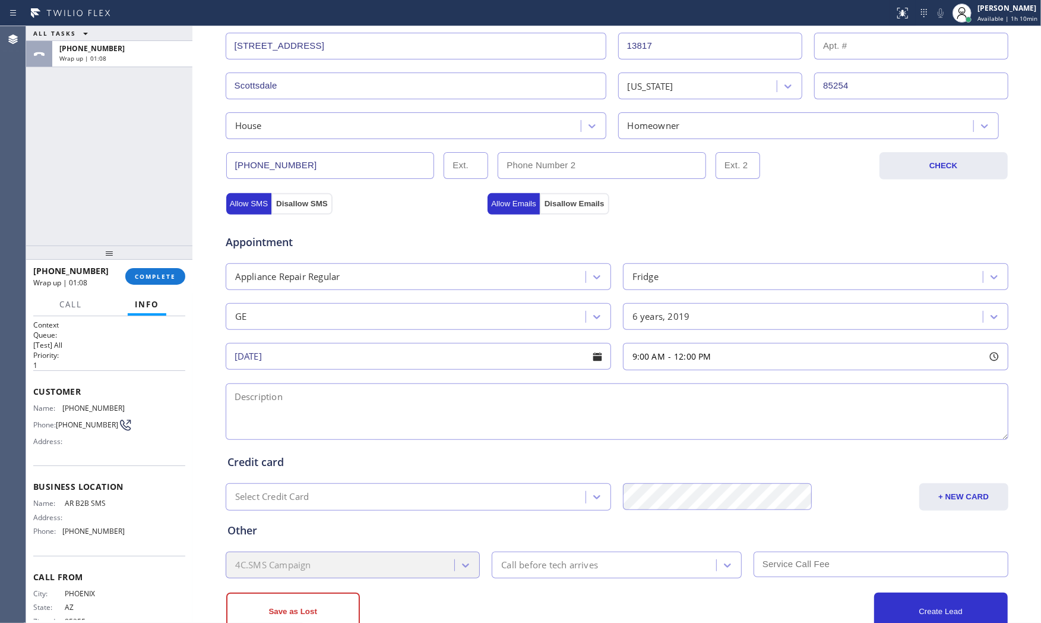
click at [333, 400] on textarea at bounding box center [617, 411] width 783 height 56
paste textarea "9-12 $75 GE Profile | FridgeFS | its leaking water in the base on the fridge, t…"
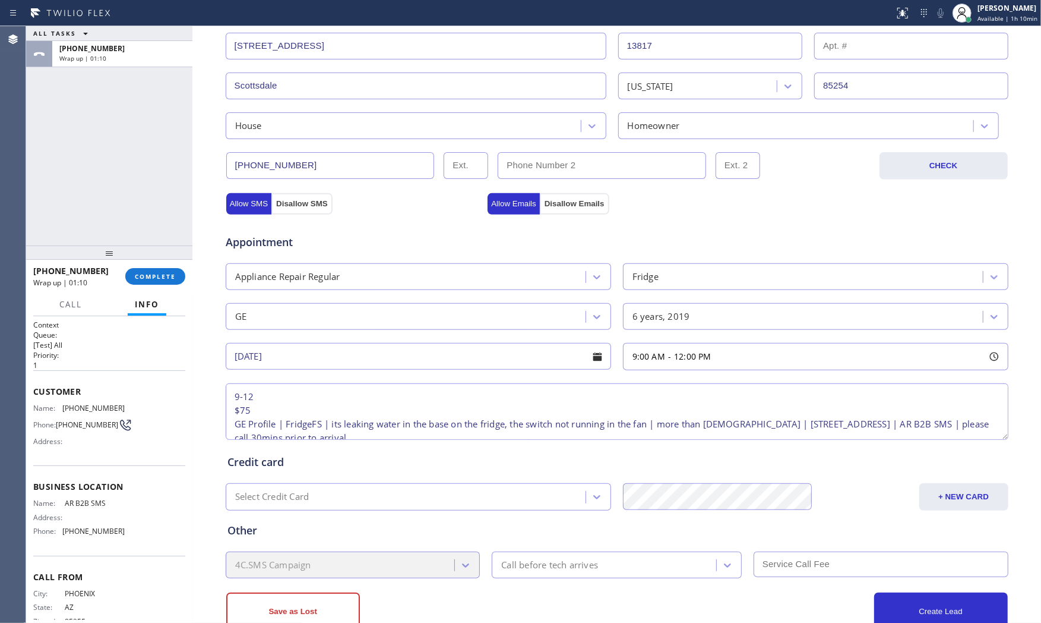
scroll to position [298, 0]
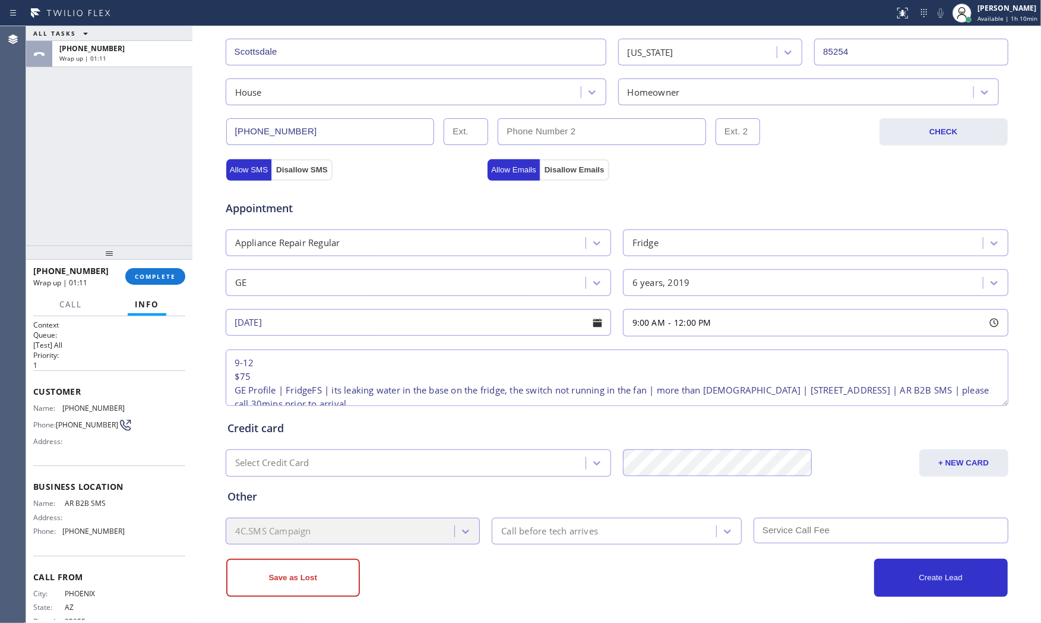
type textarea "9-12 $75 GE Profile | FridgeFS | its leaking water in the base on the fridge, t…"
click at [530, 526] on div "Call before tech arrives" at bounding box center [549, 531] width 97 height 14
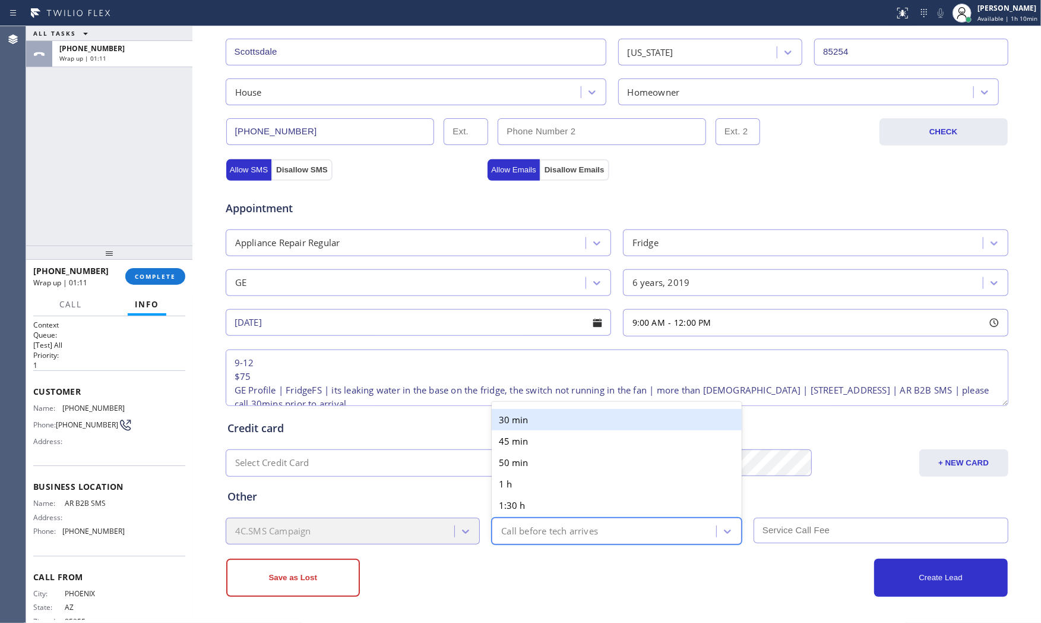
drag, startPoint x: 523, startPoint y: 428, endPoint x: 629, endPoint y: 480, distance: 118.0
click at [526, 428] on div "30 min" at bounding box center [617, 419] width 250 height 21
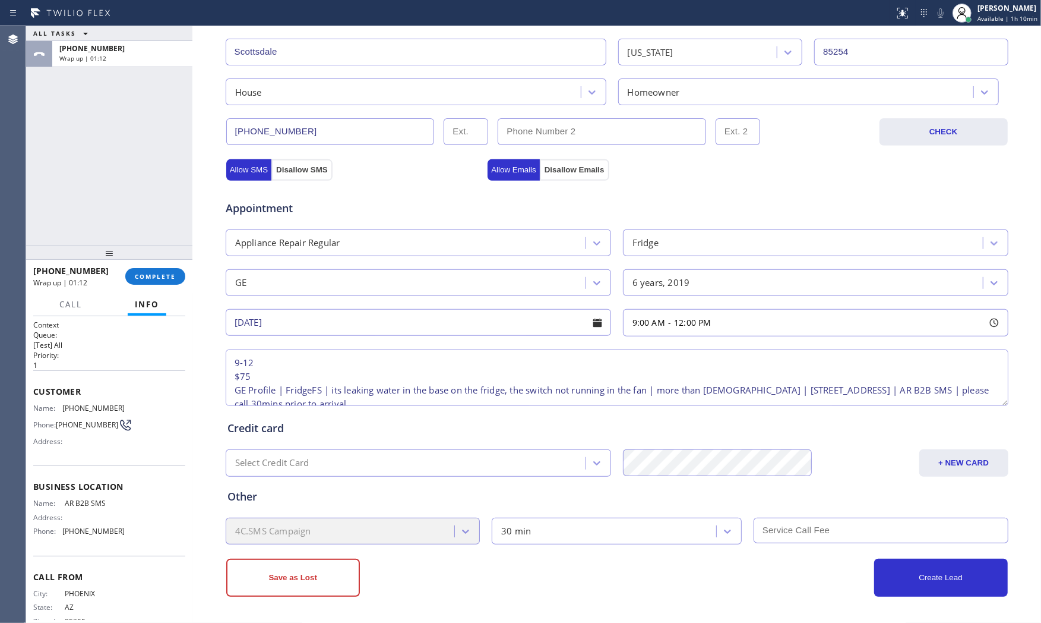
click at [754, 523] on input "text" at bounding box center [881, 530] width 255 height 26
type input "75"
click at [698, 560] on div "Create Lead" at bounding box center [812, 577] width 391 height 38
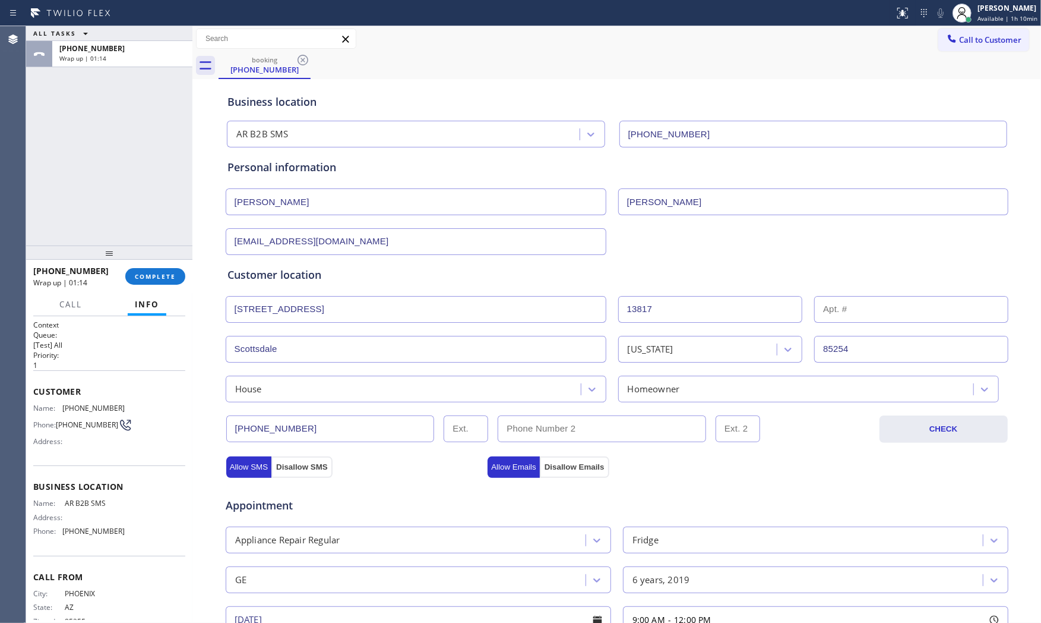
scroll to position [0, 0]
click at [642, 422] on input "(___) ___-____" at bounding box center [602, 429] width 209 height 27
paste input "480) 203-4790"
type input "[PHONE_NUMBER]"
click at [671, 481] on div "Appointment Appliance Repair Regular Fridge GE 6 years, 2019 [DATE] 9:00 AM - 1…" at bounding box center [617, 592] width 784 height 228
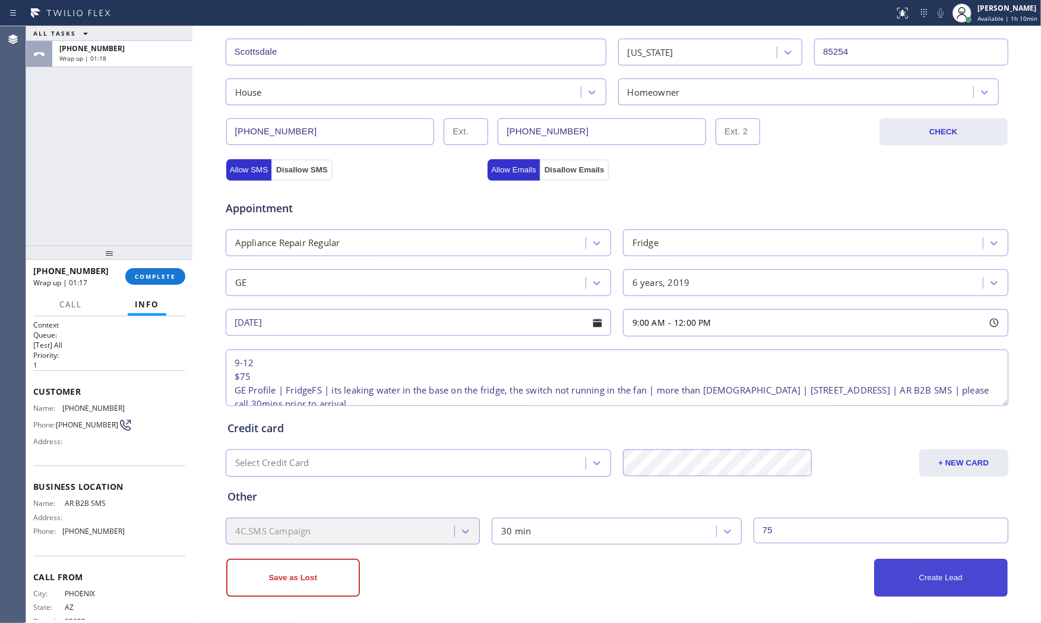
click at [907, 560] on button "Create Lead" at bounding box center [941, 577] width 134 height 38
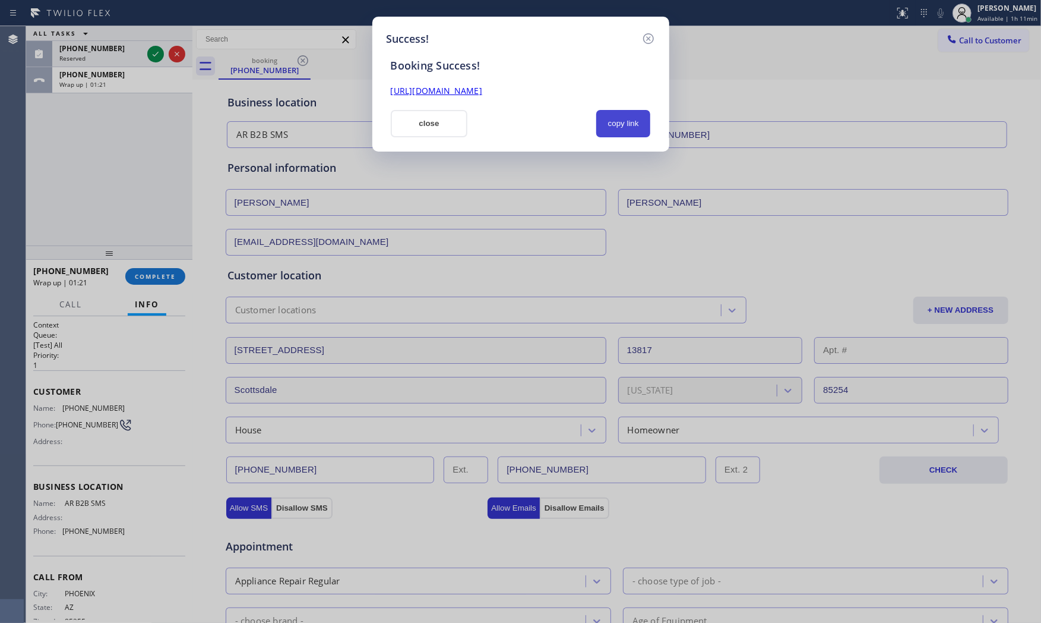
click at [607, 121] on button "copy link" at bounding box center [623, 123] width 55 height 27
click at [444, 131] on button "close" at bounding box center [429, 123] width 77 height 27
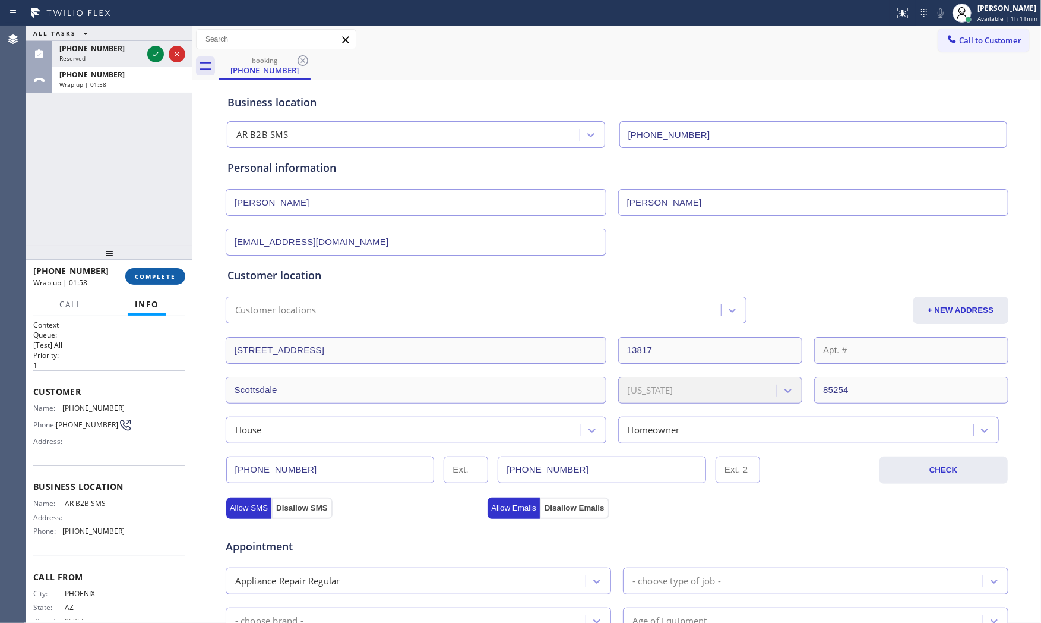
click at [151, 280] on button "COMPLETE" at bounding box center [155, 276] width 60 height 17
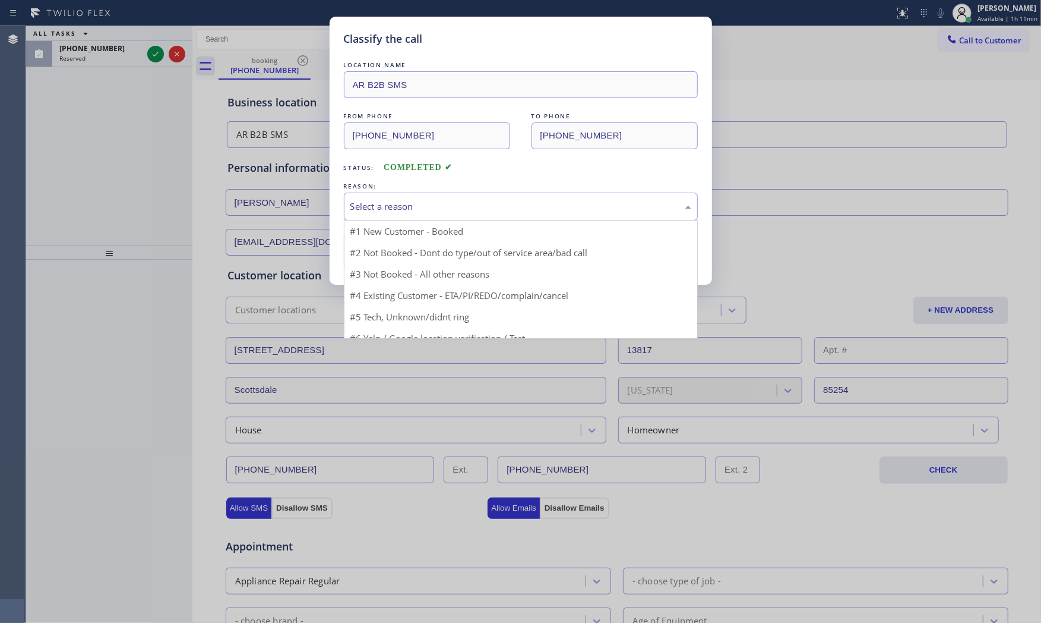
click at [429, 207] on div "Select a reason" at bounding box center [521, 207] width 341 height 14
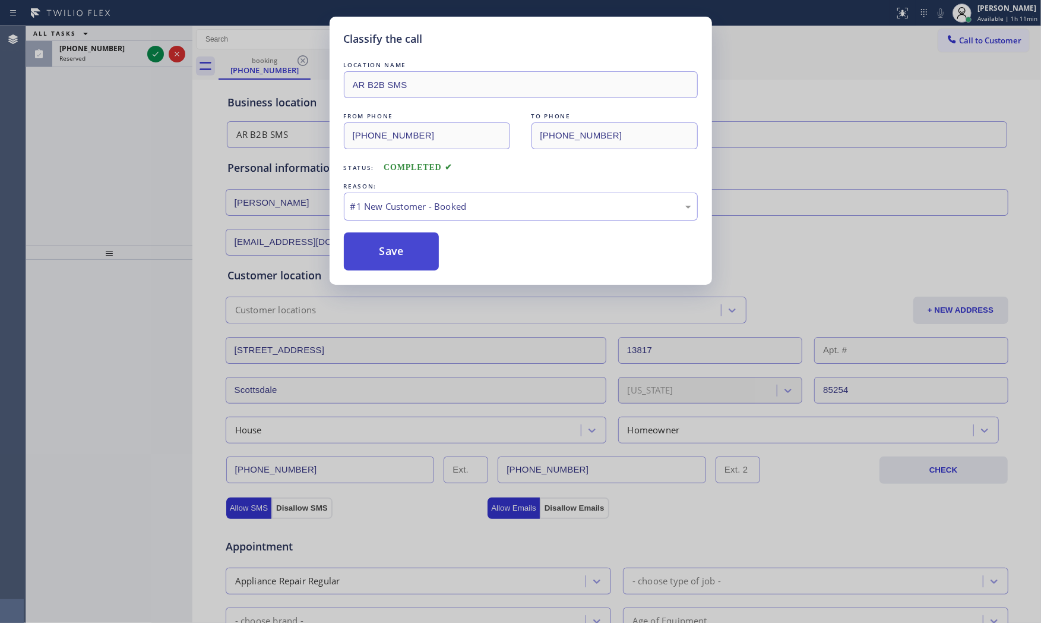
click at [388, 250] on button "Save" at bounding box center [392, 251] width 96 height 38
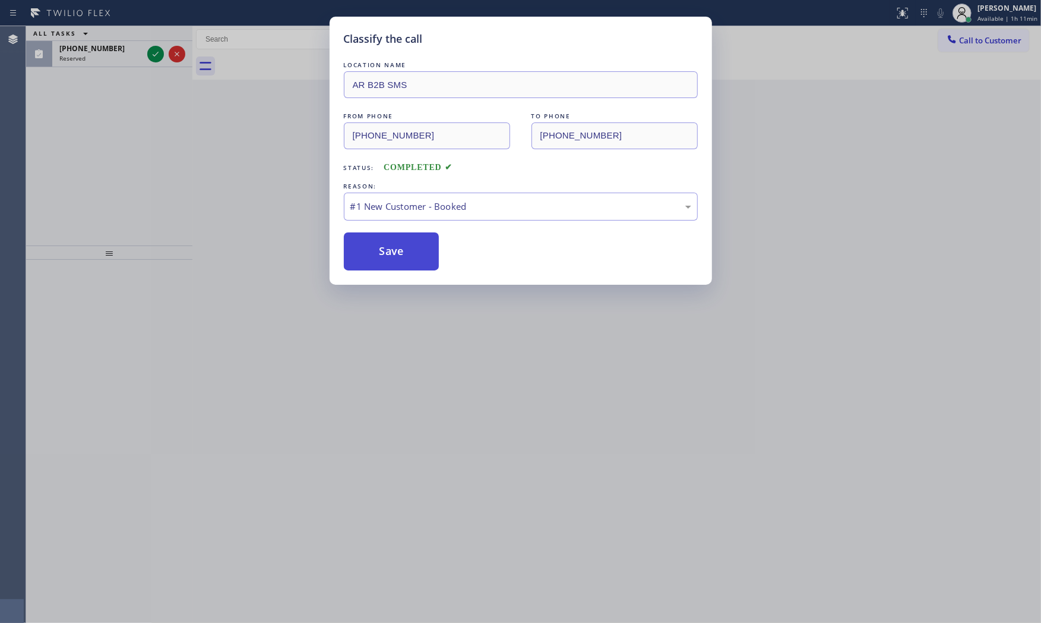
click at [388, 250] on button "Save" at bounding box center [392, 251] width 96 height 38
drag, startPoint x: 387, startPoint y: 250, endPoint x: 355, endPoint y: 164, distance: 92.1
click at [387, 248] on button "Save" at bounding box center [392, 251] width 96 height 38
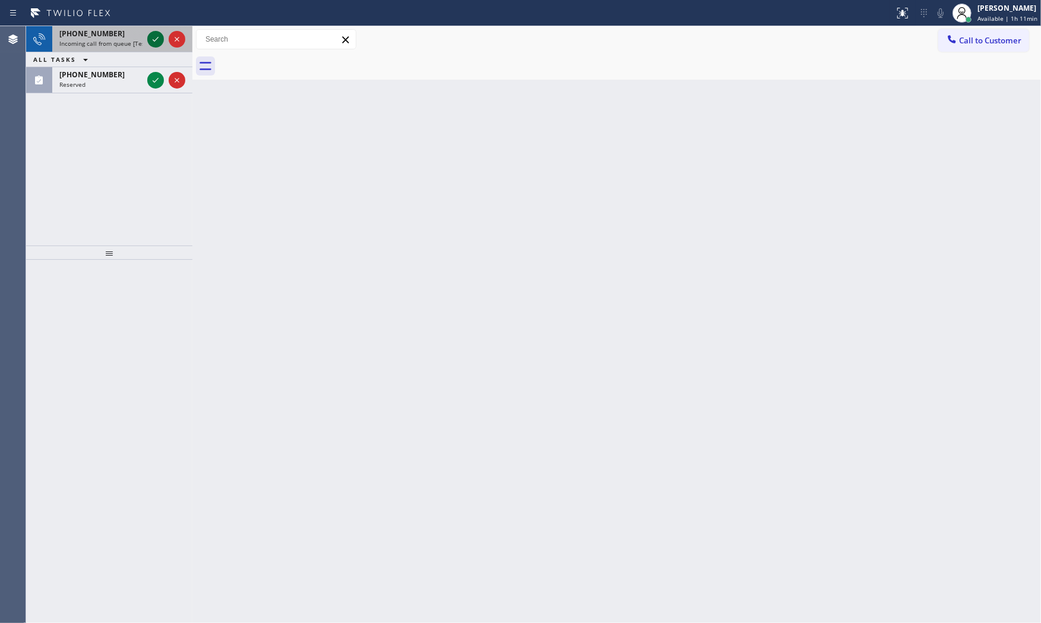
click at [147, 34] on div at bounding box center [155, 39] width 17 height 14
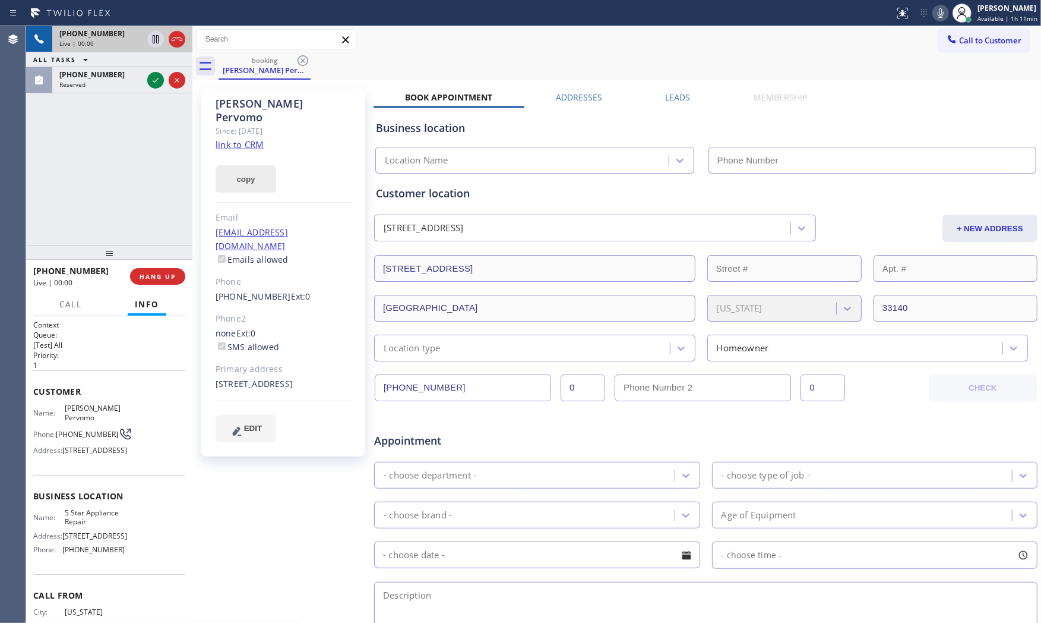
type input "[PHONE_NUMBER]"
click at [247, 138] on link "link to CRM" at bounding box center [240, 144] width 48 height 12
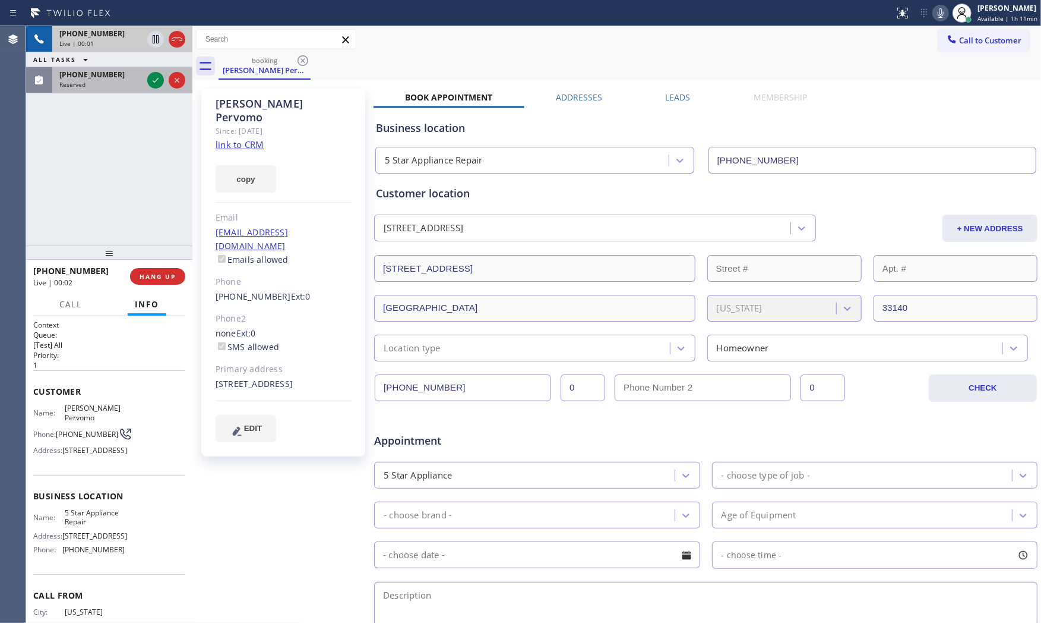
click at [137, 81] on div "Reserved" at bounding box center [100, 84] width 83 height 8
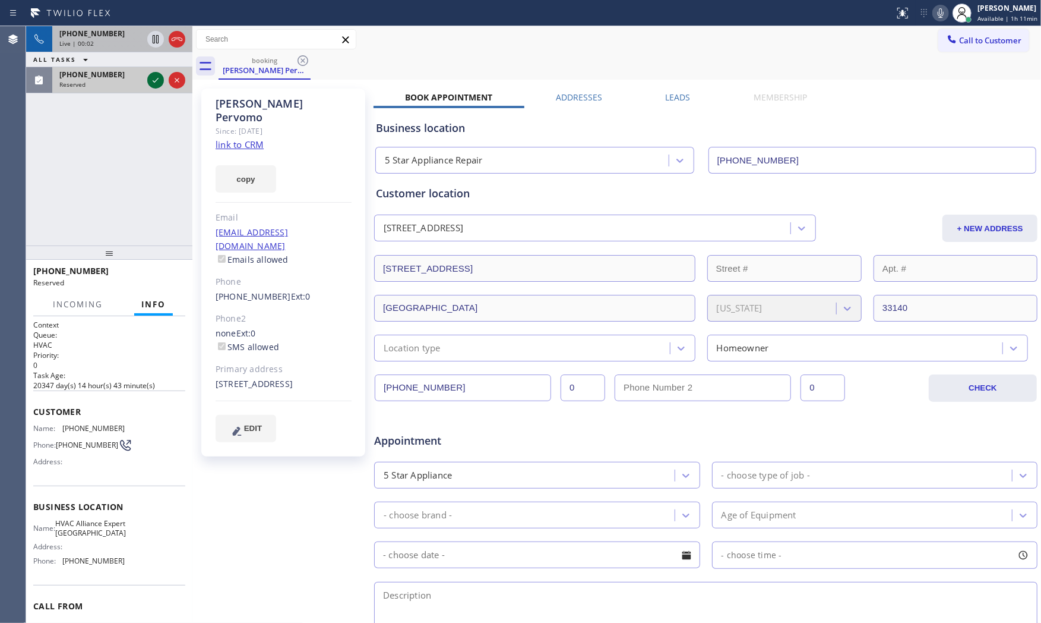
click at [160, 79] on icon at bounding box center [156, 80] width 14 height 14
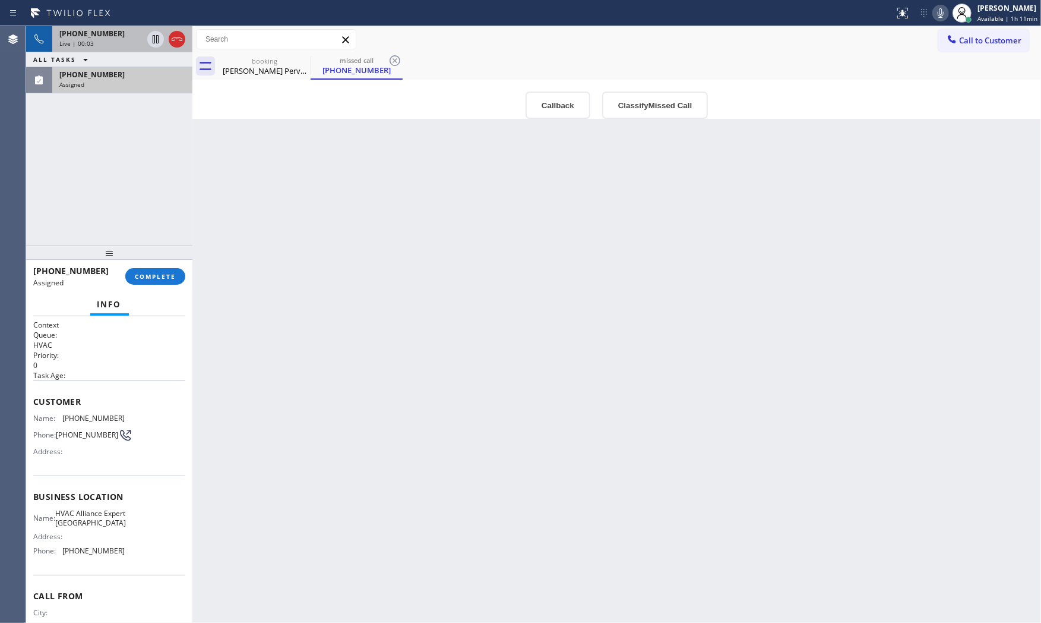
click at [162, 285] on div "[PHONE_NUMBER] Assigned COMPLETE" at bounding box center [109, 276] width 152 height 31
click at [162, 282] on button "COMPLETE" at bounding box center [155, 276] width 60 height 17
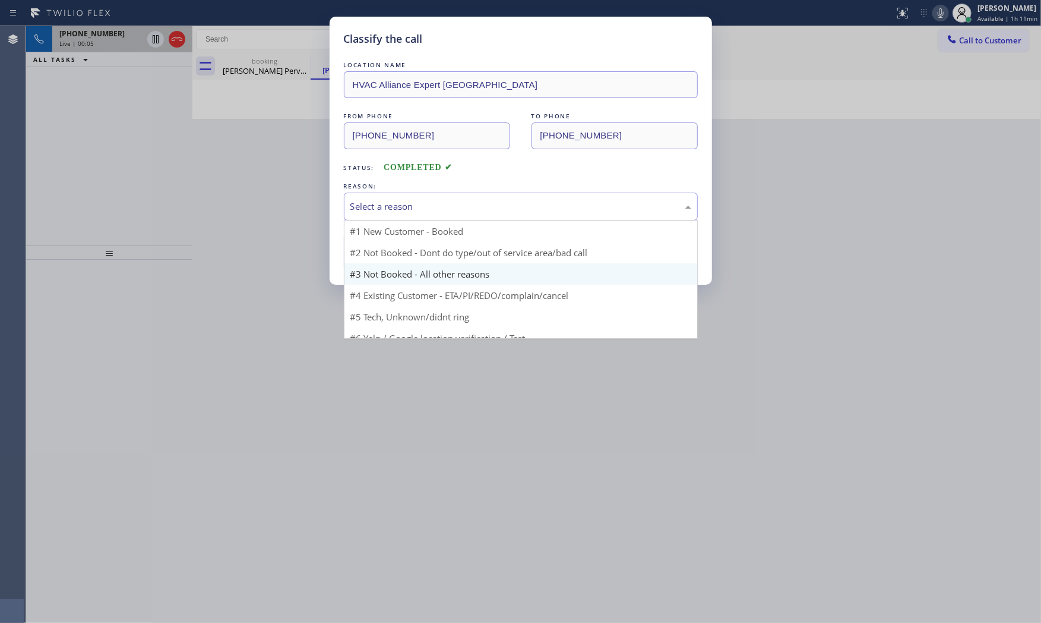
drag, startPoint x: 411, startPoint y: 210, endPoint x: 403, endPoint y: 251, distance: 41.8
click at [411, 217] on div "Select a reason" at bounding box center [521, 206] width 354 height 28
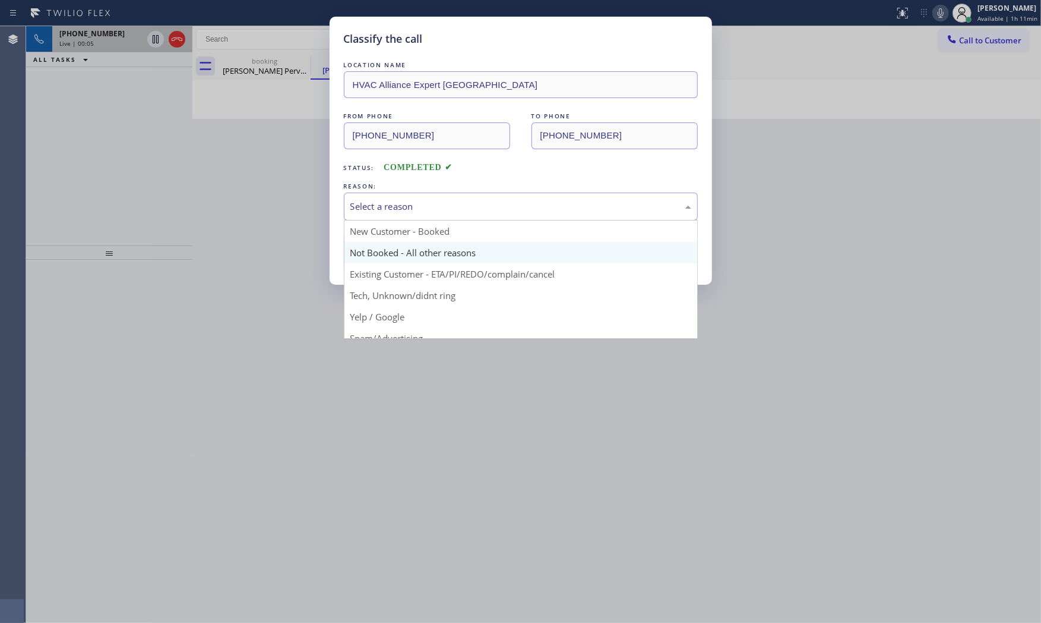
click at [403, 251] on button "Save" at bounding box center [392, 251] width 96 height 38
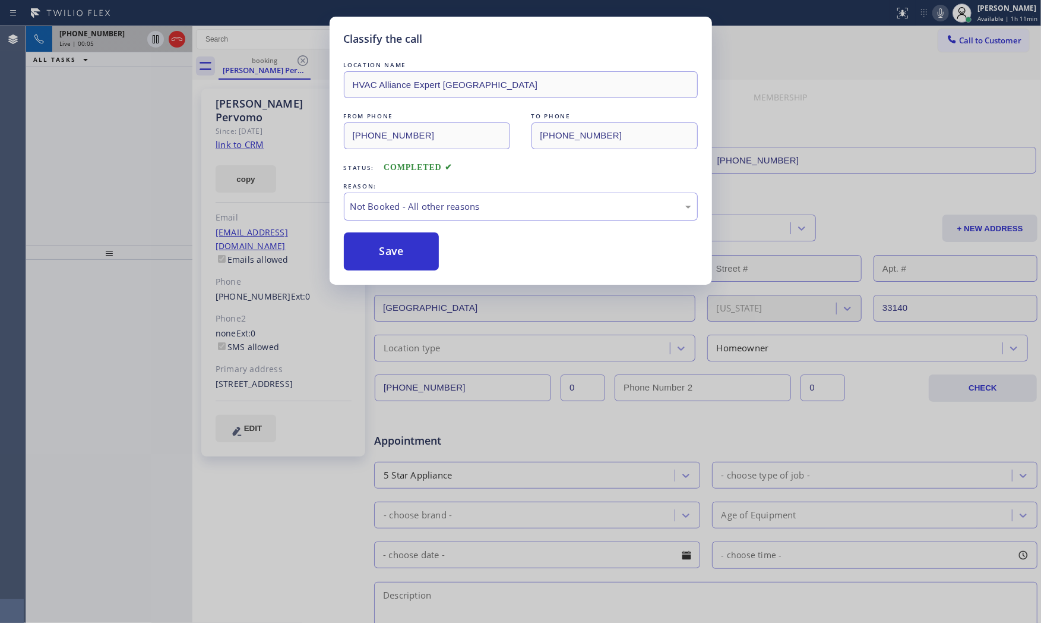
click at [403, 251] on button "Save" at bounding box center [392, 251] width 96 height 38
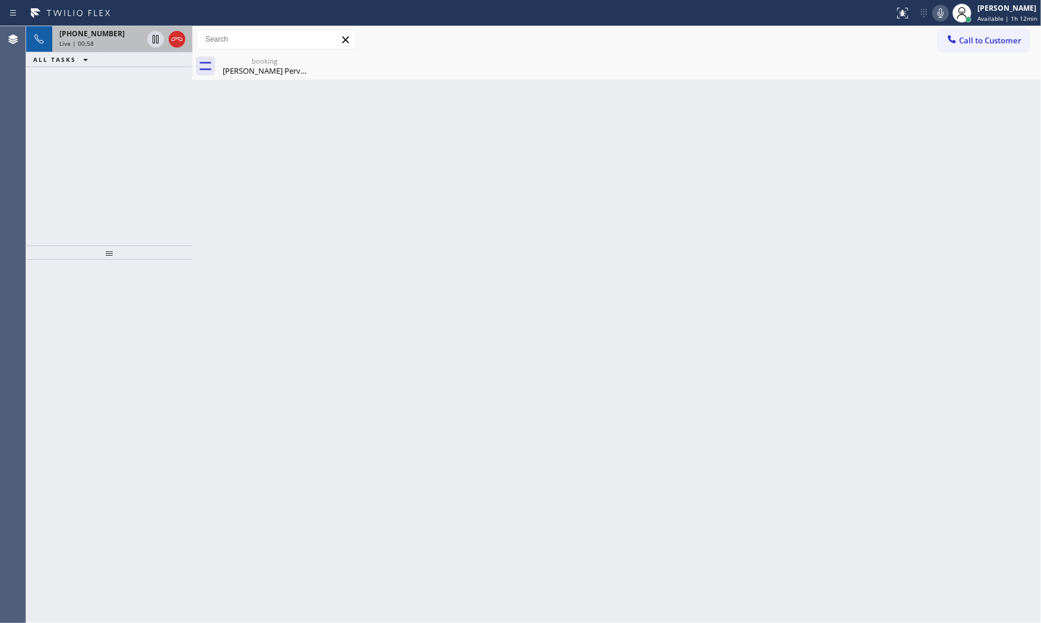
click at [940, 8] on icon at bounding box center [941, 13] width 14 height 14
click at [156, 38] on icon at bounding box center [156, 39] width 14 height 14
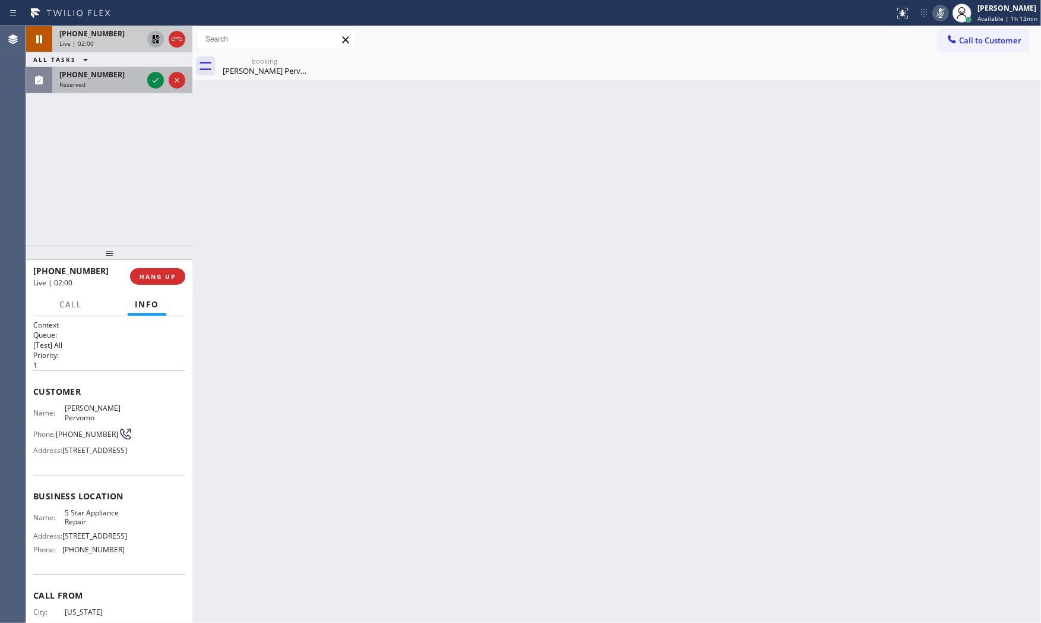
click at [137, 90] on div "[PHONE_NUMBER] Reserved" at bounding box center [98, 80] width 93 height 26
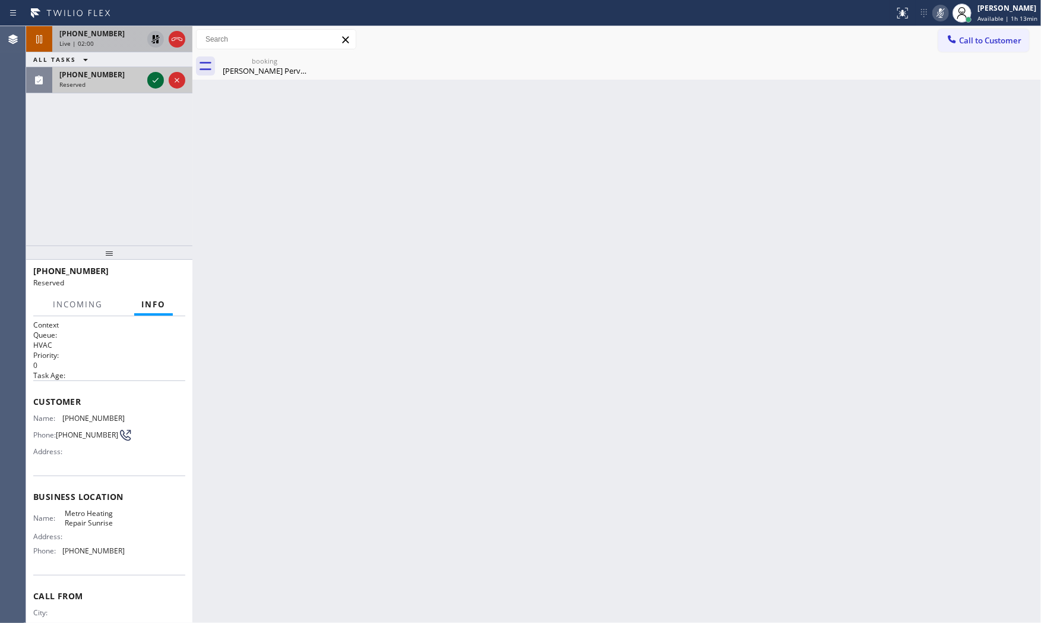
click at [157, 80] on icon at bounding box center [156, 80] width 14 height 14
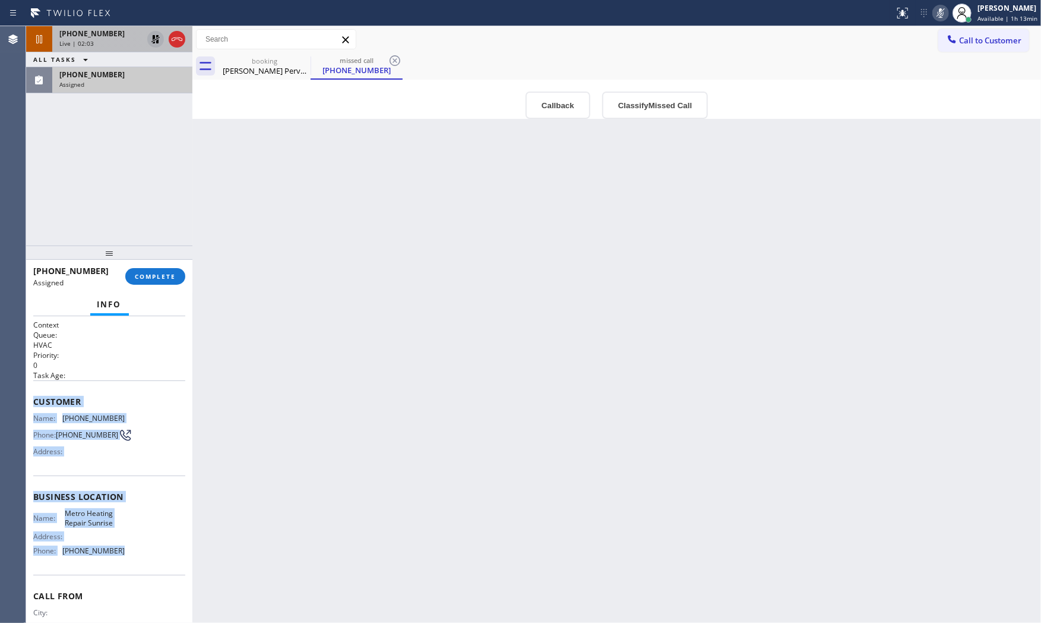
drag, startPoint x: 71, startPoint y: 431, endPoint x: 161, endPoint y: 520, distance: 126.9
click at [169, 559] on div "Context Queue: HVAC Priority: 0 Task Age: Customer Name: [PHONE_NUMBER] Phone: …" at bounding box center [109, 492] width 152 height 345
copy div "Customer Name: [PHONE_NUMBER] Phone: [PHONE_NUMBER] Address: Business location …"
click at [143, 276] on span "COMPLETE" at bounding box center [155, 276] width 41 height 8
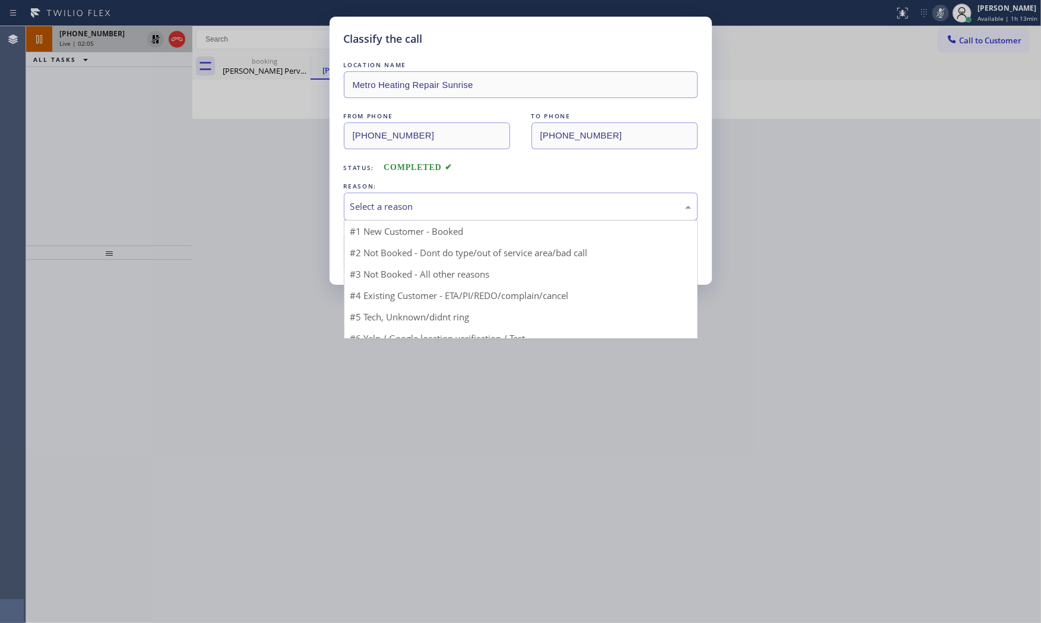
click at [510, 203] on div "Select a reason" at bounding box center [521, 207] width 341 height 14
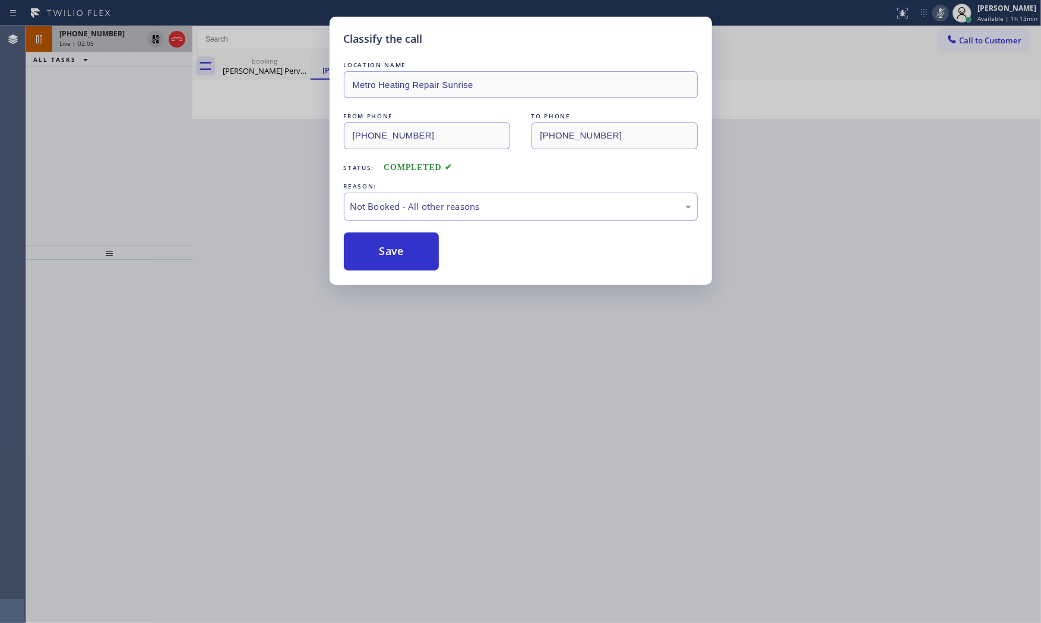
click at [419, 253] on button "Save" at bounding box center [392, 251] width 96 height 38
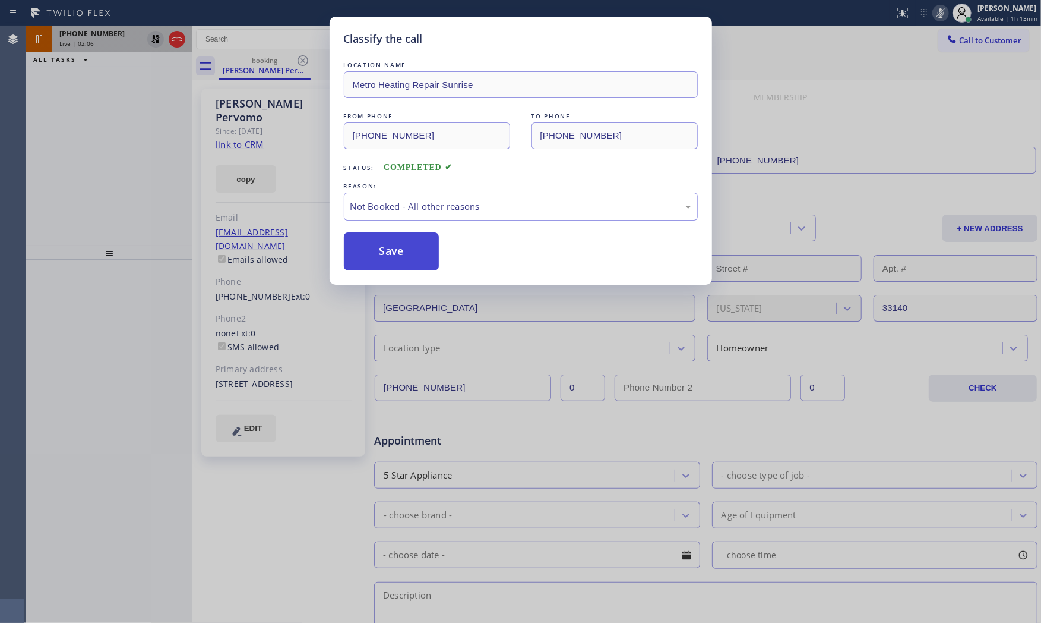
click at [420, 253] on button "Save" at bounding box center [392, 251] width 96 height 38
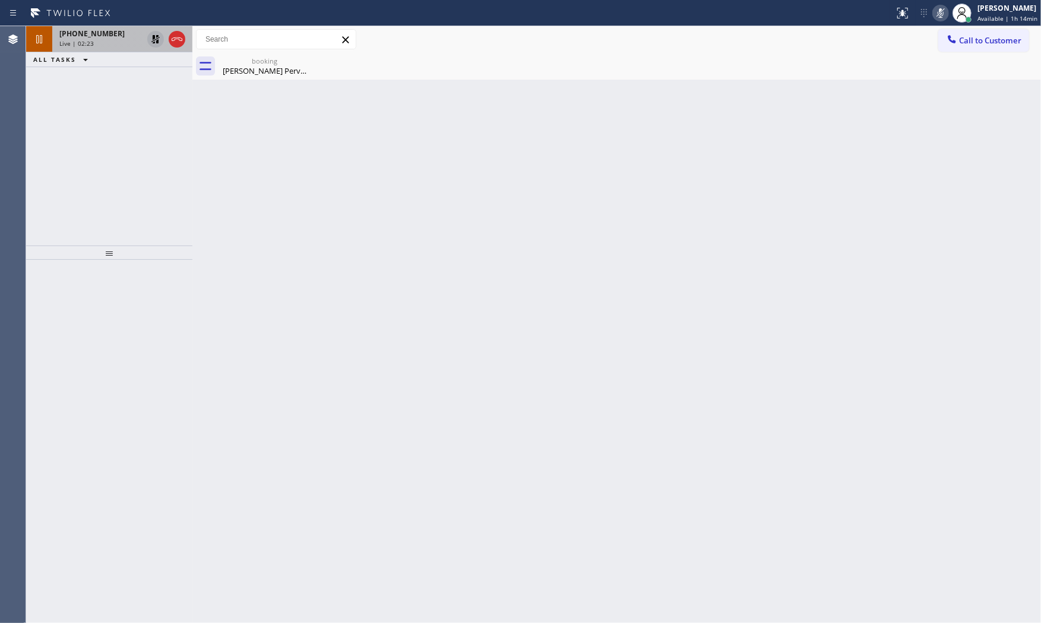
click at [121, 40] on div "Live | 02:23" at bounding box center [100, 43] width 83 height 8
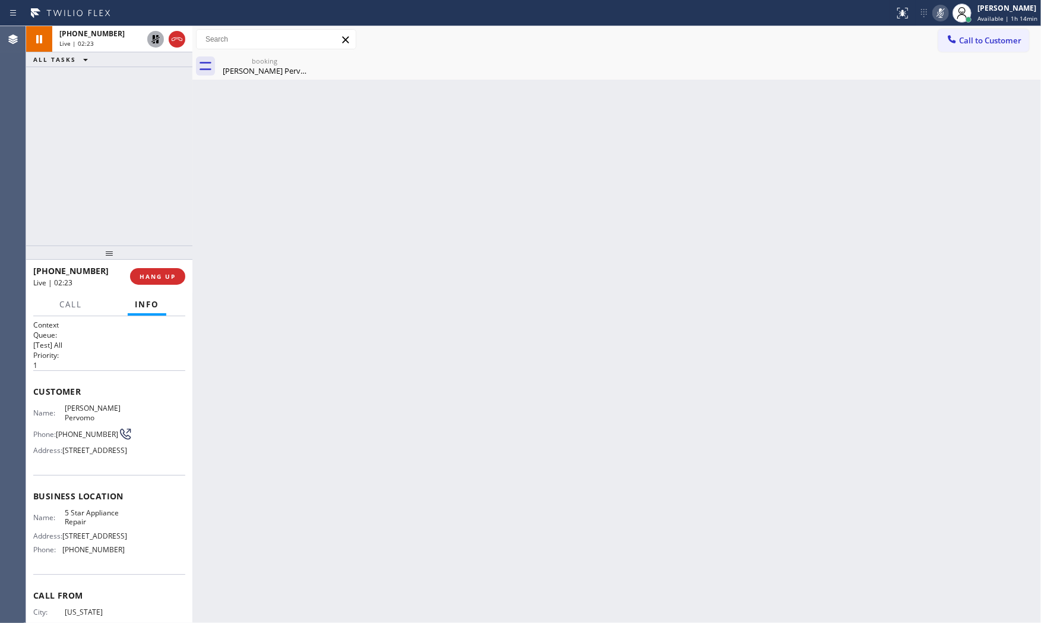
click at [276, 80] on div "Back to Dashboard Change Sender ID Customers Technicians Select a contact Outbo…" at bounding box center [616, 324] width 849 height 596
click at [266, 68] on div "[PERSON_NAME] Pervomo" at bounding box center [265, 70] width 90 height 11
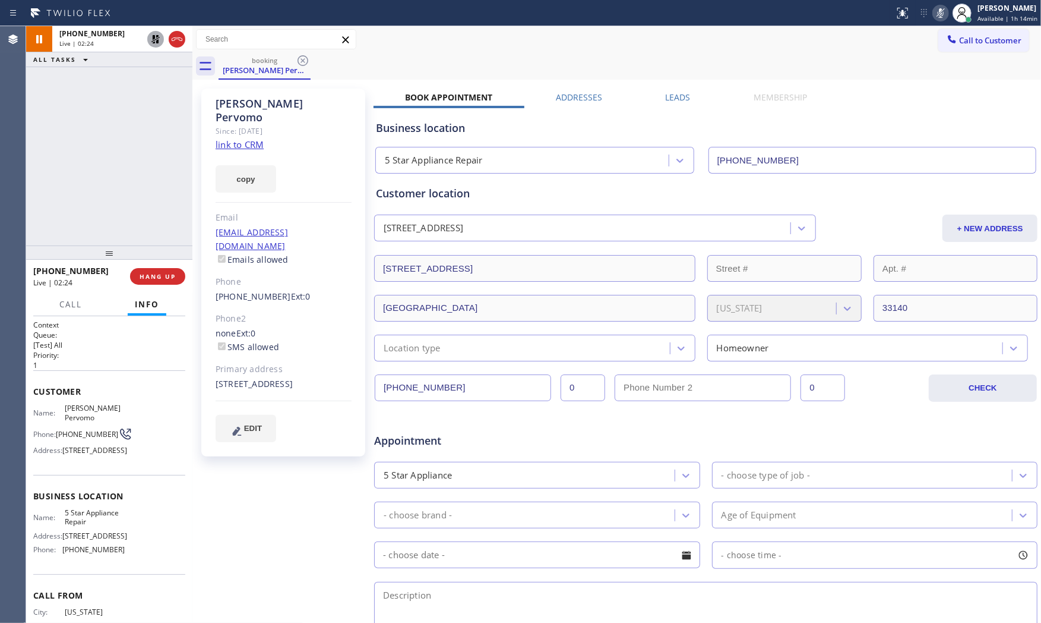
click at [252, 151] on div "copy" at bounding box center [284, 171] width 136 height 41
click at [250, 138] on link "link to CRM" at bounding box center [240, 144] width 48 height 12
click at [962, 11] on icon at bounding box center [962, 13] width 14 height 14
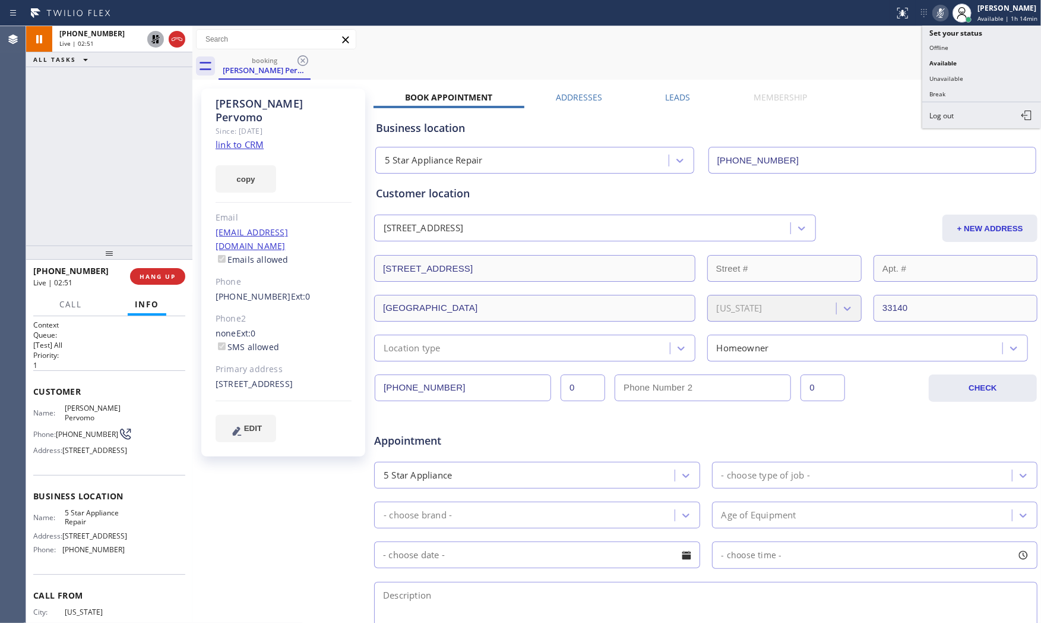
click at [934, 8] on icon at bounding box center [941, 13] width 14 height 14
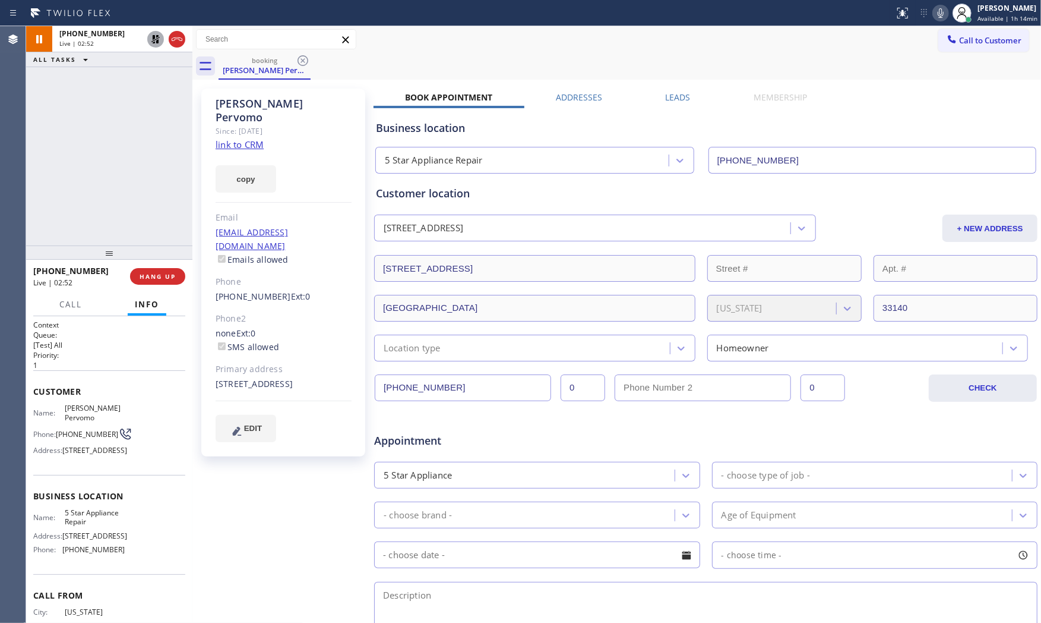
click at [147, 42] on div at bounding box center [166, 39] width 43 height 26
click at [153, 40] on icon at bounding box center [156, 39] width 14 height 14
drag, startPoint x: 153, startPoint y: 279, endPoint x: 163, endPoint y: 277, distance: 10.3
click at [153, 279] on span "HANG UP" at bounding box center [158, 276] width 36 height 8
click at [154, 283] on button "COMPLETE" at bounding box center [155, 276] width 60 height 17
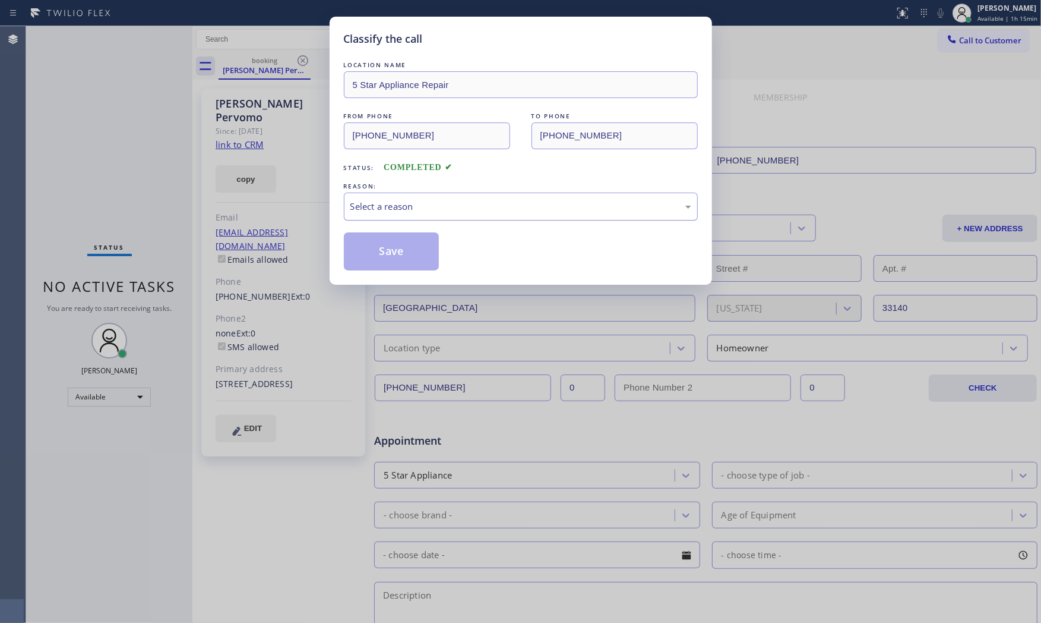
click at [408, 210] on div "Select a reason" at bounding box center [521, 207] width 341 height 14
click at [419, 264] on button "Save" at bounding box center [392, 251] width 96 height 38
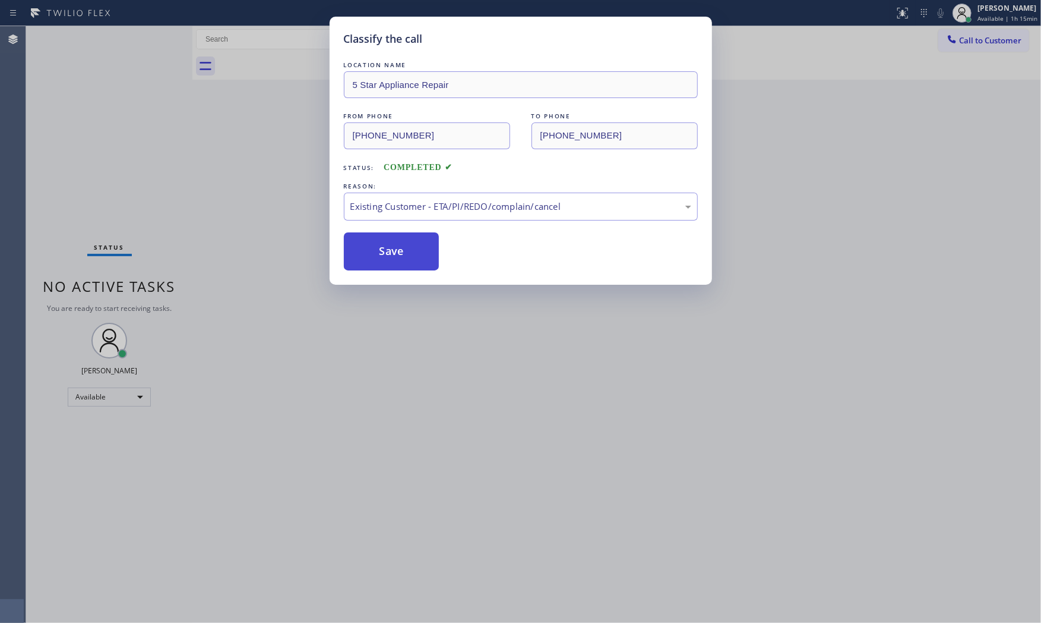
click at [419, 264] on button "Save" at bounding box center [392, 251] width 96 height 38
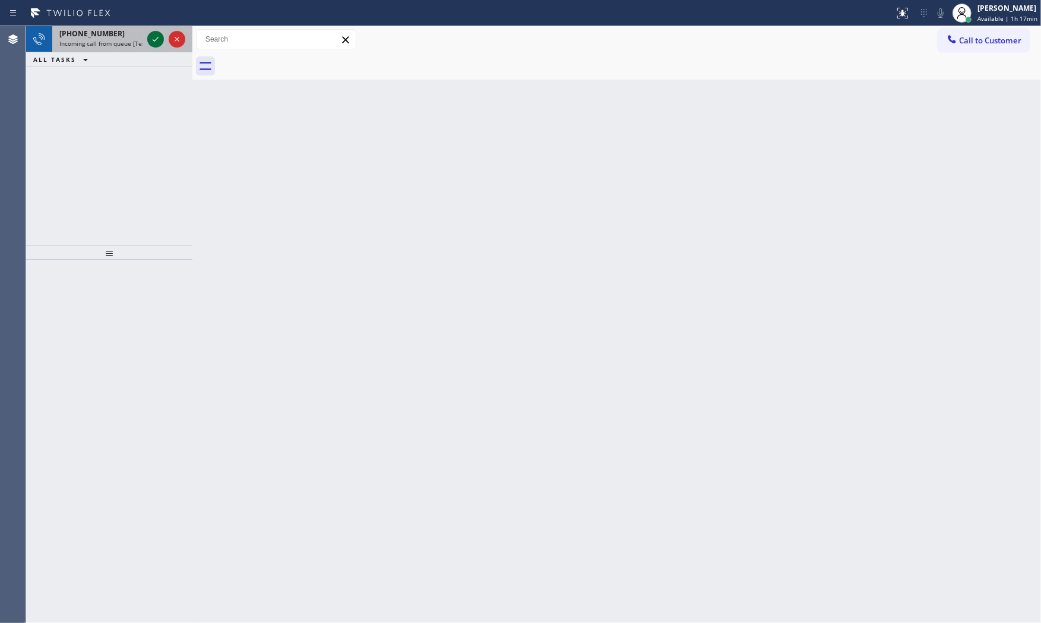
click at [157, 36] on icon at bounding box center [156, 39] width 14 height 14
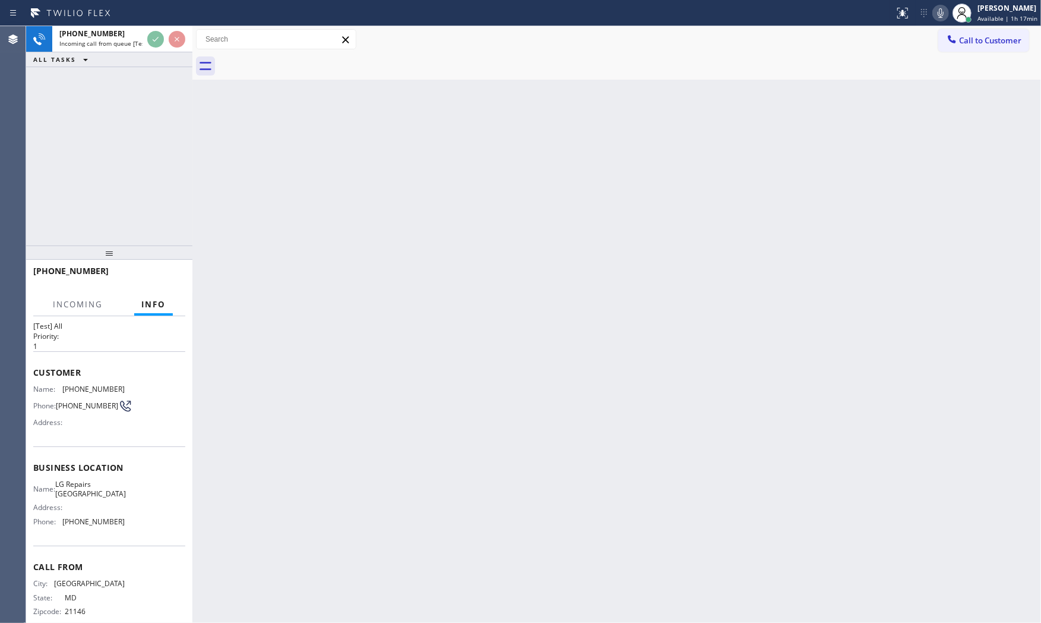
scroll to position [37, 0]
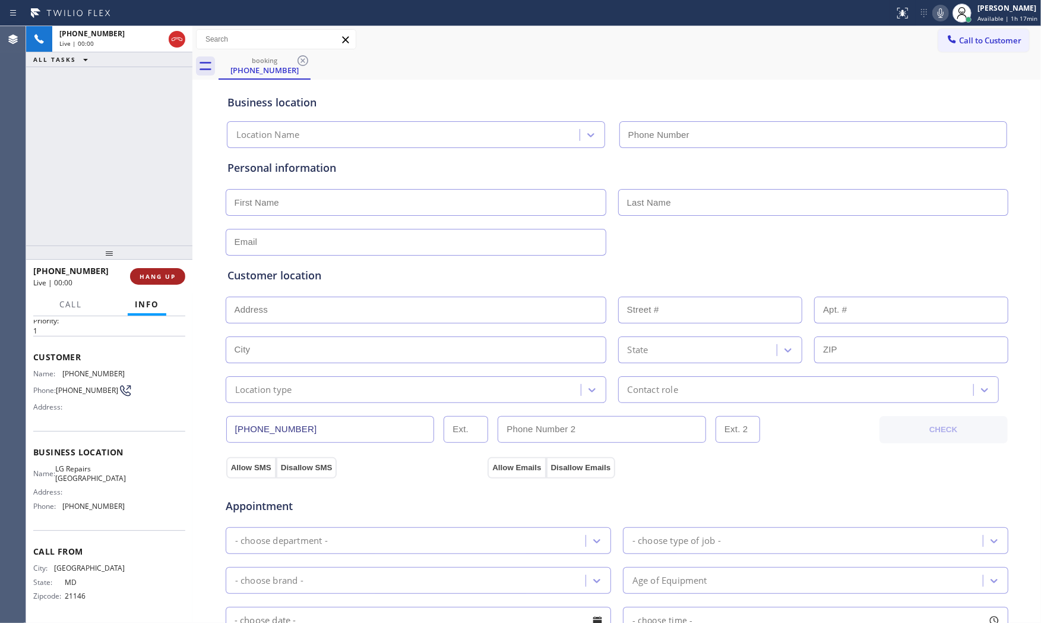
type input "[PHONE_NUMBER]"
click at [154, 273] on span "HANG UP" at bounding box center [158, 276] width 36 height 8
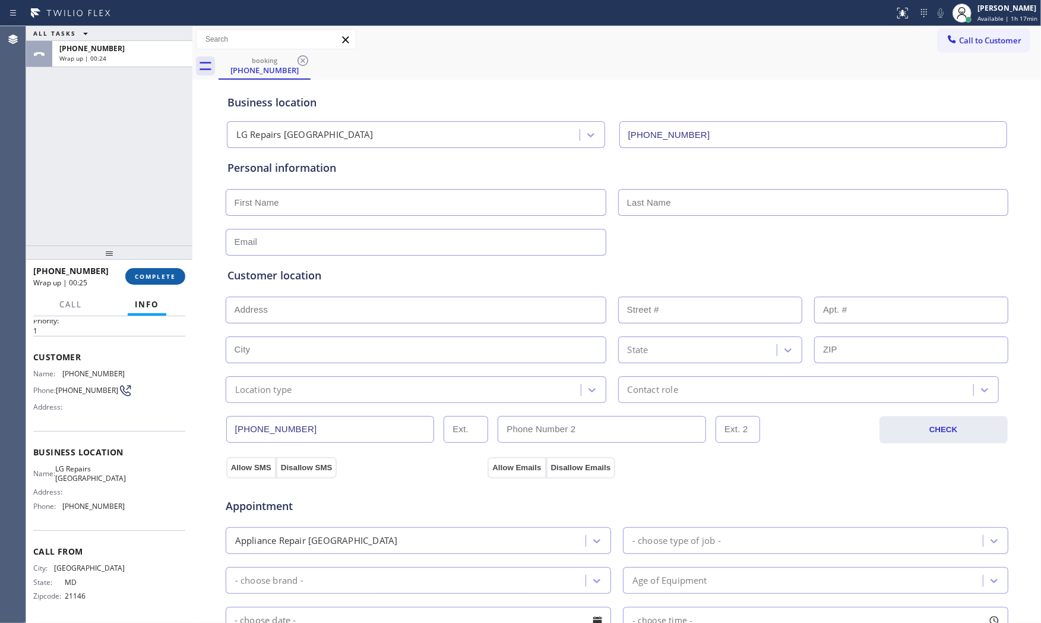
click at [153, 274] on span "COMPLETE" at bounding box center [155, 276] width 41 height 8
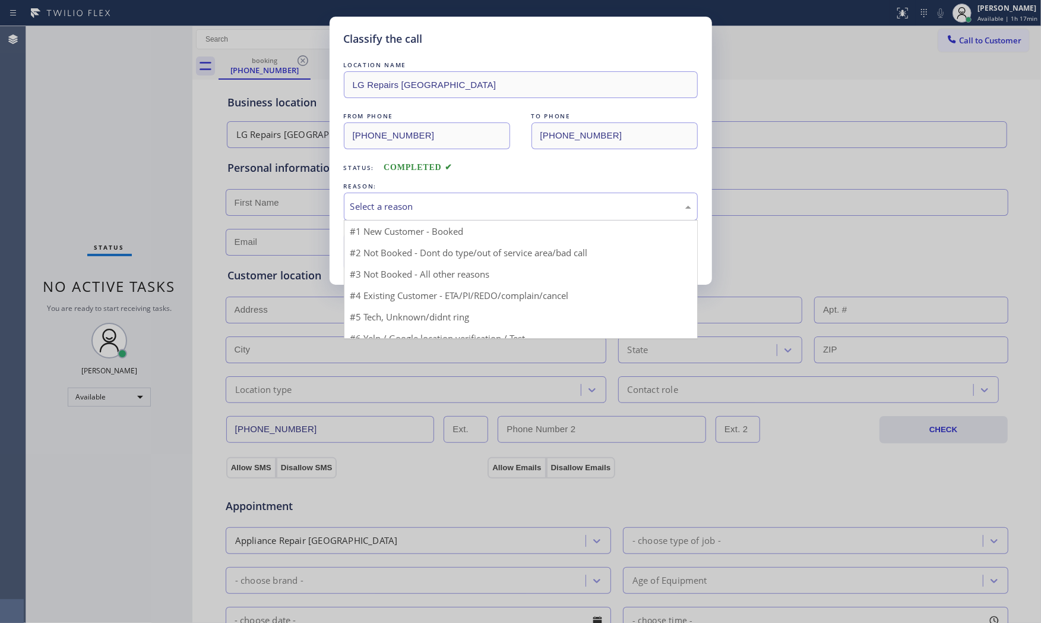
click at [364, 214] on div "Select a reason" at bounding box center [521, 206] width 354 height 28
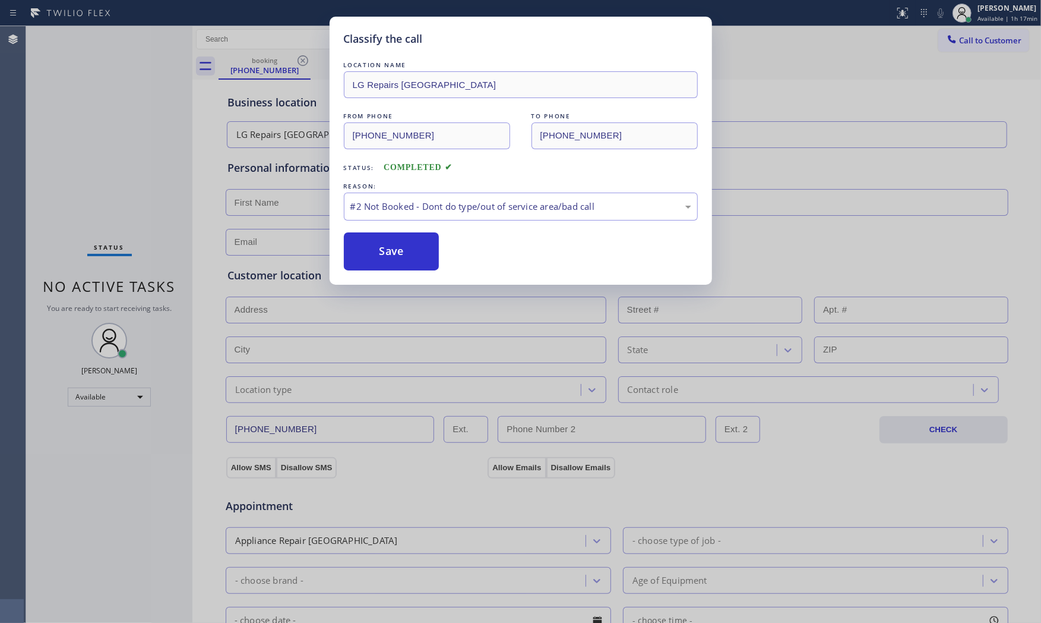
click at [365, 245] on button "Save" at bounding box center [392, 251] width 96 height 38
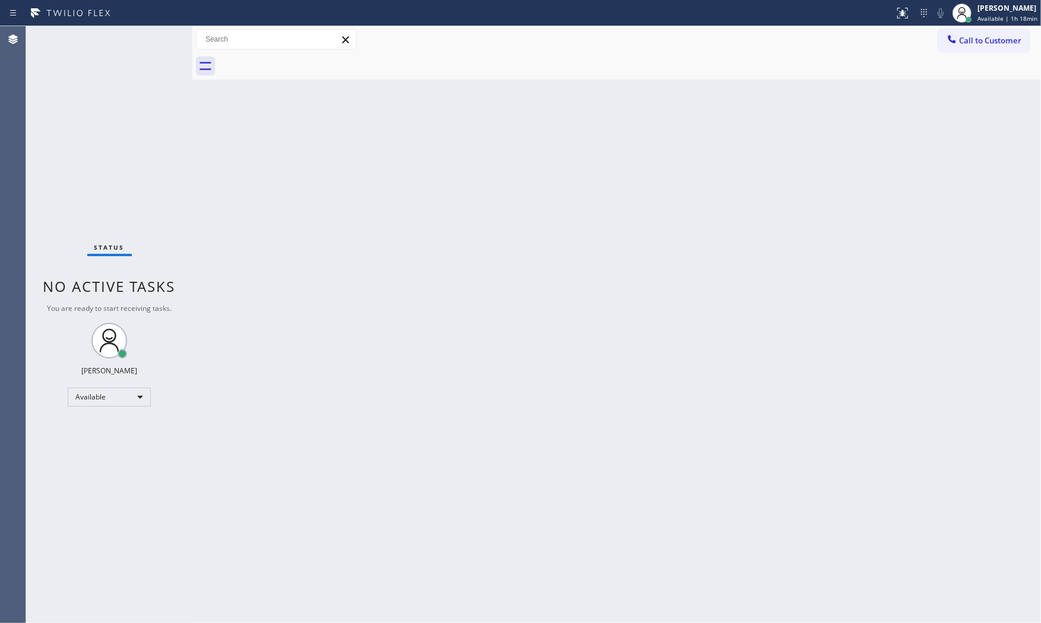
click at [151, 40] on div "Status No active tasks You are ready to start receiving tasks. [PERSON_NAME] Av…" at bounding box center [109, 324] width 166 height 596
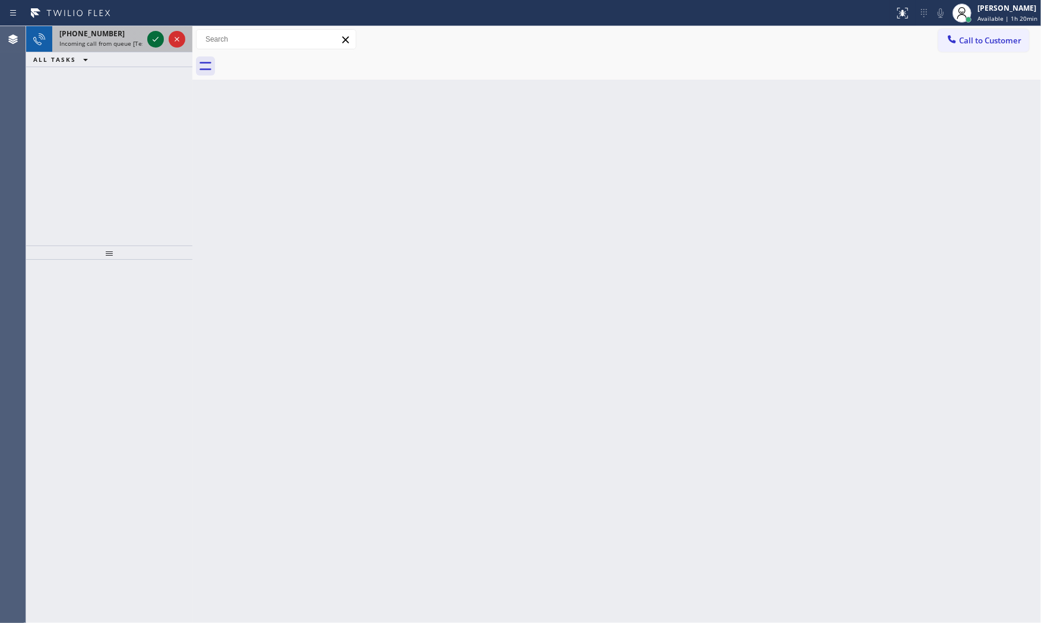
click at [149, 44] on icon at bounding box center [156, 39] width 14 height 14
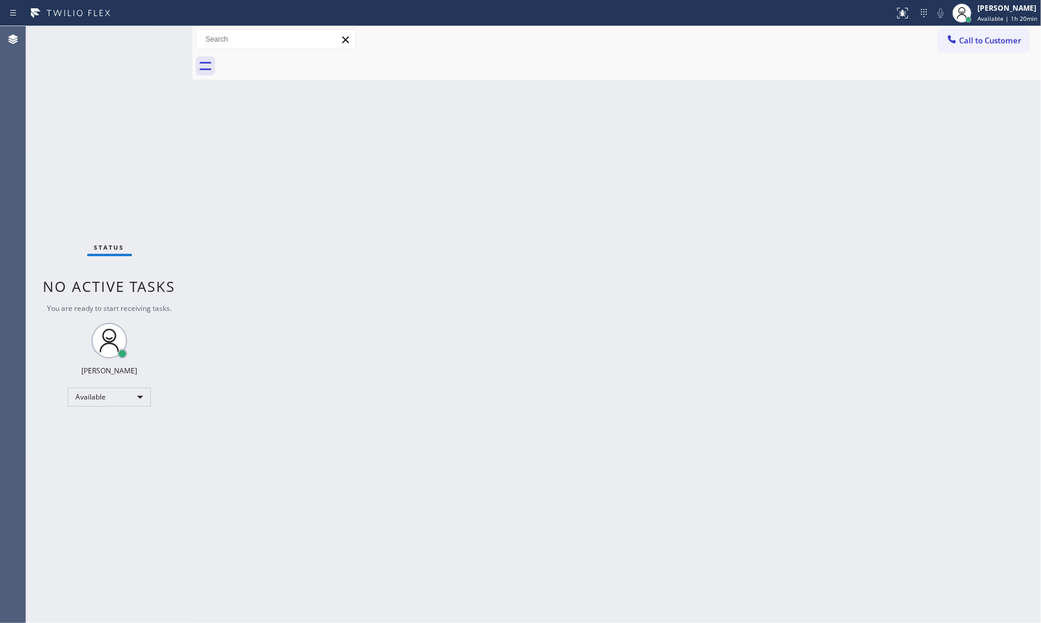
click at [149, 44] on div "Status No active tasks You are ready to start receiving tasks. [PERSON_NAME] Av…" at bounding box center [109, 324] width 166 height 596
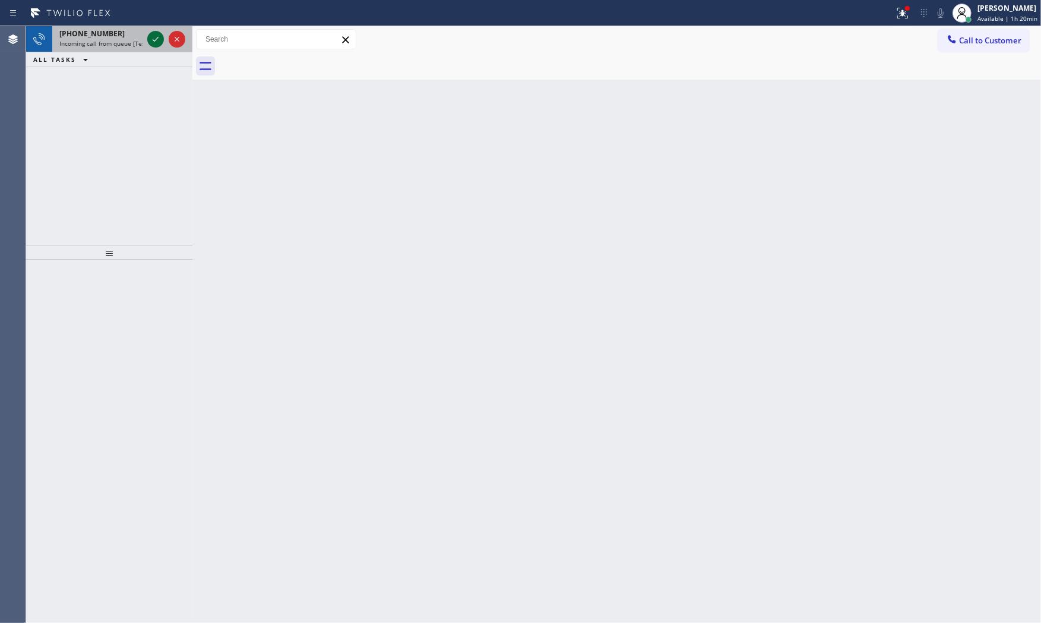
click at [152, 39] on icon at bounding box center [156, 39] width 14 height 14
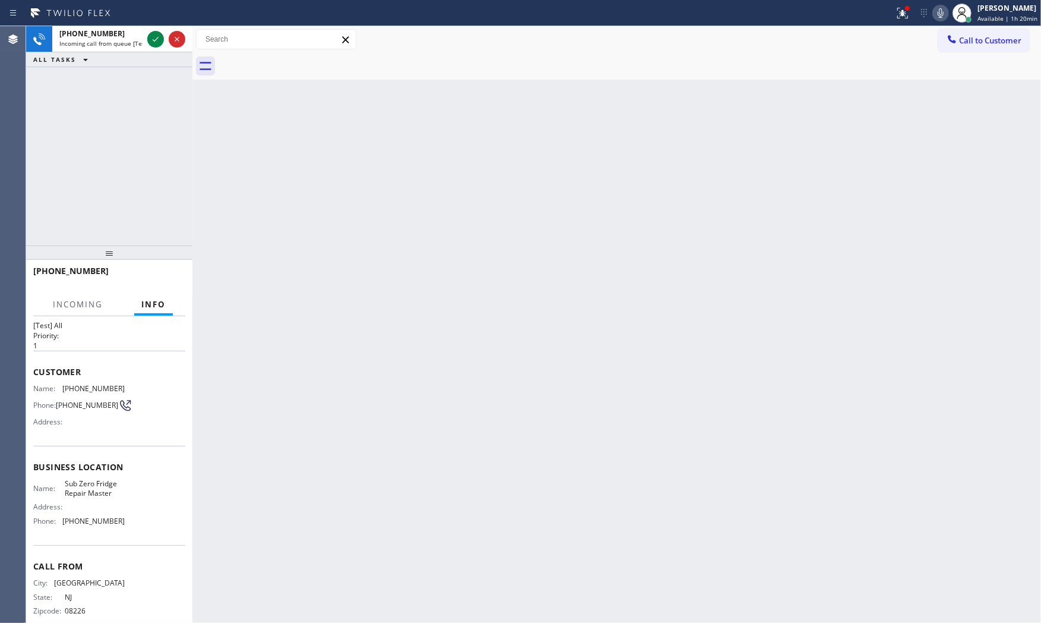
scroll to position [37, 0]
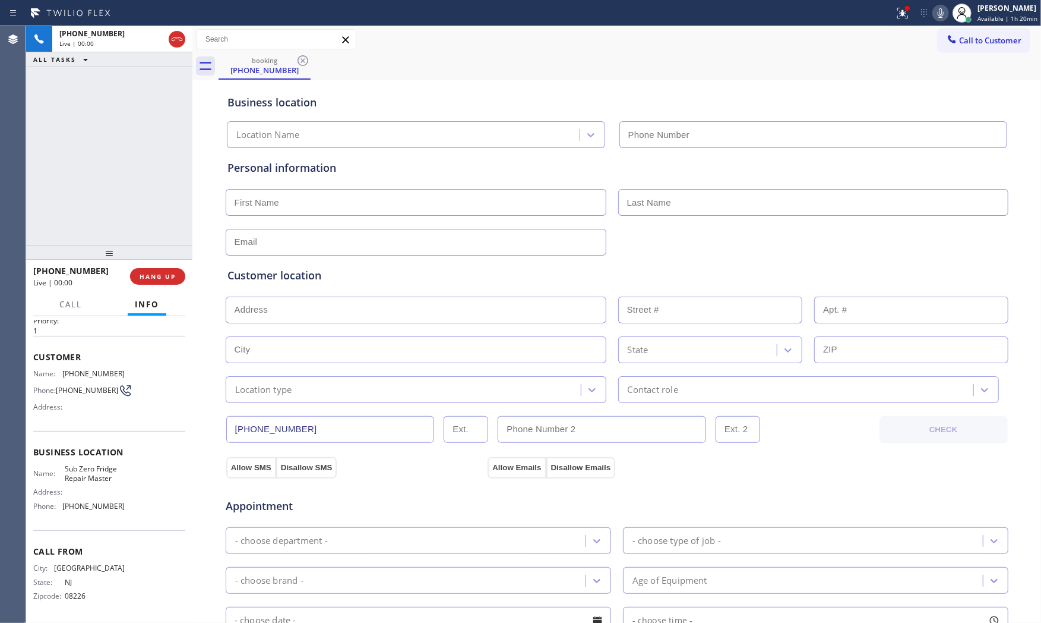
type input "[PHONE_NUMBER]"
click at [151, 274] on span "HANG UP" at bounding box center [158, 276] width 36 height 8
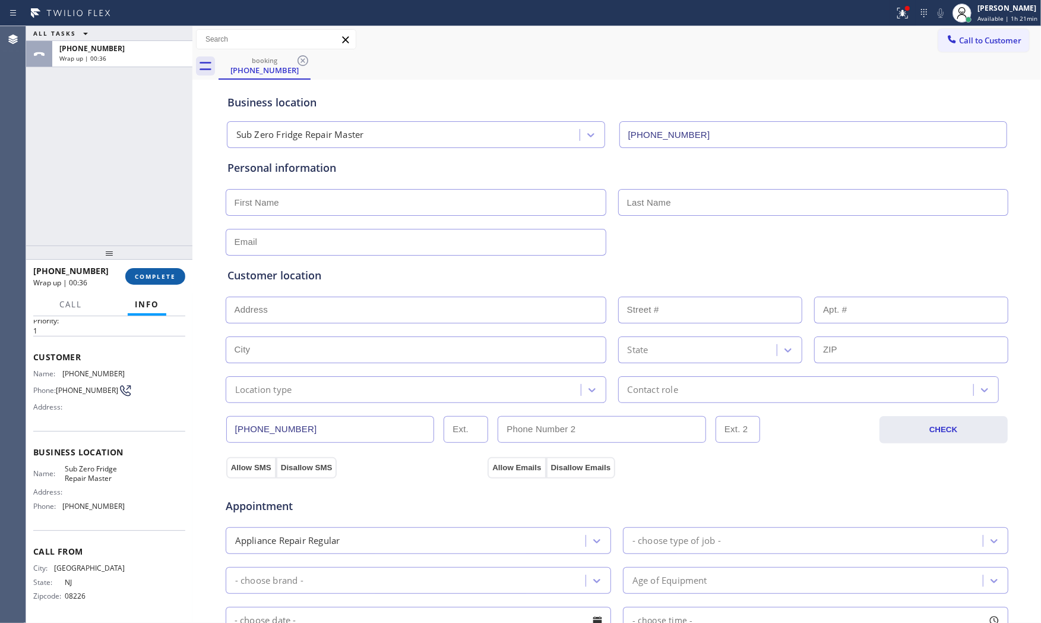
click at [141, 268] on button "COMPLETE" at bounding box center [155, 276] width 60 height 17
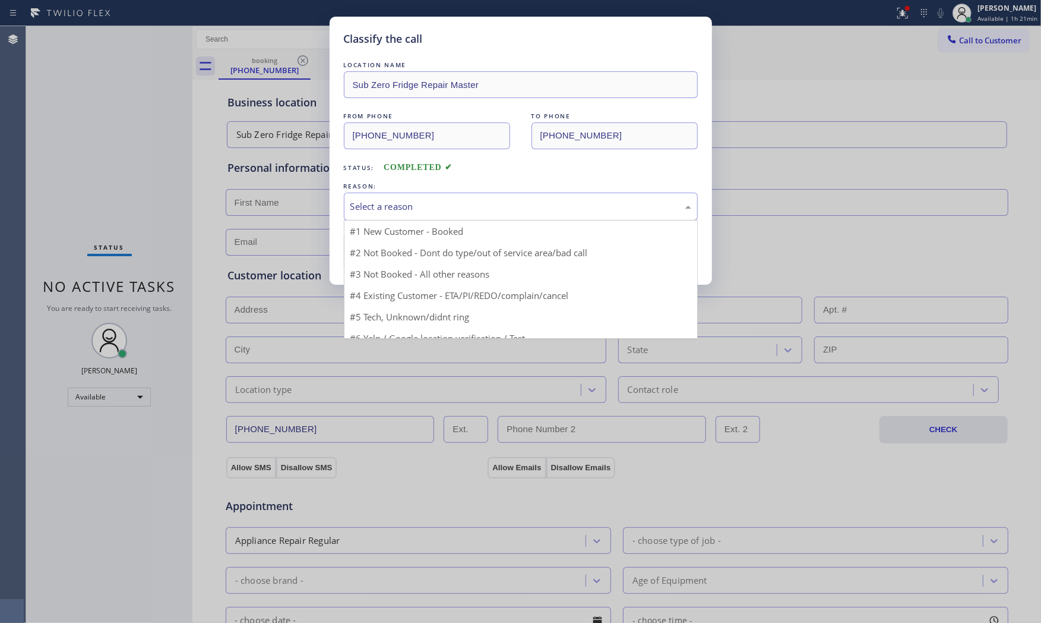
click at [407, 195] on div "Select a reason" at bounding box center [521, 206] width 354 height 28
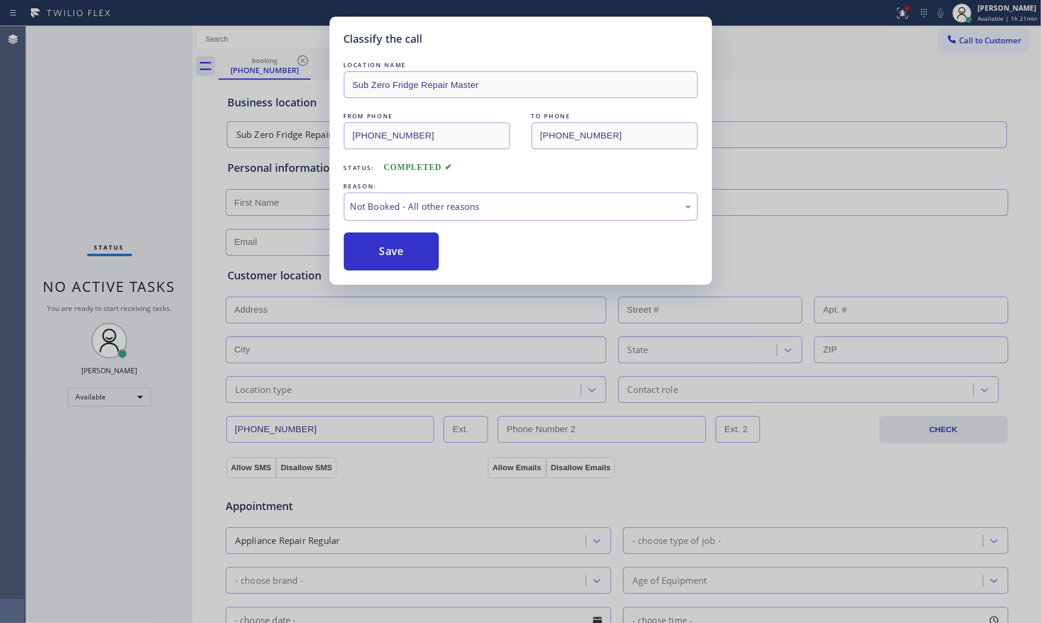
click at [396, 258] on button "Save" at bounding box center [392, 251] width 96 height 38
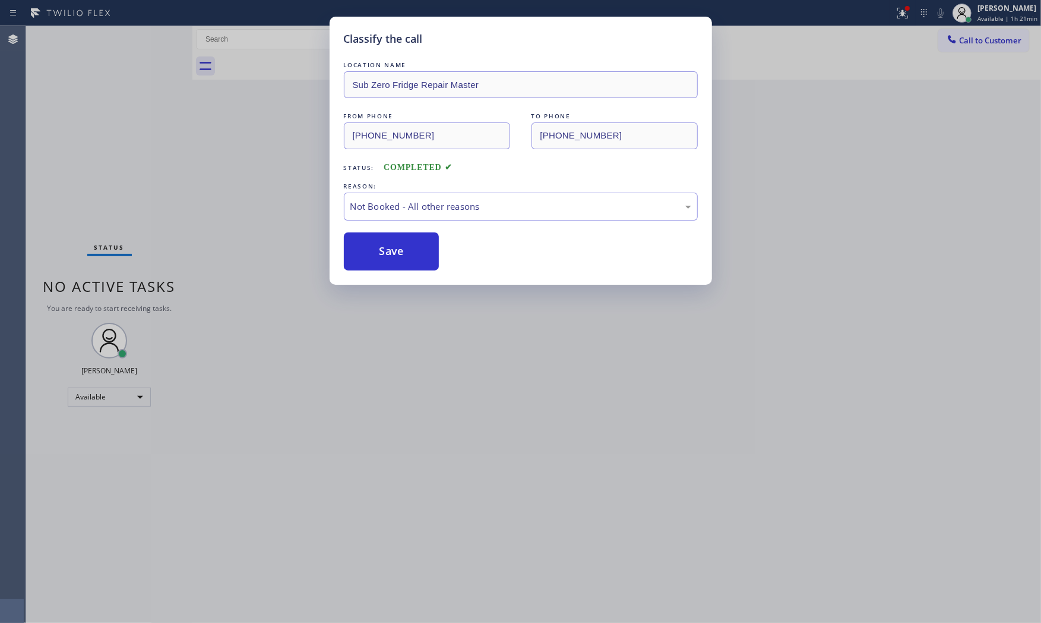
click at [396, 258] on button "Save" at bounding box center [392, 251] width 96 height 38
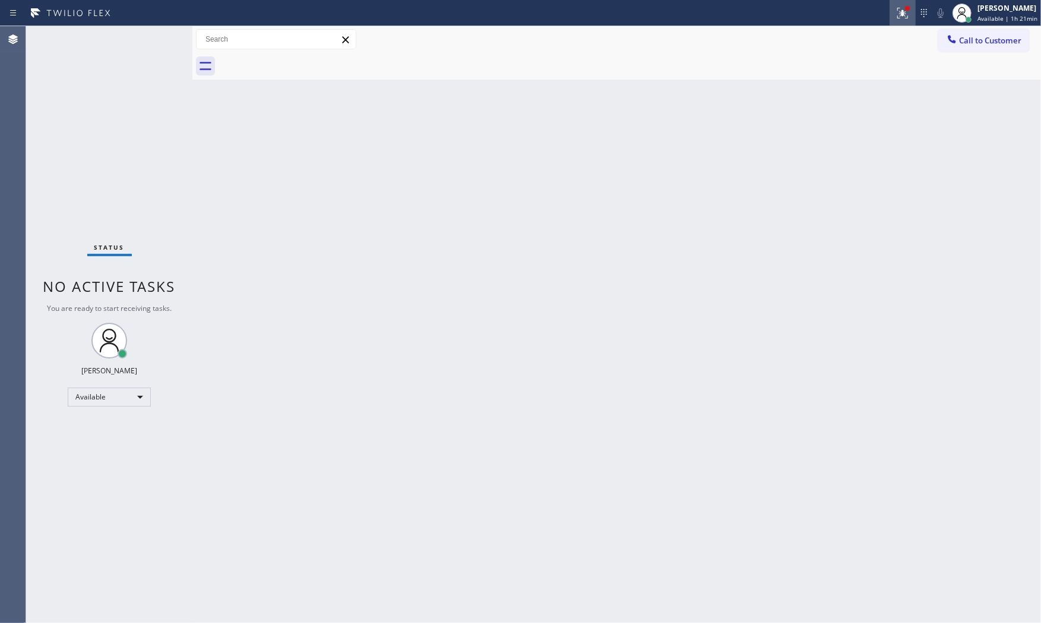
click at [909, 16] on div at bounding box center [903, 13] width 26 height 14
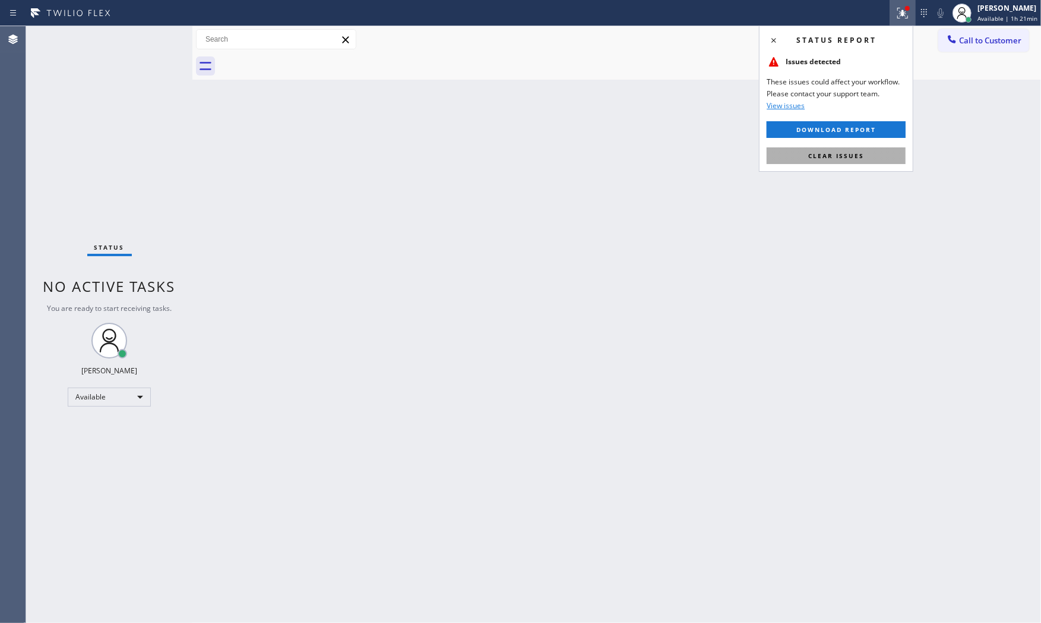
click at [857, 159] on span "Clear issues" at bounding box center [837, 155] width 56 height 8
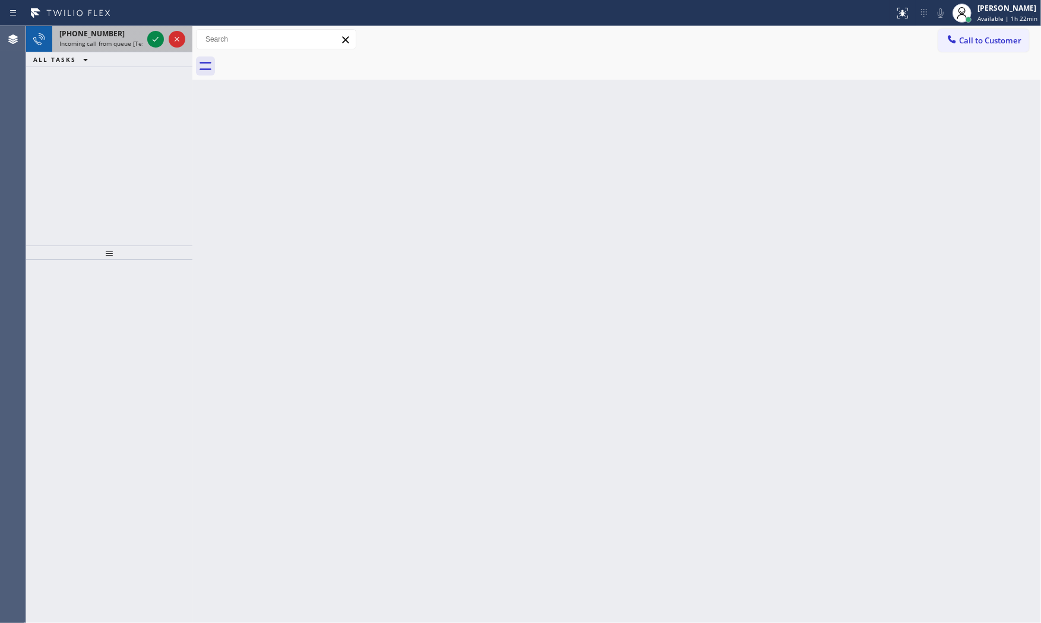
click at [131, 39] on span "Incoming call from queue [Test] All" at bounding box center [108, 43] width 99 height 8
click at [151, 34] on icon at bounding box center [156, 39] width 14 height 14
click at [157, 34] on icon at bounding box center [156, 39] width 14 height 14
click at [150, 39] on icon at bounding box center [156, 39] width 14 height 14
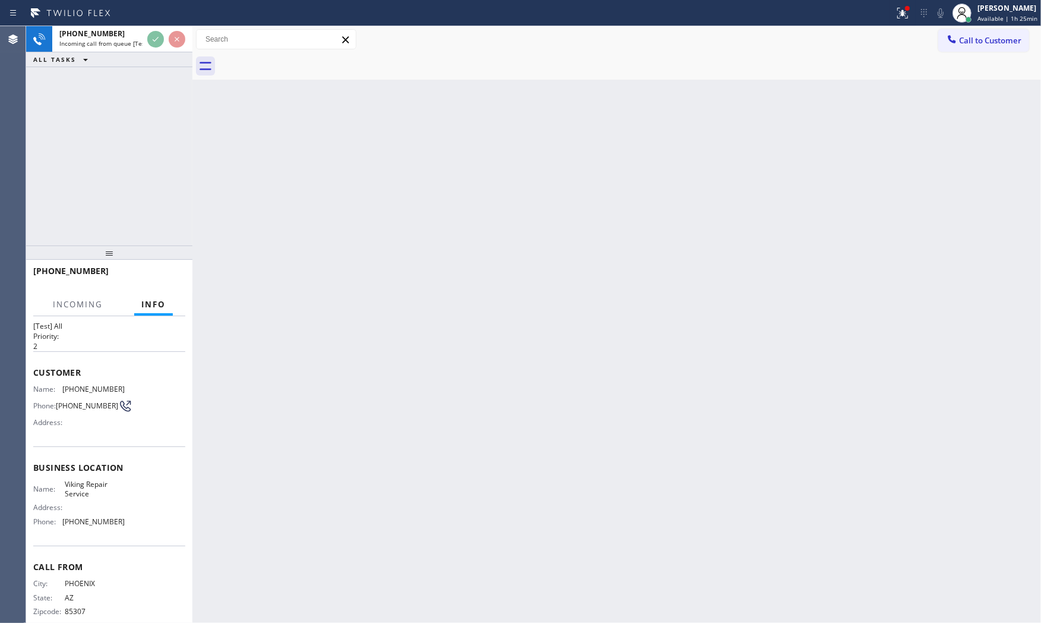
scroll to position [37, 0]
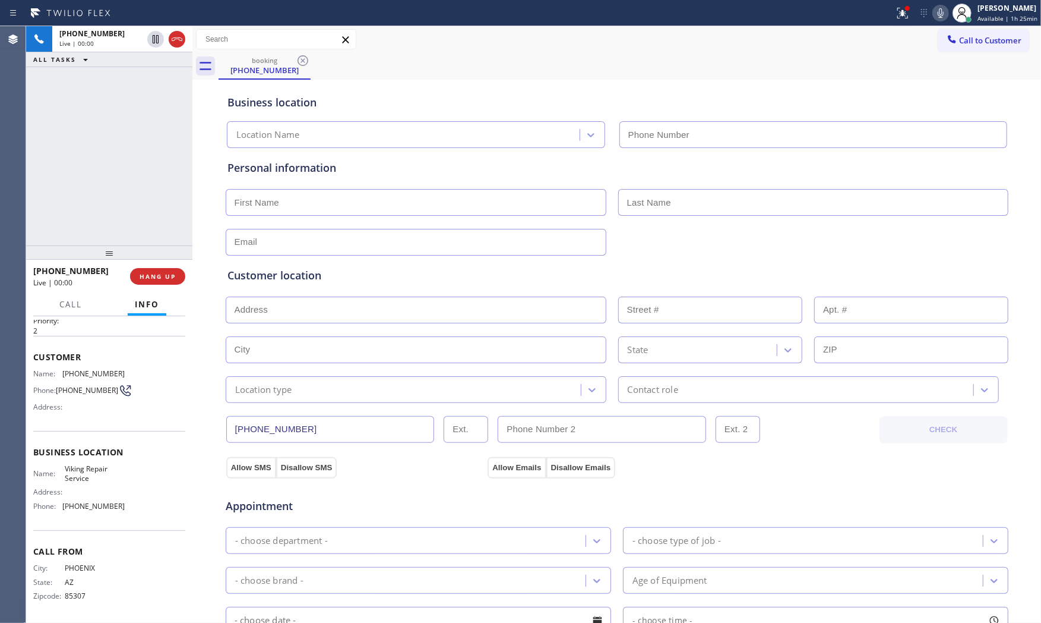
type input "[PHONE_NUMBER]"
click at [899, 20] on button at bounding box center [903, 13] width 26 height 26
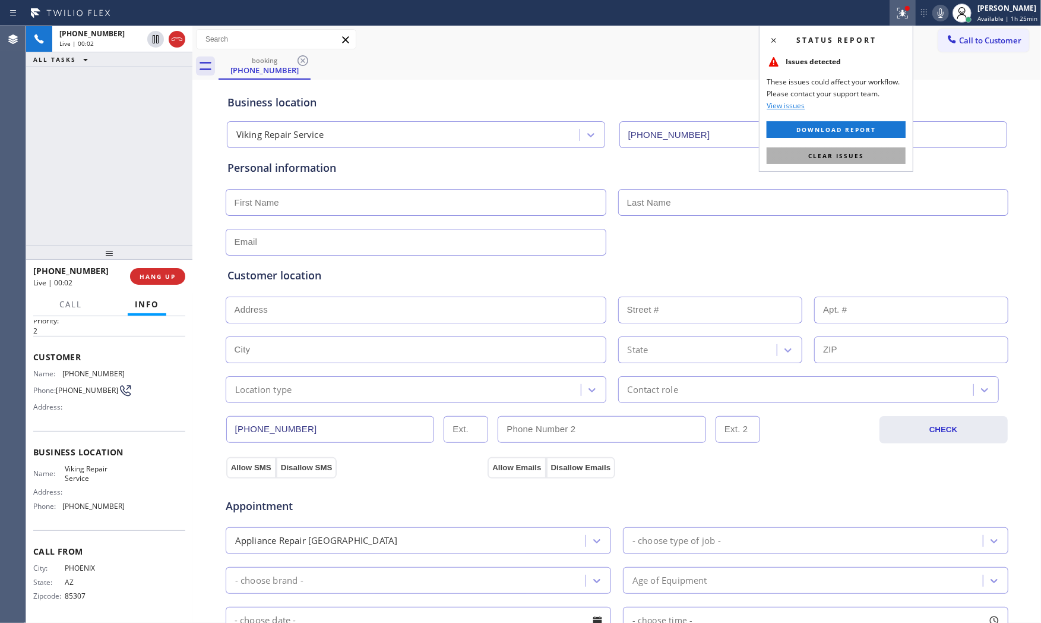
click at [854, 163] on button "Clear issues" at bounding box center [836, 155] width 139 height 17
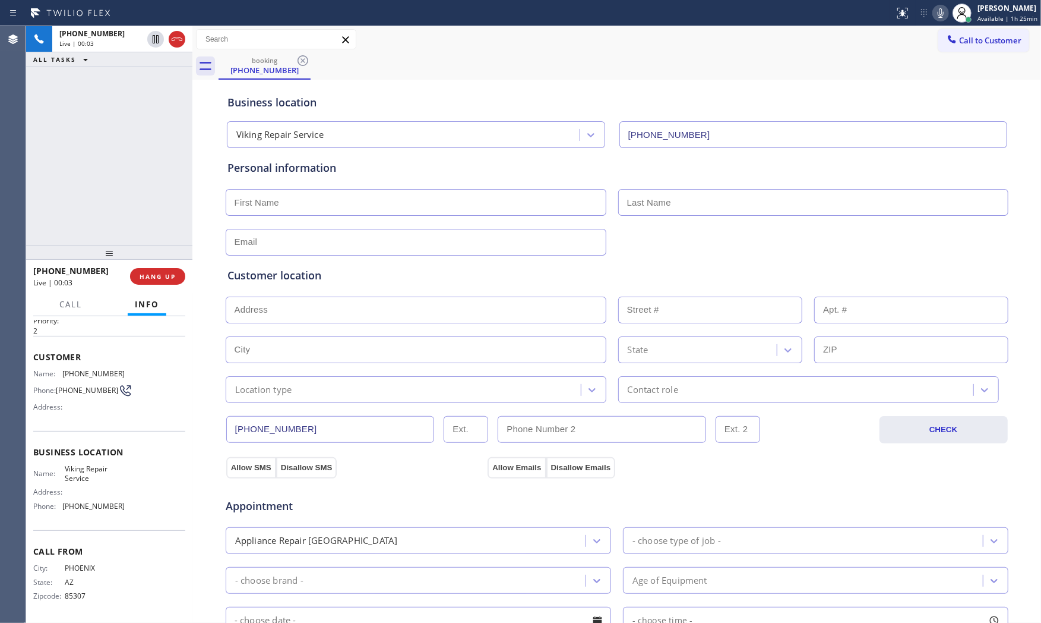
click at [937, 18] on icon at bounding box center [941, 13] width 14 height 14
click at [938, 14] on icon at bounding box center [941, 13] width 6 height 10
click at [945, 14] on icon at bounding box center [941, 13] width 14 height 14
click at [937, 15] on rect at bounding box center [941, 12] width 8 height 8
click at [949, 19] on div at bounding box center [962, 13] width 26 height 26
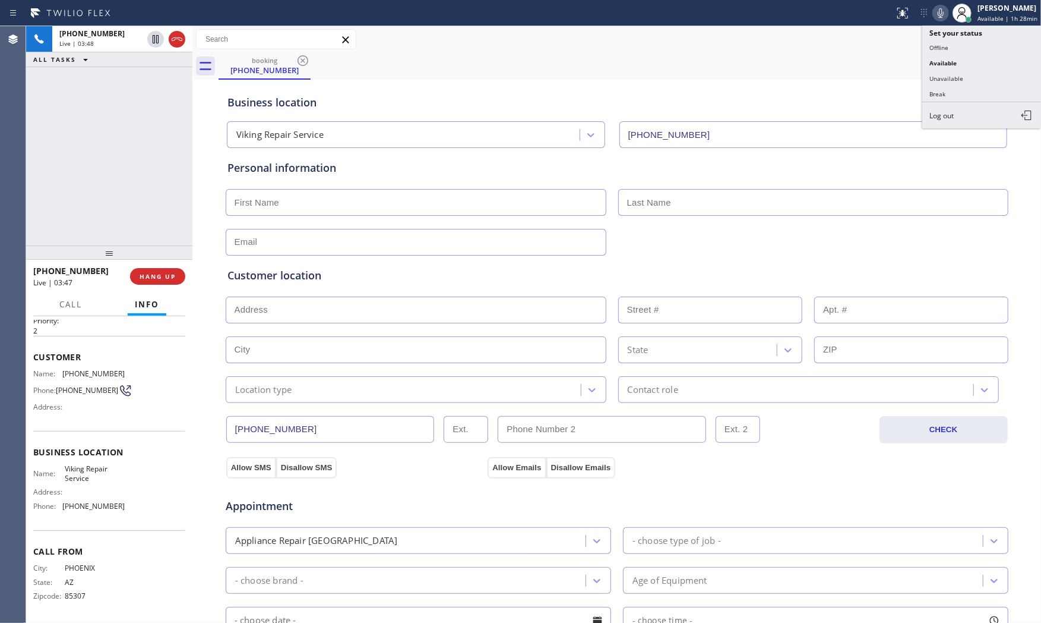
click at [942, 16] on icon at bounding box center [941, 13] width 14 height 14
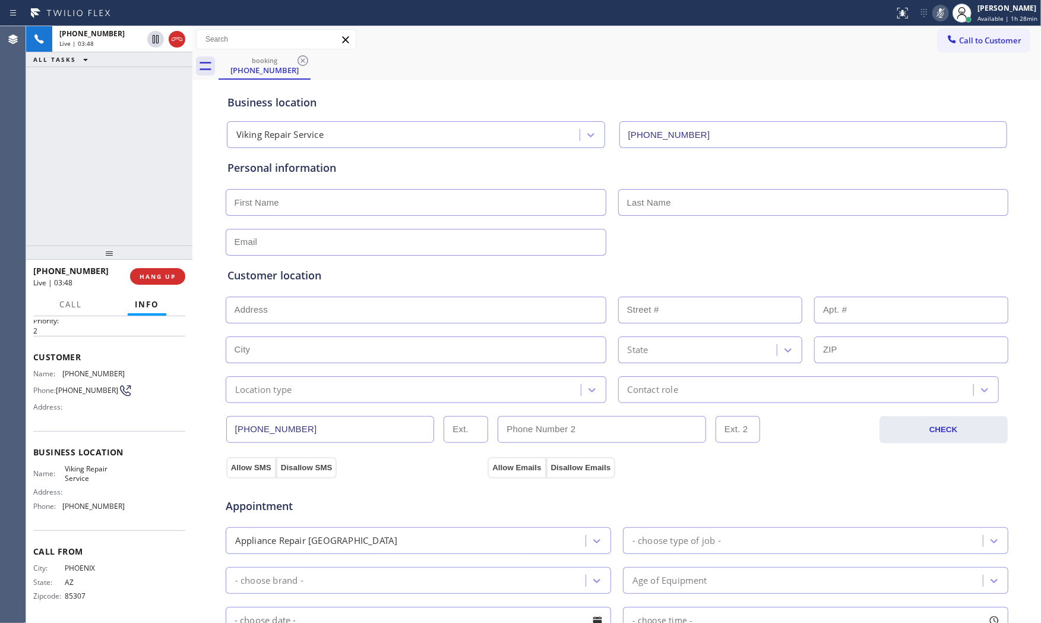
click at [942, 16] on icon at bounding box center [941, 13] width 14 height 14
click at [181, 276] on button "HANG UP" at bounding box center [157, 276] width 55 height 17
click at [323, 200] on input "text" at bounding box center [416, 202] width 381 height 27
type input "Mr"
type input "Manny"
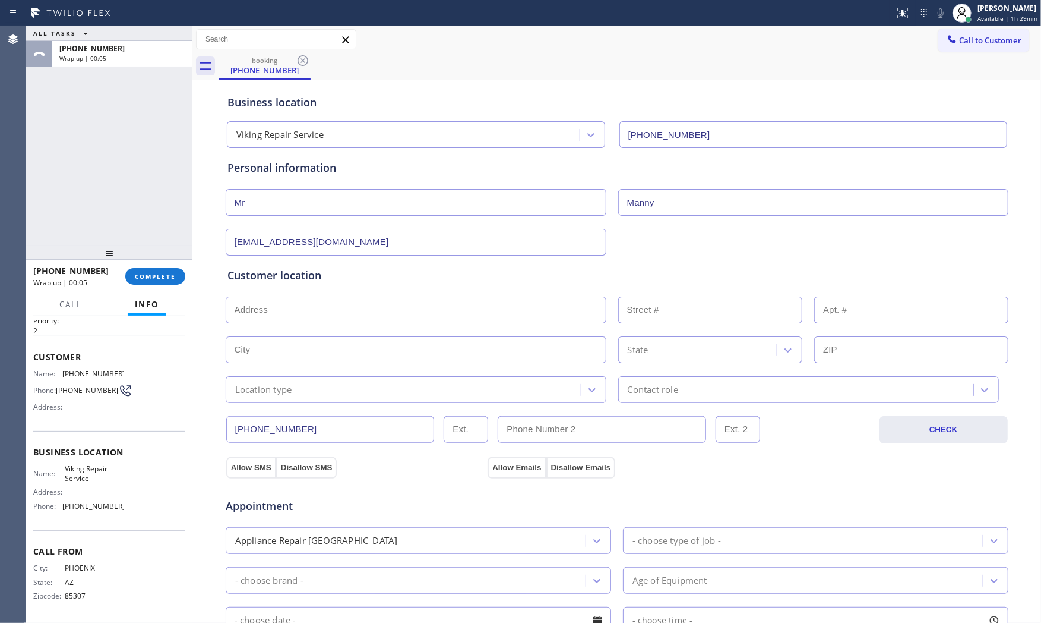
type input "[EMAIL_ADDRESS][DOMAIN_NAME]"
drag, startPoint x: 313, startPoint y: 305, endPoint x: 303, endPoint y: 320, distance: 18.0
click at [312, 305] on input "text" at bounding box center [416, 309] width 381 height 27
paste input "Gilbert, AZ 85233"
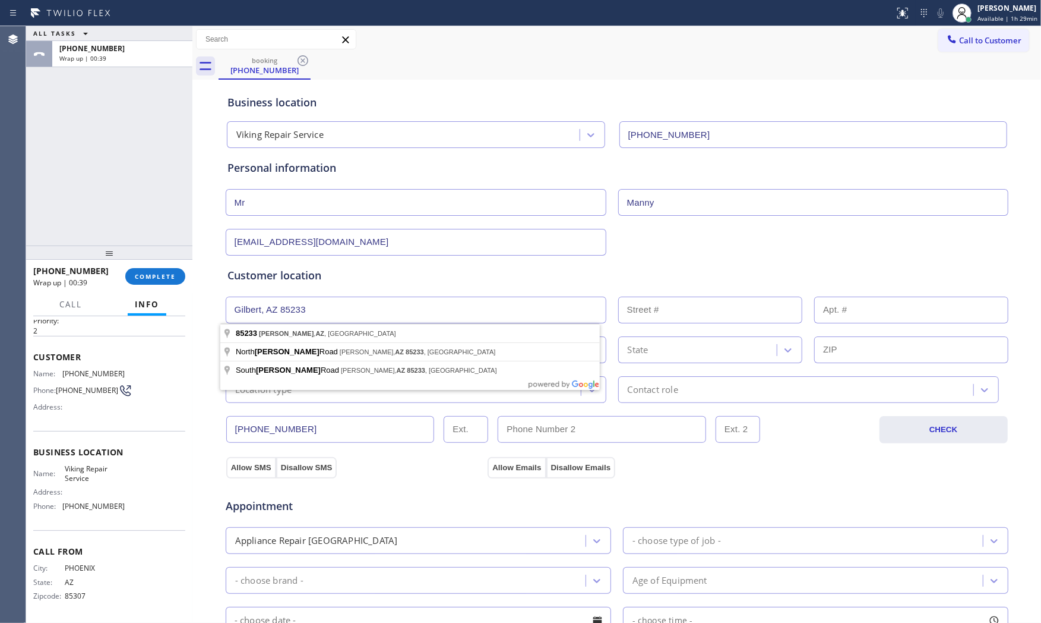
type input "Gilbert, AZ 85233, [GEOGRAPHIC_DATA]"
type input "[PERSON_NAME]"
type input "85233"
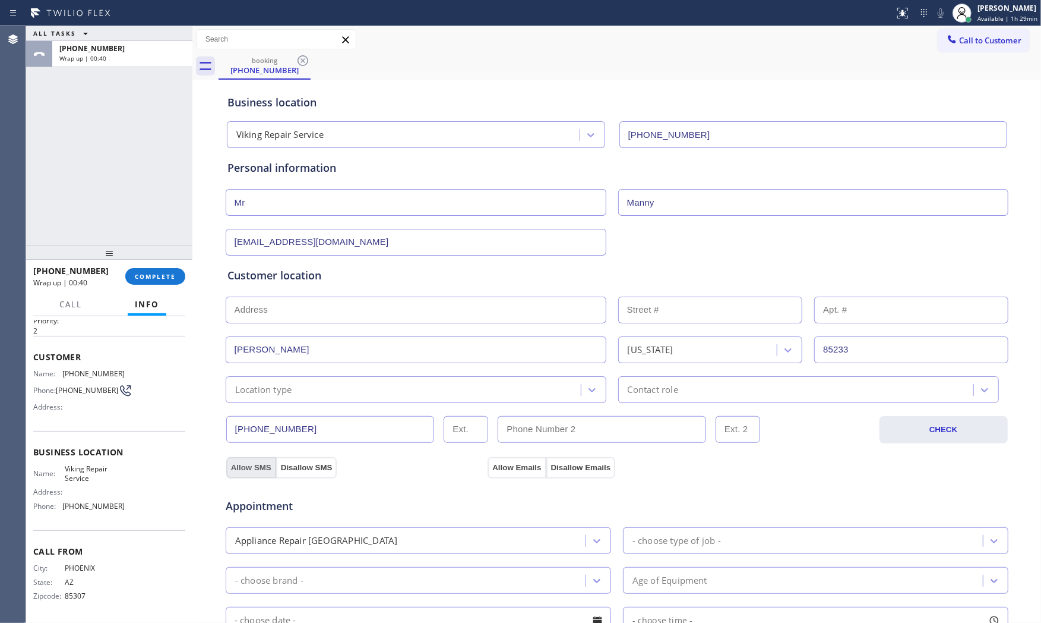
click at [252, 467] on button "Allow SMS" at bounding box center [251, 467] width 50 height 21
click at [499, 473] on div "Appointment Appliance Repair High End - choose type of job - - choose brand - A…" at bounding box center [617, 589] width 784 height 233
click at [422, 554] on div "Appliance Repair [GEOGRAPHIC_DATA]" at bounding box center [419, 540] width 386 height 27
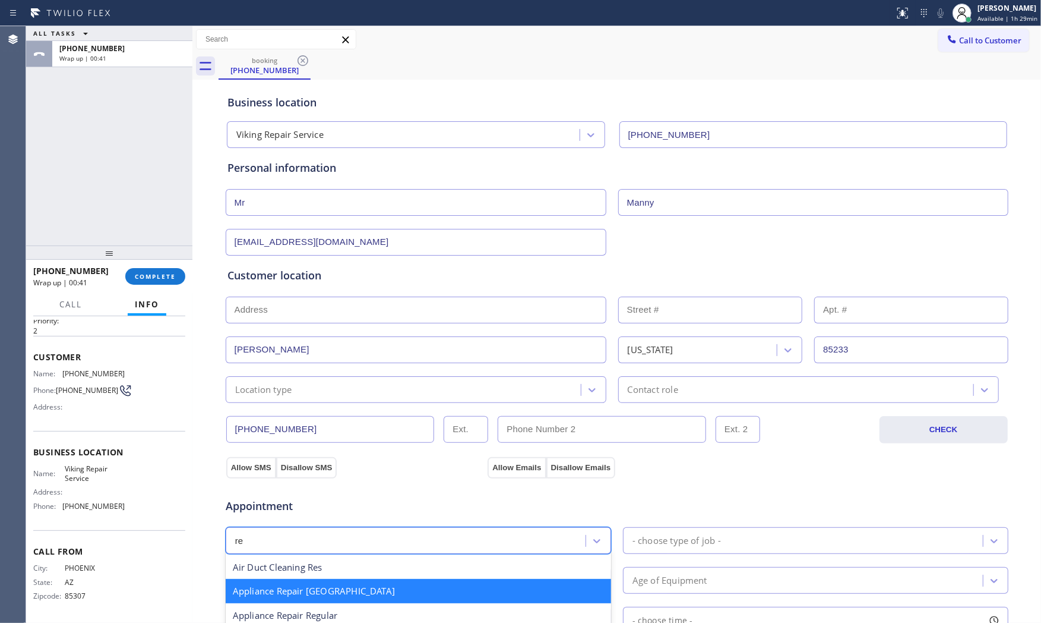
scroll to position [0, 0]
type input "reg"
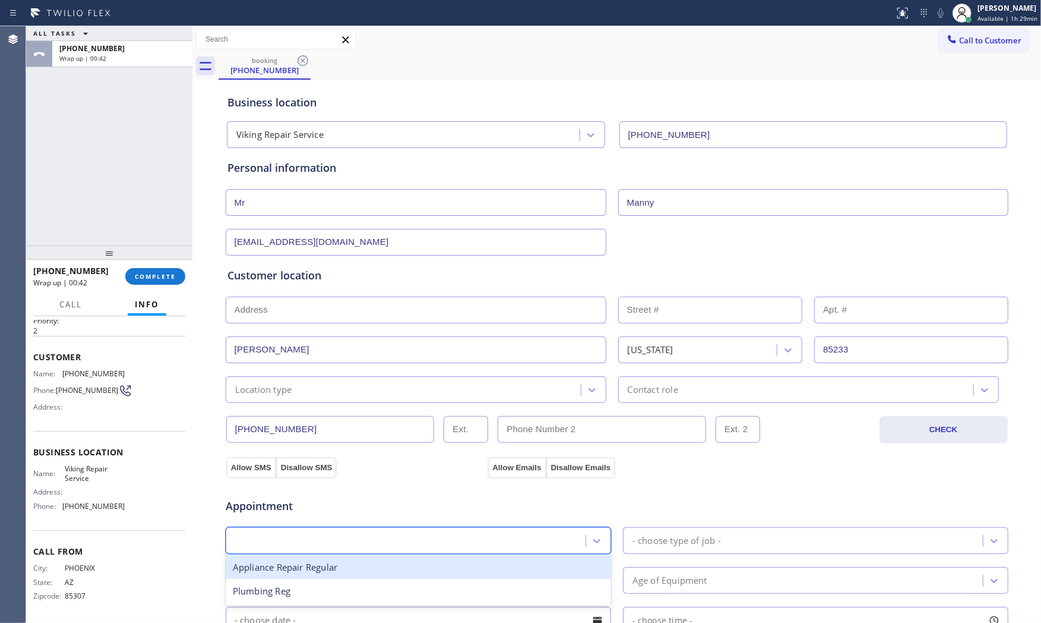
click at [339, 529] on div "reg" at bounding box center [419, 540] width 386 height 27
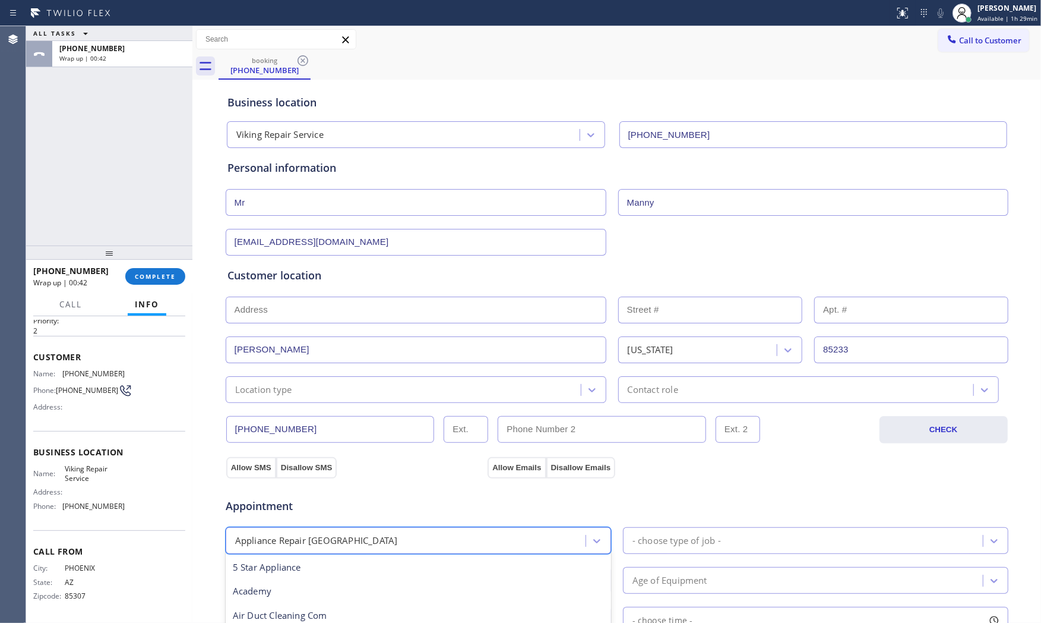
click at [339, 529] on div "Appliance Repair [GEOGRAPHIC_DATA]" at bounding box center [419, 540] width 386 height 27
click at [340, 529] on div "Appliance Repair [GEOGRAPHIC_DATA]" at bounding box center [419, 540] width 386 height 27
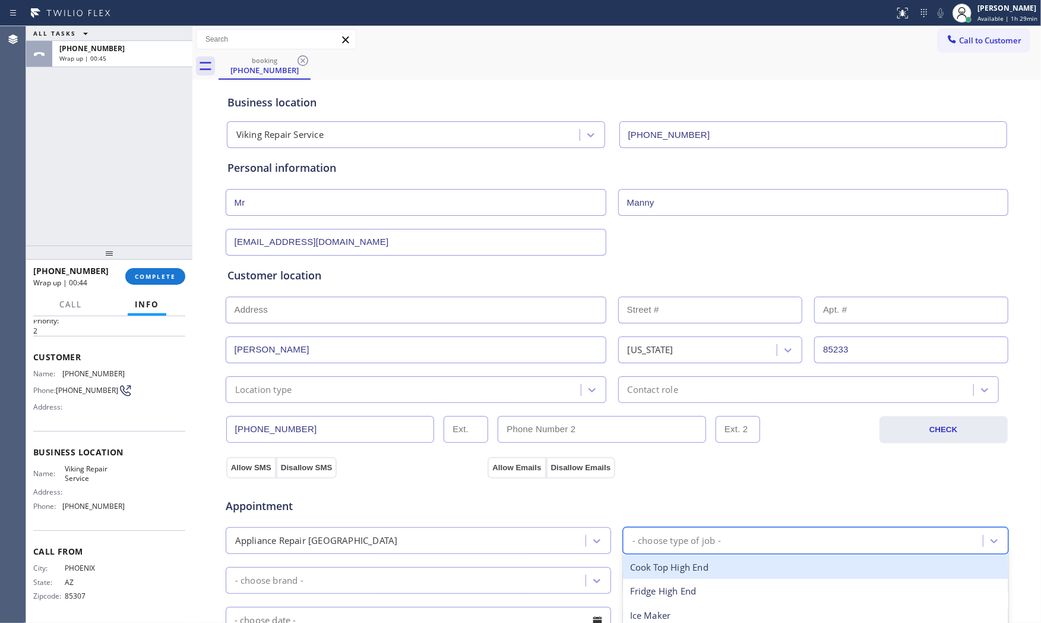
click at [733, 533] on div "- choose type of job -" at bounding box center [805, 540] width 356 height 21
type input "v"
drag, startPoint x: 674, startPoint y: 565, endPoint x: 679, endPoint y: 581, distance: 16.7
click at [679, 560] on div "Oven High End Range / [GEOGRAPHIC_DATA]" at bounding box center [816, 578] width 386 height 53
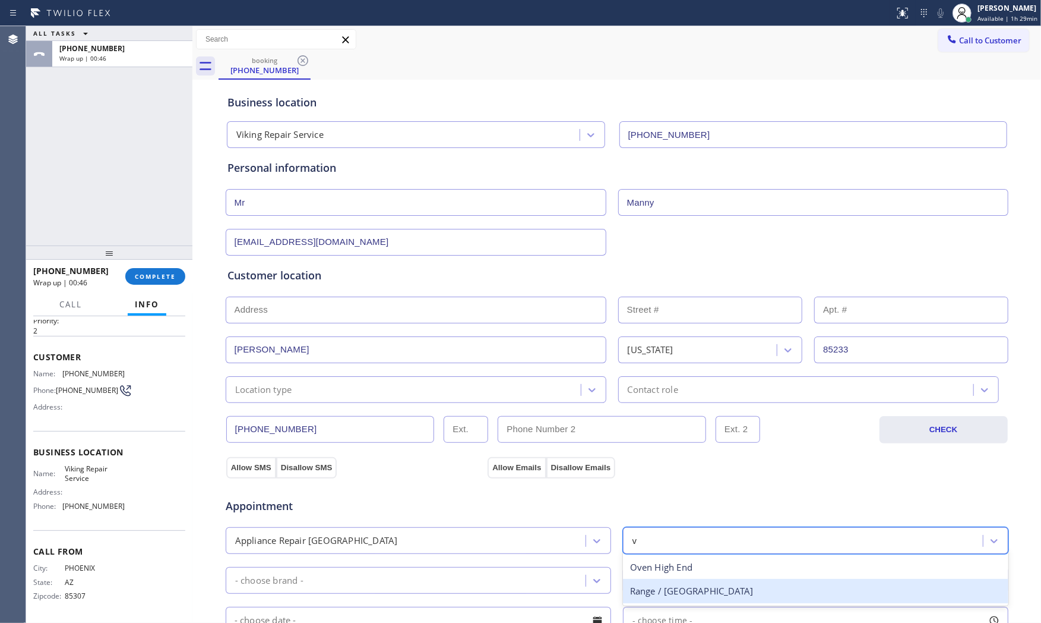
click at [679, 560] on div "Range / [GEOGRAPHIC_DATA]" at bounding box center [816, 591] width 386 height 24
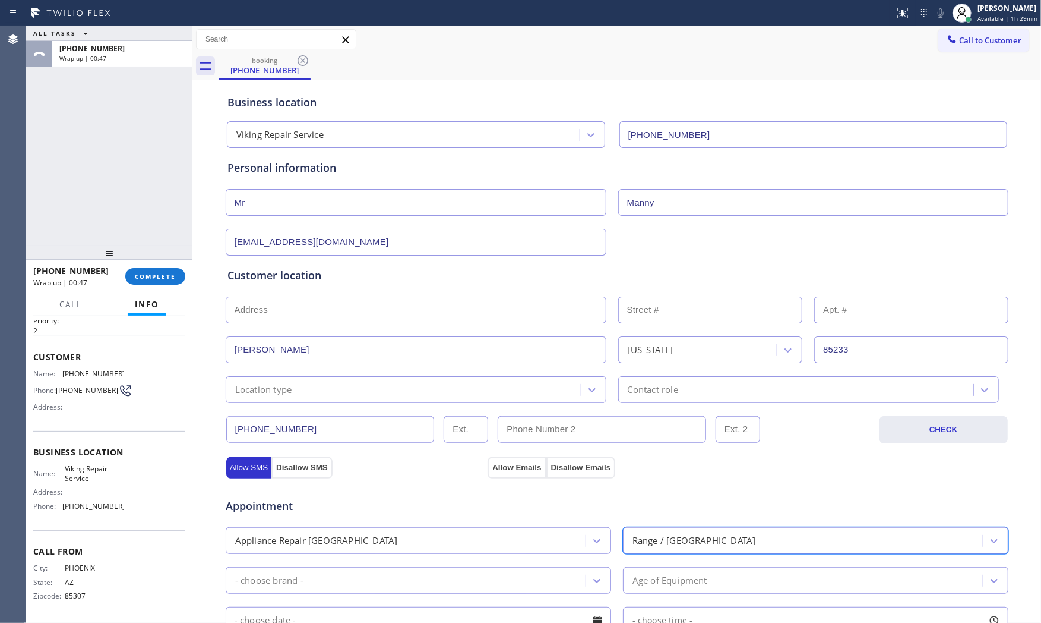
click at [466, 560] on div "- choose brand -" at bounding box center [419, 580] width 386 height 27
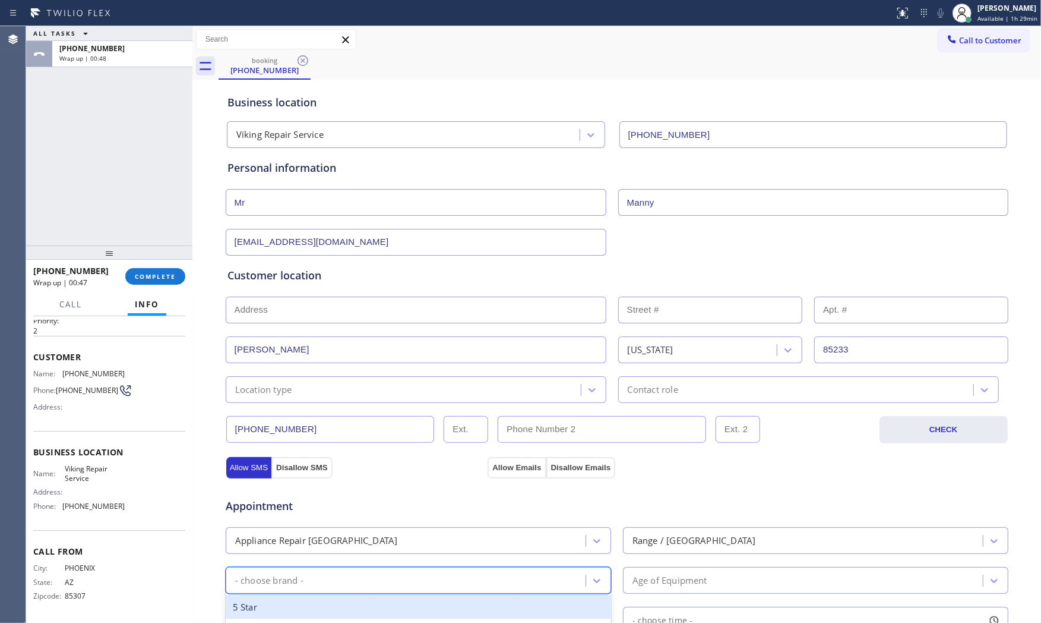
type input "v"
click at [440, 560] on div "Viking" at bounding box center [419, 607] width 386 height 24
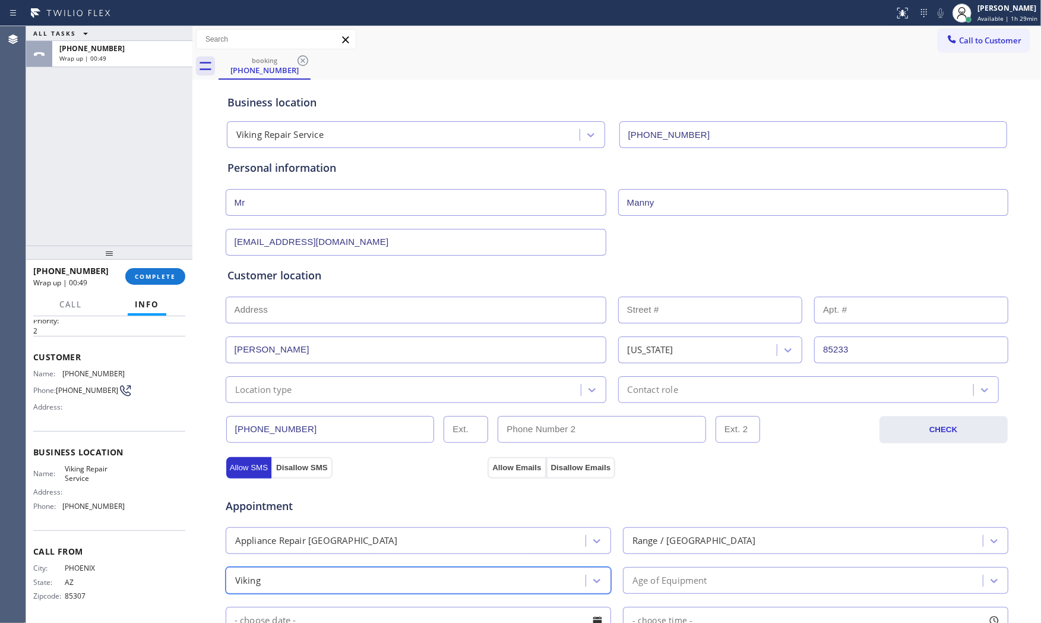
click at [633, 560] on div "Age of Equipment" at bounding box center [670, 580] width 75 height 14
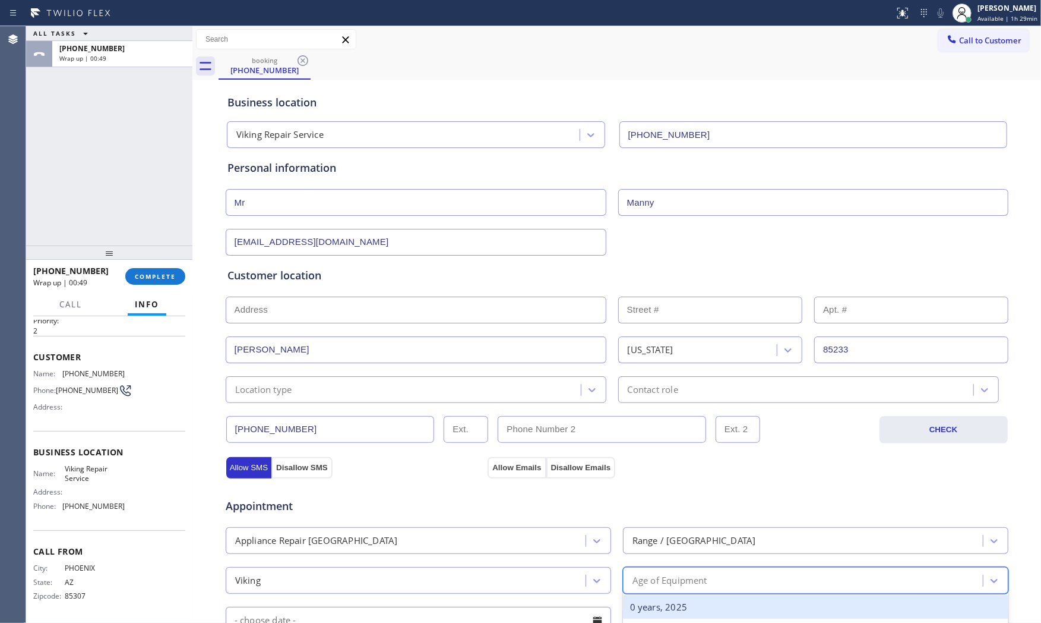
click at [637, 560] on div "0 years, 2025" at bounding box center [816, 607] width 386 height 24
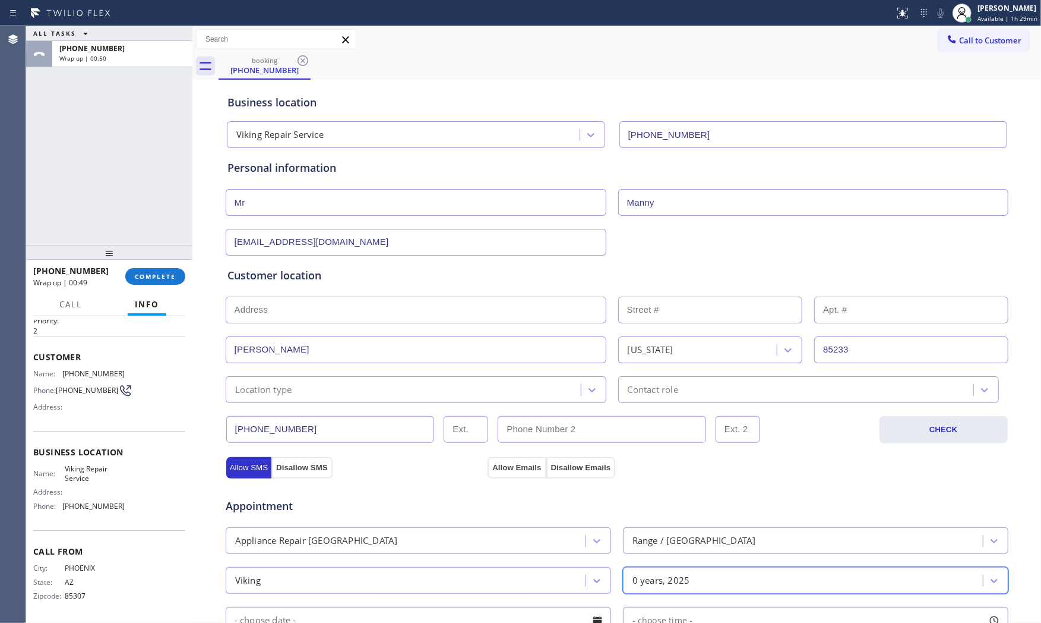
scroll to position [264, 0]
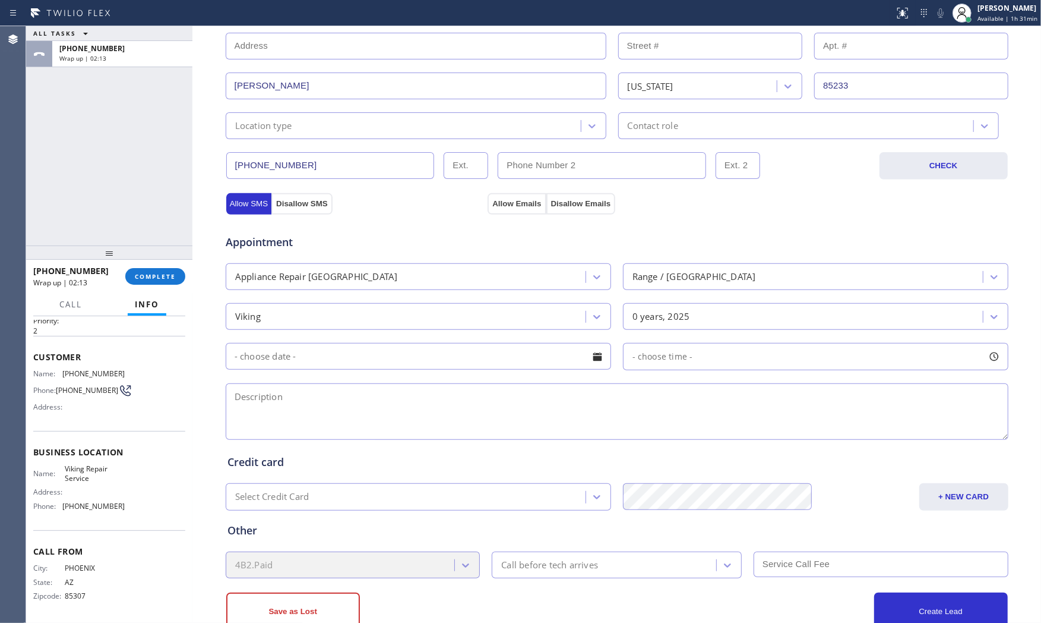
click at [405, 398] on textarea at bounding box center [617, 411] width 783 height 56
paste textarea "Viking | Range | plastic blender lid was accidentally left in the small oven an…"
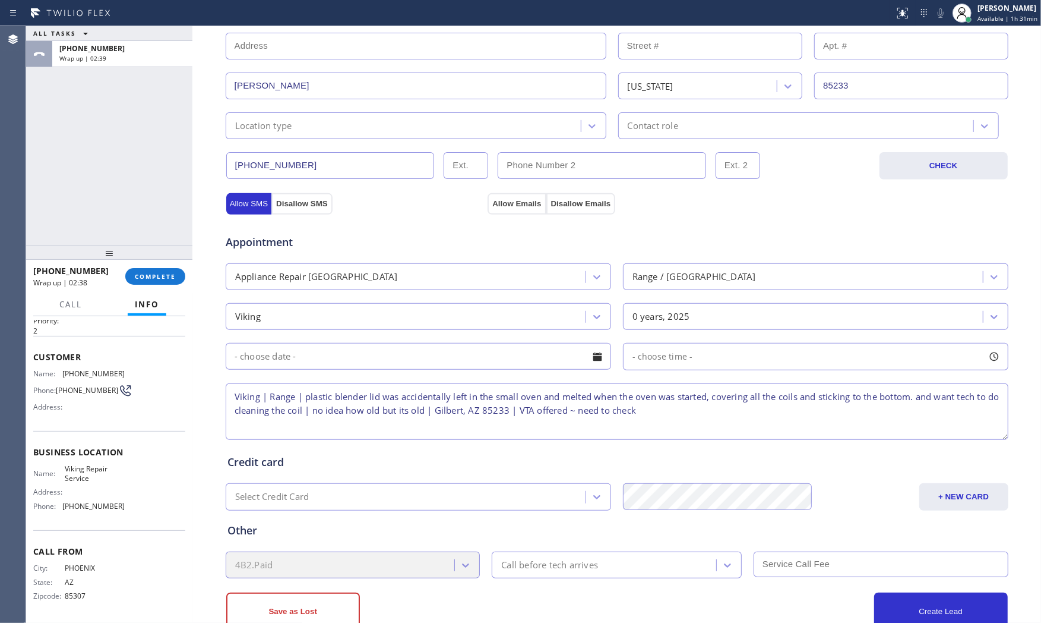
click at [375, 33] on input "text" at bounding box center [416, 46] width 381 height 27
click at [651, 411] on textarea "Viking | Range | plastic blender lid was accidentally left in the small oven an…" at bounding box center [617, 411] width 783 height 56
type textarea "Viking | Range | plastic blender lid was accidentally left in the small oven an…"
click at [589, 12] on div at bounding box center [447, 13] width 885 height 19
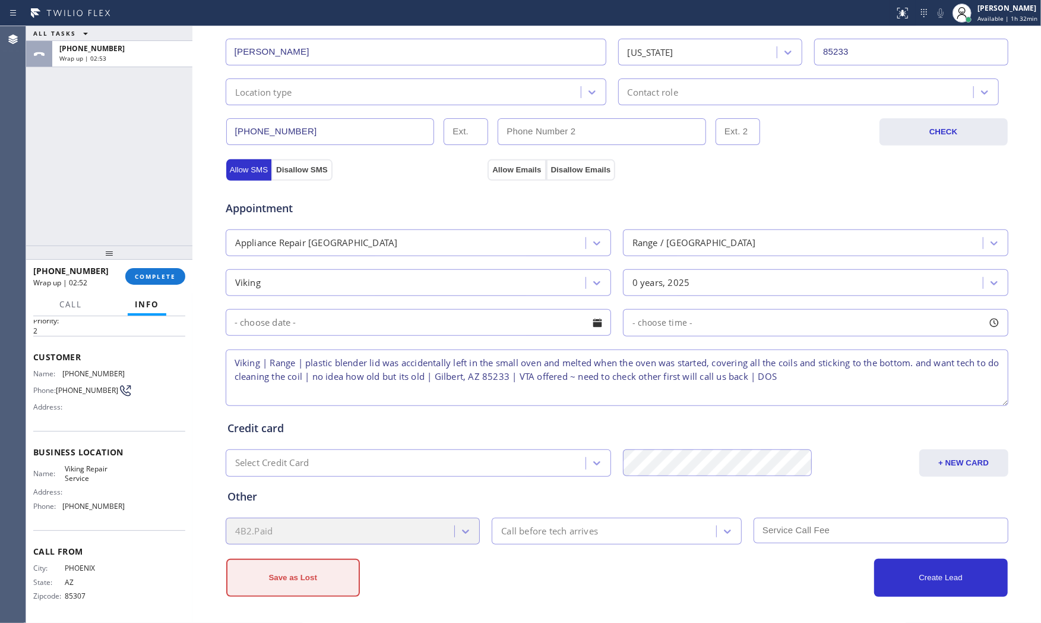
drag, startPoint x: 529, startPoint y: 577, endPoint x: 346, endPoint y: 577, distance: 183.0
click at [526, 560] on div "Save as Lost" at bounding box center [421, 577] width 391 height 38
click at [316, 560] on button "Save as Lost" at bounding box center [293, 577] width 134 height 38
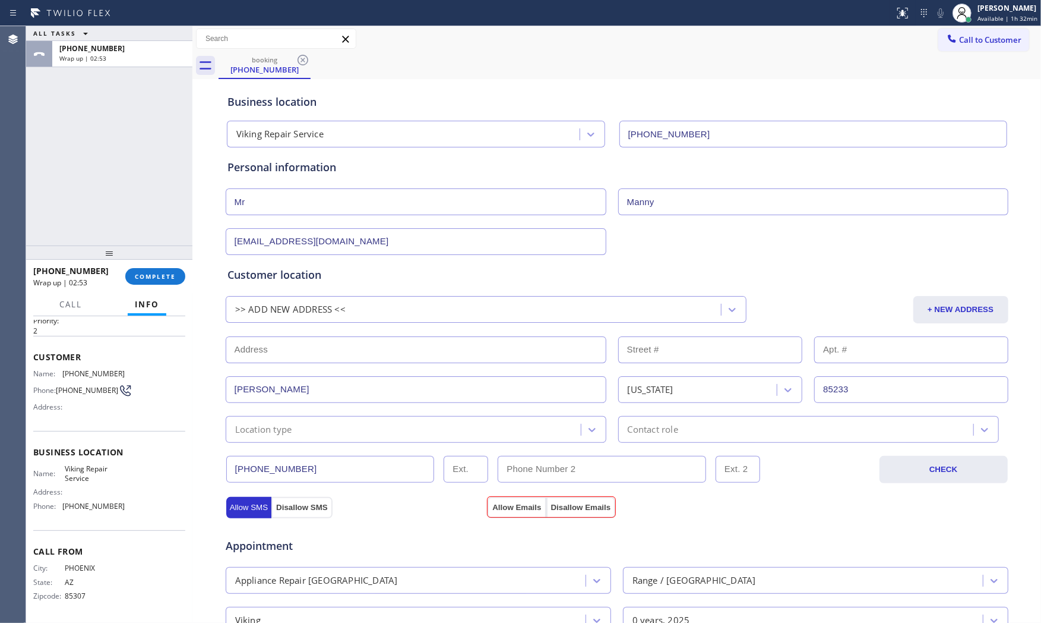
scroll to position [0, 0]
click at [503, 513] on div "Appointment Appliance Repair High End Range / Stove High End Viking 0 years, 20…" at bounding box center [617, 629] width 784 height 233
drag, startPoint x: 503, startPoint y: 506, endPoint x: 510, endPoint y: 493, distance: 14.6
click at [504, 506] on button "Allow Emails" at bounding box center [517, 507] width 58 height 21
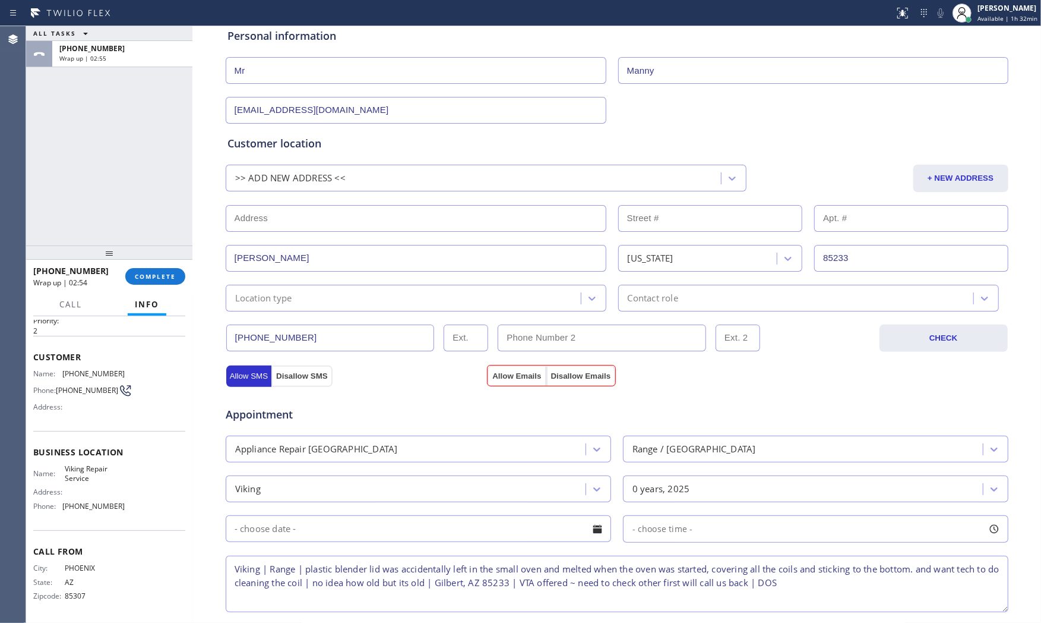
scroll to position [339, 0]
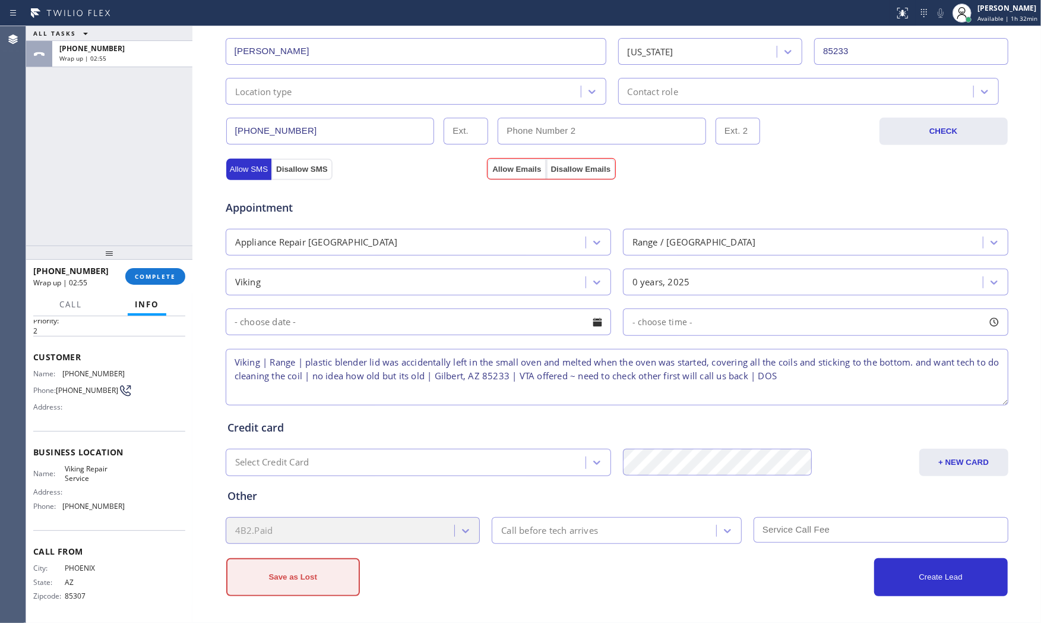
click at [335, 560] on button "Save as Lost" at bounding box center [293, 577] width 134 height 38
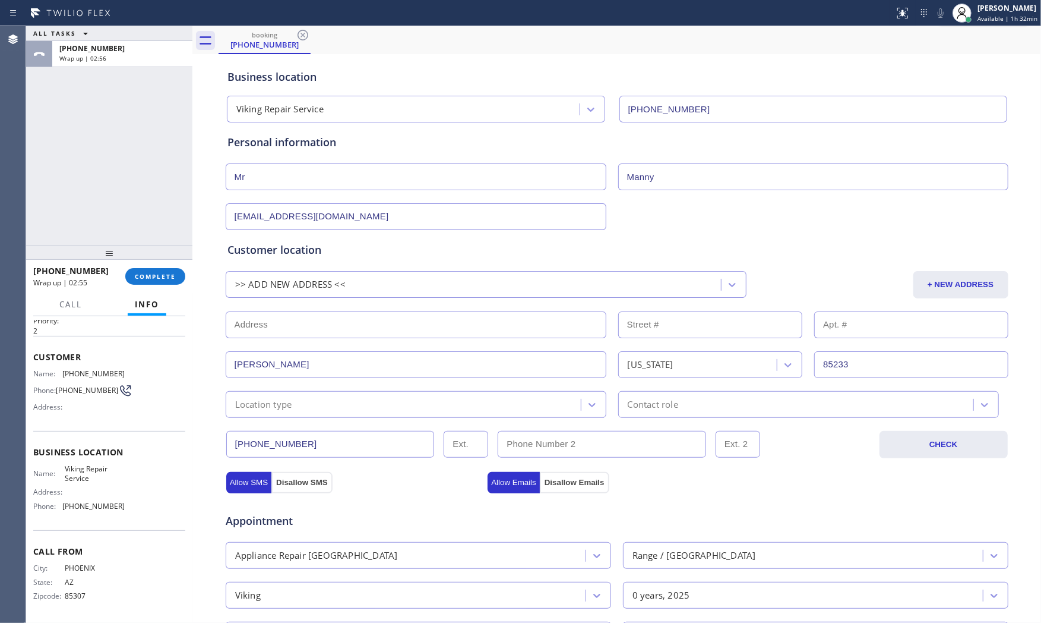
scroll to position [8, 0]
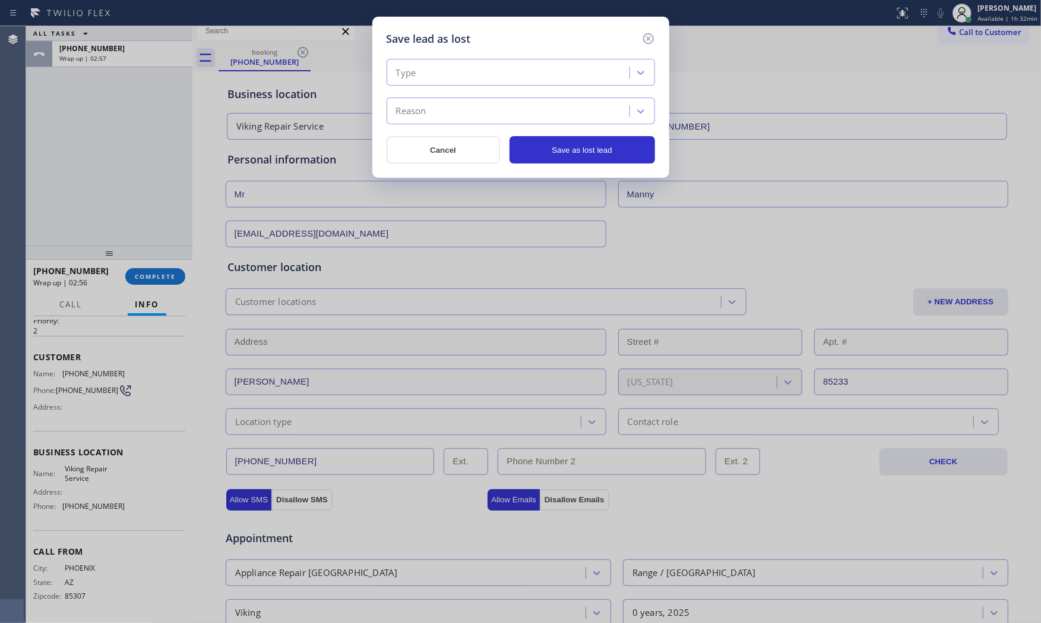
click at [472, 97] on div "Reason" at bounding box center [521, 110] width 269 height 27
click at [473, 76] on div "Type" at bounding box center [509, 72] width 239 height 21
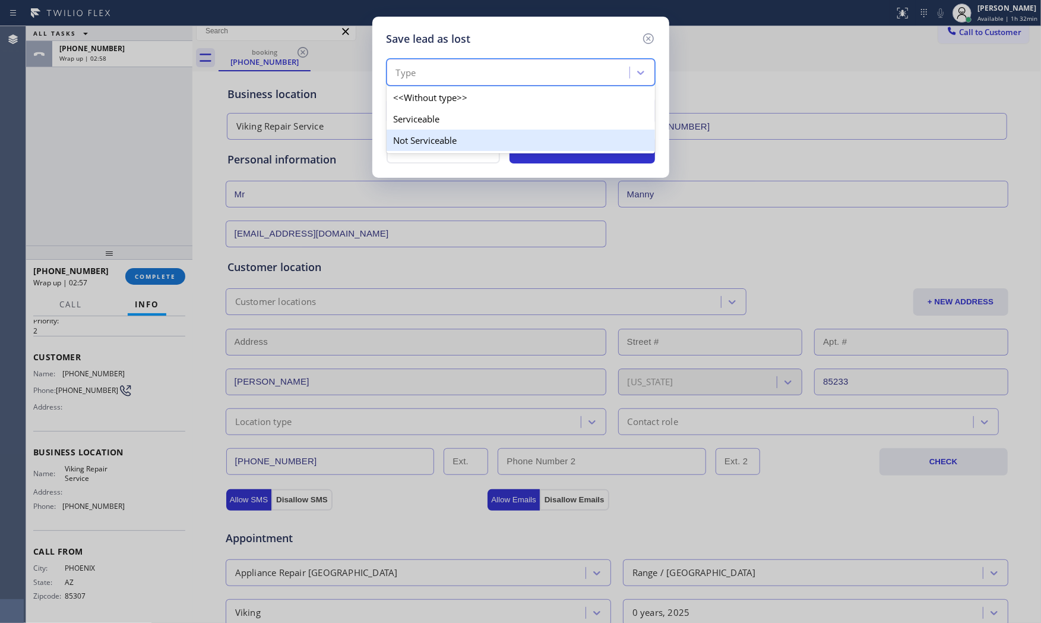
click at [440, 132] on div "Not Serviceable" at bounding box center [521, 140] width 269 height 21
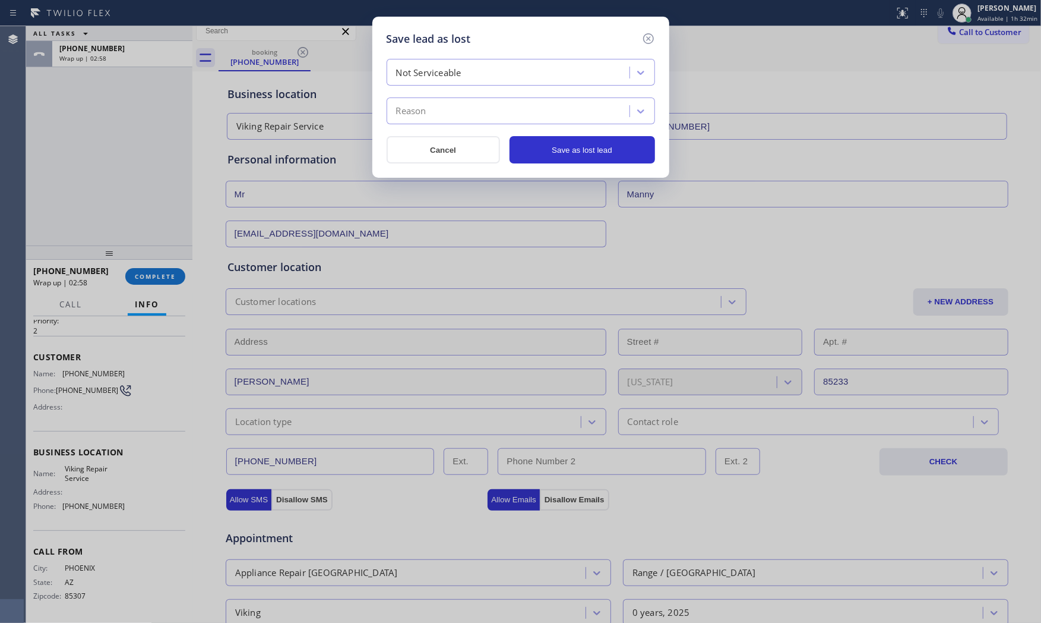
click at [443, 113] on div "Reason" at bounding box center [509, 111] width 239 height 21
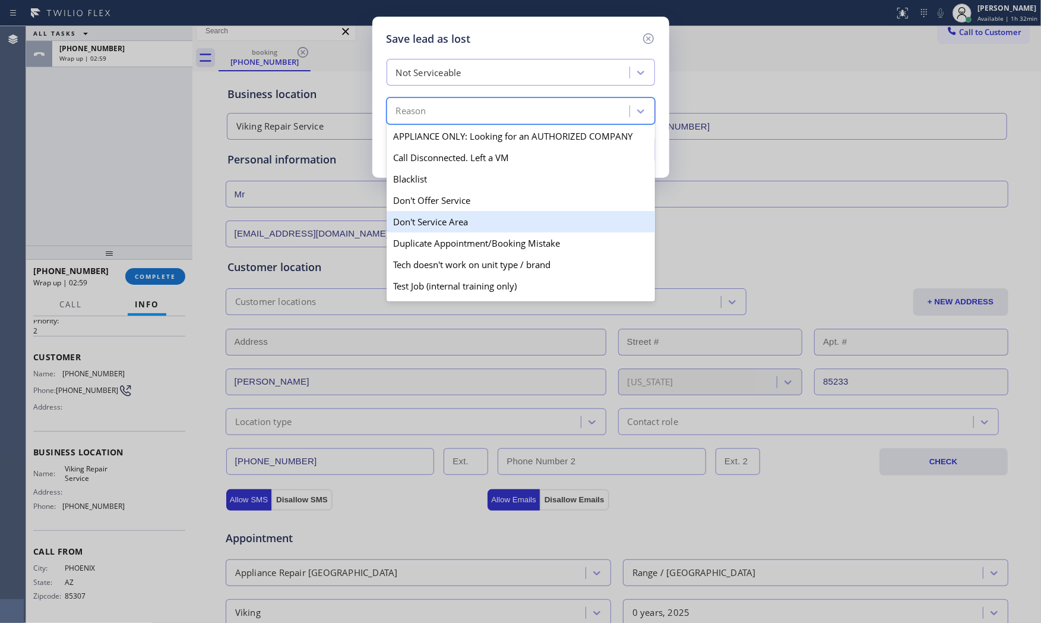
drag, startPoint x: 448, startPoint y: 221, endPoint x: 514, endPoint y: 205, distance: 67.9
click at [449, 221] on div "Don't Service Area" at bounding box center [521, 221] width 269 height 21
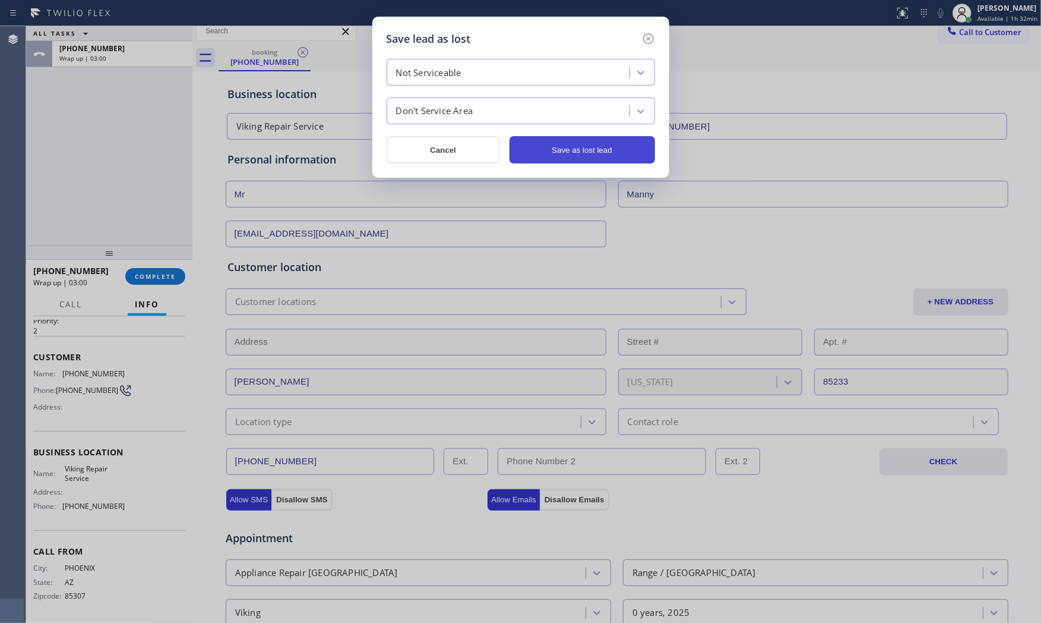
click at [617, 139] on button "Save as lost lead" at bounding box center [583, 149] width 146 height 27
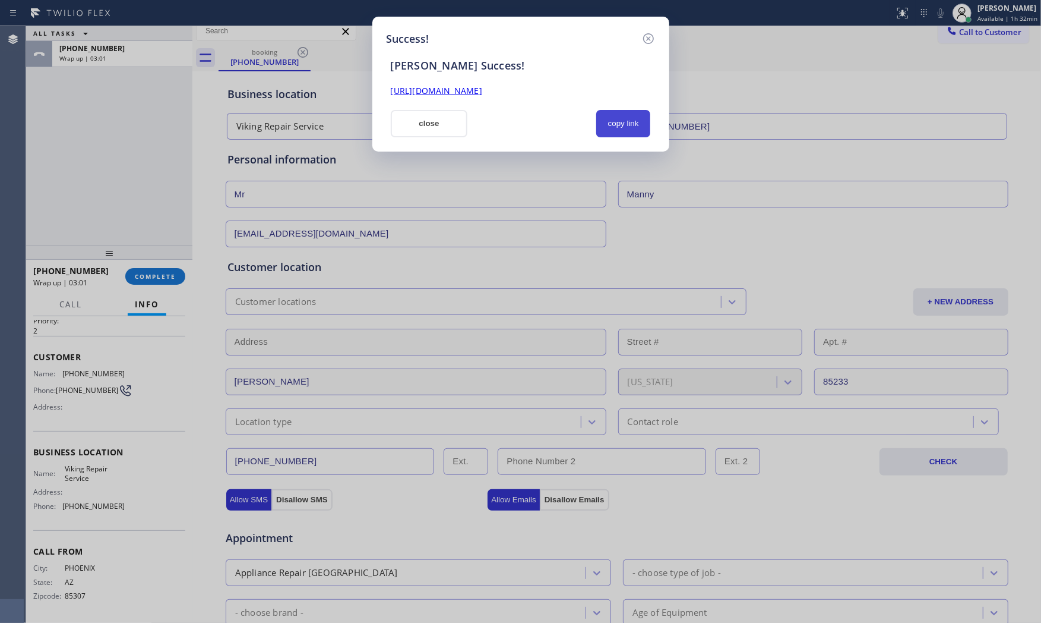
click at [618, 117] on button "copy link" at bounding box center [623, 123] width 55 height 27
click at [387, 117] on div "close" at bounding box center [429, 123] width 91 height 27
click at [401, 125] on button "close" at bounding box center [429, 123] width 77 height 27
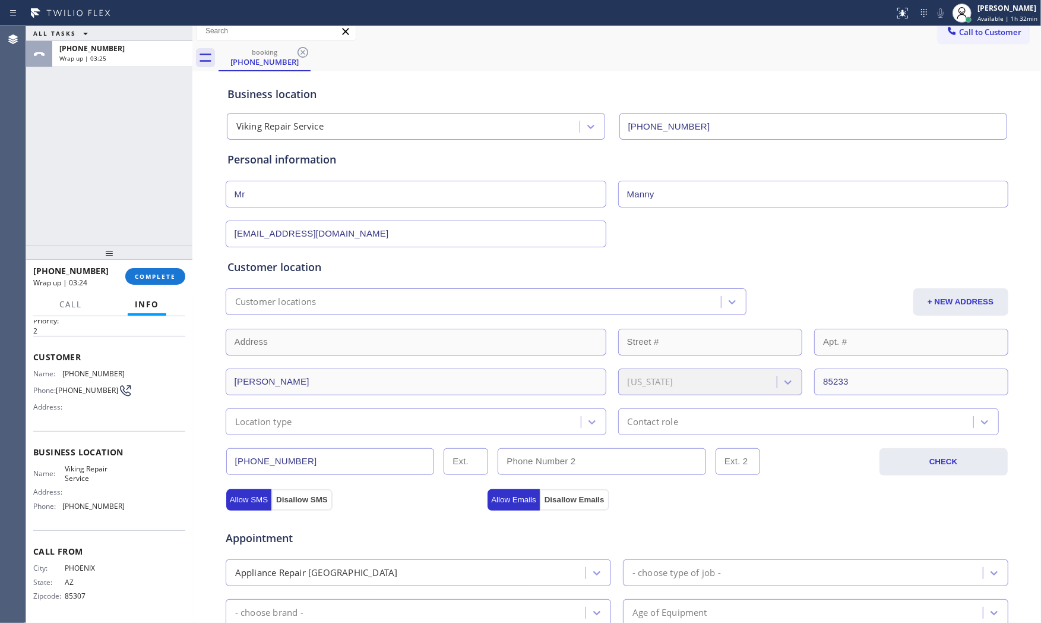
click at [166, 286] on div "[PHONE_NUMBER] Wrap up | 03:24 COMPLETE" at bounding box center [109, 276] width 152 height 31
click at [169, 276] on span "COMPLETE" at bounding box center [155, 276] width 41 height 8
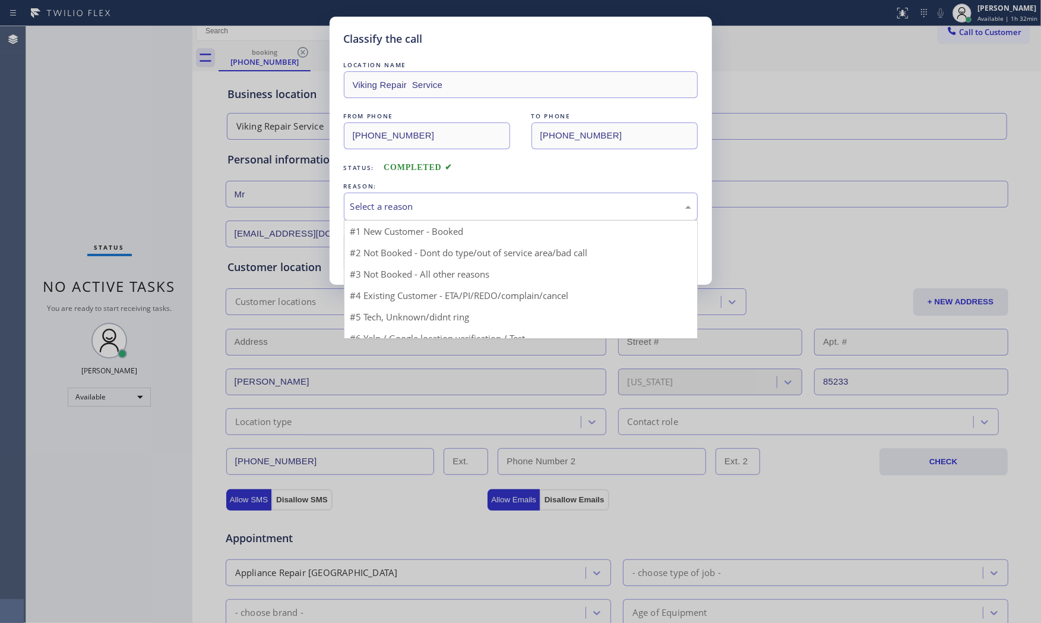
click at [434, 208] on div "Select a reason" at bounding box center [521, 207] width 341 height 14
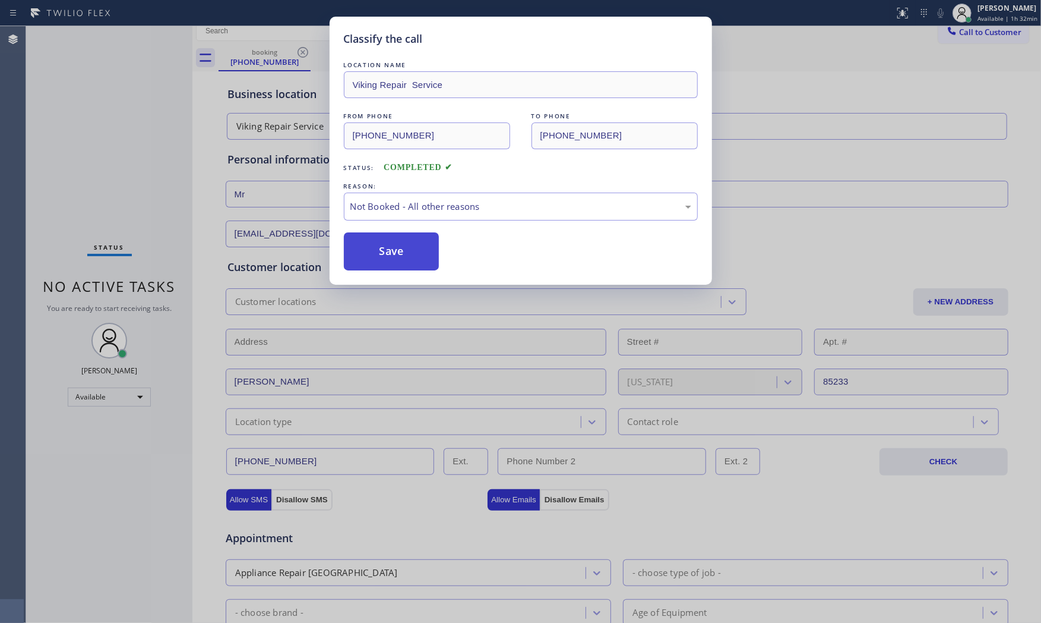
click at [400, 245] on button "Save" at bounding box center [392, 251] width 96 height 38
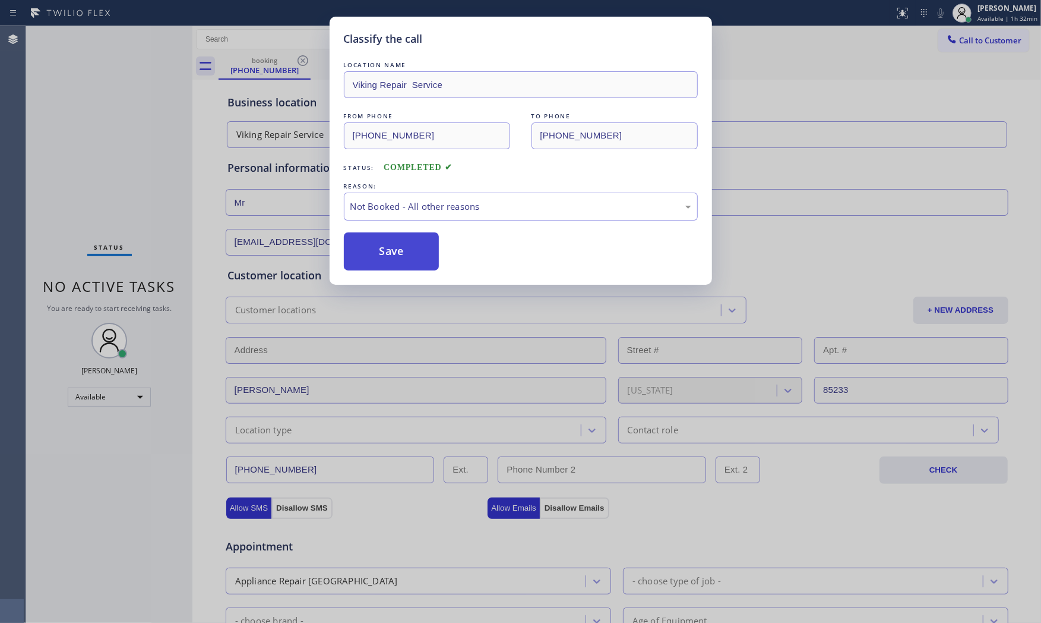
click at [400, 245] on button "Save" at bounding box center [392, 251] width 96 height 38
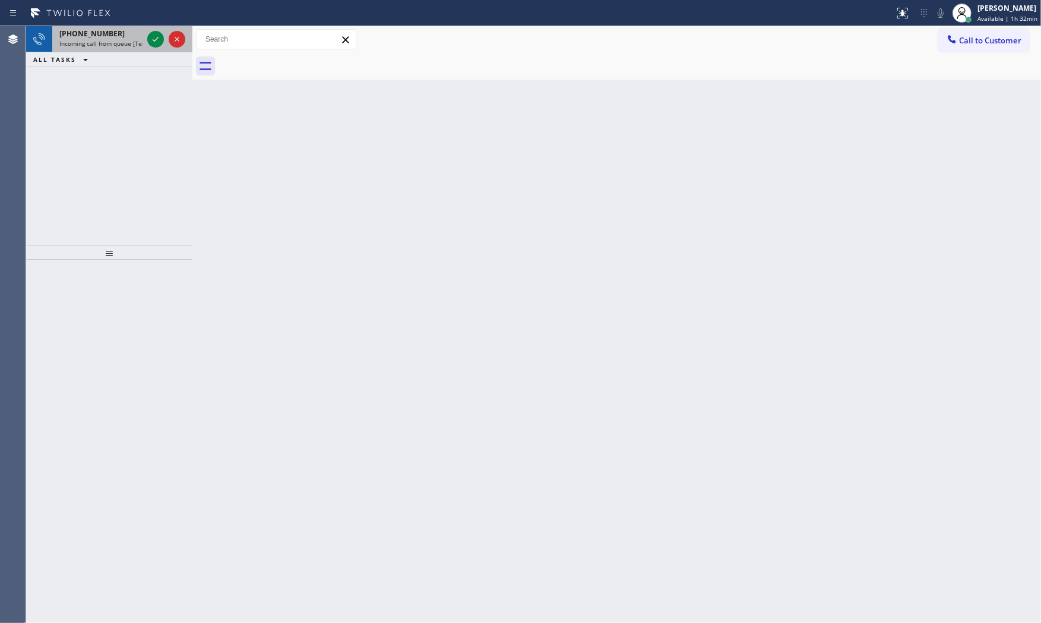
click at [122, 30] on div "[PHONE_NUMBER]" at bounding box center [100, 34] width 83 height 10
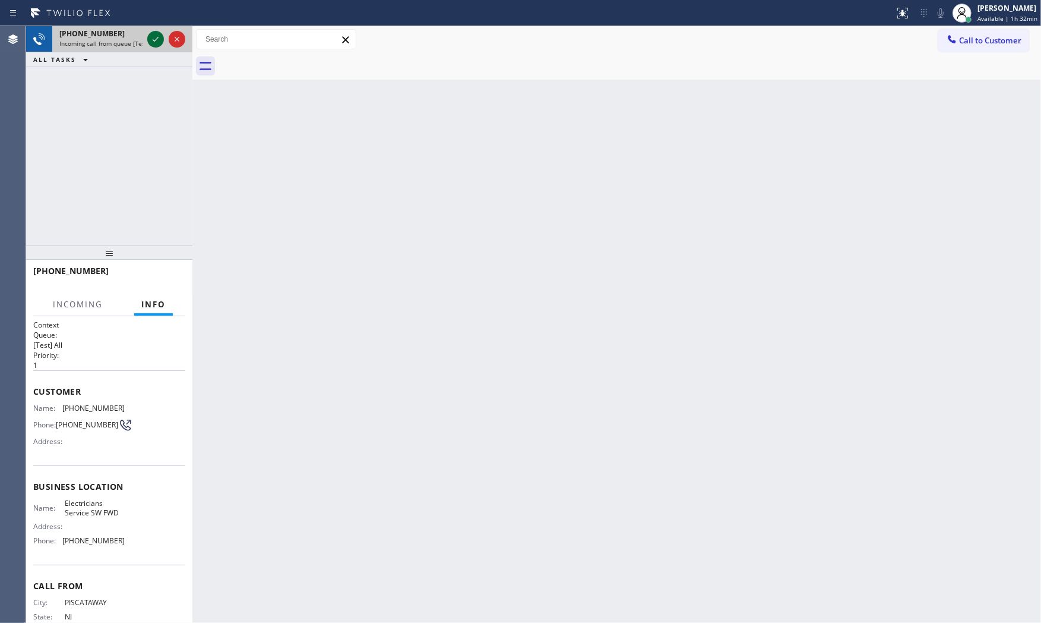
click at [156, 34] on icon at bounding box center [156, 39] width 14 height 14
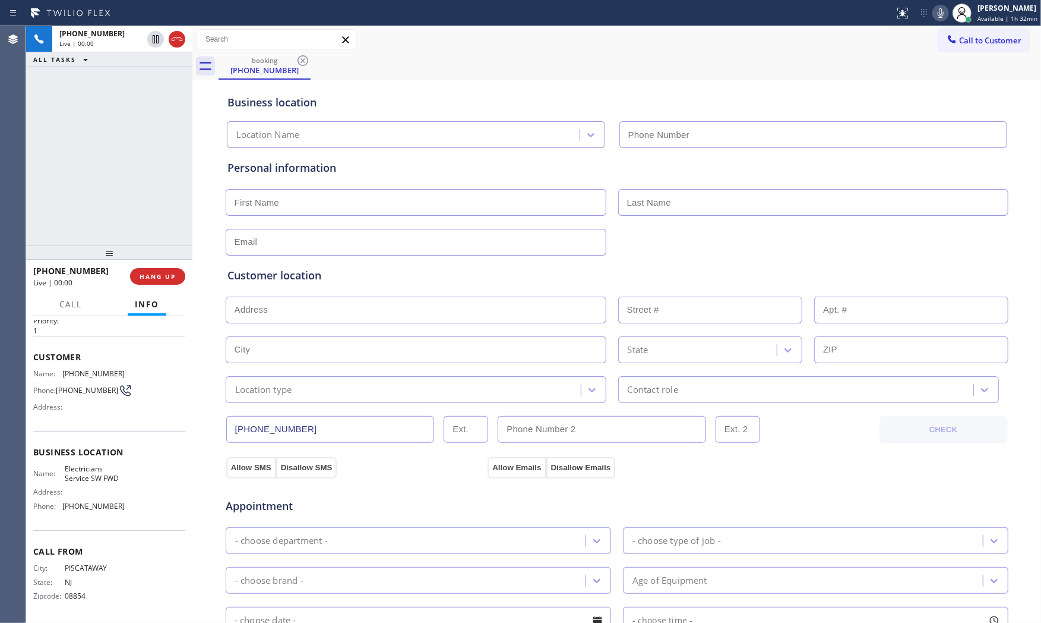
type input "[PHONE_NUMBER]"
click at [170, 275] on span "HANG UP" at bounding box center [158, 276] width 36 height 8
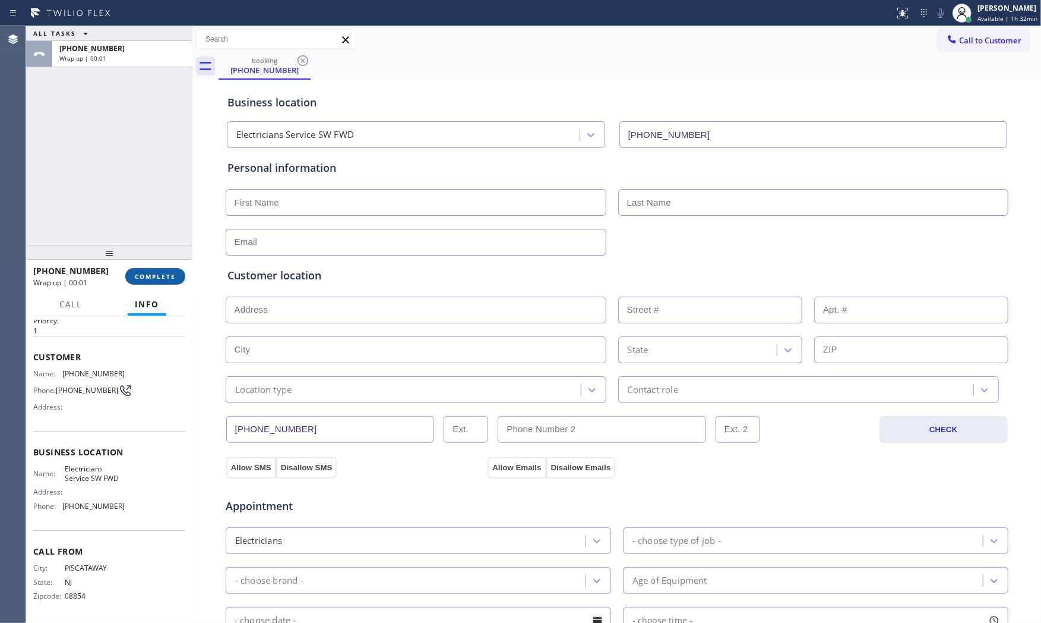
click at [170, 270] on button "COMPLETE" at bounding box center [155, 276] width 60 height 17
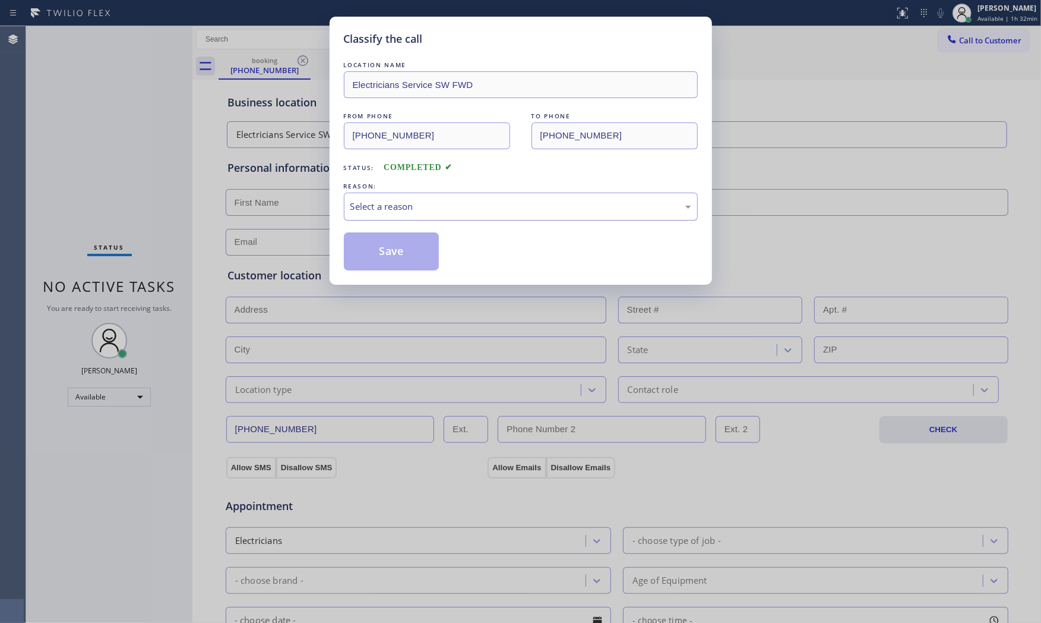
click at [444, 205] on div "Select a reason" at bounding box center [521, 207] width 341 height 14
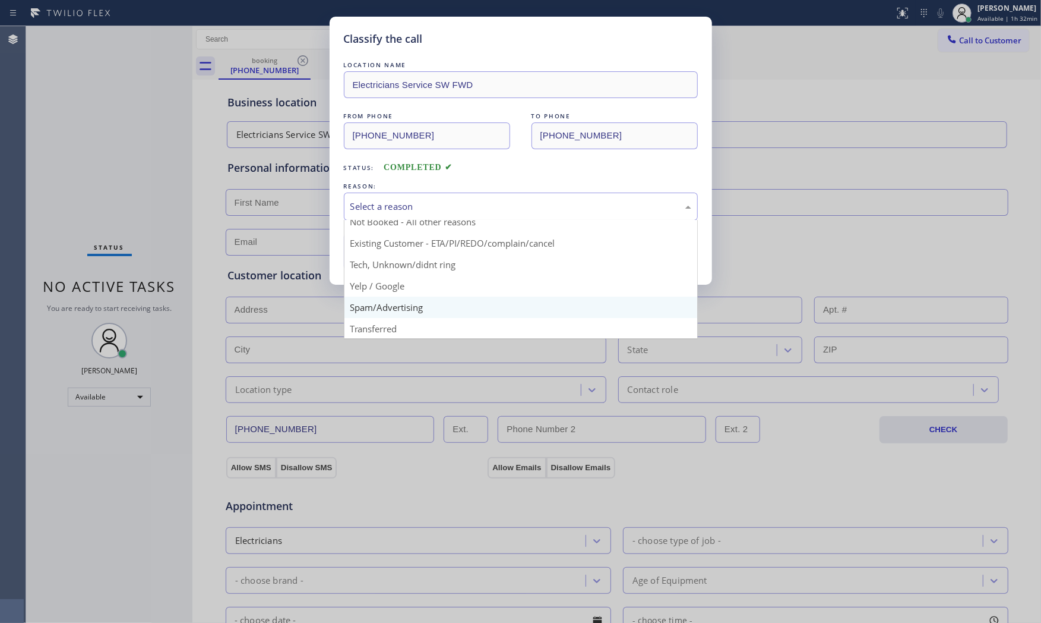
scroll to position [74, 0]
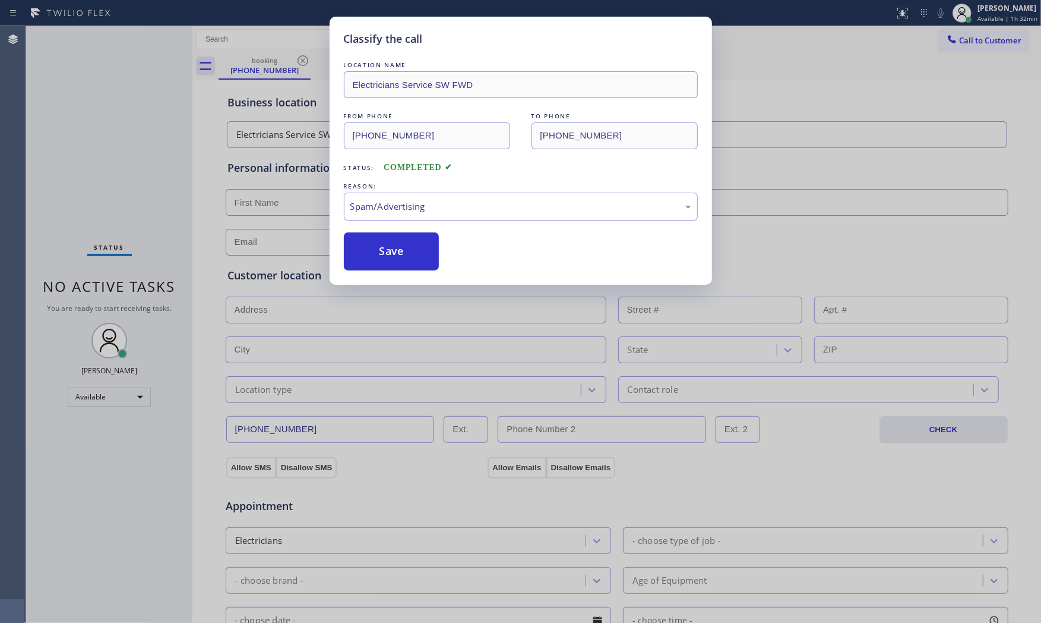
click at [406, 257] on button "Save" at bounding box center [392, 251] width 96 height 38
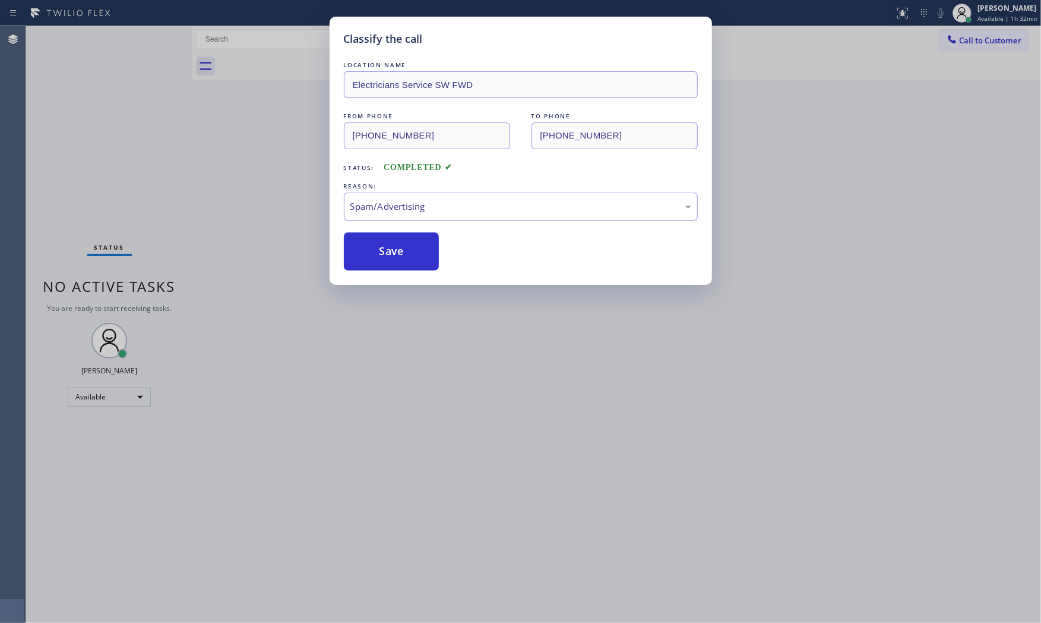
click at [406, 257] on button "Save" at bounding box center [392, 251] width 96 height 38
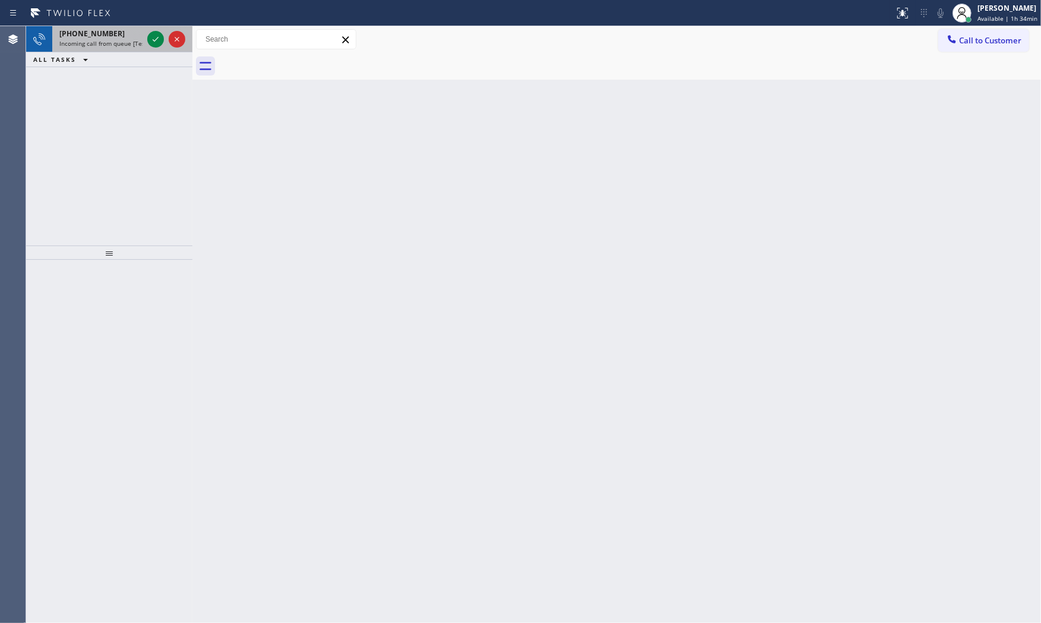
drag, startPoint x: 117, startPoint y: 43, endPoint x: 133, endPoint y: 43, distance: 16.0
click at [119, 43] on span "Incoming call from queue [Test] All" at bounding box center [108, 43] width 99 height 8
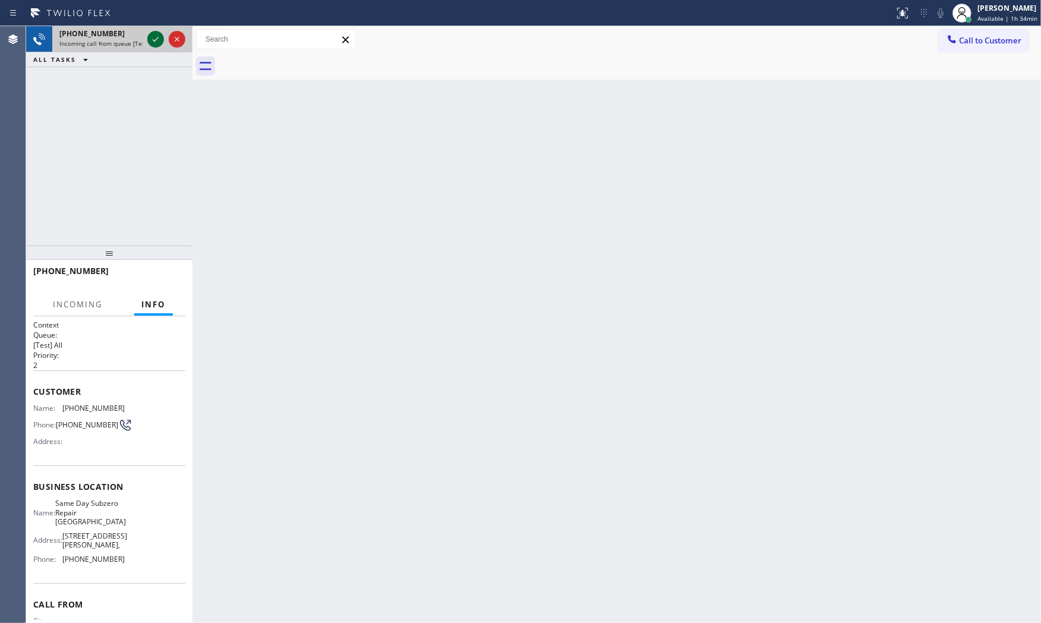
click at [153, 40] on icon at bounding box center [156, 39] width 6 height 5
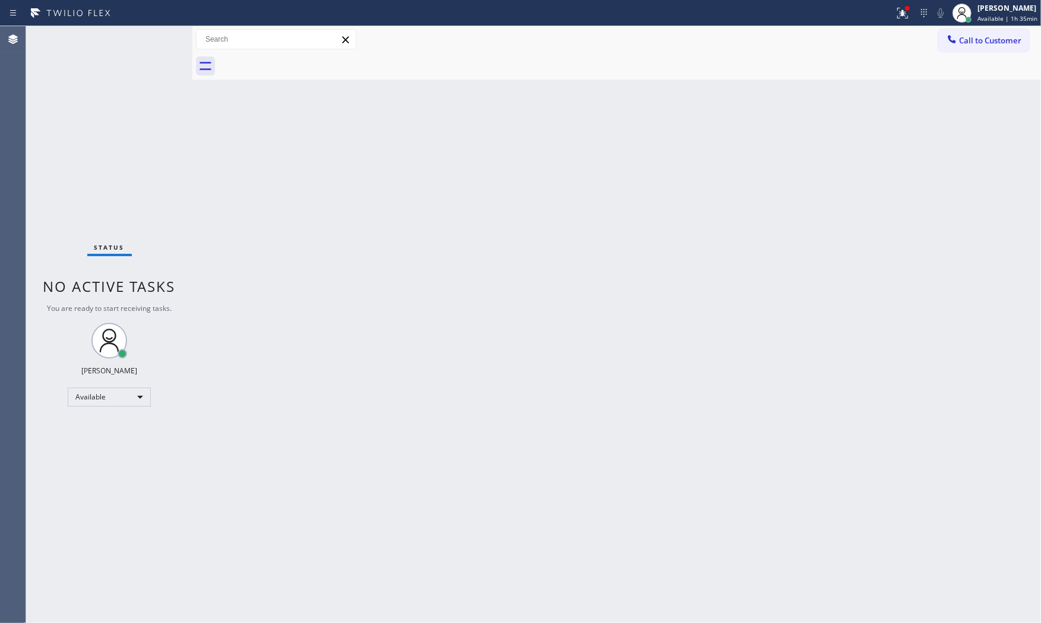
click at [156, 37] on div "Status No active tasks You are ready to start receiving tasks. [PERSON_NAME] Av…" at bounding box center [109, 324] width 166 height 596
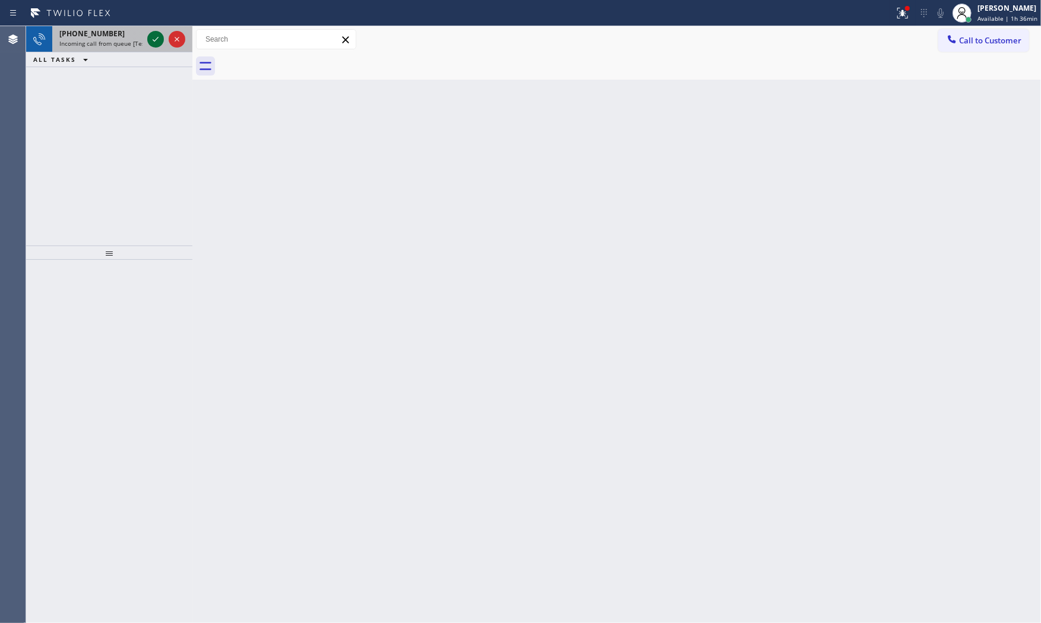
click at [157, 36] on icon at bounding box center [156, 39] width 14 height 14
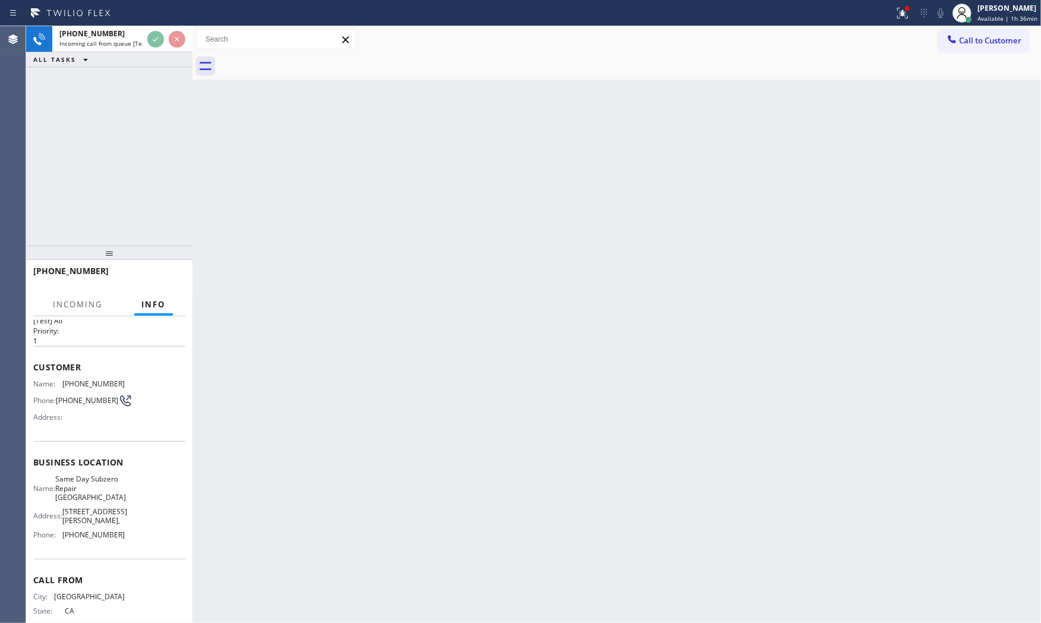
scroll to position [46, 0]
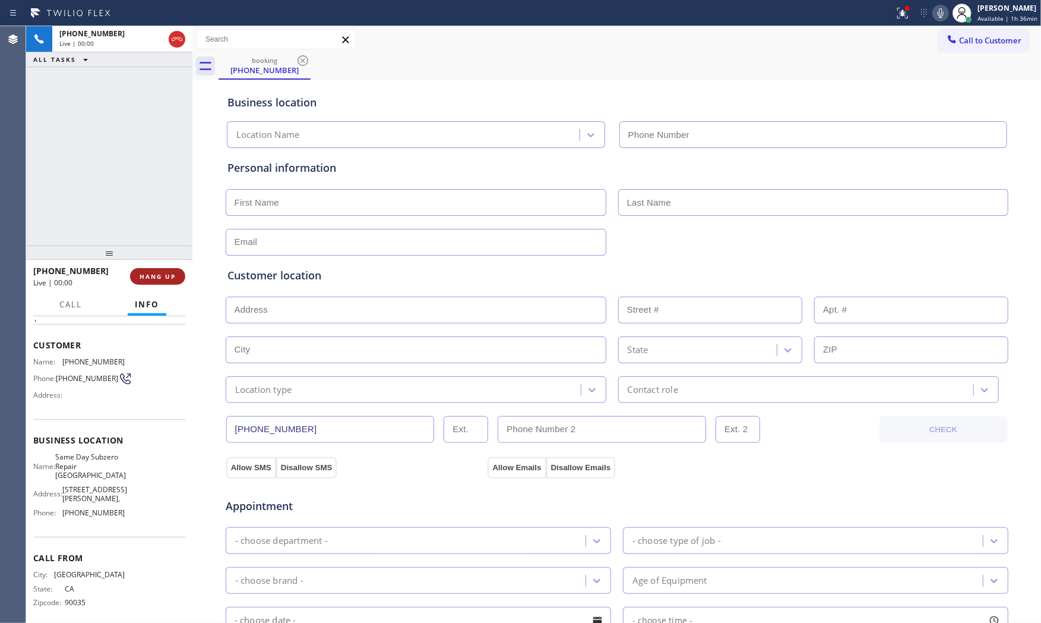
type input "[PHONE_NUMBER]"
click at [156, 272] on span "HANG UP" at bounding box center [158, 276] width 36 height 8
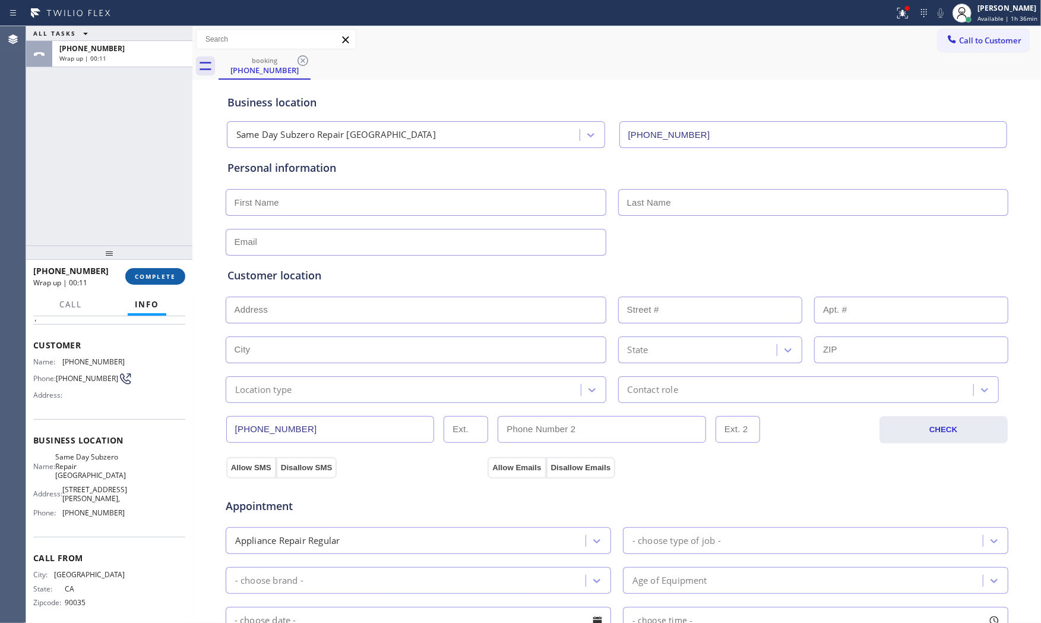
click at [162, 274] on span "COMPLETE" at bounding box center [155, 276] width 41 height 8
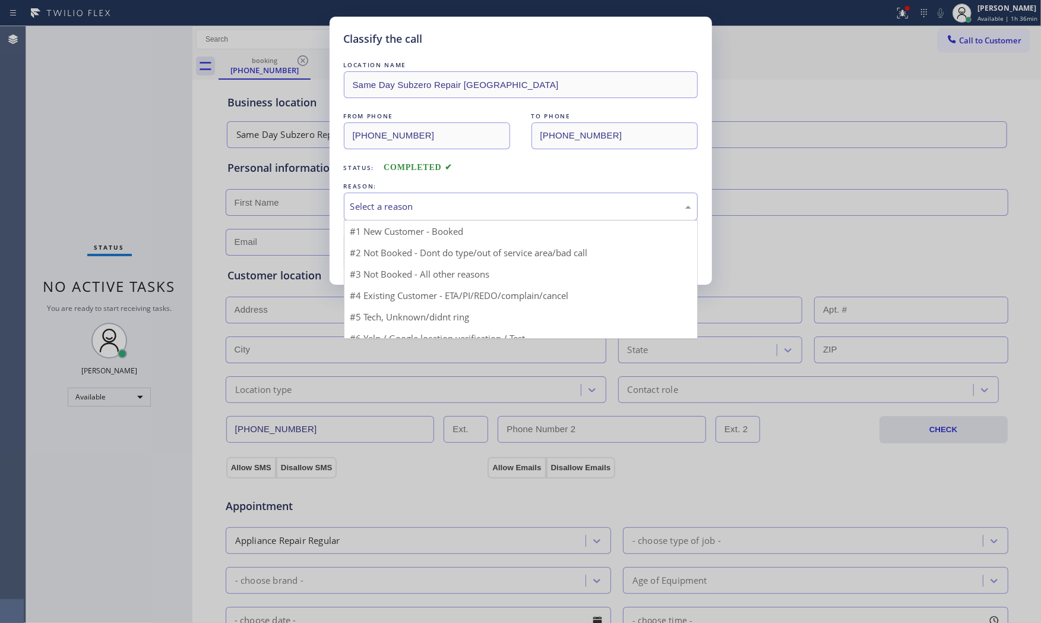
click at [461, 208] on div "Select a reason" at bounding box center [521, 207] width 341 height 14
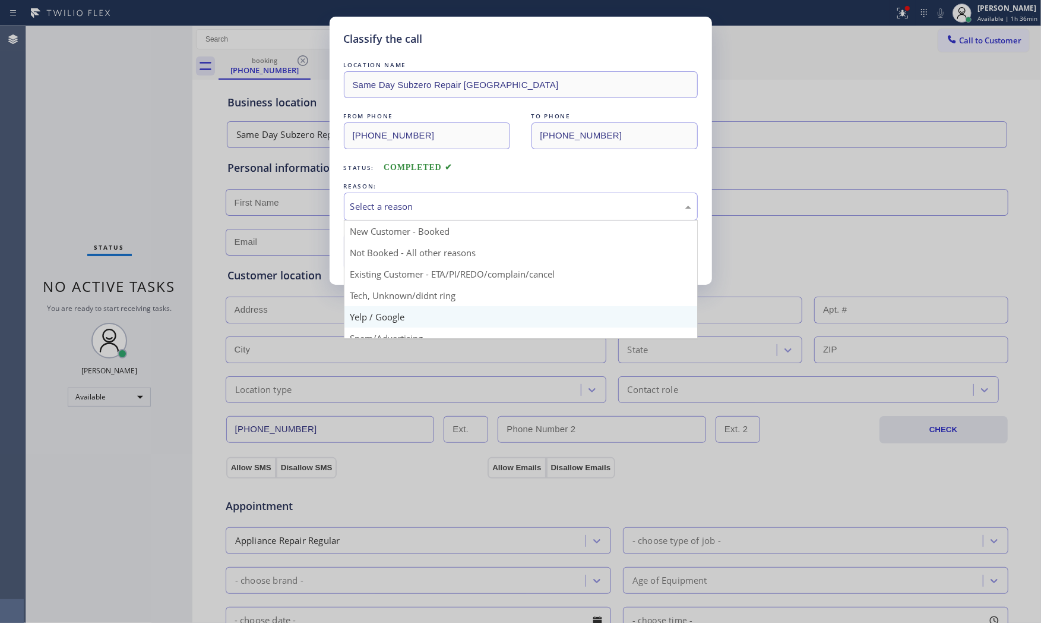
scroll to position [66, 0]
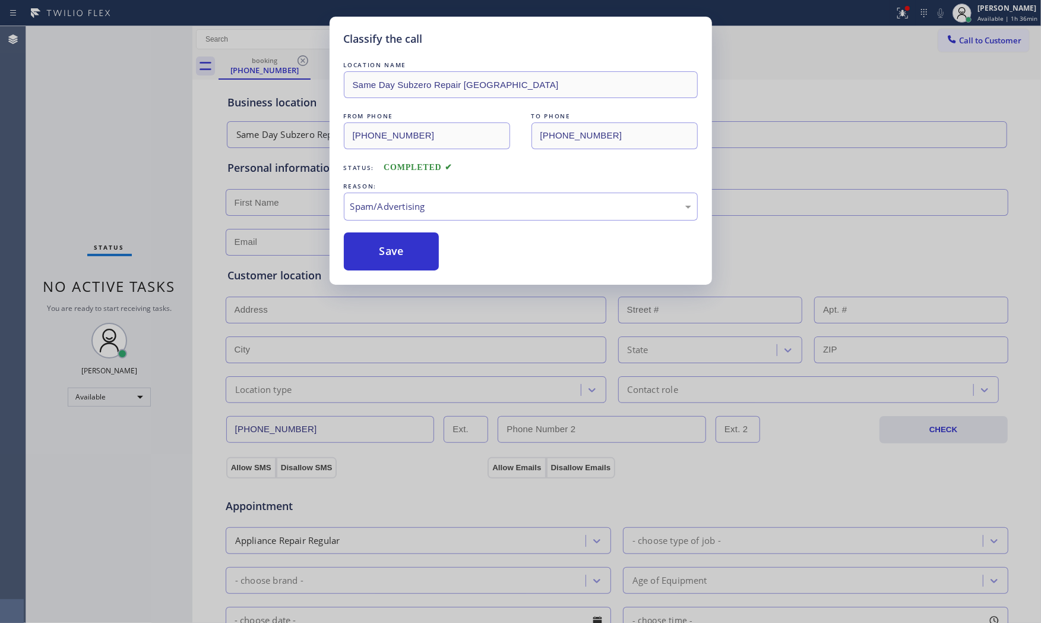
click at [415, 264] on button "Save" at bounding box center [392, 251] width 96 height 38
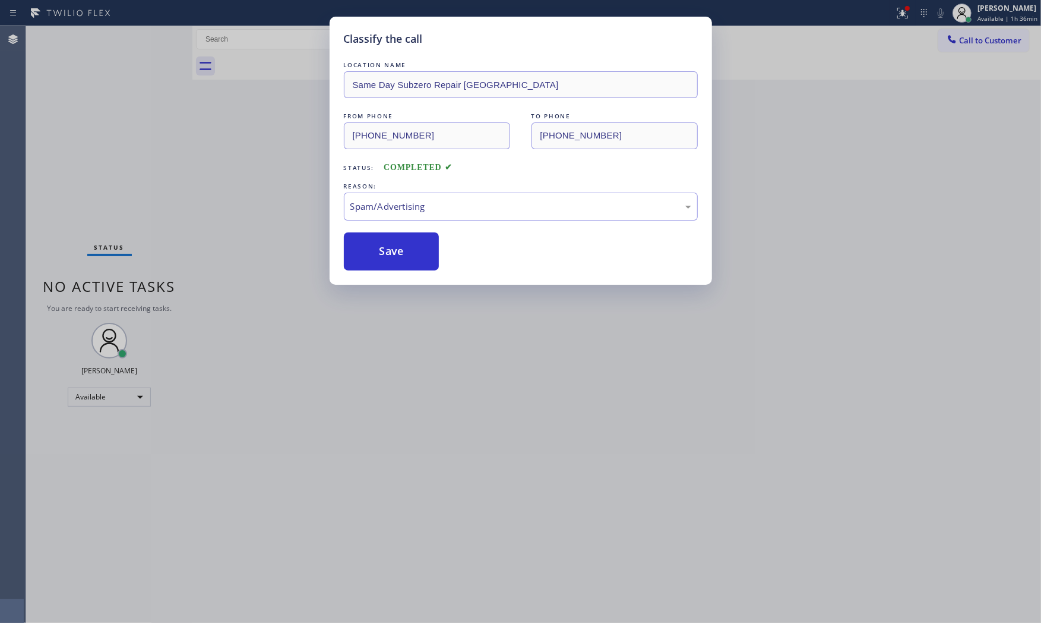
click at [415, 264] on button "Save" at bounding box center [392, 251] width 96 height 38
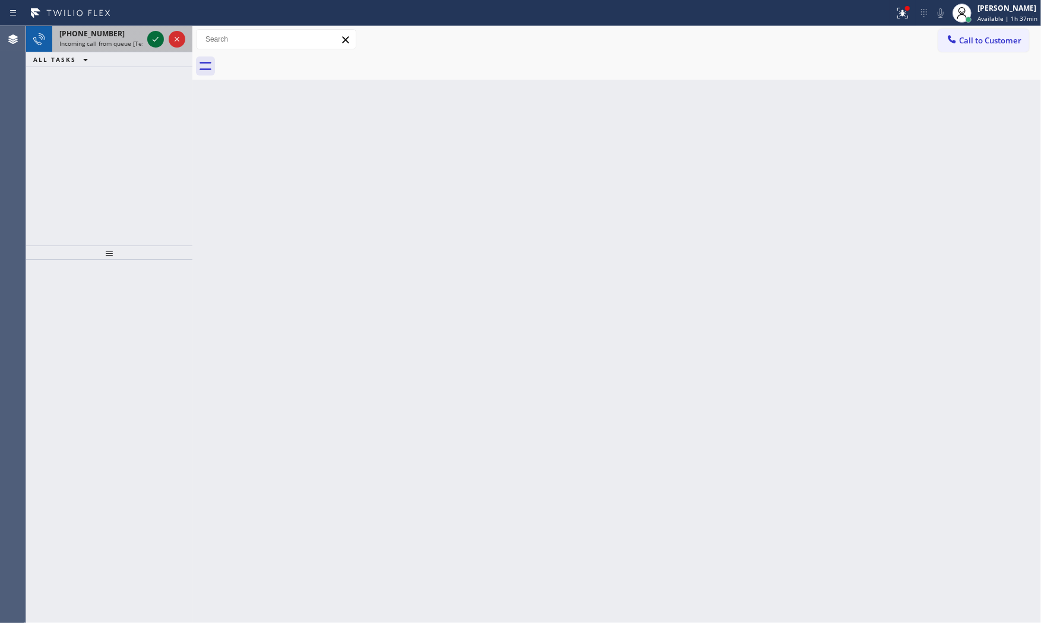
click at [156, 37] on icon at bounding box center [156, 39] width 14 height 14
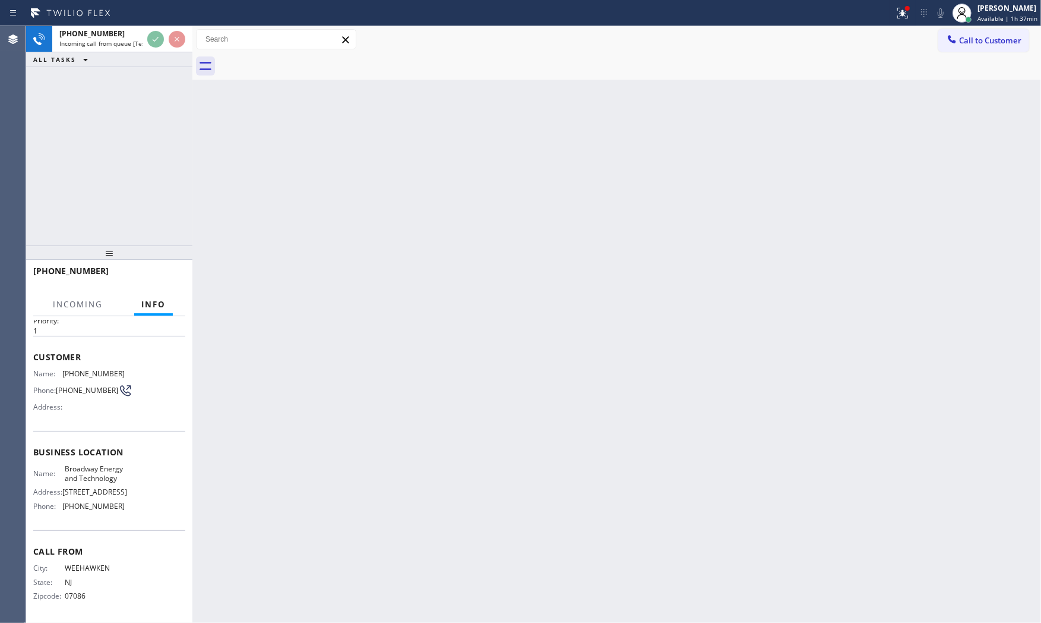
scroll to position [84, 0]
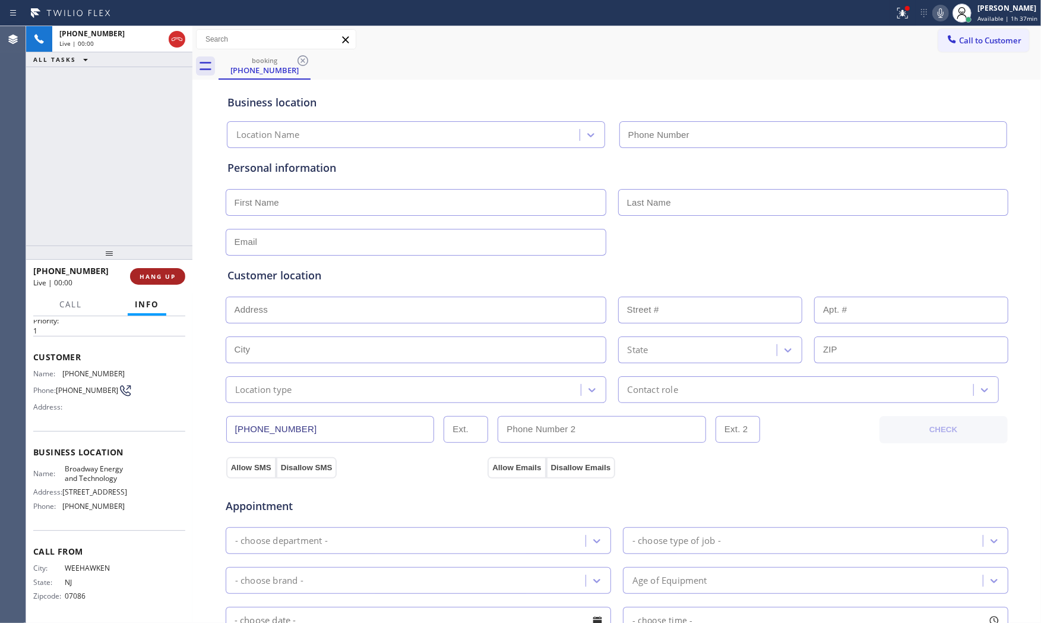
type input "[PHONE_NUMBER]"
click at [159, 280] on span "HANG UP" at bounding box center [158, 276] width 36 height 8
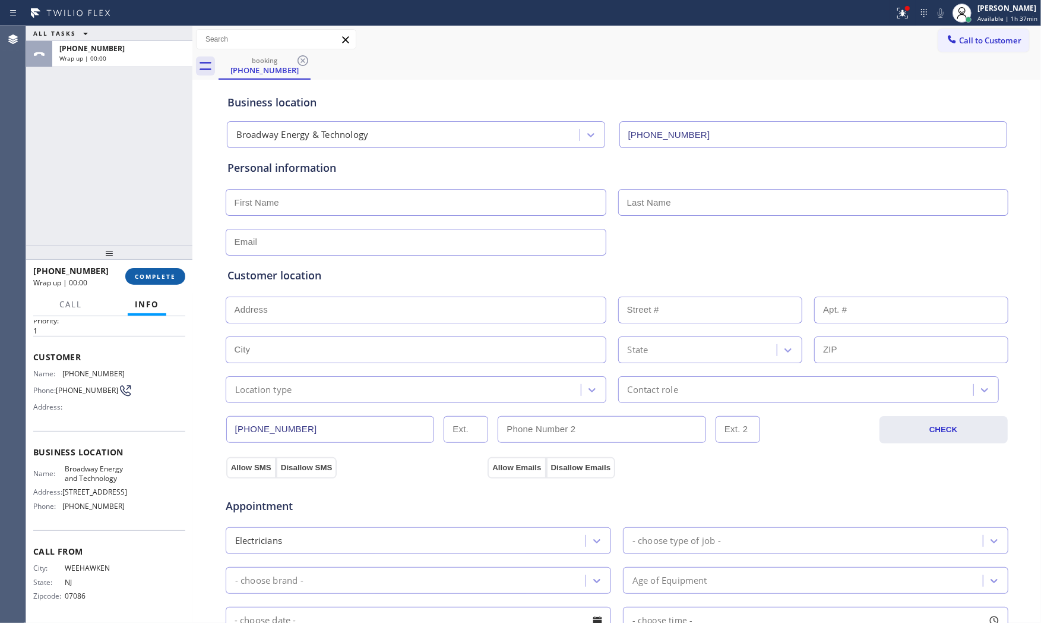
click at [159, 280] on span "COMPLETE" at bounding box center [155, 276] width 41 height 8
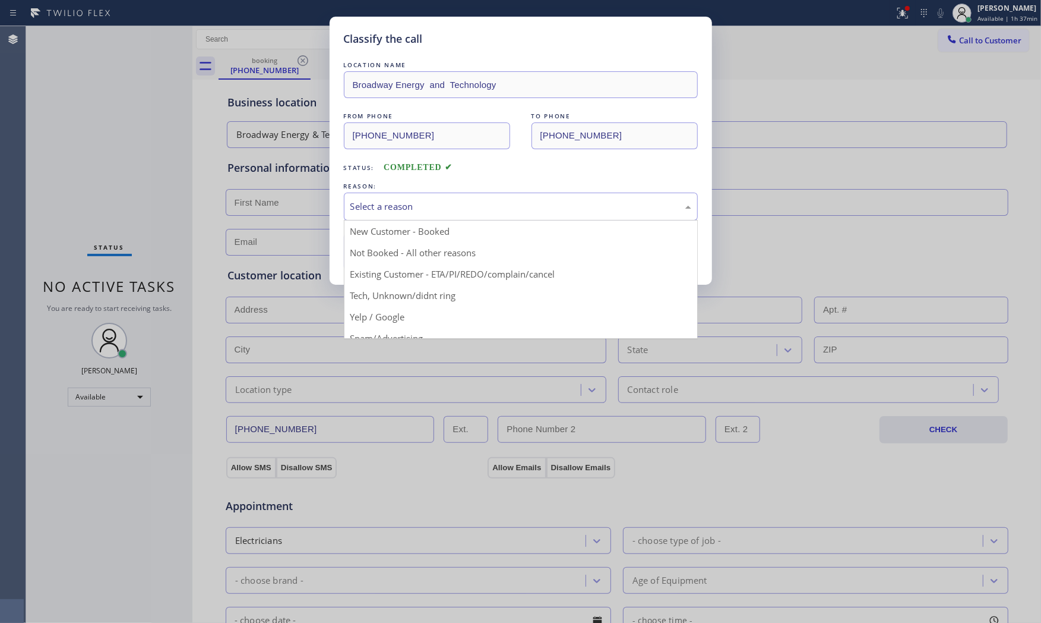
click at [419, 216] on div "Select a reason" at bounding box center [521, 206] width 354 height 28
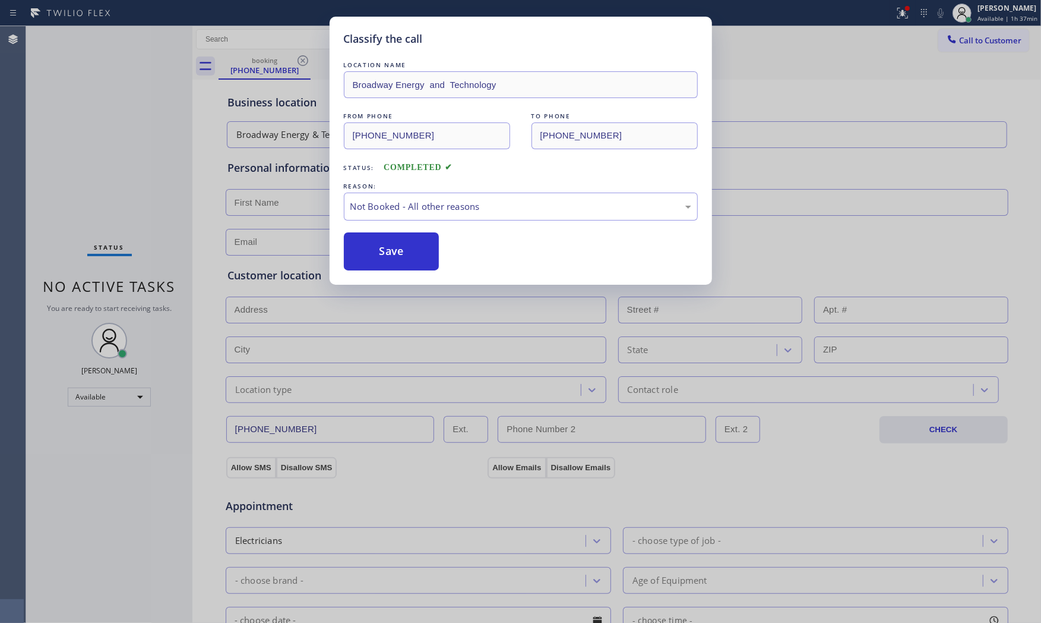
click at [391, 256] on button "Save" at bounding box center [392, 251] width 96 height 38
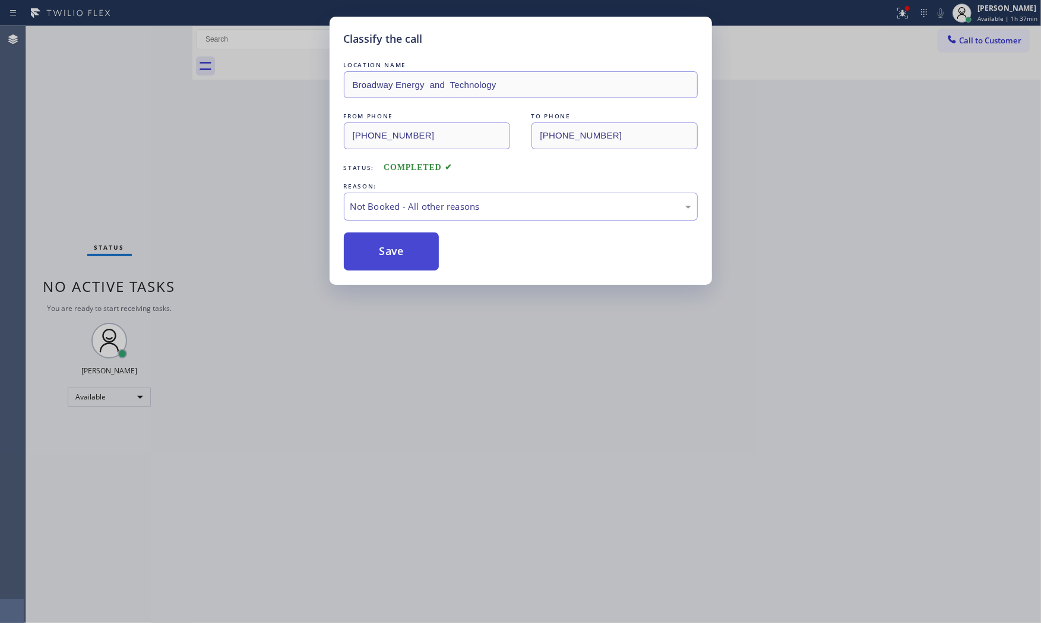
click at [390, 256] on button "Save" at bounding box center [392, 251] width 96 height 38
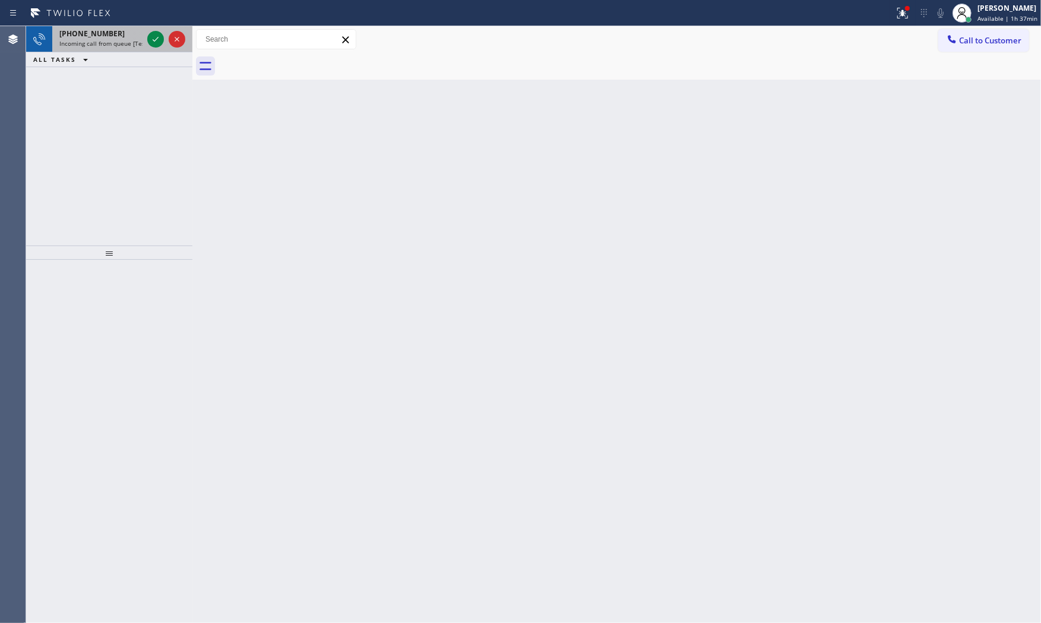
click at [110, 37] on div "[PHONE_NUMBER]" at bounding box center [100, 34] width 83 height 10
click at [114, 33] on div "[PHONE_NUMBER]" at bounding box center [100, 34] width 83 height 10
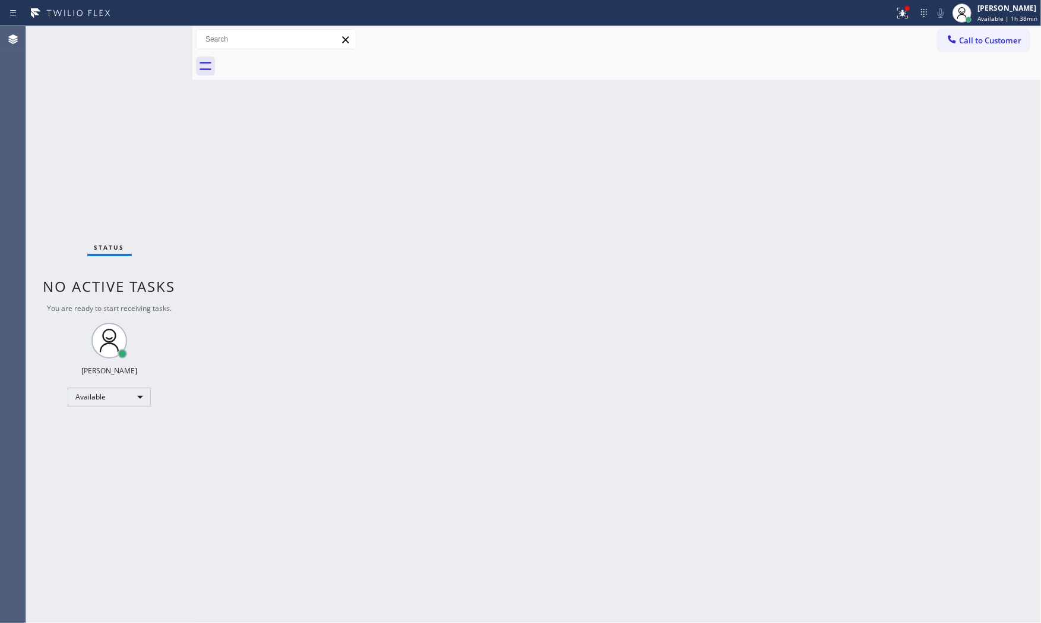
click at [150, 39] on div "Status No active tasks You are ready to start receiving tasks. [PERSON_NAME] Av…" at bounding box center [109, 324] width 166 height 596
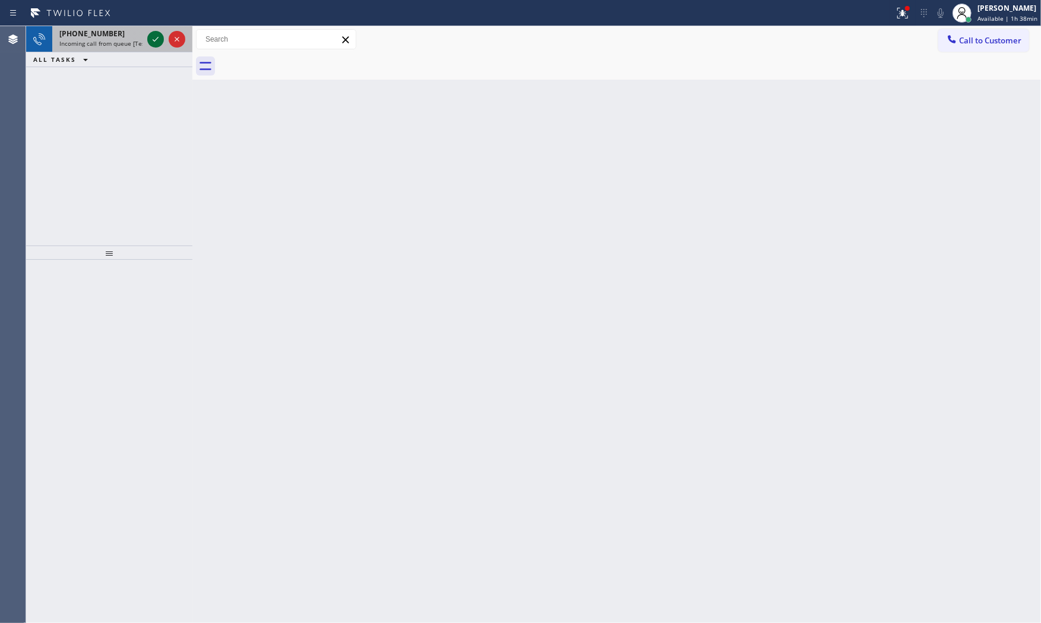
click at [150, 39] on icon at bounding box center [156, 39] width 14 height 14
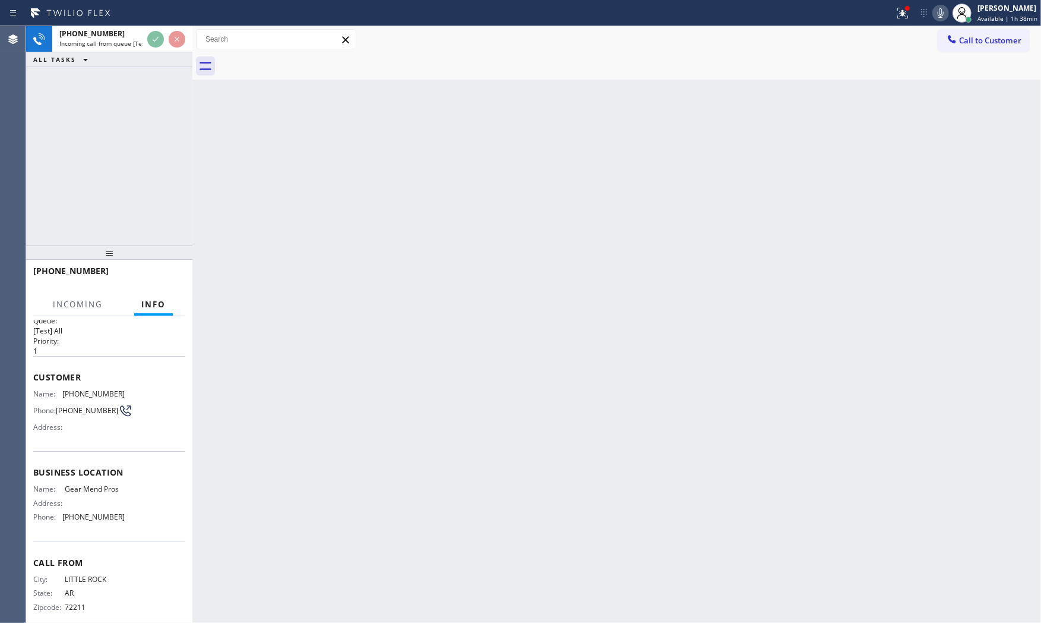
scroll to position [28, 0]
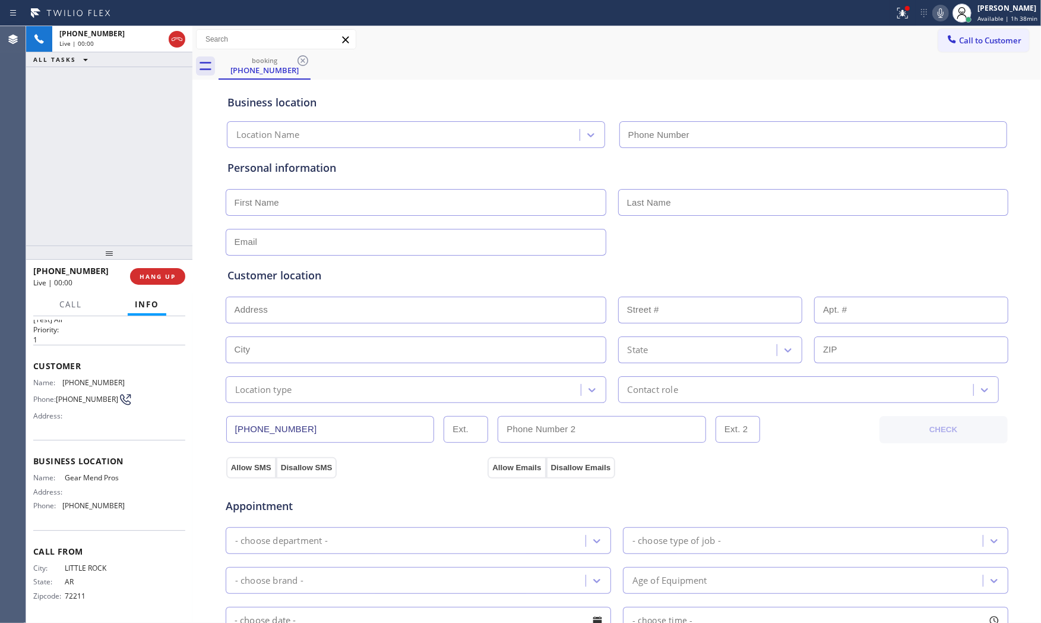
type input "[PHONE_NUMBER]"
click at [161, 280] on span "HANG UP" at bounding box center [158, 276] width 36 height 8
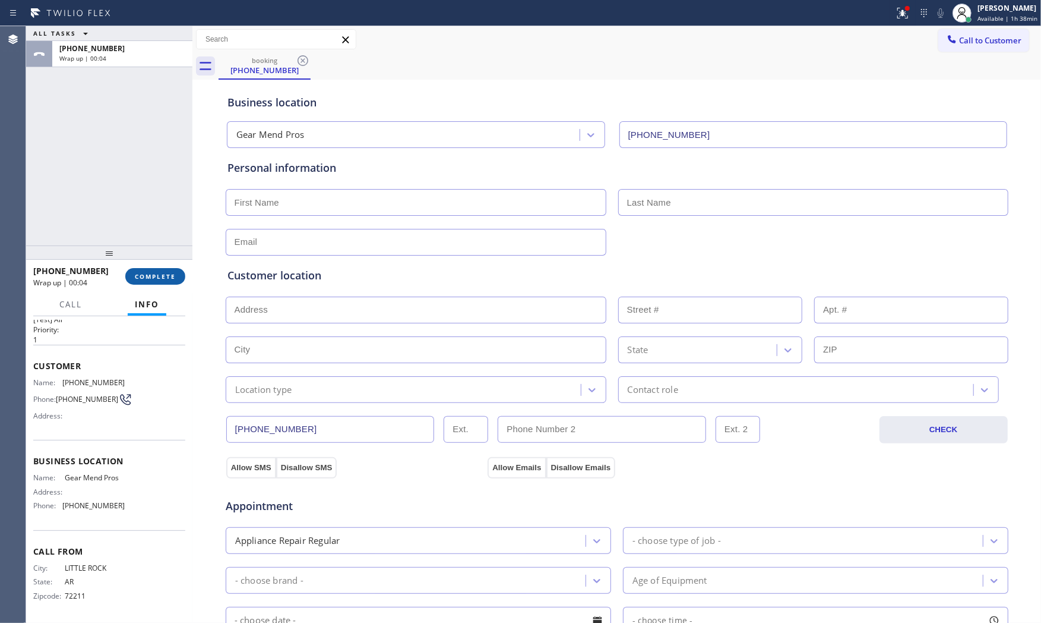
click at [161, 280] on span "COMPLETE" at bounding box center [155, 276] width 41 height 8
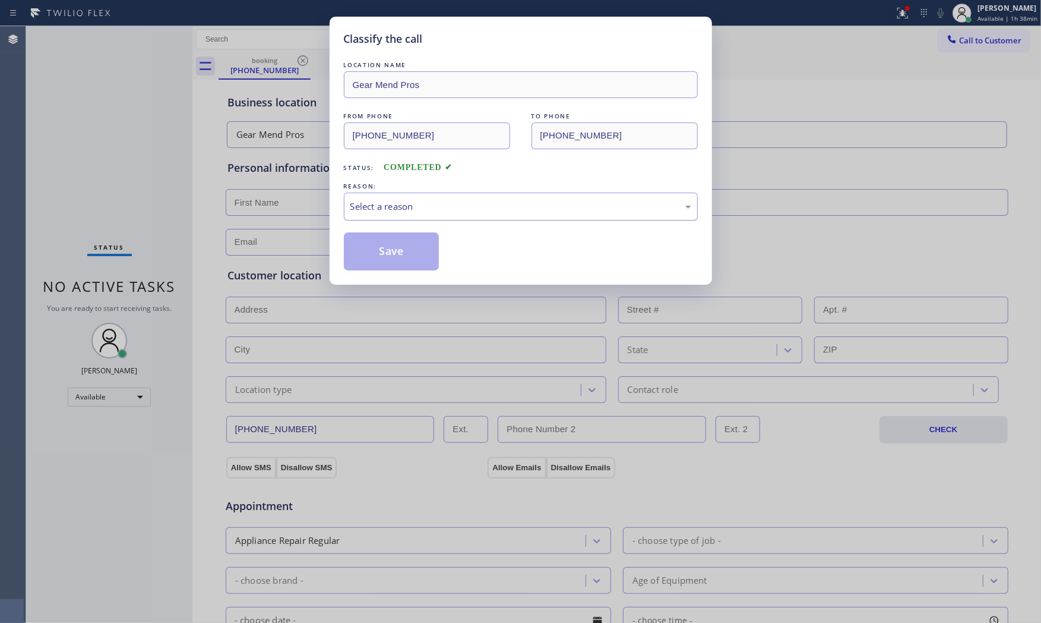
click at [371, 215] on div "Select a reason" at bounding box center [521, 206] width 354 height 28
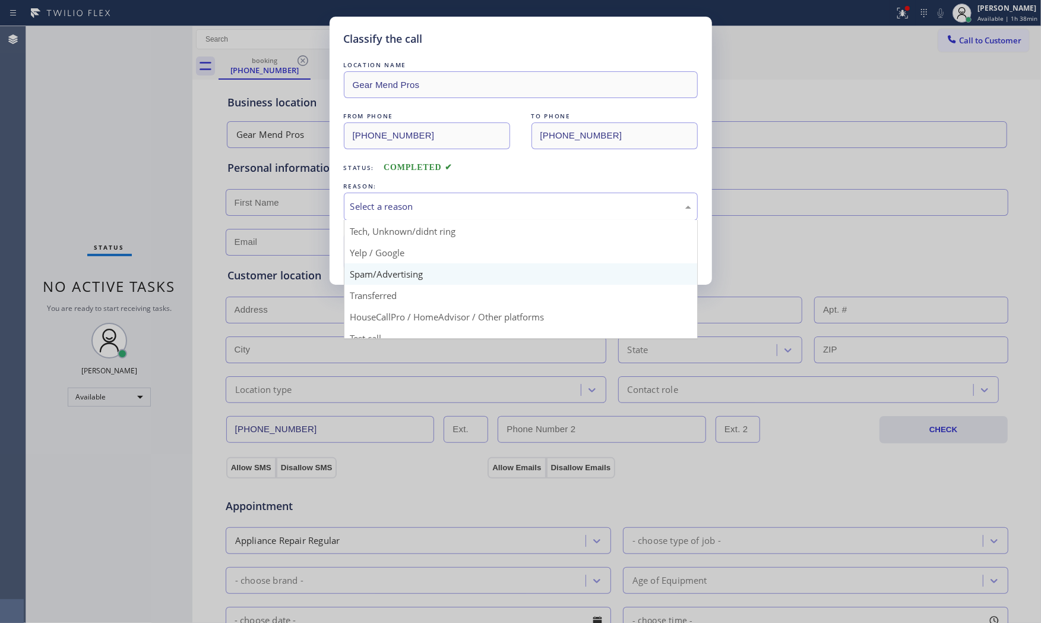
scroll to position [66, 0]
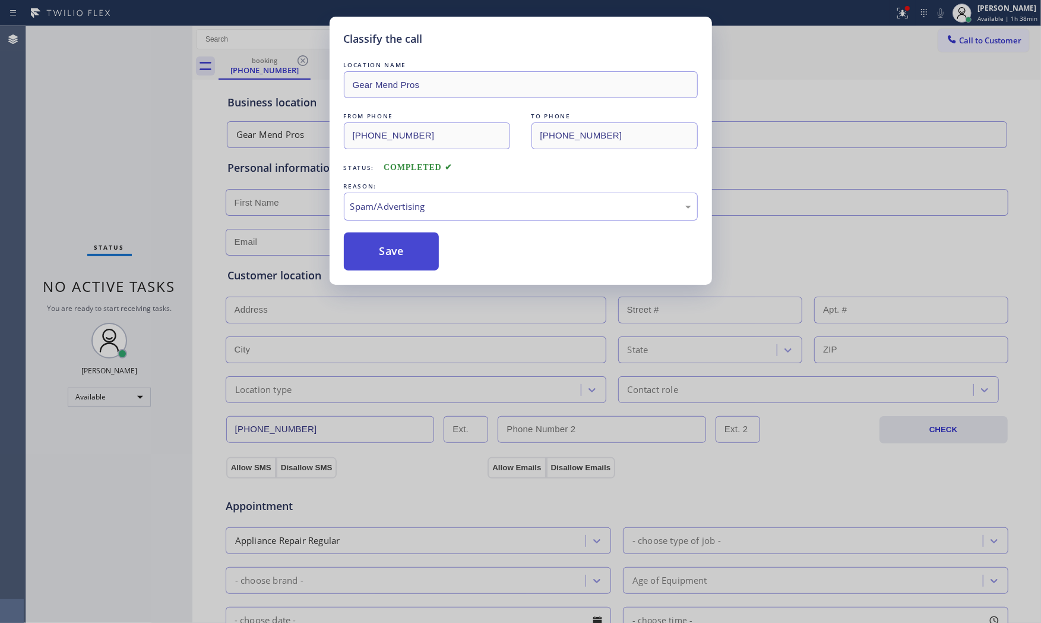
click at [371, 254] on button "Save" at bounding box center [392, 251] width 96 height 38
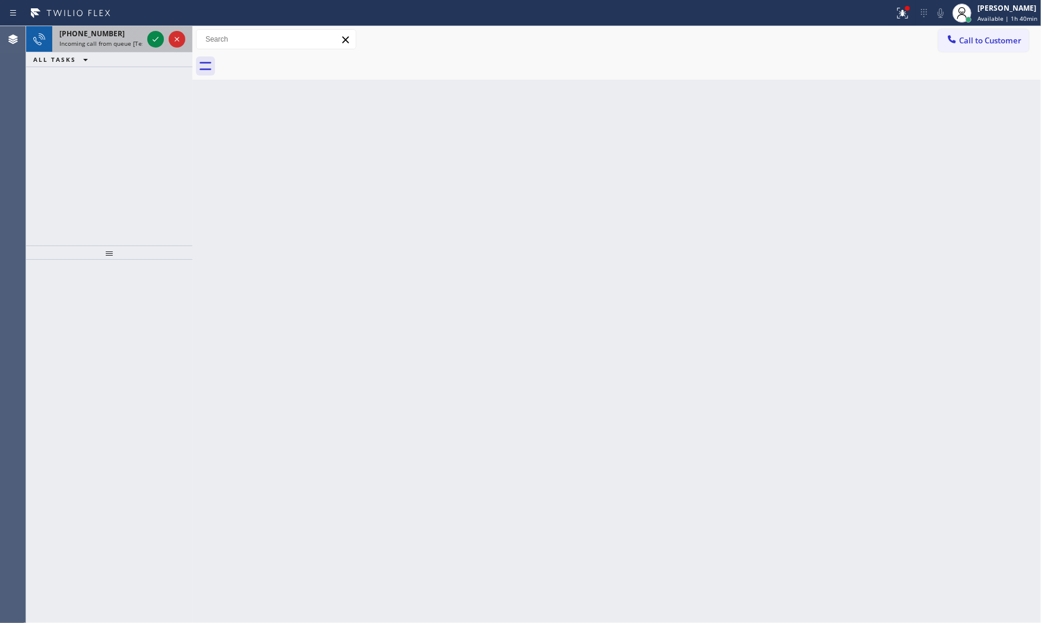
click at [146, 36] on div at bounding box center [166, 39] width 43 height 26
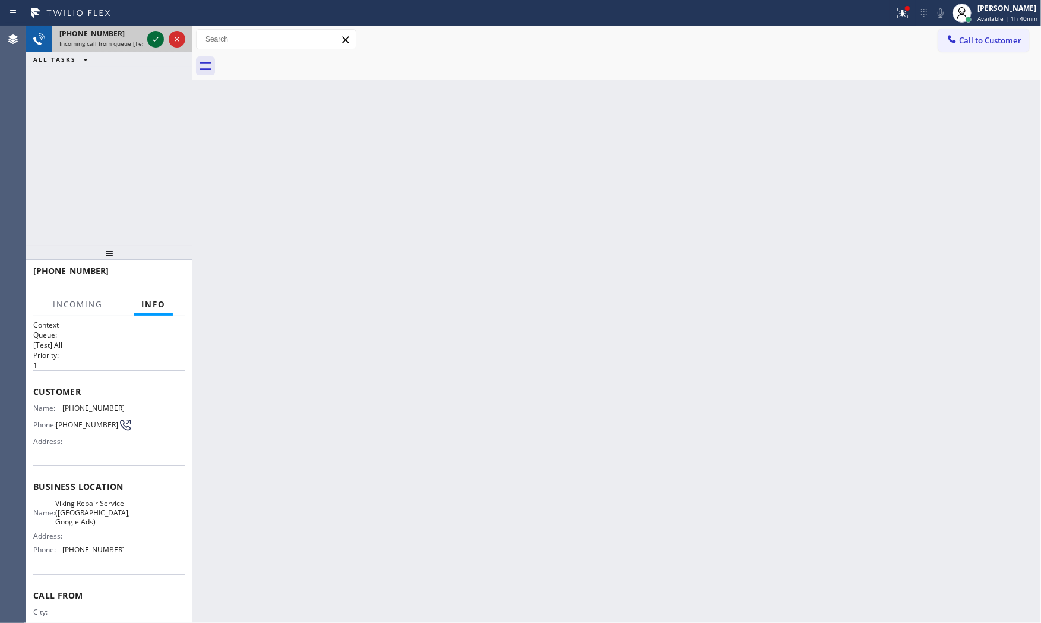
click at [151, 36] on icon at bounding box center [156, 39] width 14 height 14
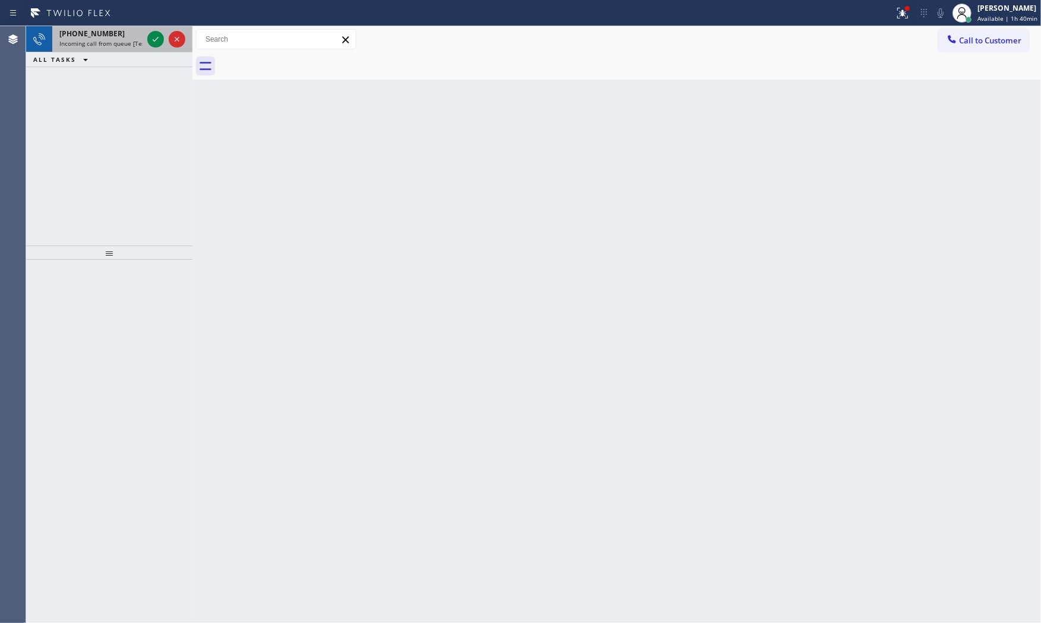
click at [135, 46] on span "Incoming call from queue [Test] All" at bounding box center [108, 43] width 99 height 8
click at [134, 37] on div "[PHONE_NUMBER]" at bounding box center [100, 34] width 83 height 10
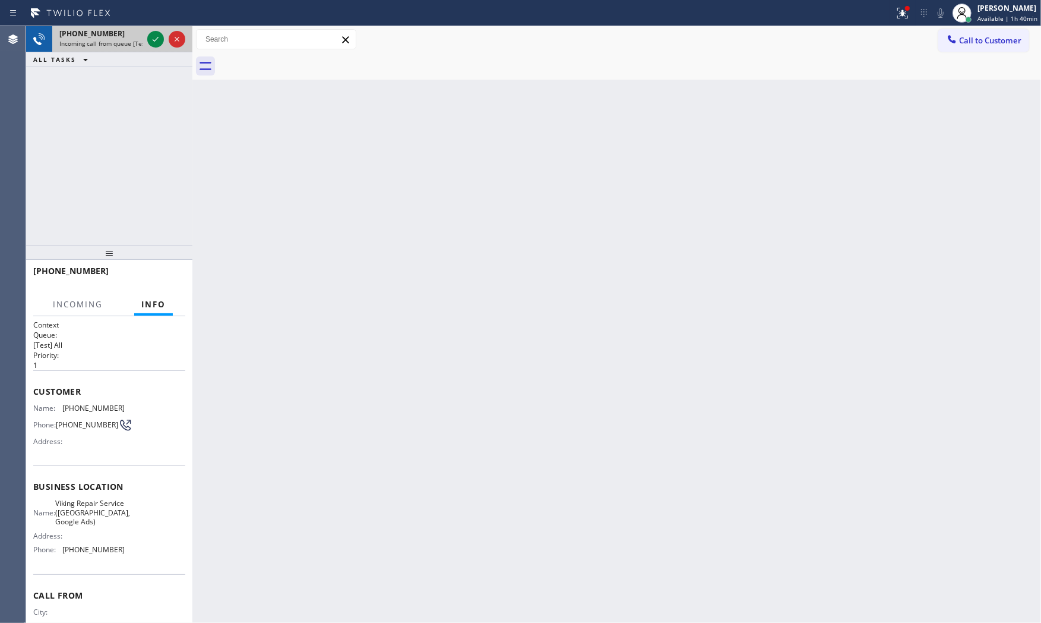
click at [146, 39] on div at bounding box center [166, 39] width 43 height 26
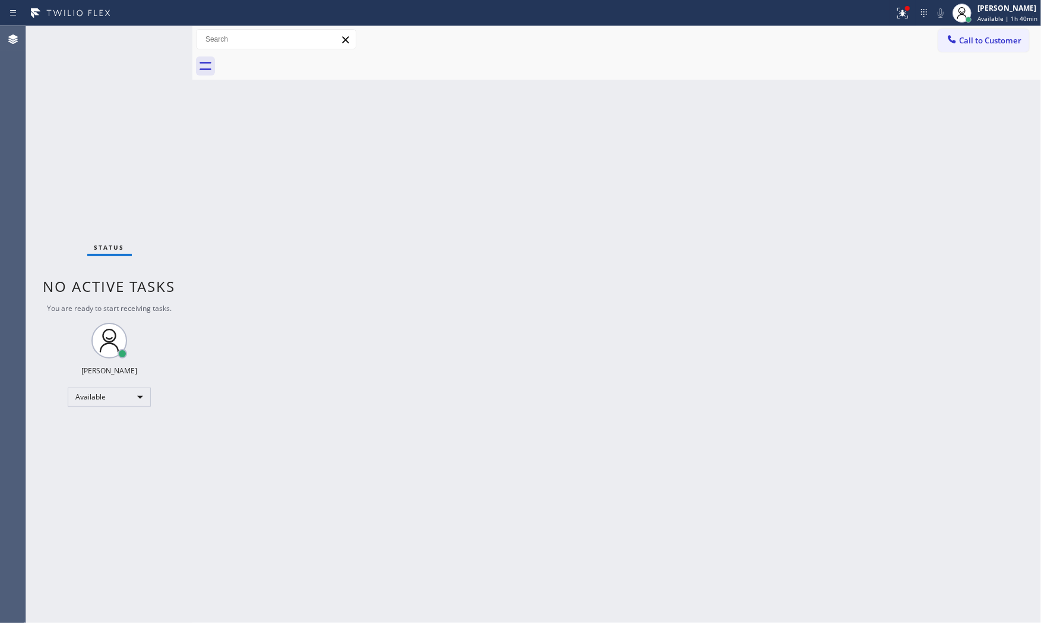
click at [146, 39] on div "Status No active tasks You are ready to start receiving tasks. [PERSON_NAME] Av…" at bounding box center [109, 324] width 166 height 596
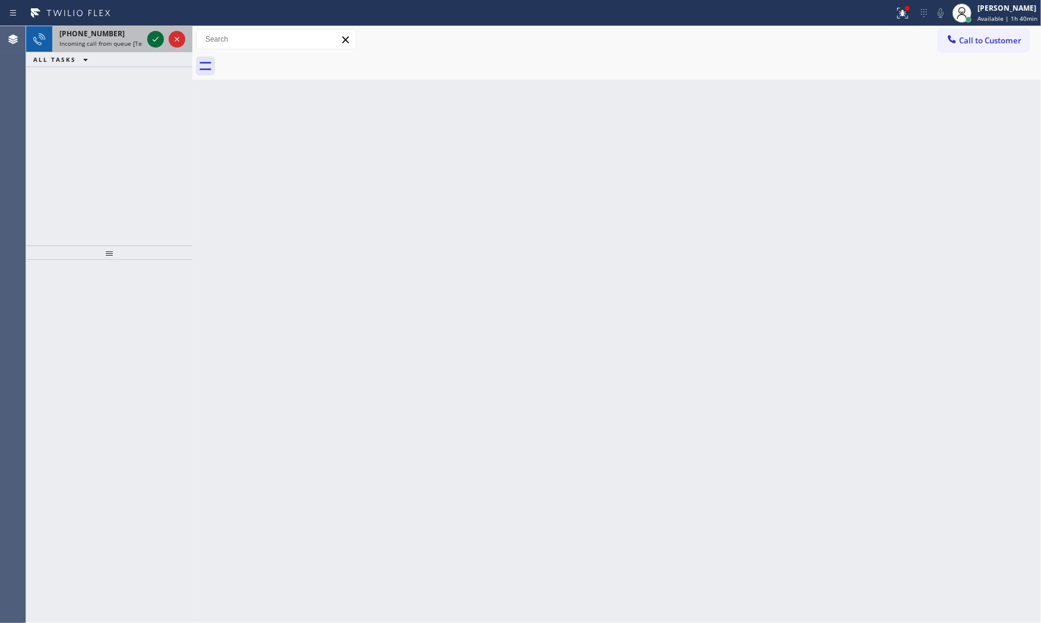
click at [151, 39] on icon at bounding box center [156, 39] width 14 height 14
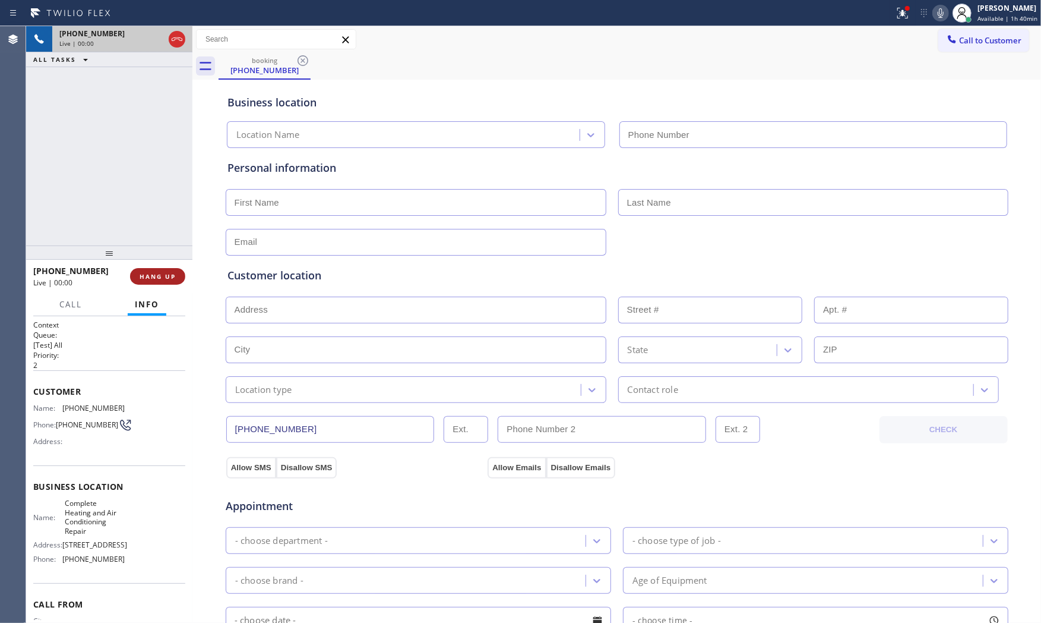
type input "[PHONE_NUMBER]"
click at [167, 269] on button "HANG UP" at bounding box center [157, 276] width 55 height 17
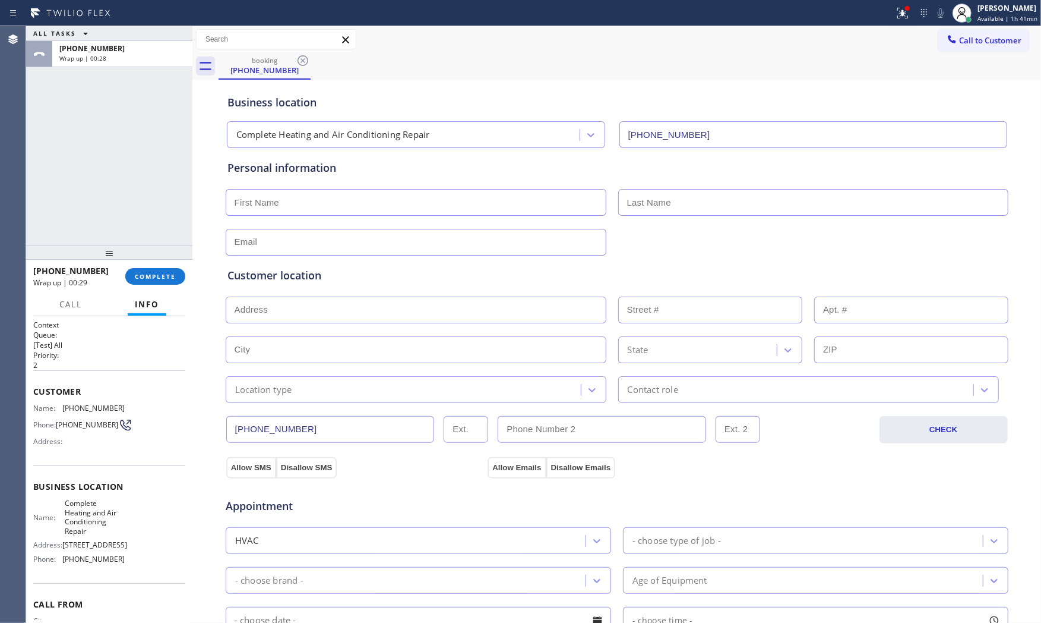
click at [168, 266] on div "[PHONE_NUMBER] Wrap up | 00:29 COMPLETE" at bounding box center [109, 276] width 152 height 31
click at [169, 268] on button "COMPLETE" at bounding box center [155, 276] width 60 height 17
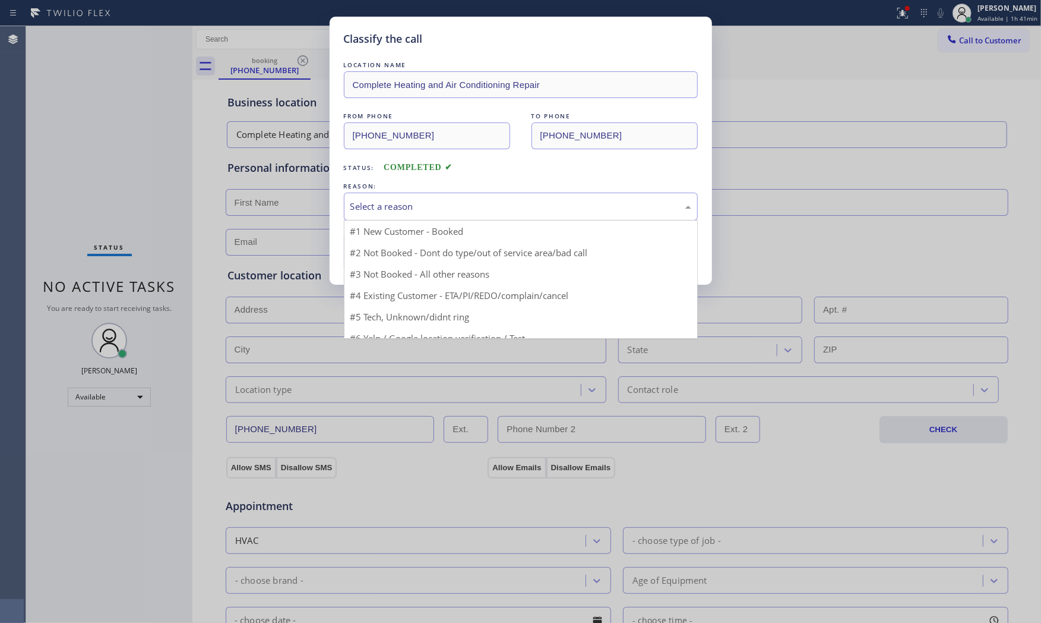
click at [405, 208] on div "Select a reason" at bounding box center [521, 207] width 341 height 14
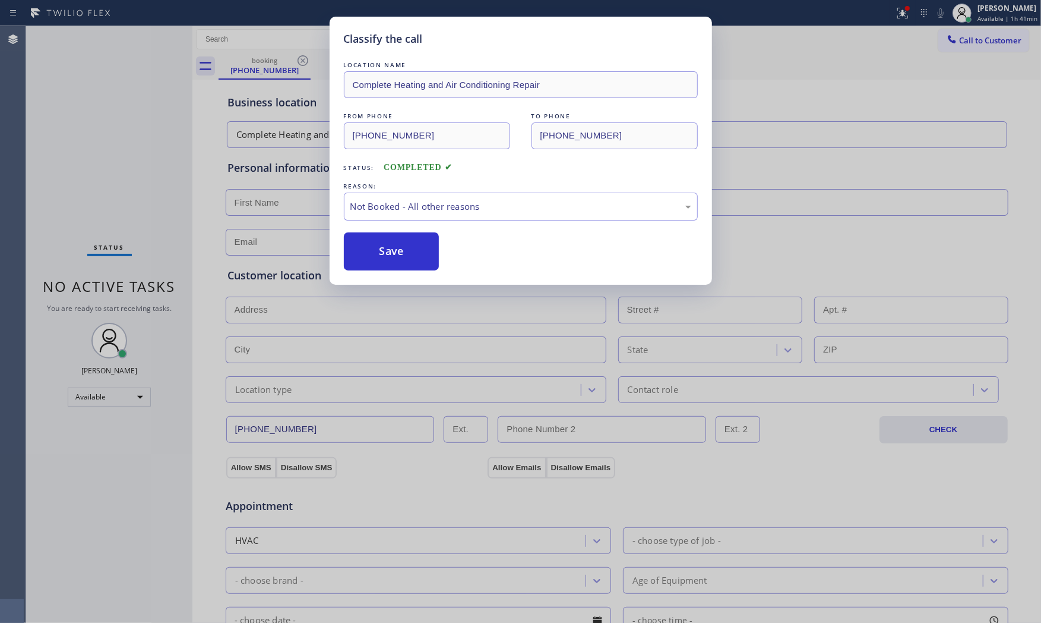
click at [396, 244] on button "Save" at bounding box center [392, 251] width 96 height 38
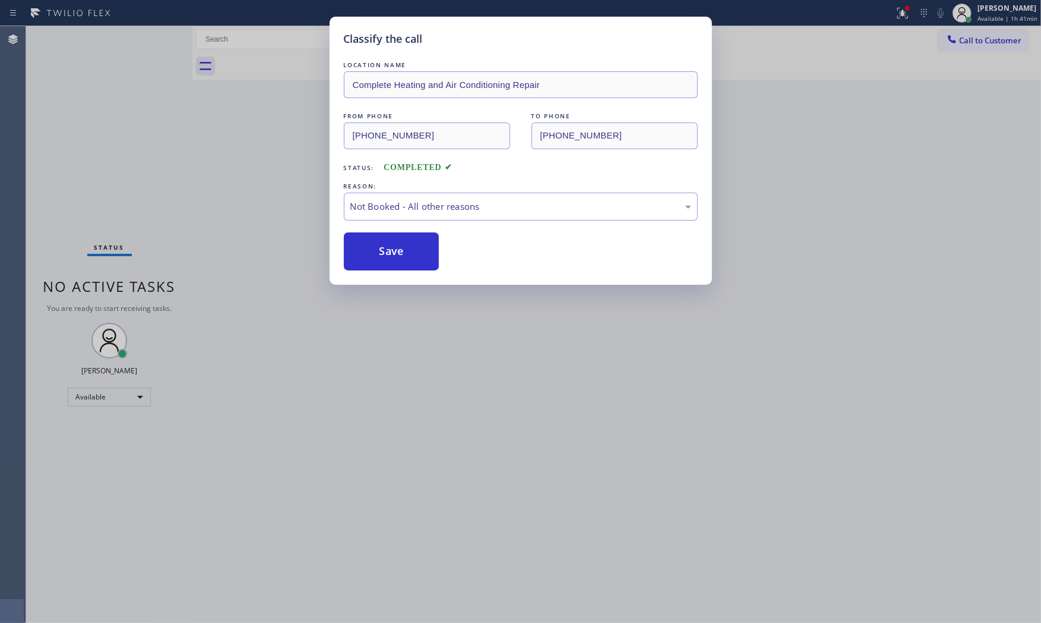
click at [396, 244] on button "Save" at bounding box center [392, 251] width 96 height 38
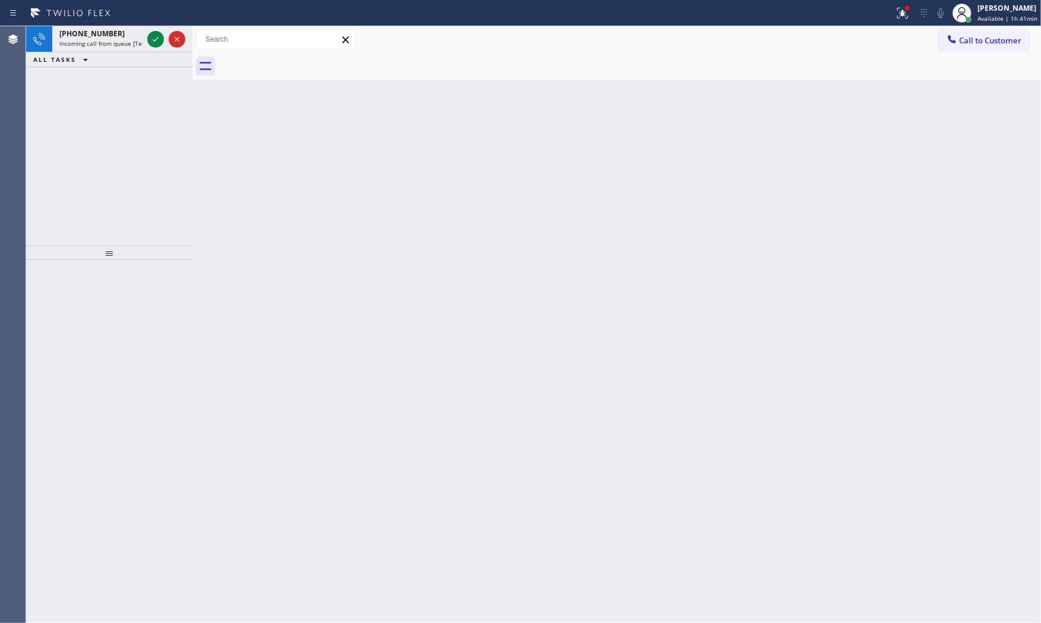
click at [72, 25] on div "Status report Issues detected These issues could affect your workflow. Please c…" at bounding box center [520, 13] width 1041 height 26
click at [77, 25] on div "Status report Issues detected These issues could affect your workflow. Please c…" at bounding box center [520, 13] width 1041 height 26
click at [87, 31] on span "[PHONE_NUMBER]" at bounding box center [91, 34] width 65 height 10
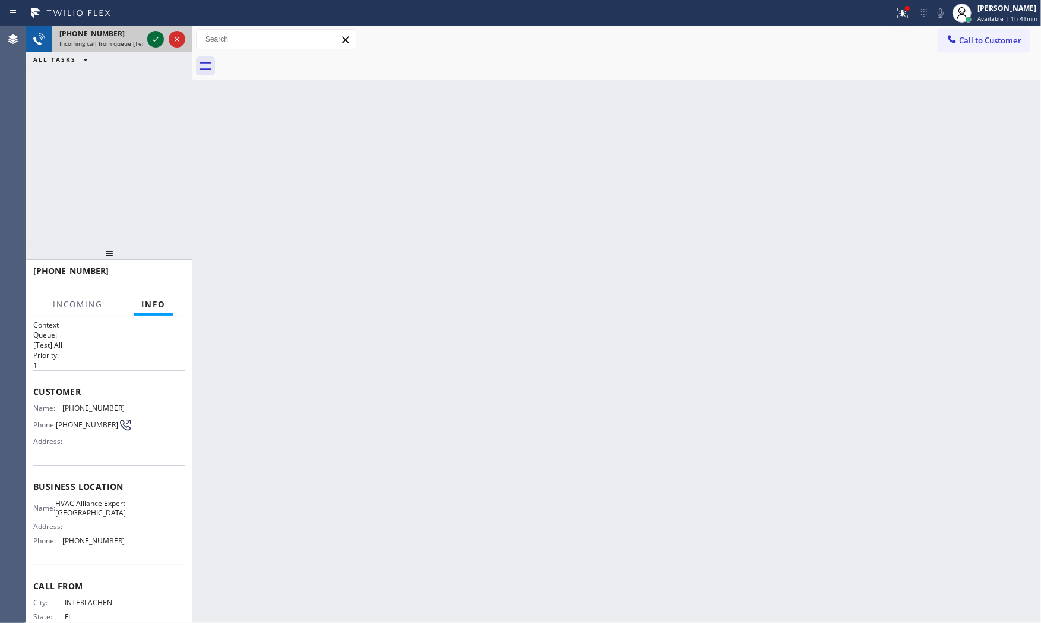
click at [152, 40] on icon at bounding box center [156, 39] width 14 height 14
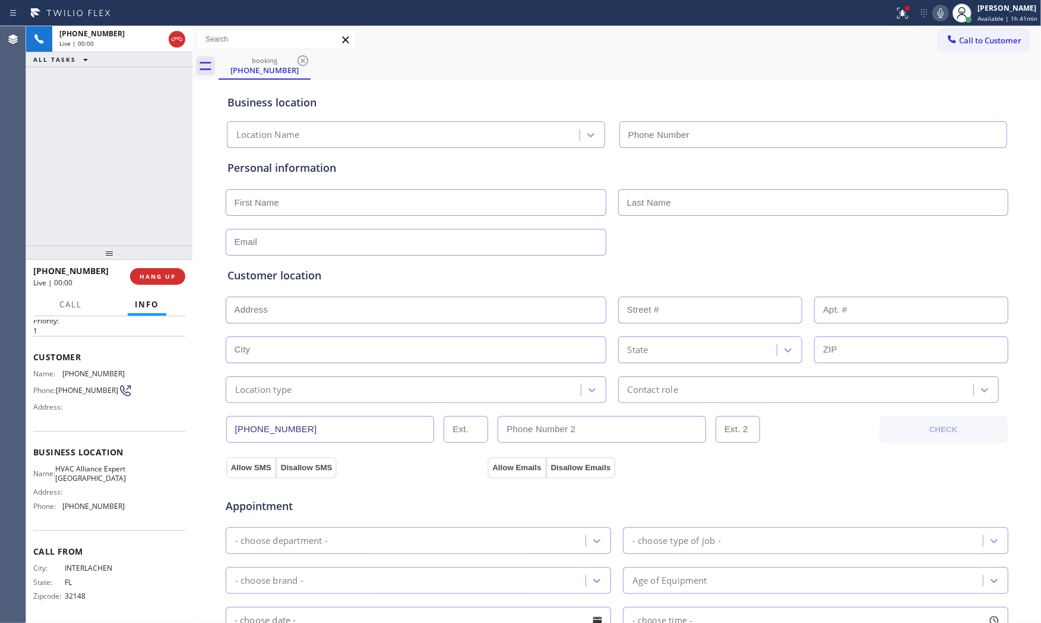
type input "[PHONE_NUMBER]"
click at [162, 280] on button "HANG UP" at bounding box center [157, 276] width 55 height 17
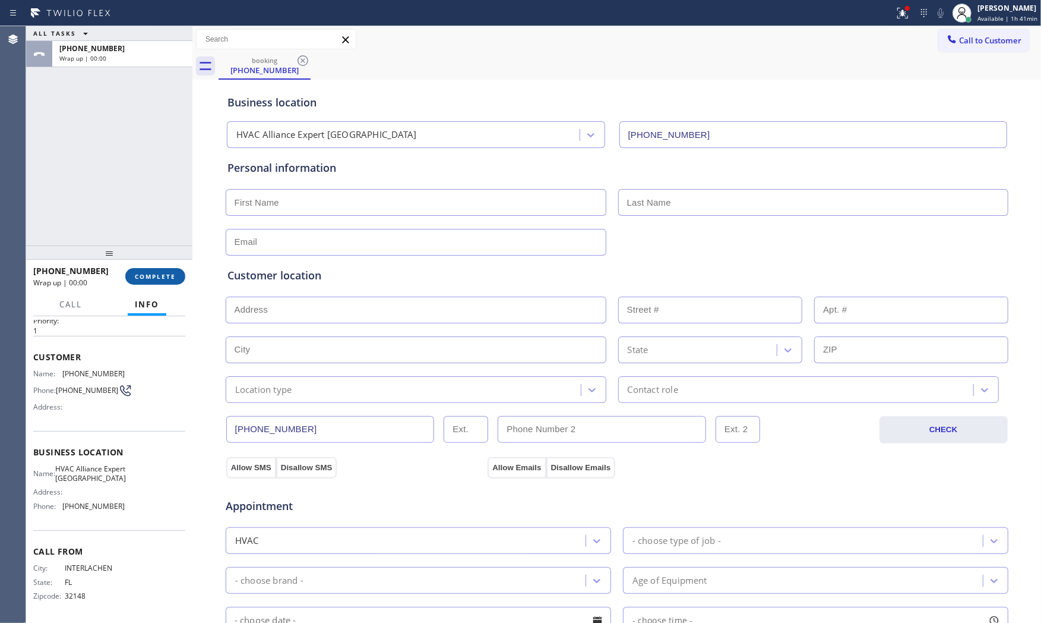
click at [162, 280] on button "COMPLETE" at bounding box center [155, 276] width 60 height 17
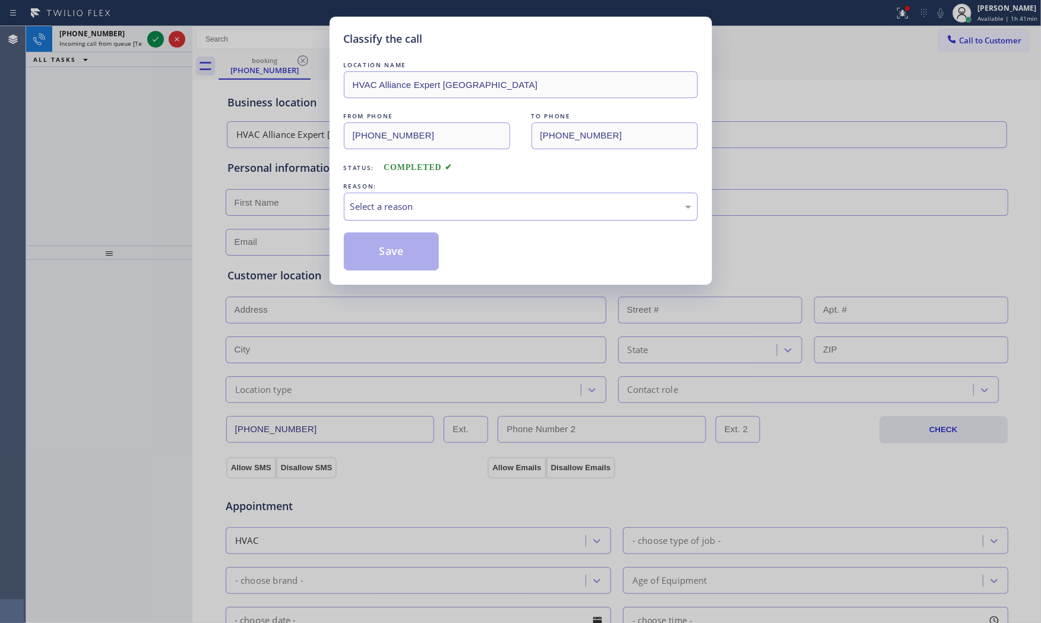
drag, startPoint x: 408, startPoint y: 210, endPoint x: 406, endPoint y: 218, distance: 8.6
click at [408, 210] on div "Select a reason" at bounding box center [521, 207] width 341 height 14
click at [385, 252] on button "Save" at bounding box center [392, 251] width 96 height 38
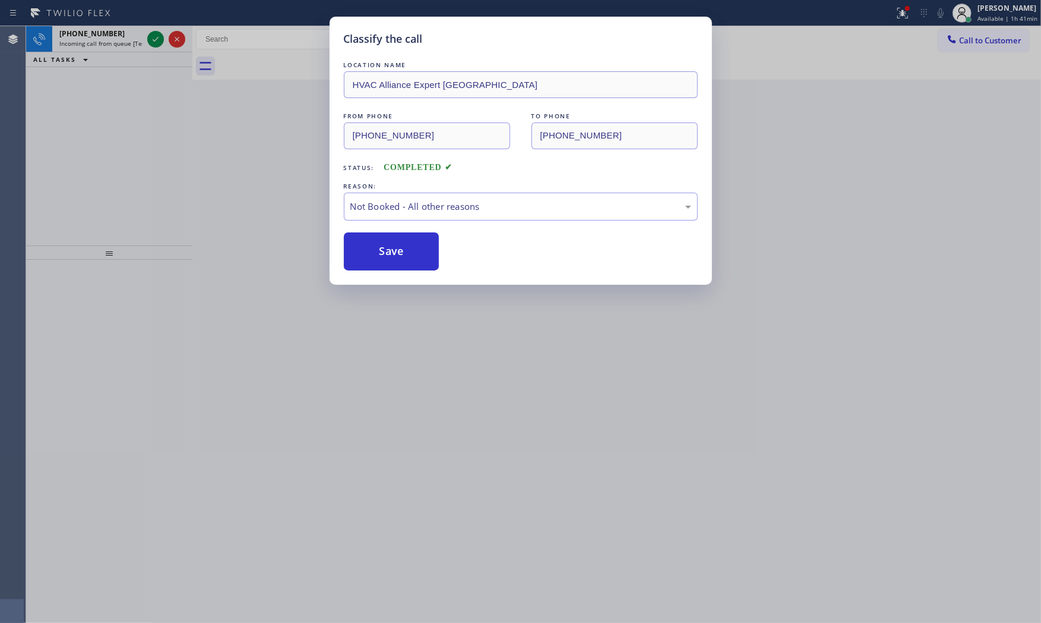
click at [385, 252] on button "Save" at bounding box center [392, 251] width 96 height 38
click at [129, 42] on span "Incoming call from queue [Test] All" at bounding box center [108, 43] width 99 height 8
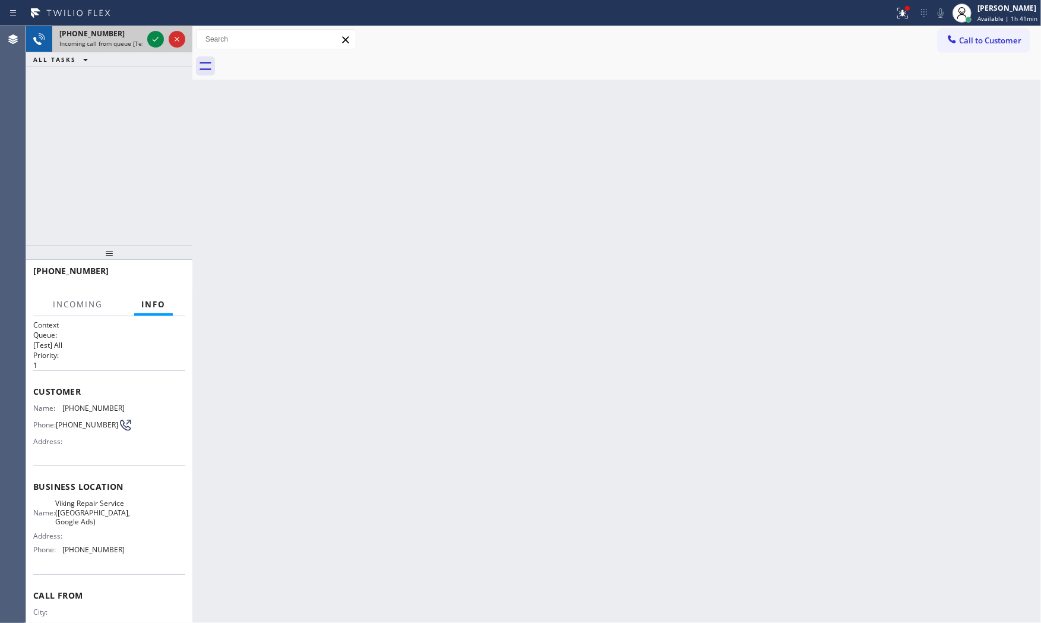
click at [129, 42] on span "Incoming call from queue [Test] All" at bounding box center [108, 43] width 99 height 8
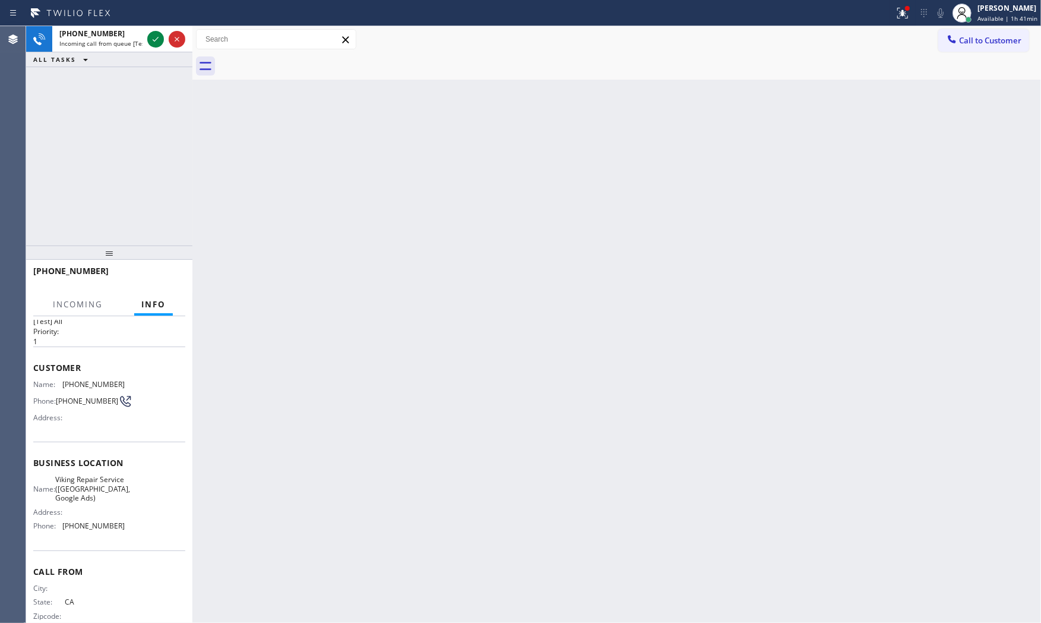
scroll to position [46, 0]
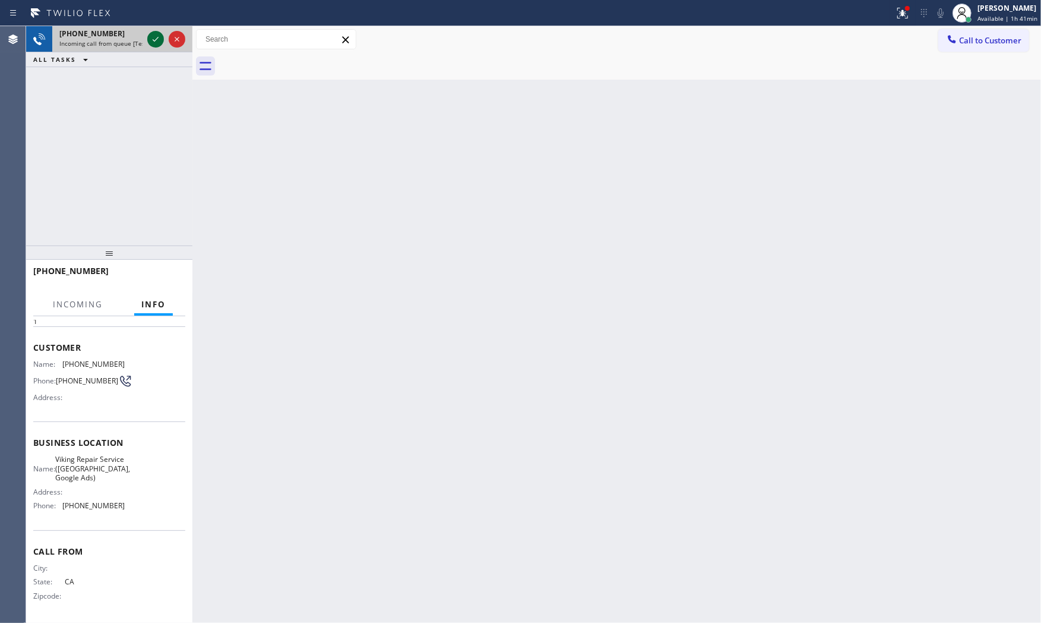
click at [151, 42] on icon at bounding box center [156, 39] width 14 height 14
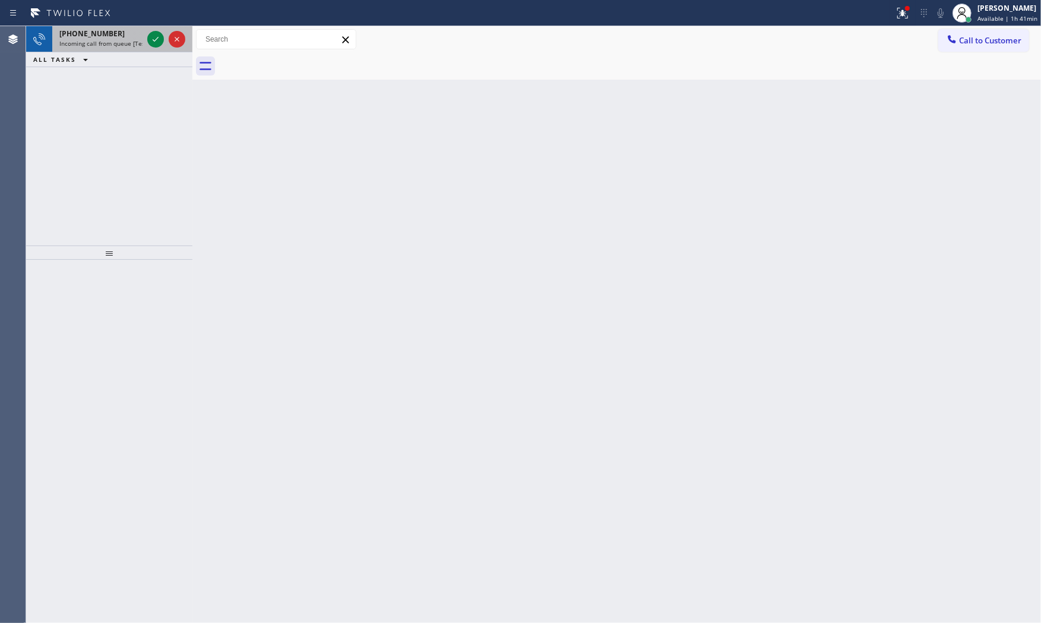
click at [126, 43] on span "Incoming call from queue [Test] All" at bounding box center [108, 43] width 99 height 8
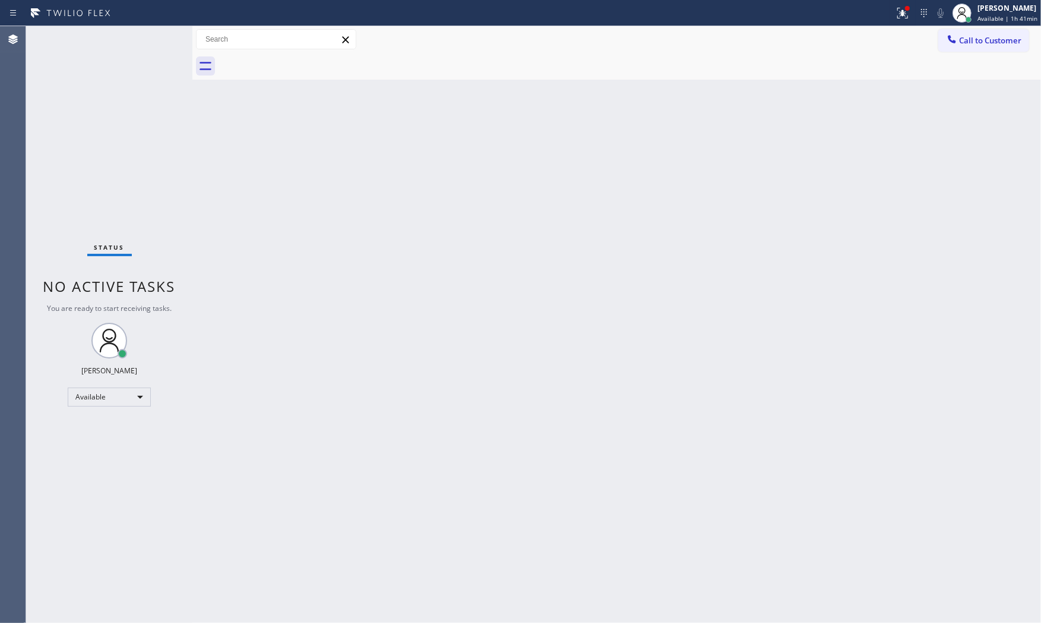
click at [126, 43] on div "Status No active tasks You are ready to start receiving tasks. [PERSON_NAME] Av…" at bounding box center [109, 324] width 166 height 596
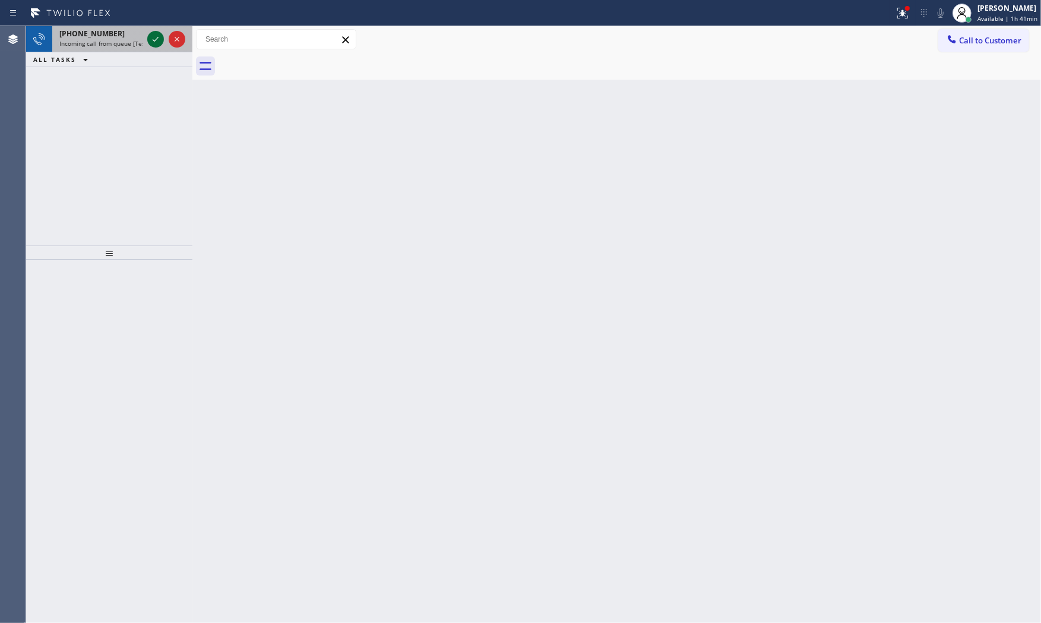
click at [152, 36] on icon at bounding box center [156, 39] width 14 height 14
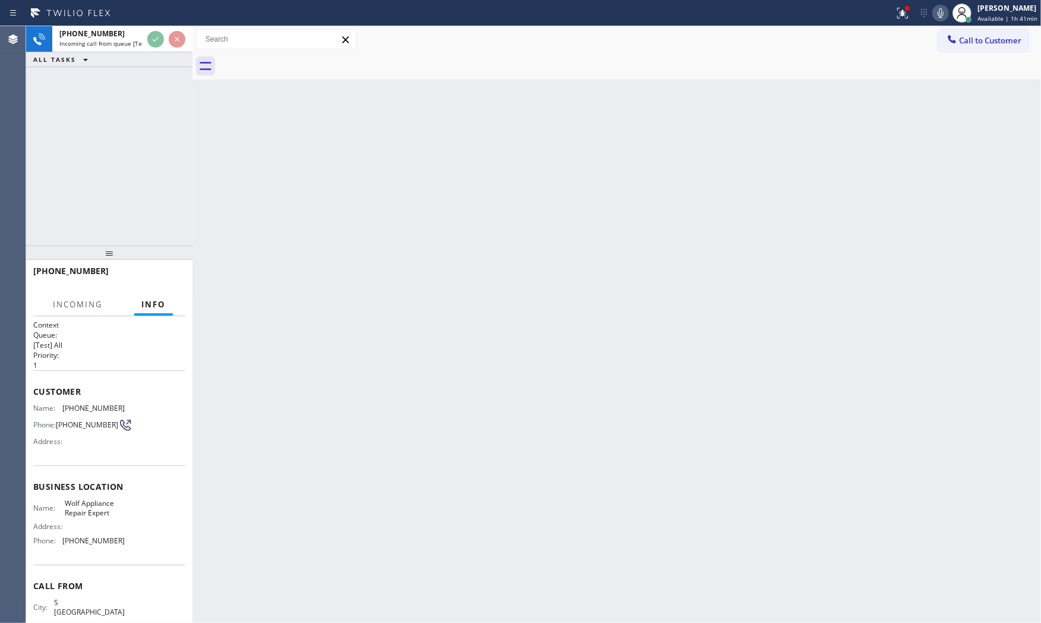
scroll to position [37, 0]
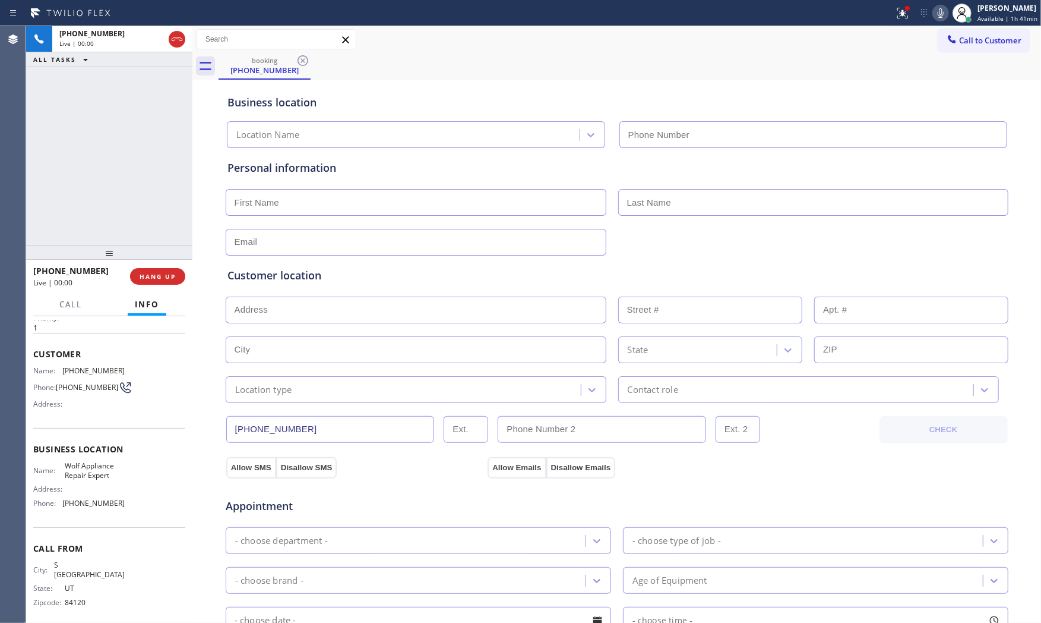
type input "[PHONE_NUMBER]"
click at [162, 295] on button "Info" at bounding box center [147, 304] width 39 height 23
click at [162, 280] on span "HANG UP" at bounding box center [158, 276] width 36 height 8
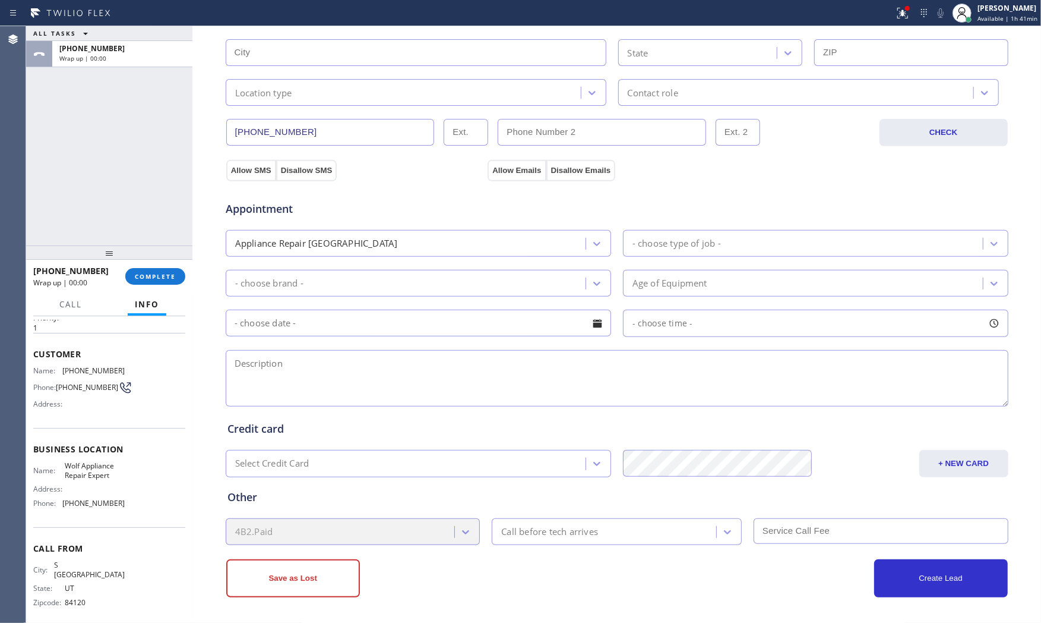
scroll to position [298, 0]
click at [163, 281] on button "COMPLETE" at bounding box center [155, 276] width 60 height 17
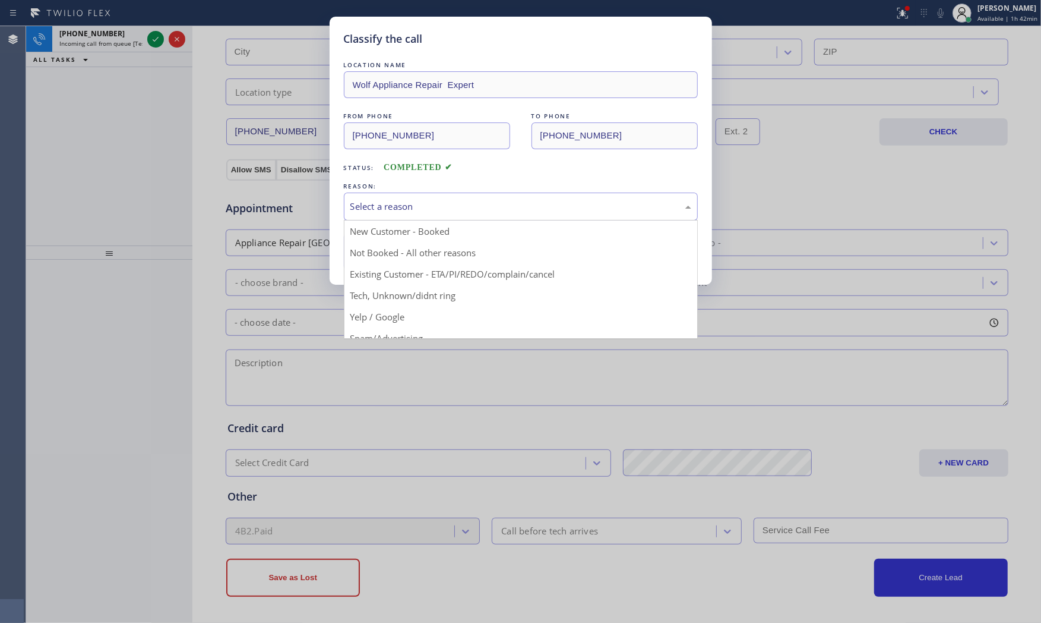
click at [396, 207] on div "Select a reason" at bounding box center [521, 207] width 341 height 14
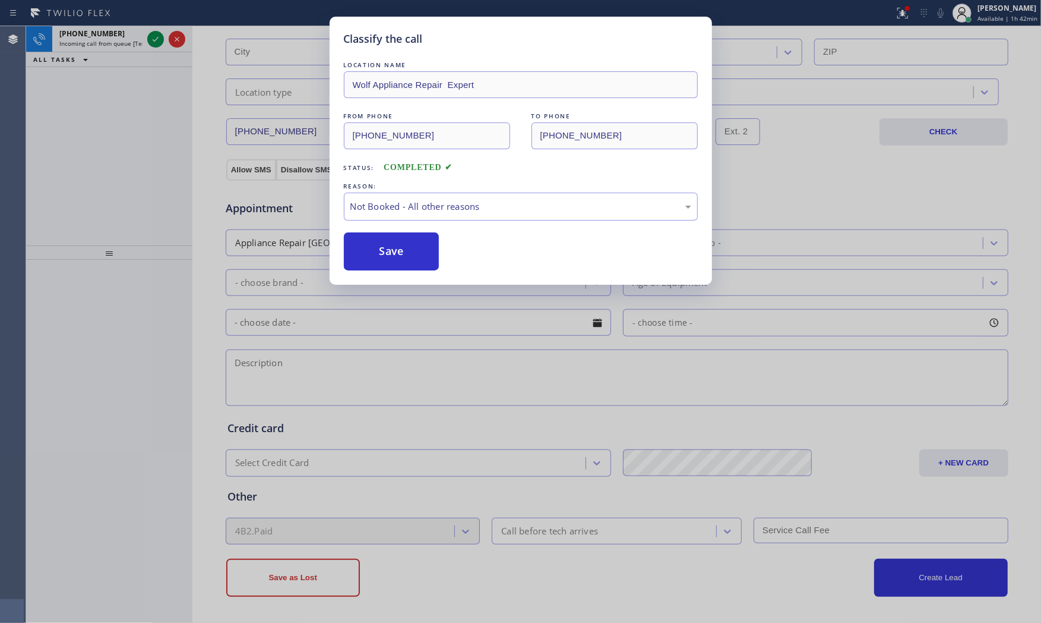
click at [453, 247] on div "Save" at bounding box center [521, 251] width 354 height 38
click at [418, 231] on div "LOCATION NAME Wolf Appliance Repair Expert FROM PHONE [PHONE_NUMBER] TO PHONE […" at bounding box center [521, 164] width 354 height 211
click at [418, 232] on div "LOCATION NAME Wolf Appliance Repair Expert FROM PHONE [PHONE_NUMBER] TO PHONE […" at bounding box center [521, 164] width 354 height 211
click at [418, 239] on div "LOCATION NAME Wolf Appliance Repair Expert FROM PHONE [PHONE_NUMBER] TO PHONE […" at bounding box center [521, 164] width 354 height 211
click at [418, 239] on button "Save" at bounding box center [392, 251] width 96 height 38
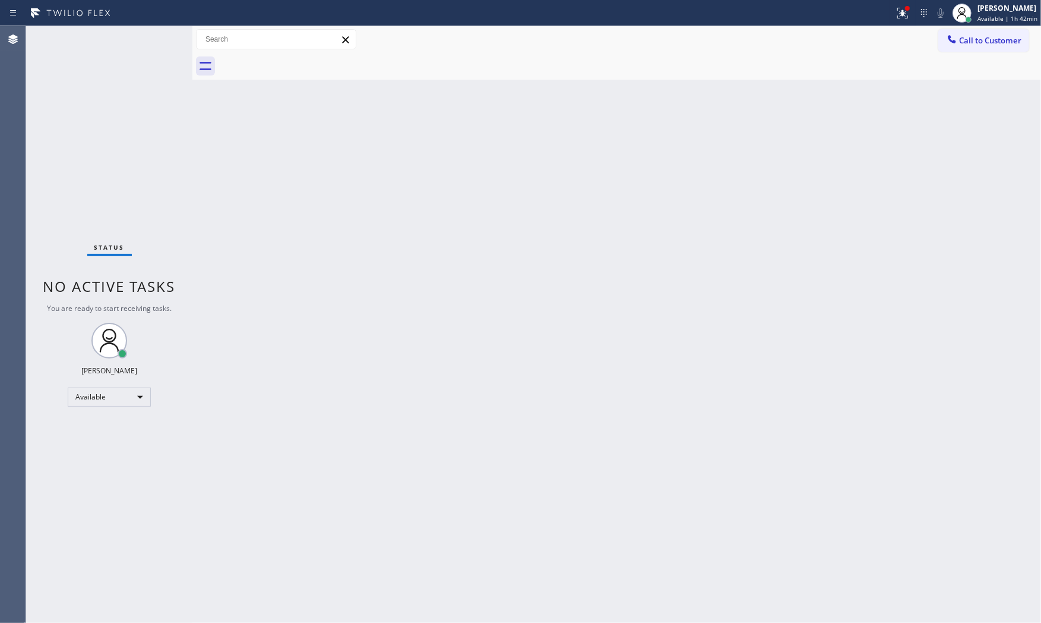
click at [150, 36] on div "Status No active tasks You are ready to start receiving tasks. [PERSON_NAME] Av…" at bounding box center [109, 324] width 166 height 596
drag, startPoint x: 894, startPoint y: 7, endPoint x: 892, endPoint y: 14, distance: 7.3
click at [896, 7] on icon at bounding box center [903, 13] width 14 height 14
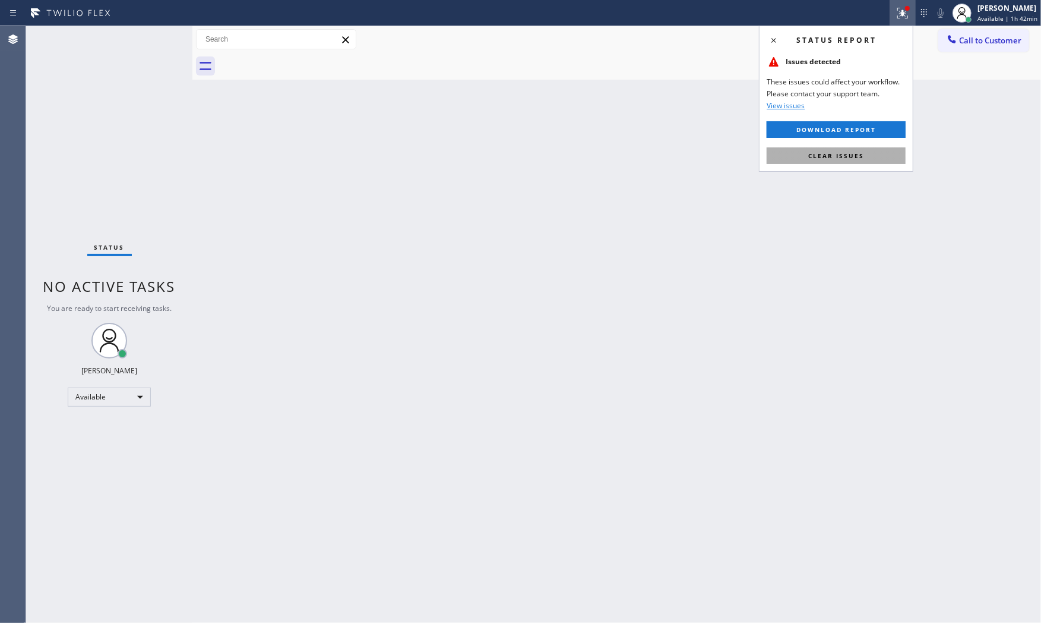
click at [841, 154] on span "Clear issues" at bounding box center [837, 155] width 56 height 8
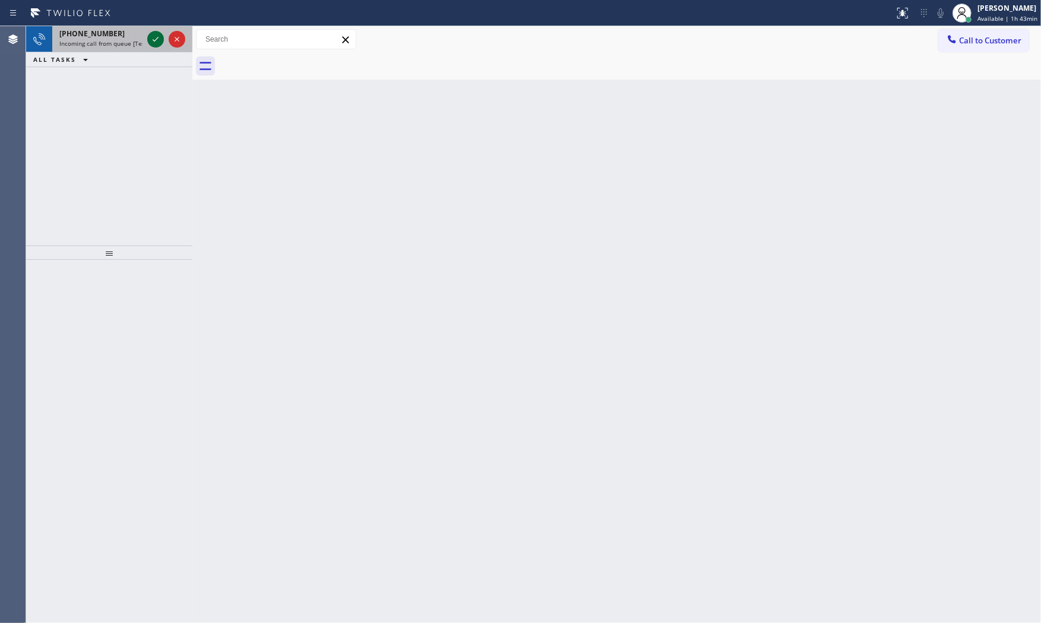
click at [153, 39] on icon at bounding box center [156, 39] width 6 height 5
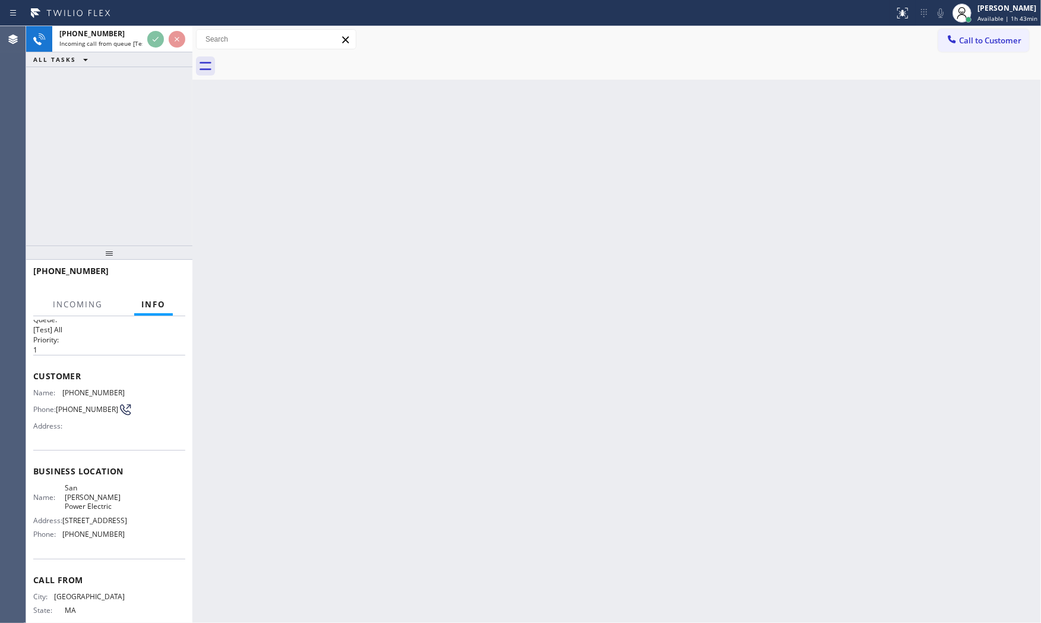
scroll to position [37, 0]
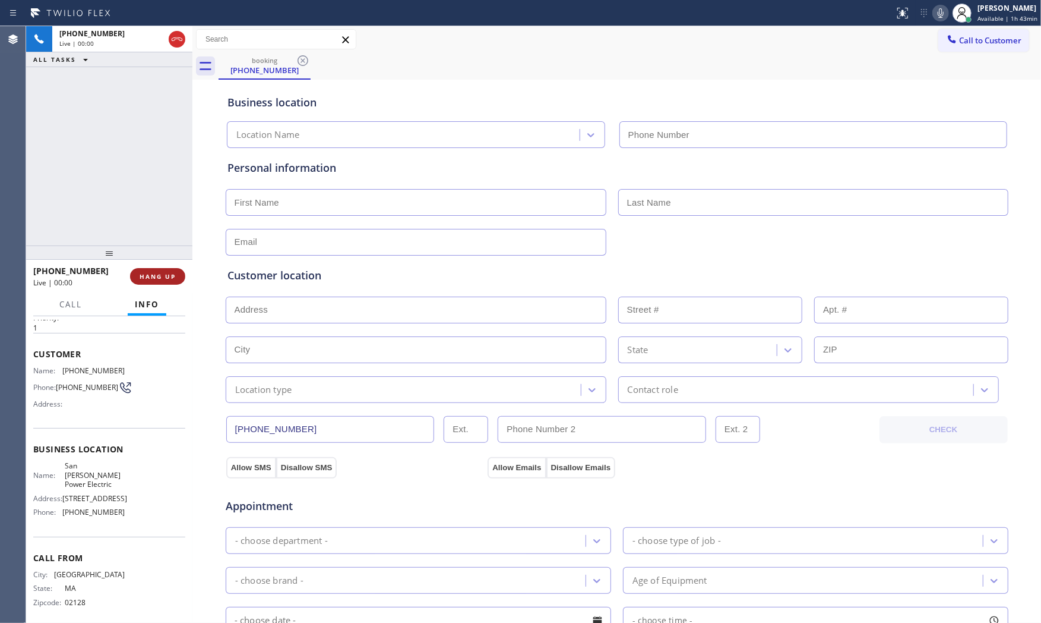
type input "[PHONE_NUMBER]"
click at [155, 270] on button "HANG UP" at bounding box center [157, 276] width 55 height 17
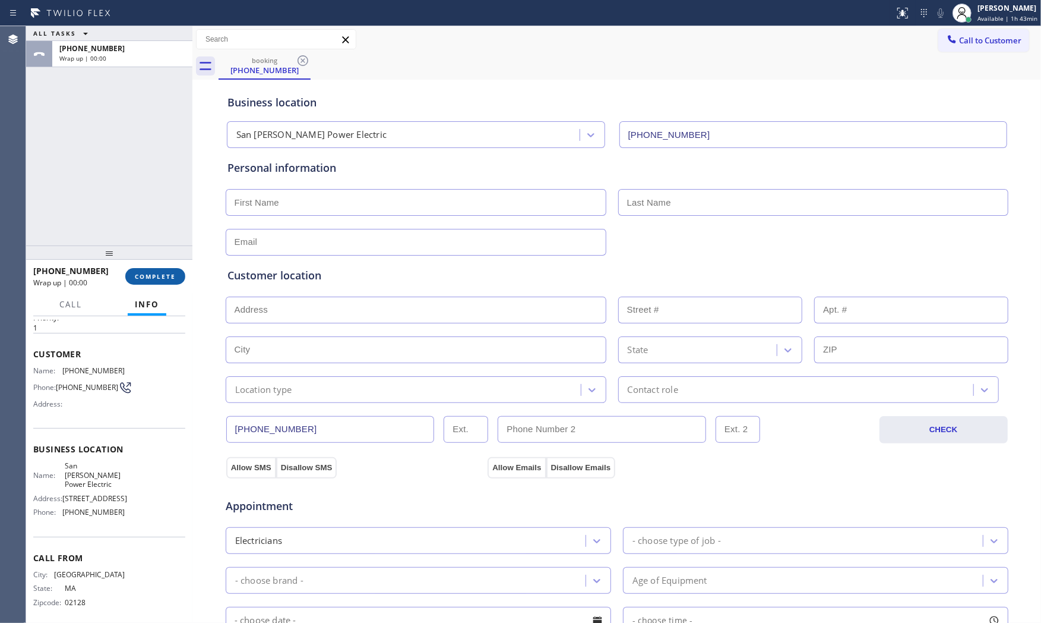
click at [155, 270] on button "COMPLETE" at bounding box center [155, 276] width 60 height 17
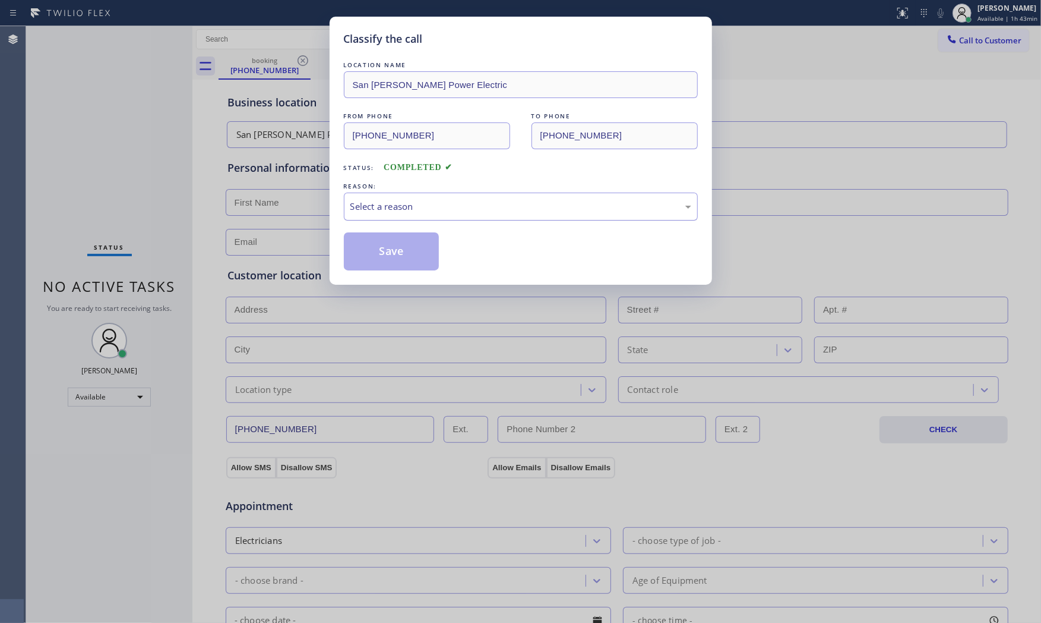
click at [481, 218] on div "Select a reason" at bounding box center [521, 206] width 354 height 28
click at [386, 250] on button "Save" at bounding box center [392, 251] width 96 height 38
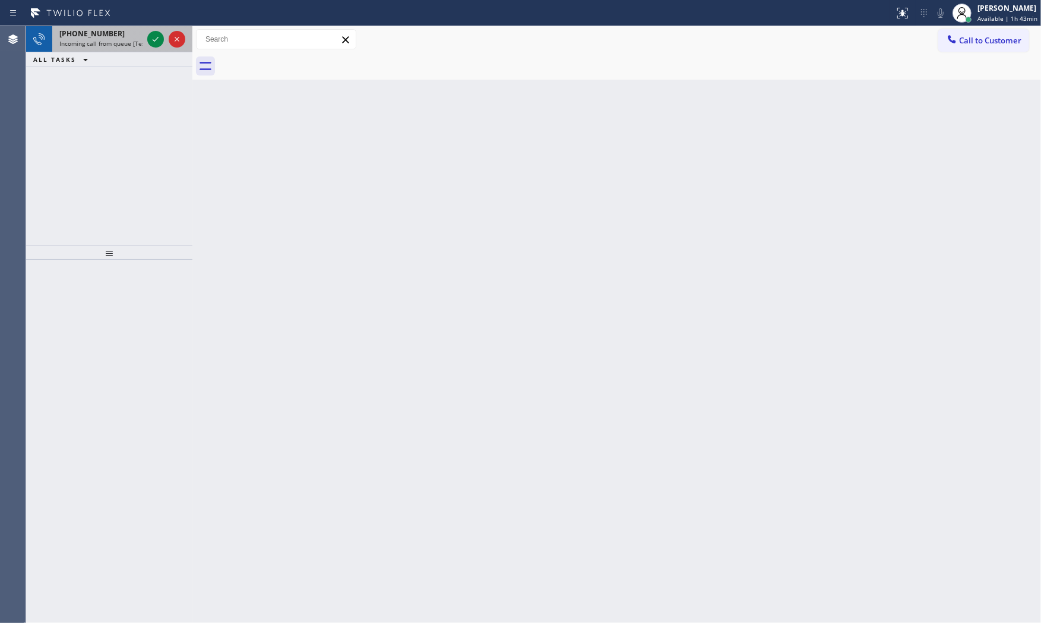
click at [124, 48] on span "Incoming call from queue [Test] All" at bounding box center [108, 43] width 99 height 8
click at [122, 39] on span "Incoming call from queue [Test] All" at bounding box center [108, 43] width 99 height 8
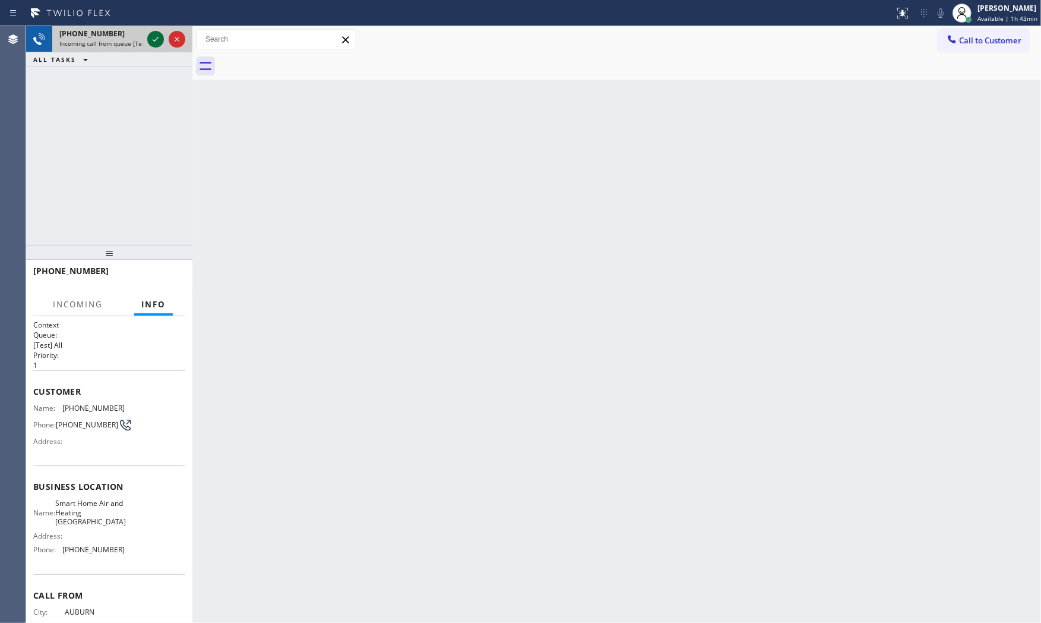
click at [157, 45] on icon at bounding box center [156, 39] width 14 height 14
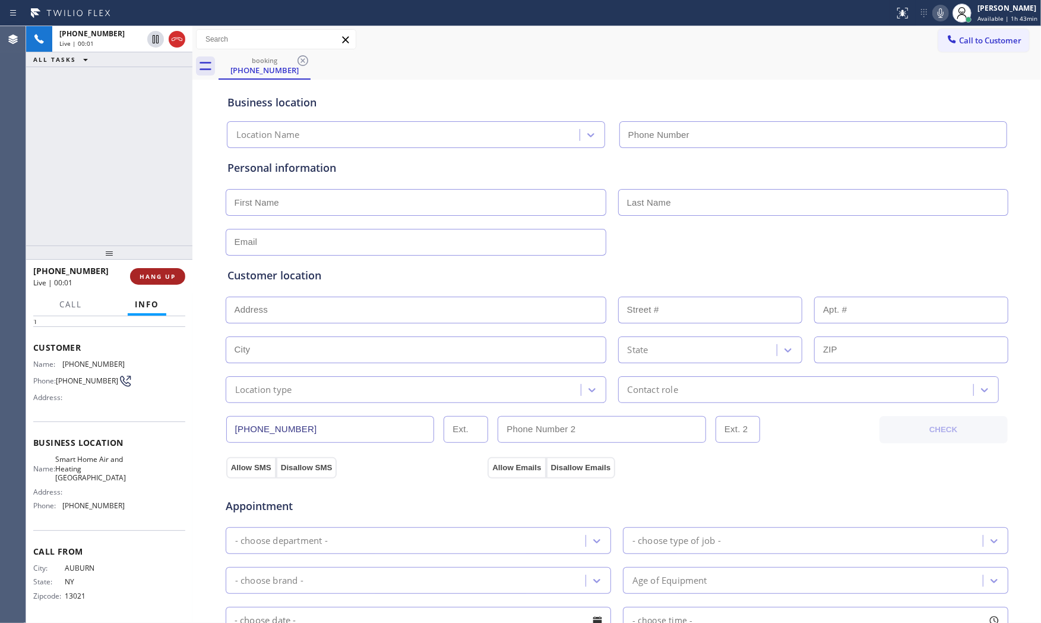
type input "[PHONE_NUMBER]"
click at [149, 276] on button "HANG UP" at bounding box center [157, 276] width 55 height 17
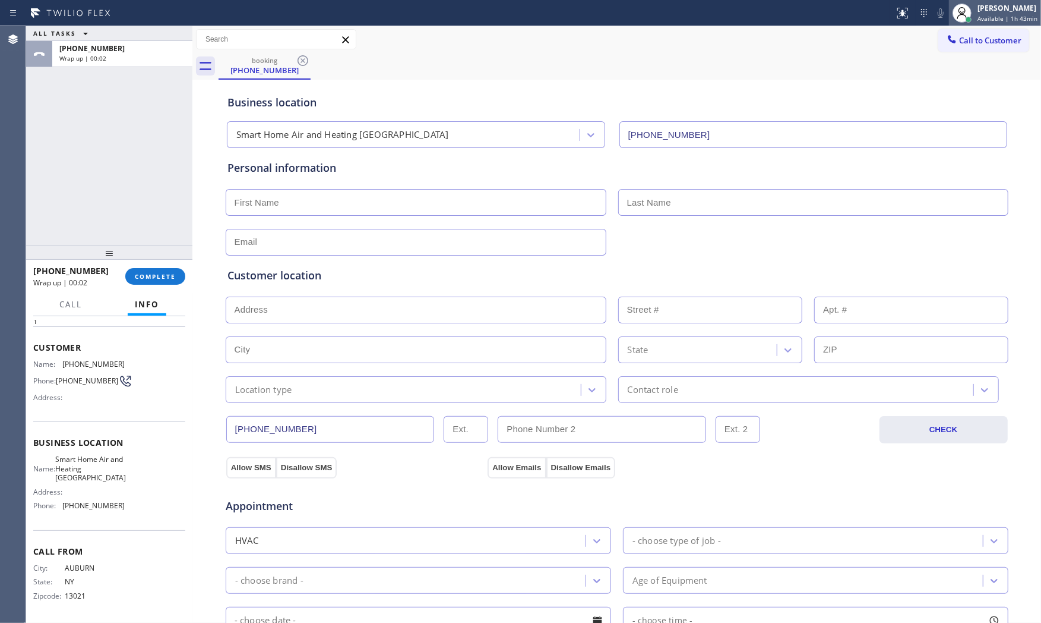
click at [984, 15] on span "Available | 1h 43min" at bounding box center [1008, 18] width 60 height 8
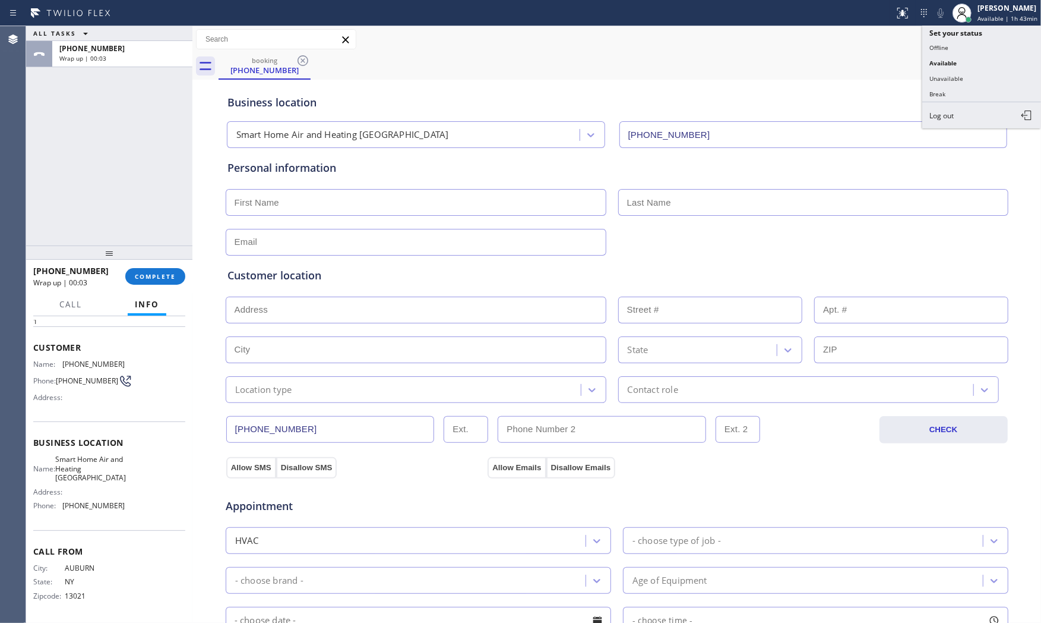
click at [970, 91] on button "Break" at bounding box center [982, 93] width 119 height 15
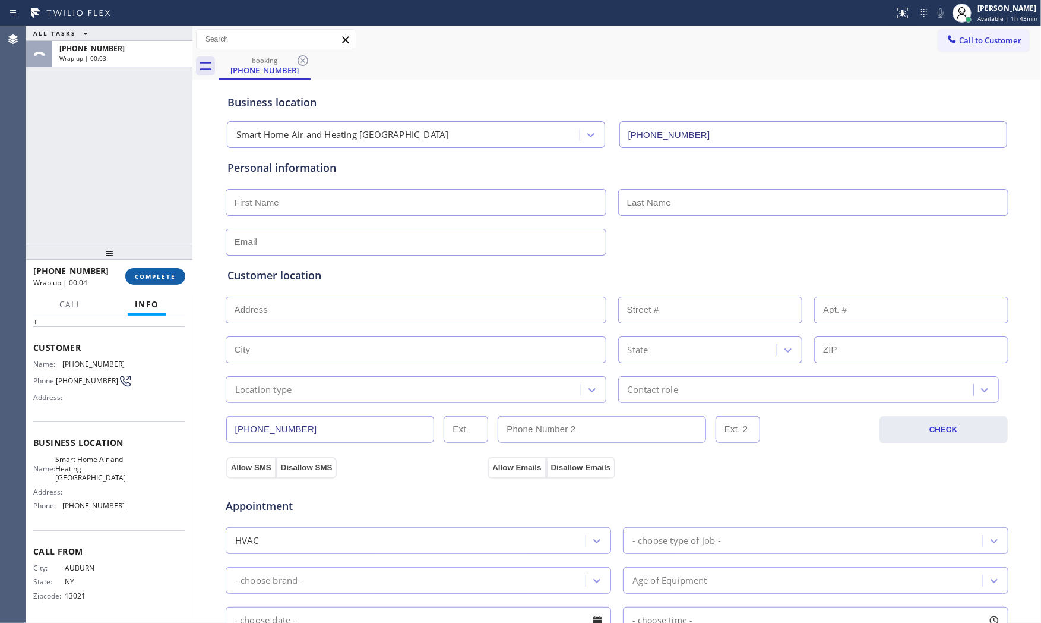
click at [178, 283] on button "COMPLETE" at bounding box center [155, 276] width 60 height 17
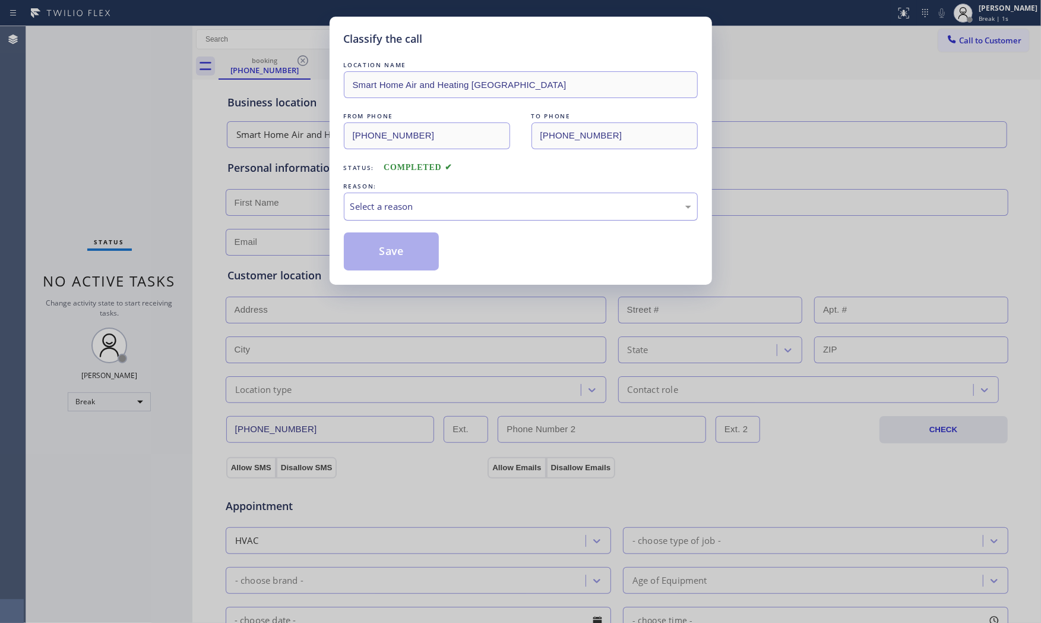
click at [434, 211] on div "Select a reason" at bounding box center [521, 207] width 341 height 14
click at [387, 244] on button "Save" at bounding box center [392, 251] width 96 height 38
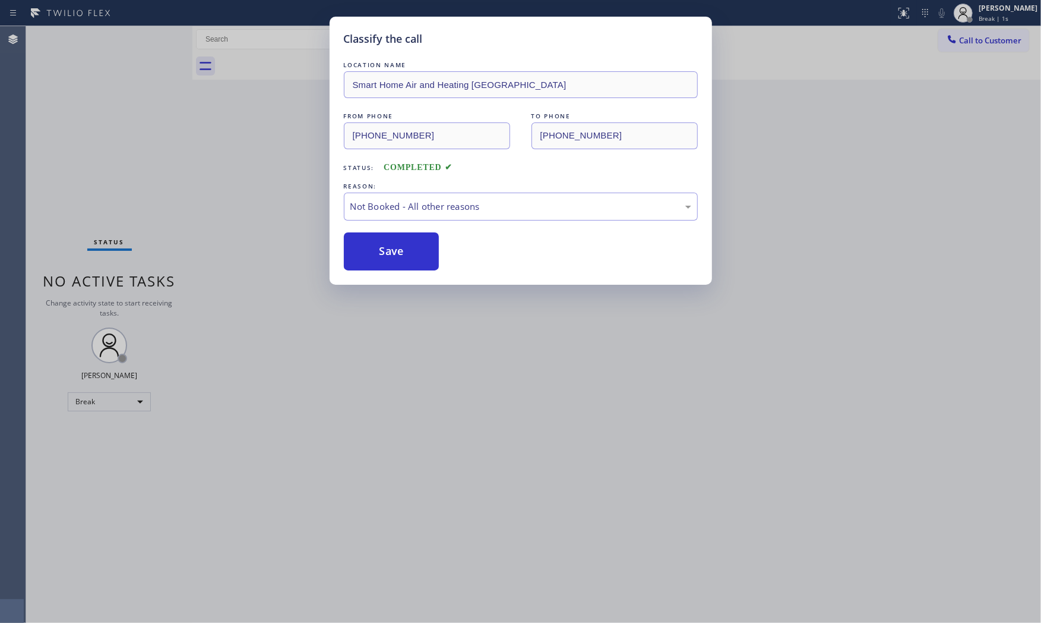
click at [387, 244] on button "Save" at bounding box center [392, 251] width 96 height 38
